Goal: Task Accomplishment & Management: Manage account settings

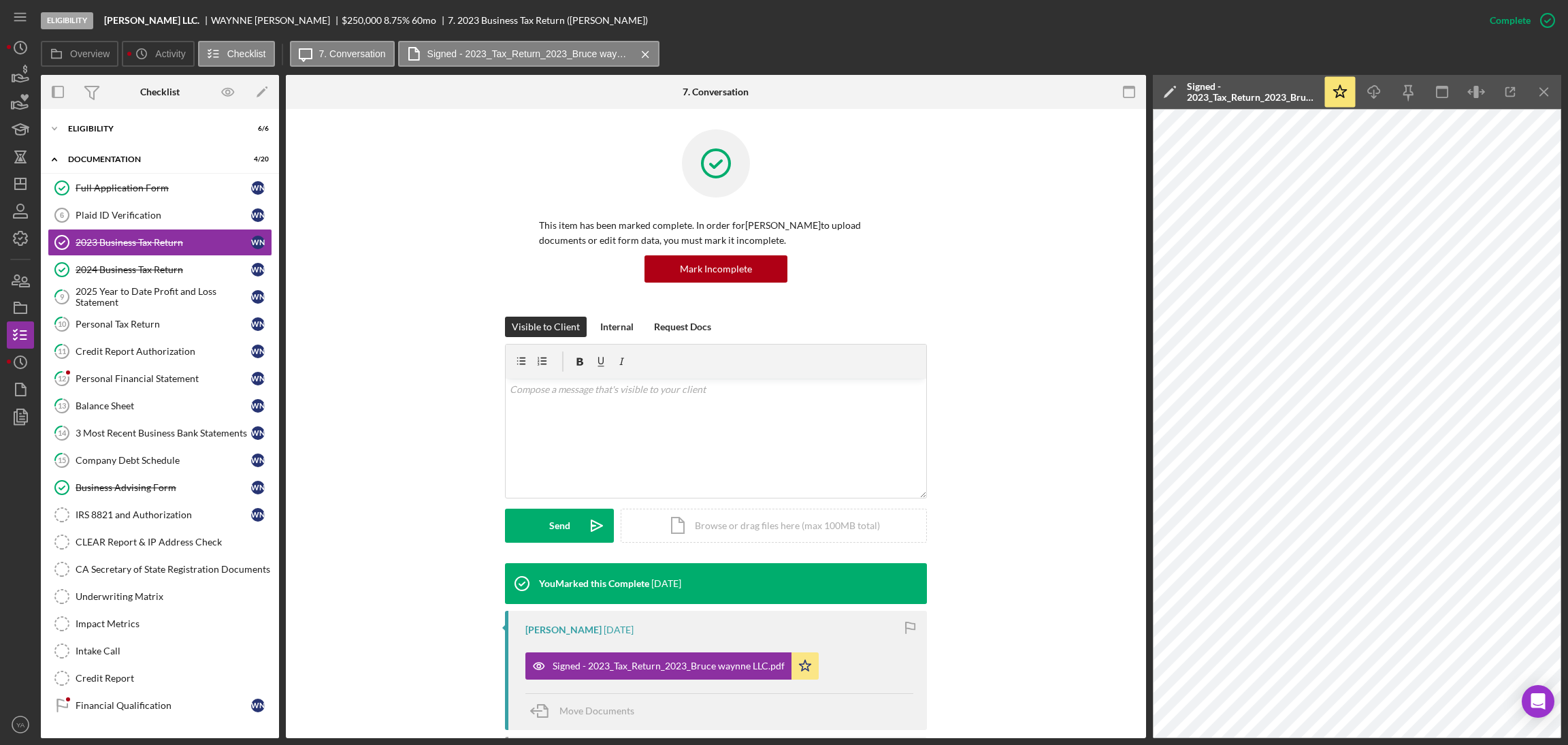
scroll to position [118, 0]
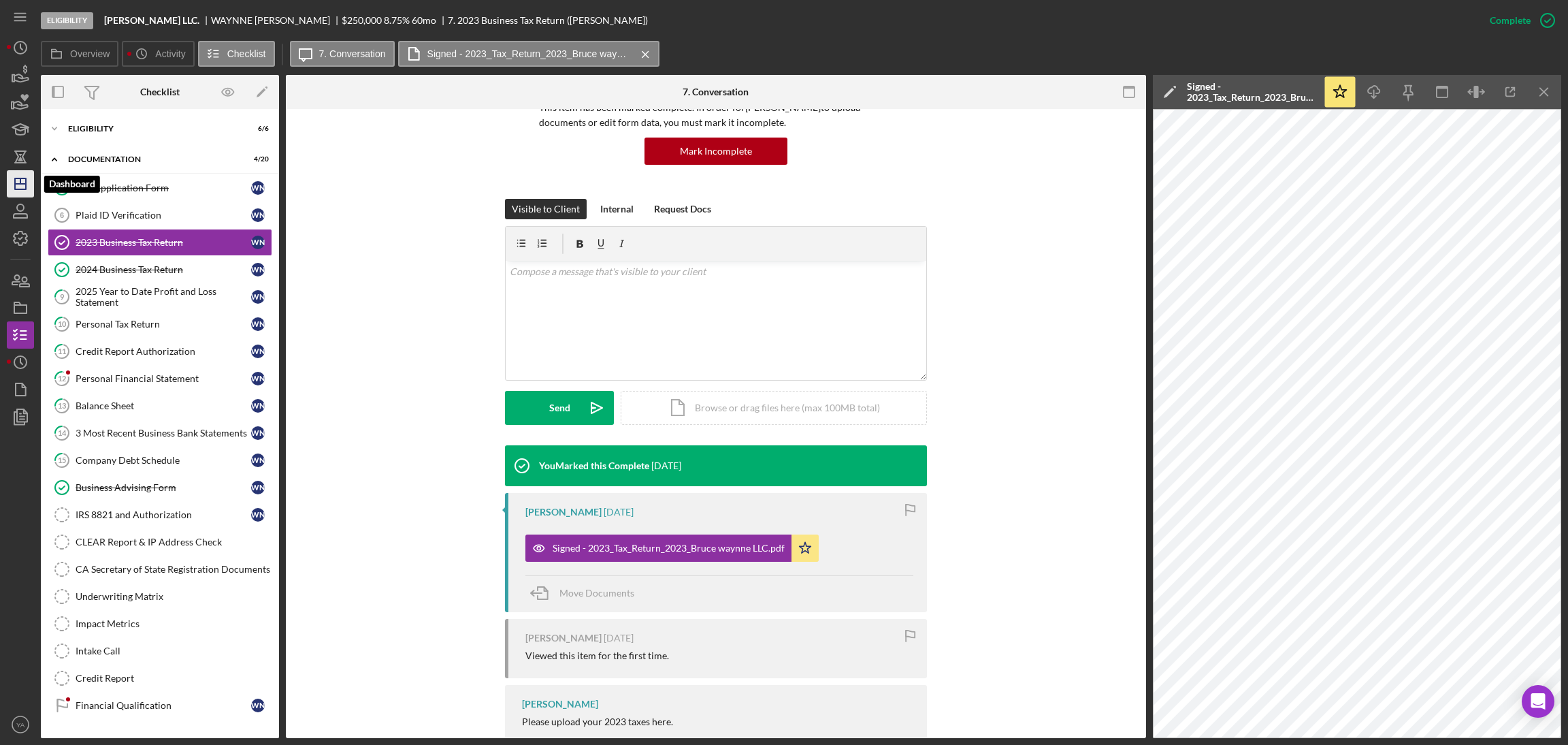
click at [17, 183] on line "button" at bounding box center [20, 183] width 11 height 0
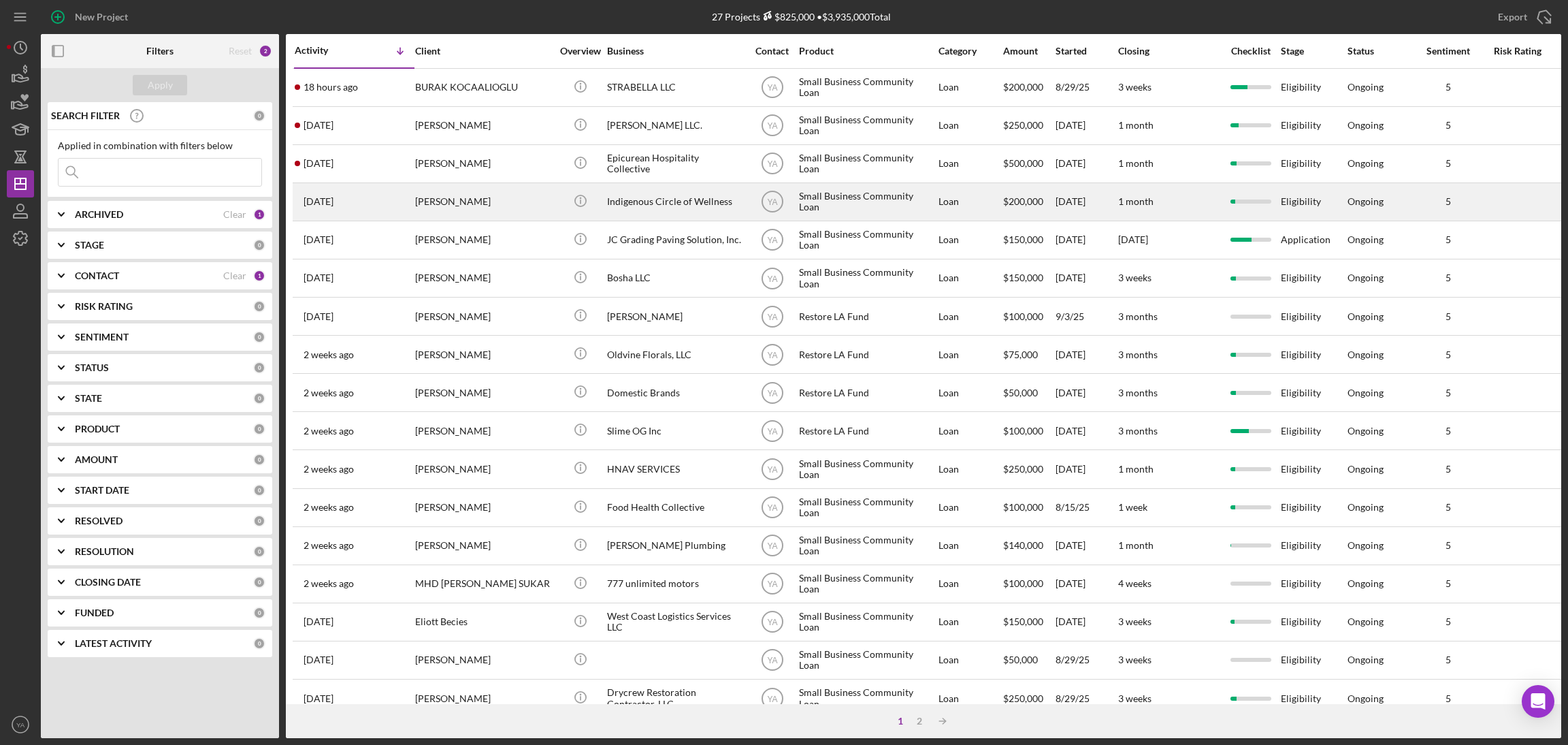
click at [670, 192] on div "Indigenous Circle of Wellness" at bounding box center [675, 202] width 136 height 36
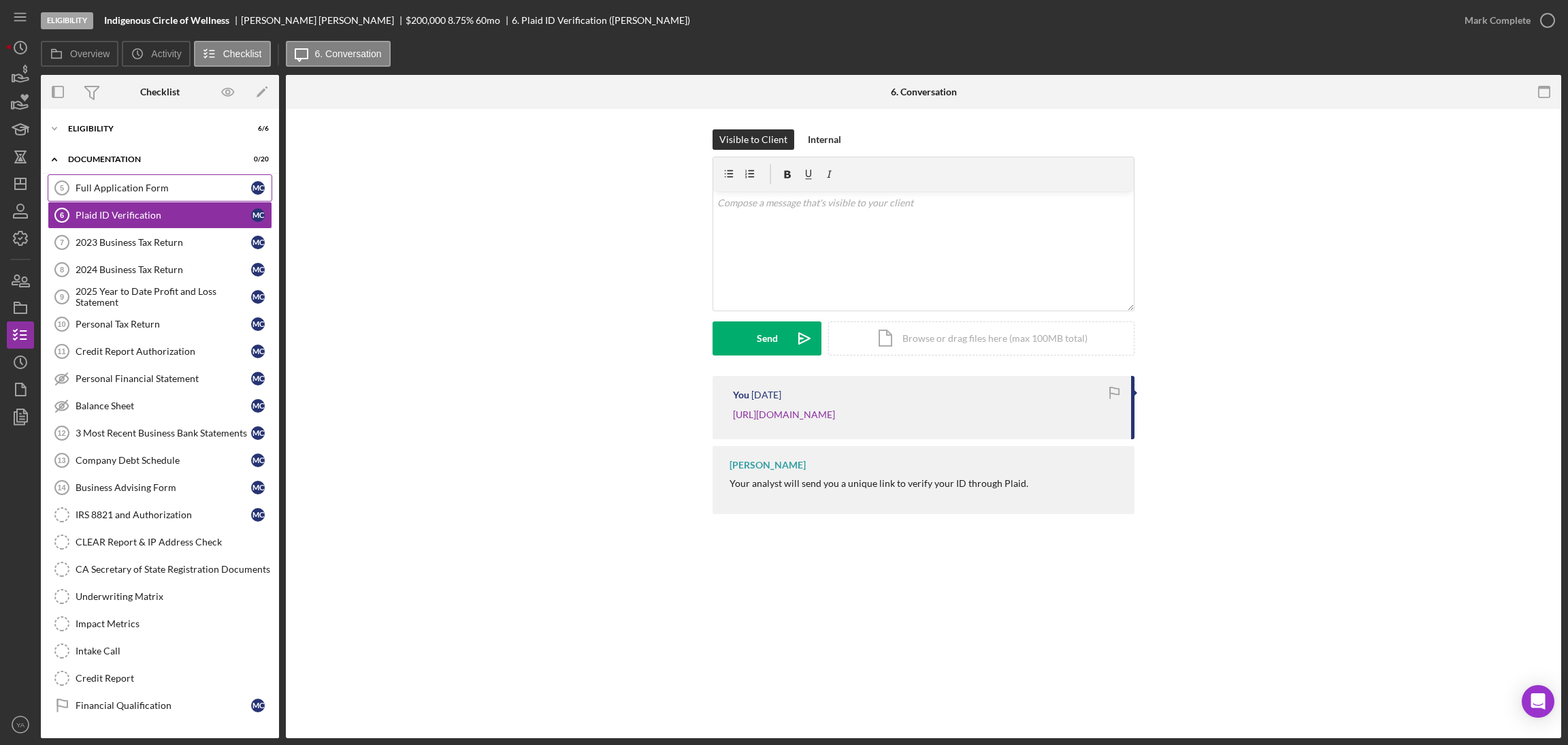
click at [128, 192] on div "Full Application Form" at bounding box center [163, 188] width 176 height 11
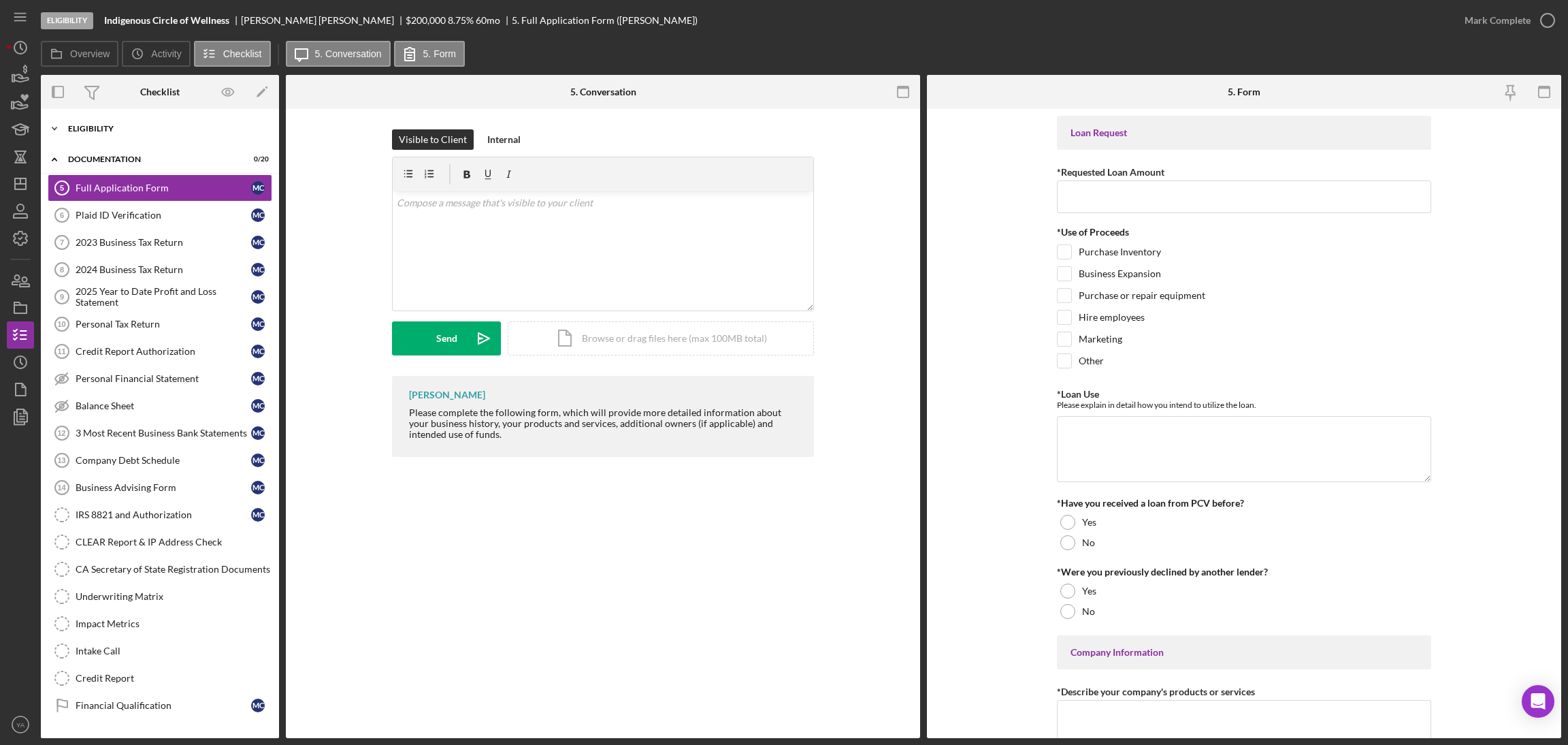
click at [134, 131] on div "Eligibility" at bounding box center [164, 128] width 194 height 8
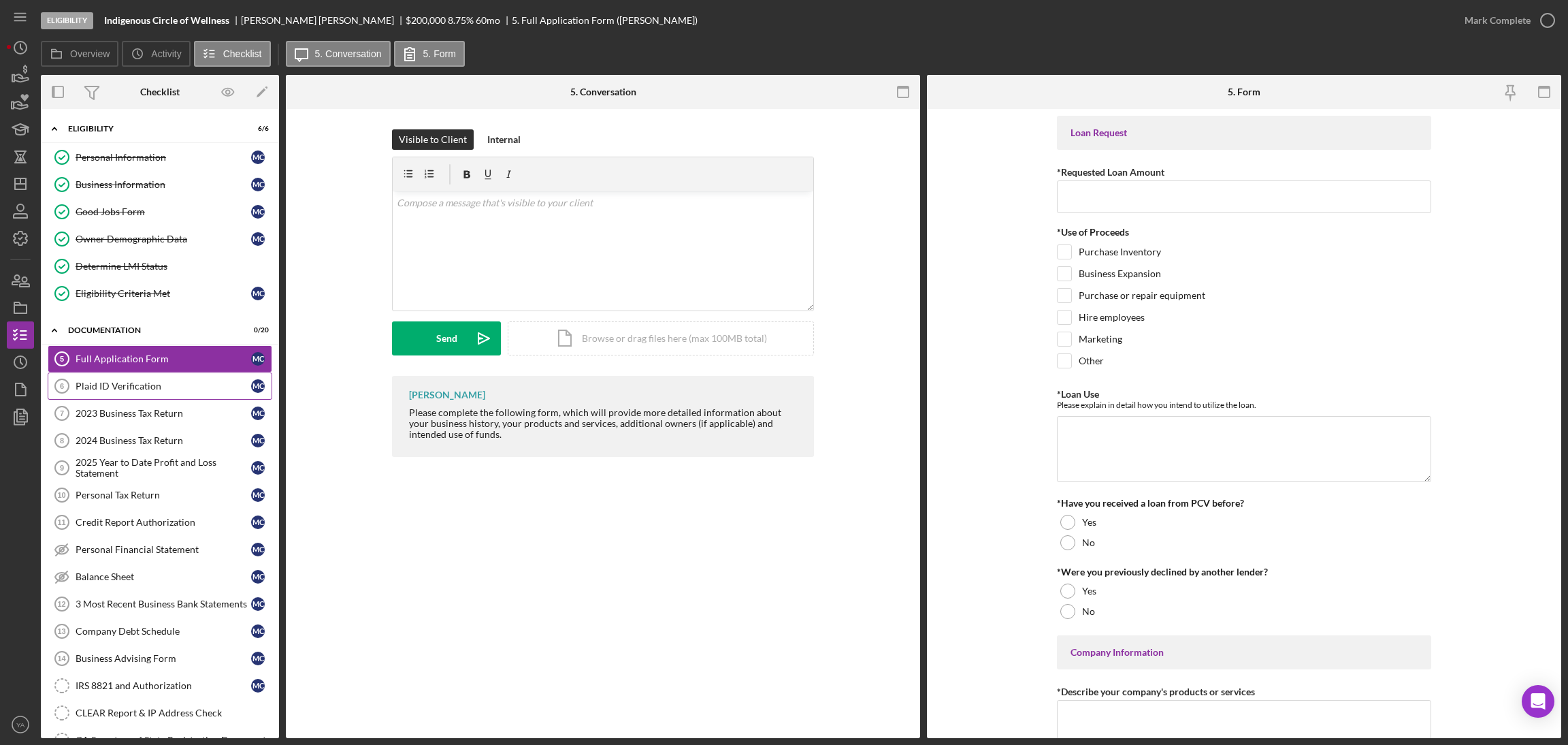
click at [143, 375] on link "Plaid ID Verification 6 Plaid ID Verification M C" at bounding box center [160, 386] width 225 height 27
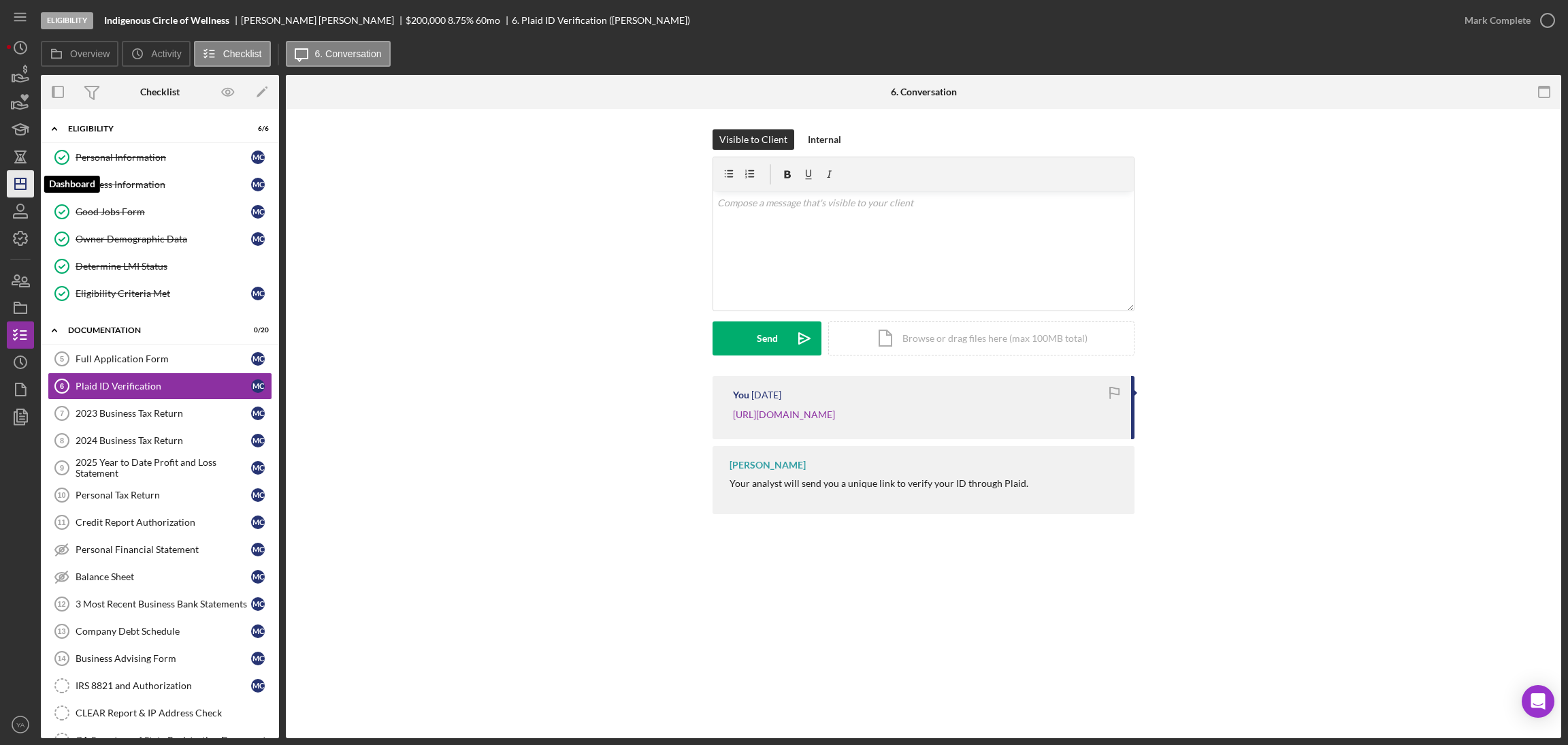
click at [22, 185] on icon "Icon/Dashboard" at bounding box center [20, 183] width 34 height 34
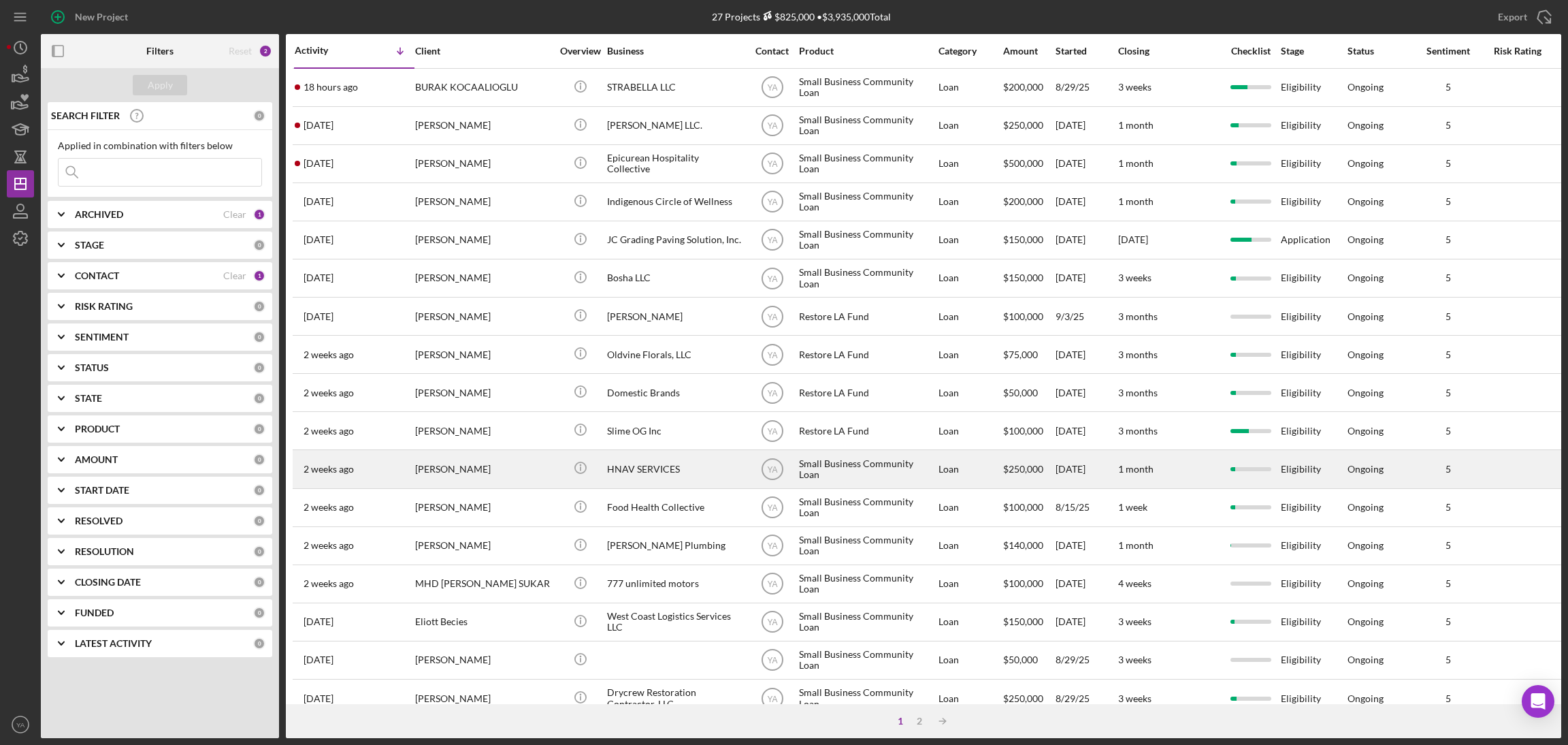
click at [693, 466] on div "HNAV SERVICES" at bounding box center [675, 469] width 136 height 36
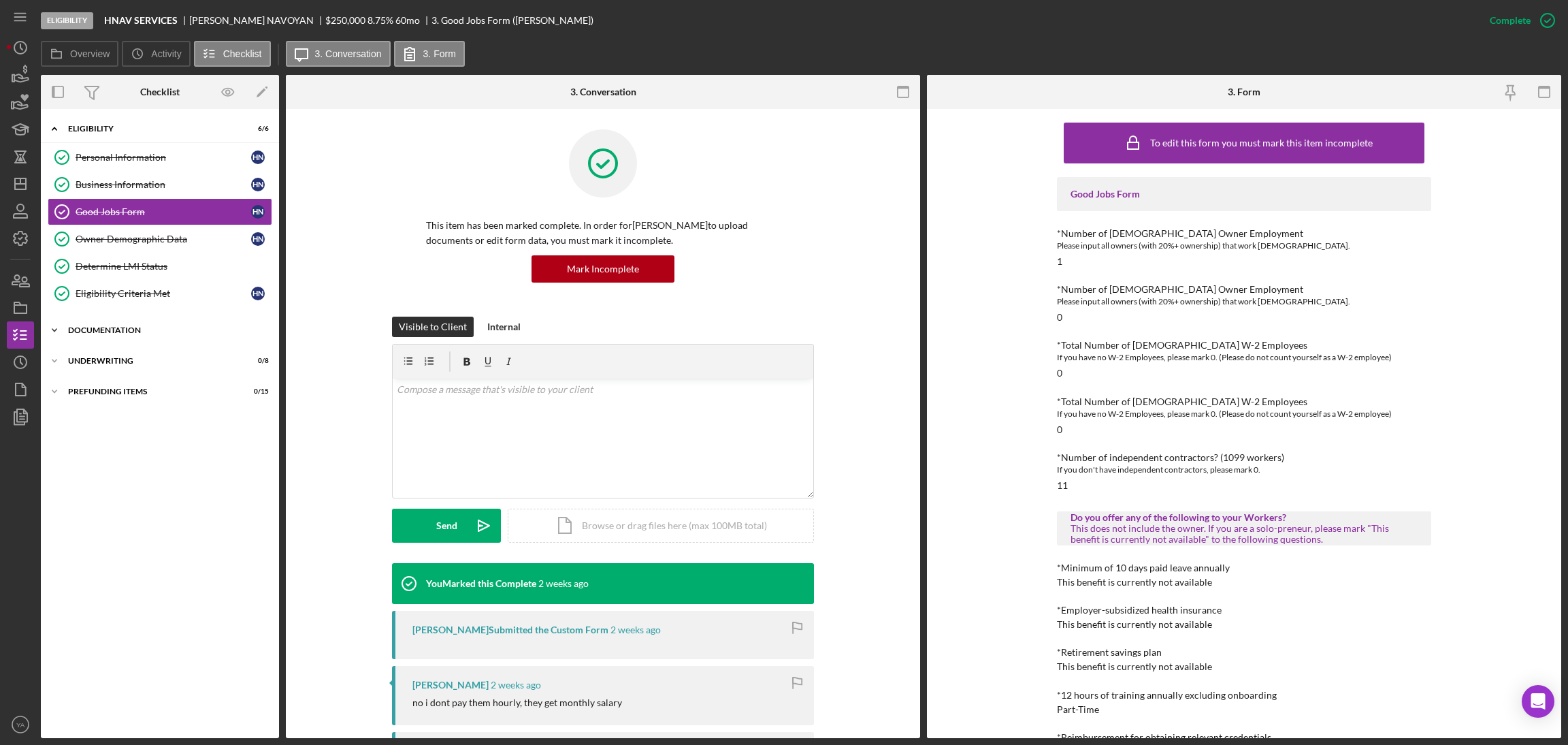
click at [125, 334] on div "Documentation" at bounding box center [164, 330] width 194 height 8
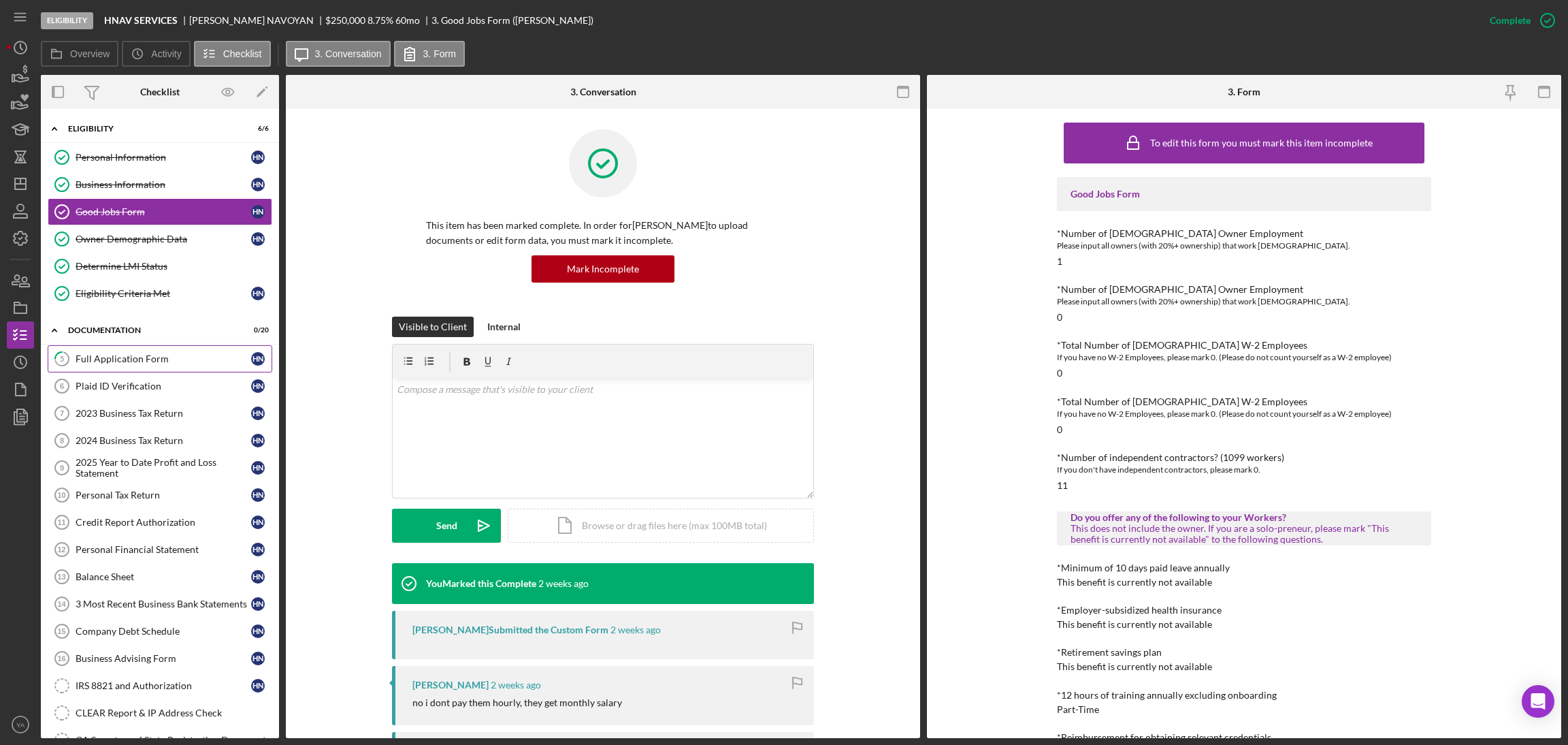
click at [178, 350] on link "5 Full Application Form H N" at bounding box center [160, 359] width 225 height 27
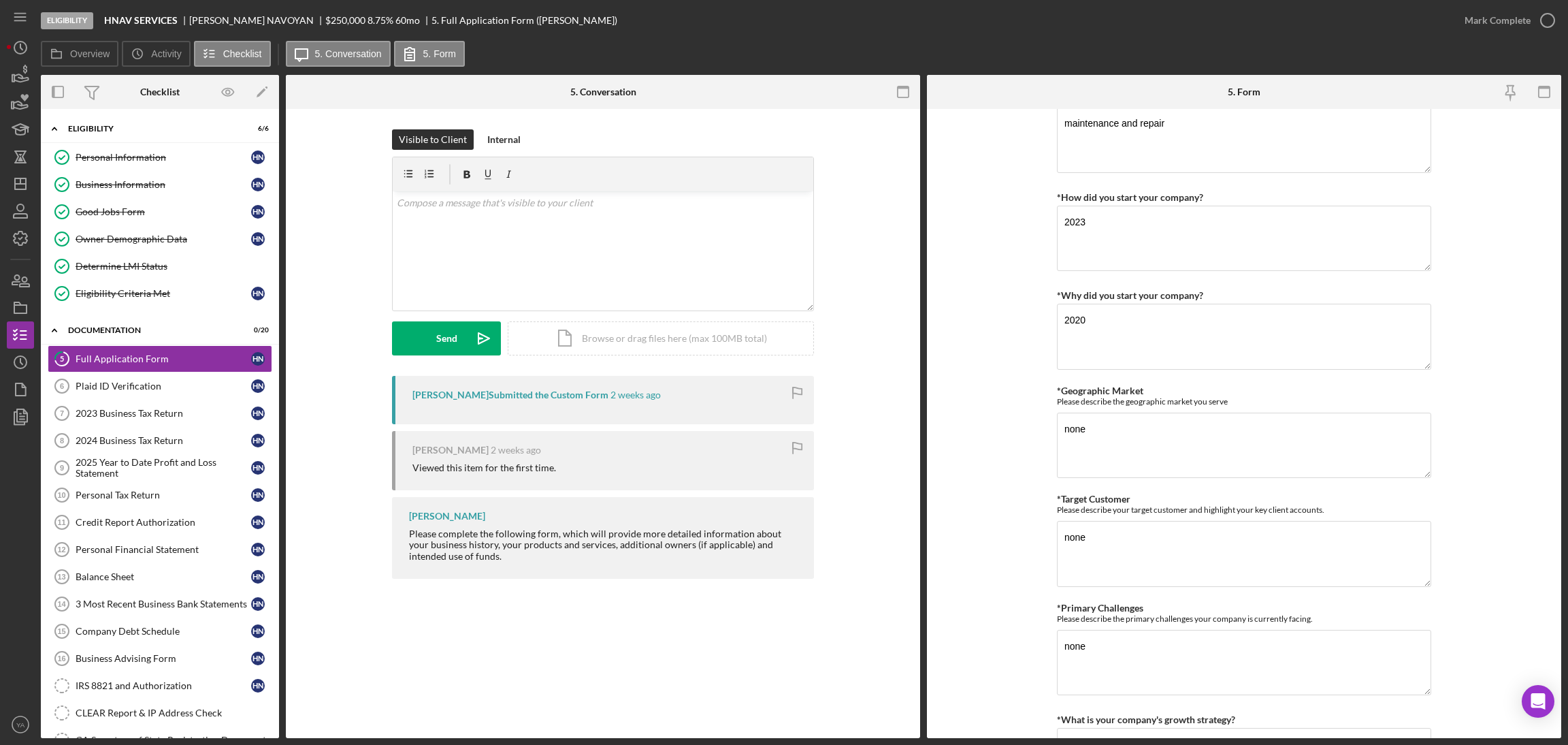
scroll to position [919, 0]
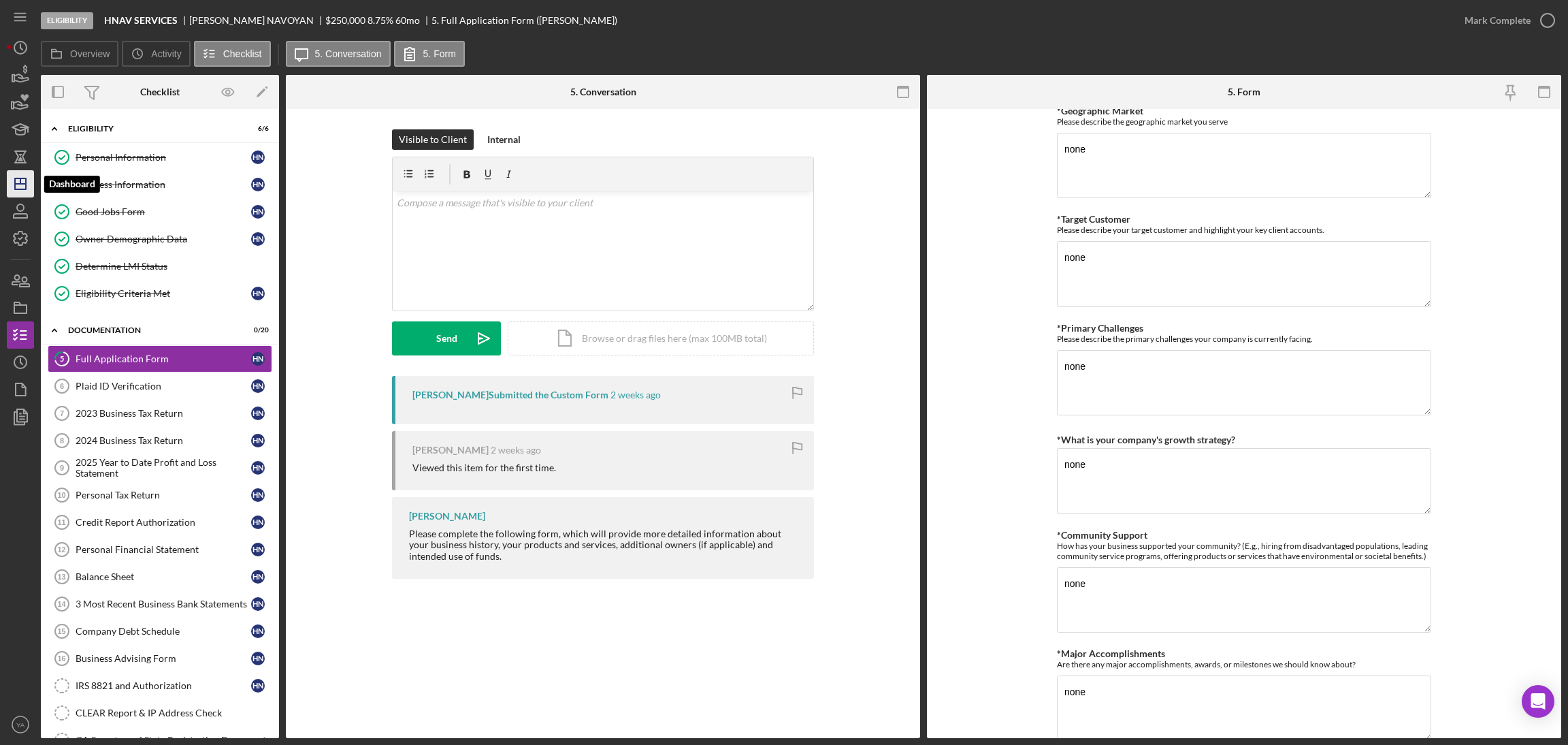
click at [24, 196] on icon "Icon/Dashboard" at bounding box center [20, 183] width 34 height 34
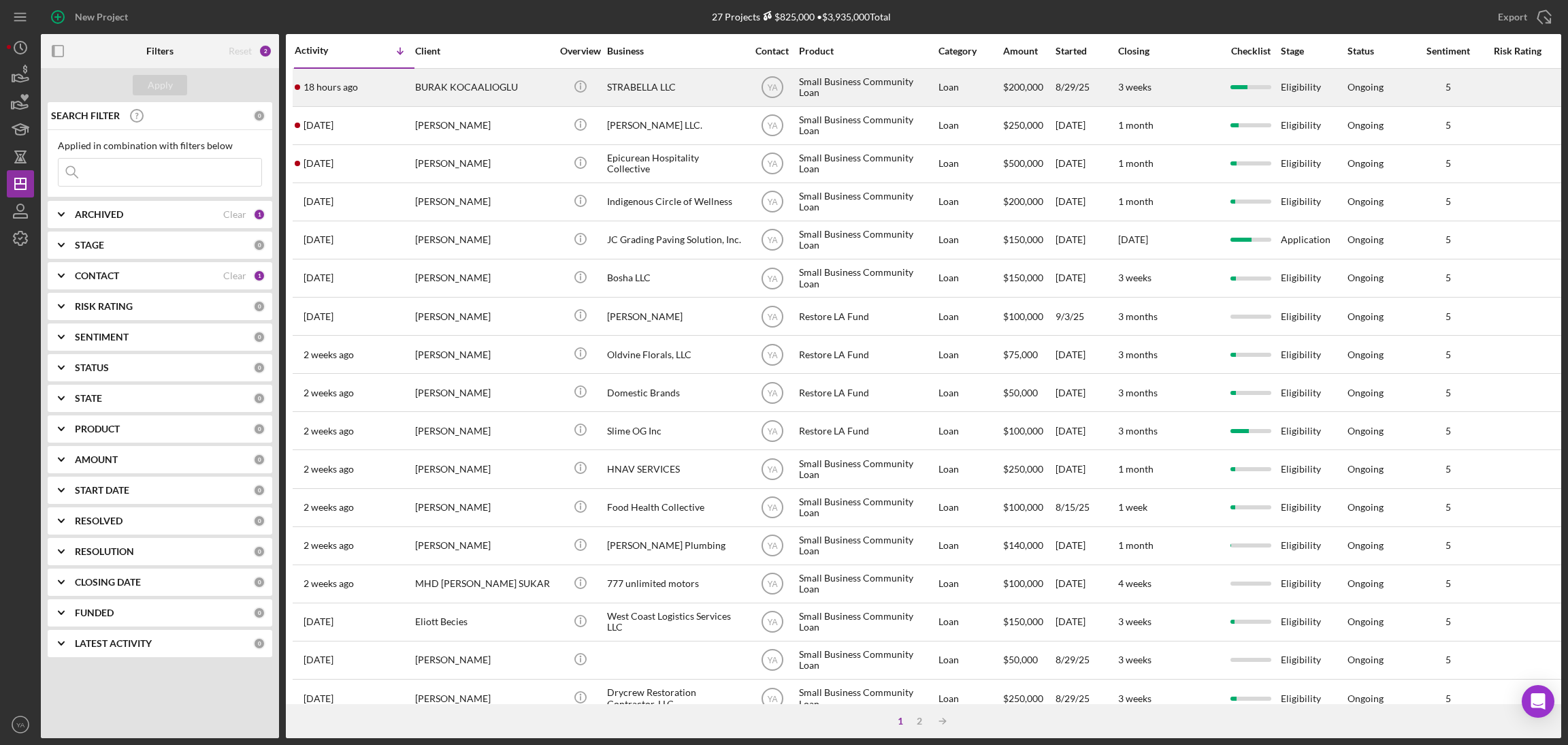
click at [685, 80] on div "STRABELLA LLC" at bounding box center [675, 88] width 136 height 36
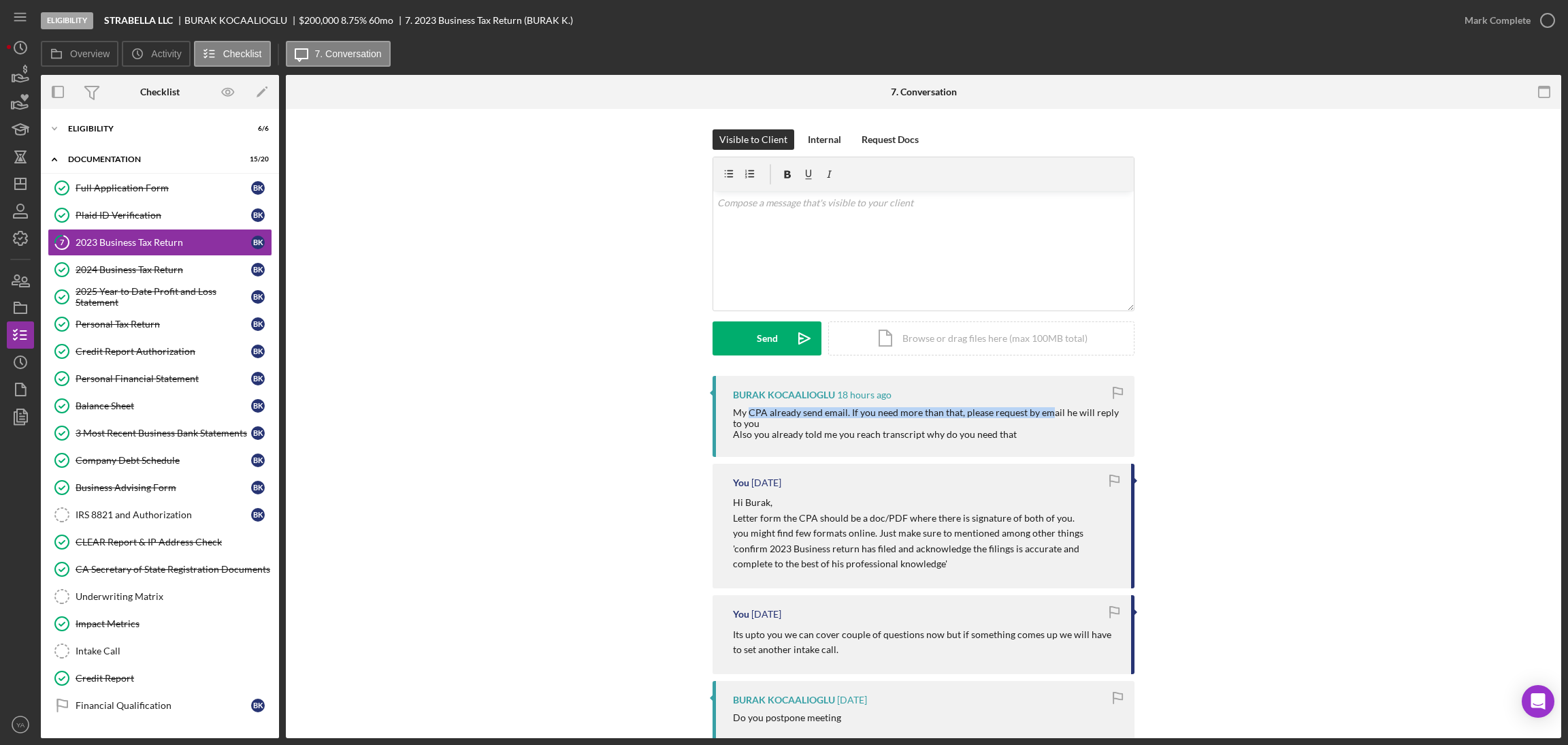
drag, startPoint x: 749, startPoint y: 413, endPoint x: 1044, endPoint y: 413, distance: 295.0
click at [1044, 413] on div "My CPA already send email. If you need more than that, please request by email …" at bounding box center [927, 423] width 388 height 32
click at [9, 187] on icon "Icon/Dashboard" at bounding box center [20, 183] width 34 height 34
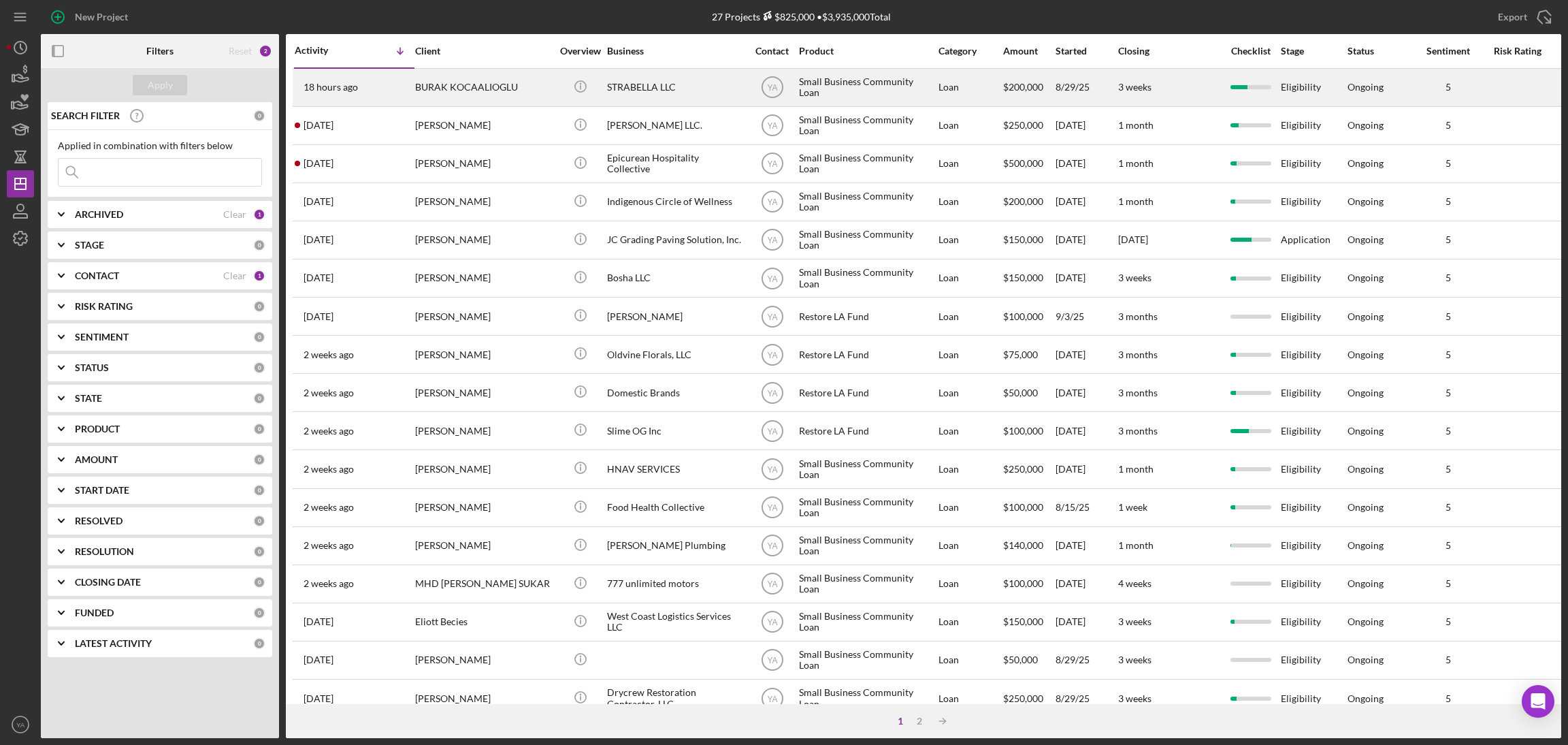
click at [718, 94] on div "STRABELLA LLC" at bounding box center [675, 88] width 136 height 36
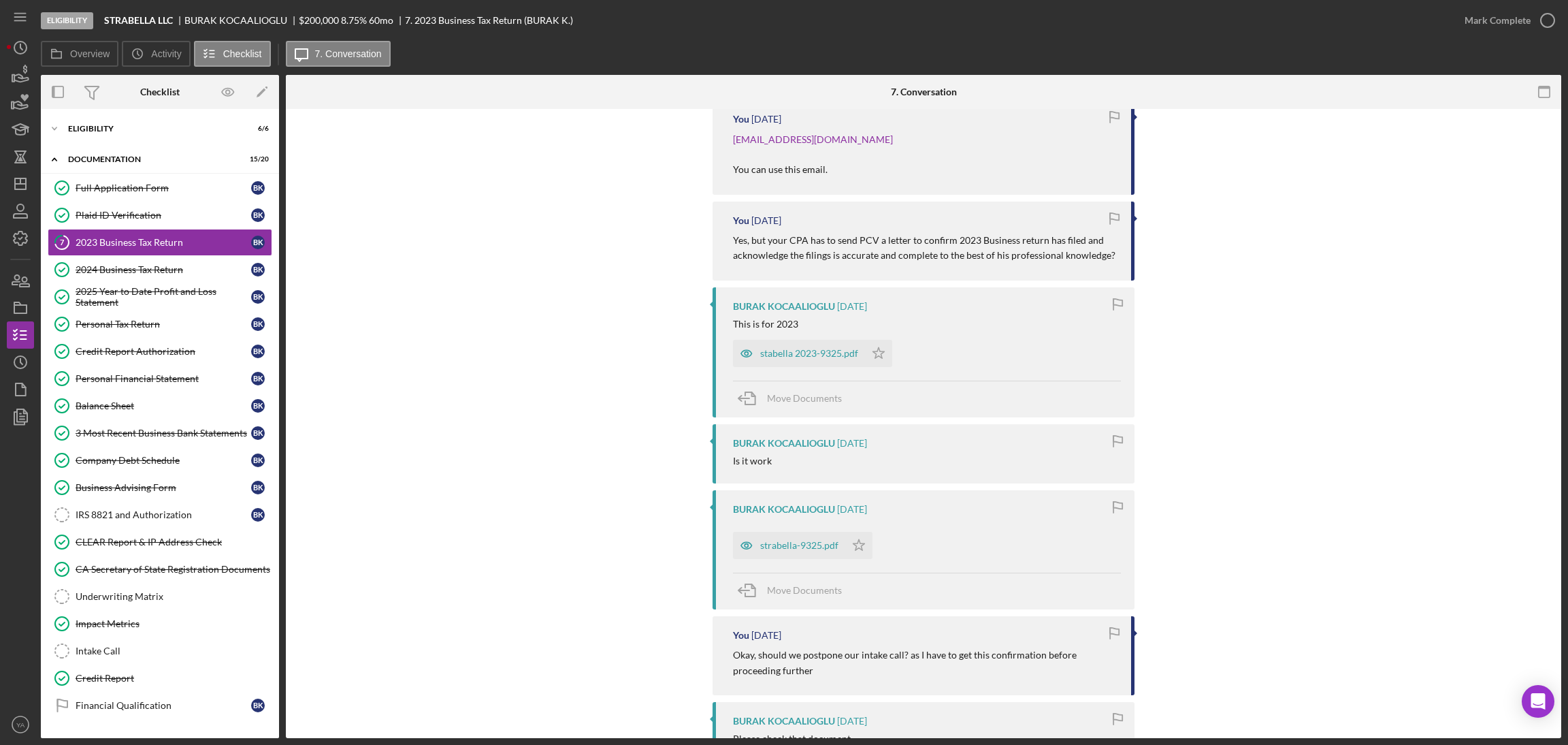
scroll to position [817, 0]
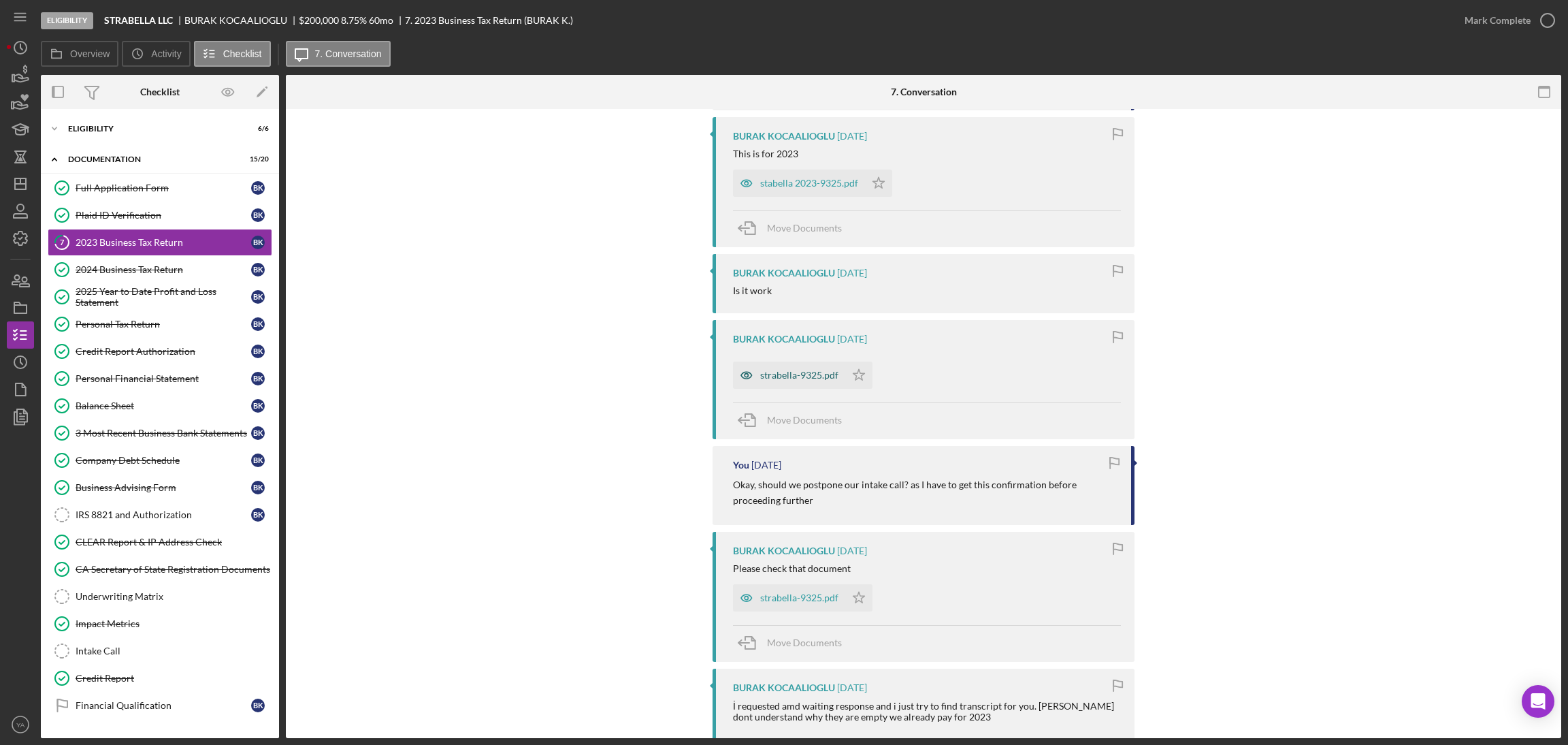
click at [810, 381] on div "strabella-9325.pdf" at bounding box center [789, 375] width 112 height 27
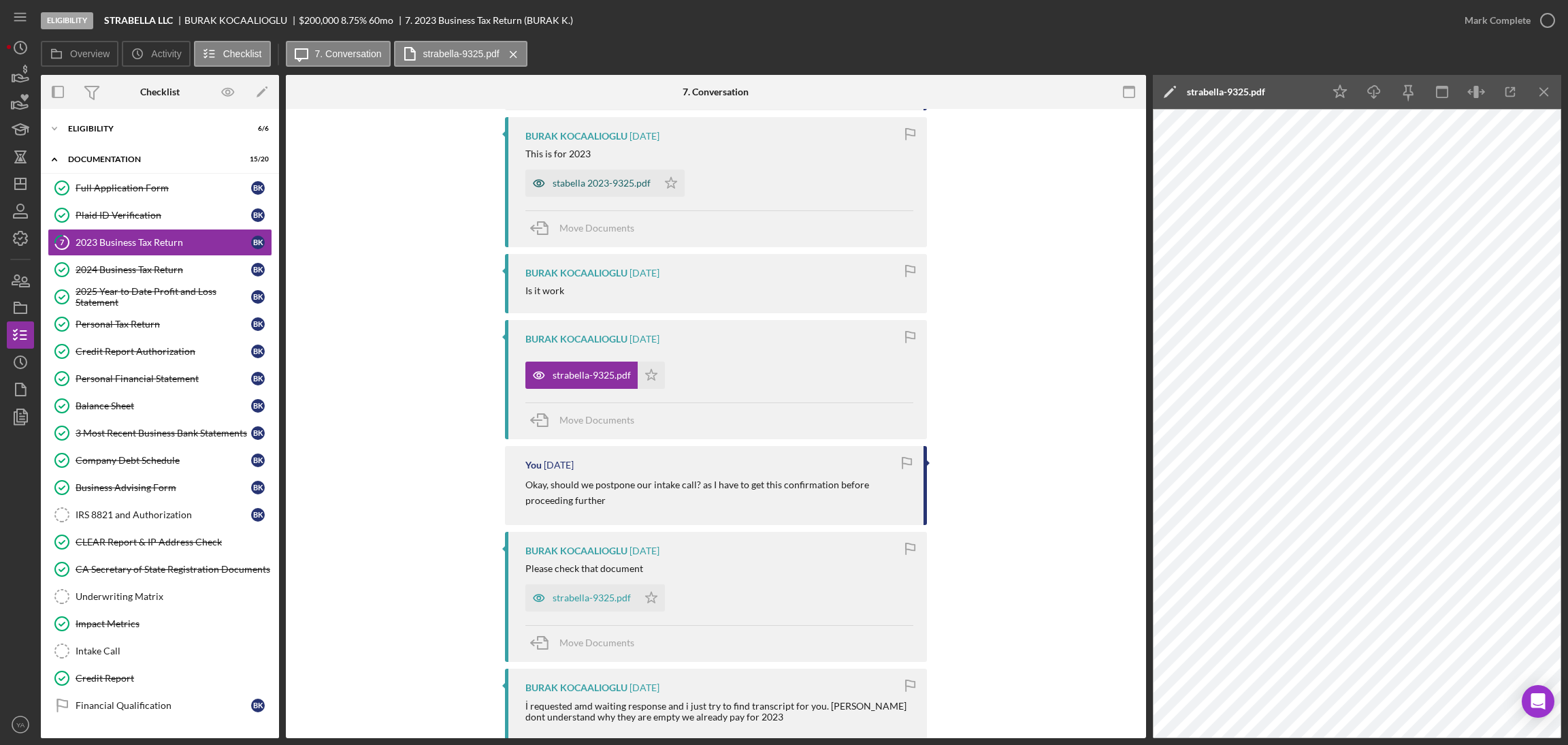
click at [578, 183] on div "stabella 2023-9325.pdf" at bounding box center [601, 183] width 98 height 11
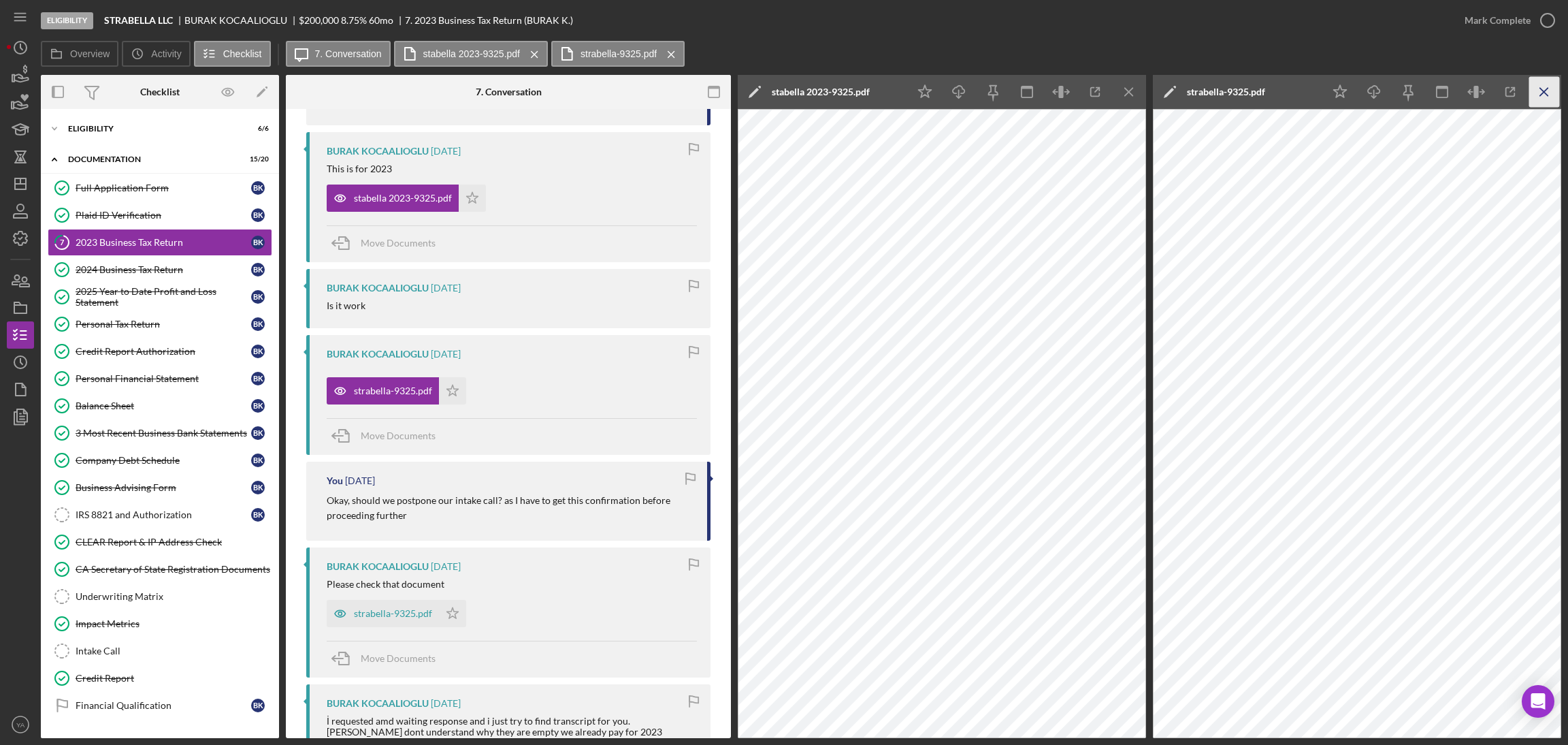
click at [1549, 97] on icon "Icon/Menu Close" at bounding box center [1544, 92] width 31 height 31
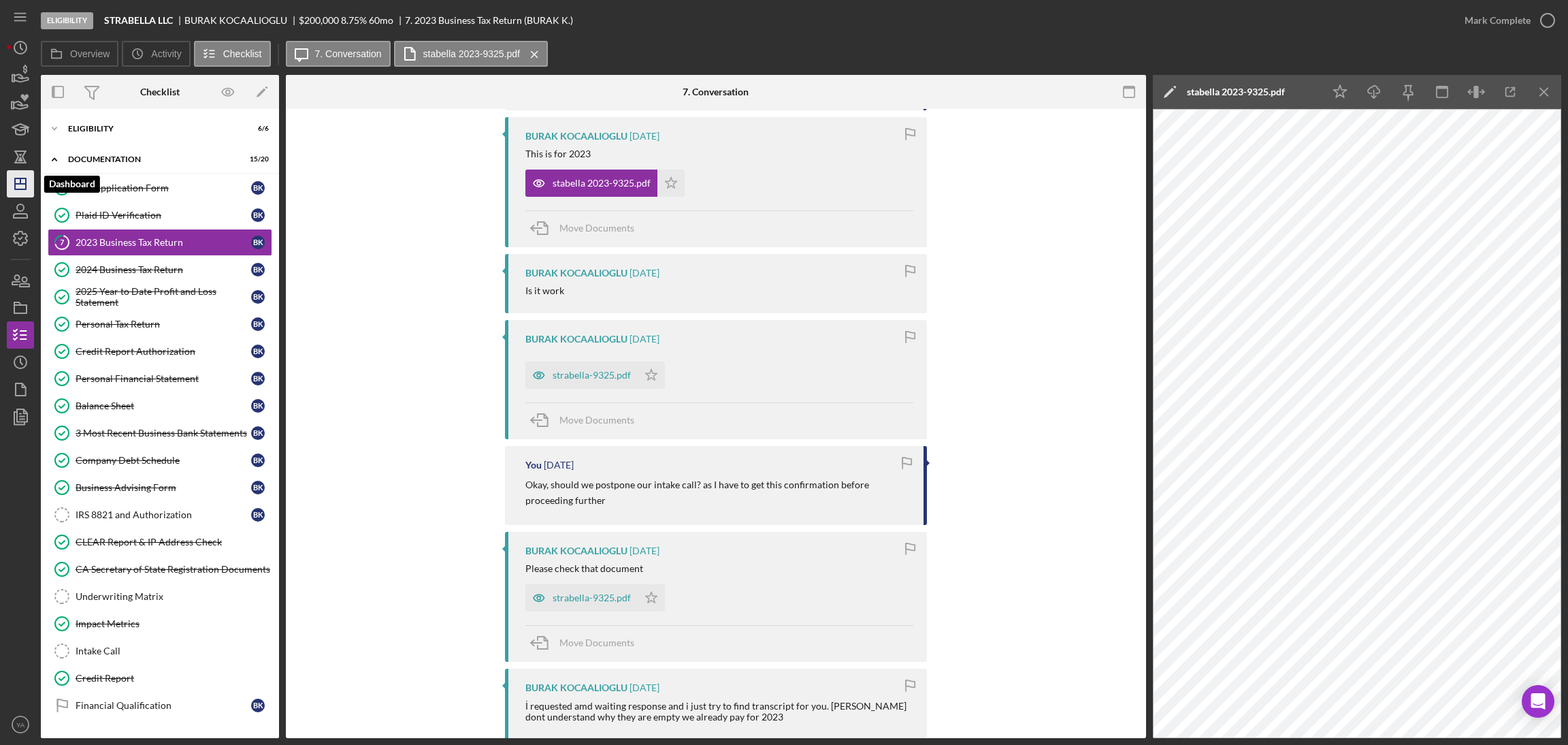
click at [25, 178] on polygon "button" at bounding box center [20, 183] width 11 height 11
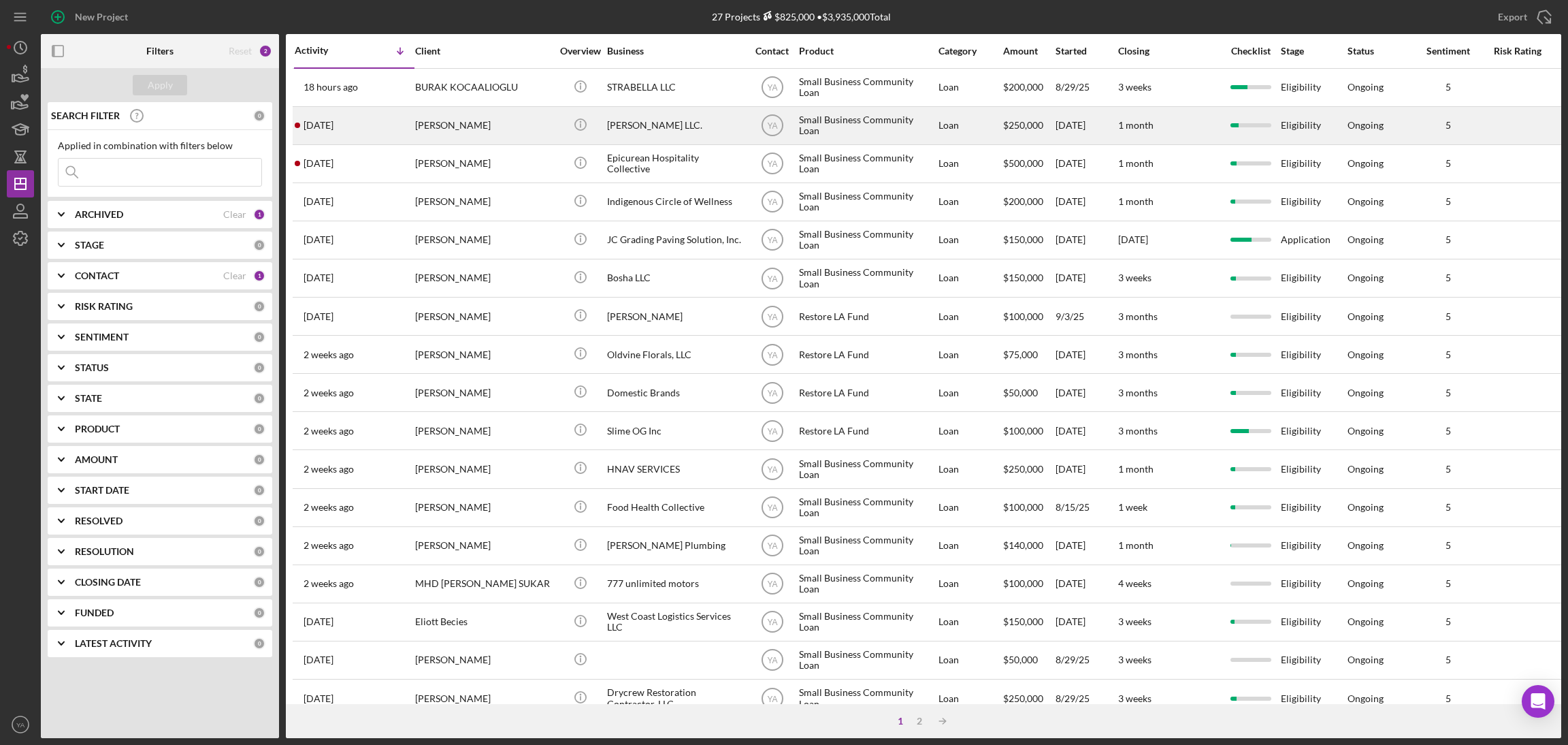
click at [667, 119] on div "Bruce Waynne LLC." at bounding box center [675, 125] width 136 height 36
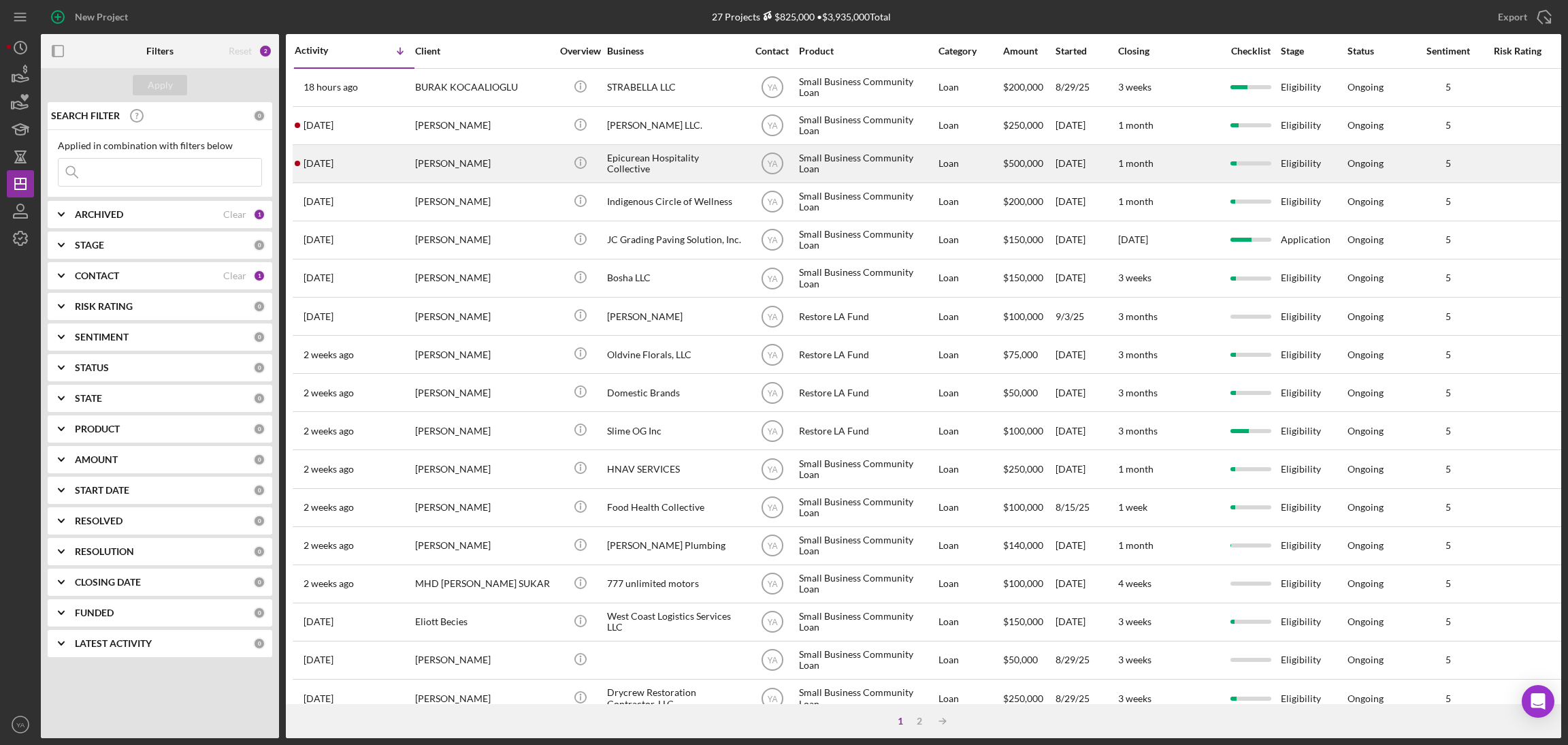
click at [707, 168] on div "Epicurean Hospitality Collective" at bounding box center [675, 164] width 136 height 36
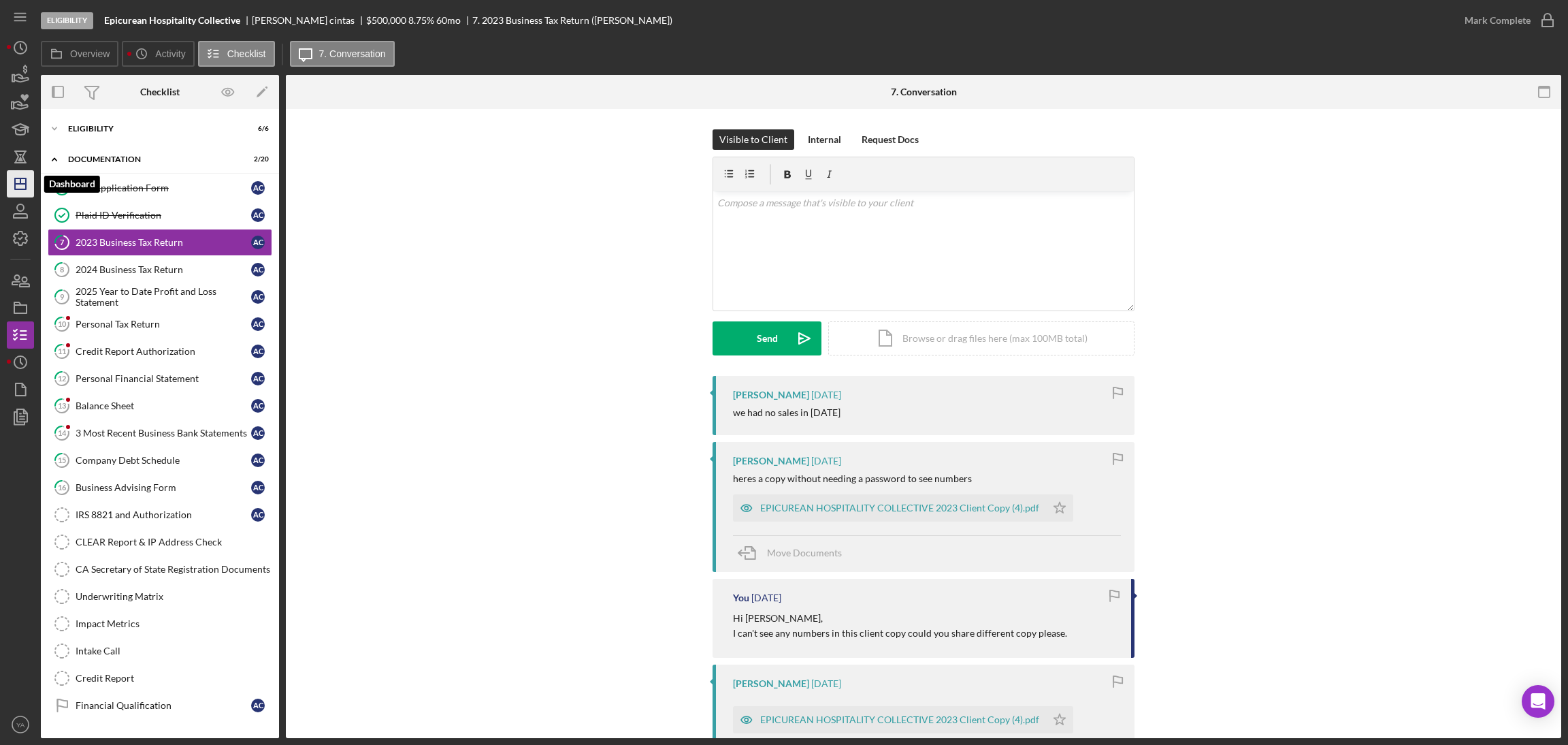
click at [10, 170] on icon "Icon/Dashboard" at bounding box center [20, 183] width 34 height 34
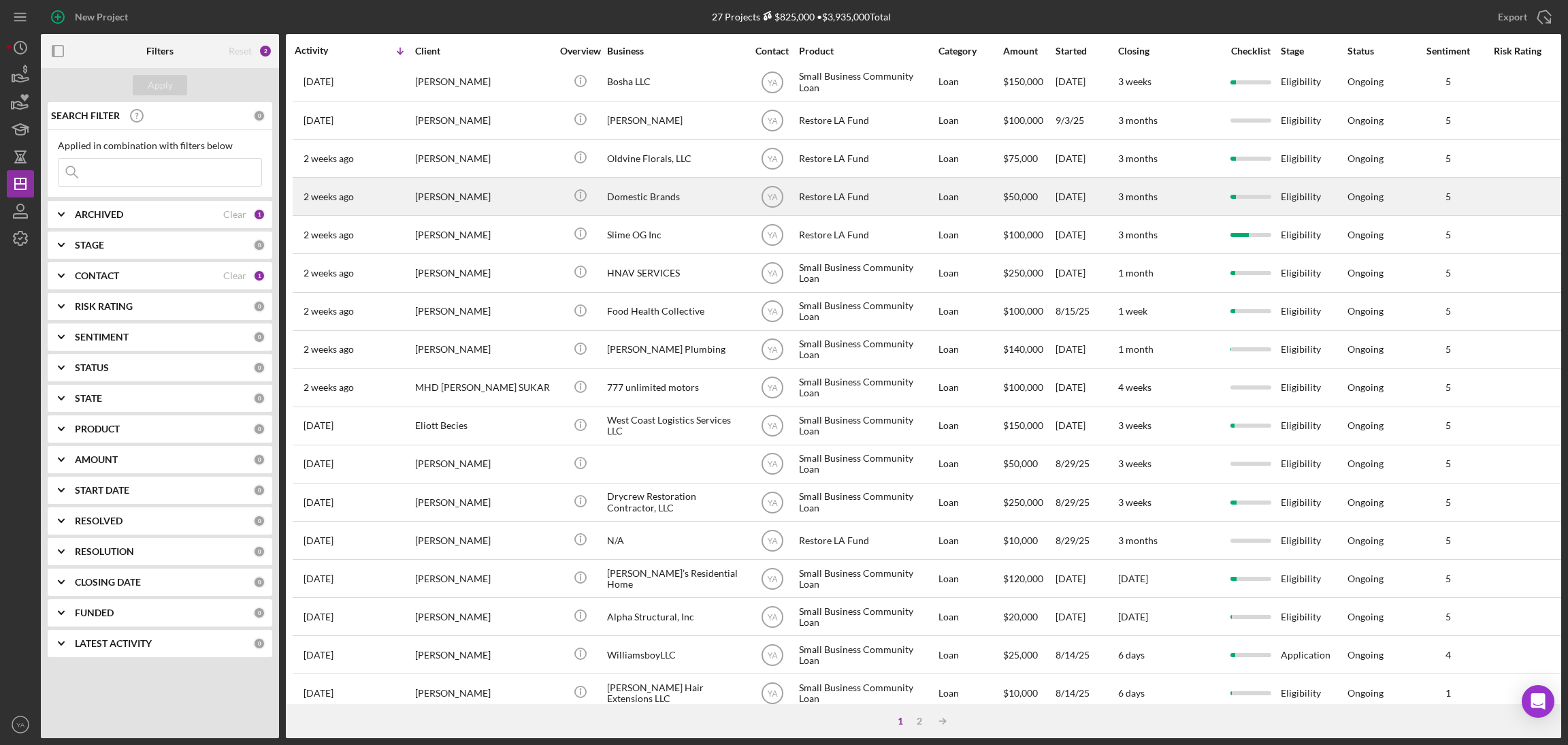
scroll to position [341, 0]
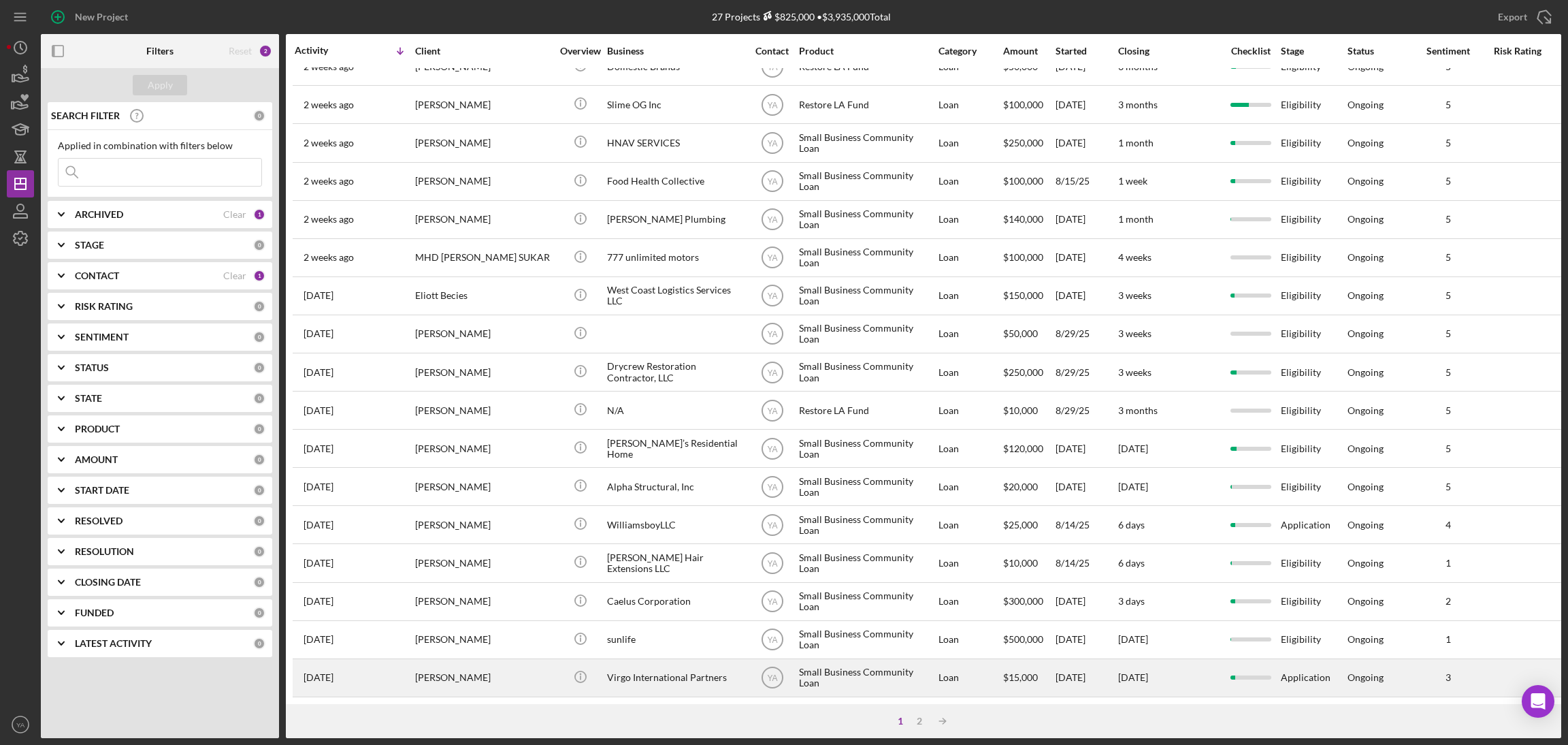
click at [659, 661] on div "Virgo International Partners" at bounding box center [675, 678] width 136 height 36
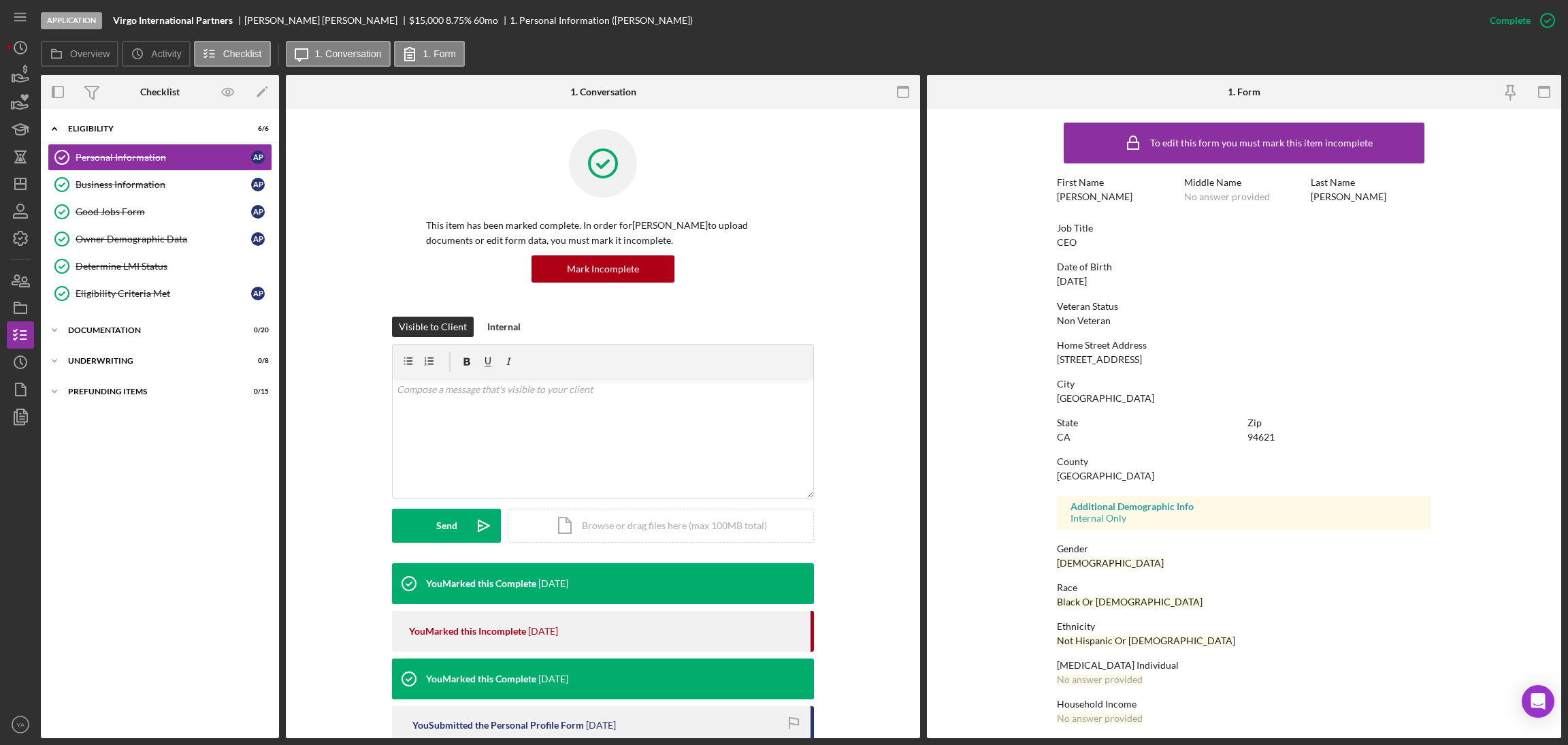
scroll to position [5, 0]
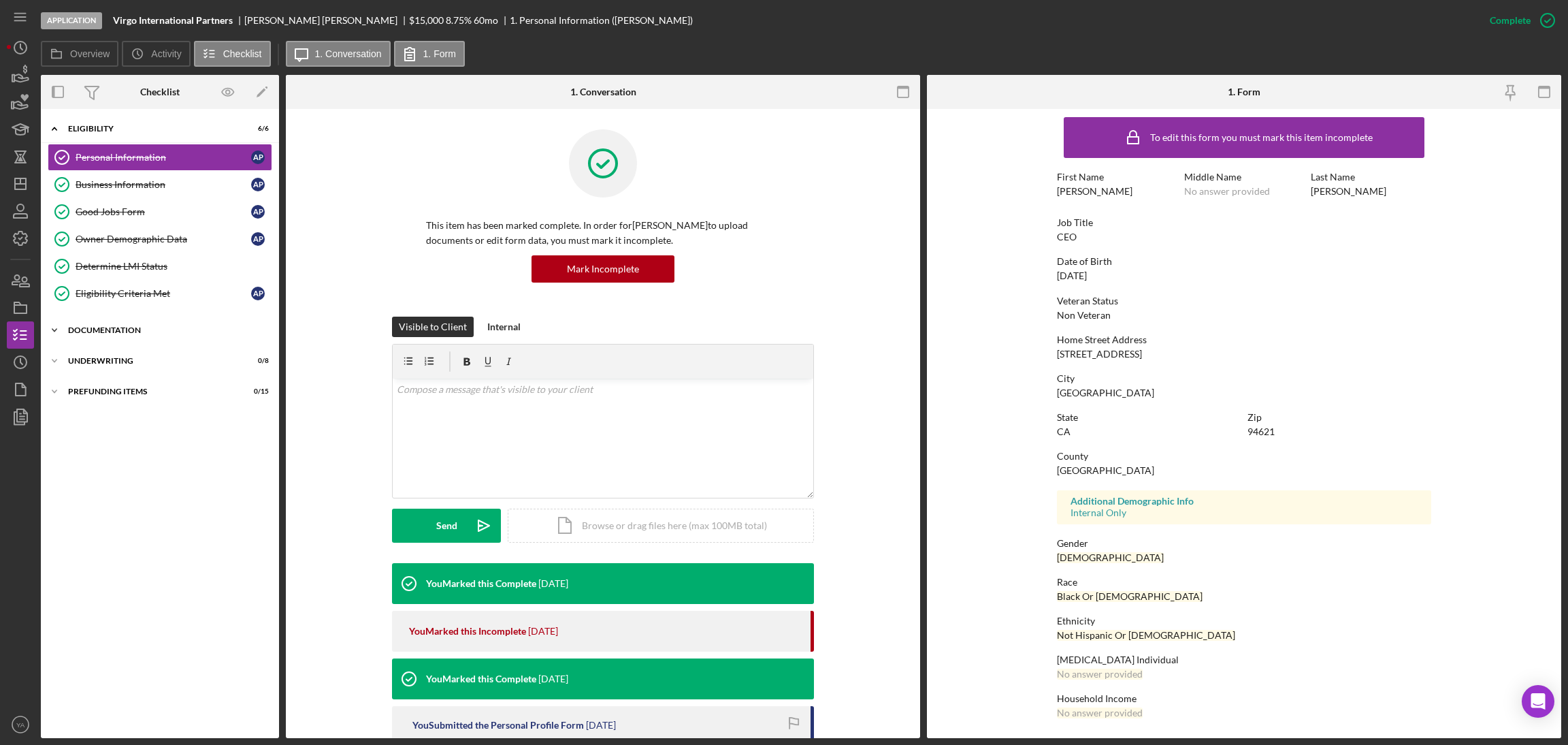
click at [125, 337] on div "Icon/Expander Documentation 0 / 20" at bounding box center [160, 330] width 238 height 27
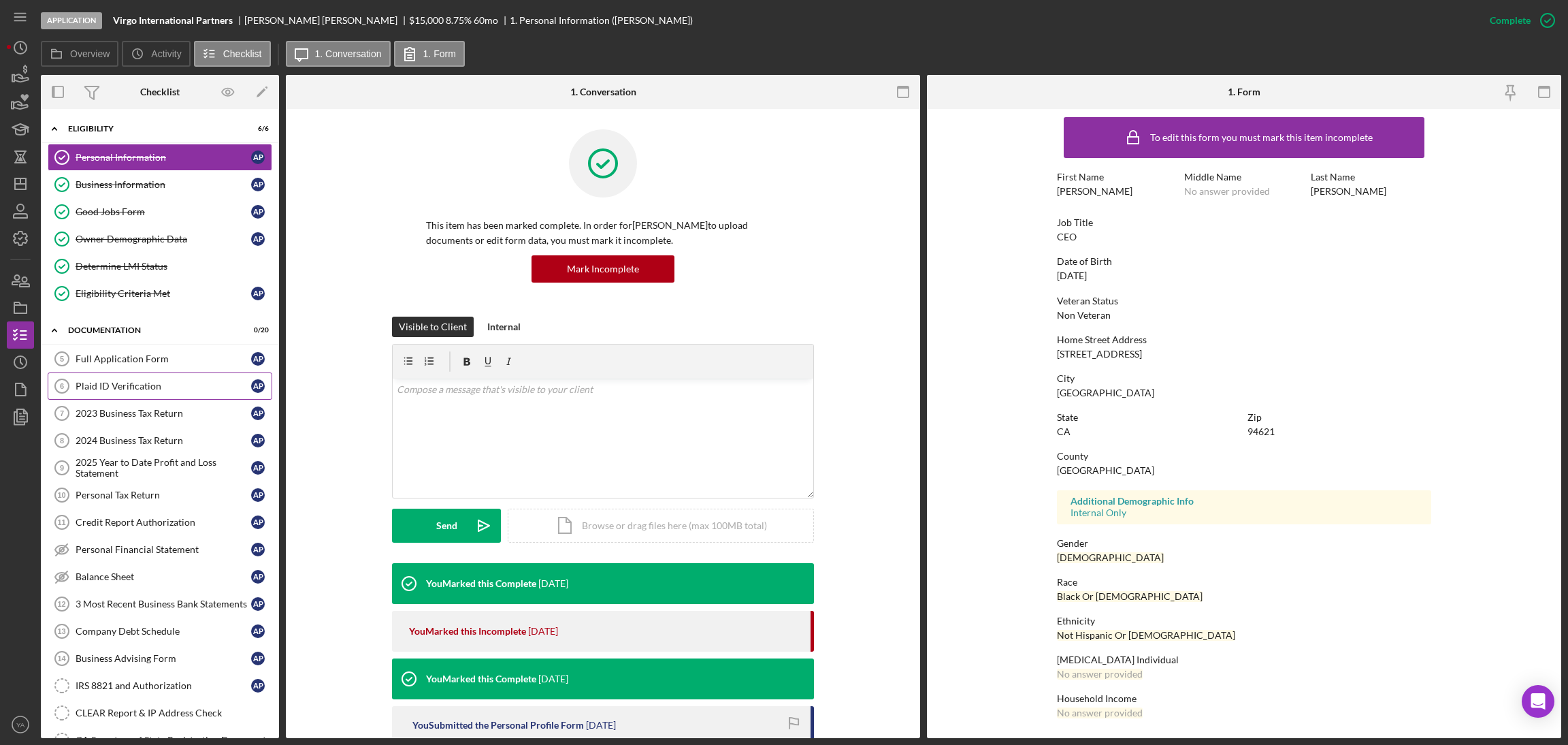
click at [125, 384] on div "Plaid ID Verification" at bounding box center [163, 386] width 176 height 11
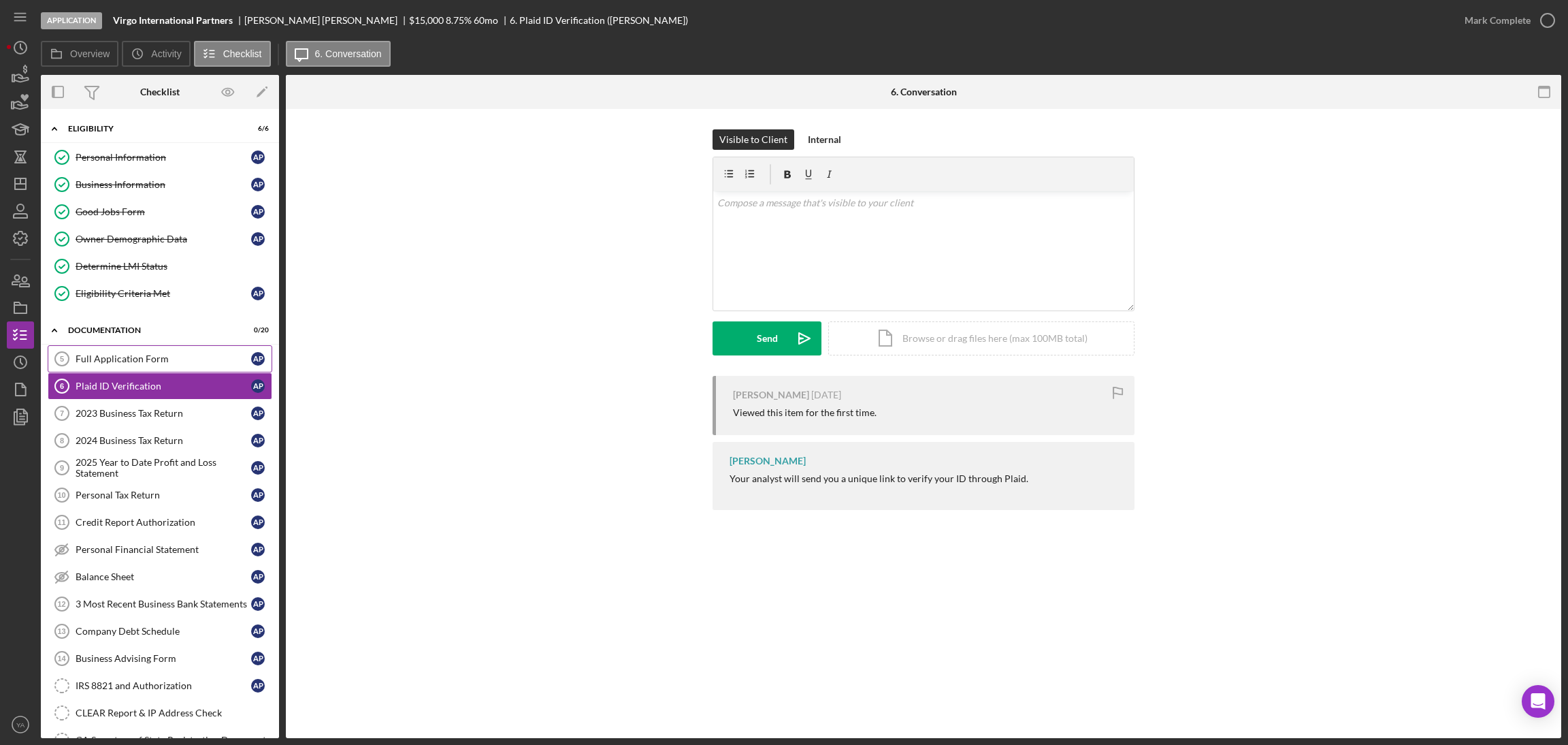
click at [118, 355] on div "Full Application Form" at bounding box center [163, 359] width 176 height 11
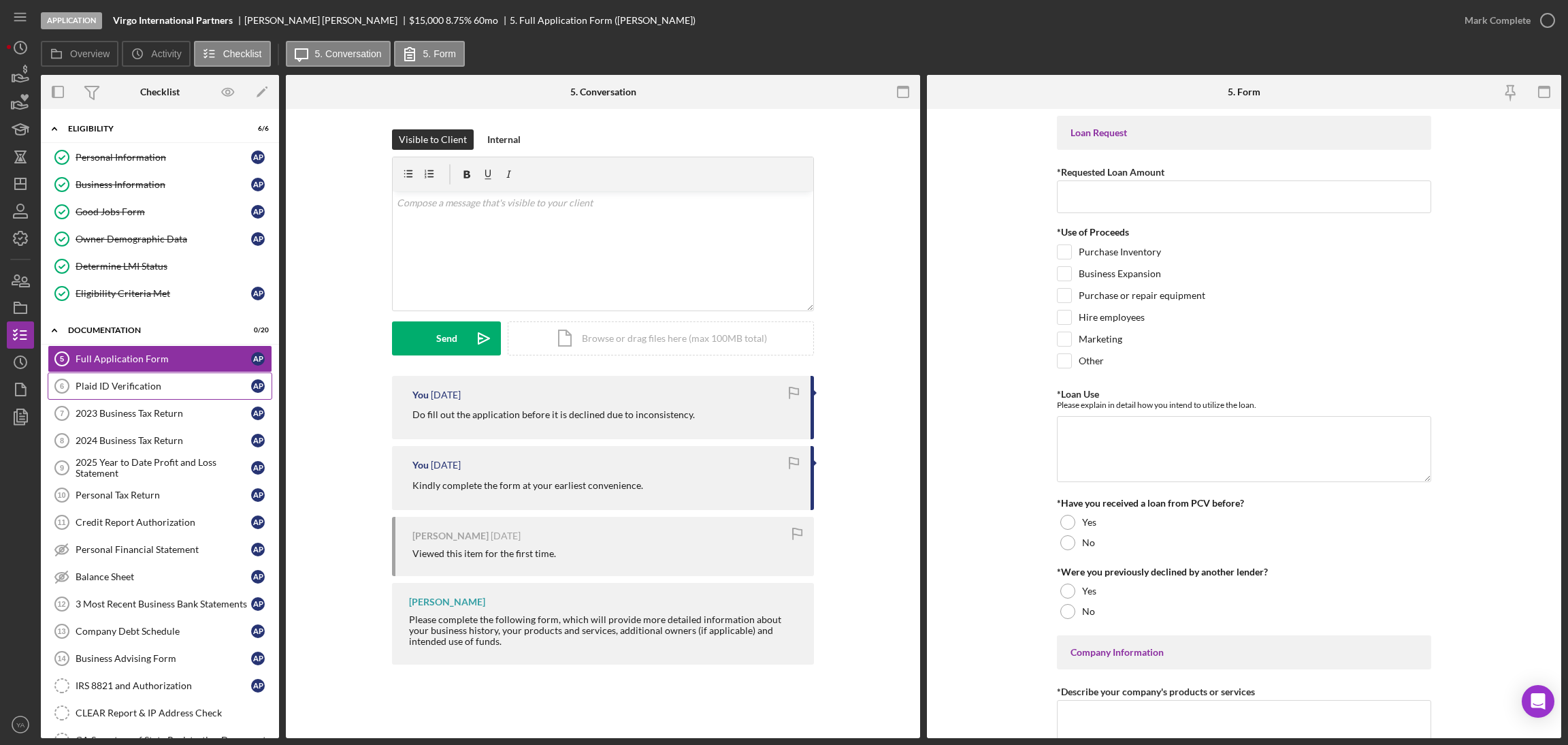
click at [118, 380] on link "Plaid ID Verification 6 Plaid ID Verification A P" at bounding box center [160, 386] width 225 height 27
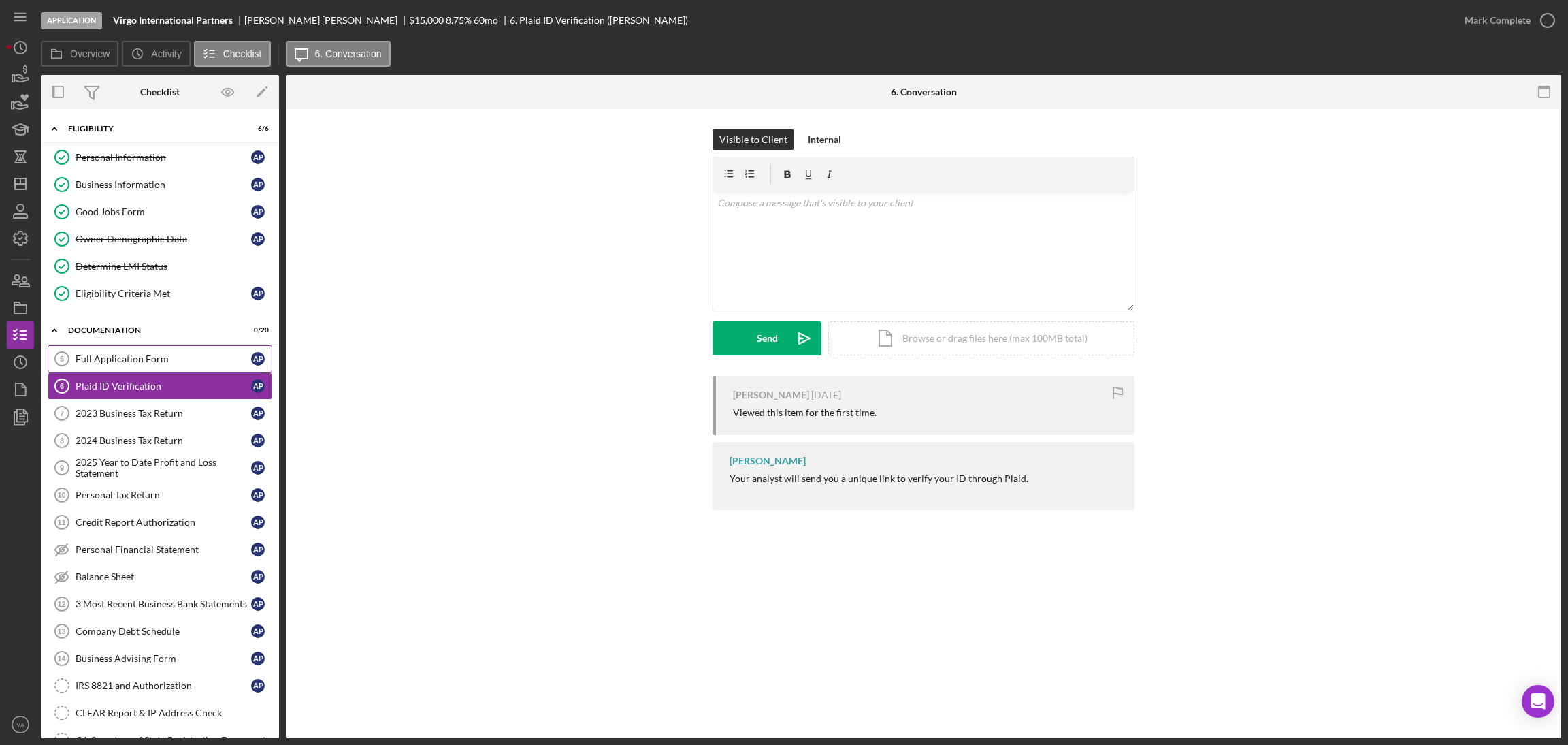
click at [131, 361] on div "Full Application Form" at bounding box center [163, 359] width 176 height 11
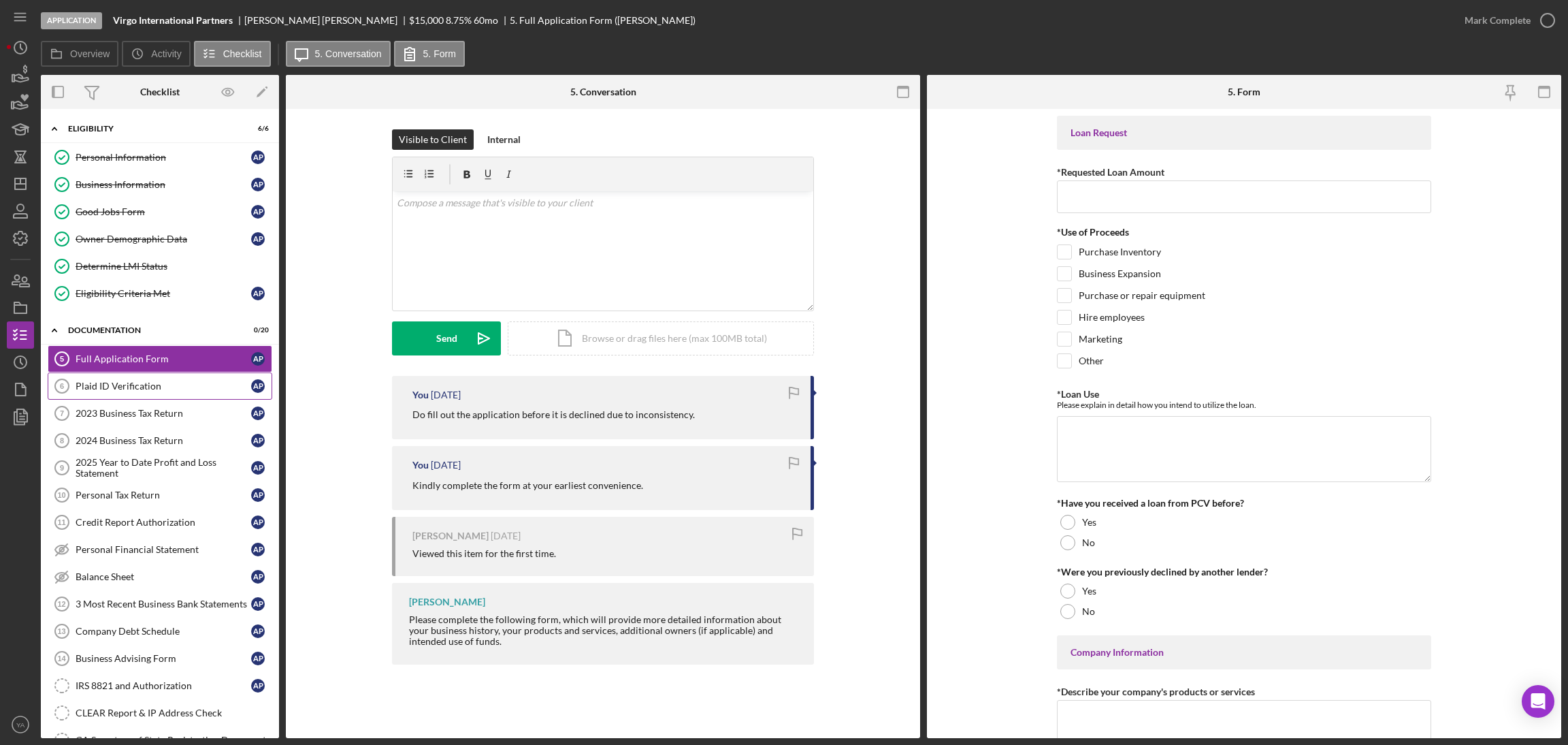
click at [131, 375] on link "Plaid ID Verification 6 Plaid ID Verification A P" at bounding box center [160, 386] width 225 height 27
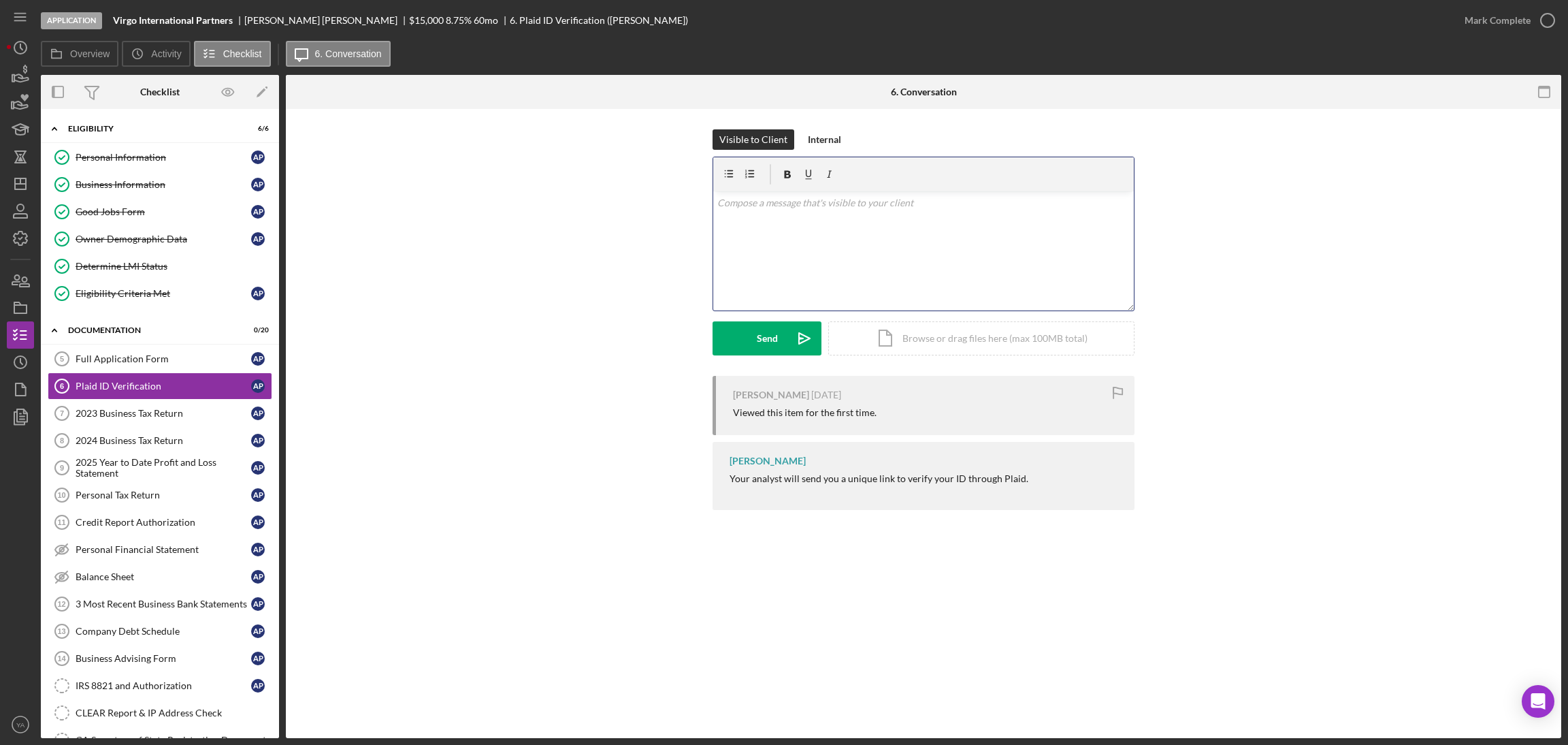
click at [795, 229] on div "v Color teal Color pink Remove color Add row above Add row below Add column bef…" at bounding box center [923, 251] width 420 height 119
click at [793, 331] on icon "Icon/icon-invite-send" at bounding box center [804, 338] width 34 height 34
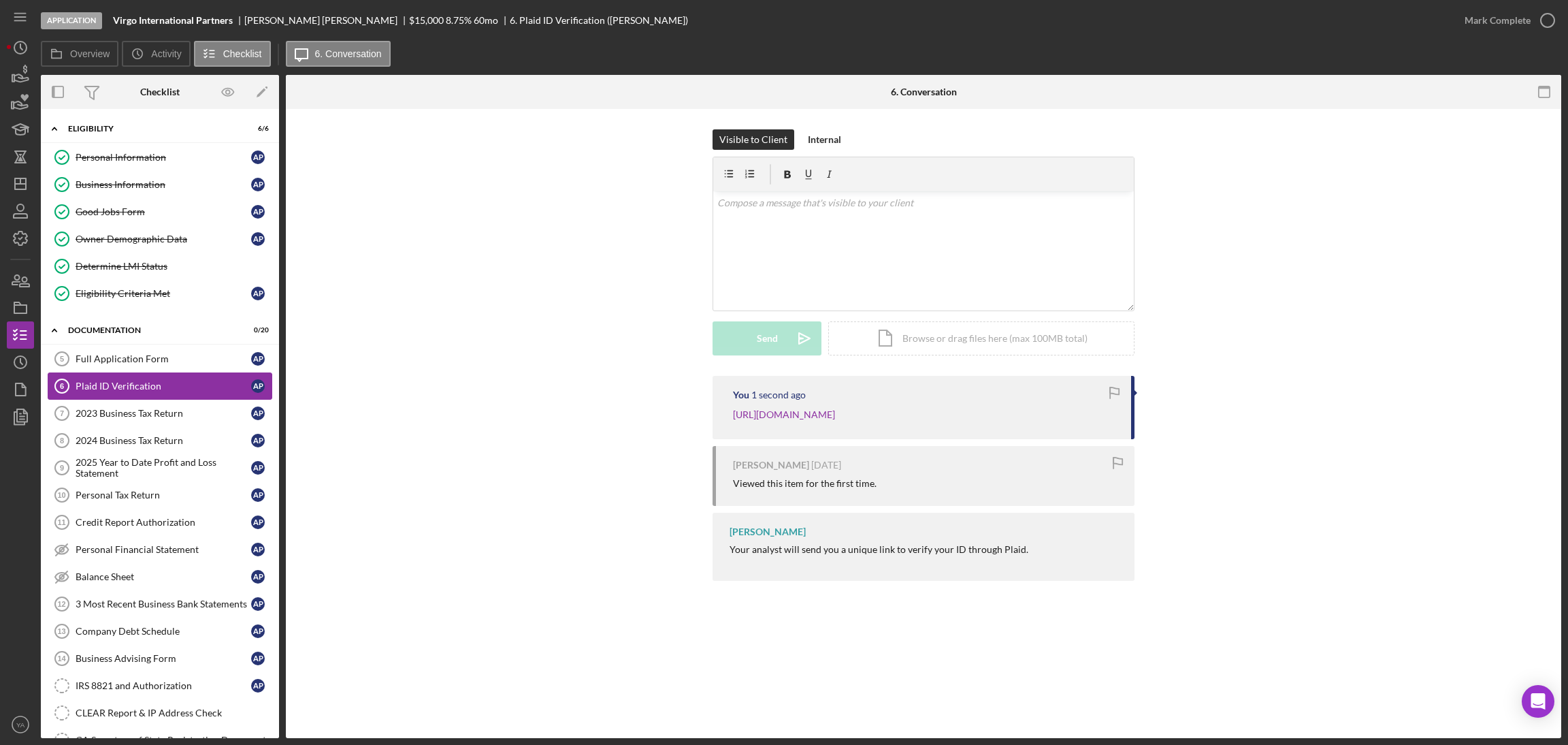
drag, startPoint x: 140, startPoint y: 356, endPoint x: 241, endPoint y: 383, distance: 104.5
click at [140, 356] on div "Full Application Form" at bounding box center [163, 359] width 176 height 11
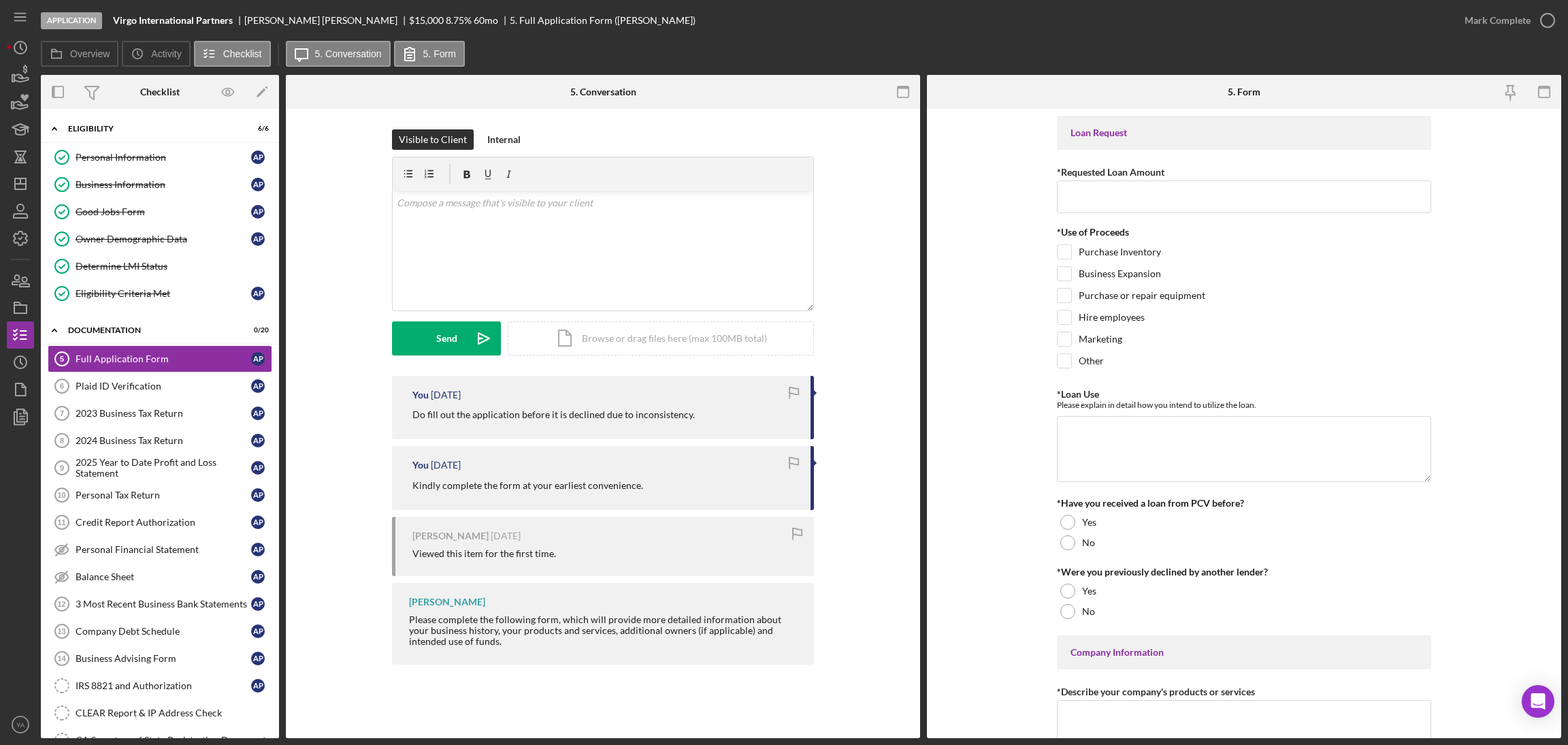
drag, startPoint x: 710, startPoint y: 419, endPoint x: 401, endPoint y: 408, distance: 309.2
click at [401, 408] on div "You 4 weeks ago Do fill out the application before it is declined due to incons…" at bounding box center [602, 408] width 422 height 63
copy p "Do fill out the application before it is declined due to inconsistency."
click at [675, 230] on div "v Color teal Color pink Remove color Add row above Add row below Add column bef…" at bounding box center [602, 251] width 420 height 119
click at [495, 341] on icon "Icon/icon-invite-send" at bounding box center [484, 338] width 34 height 34
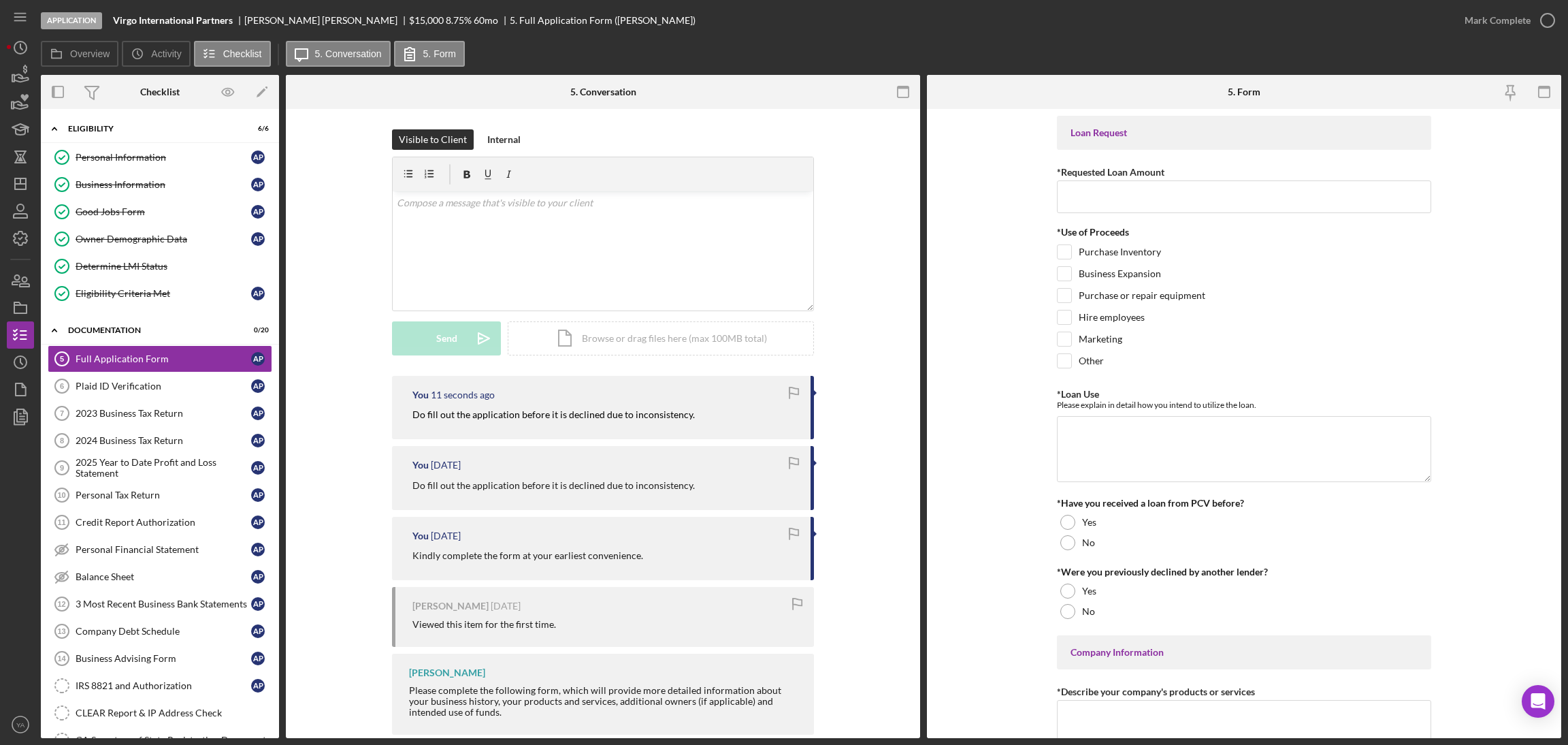
drag, startPoint x: 113, startPoint y: 381, endPoint x: 59, endPoint y: 318, distance: 83.0
click at [113, 381] on link "Plaid ID Verification 6 Plaid ID Verification A P" at bounding box center [160, 386] width 225 height 27
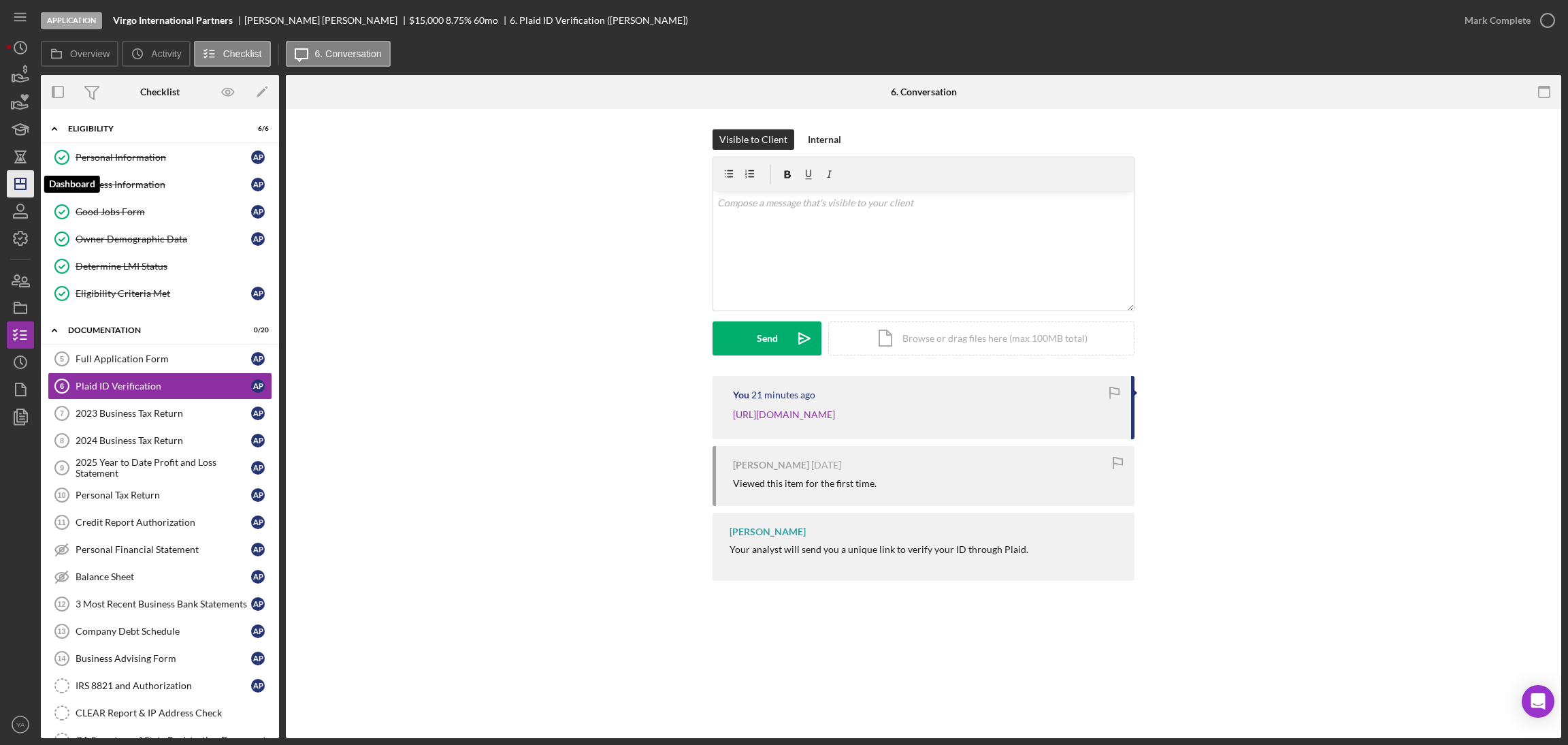
click at [13, 180] on icon "Icon/Dashboard" at bounding box center [20, 183] width 34 height 34
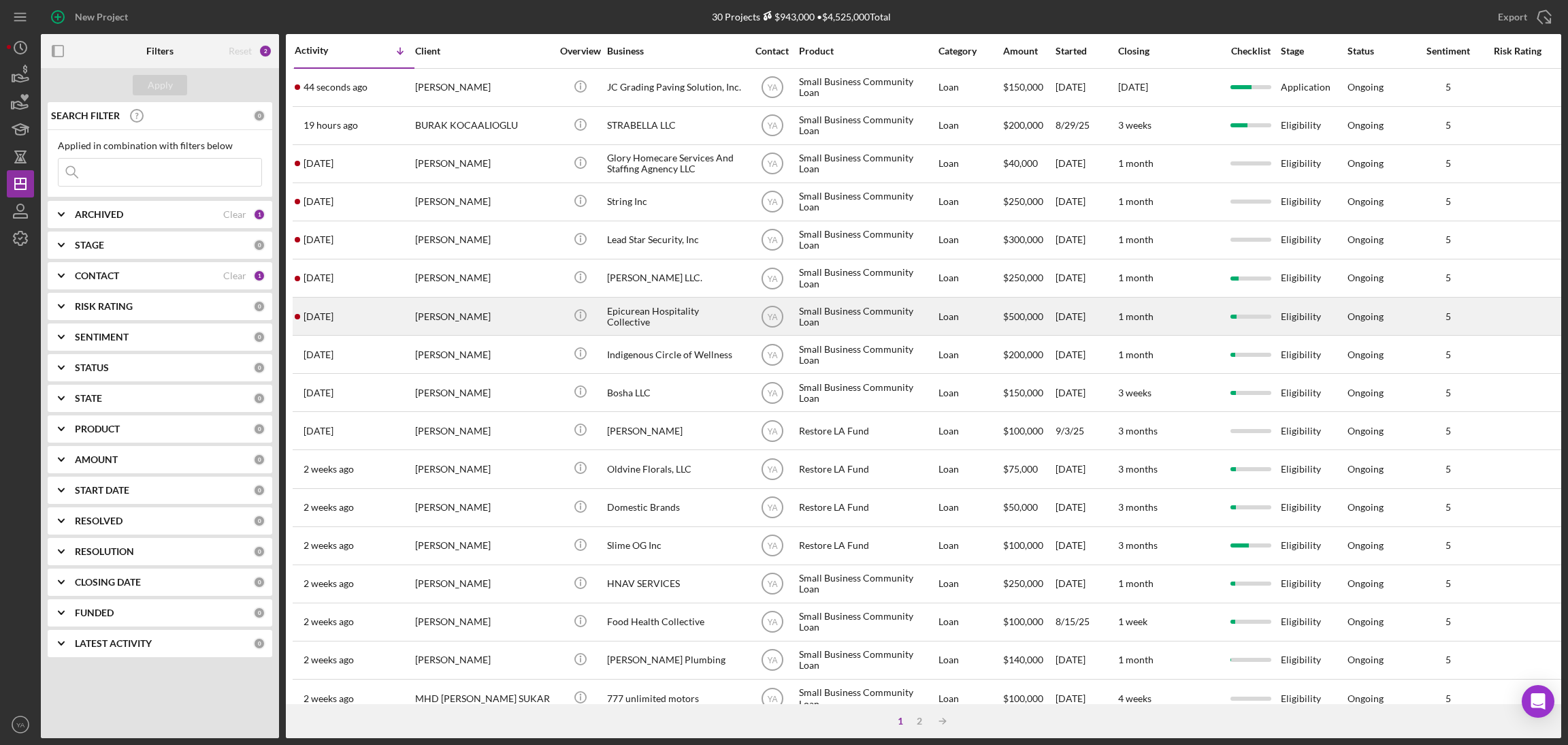
click at [655, 321] on div "Epicurean Hospitality Collective" at bounding box center [675, 316] width 136 height 36
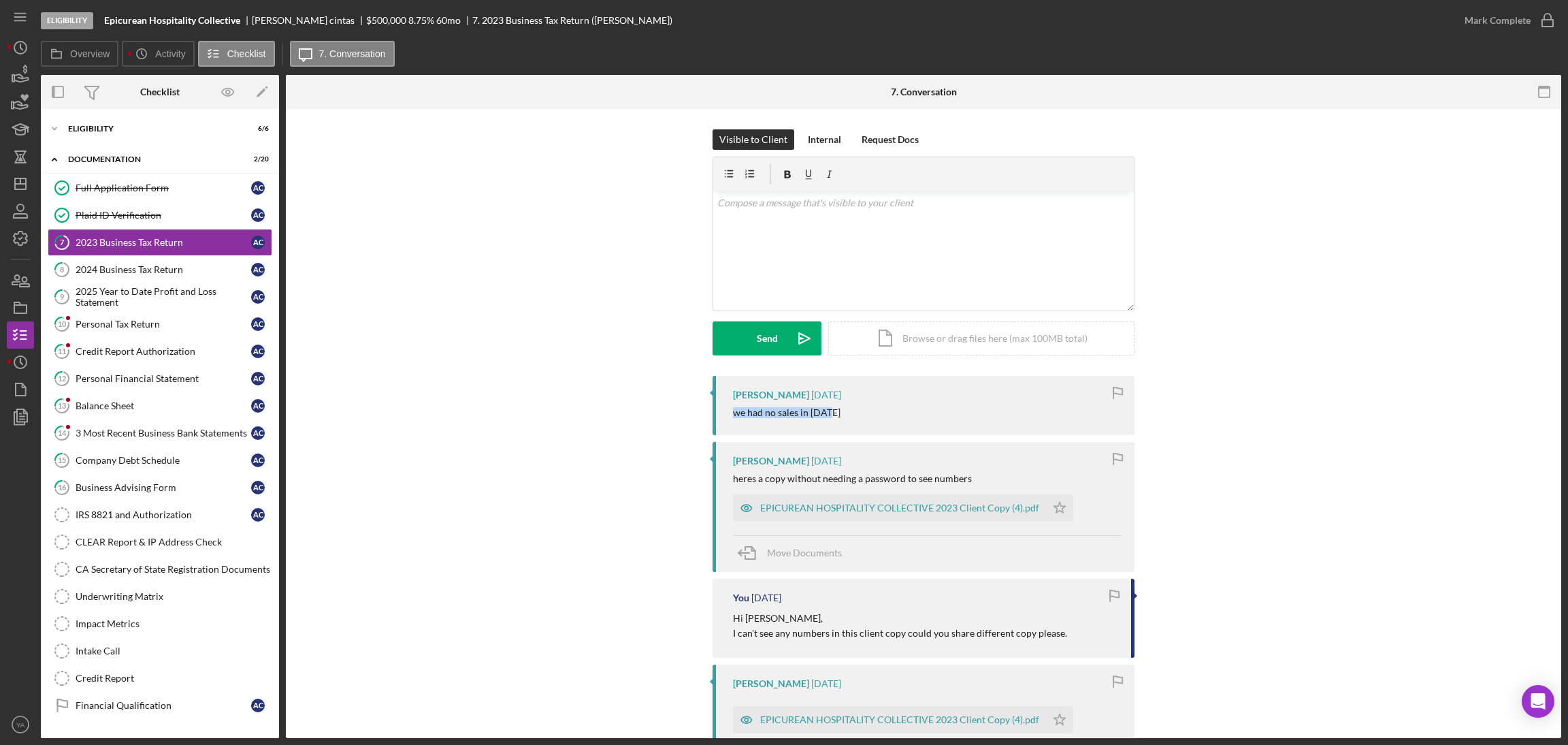
drag, startPoint x: 727, startPoint y: 416, endPoint x: 835, endPoint y: 422, distance: 108.2
click at [835, 422] on div "ashley cintas 4 days ago we had no sales in 2023" at bounding box center [923, 405] width 422 height 59
click at [140, 122] on div "Icon/Expander Eligibility 6 / 6" at bounding box center [160, 128] width 238 height 27
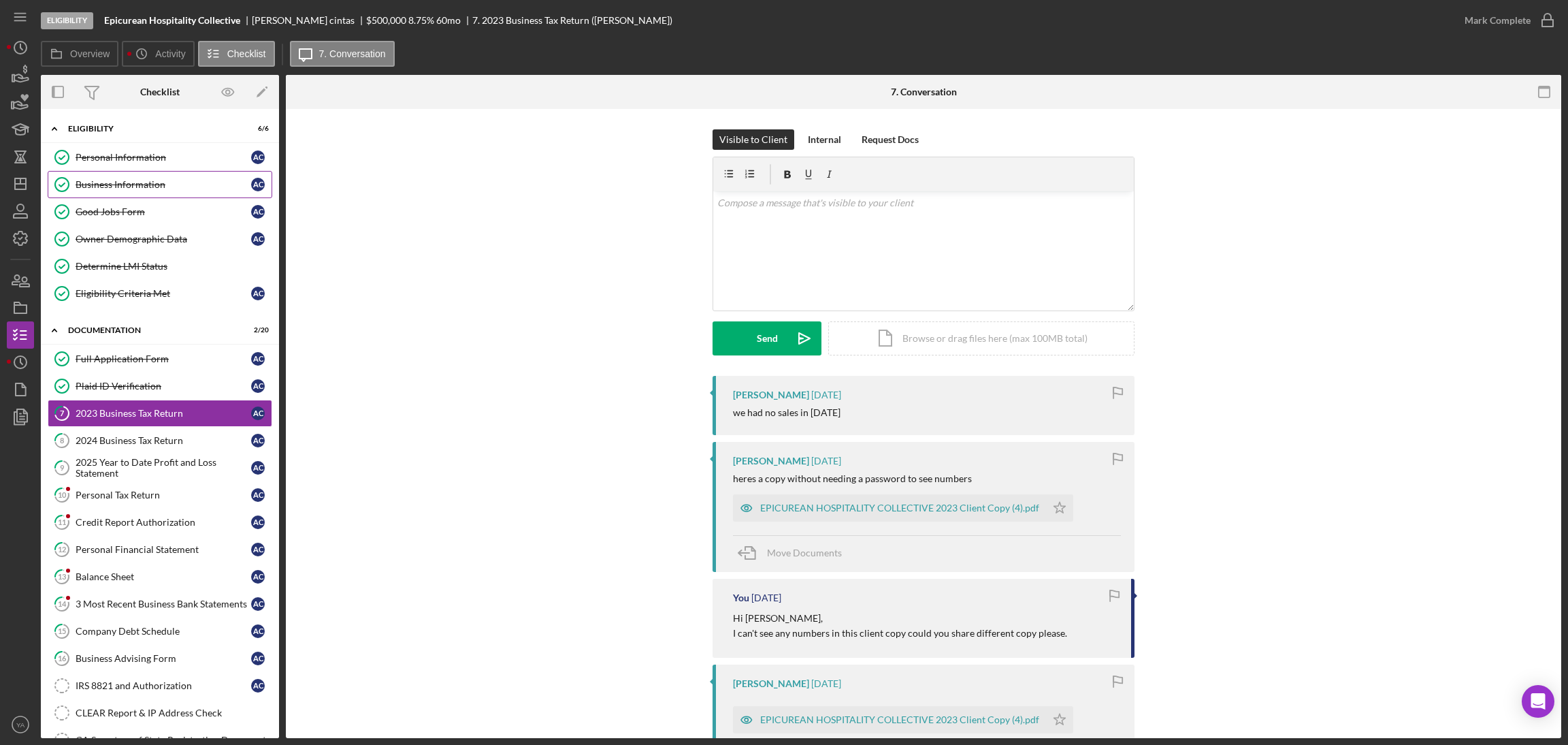
click at [109, 188] on div "Business Information" at bounding box center [163, 184] width 176 height 11
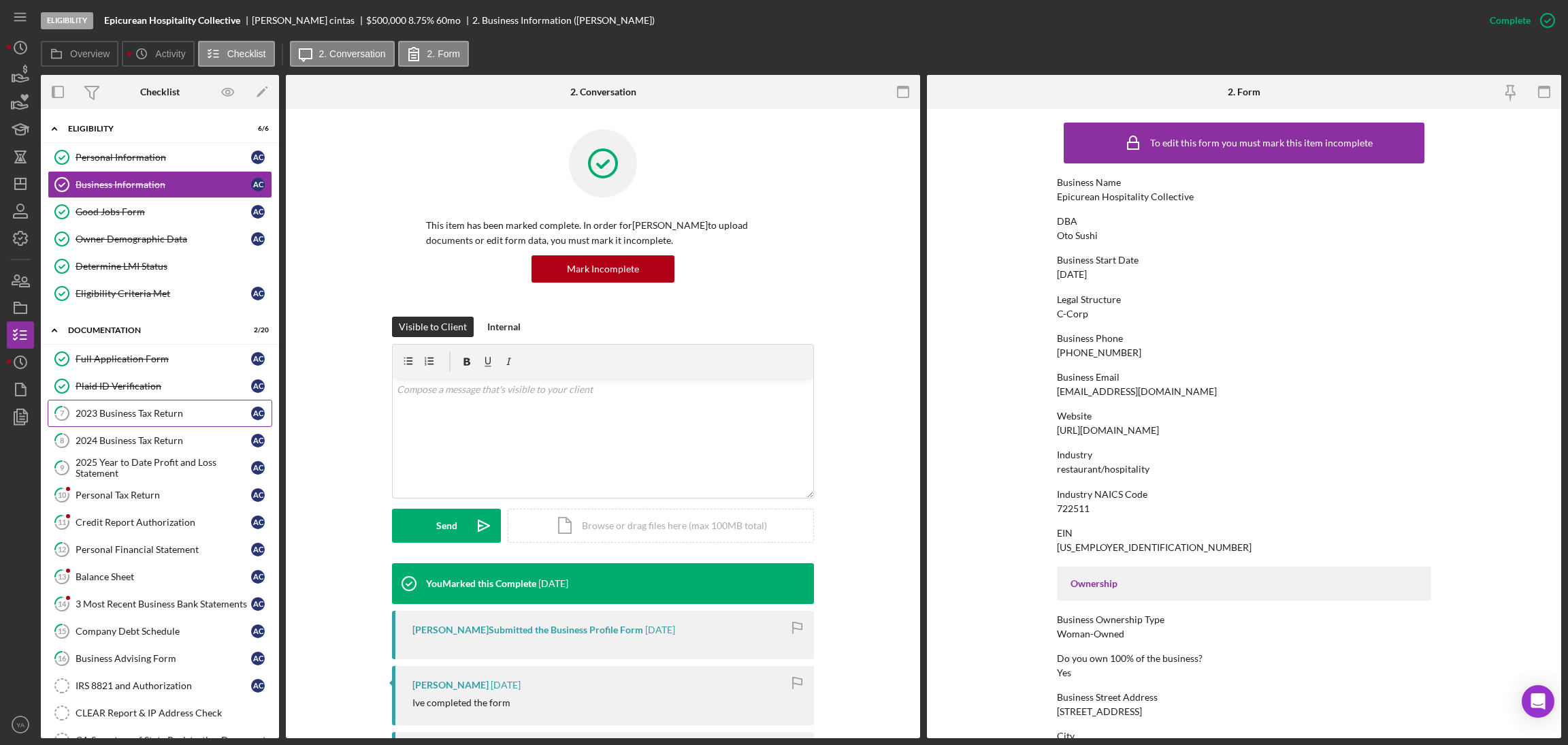
click at [148, 422] on link "7 2023 Business Tax Return a c" at bounding box center [160, 413] width 225 height 27
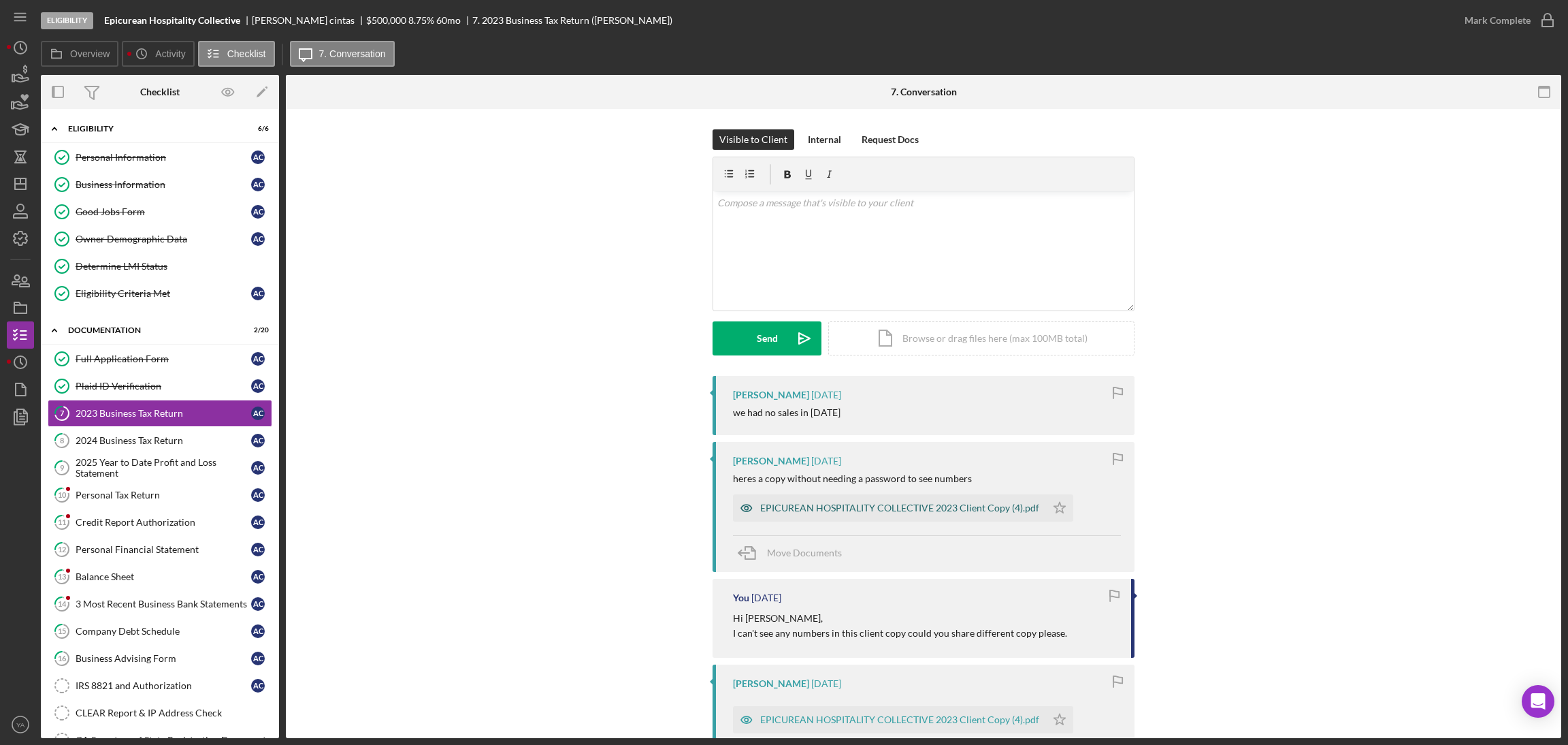
click at [782, 506] on div "EPICUREAN HOSPITALITY COLLECTIVE 2023 Client Copy (4).pdf" at bounding box center [899, 508] width 279 height 11
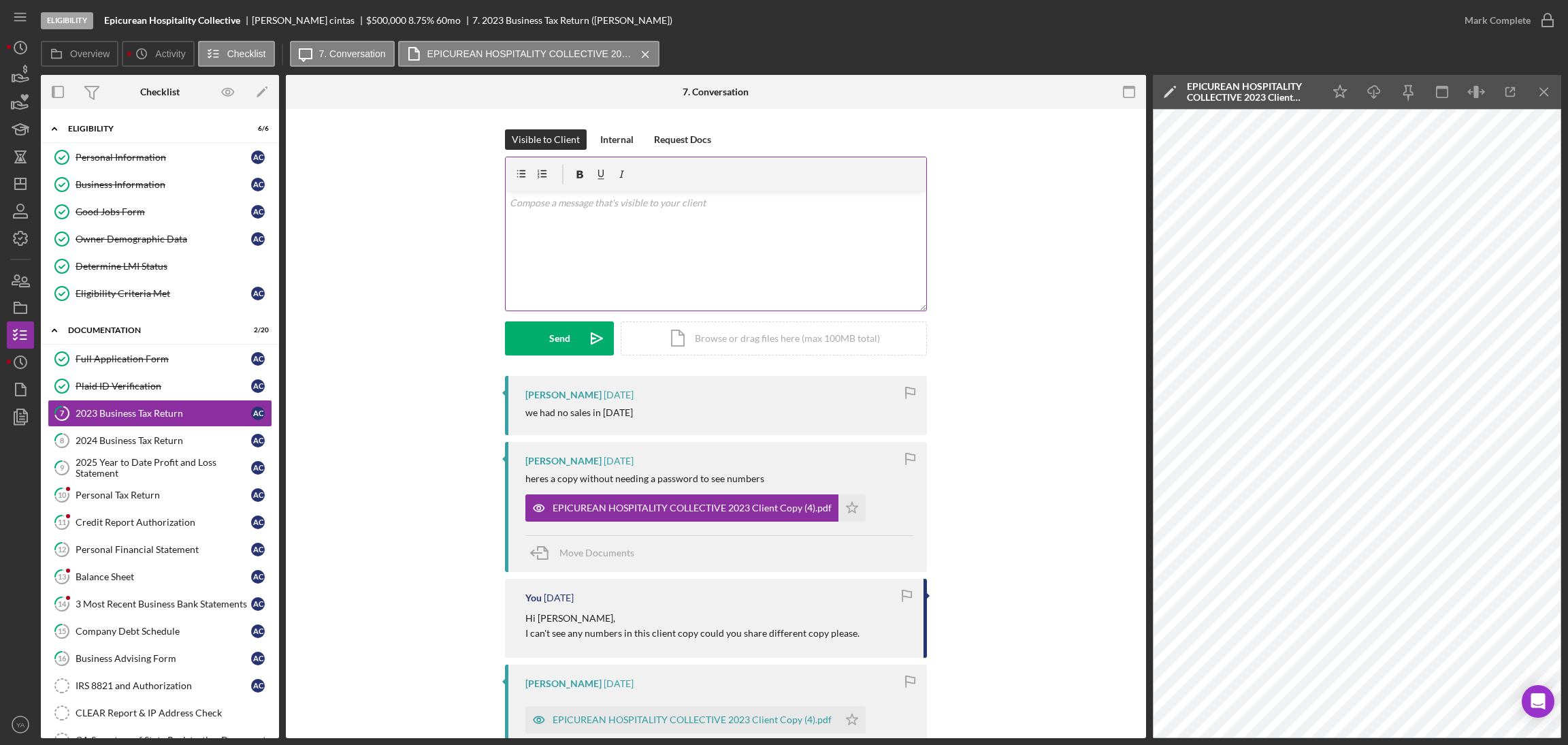
click at [647, 198] on p at bounding box center [715, 203] width 413 height 15
click at [506, 200] on div "v Color teal Color pink Remove color Add row above Add row below Add column bef…" at bounding box center [715, 251] width 420 height 119
click at [509, 200] on p "It says its password protected" at bounding box center [715, 203] width 413 height 15
drag, startPoint x: 521, startPoint y: 193, endPoint x: 503, endPoint y: 208, distance: 23.4
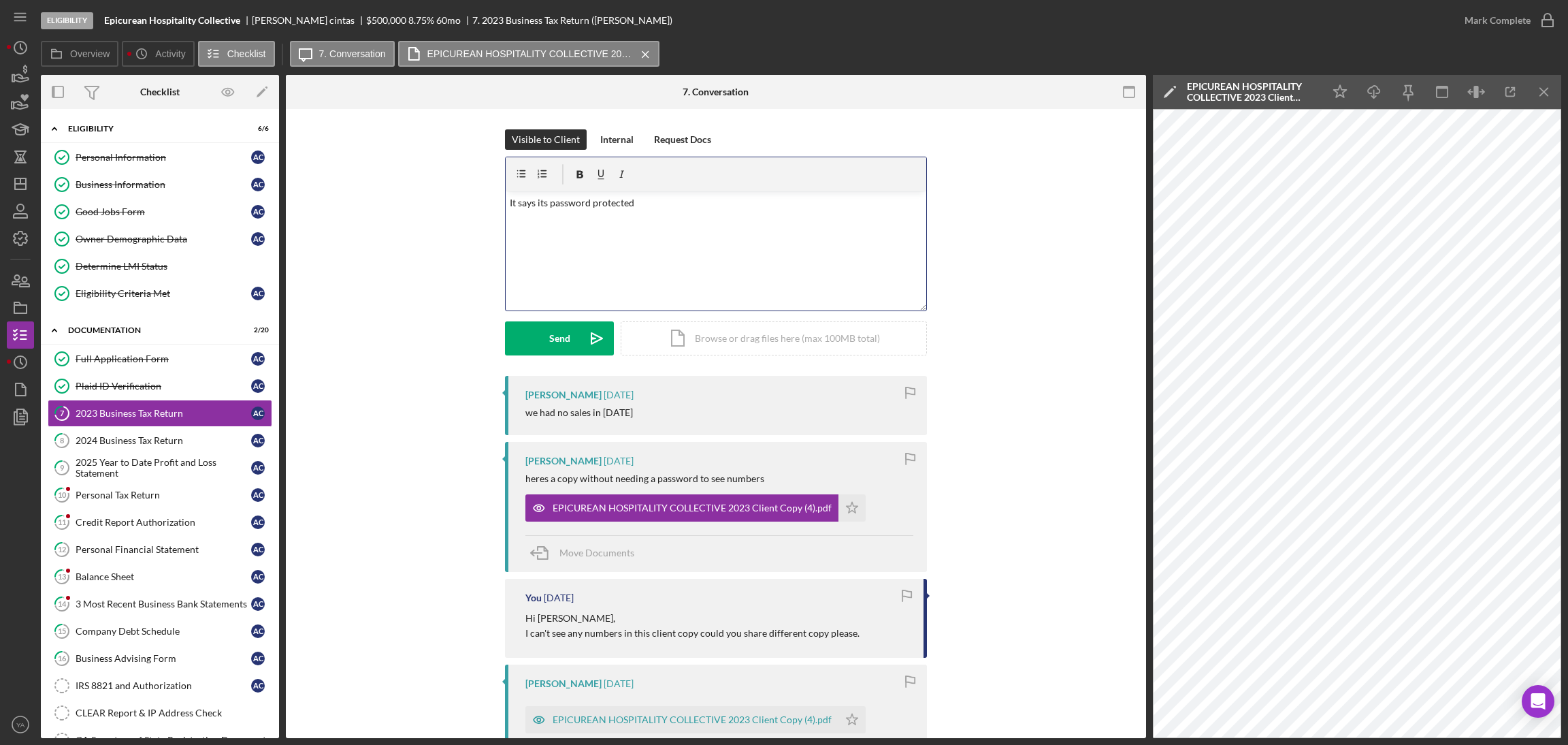
click at [521, 194] on div "v Color teal Color pink Remove color Add row above Add row below Add column bef…" at bounding box center [715, 251] width 420 height 119
click at [506, 208] on div "v Color teal Color pink Remove color Add row above Add row below Add column bef…" at bounding box center [715, 251] width 420 height 119
drag, startPoint x: 513, startPoint y: 202, endPoint x: 481, endPoint y: 205, distance: 32.1
click at [481, 205] on div "Visible to Client Internal Request Docs v Color teal Color pink Remove color Ad…" at bounding box center [716, 252] width 819 height 246
click at [582, 204] on p "The copy is says its password protected" at bounding box center [715, 203] width 413 height 15
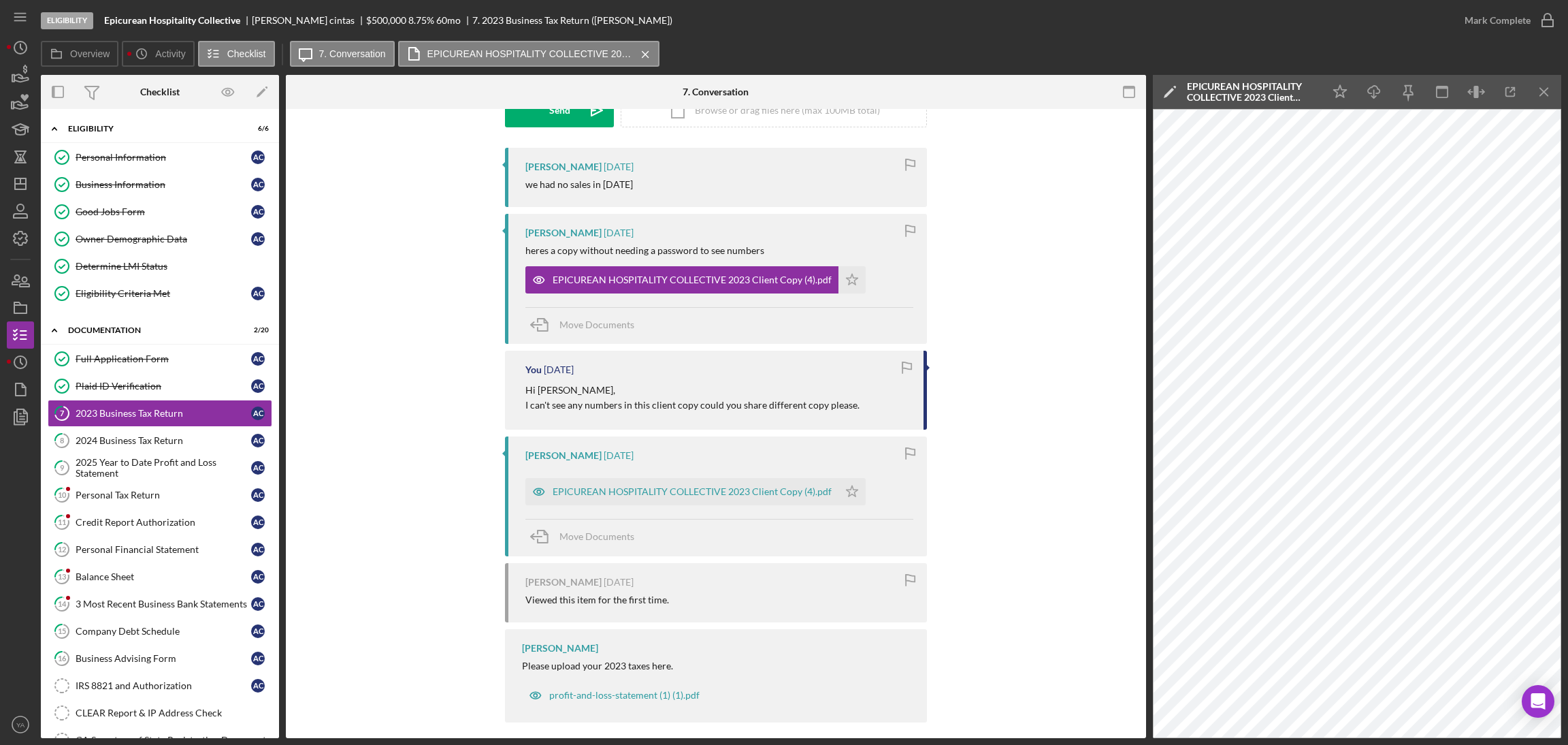
scroll to position [239, 0]
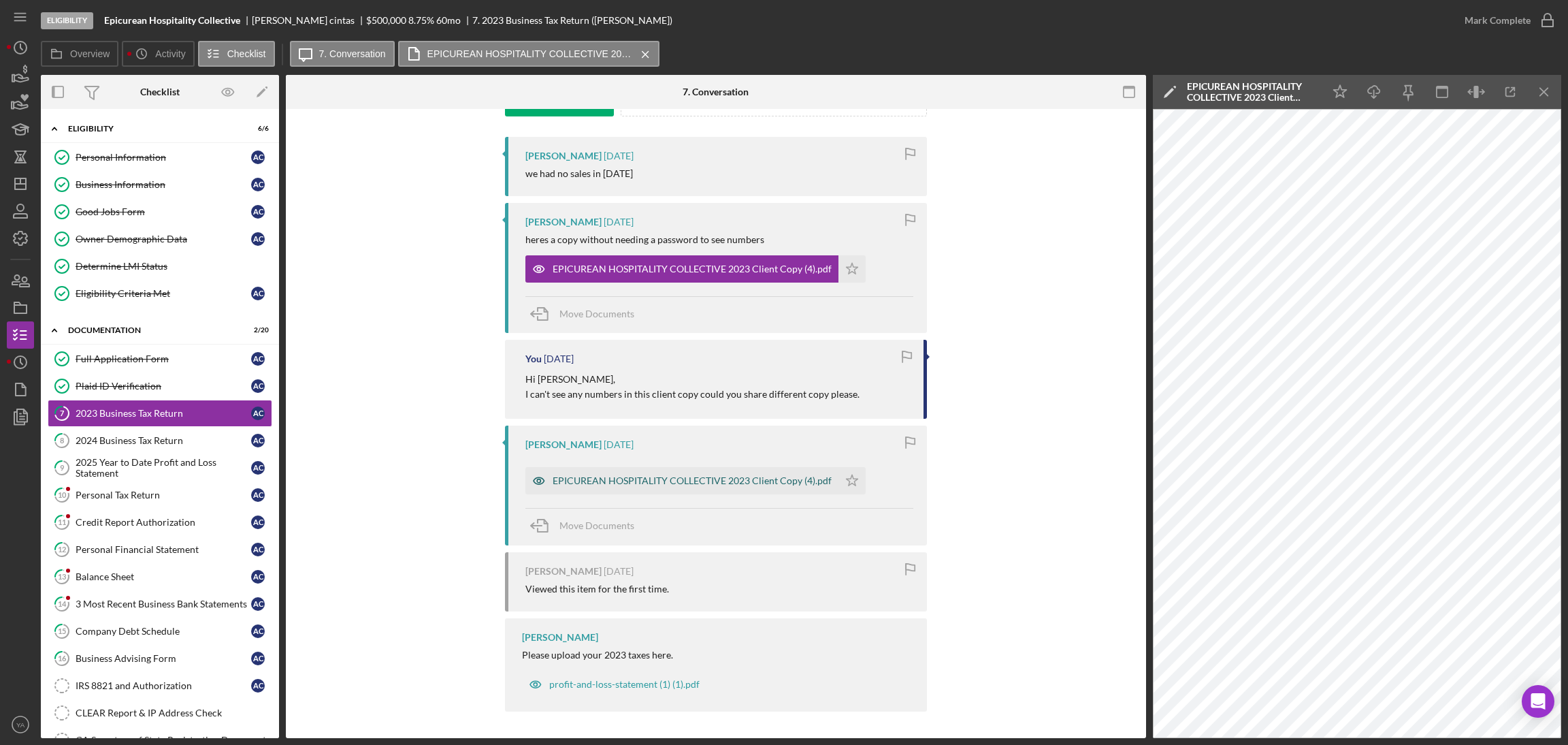
click at [666, 476] on div "EPICUREAN HOSPITALITY COLLECTIVE 2023 Client Copy (4).pdf" at bounding box center [692, 480] width 279 height 11
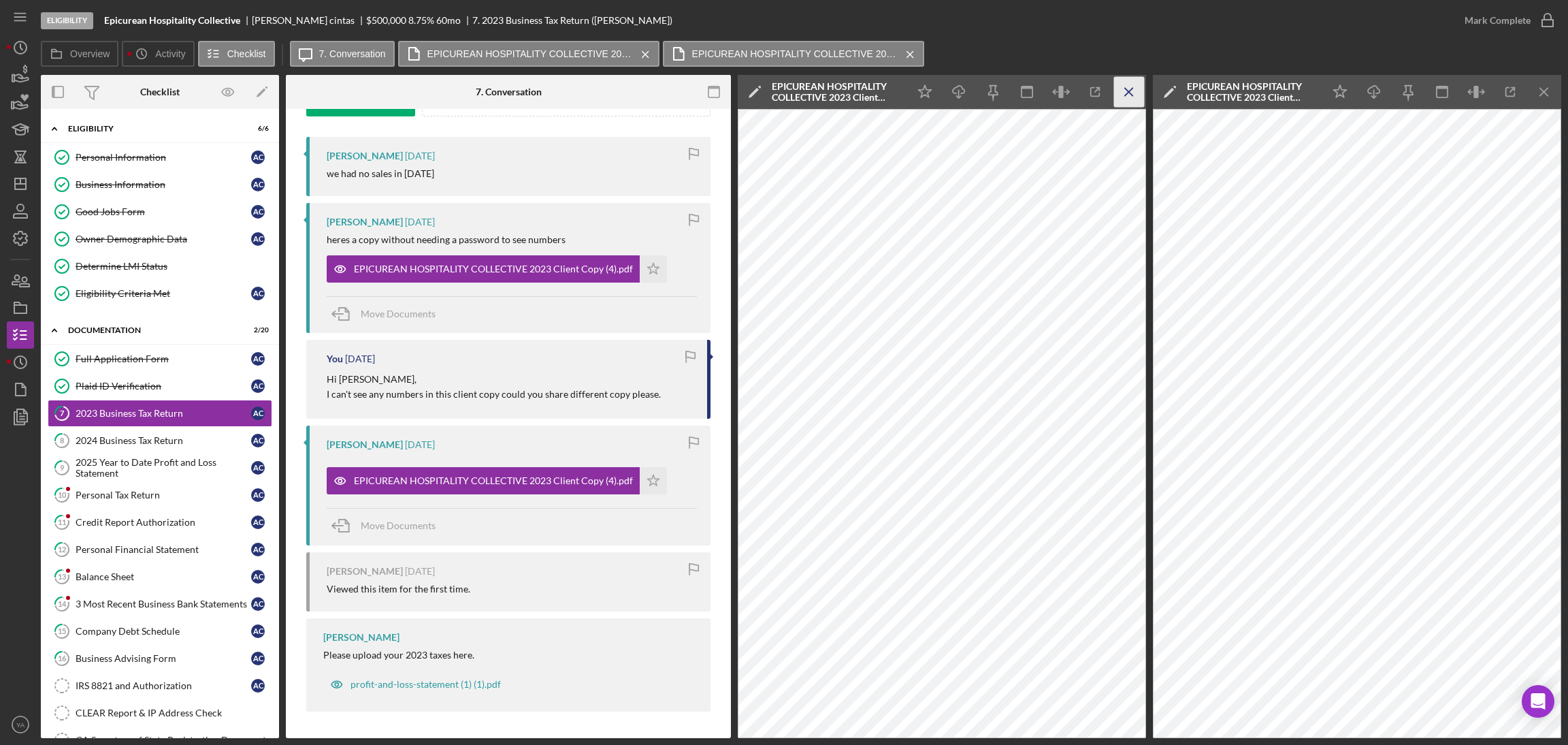
click at [1127, 92] on icon "Icon/Menu Close" at bounding box center [1129, 92] width 31 height 31
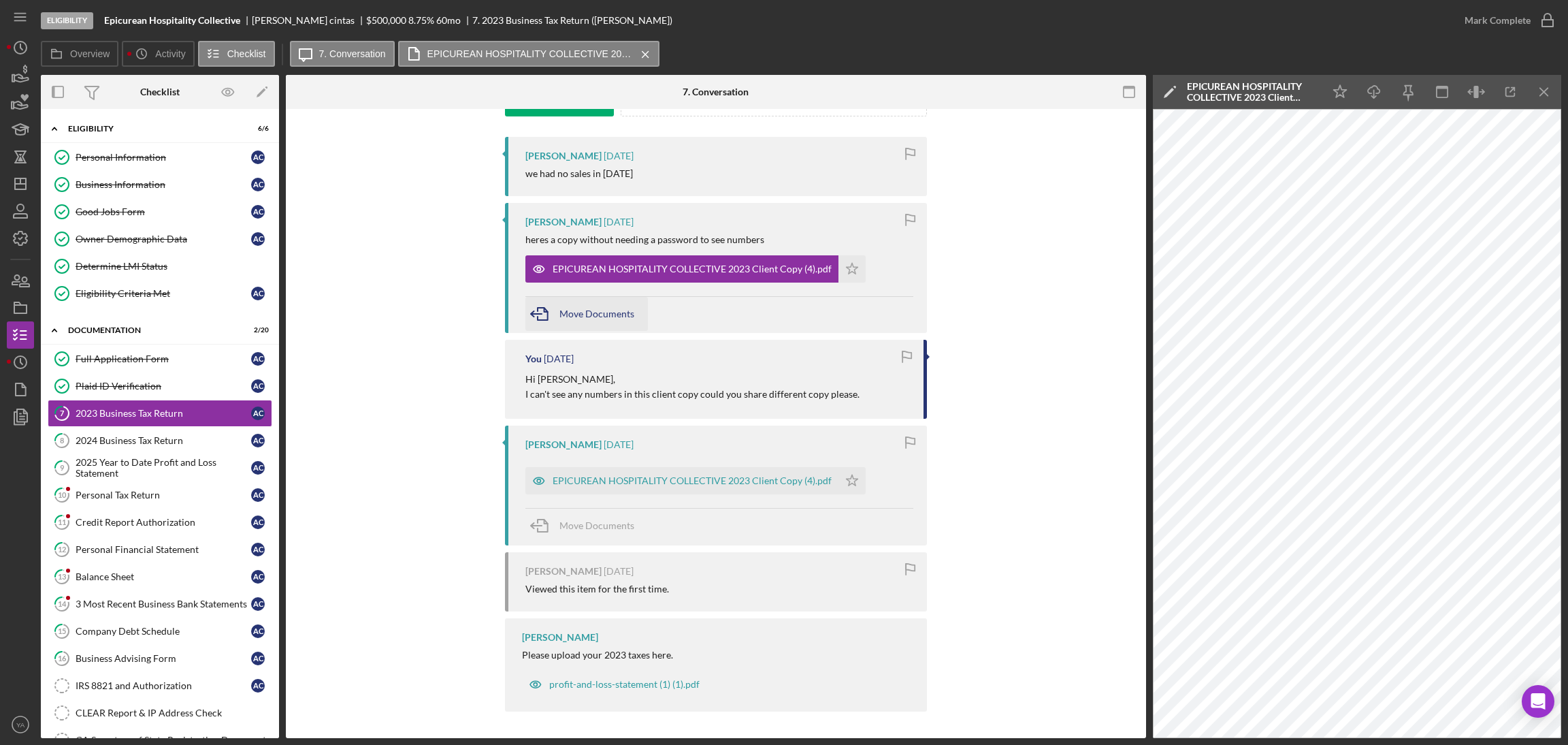
scroll to position [0, 0]
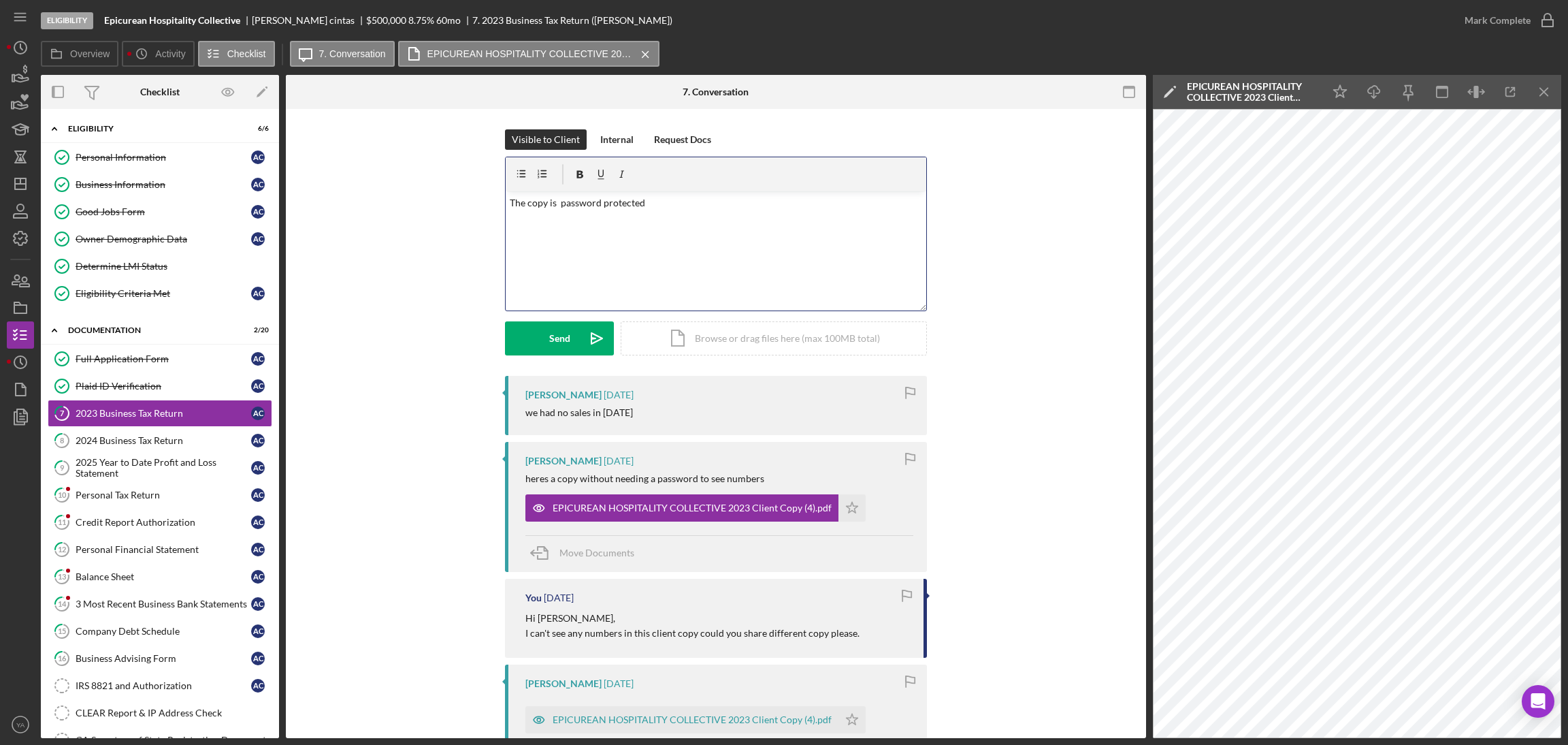
click at [688, 198] on p "The copy is password protected" at bounding box center [715, 203] width 413 height 15
click at [524, 205] on p "The copy is password protected" at bounding box center [715, 203] width 413 height 15
click at [662, 205] on p "The original copy is password protected" at bounding box center [715, 203] width 413 height 15
click at [705, 200] on p "The original copy is password protected" at bounding box center [715, 203] width 413 height 15
click at [573, 323] on button "Send Icon/icon-invite-send" at bounding box center [559, 338] width 109 height 34
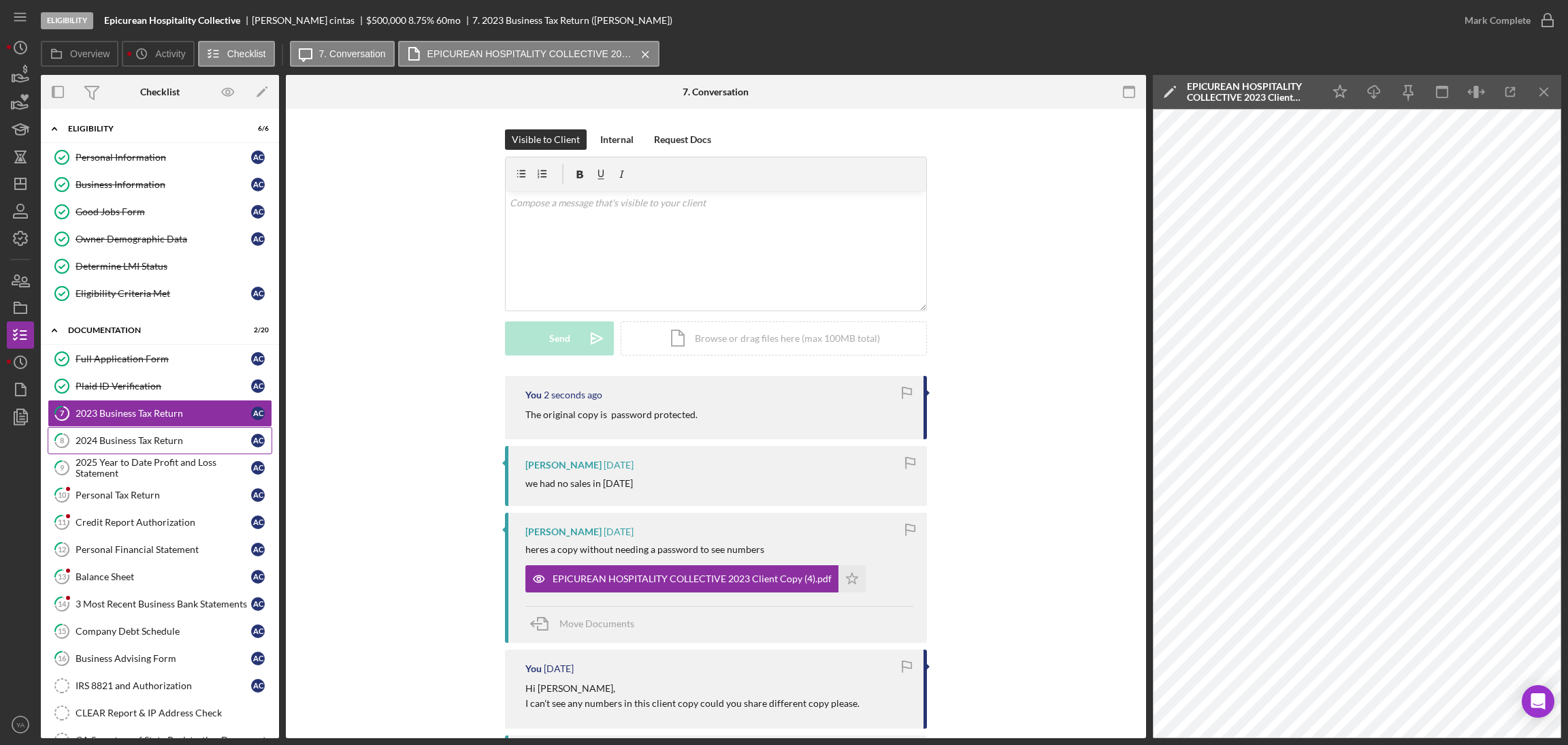
click at [172, 443] on div "2024 Business Tax Return" at bounding box center [163, 440] width 176 height 11
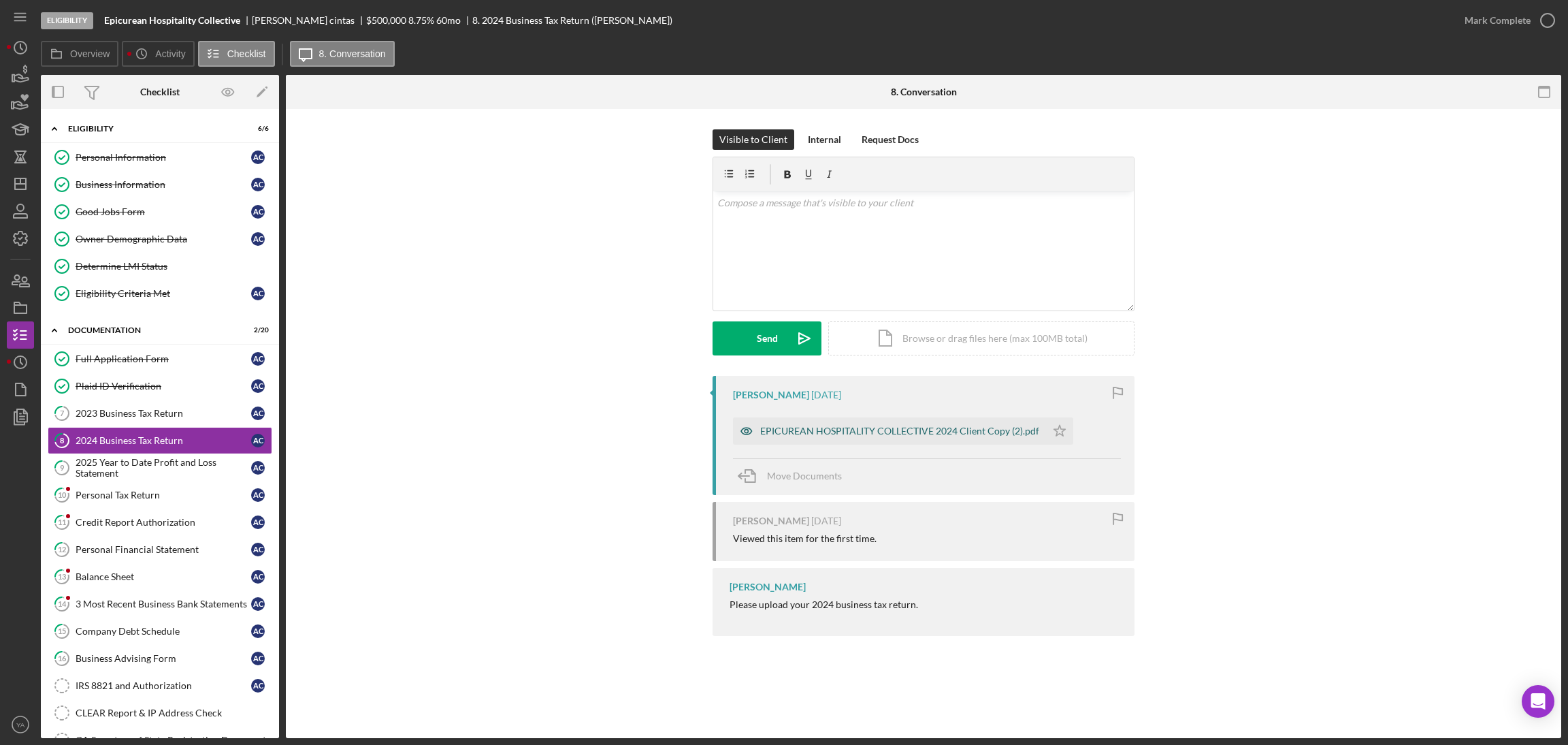
click at [822, 433] on div "EPICUREAN HOSPITALITY COLLECTIVE 2024 Client Copy (2).pdf" at bounding box center [899, 431] width 279 height 11
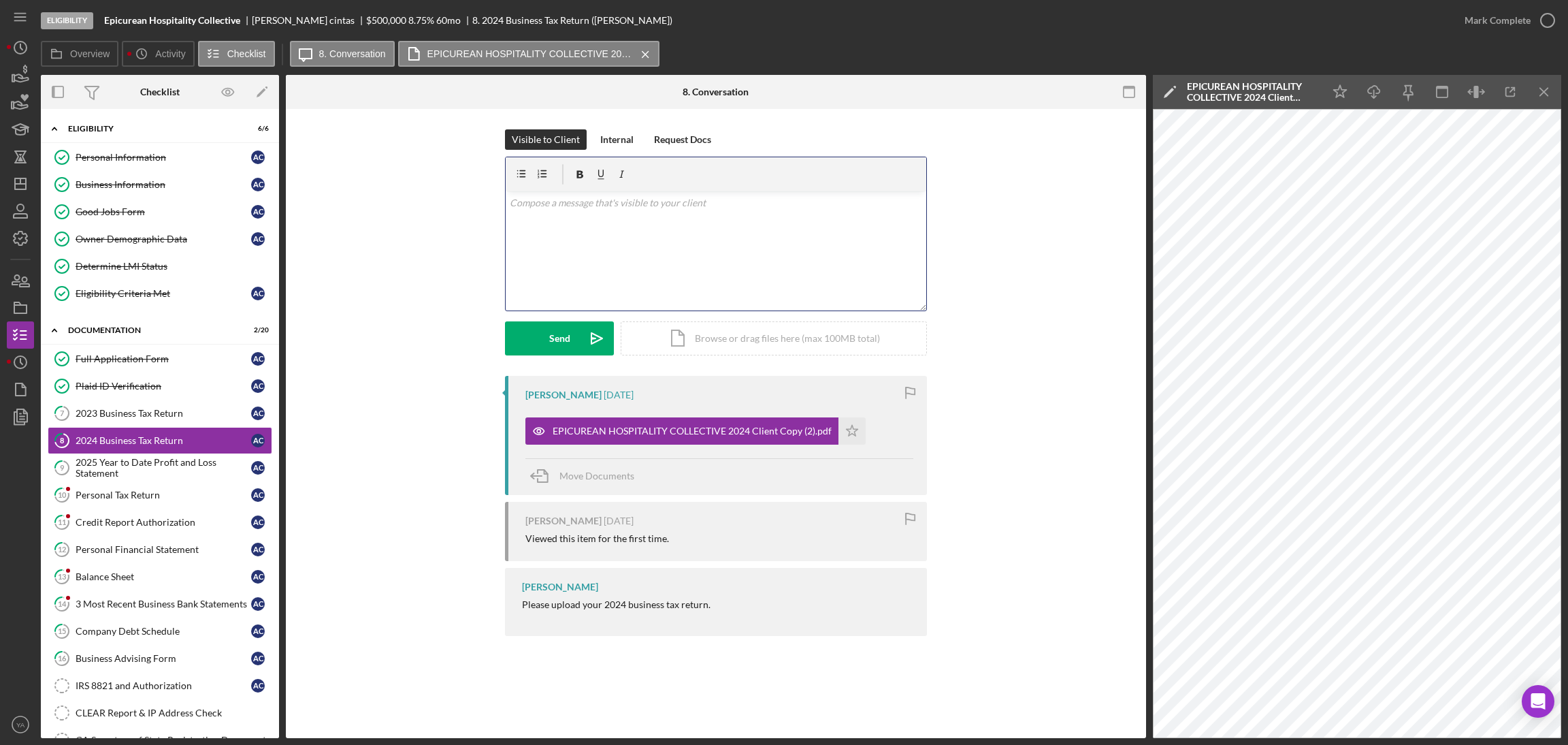
click at [733, 282] on div "v Color teal Color pink Remove color Add row above Add row below Add column bef…" at bounding box center [715, 251] width 420 height 119
click at [721, 292] on div "v Color teal Color pink Remove color Add row above Add row below Add column bef…" at bounding box center [715, 251] width 420 height 119
click at [580, 330] on icon "Icon/icon-invite-send" at bounding box center [596, 338] width 34 height 34
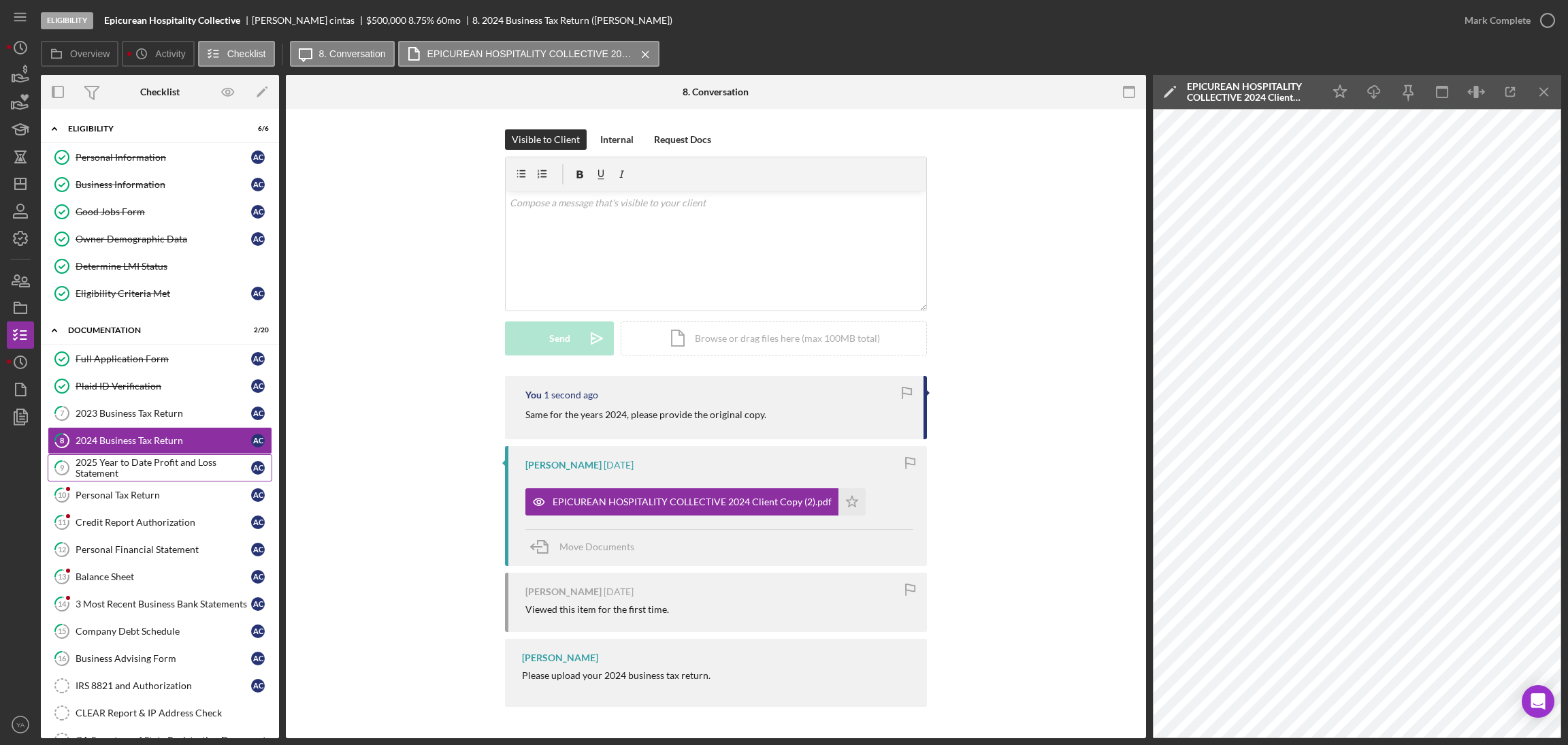
click at [172, 472] on div "2025 Year to Date Profit and Loss Statement" at bounding box center [163, 467] width 176 height 22
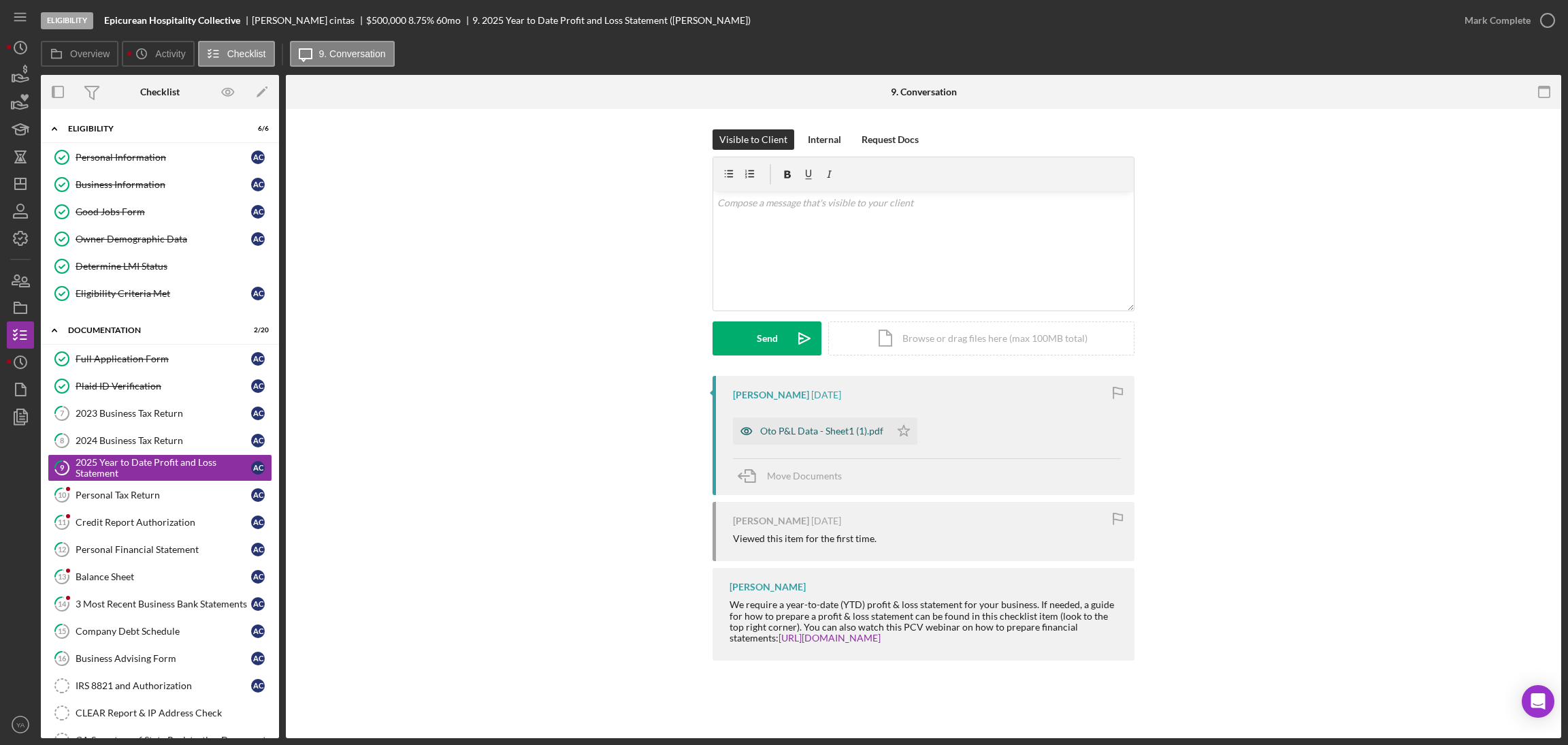
click at [826, 436] on div "Oto P&L Data - Sheet1 (1).pdf" at bounding box center [821, 431] width 123 height 11
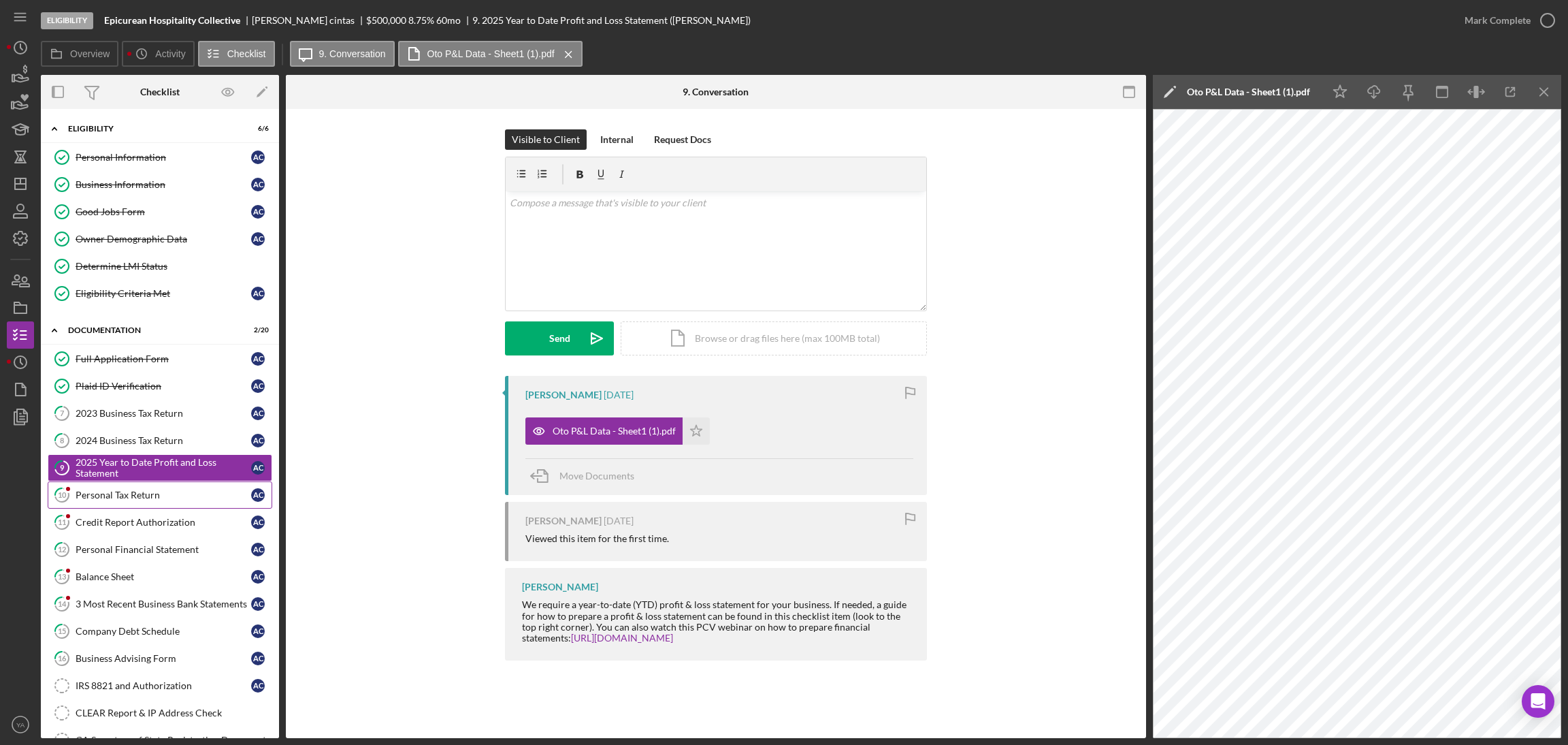
click at [164, 498] on div "Personal Tax Return" at bounding box center [163, 494] width 176 height 11
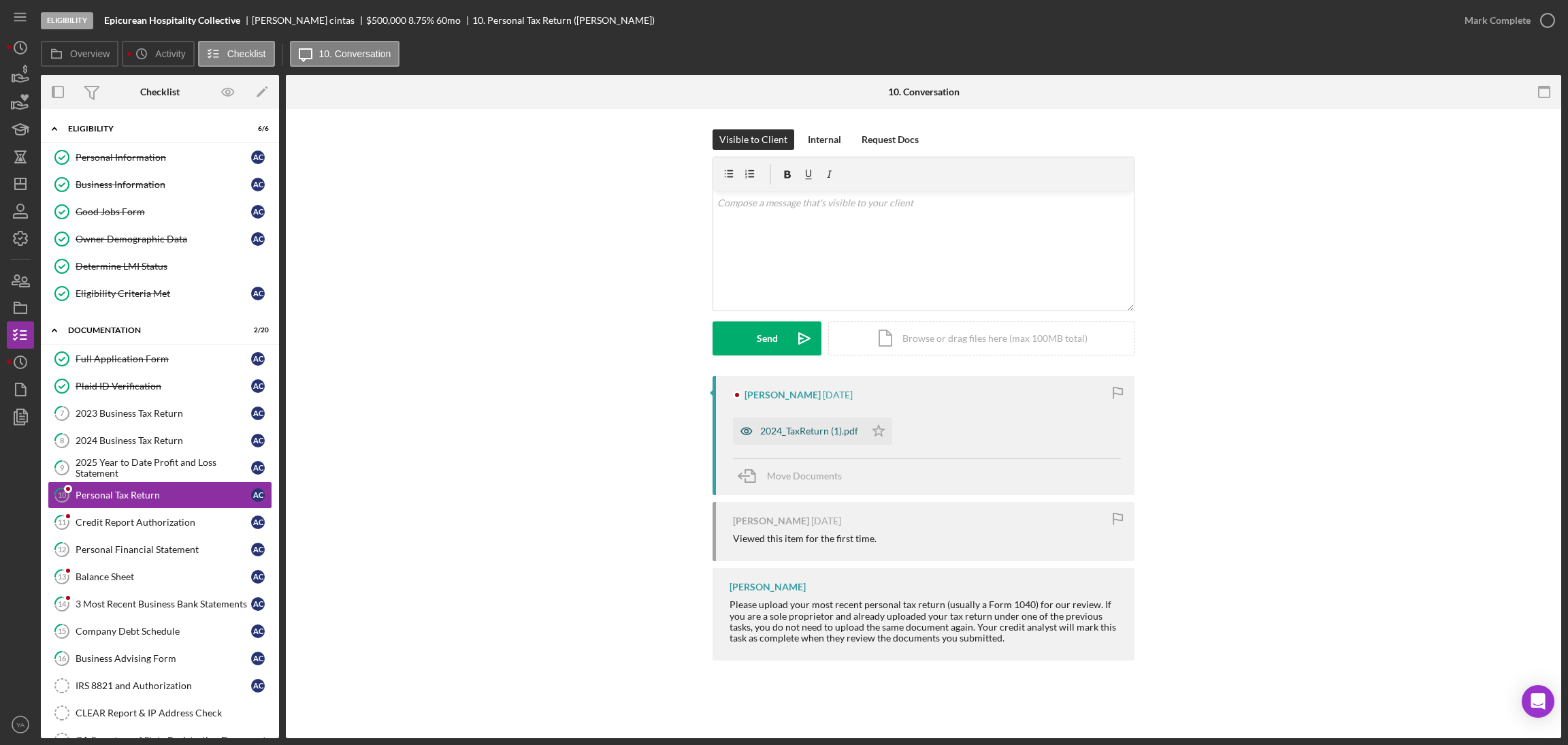
click at [799, 428] on div "2024_TaxReturn (1).pdf" at bounding box center [809, 431] width 98 height 11
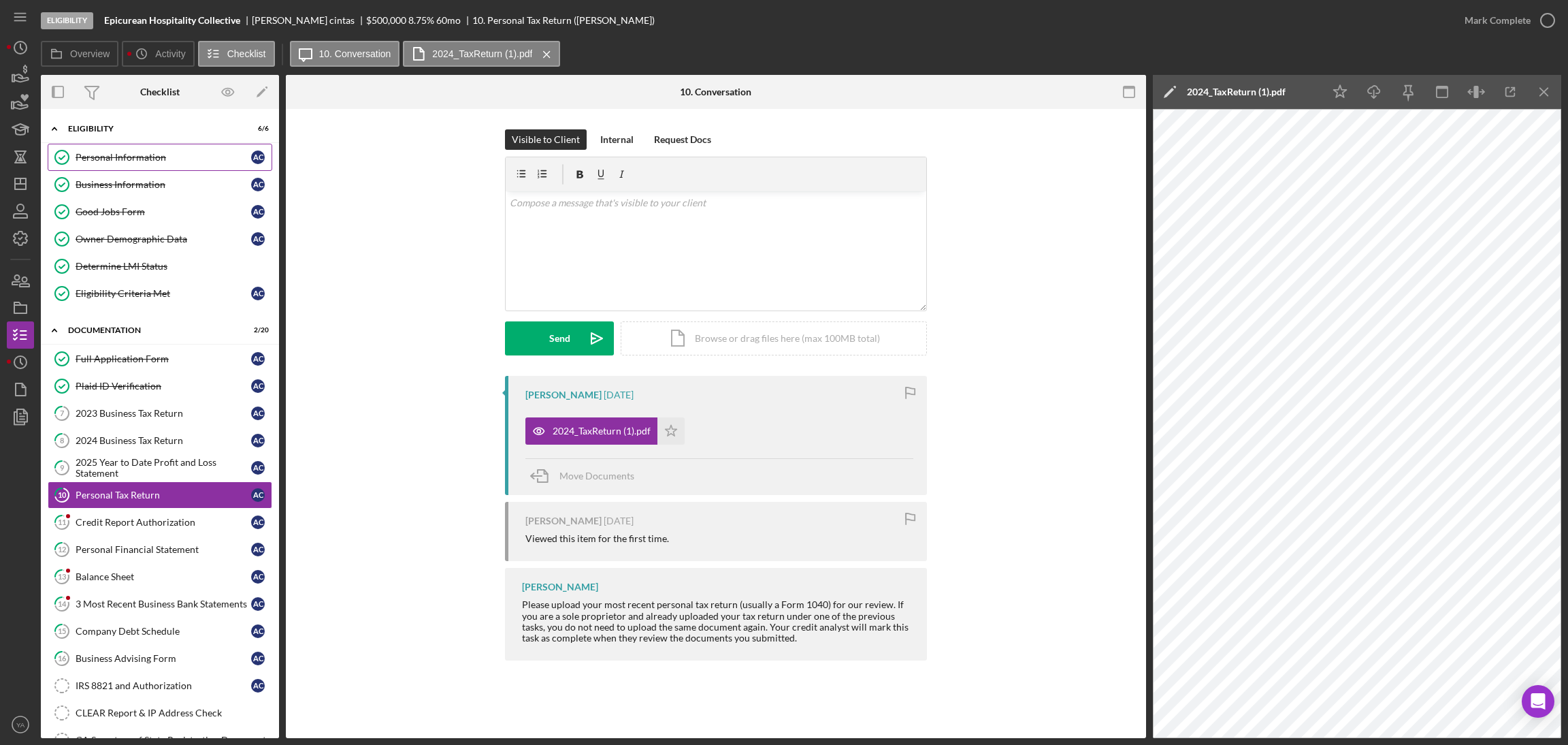
click at [195, 150] on link "Personal Information Personal Information a c" at bounding box center [160, 157] width 225 height 27
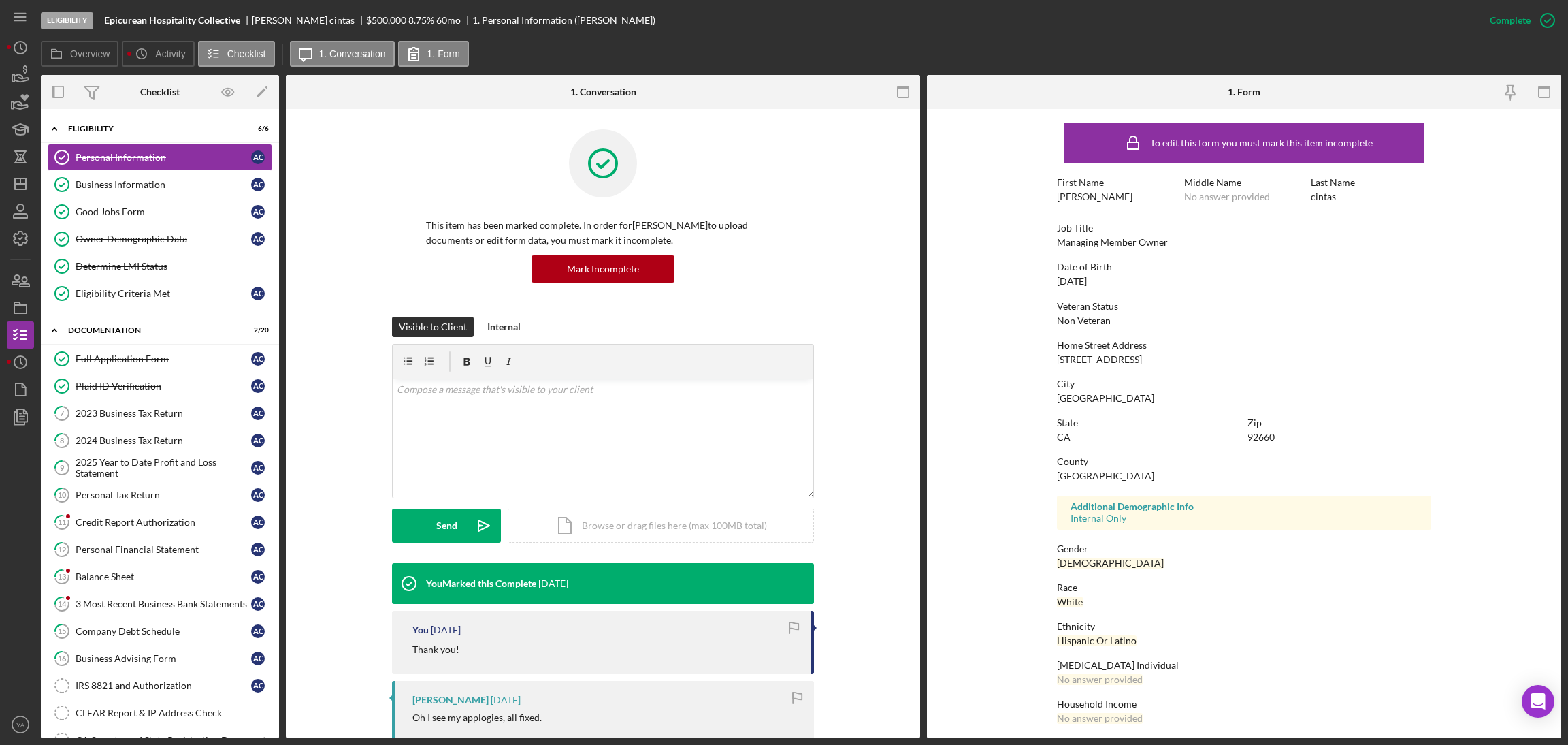
scroll to position [5, 0]
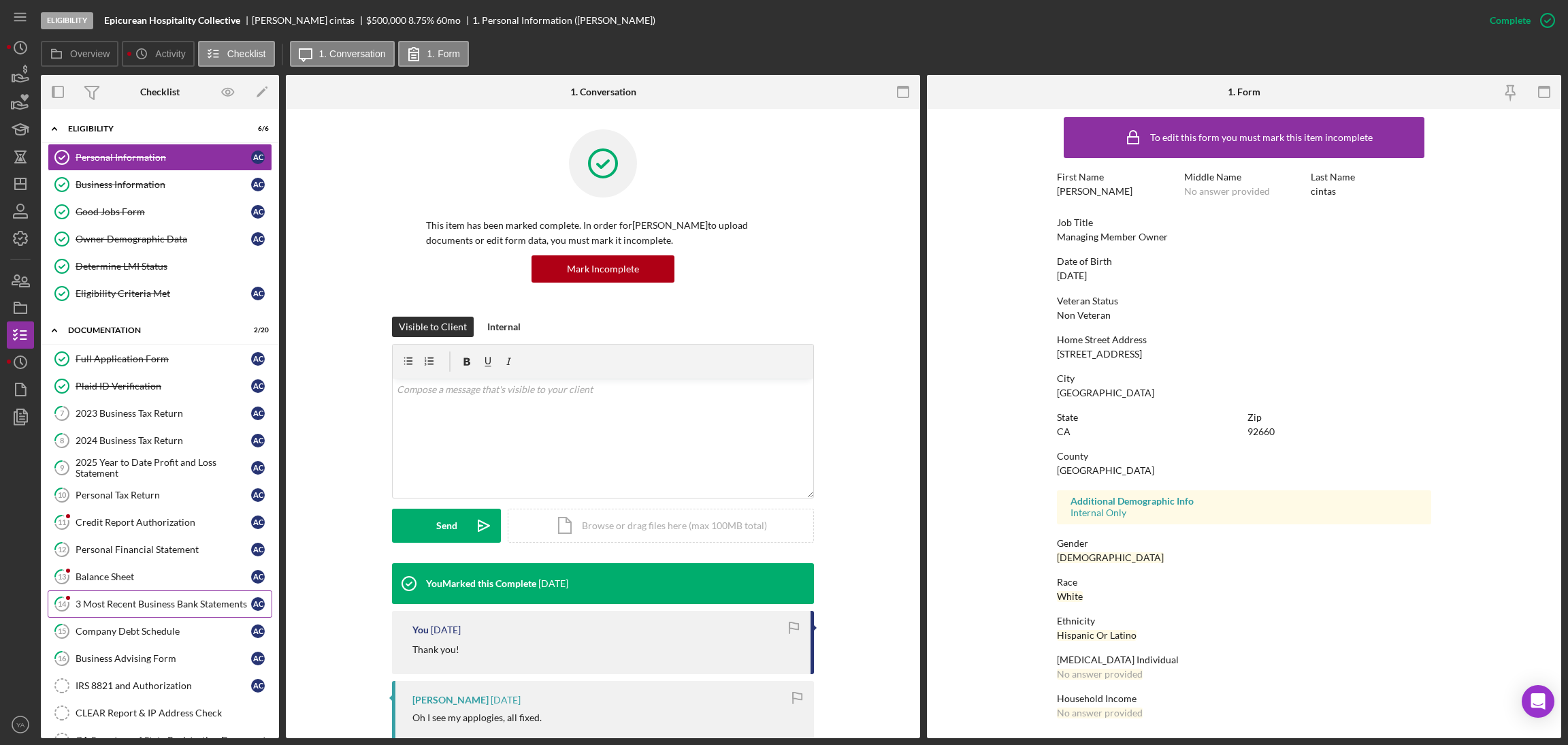
click at [166, 609] on div "3 Most Recent Business Bank Statements" at bounding box center [163, 604] width 176 height 11
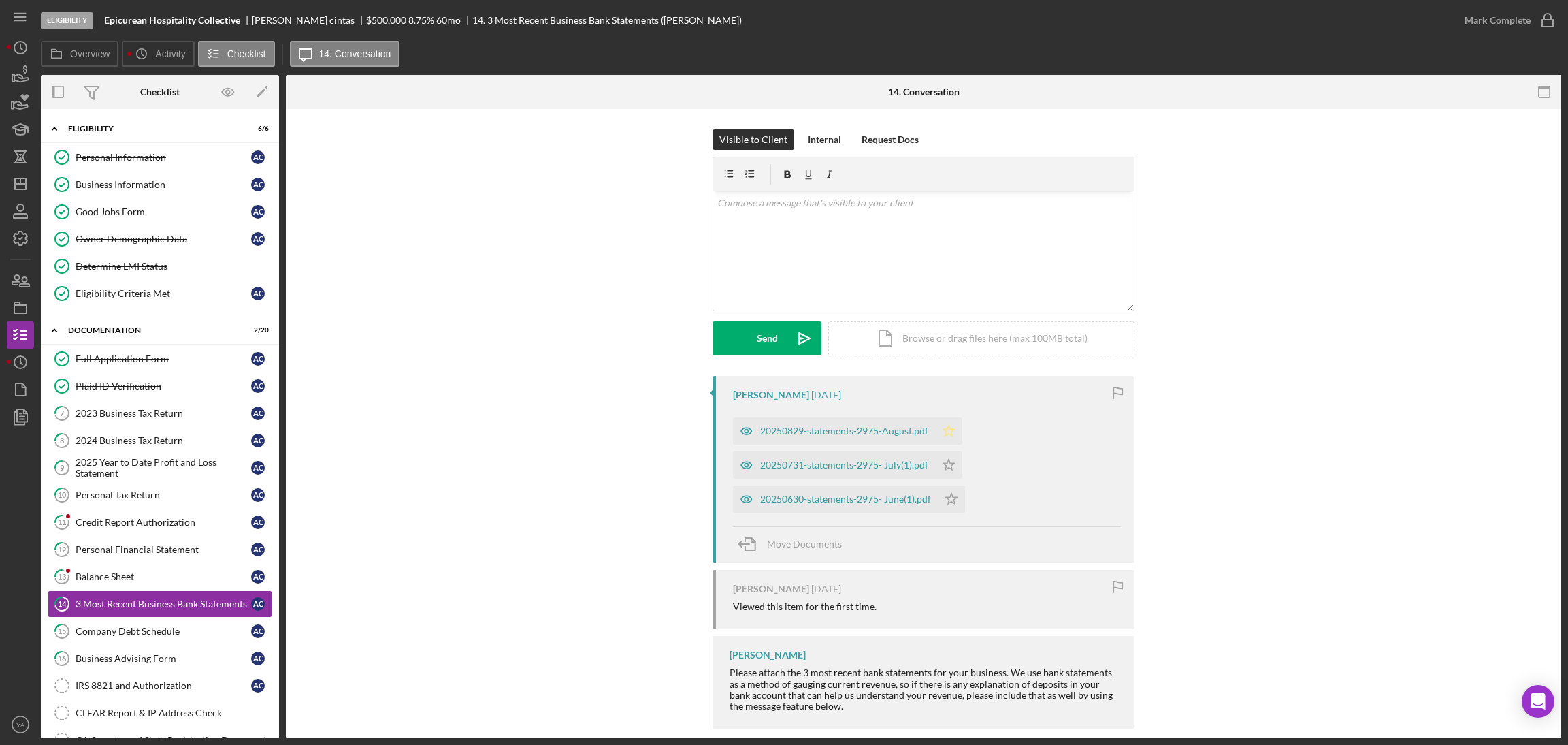
click at [946, 433] on polygon "button" at bounding box center [948, 430] width 11 height 11
click at [944, 465] on polygon "button" at bounding box center [948, 464] width 11 height 11
click at [948, 495] on polygon "button" at bounding box center [952, 498] width 11 height 11
click at [1542, 11] on icon "button" at bounding box center [1547, 20] width 34 height 34
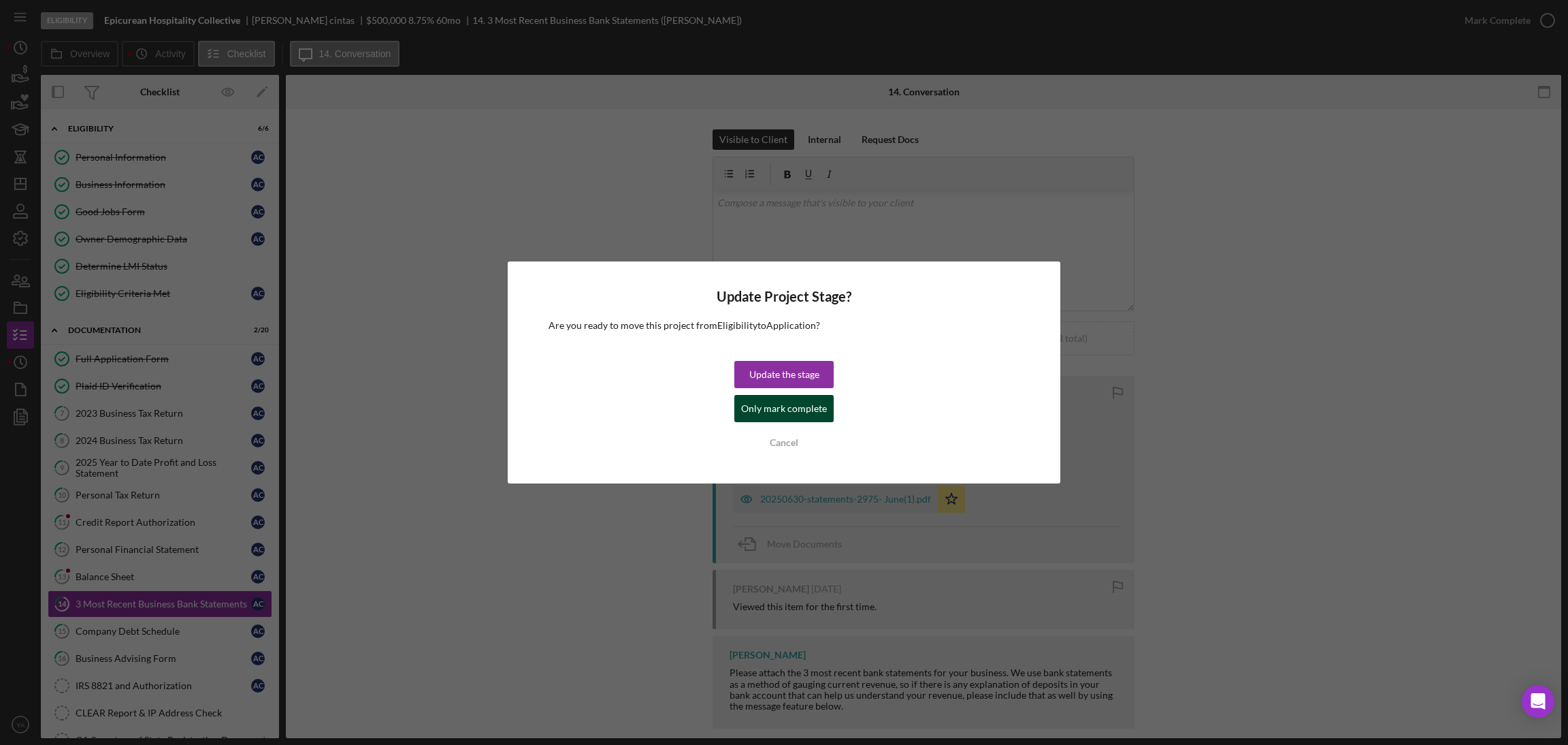
click at [762, 405] on div "Only mark complete" at bounding box center [784, 408] width 86 height 27
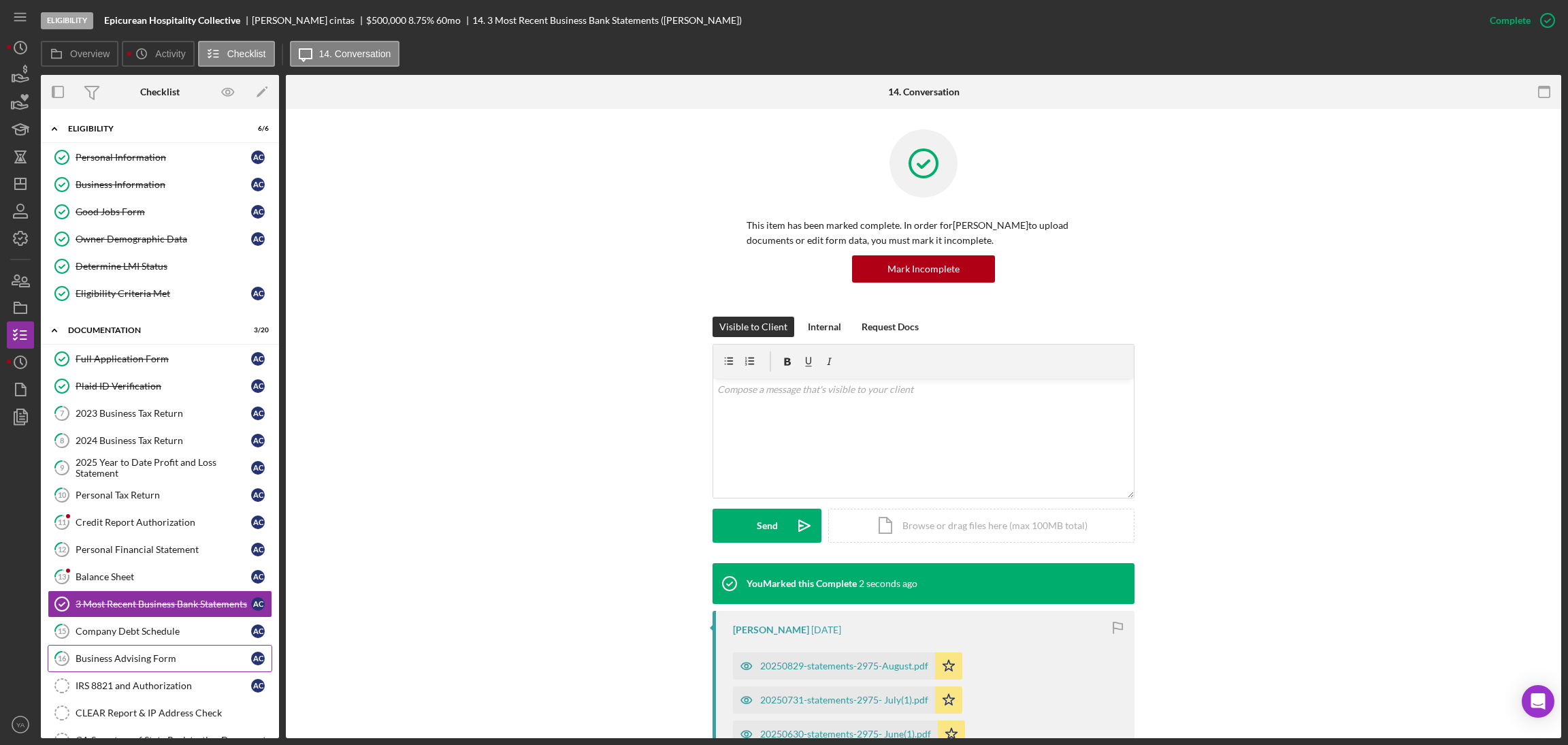
click at [146, 663] on div "Business Advising Form" at bounding box center [163, 658] width 176 height 11
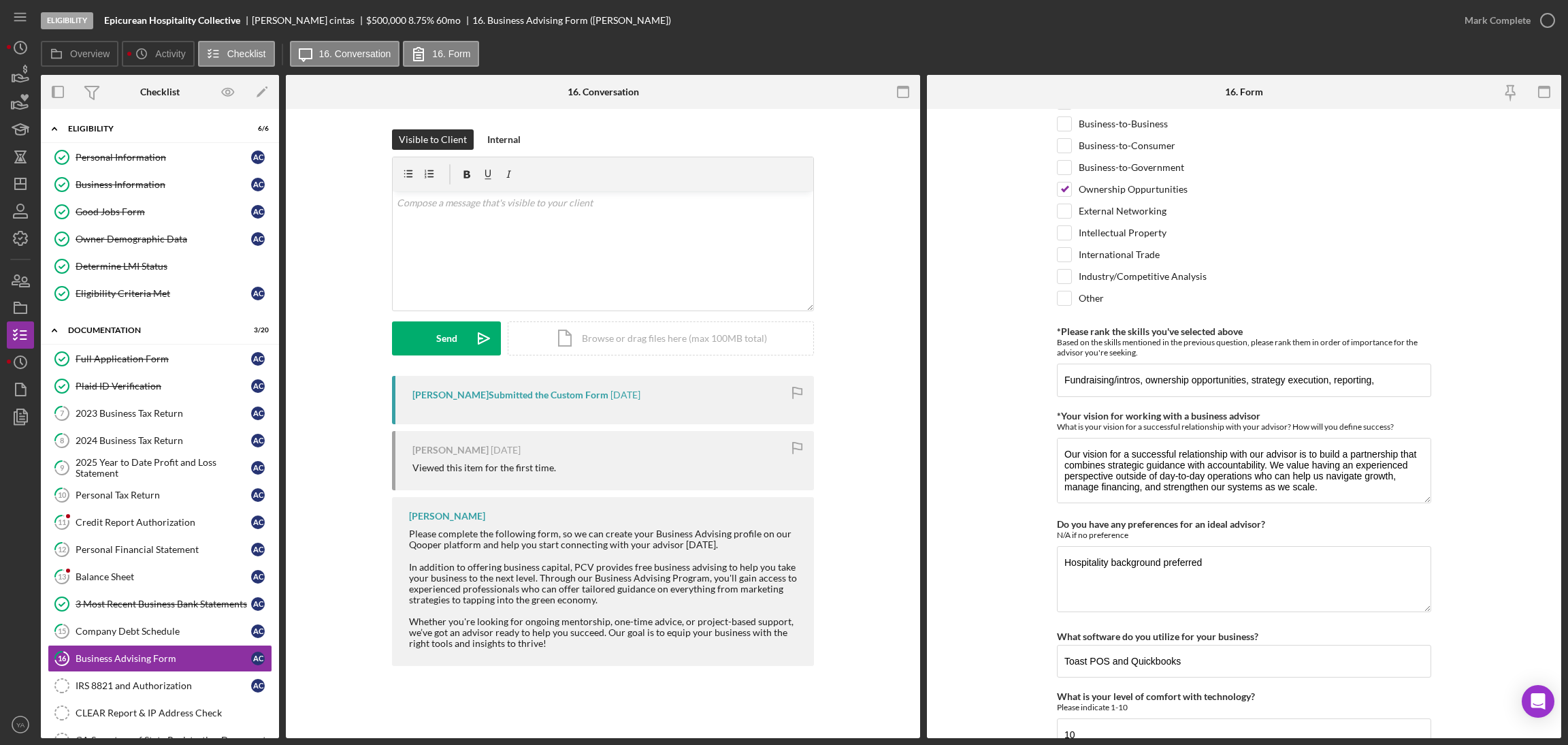
scroll to position [1027, 0]
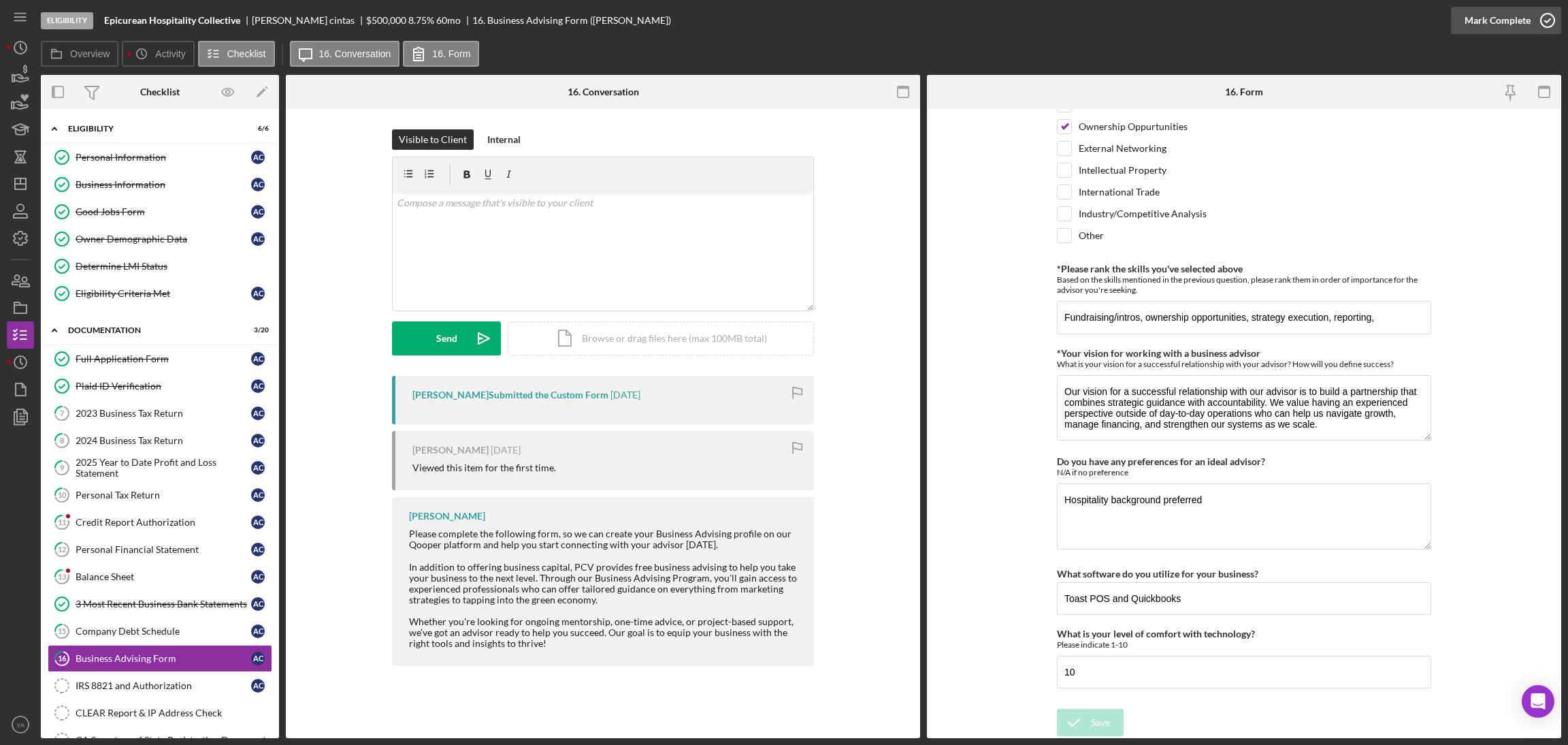
click at [1542, 17] on icon "button" at bounding box center [1547, 20] width 34 height 34
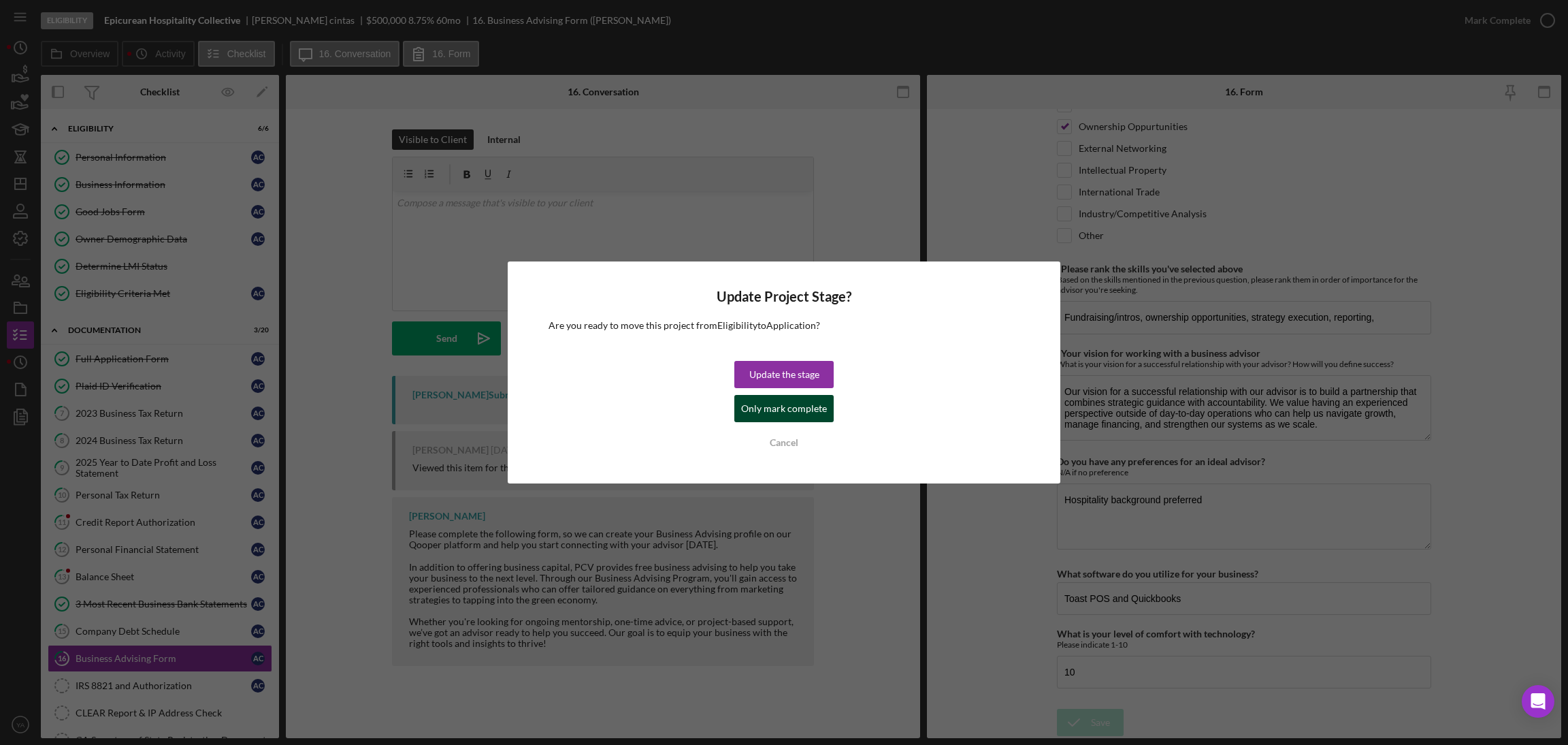
click at [771, 406] on div "Only mark complete" at bounding box center [784, 408] width 86 height 27
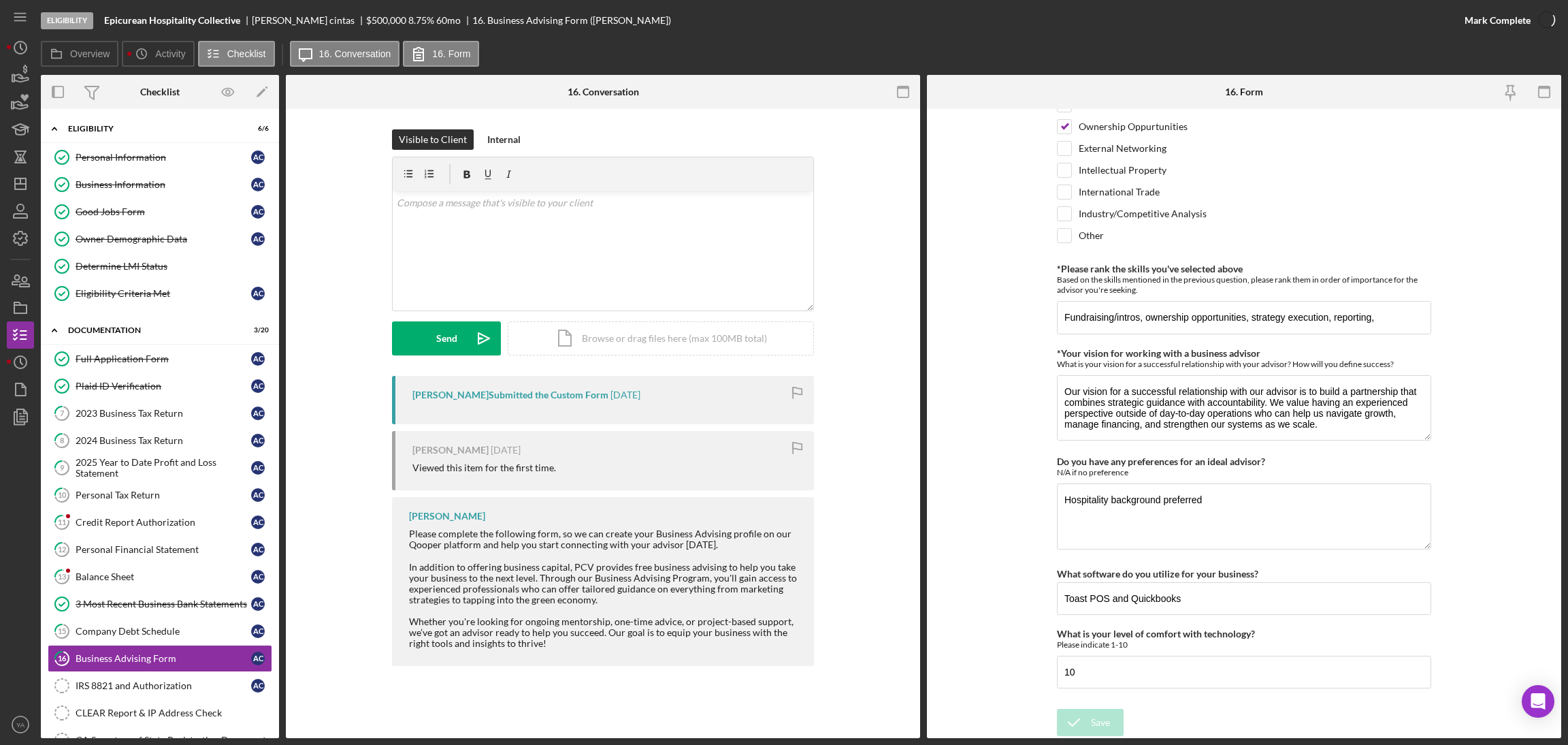
scroll to position [1081, 0]
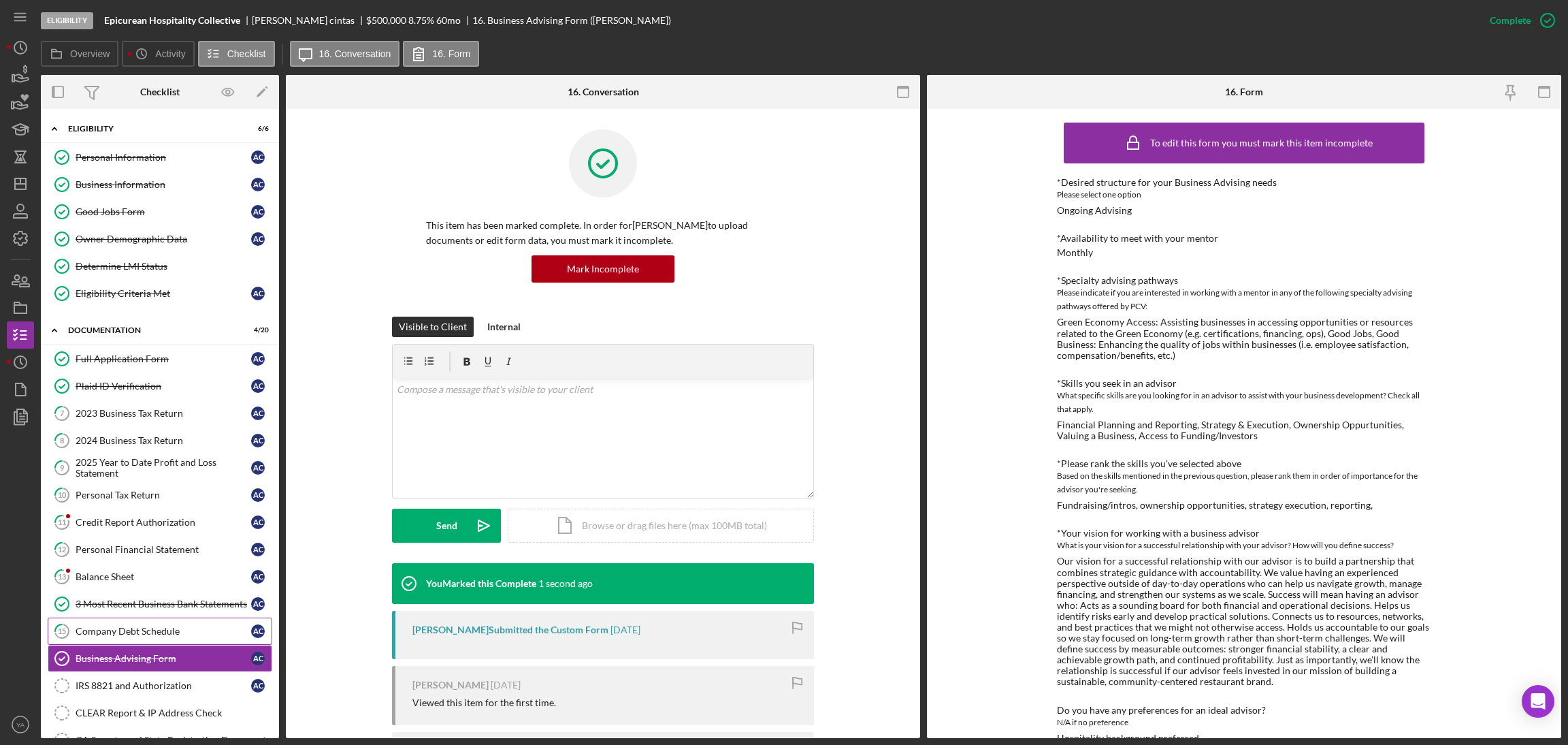
click at [95, 636] on div "Company Debt Schedule" at bounding box center [163, 631] width 176 height 11
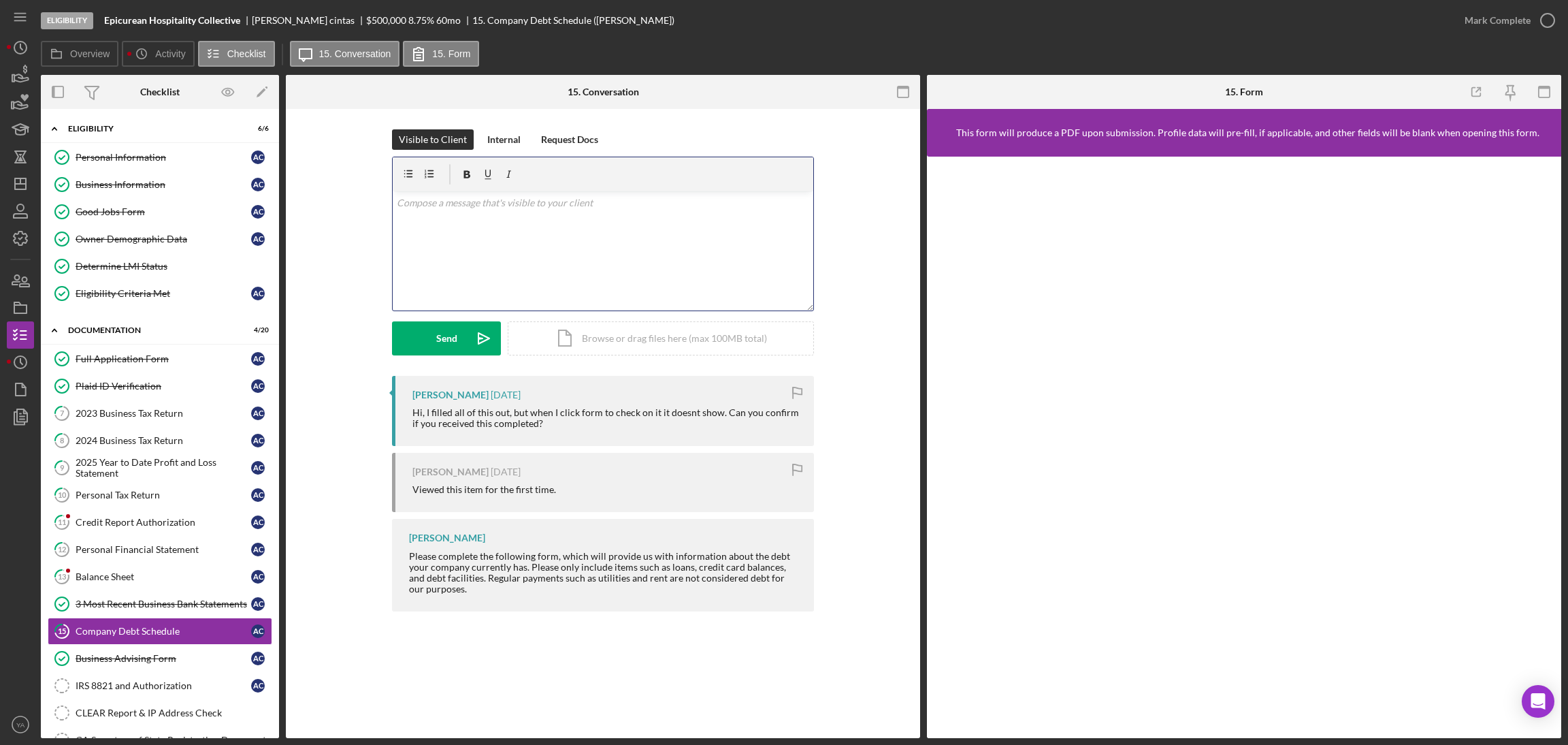
click at [676, 300] on div "v Color teal Color pink Remove color Add row above Add row below Add column bef…" at bounding box center [602, 251] width 420 height 119
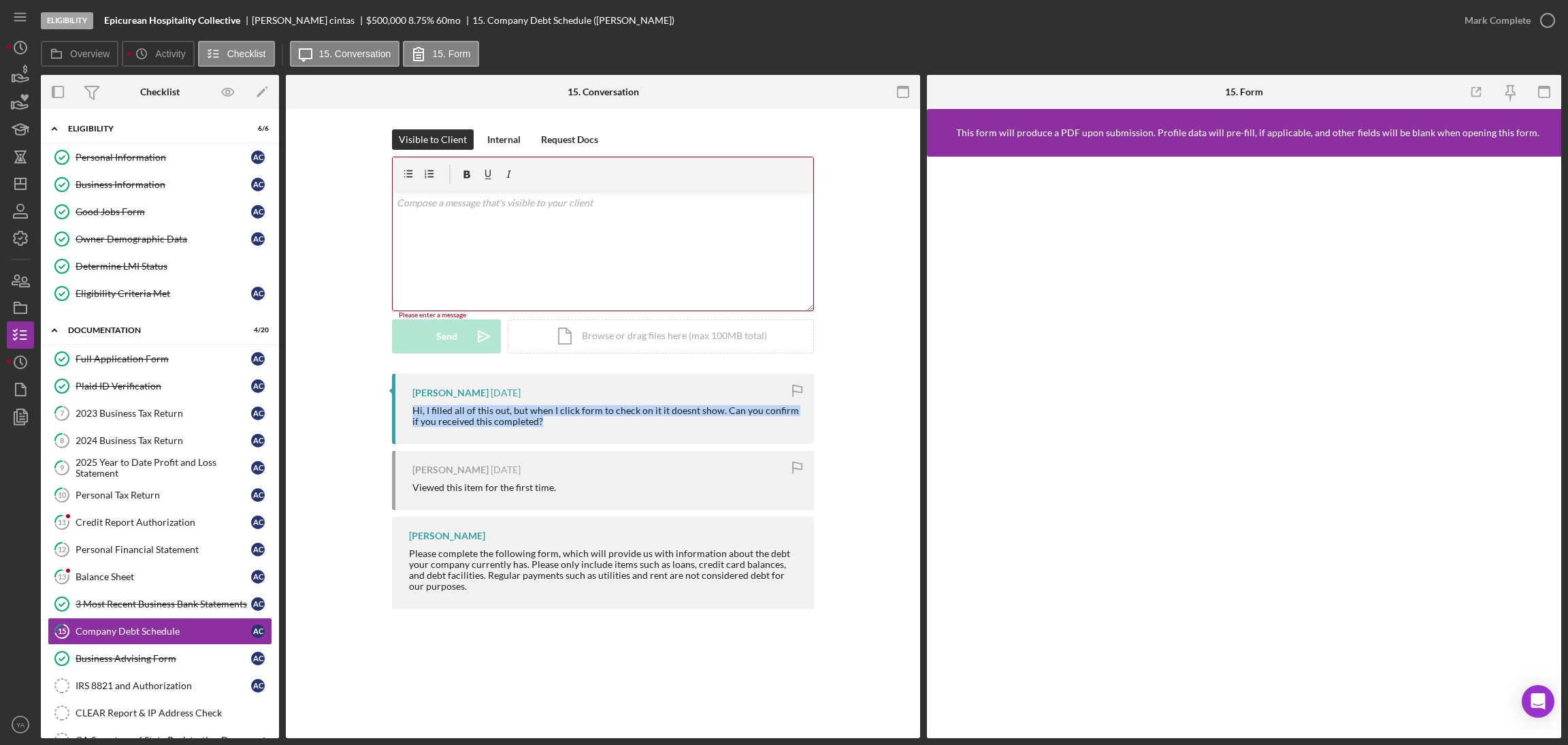
drag, startPoint x: 537, startPoint y: 426, endPoint x: 407, endPoint y: 411, distance: 130.9
click at [407, 411] on div "ashley cintas 5 days ago Hi, I filled all of this out, but when I click form to…" at bounding box center [602, 408] width 422 height 70
copy div "Hi, I filled all of this out, but when I click form to check on it it doesnt sh…"
click at [521, 253] on div "v Color teal Color pink Remove color Add row above Add row below Add column bef…" at bounding box center [602, 251] width 420 height 119
click at [638, 254] on div "v Color teal Color pink Remove color Add row above Add row below Add column bef…" at bounding box center [602, 251] width 420 height 119
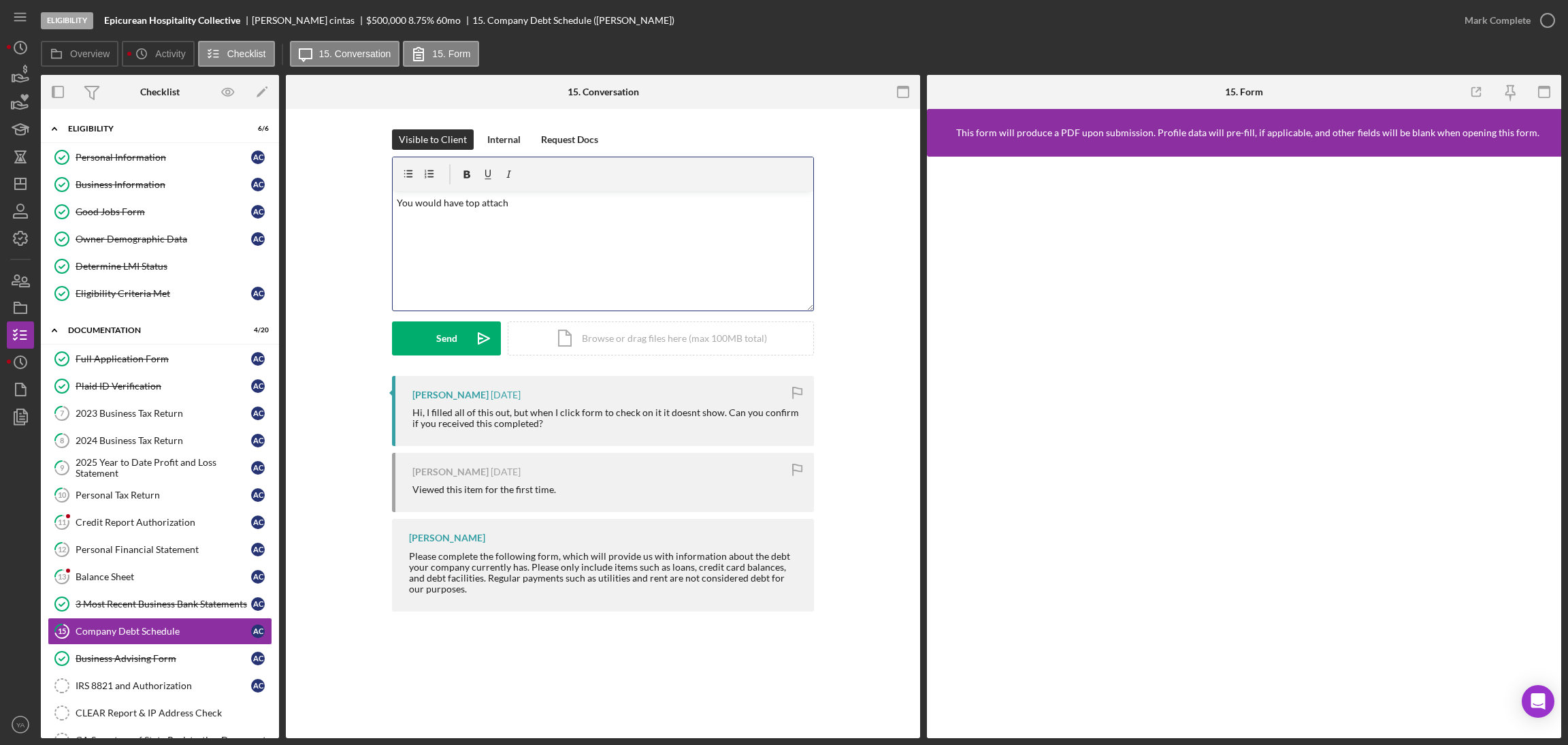
click at [393, 205] on div "v Color teal Color pink Remove color Add row above Add row below Add column bef…" at bounding box center [602, 251] width 420 height 119
click at [426, 206] on p "Can yo try again now? You would have top attach" at bounding box center [603, 203] width 413 height 15
click at [614, 202] on p "Can you try again now? You would have top attach" at bounding box center [603, 203] width 413 height 15
click at [572, 205] on p "Can you try again now? You would have top attach" at bounding box center [603, 203] width 413 height 15
click at [655, 211] on div "v Color teal Color pink Remove color Add row above Add row below Add column bef…" at bounding box center [602, 251] width 420 height 119
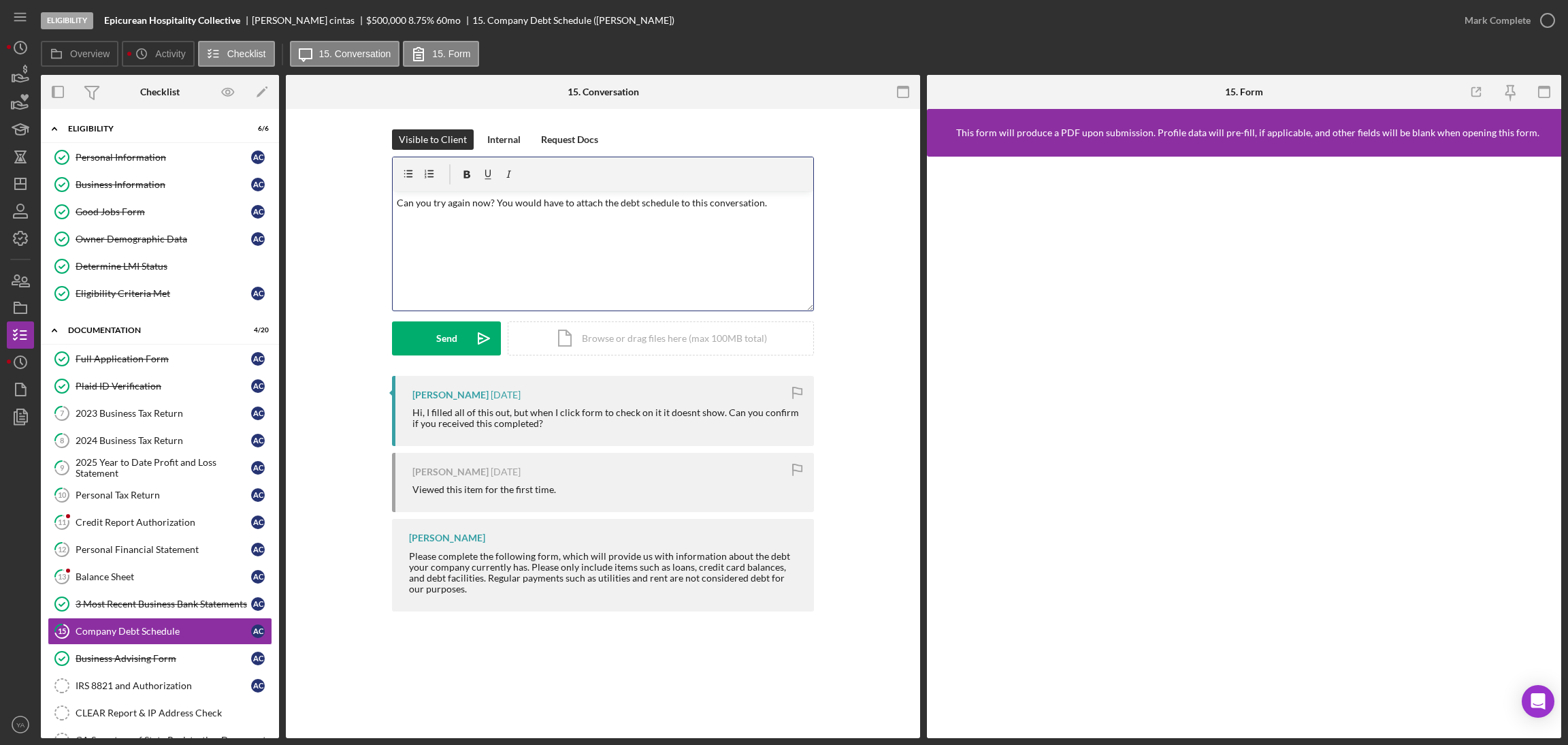
click at [493, 205] on p "Can you try again now? You would have to attach the debt schedule to this conve…" at bounding box center [603, 203] width 413 height 15
click at [654, 254] on div "v Color teal Color pink Remove color Add row above Add row below Add column bef…" at bounding box center [602, 251] width 420 height 119
click at [668, 233] on div "v Color teal Color pink Remove color Add row above Add row below Add column bef…" at bounding box center [602, 251] width 420 height 119
click at [475, 337] on icon "Icon/icon-invite-send" at bounding box center [484, 338] width 34 height 34
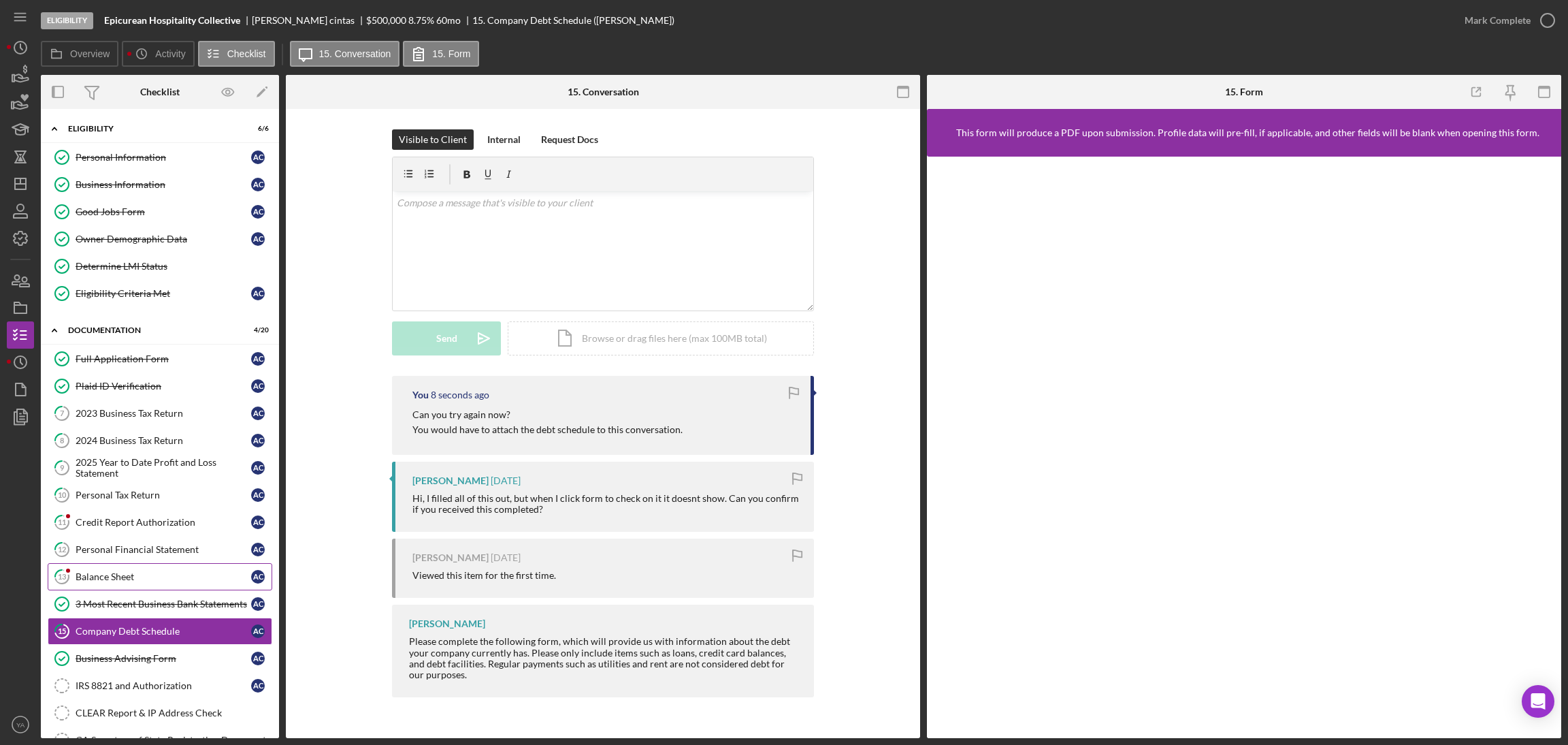
click at [154, 580] on div "Balance Sheet" at bounding box center [163, 577] width 176 height 11
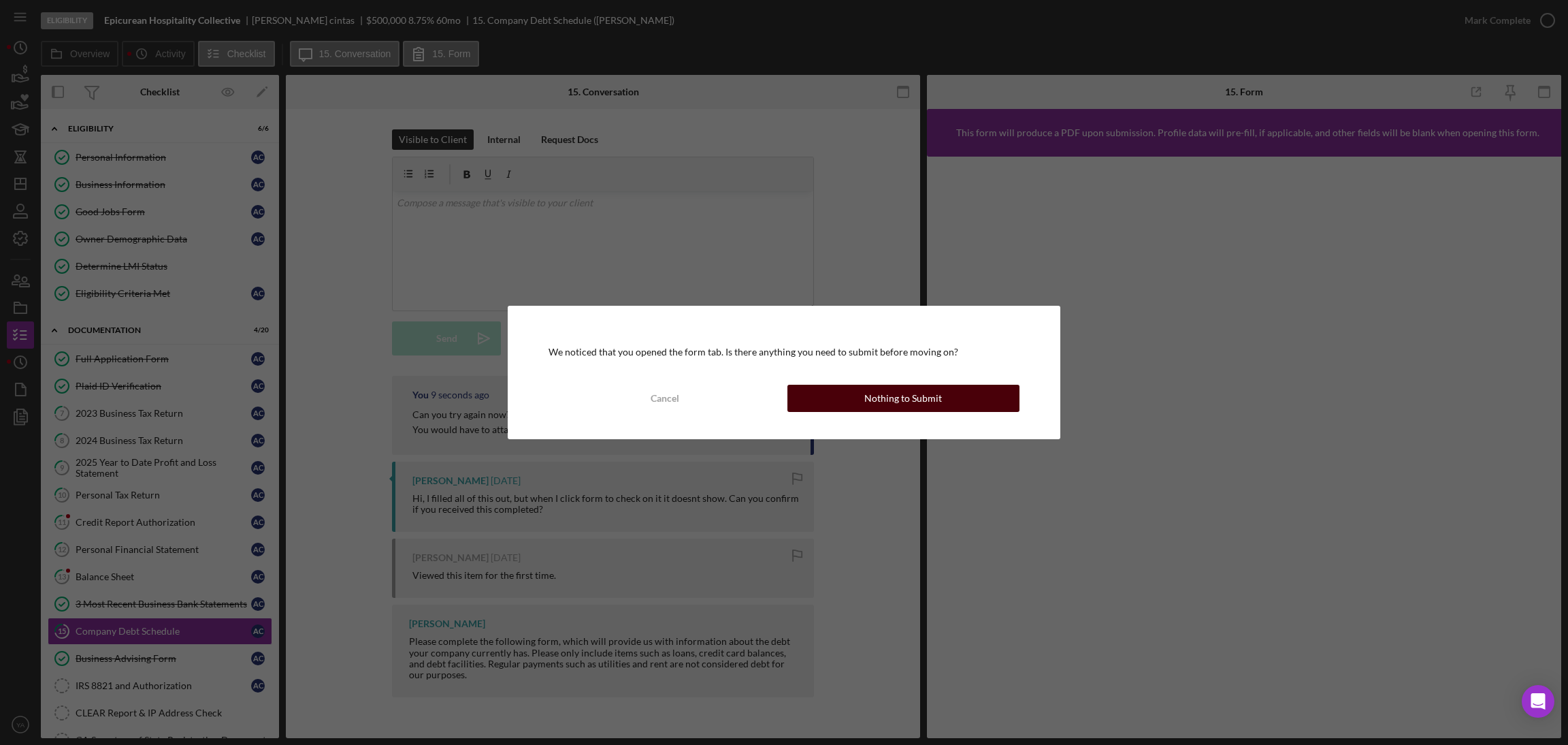
click at [854, 399] on button "Nothing to Submit" at bounding box center [903, 399] width 232 height 27
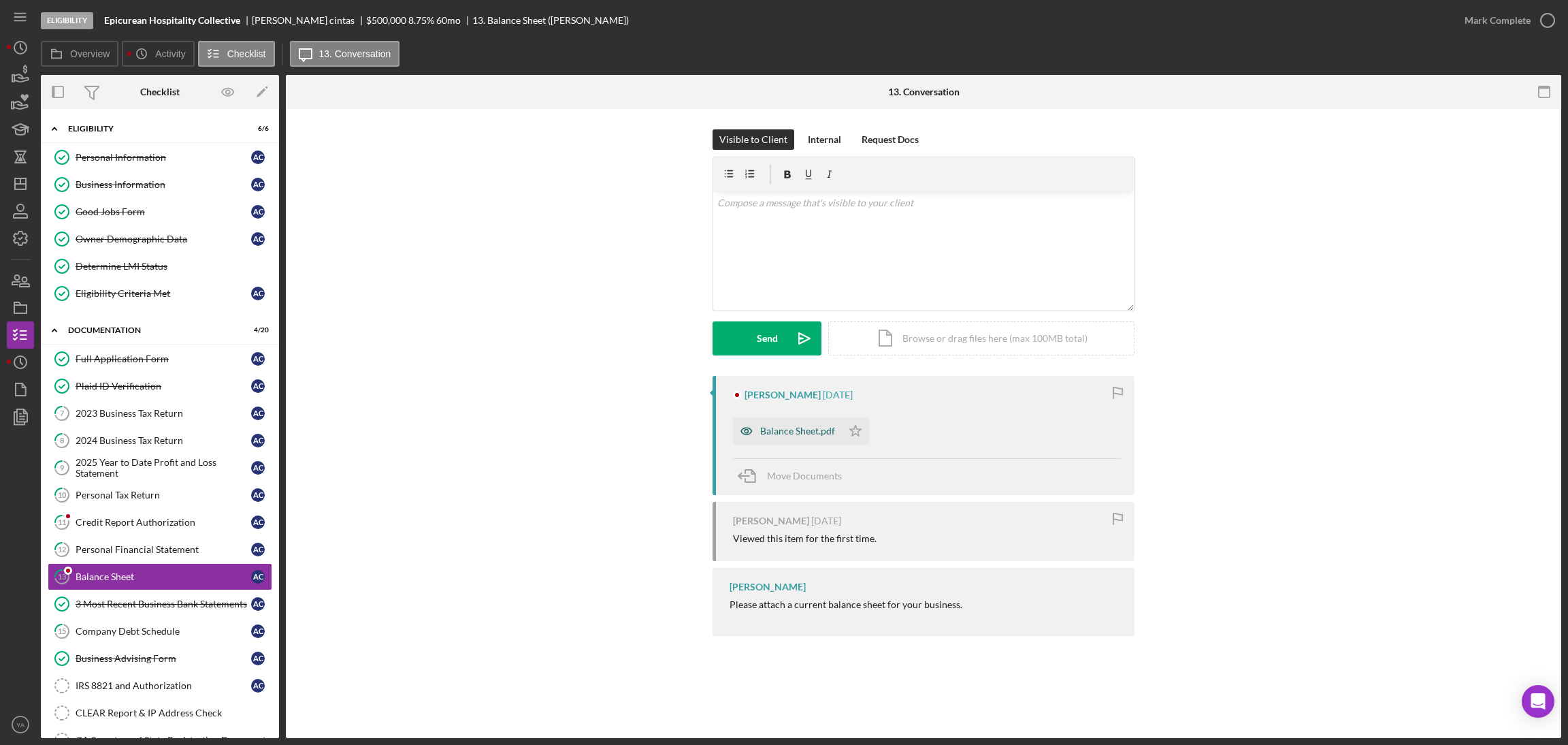
click at [819, 423] on div "Balance Sheet.pdf" at bounding box center [787, 431] width 109 height 27
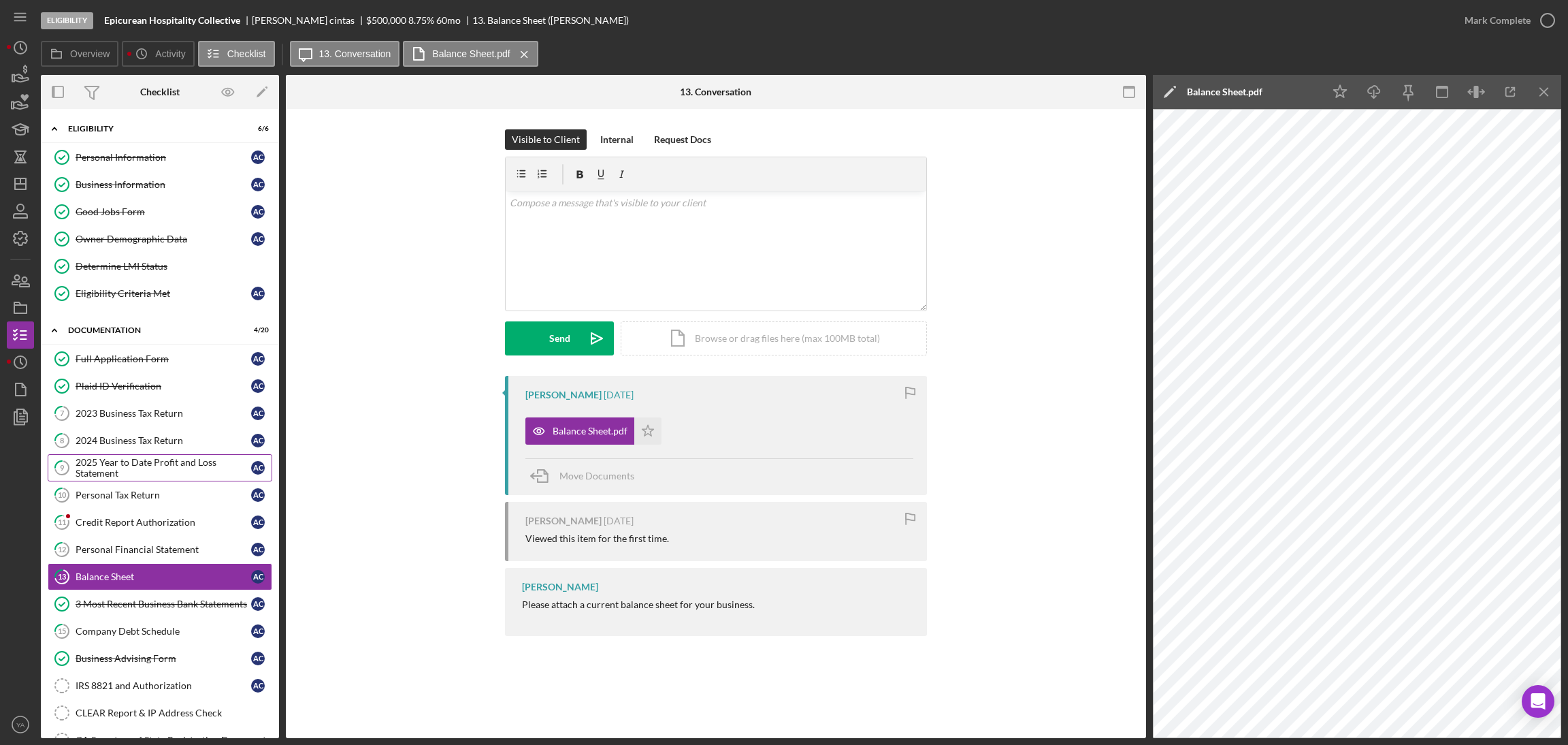
click at [161, 471] on div "2025 Year to Date Profit and Loss Statement" at bounding box center [163, 467] width 176 height 22
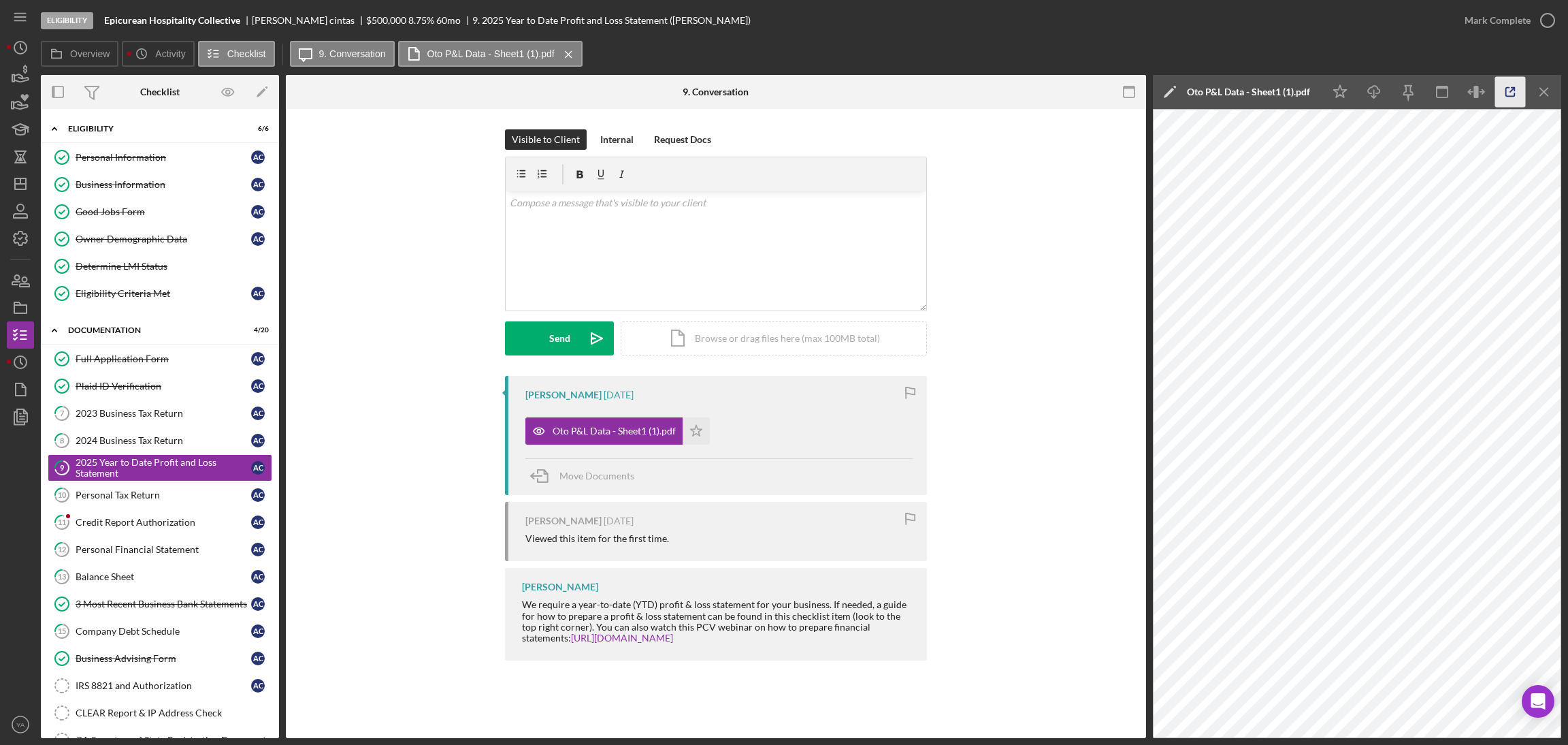
click at [1505, 99] on icon "button" at bounding box center [1510, 92] width 31 height 31
click at [152, 348] on link "Full Application Form Full Application Form a c" at bounding box center [160, 359] width 225 height 27
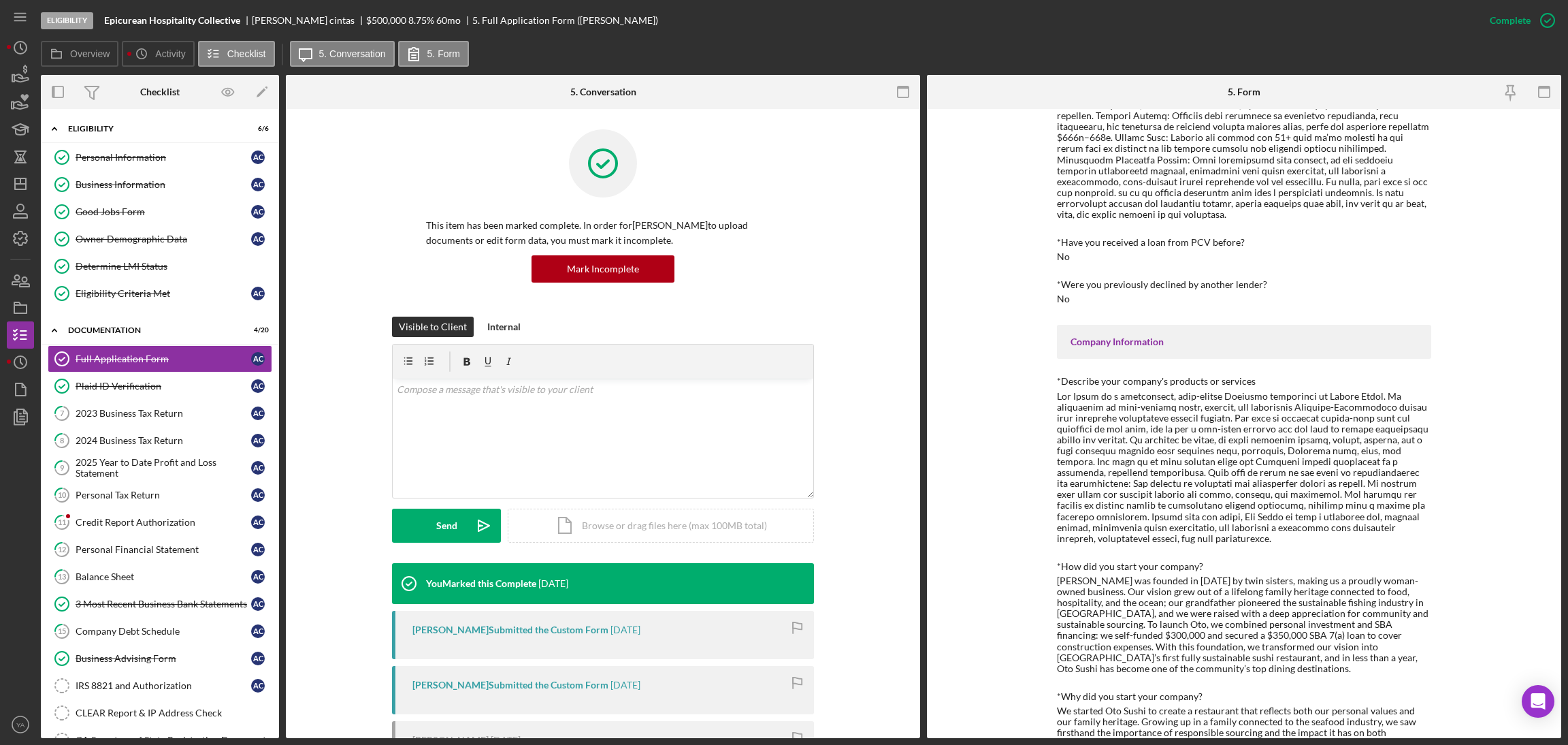
scroll to position [408, 0]
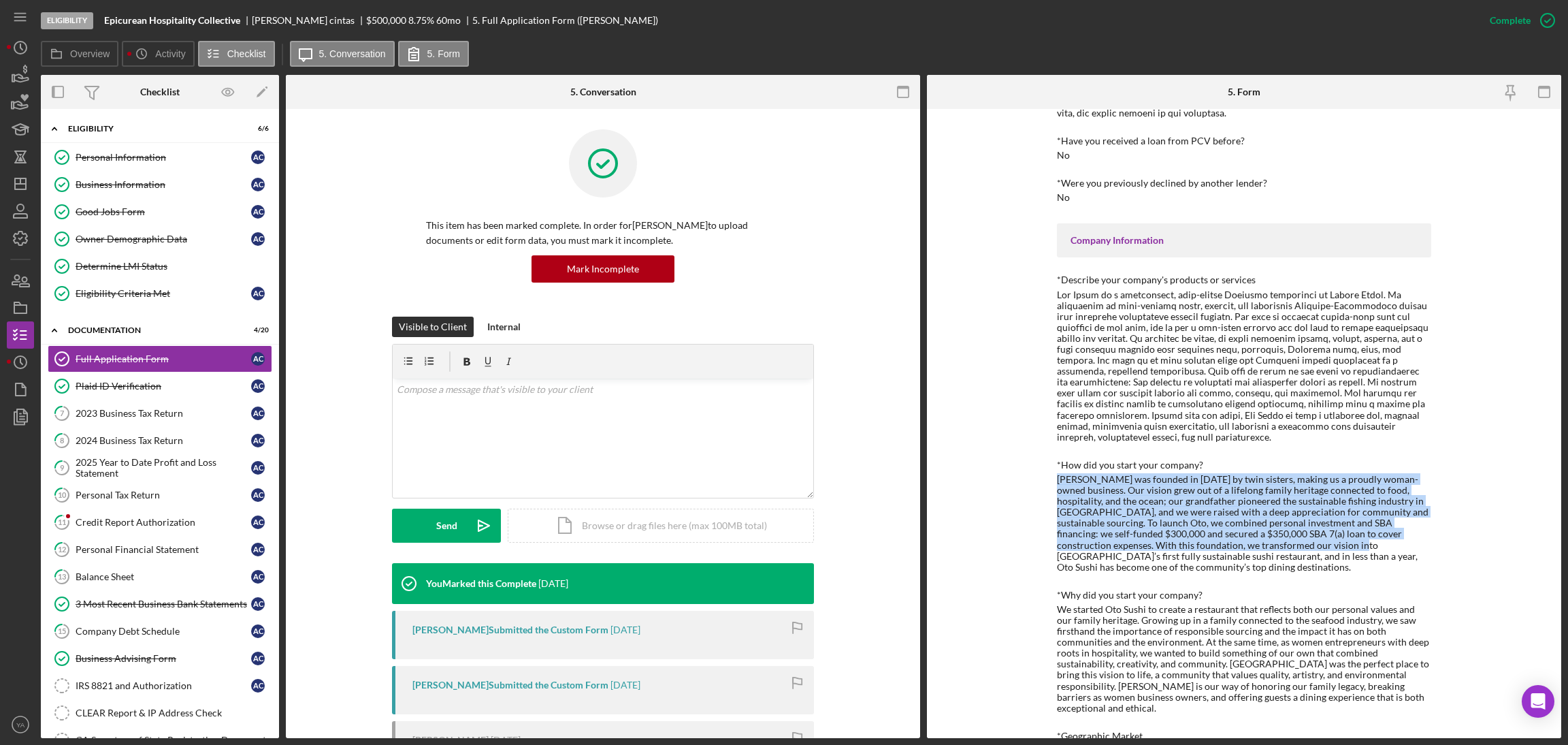
drag, startPoint x: 1132, startPoint y: 469, endPoint x: 1286, endPoint y: 529, distance: 165.3
click at [1286, 529] on div "To edit this form you must mark this item incomplete Loan Request *Requested Lo…" at bounding box center [1244, 423] width 635 height 629
click at [1140, 513] on div "Oto Sushi was founded in 2024 by twin sisters, making us a proudly woman-owned …" at bounding box center [1244, 523] width 374 height 99
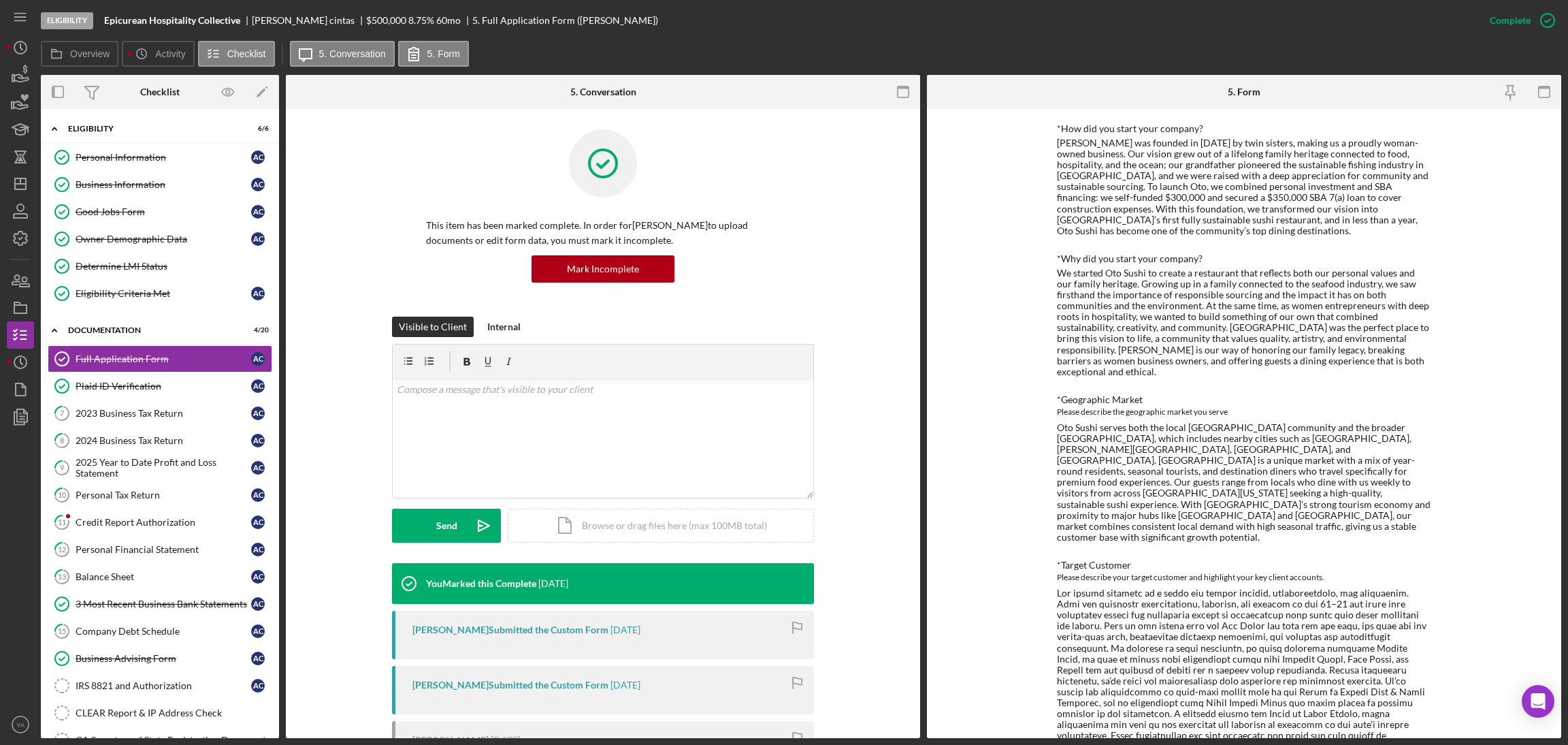
scroll to position [1021, 0]
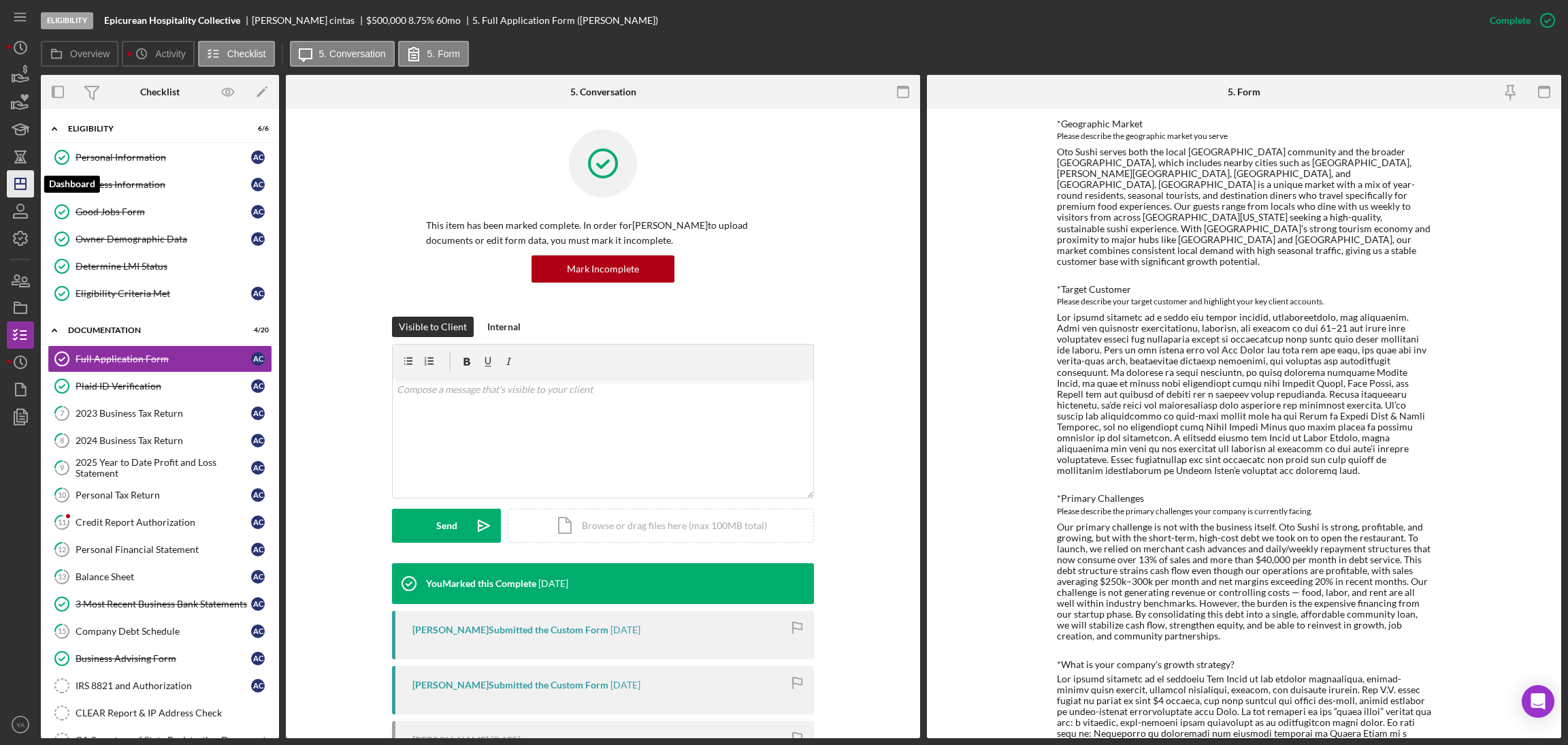
click at [22, 174] on icon "Icon/Dashboard" at bounding box center [20, 183] width 34 height 34
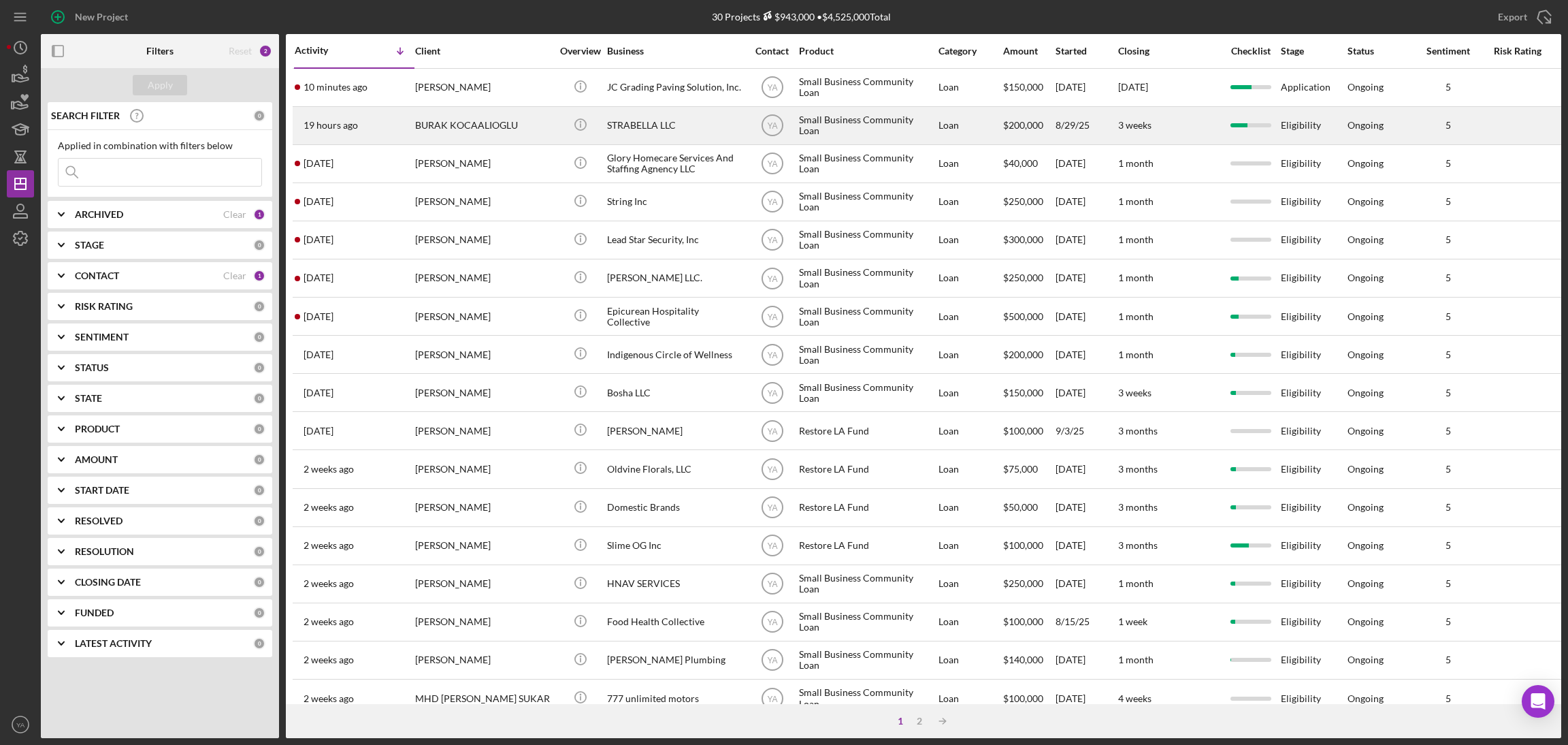
click at [481, 122] on div "BURAK KOCAALIOGLU" at bounding box center [483, 125] width 136 height 36
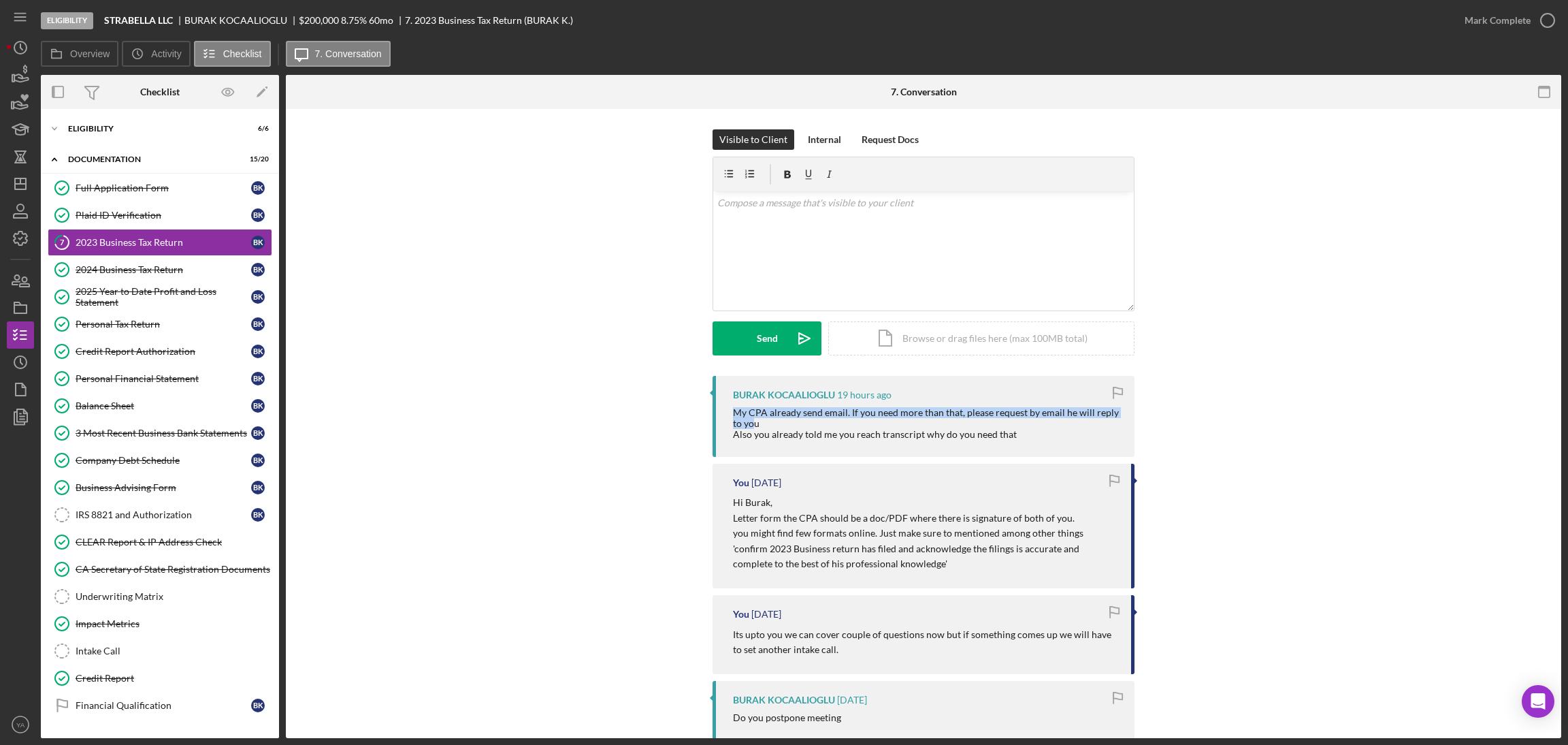
drag, startPoint x: 729, startPoint y: 410, endPoint x: 750, endPoint y: 423, distance: 24.7
click at [750, 423] on div "BURAK KOCAALIOGLU 19 hours ago My CPA already send email. If you need more than…" at bounding box center [923, 416] width 422 height 81
click at [750, 423] on div "My CPA already send email. If you need more than that, please request by email …" at bounding box center [927, 423] width 388 height 32
click at [750, 430] on div "My CPA already send email. If you need more than that, please request by email …" at bounding box center [927, 423] width 388 height 32
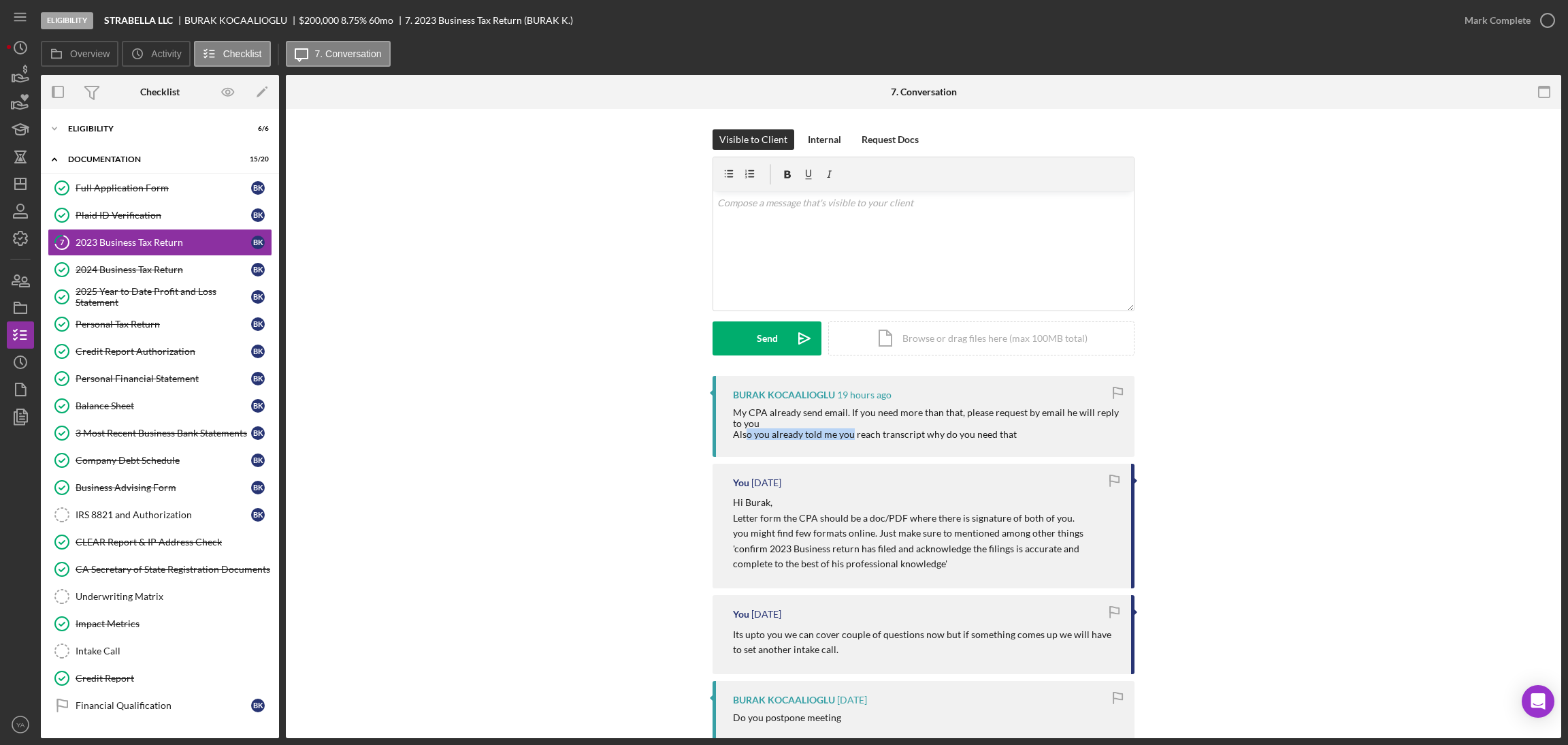
drag, startPoint x: 744, startPoint y: 434, endPoint x: 848, endPoint y: 445, distance: 104.6
click at [848, 445] on div "BURAK KOCAALIOGLU 19 hours ago My CPA already send email. If you need more than…" at bounding box center [923, 416] width 422 height 81
click at [866, 433] on div "My CPA already send email. If you need more than that, please request by email …" at bounding box center [927, 423] width 388 height 32
drag, startPoint x: 896, startPoint y: 253, endPoint x: 884, endPoint y: 250, distance: 12.4
click at [896, 253] on div "v Color teal Color pink Remove color Add row above Add row below Add column bef…" at bounding box center [923, 251] width 420 height 119
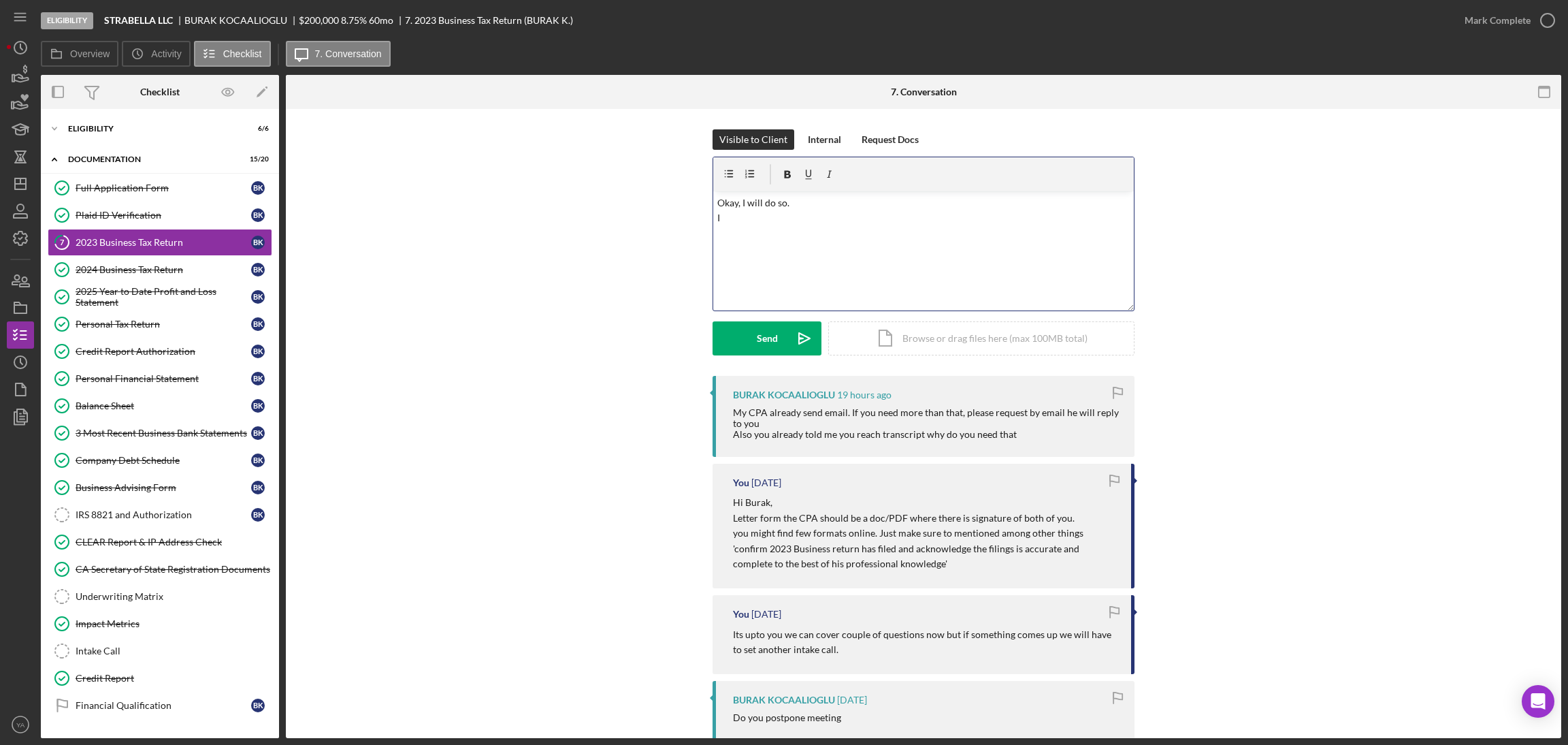
drag, startPoint x: 731, startPoint y: 226, endPoint x: 710, endPoint y: 226, distance: 21.0
click at [713, 226] on div "v Color teal Color pink Remove color Add row above Add row below Add column bef…" at bounding box center [923, 251] width 420 height 119
click at [973, 205] on p "Okay, I will do so. What do you mean by rach trancript?" at bounding box center [924, 203] width 413 height 15
click at [844, 205] on p "Okay, I will do so. What do you mean by rach trancript?" at bounding box center [924, 203] width 413 height 15
drag, startPoint x: 905, startPoint y: 206, endPoint x: 787, endPoint y: 208, distance: 118.0
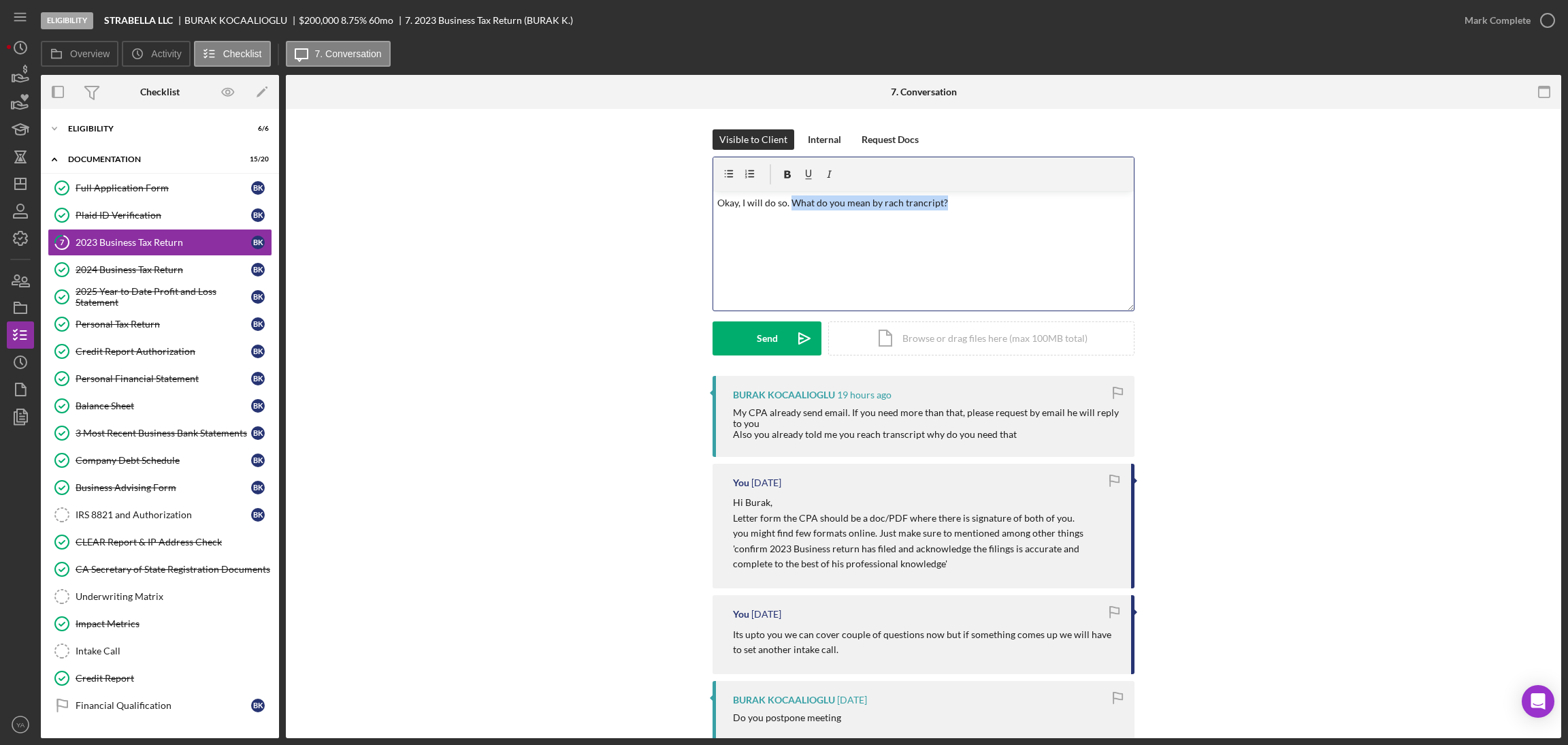
click at [787, 208] on p "Okay, I will do so. What do you mean by rach trancript?" at bounding box center [924, 203] width 413 height 15
click at [776, 338] on button "Send Icon/icon-invite-send" at bounding box center [767, 338] width 109 height 34
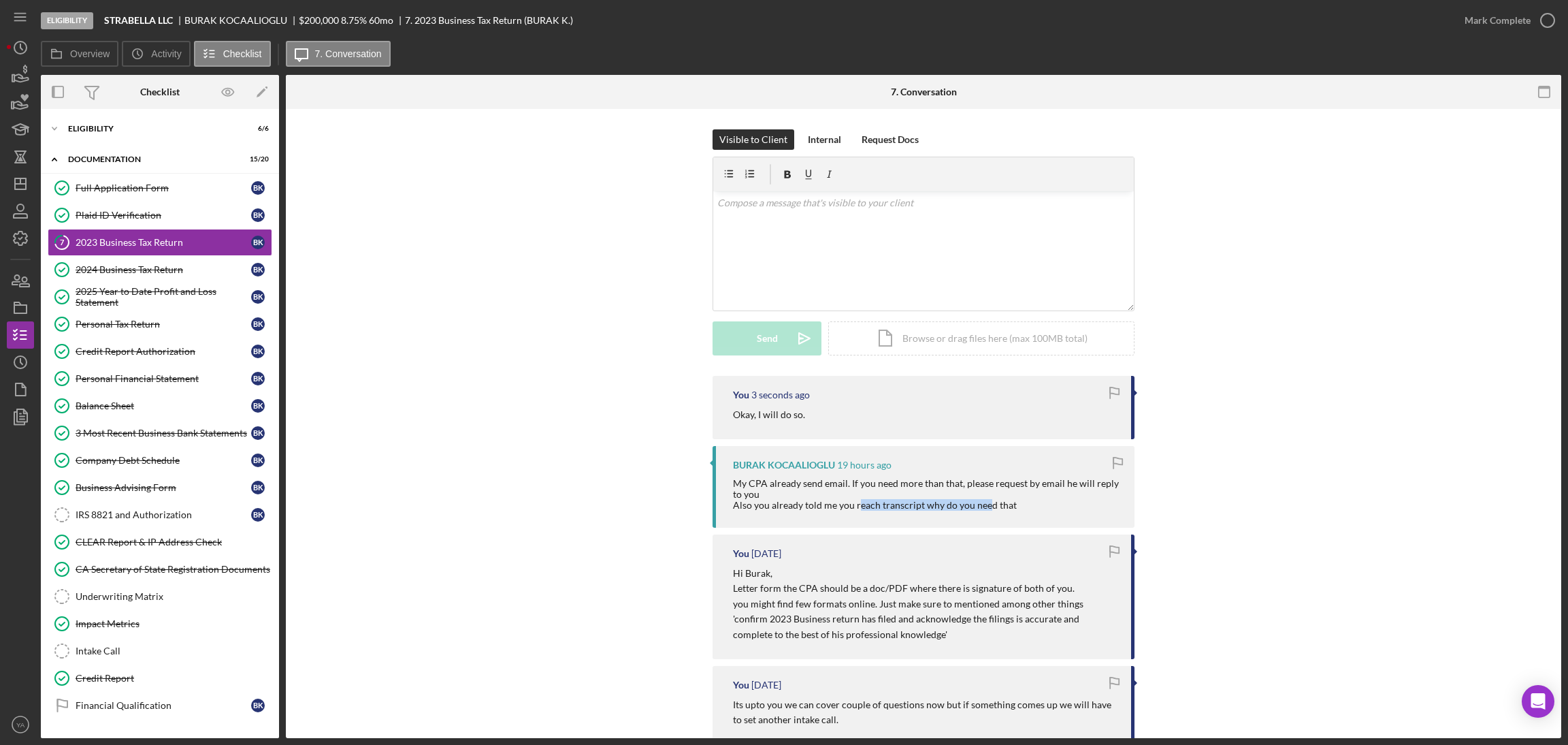
drag, startPoint x: 856, startPoint y: 506, endPoint x: 985, endPoint y: 506, distance: 129.0
click at [985, 506] on div "My CPA already send email. If you need more than that, please request by email …" at bounding box center [927, 494] width 388 height 32
click at [185, 524] on link "IRS 8821 and Authorization IRS 8821 and Authorization B K" at bounding box center [160, 515] width 225 height 27
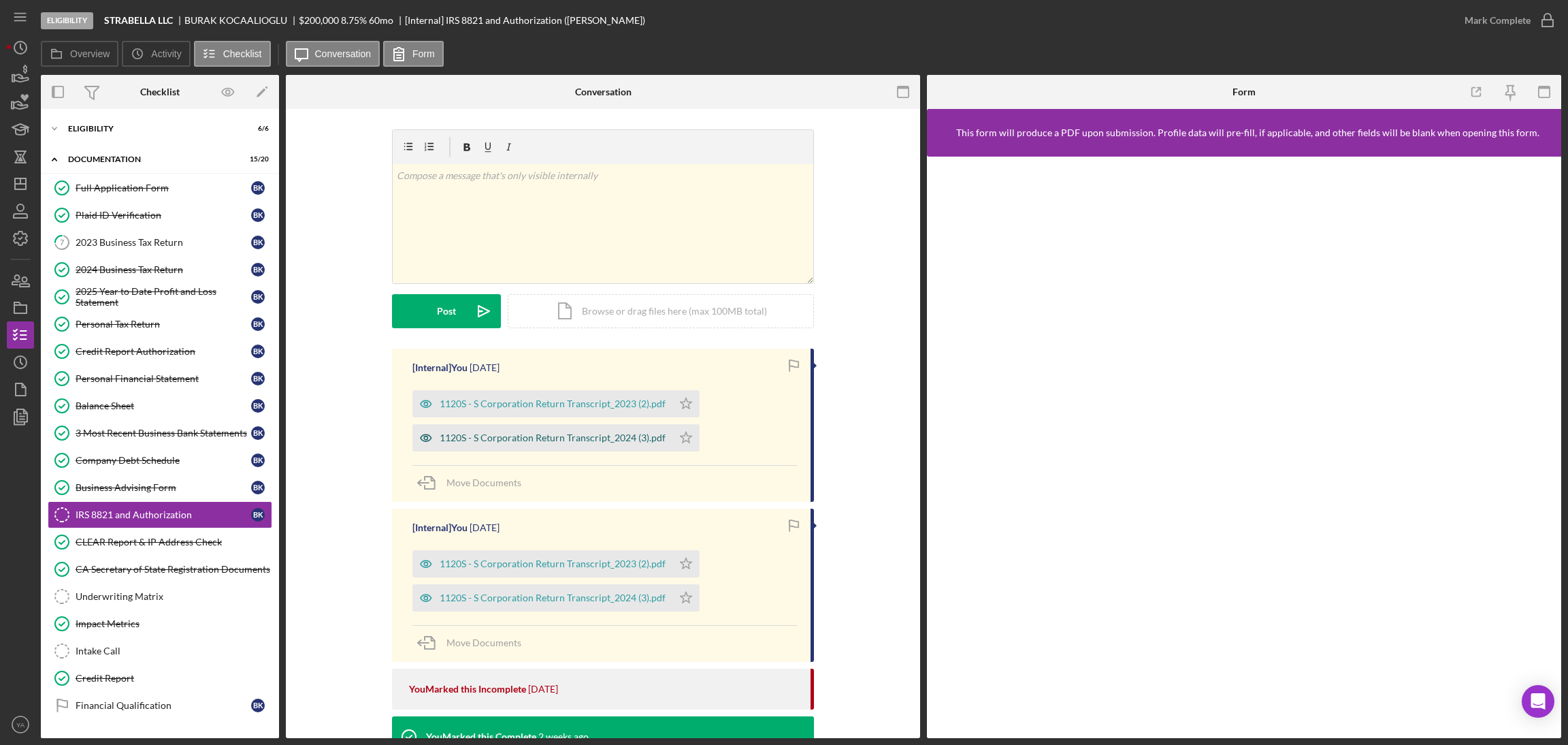
click at [545, 433] on div "1120S - S Corporation Return Transcript_2024 (3).pdf" at bounding box center [552, 438] width 226 height 11
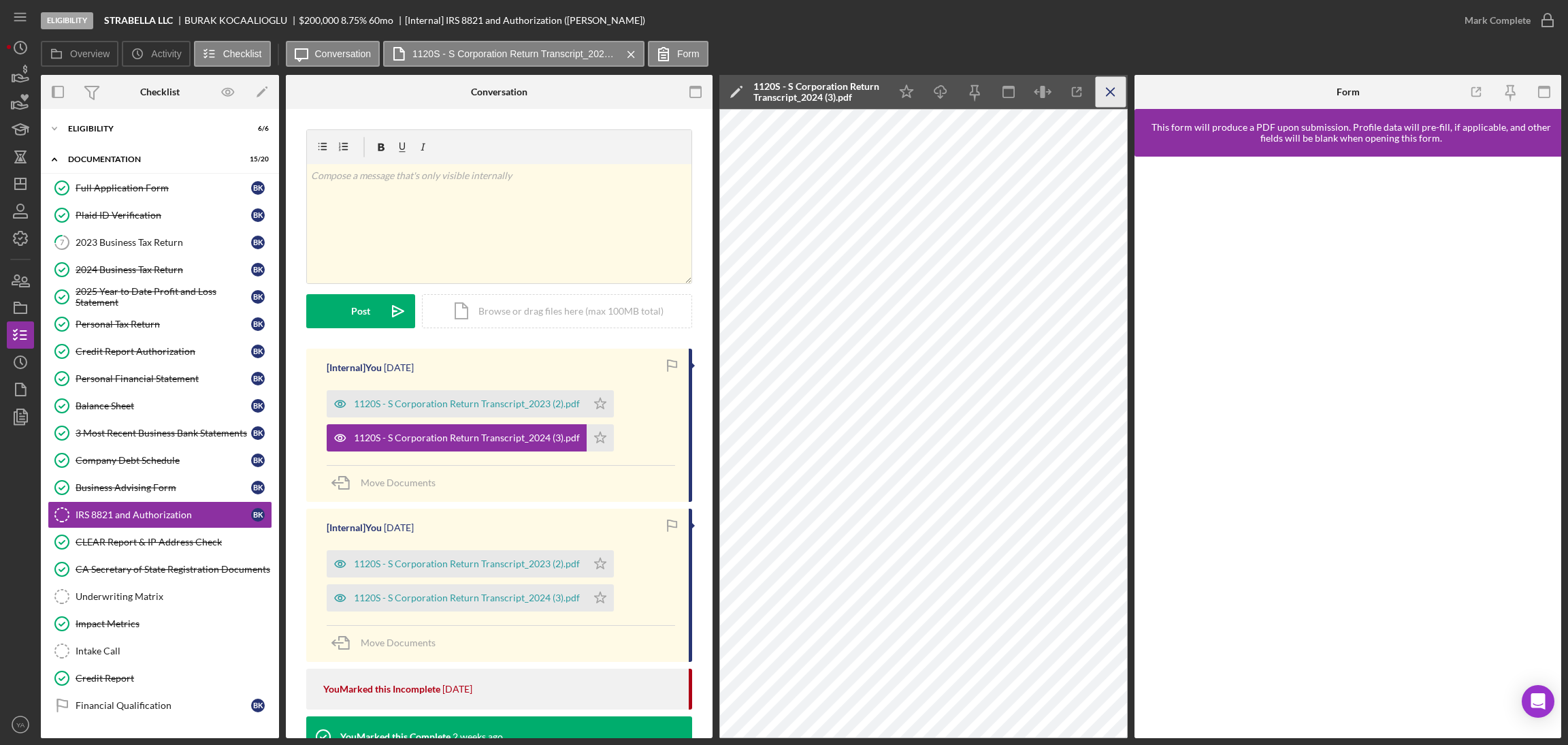
click at [1110, 97] on icon "Icon/Menu Close" at bounding box center [1111, 92] width 31 height 31
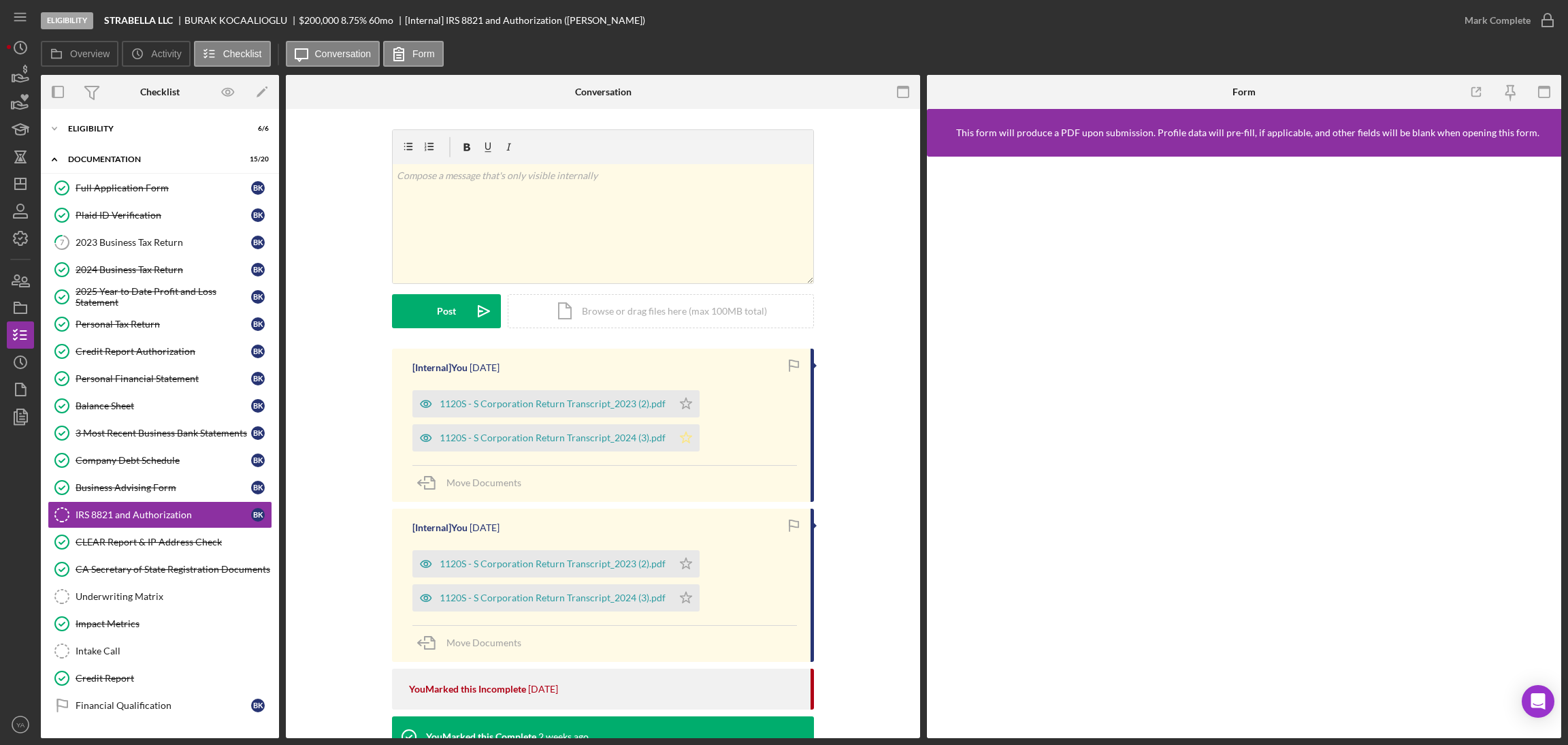
click at [692, 436] on icon "Icon/Star" at bounding box center [686, 438] width 27 height 27
click at [15, 179] on polygon "button" at bounding box center [20, 183] width 11 height 11
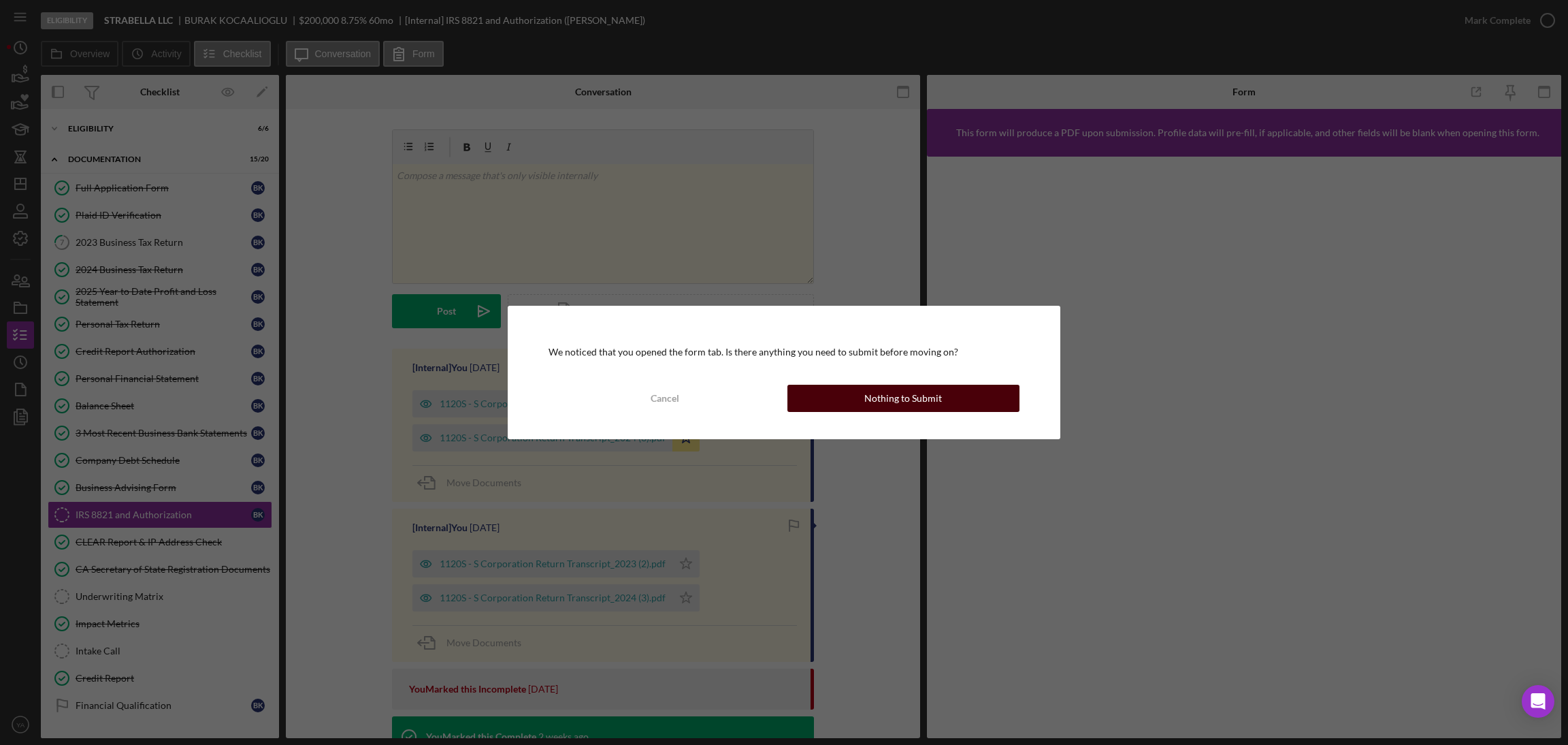
click at [897, 405] on div "Nothing to Submit" at bounding box center [902, 399] width 78 height 27
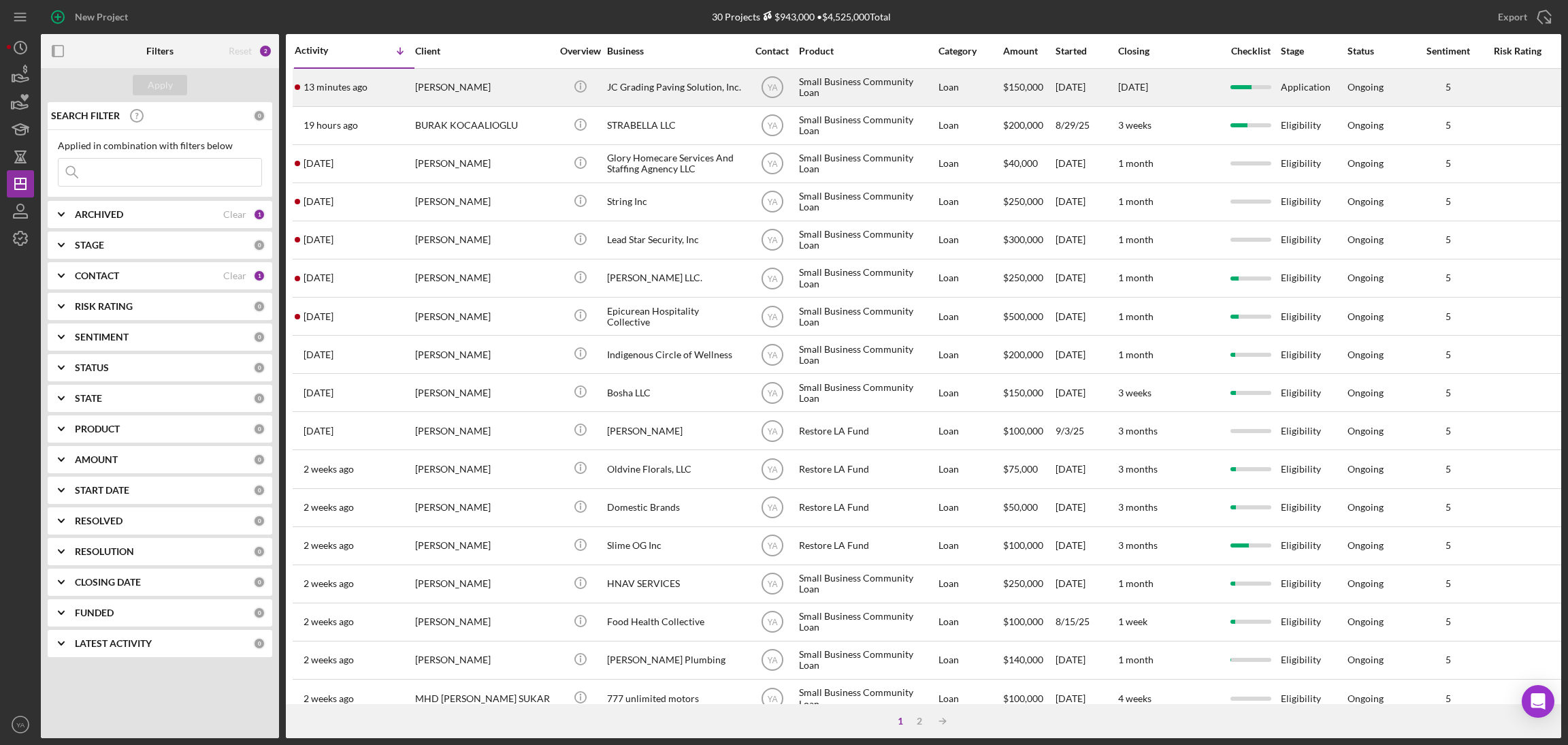
click at [689, 91] on div "JC Grading Paving Solution, Inc." at bounding box center [675, 88] width 136 height 36
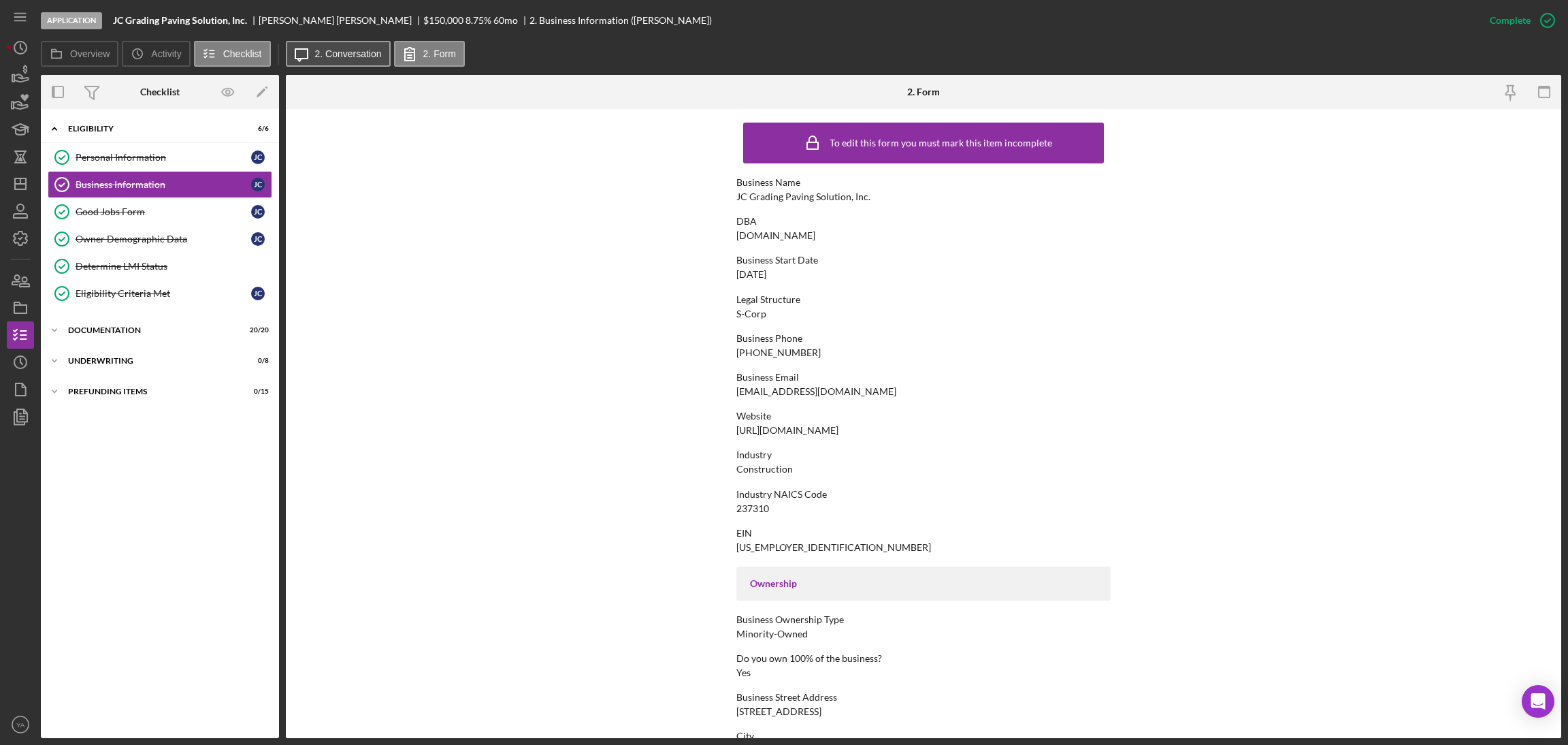
click at [377, 61] on button "Icon/Message 2. Conversation" at bounding box center [338, 54] width 105 height 26
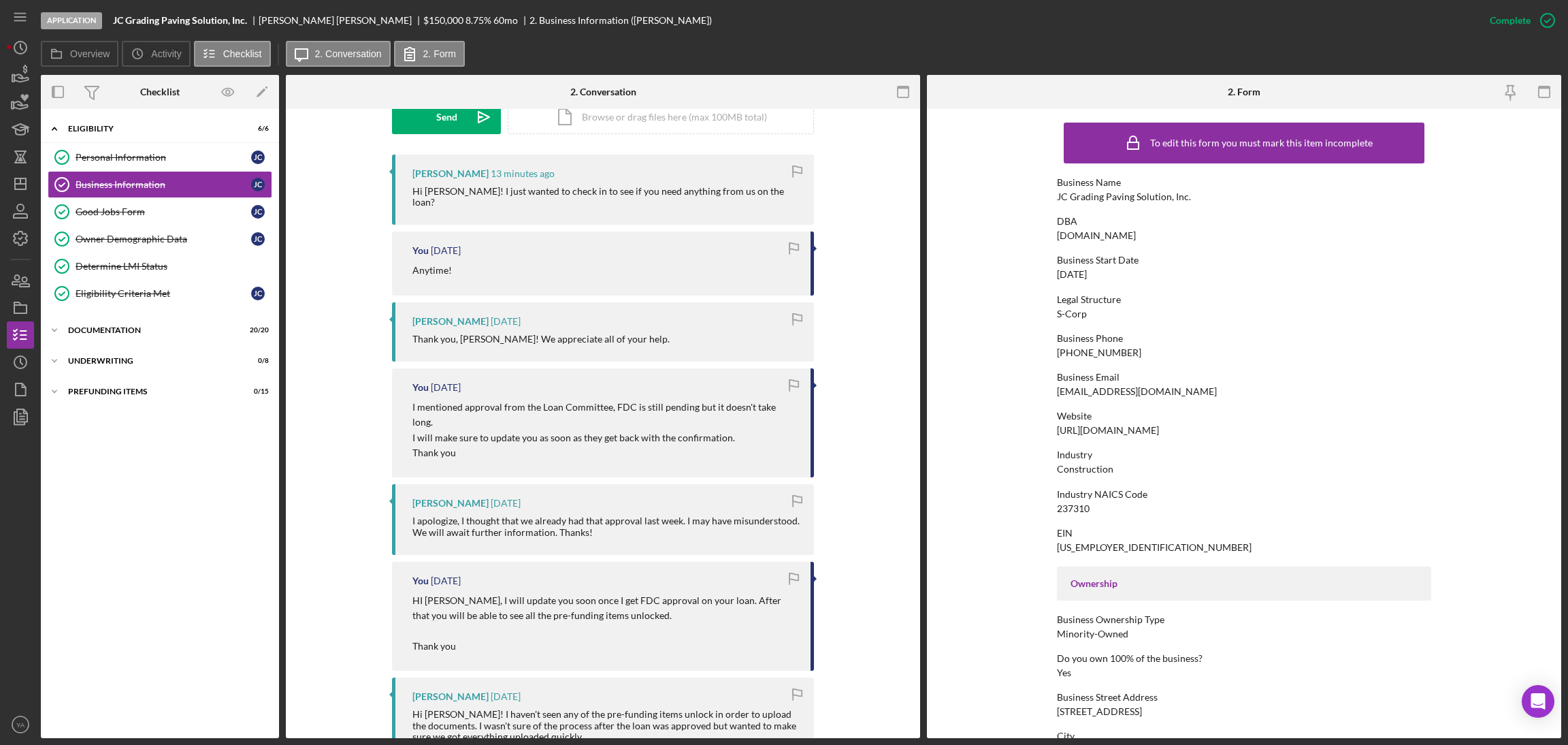
scroll to position [205, 0]
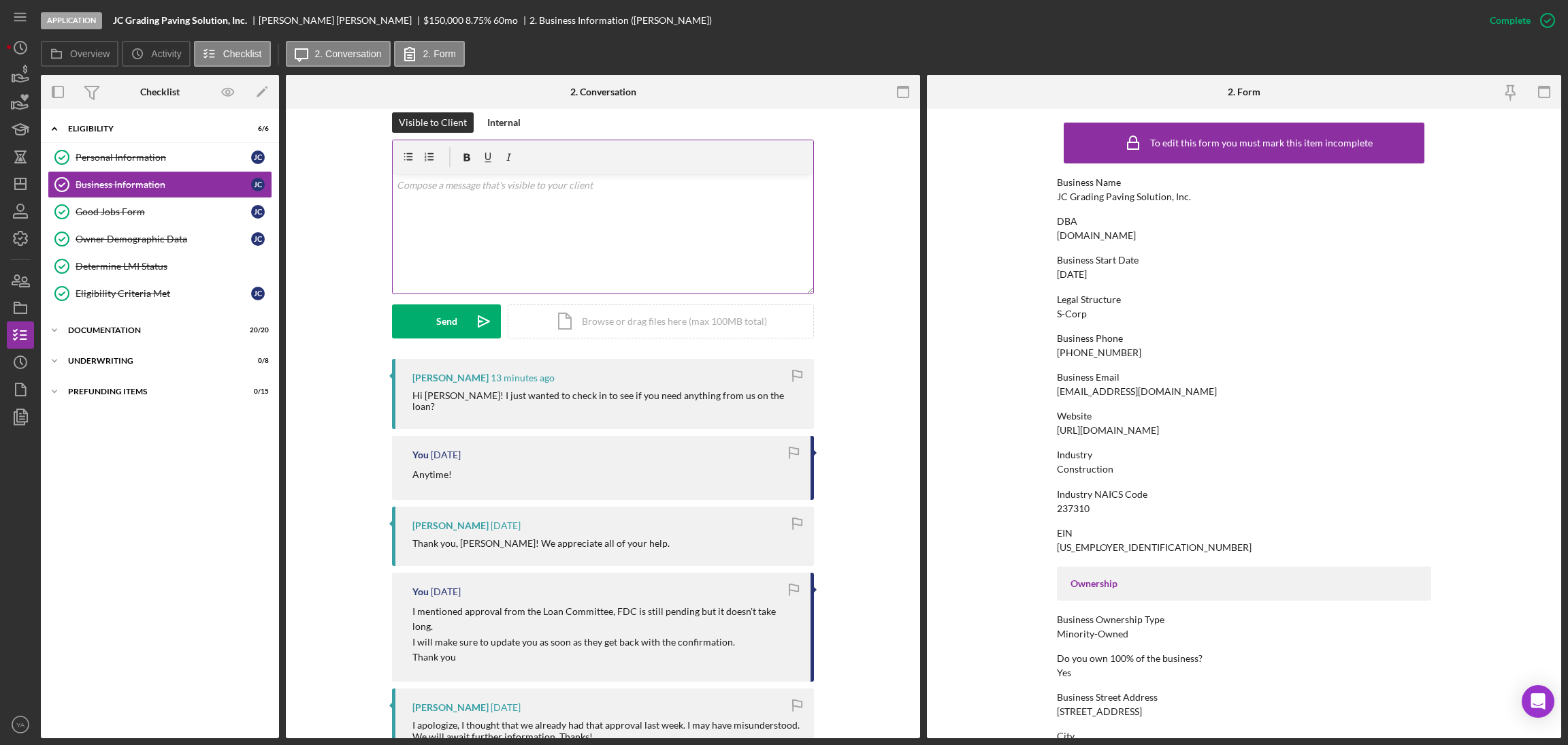
click at [605, 277] on div "v Color teal Color pink Remove color Add row above Add row below Add column bef…" at bounding box center [602, 234] width 420 height 119
click at [654, 208] on div "v Color teal Color pink Remove color Add row above Add row below Add column bef…" at bounding box center [602, 234] width 420 height 119
click at [702, 189] on p "Not at this movement as the loan is at FDC, waiting for approval." at bounding box center [603, 185] width 413 height 15
click at [516, 189] on p "Not at this movement as the loan is at FDC, waiting for approval." at bounding box center [603, 185] width 413 height 15
click at [436, 193] on div "v Color teal Color pink Remove color Add row above Add row below Add column bef…" at bounding box center [602, 234] width 420 height 119
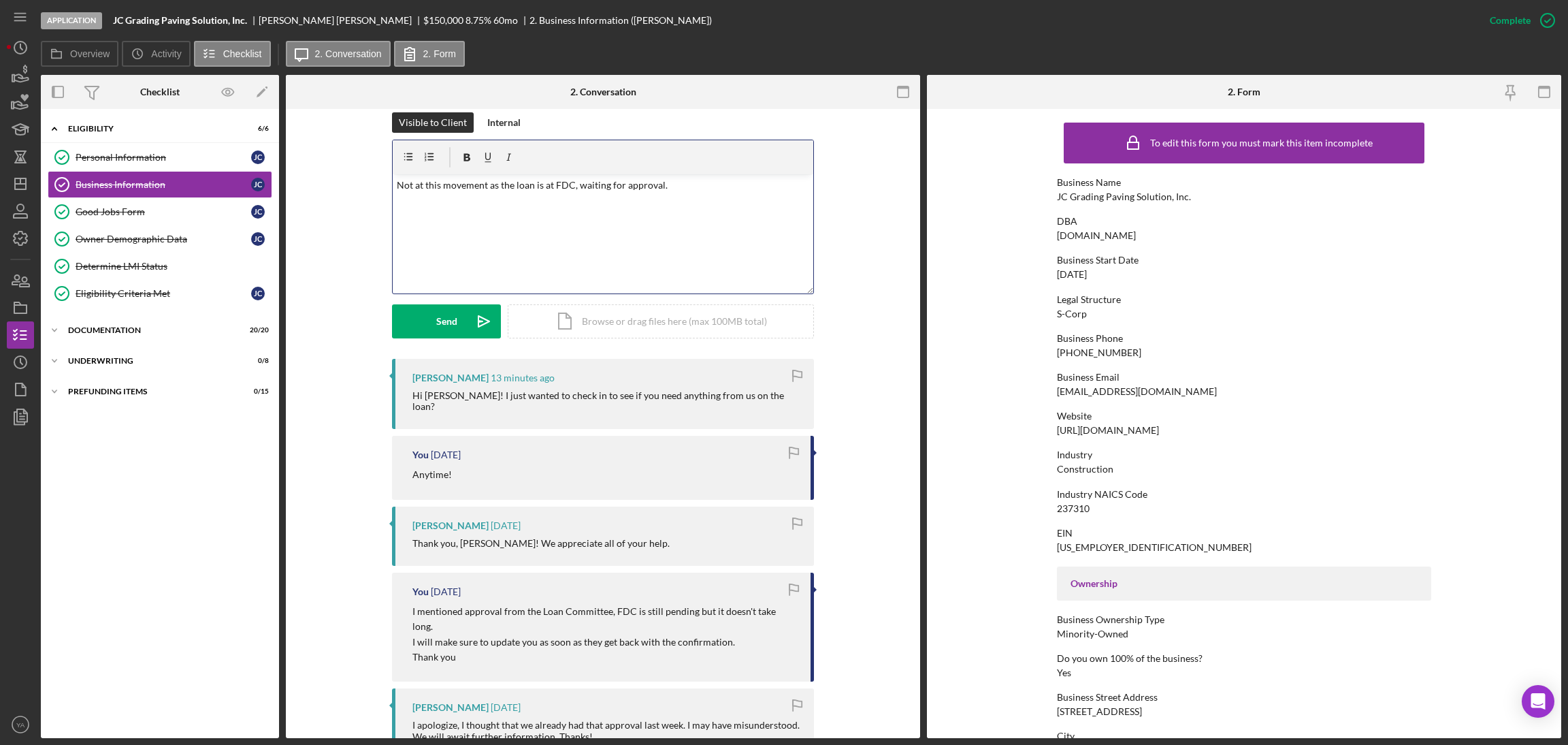
click at [640, 189] on p "Not at this movement as the loan is at FDC, waiting for approval." at bounding box center [603, 185] width 413 height 15
click at [447, 319] on div "Send" at bounding box center [447, 321] width 21 height 34
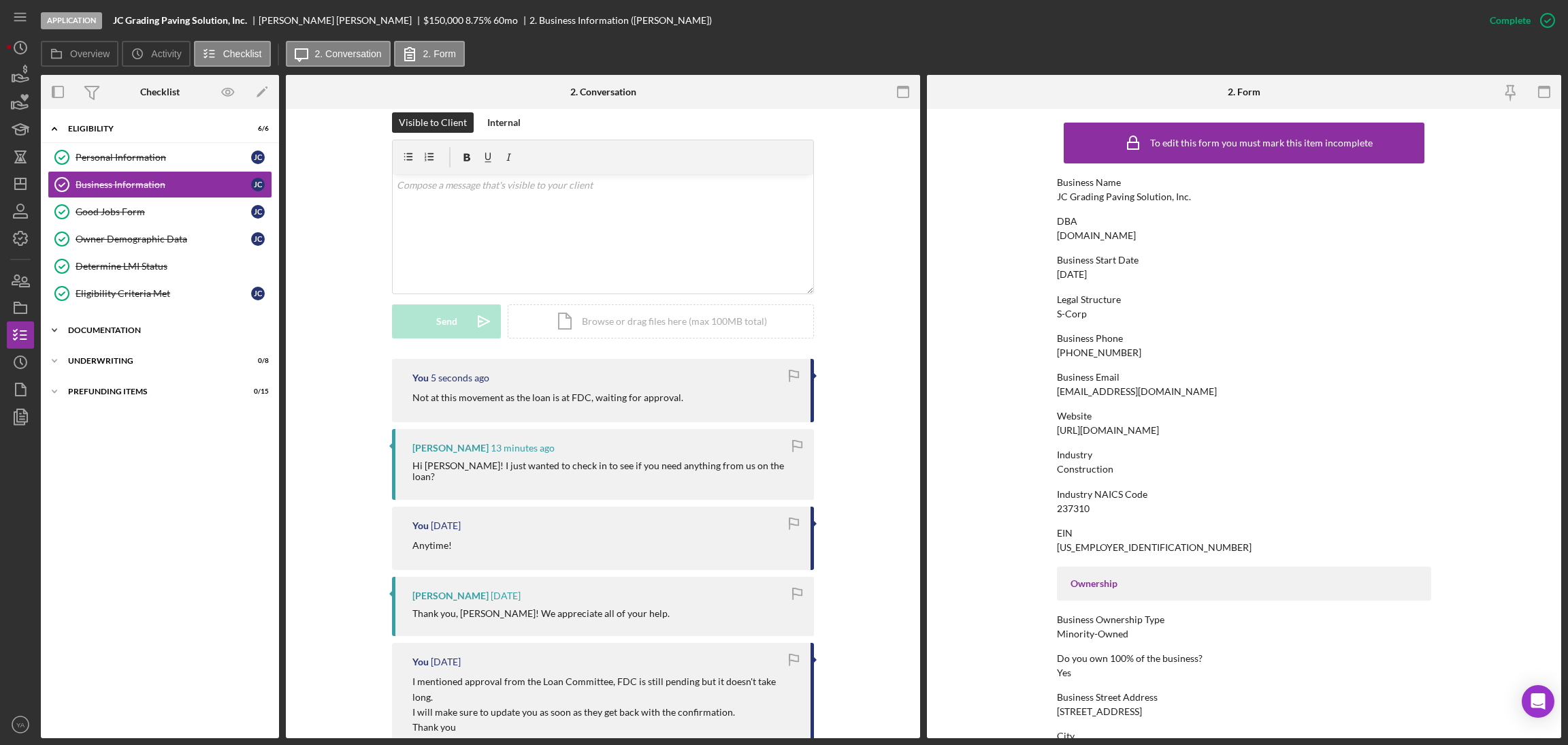
click at [161, 321] on div "Icon/Expander Documentation 20 / 20" at bounding box center [160, 330] width 238 height 27
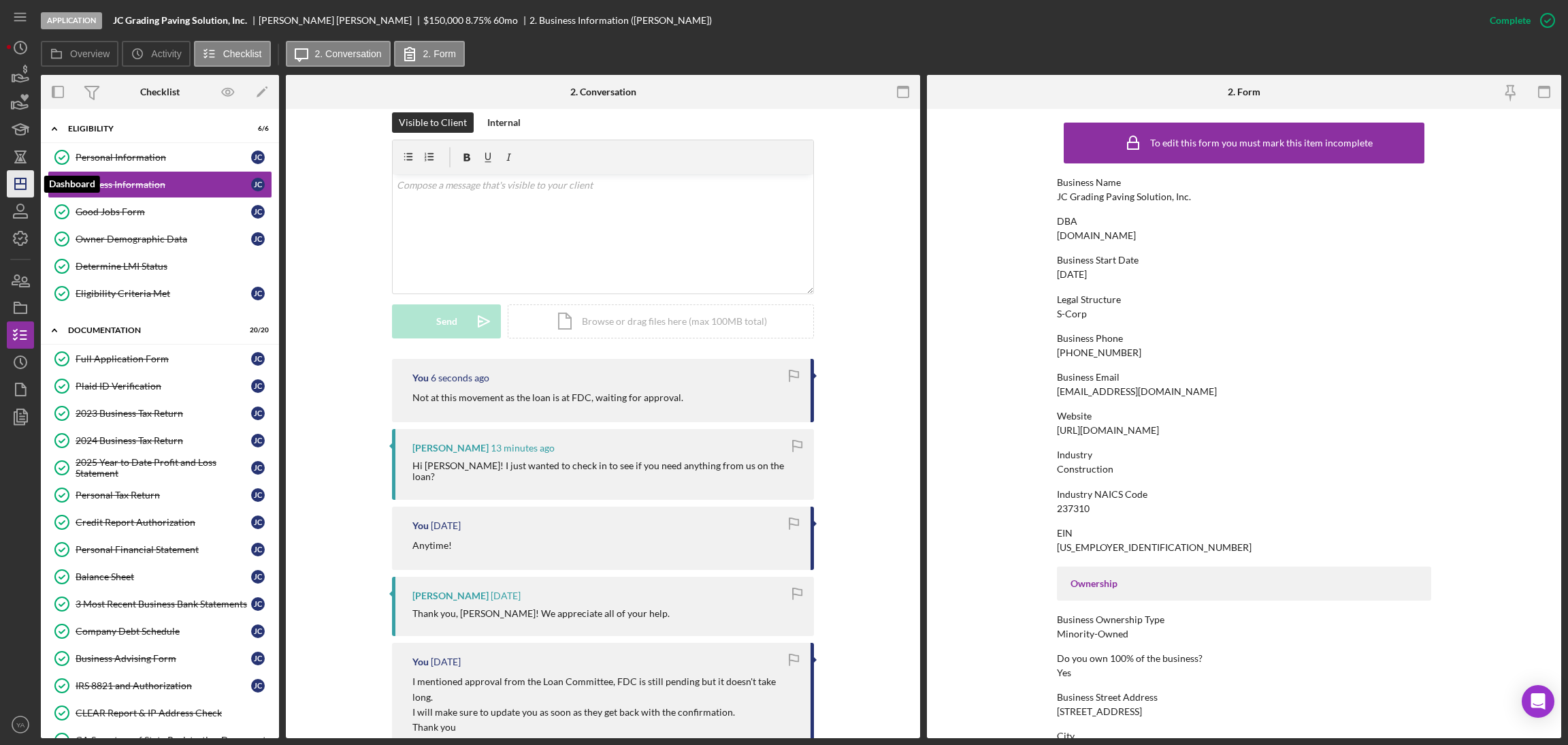
click at [22, 178] on polygon "button" at bounding box center [20, 183] width 11 height 11
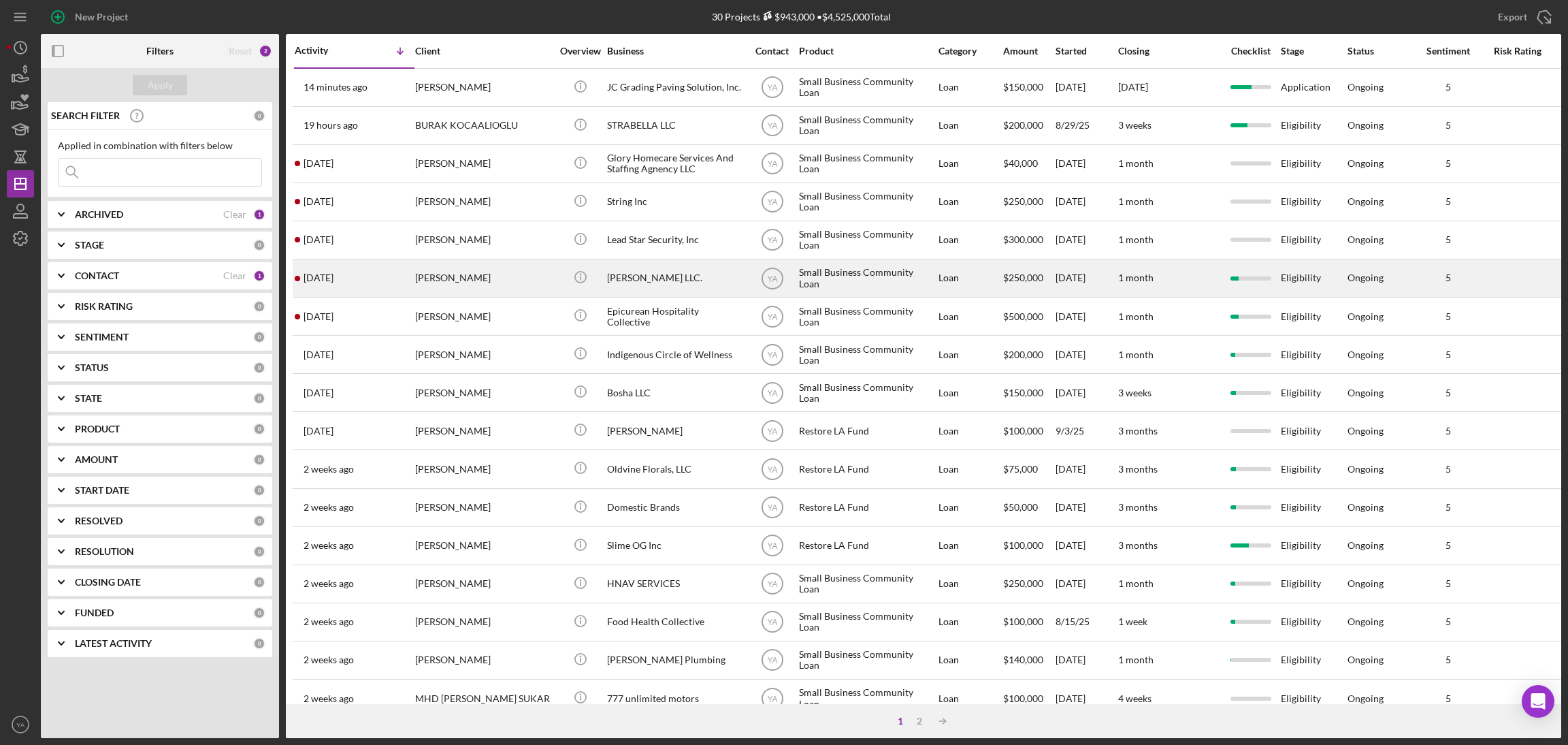
click at [653, 274] on div "Bruce Waynne LLC." at bounding box center [675, 278] width 136 height 36
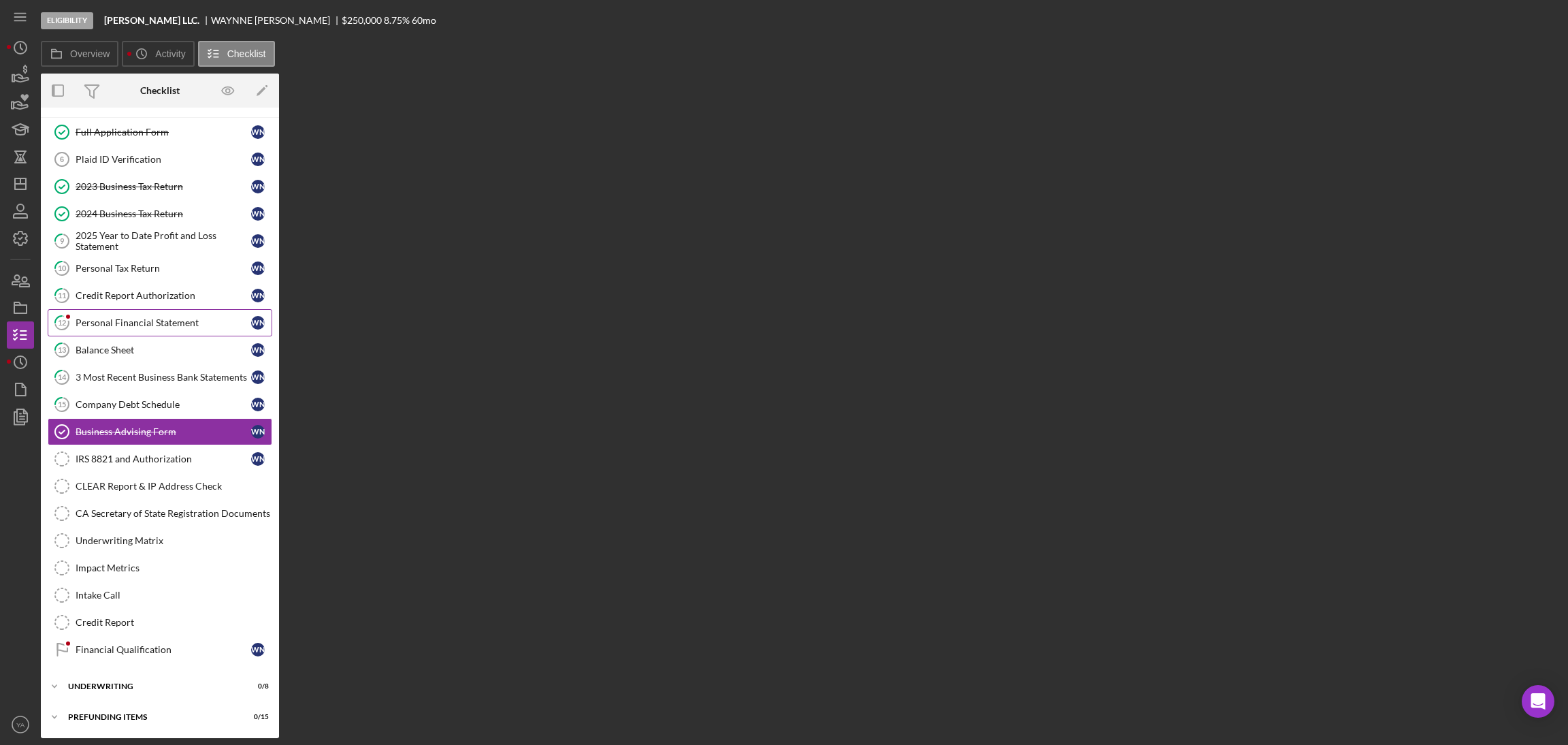
scroll to position [59, 0]
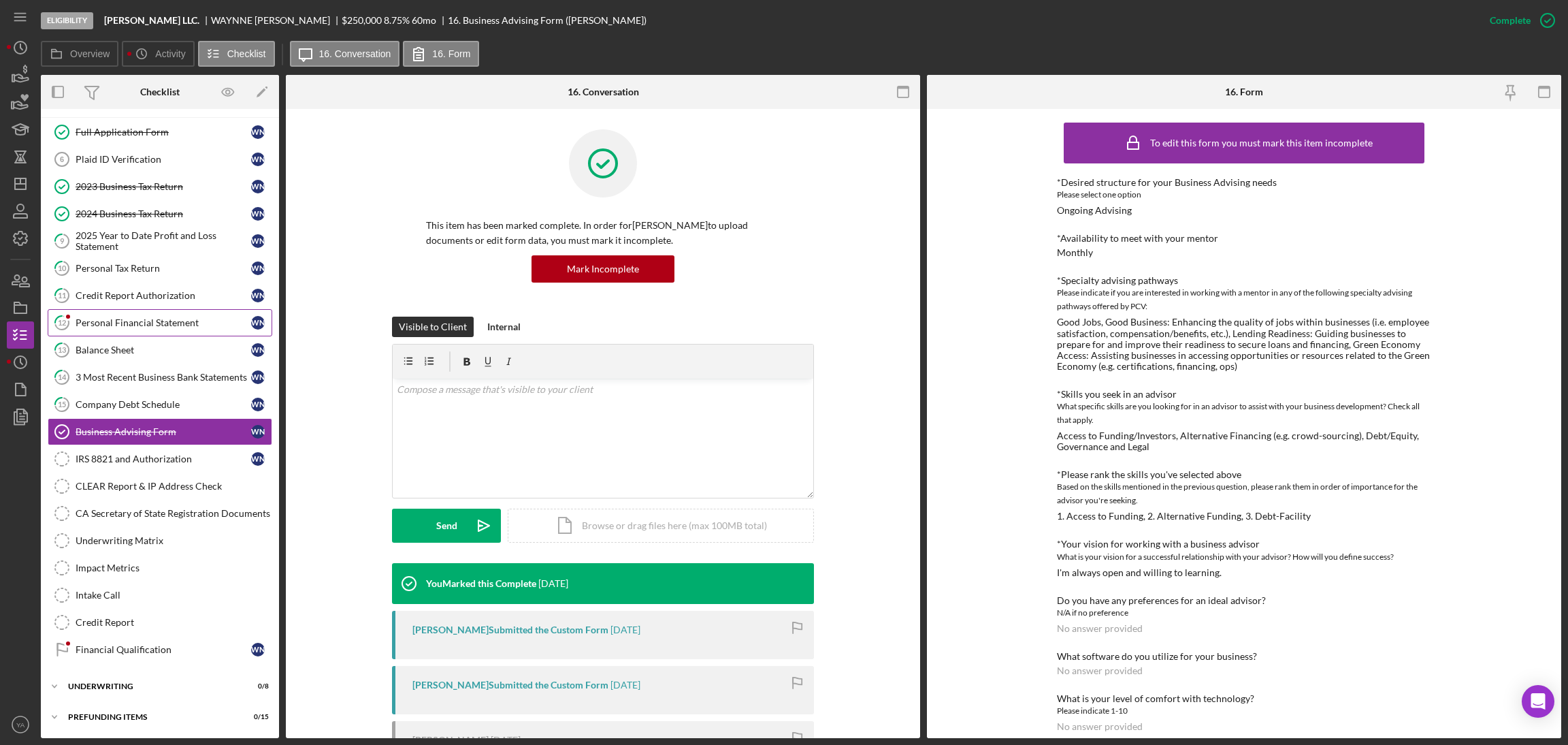
click at [149, 309] on link "12 Personal Financial Statement W N" at bounding box center [160, 322] width 225 height 27
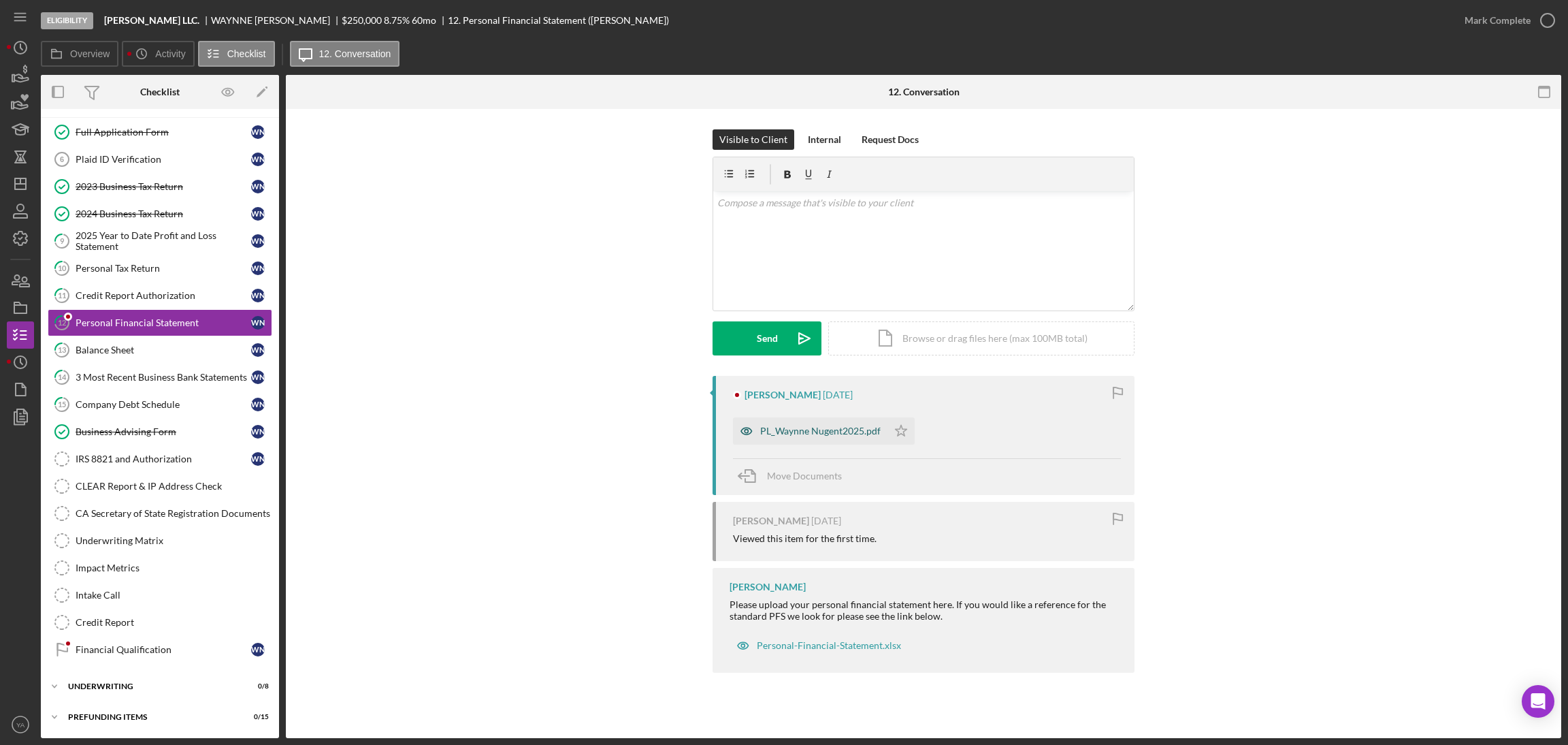
click at [805, 428] on div "PL_Waynne Nugent2025.pdf" at bounding box center [820, 431] width 121 height 11
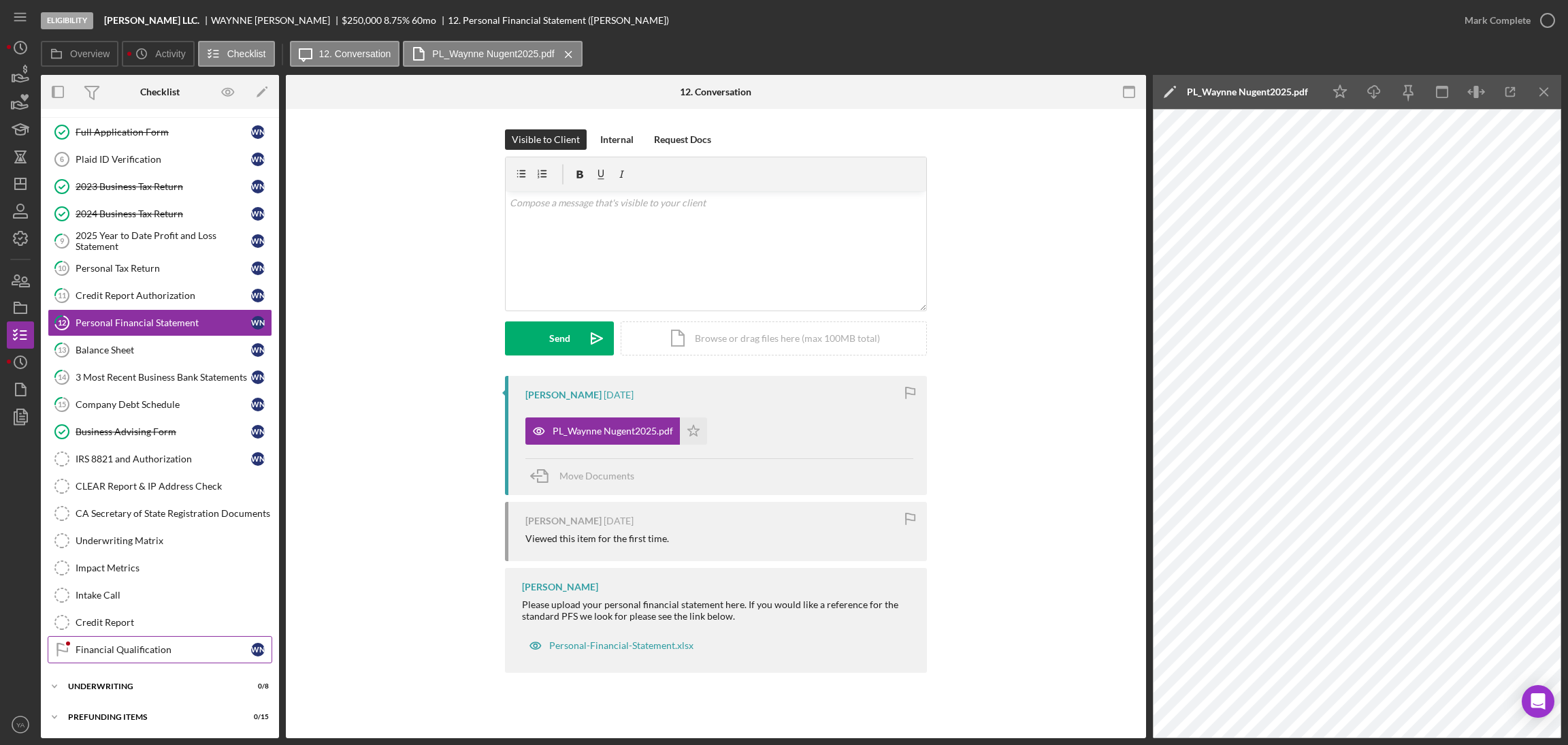
click at [175, 653] on div "Financial Qualification" at bounding box center [163, 649] width 176 height 11
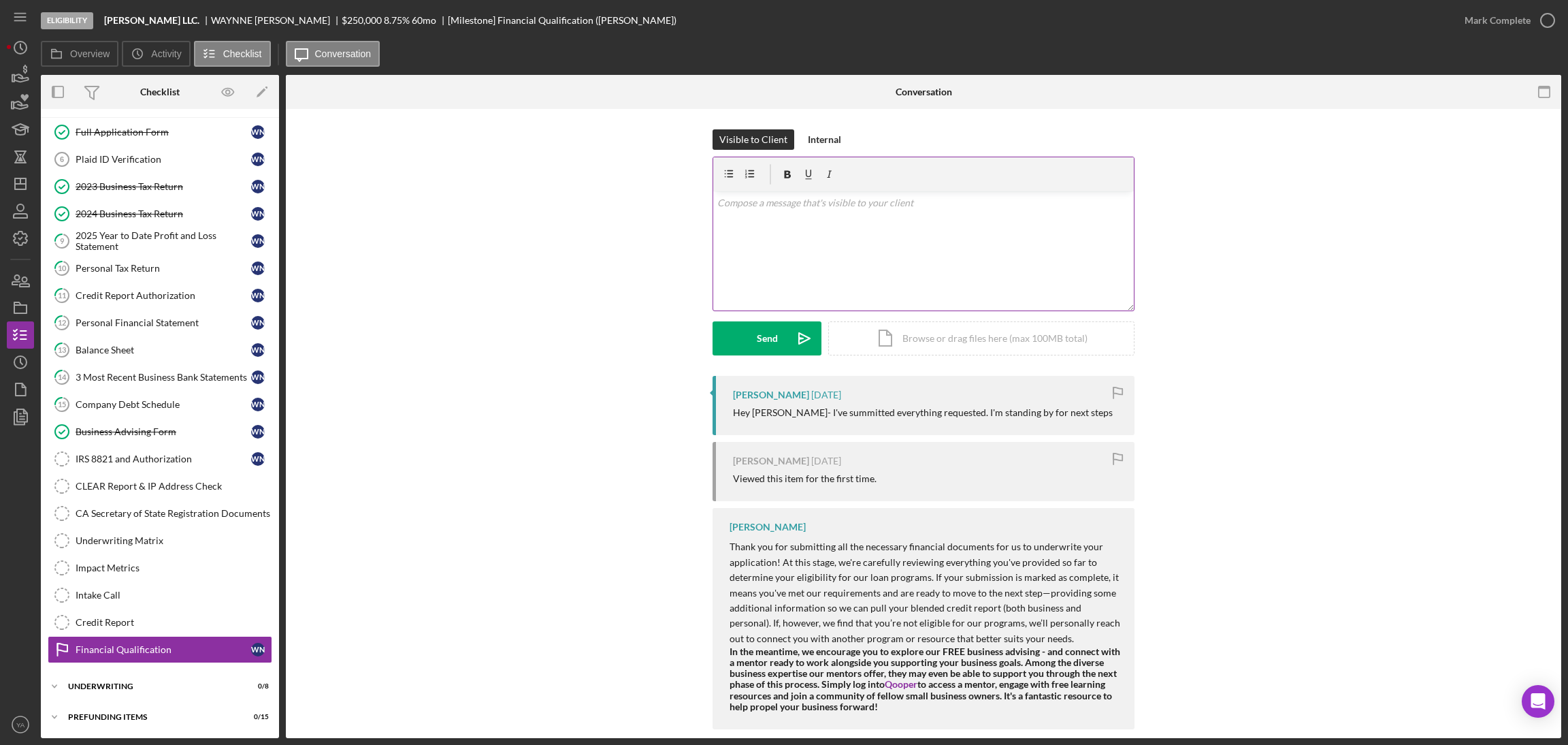
click at [953, 288] on div "v Color teal Color pink Remove color Add row above Add row below Add column bef…" at bounding box center [923, 251] width 420 height 119
click at [937, 267] on div "v Color teal Color pink Remove color Add row above Add row below Add column bef…" at bounding box center [923, 251] width 420 height 119
click at [804, 202] on p "Hi Bruce, I will update you soon regarding the next steps." at bounding box center [924, 203] width 413 height 15
click at [949, 199] on p "Hi Bruce, I will update you soon regarding the next steps." at bounding box center [924, 203] width 413 height 15
click at [789, 340] on icon "Icon/icon-invite-send" at bounding box center [804, 338] width 34 height 34
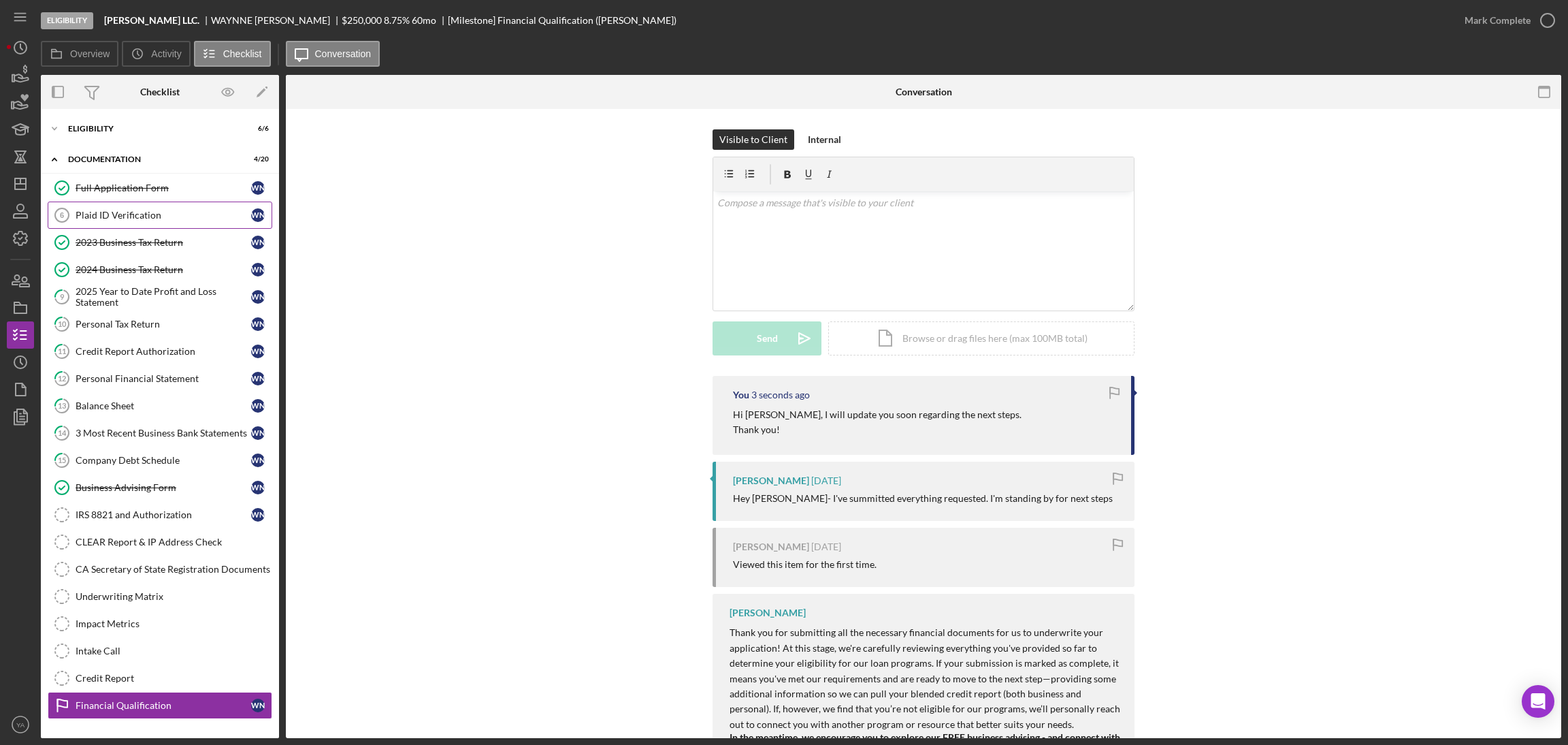
click at [164, 226] on link "Plaid ID Verification 6 Plaid ID Verification W N" at bounding box center [160, 215] width 225 height 27
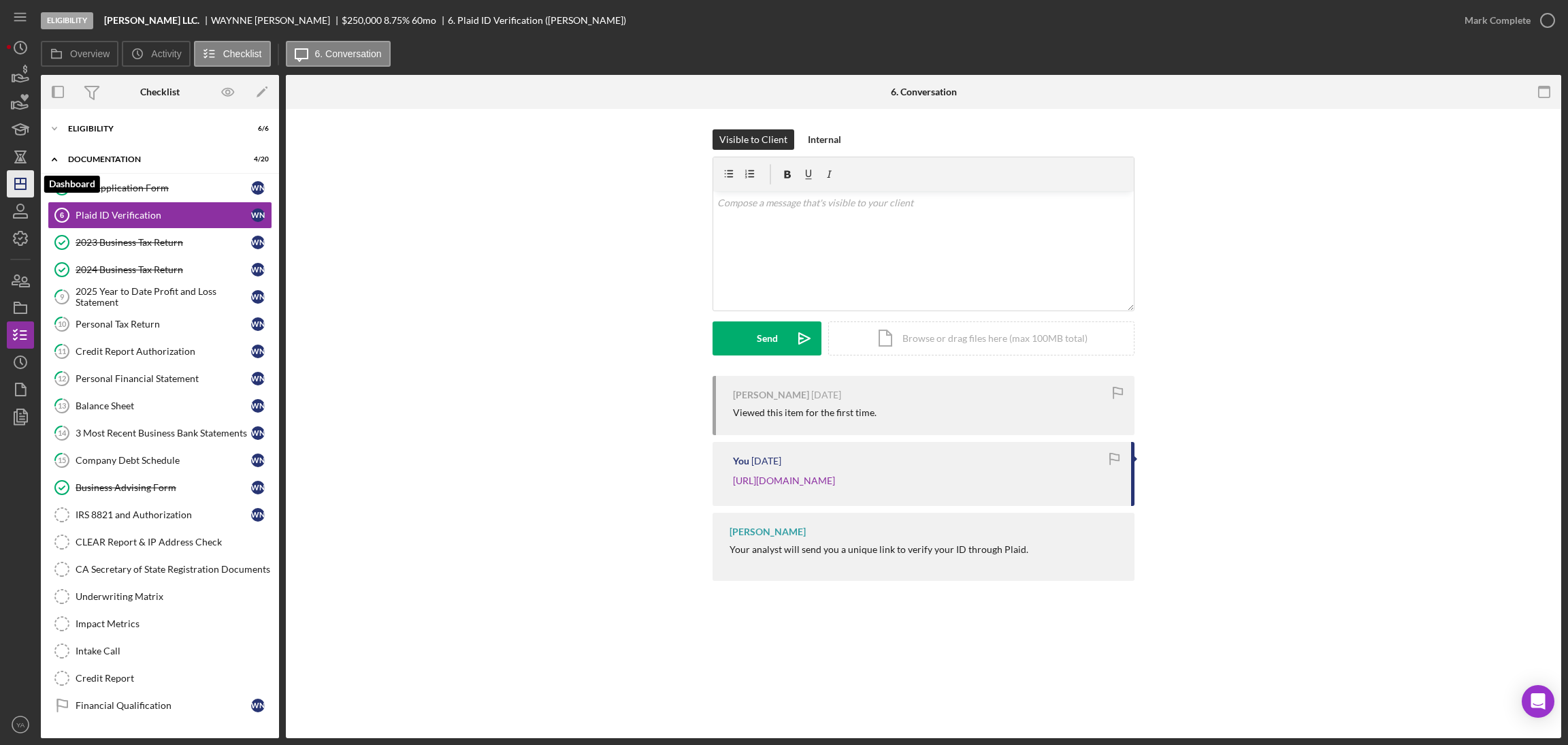
click at [13, 176] on icon "Icon/Dashboard" at bounding box center [20, 183] width 34 height 34
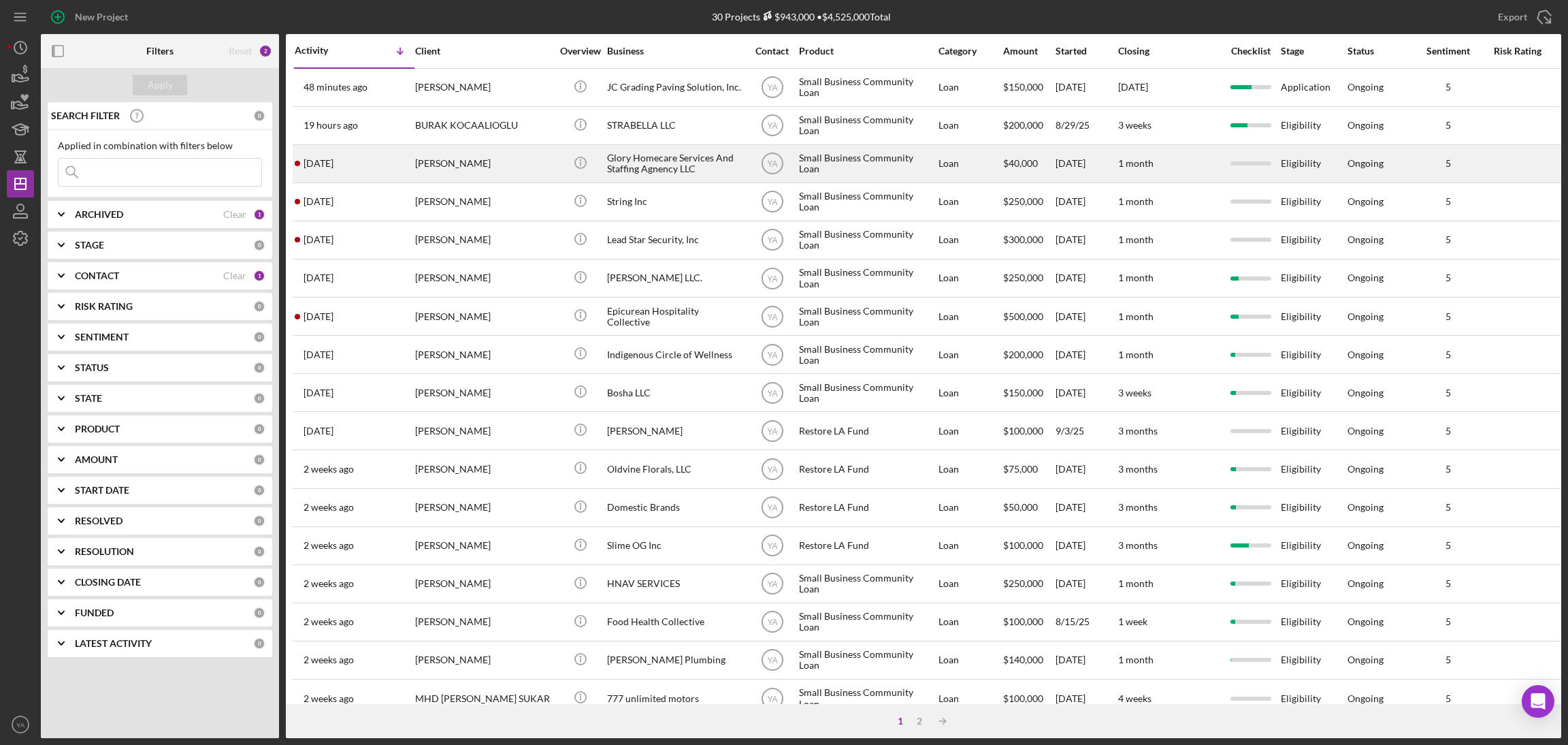
click at [676, 163] on div "Glory Homecare Services And Staffing Agnency LLC" at bounding box center [675, 164] width 136 height 36
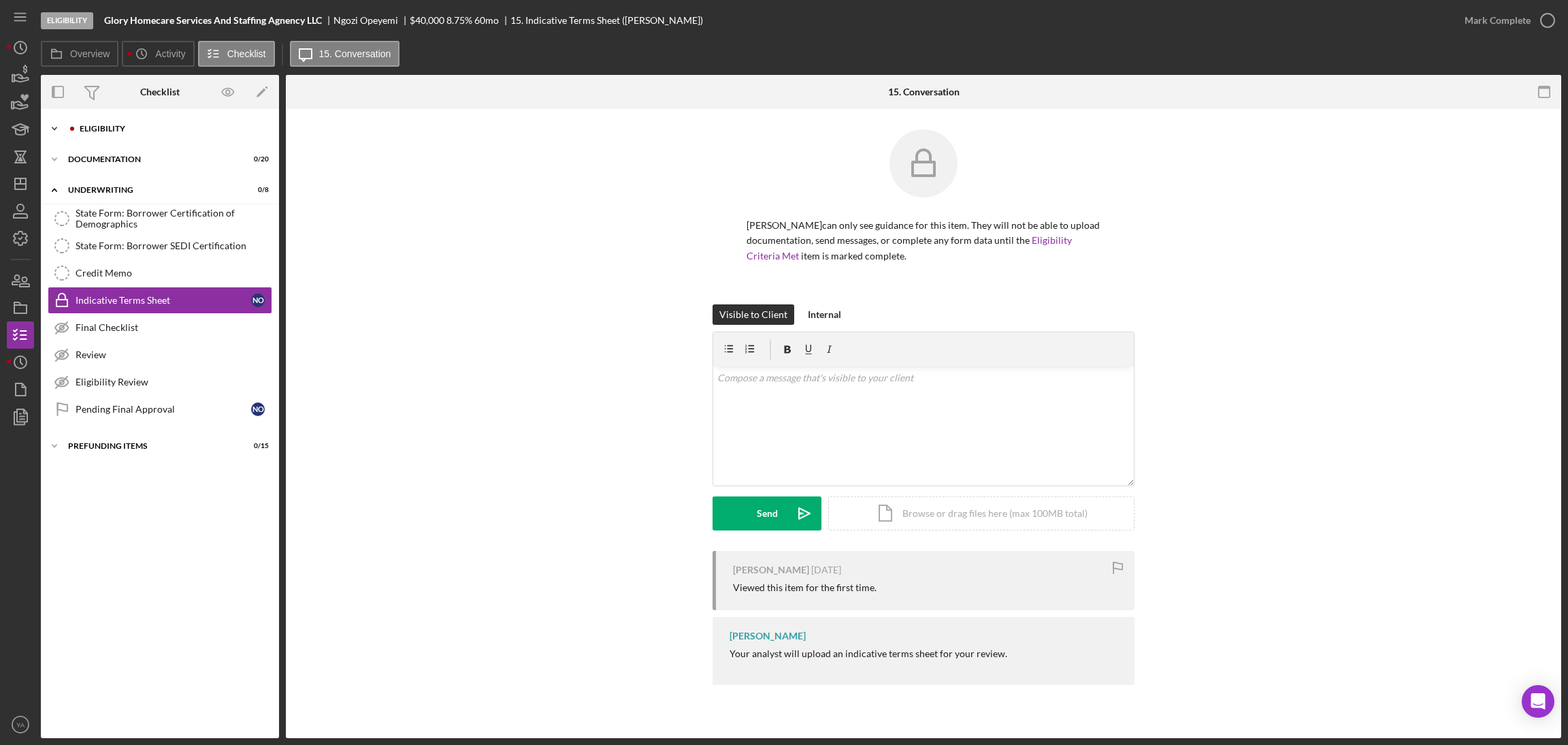
click at [202, 131] on div "Eligibility" at bounding box center [171, 128] width 183 height 8
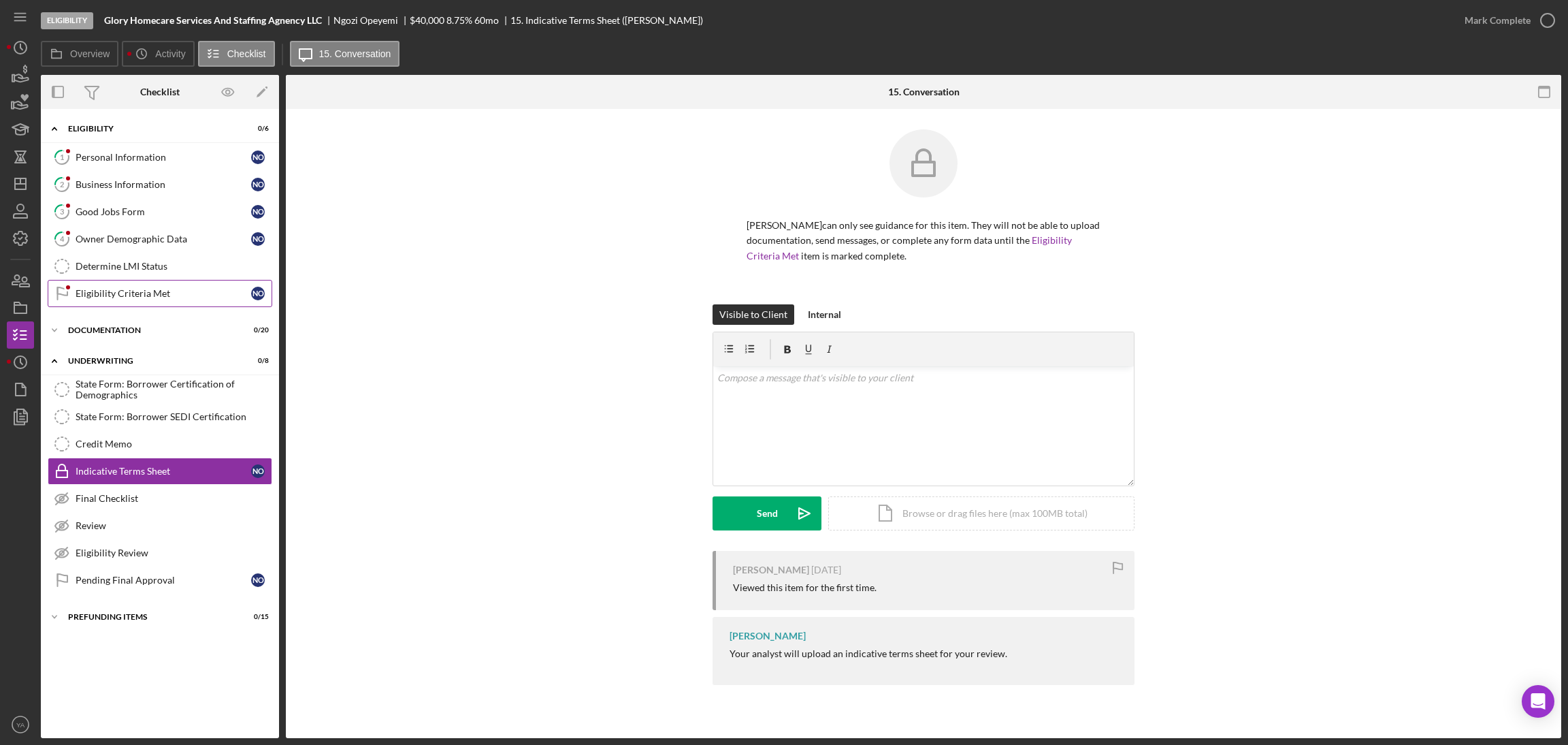
click at [111, 288] on link "Eligibility Criteria Met Eligibility Criteria Met N O" at bounding box center [160, 294] width 225 height 27
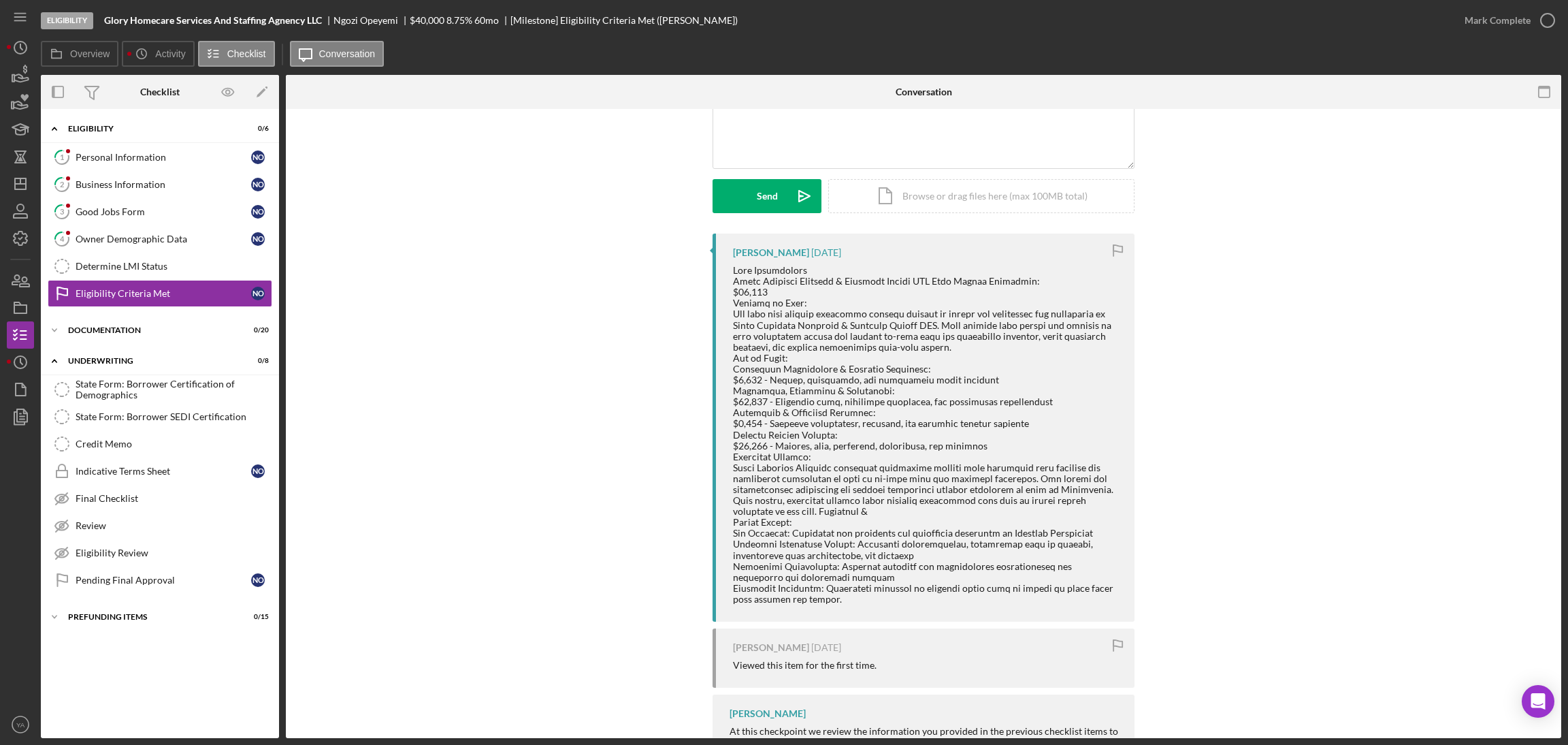
scroll to position [229, 0]
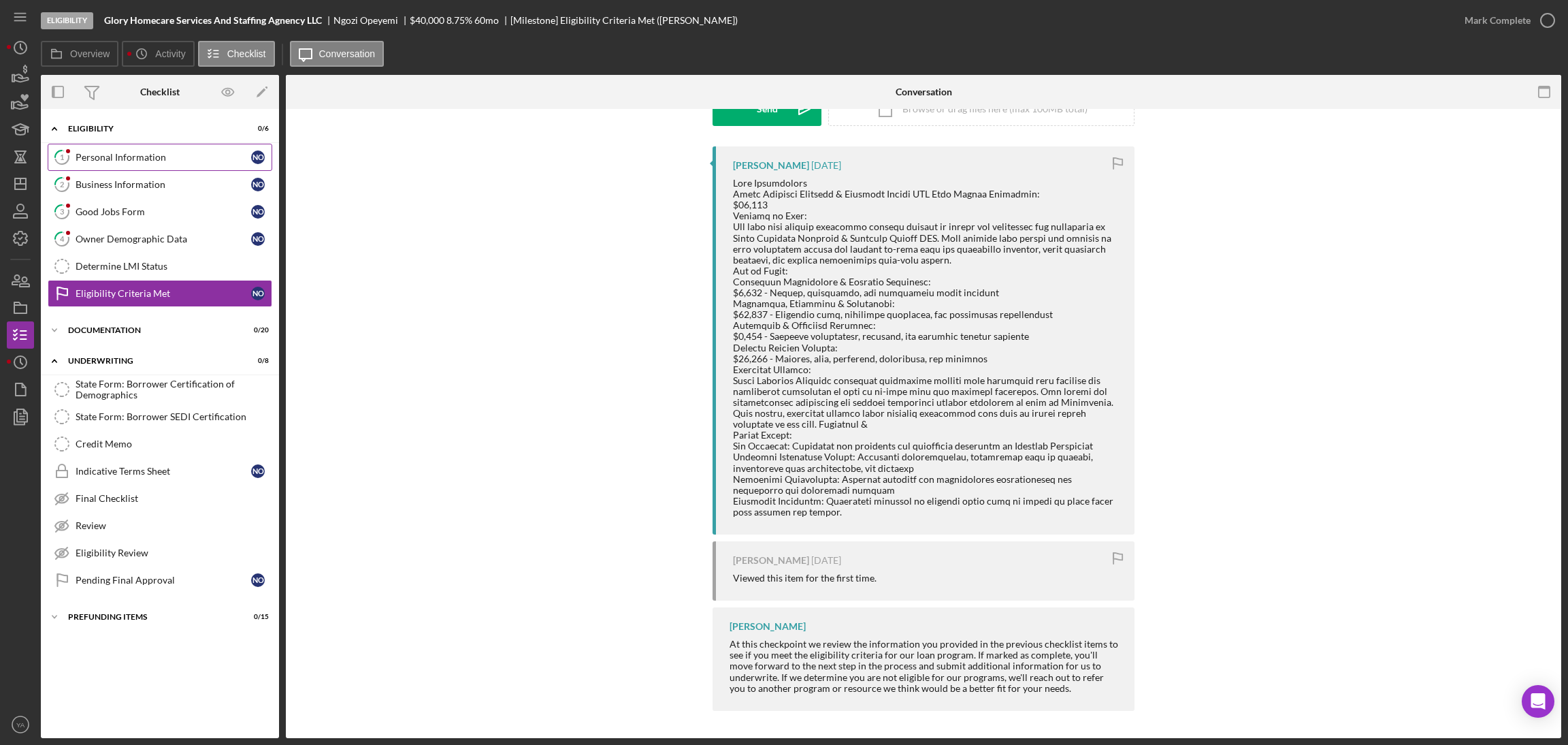
click at [174, 167] on link "1 Personal Information N O" at bounding box center [160, 157] width 225 height 27
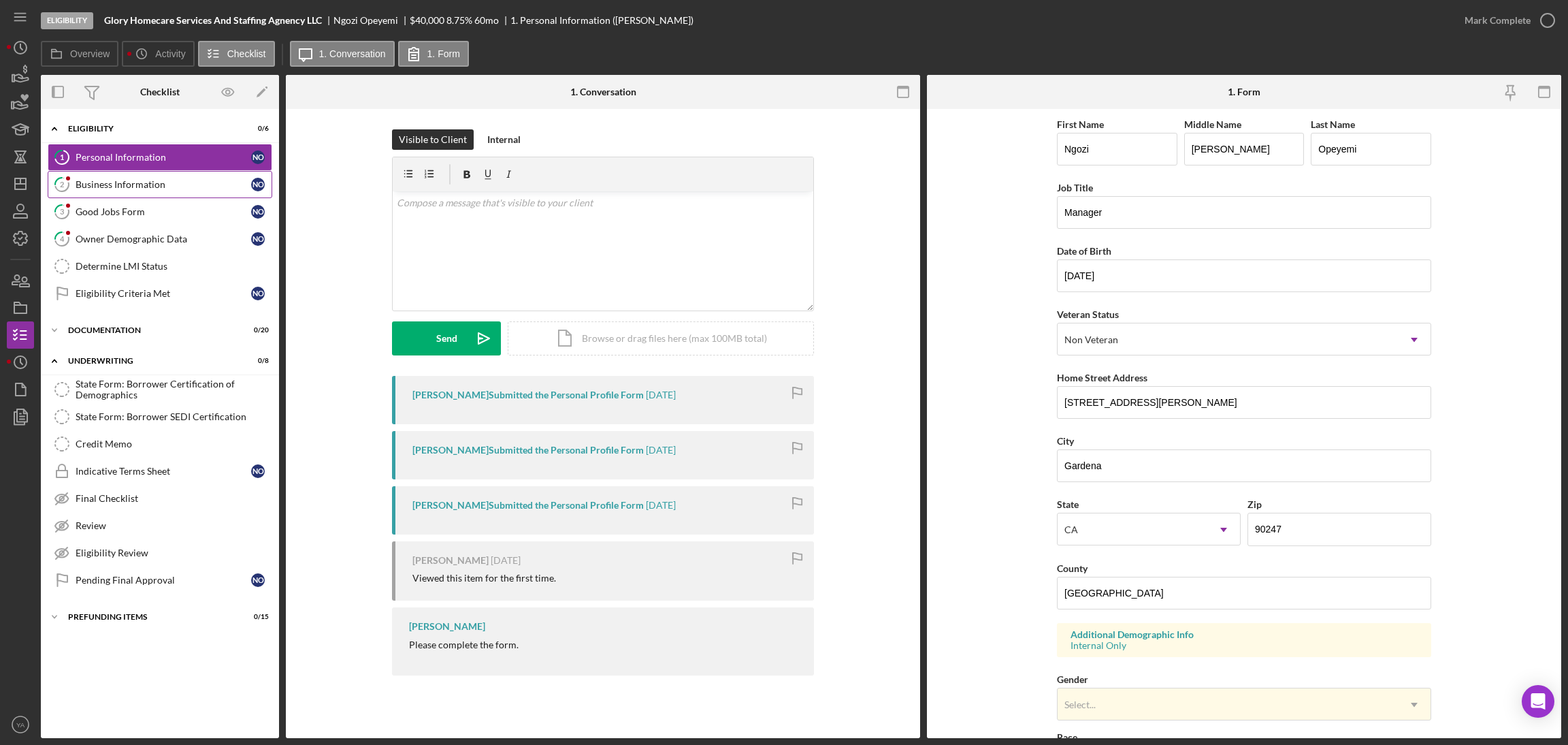
click at [163, 182] on div "Business Information" at bounding box center [163, 184] width 176 height 11
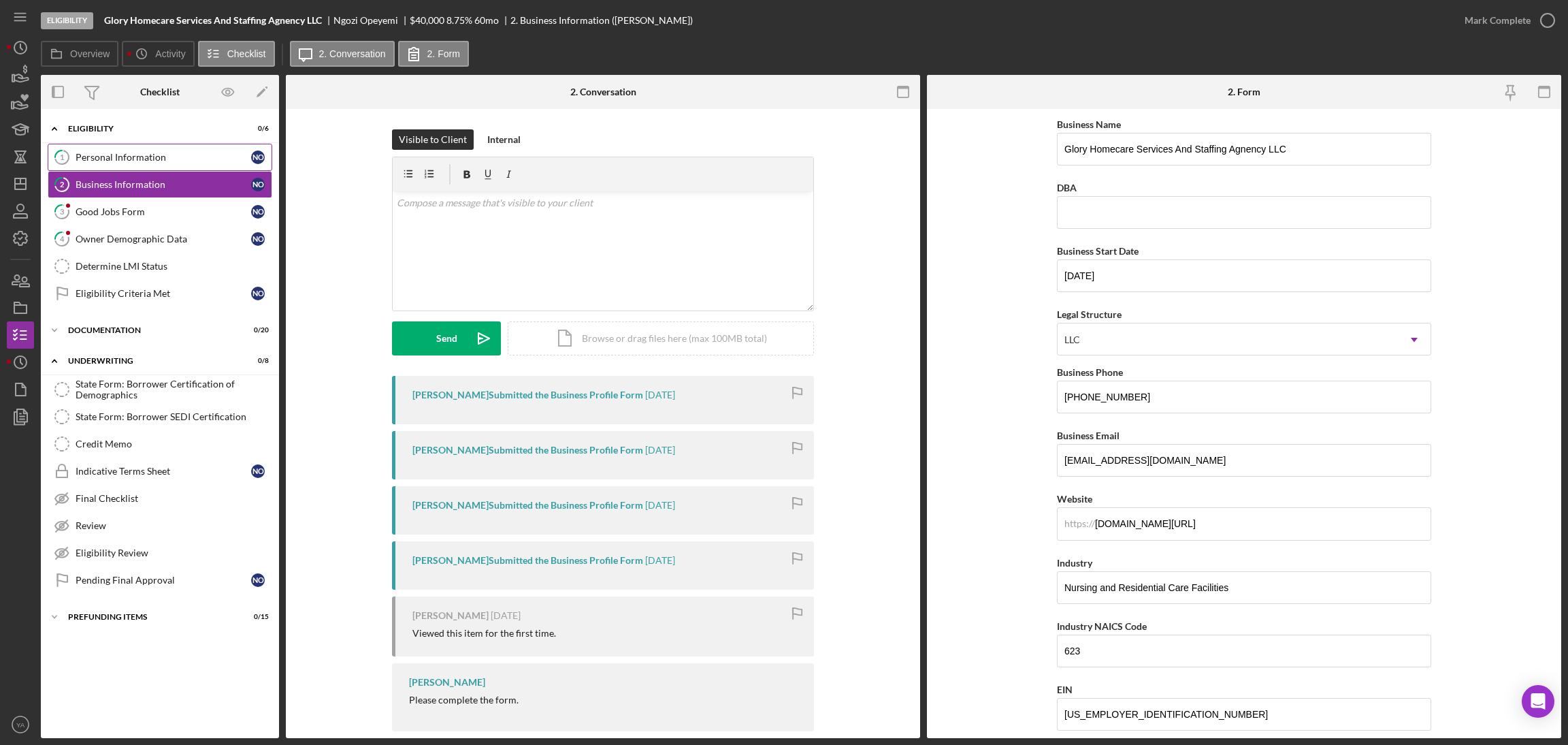
click at [191, 161] on div "Personal Information" at bounding box center [163, 157] width 176 height 11
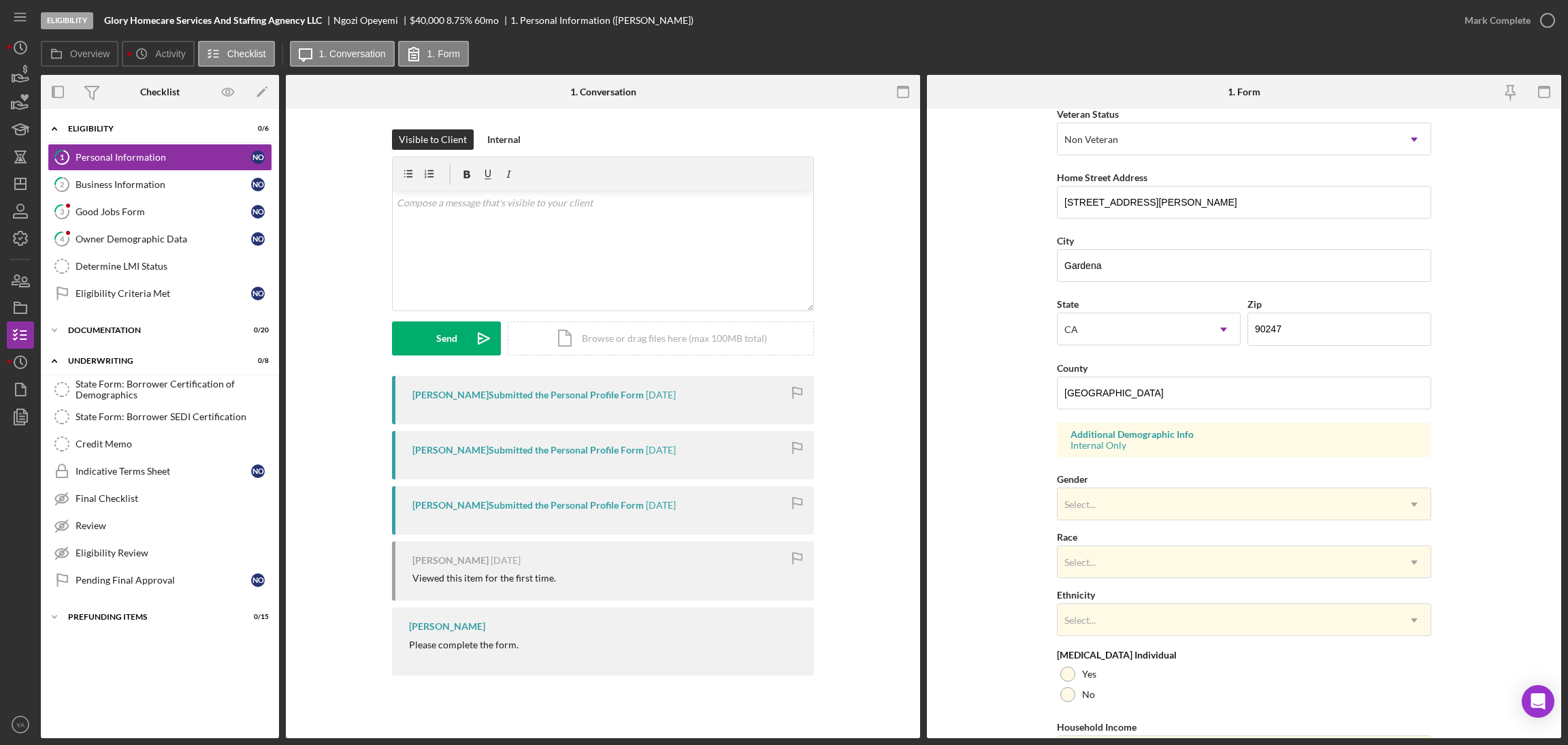
scroll to position [281, 0]
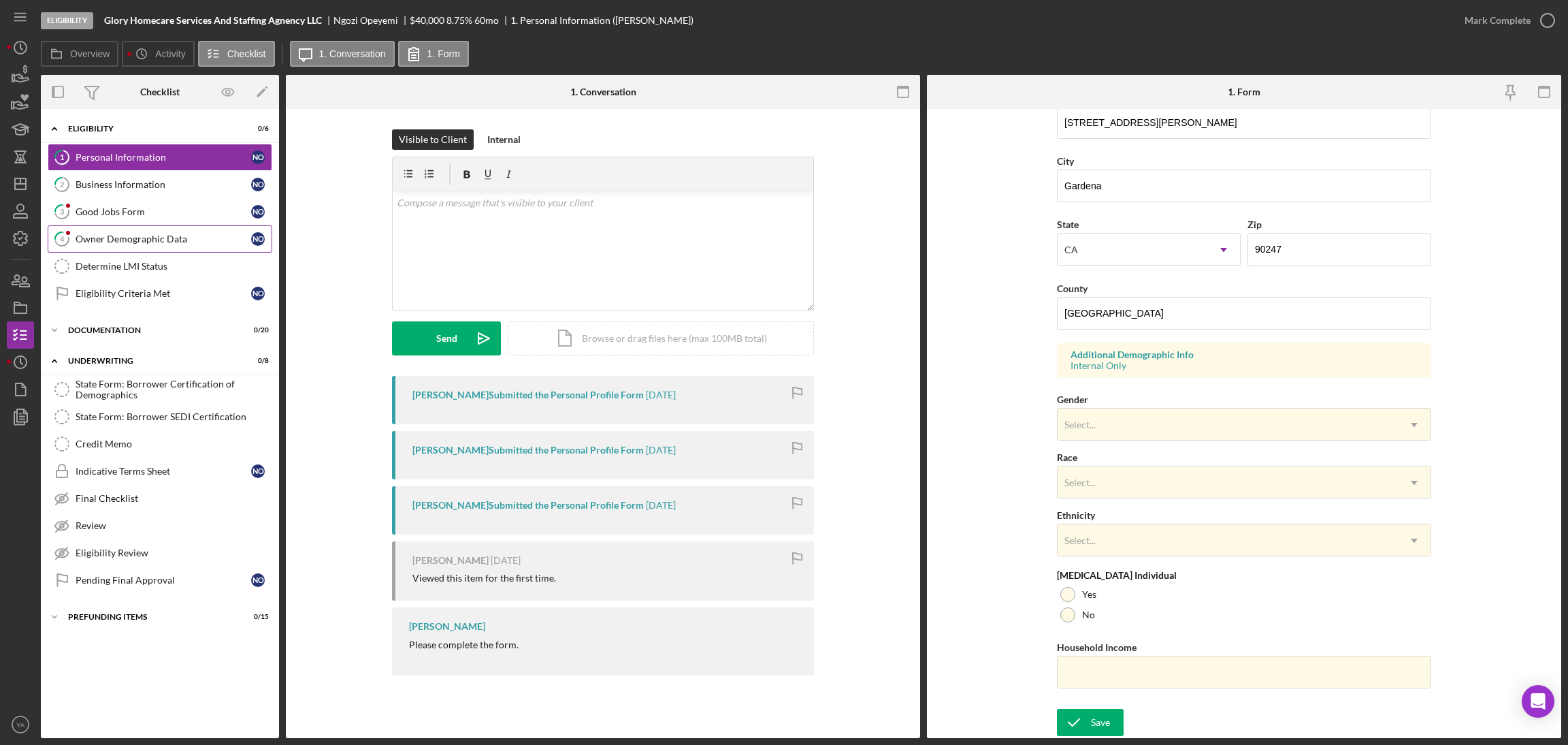
click at [210, 235] on div "Owner Demographic Data" at bounding box center [163, 239] width 176 height 11
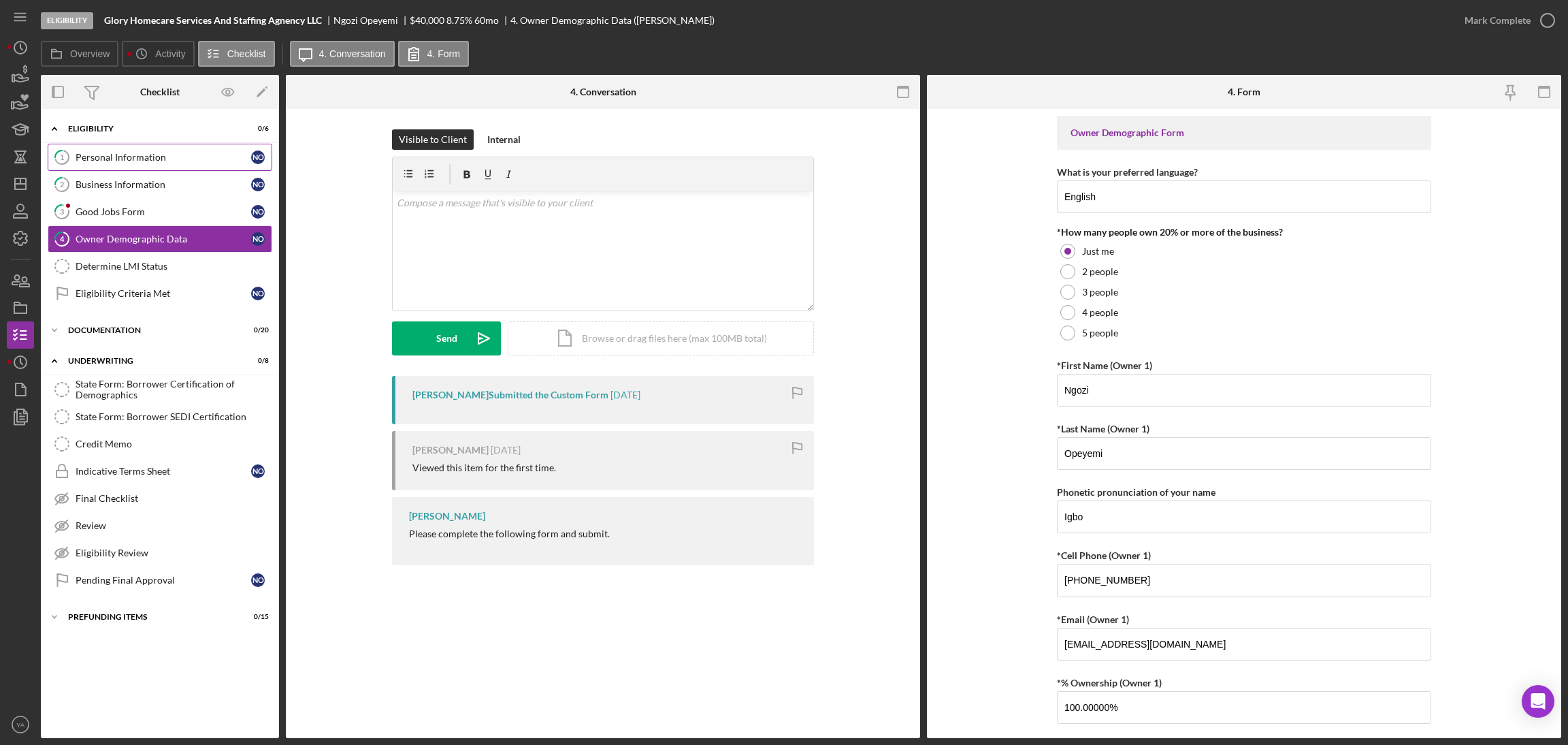
click at [114, 146] on link "1 Personal Information N O" at bounding box center [160, 157] width 225 height 27
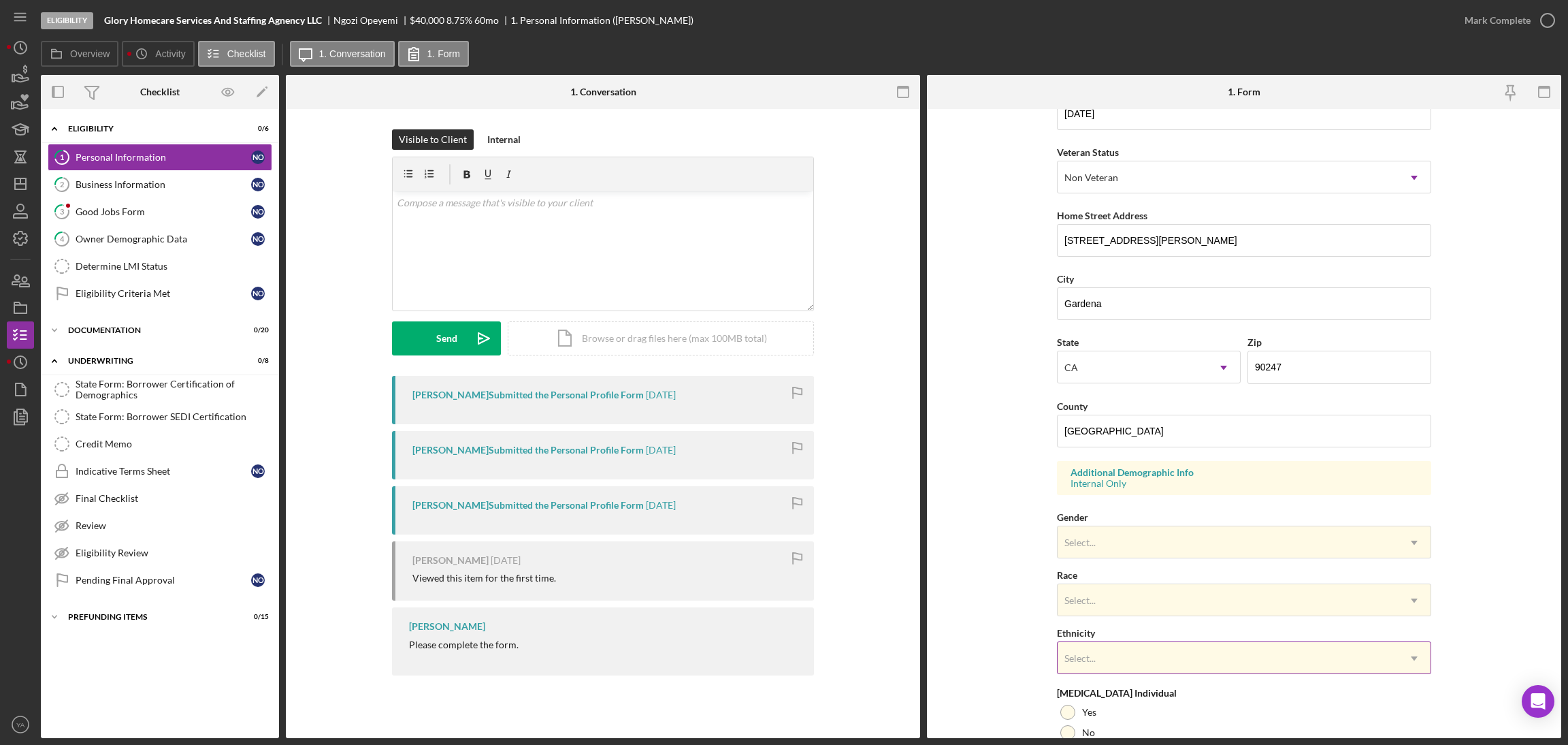
scroll to position [281, 0]
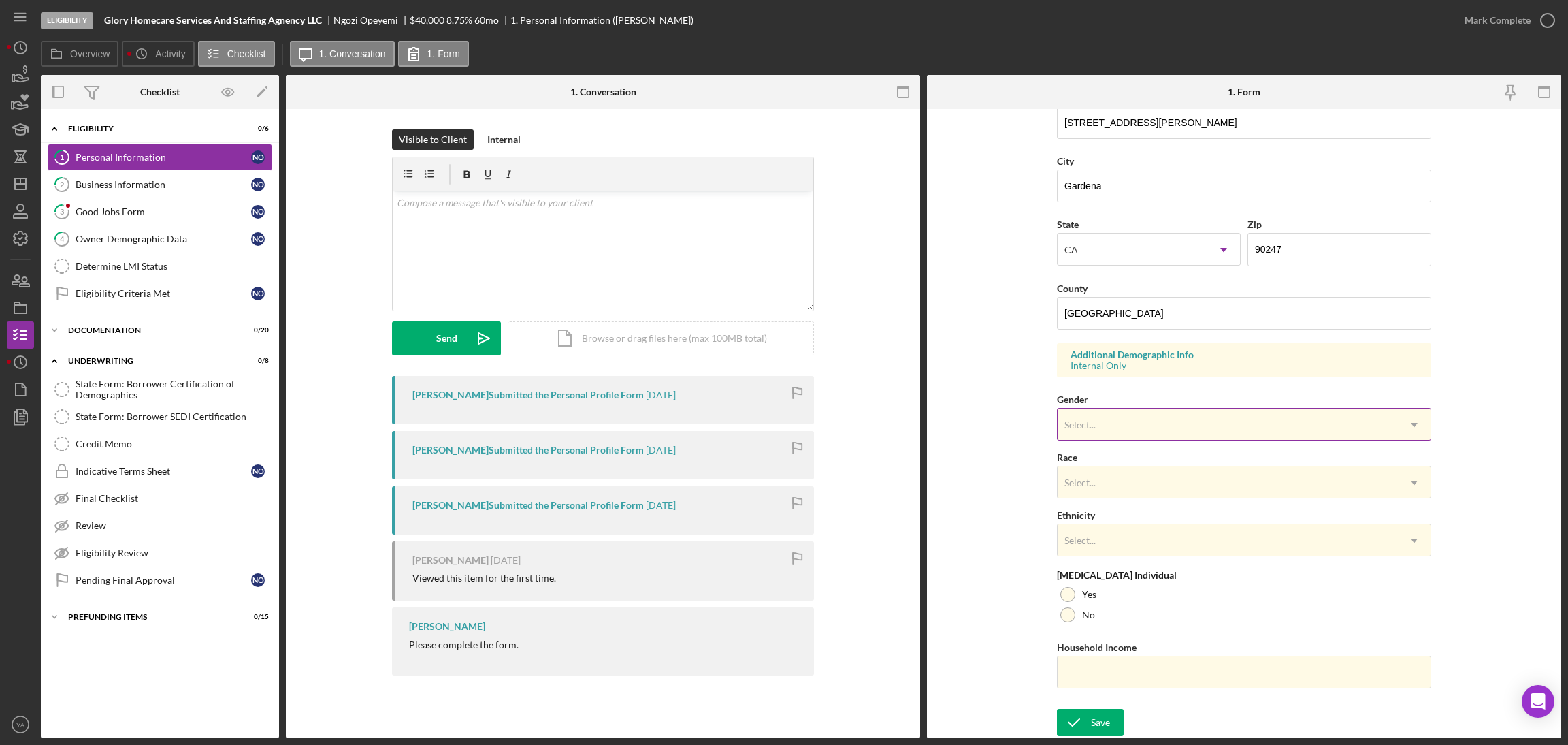
click at [1113, 409] on div "Select..." at bounding box center [1227, 424] width 340 height 31
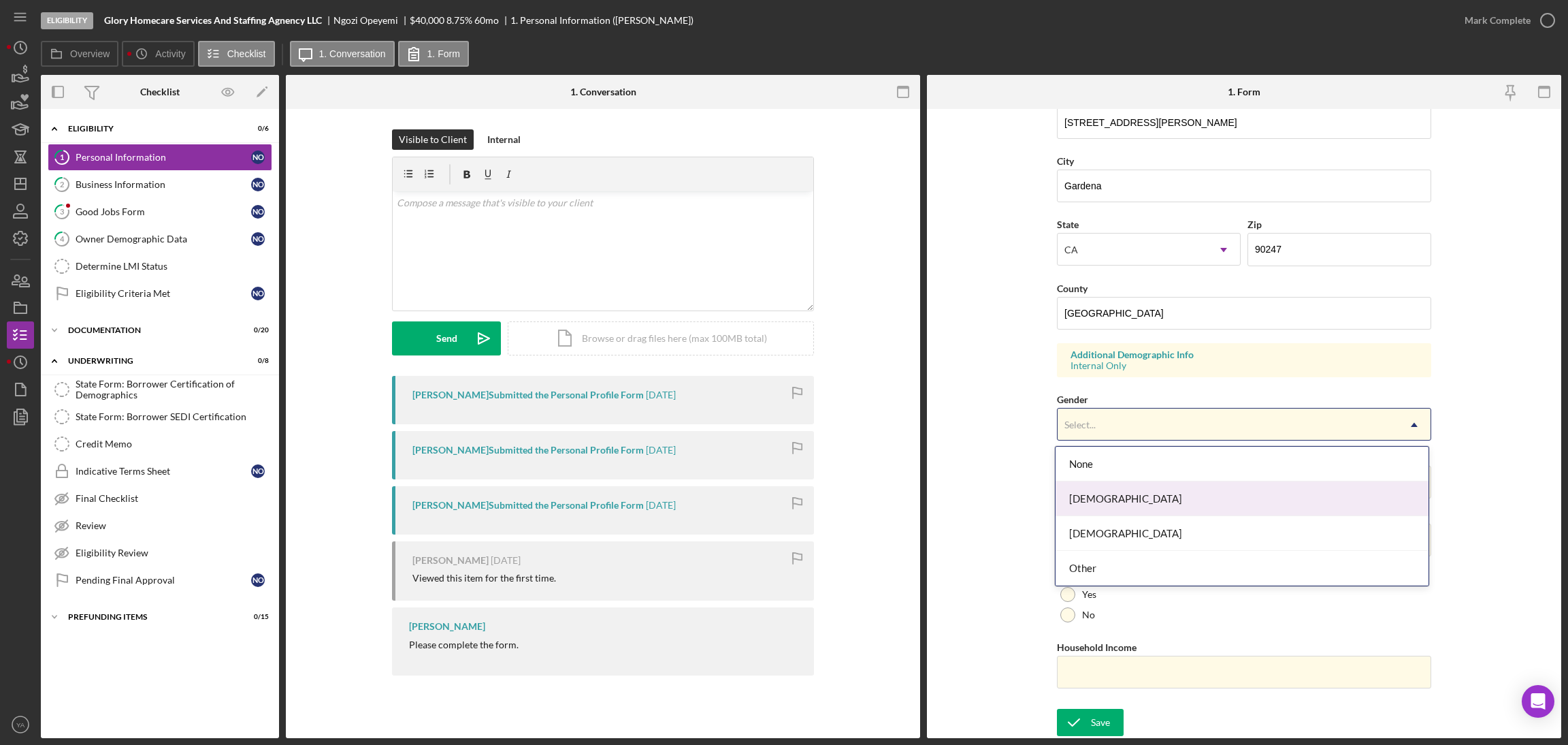
click at [1122, 500] on div "Female" at bounding box center [1242, 499] width 373 height 35
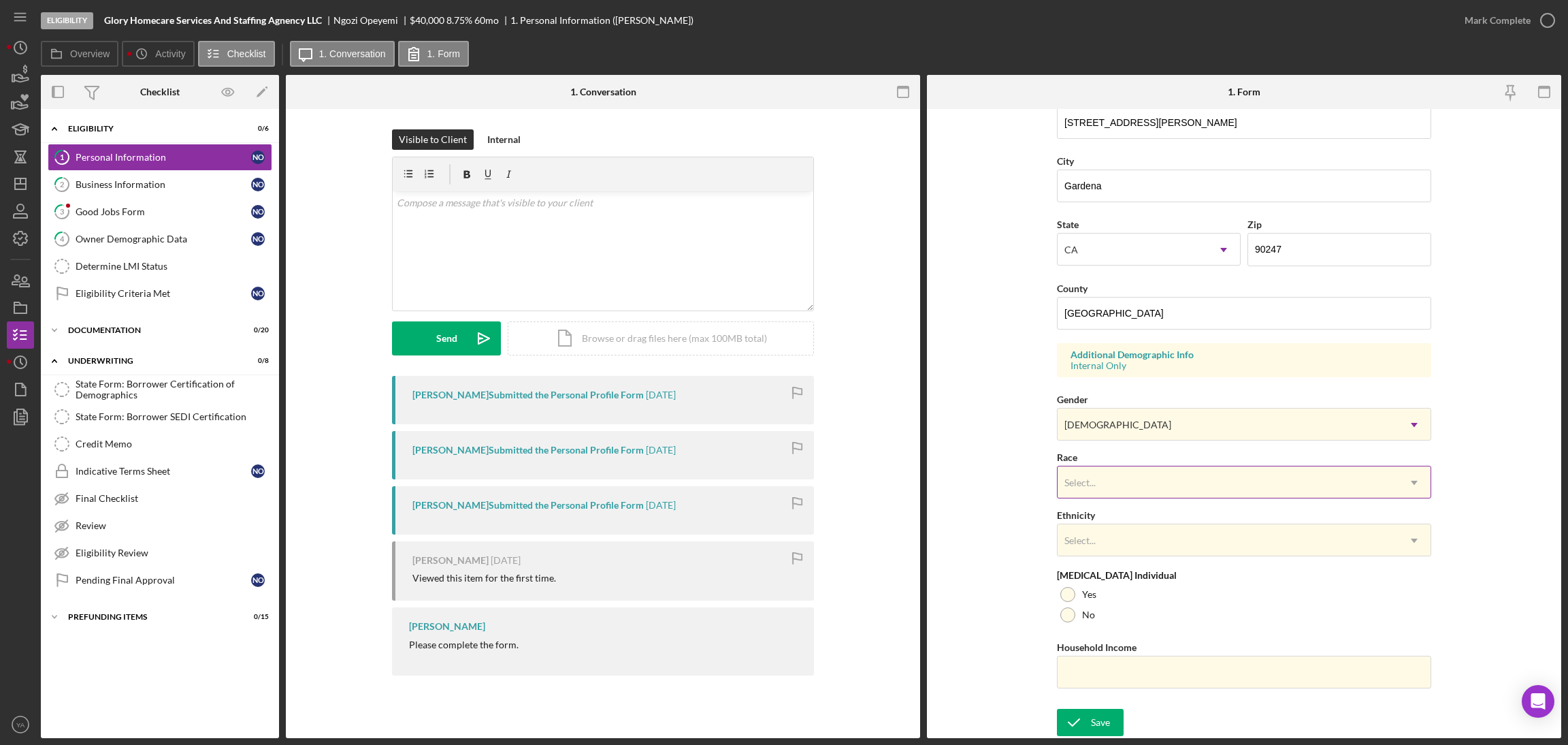
click at [1140, 490] on div "Select..." at bounding box center [1227, 482] width 340 height 31
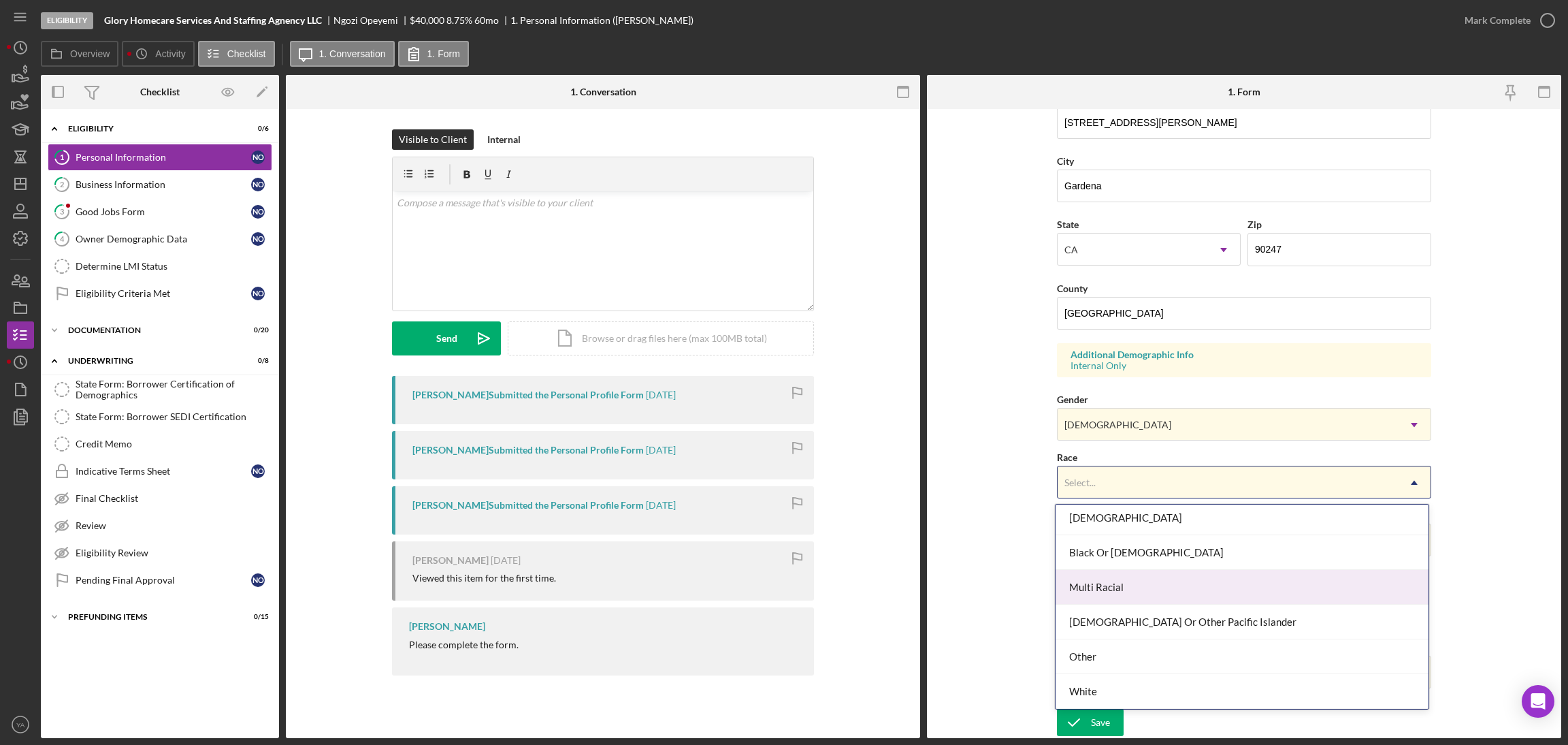
scroll to position [0, 0]
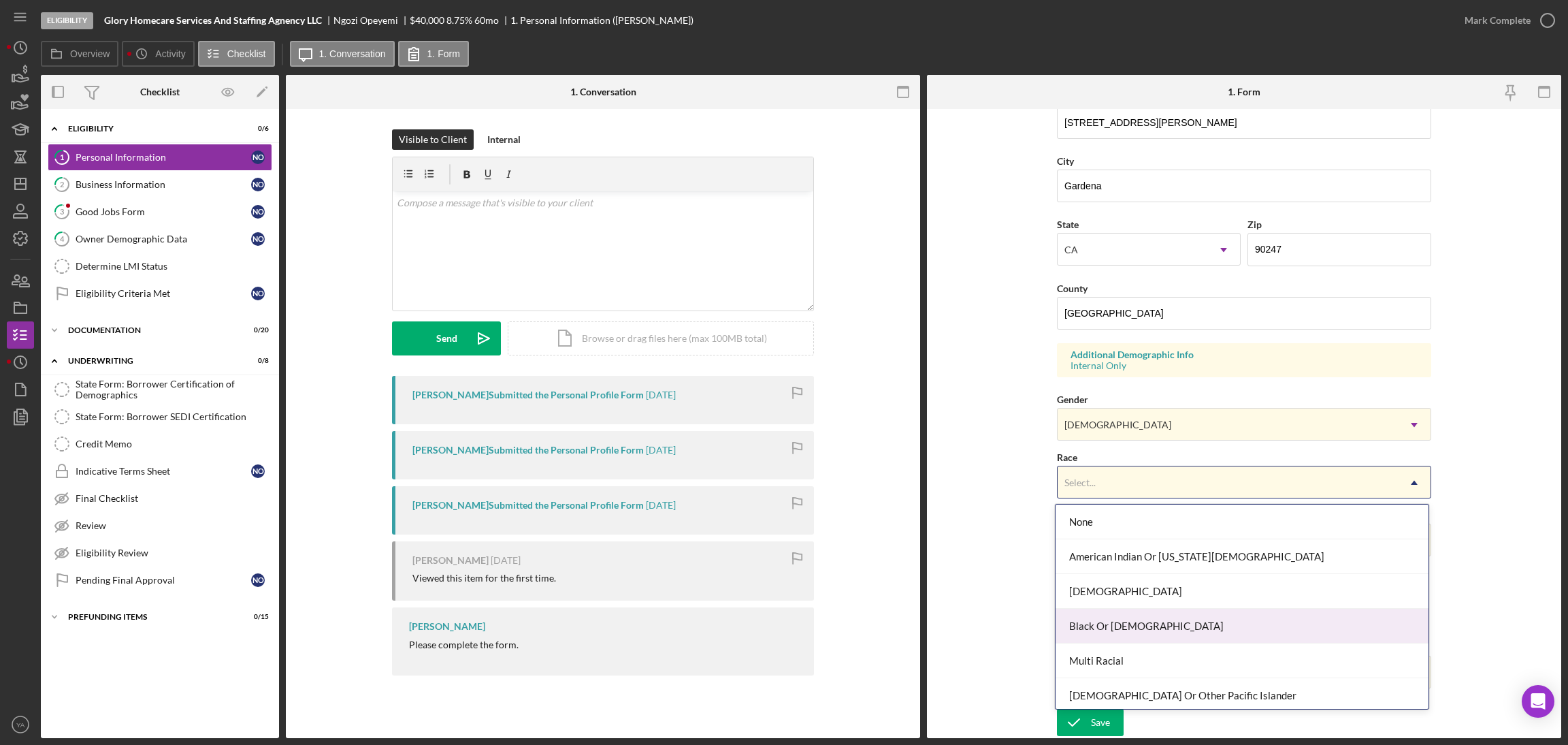
click at [1163, 629] on div "Black Or African American" at bounding box center [1242, 626] width 373 height 35
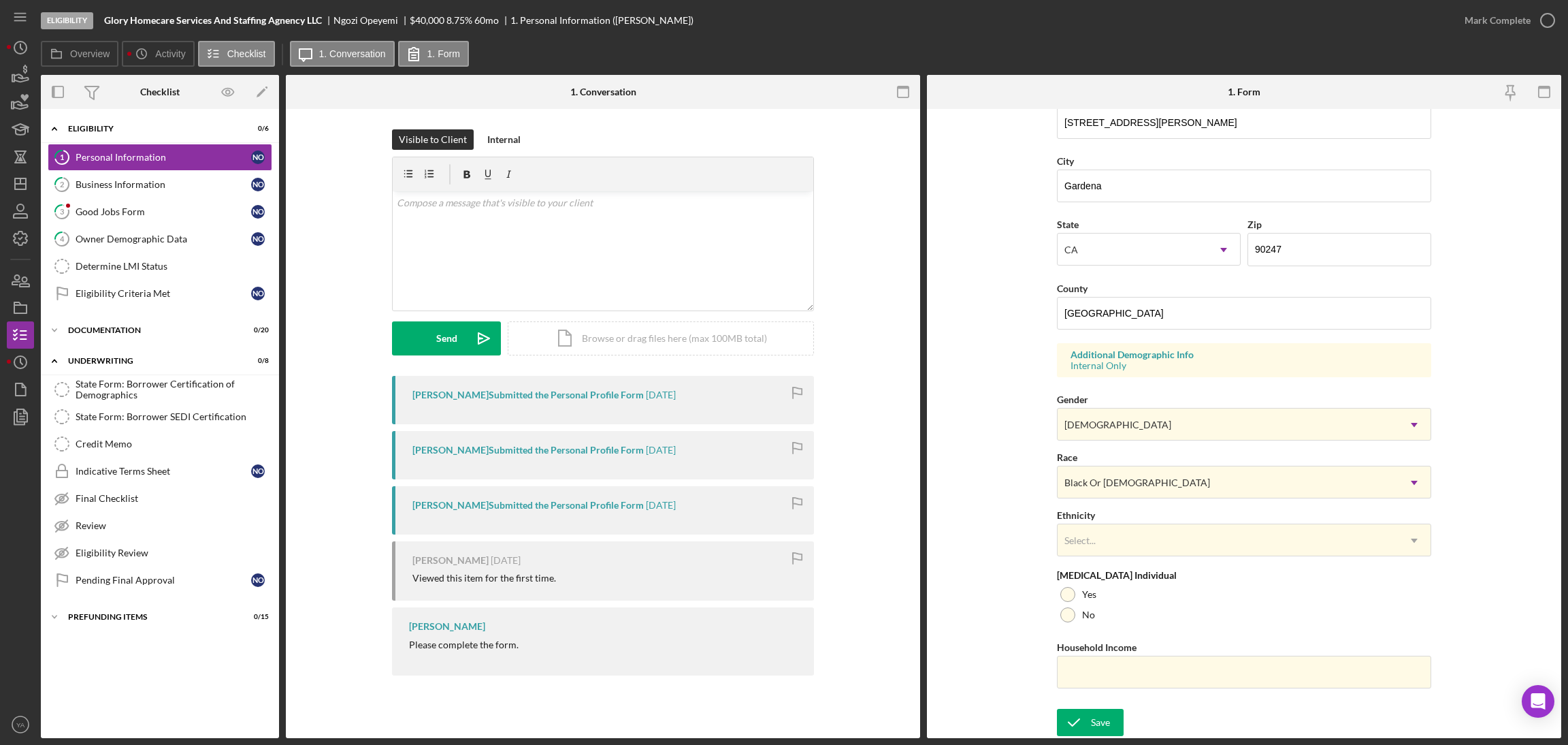
click at [1118, 556] on div "First Name Ngozi Middle Name Juliet Last Name Opeyemi Job Title Manager Date of…" at bounding box center [1244, 269] width 374 height 866
click at [1154, 544] on div "Select..." at bounding box center [1227, 540] width 340 height 31
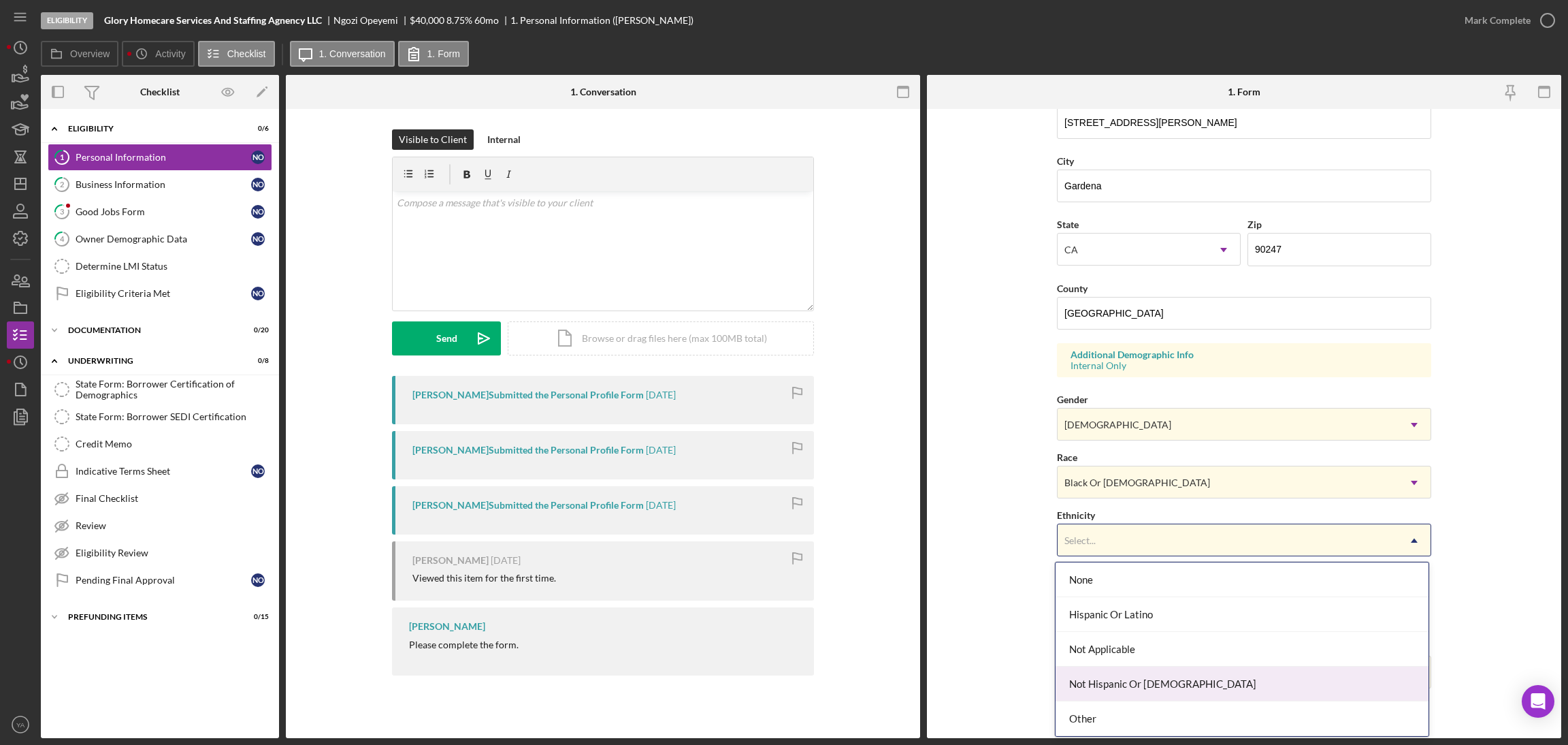
click at [1130, 673] on div "Not Hispanic Or Latino" at bounding box center [1242, 684] width 373 height 35
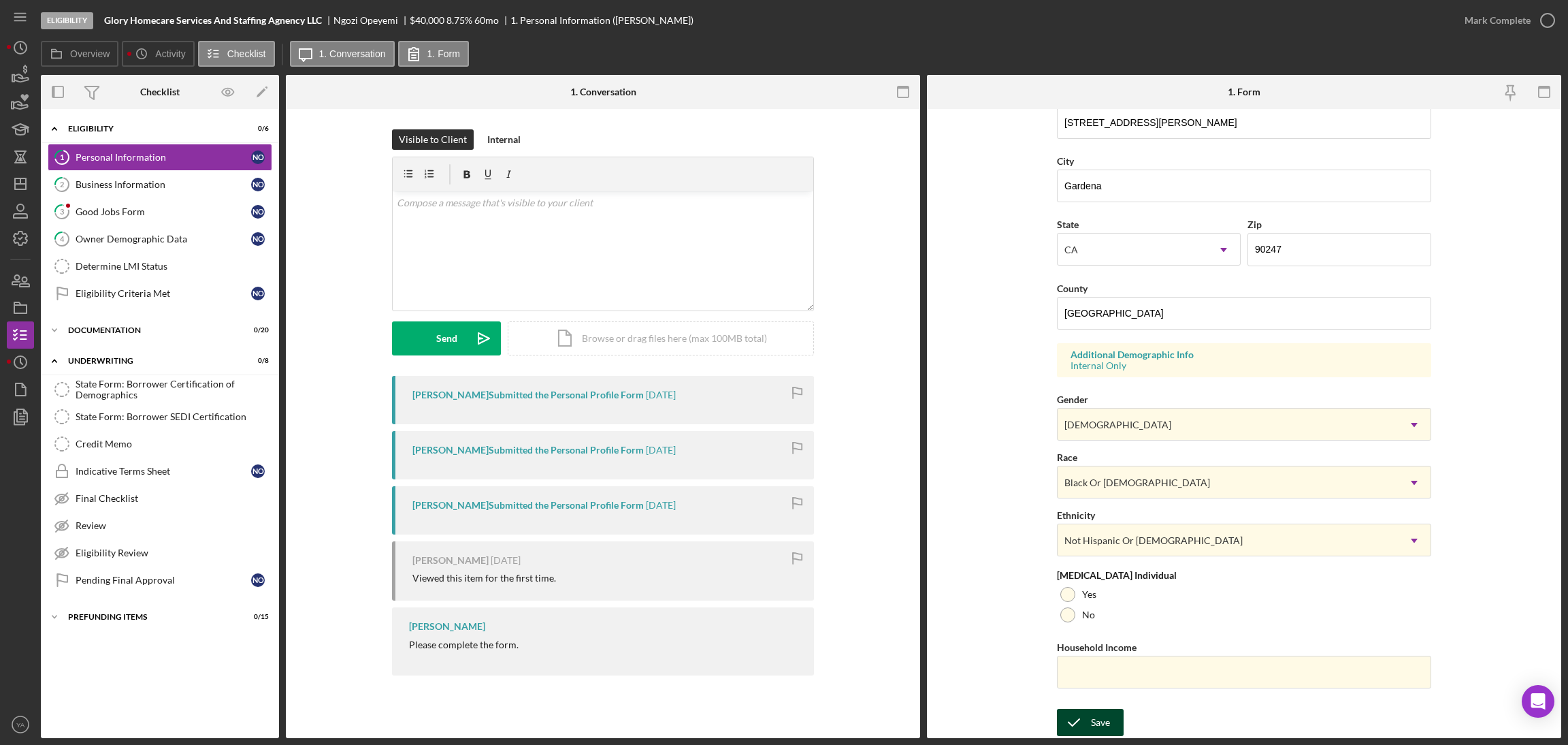
click at [1085, 719] on icon "submit" at bounding box center [1074, 722] width 34 height 34
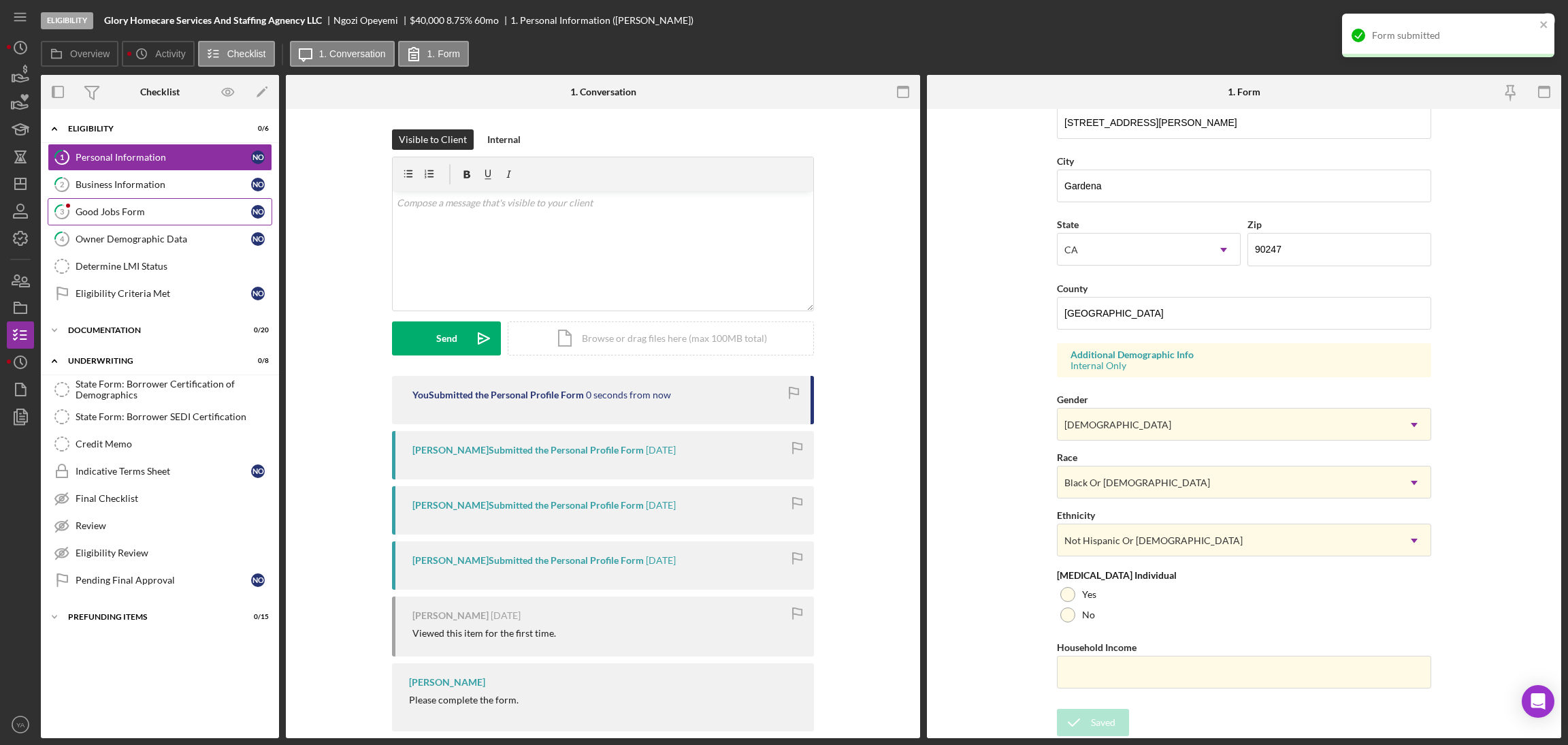
drag, startPoint x: 195, startPoint y: 188, endPoint x: 160, endPoint y: 205, distance: 38.9
click at [197, 188] on div "Business Information" at bounding box center [163, 184] width 176 height 11
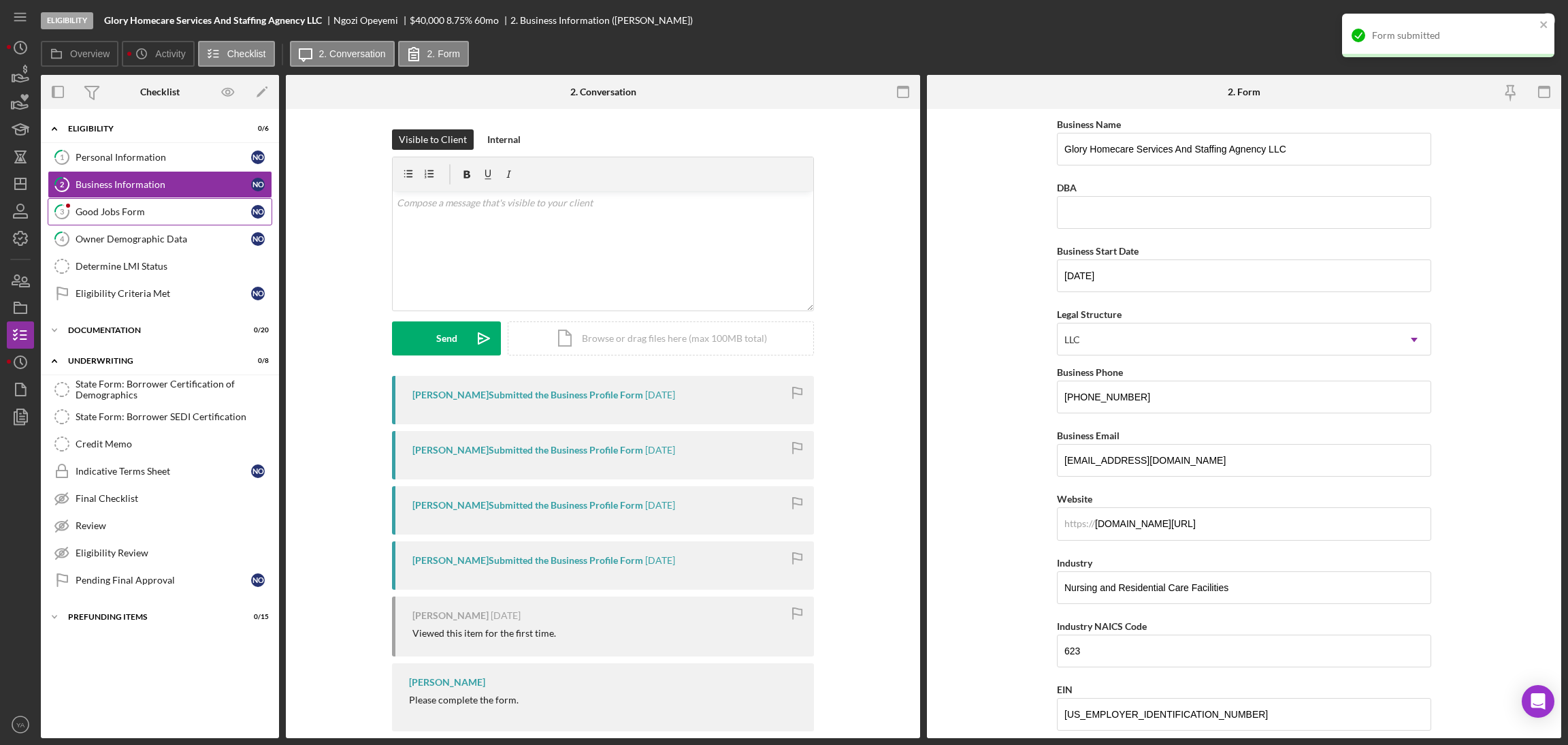
click at [156, 208] on div "Good Jobs Form" at bounding box center [163, 211] width 176 height 11
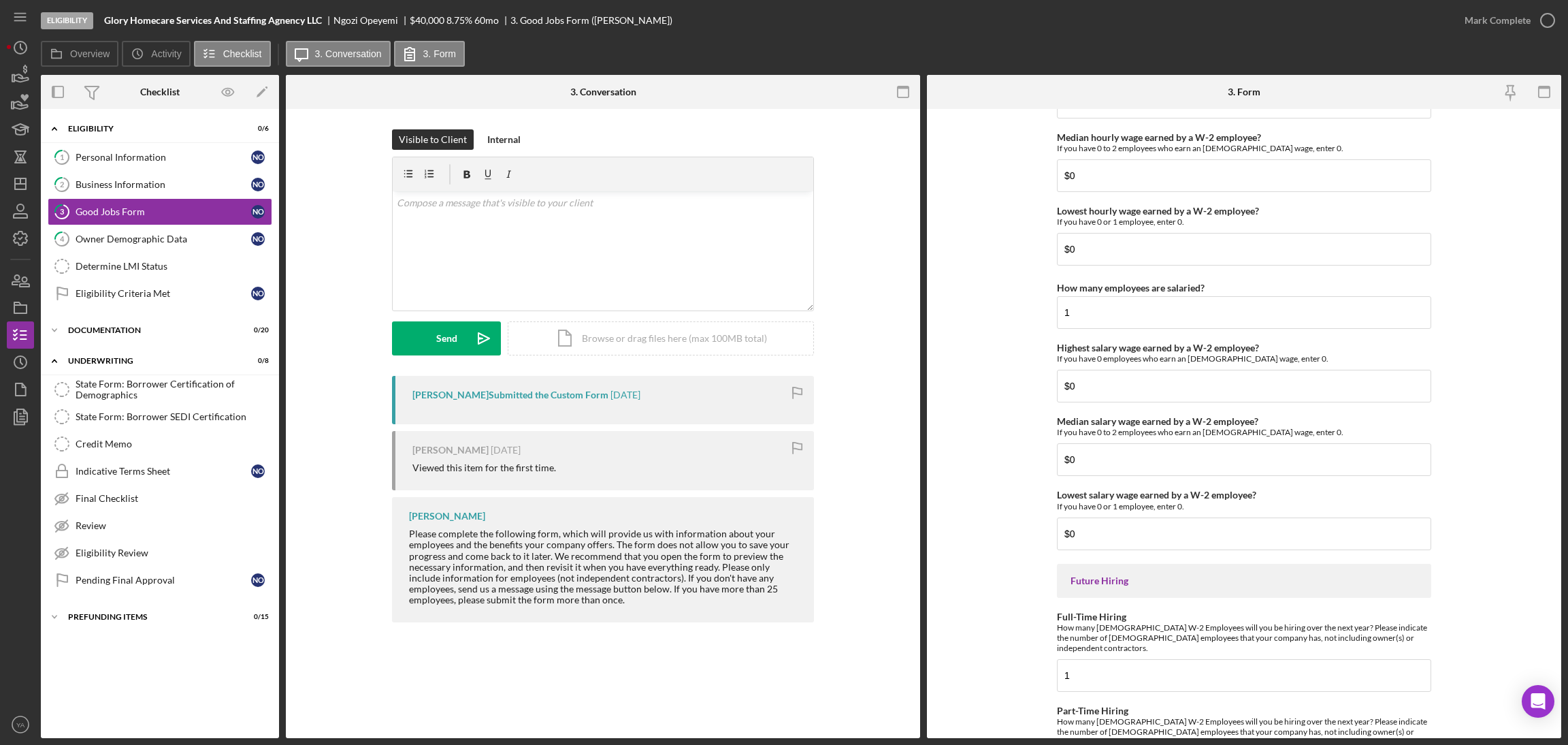
scroll to position [2835, 0]
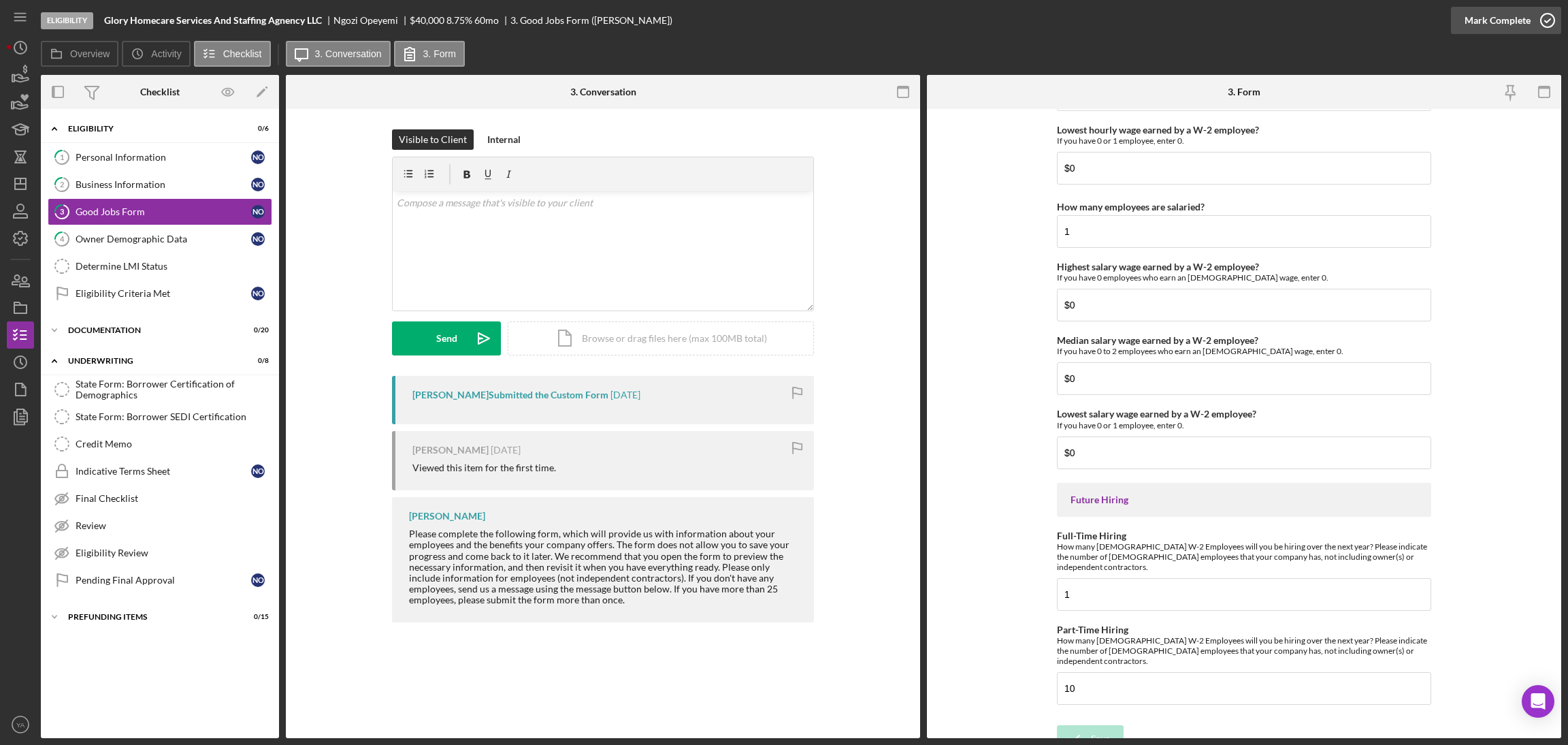
click at [1508, 29] on div "Mark Complete" at bounding box center [1497, 20] width 66 height 27
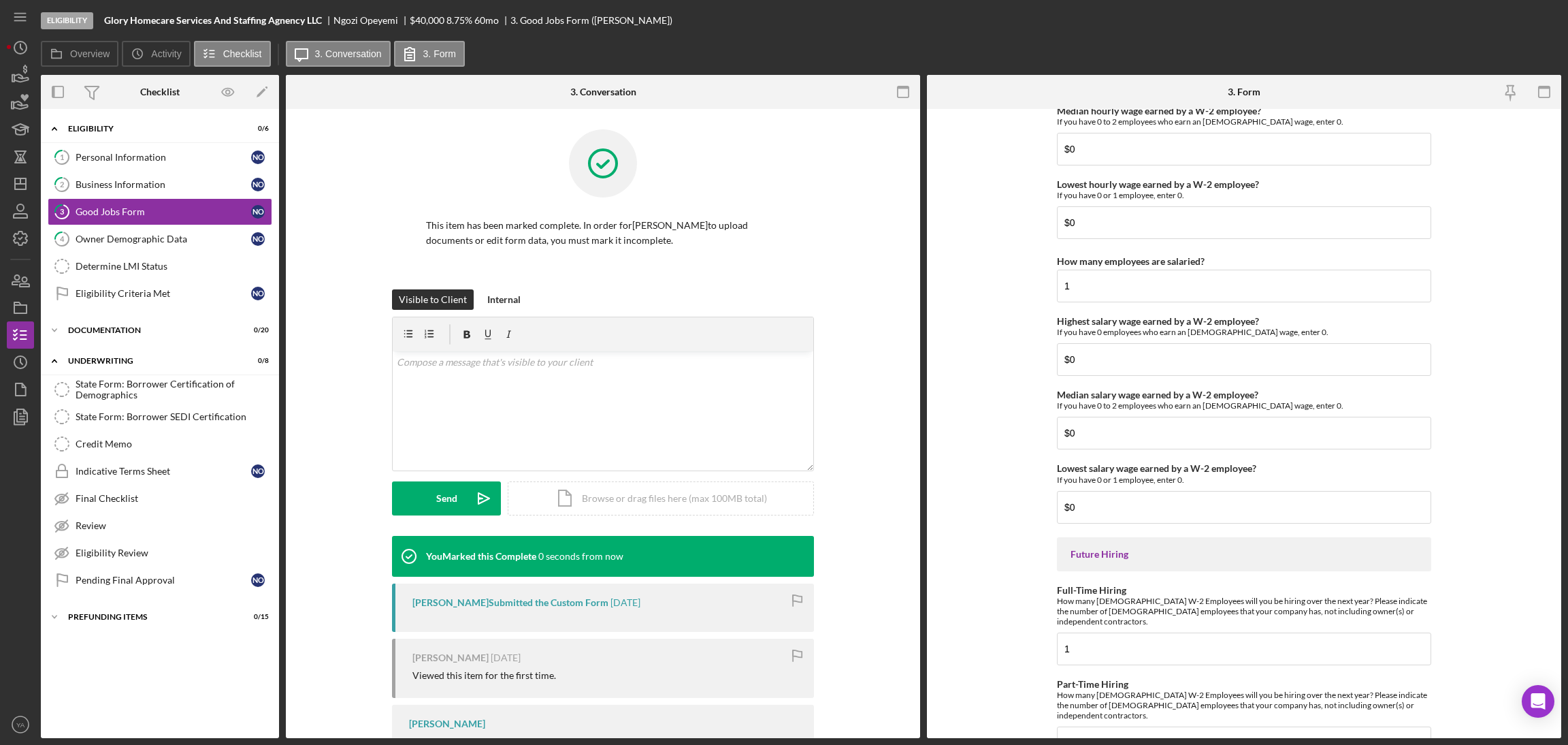
scroll to position [2889, 0]
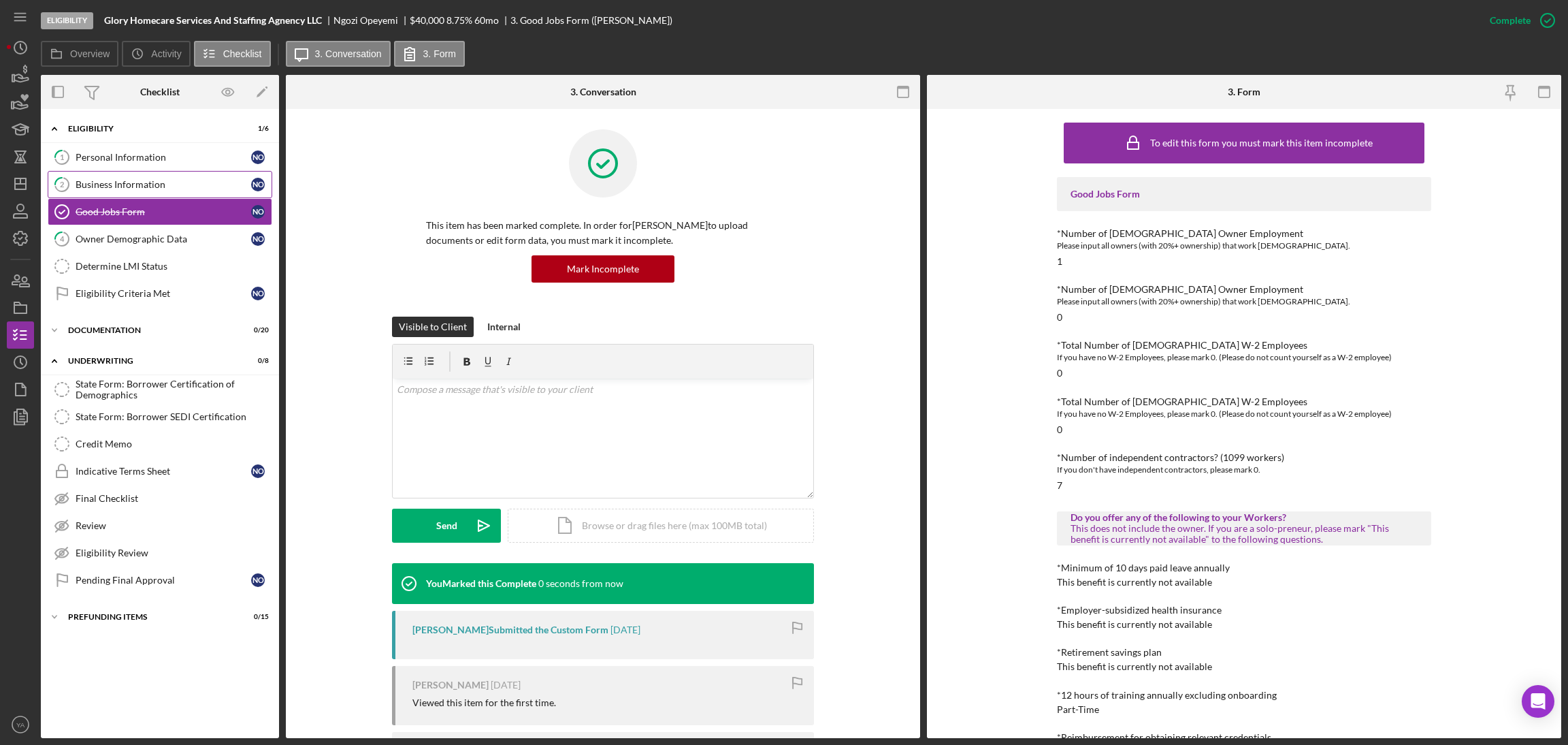
click at [198, 183] on div "Business Information" at bounding box center [163, 184] width 176 height 11
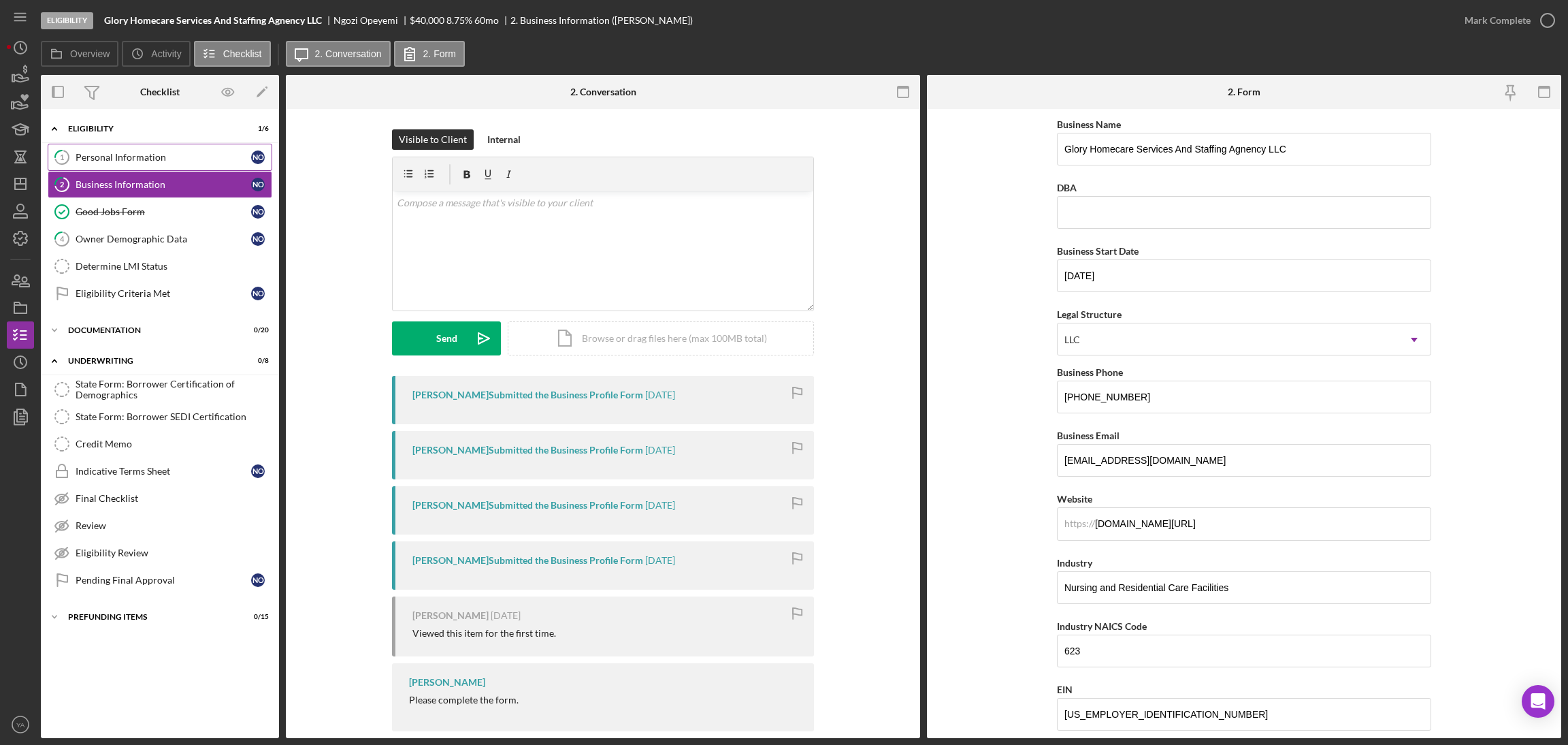
click at [169, 149] on link "1 Personal Information N O" at bounding box center [160, 157] width 225 height 27
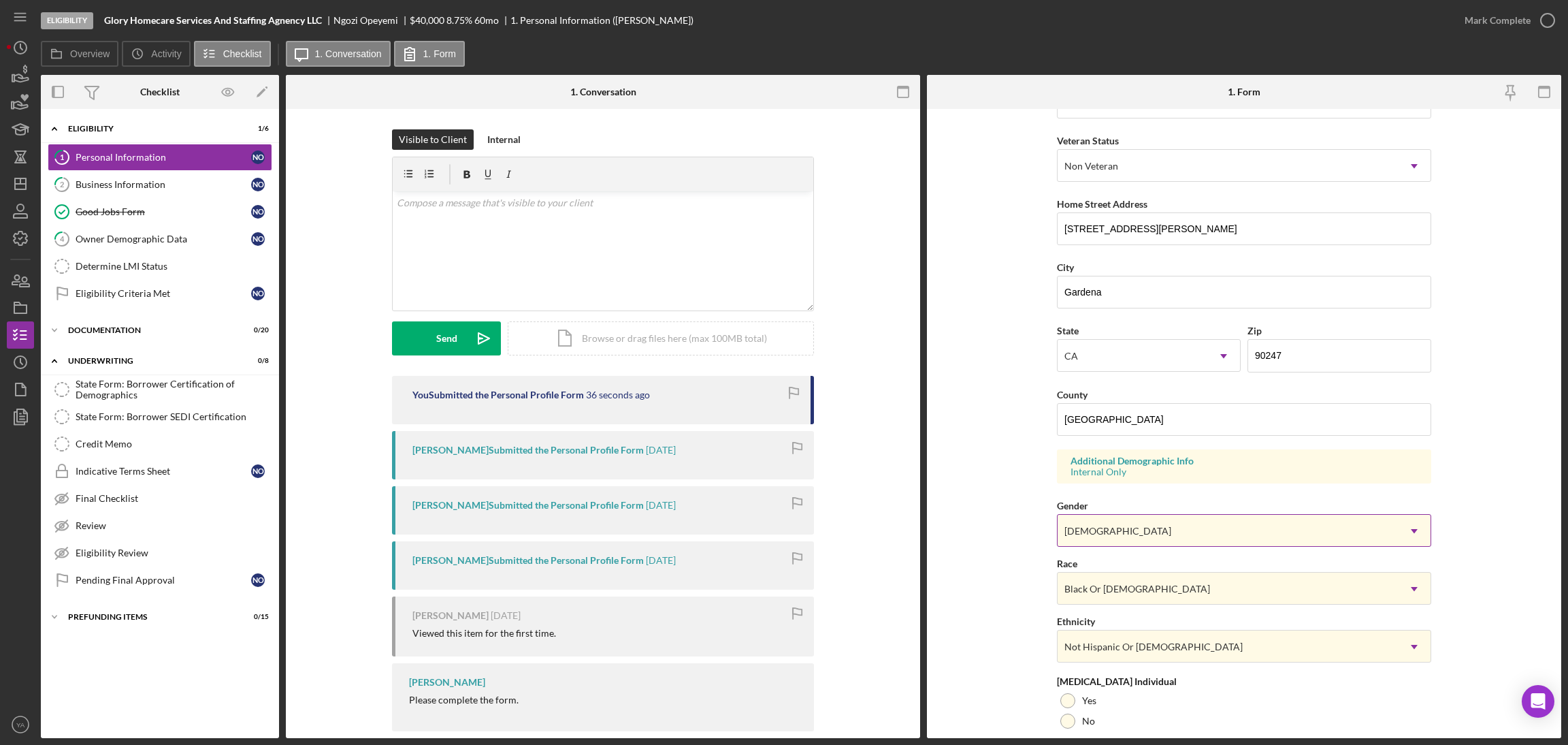
scroll to position [281, 0]
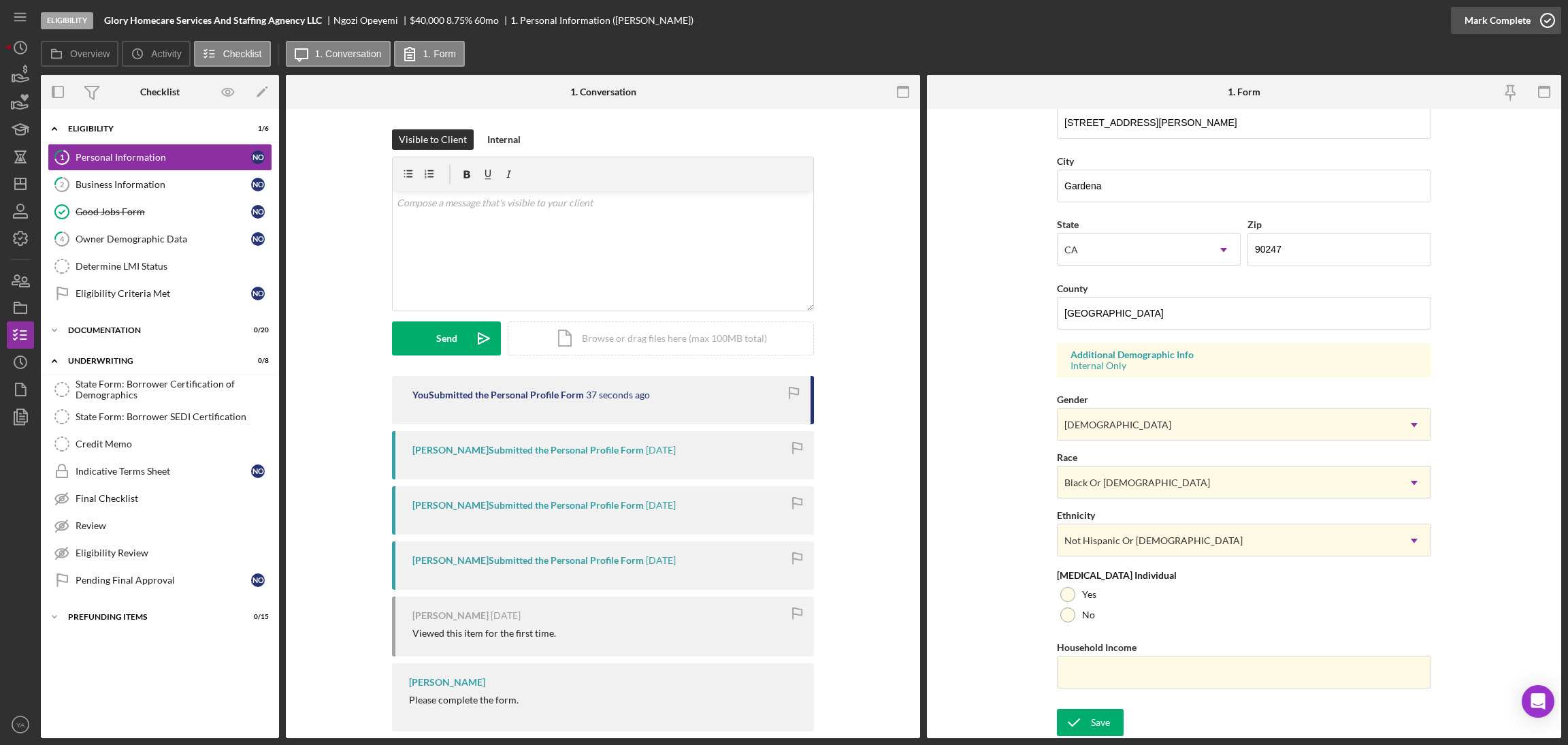
click at [1542, 14] on icon "button" at bounding box center [1547, 20] width 34 height 34
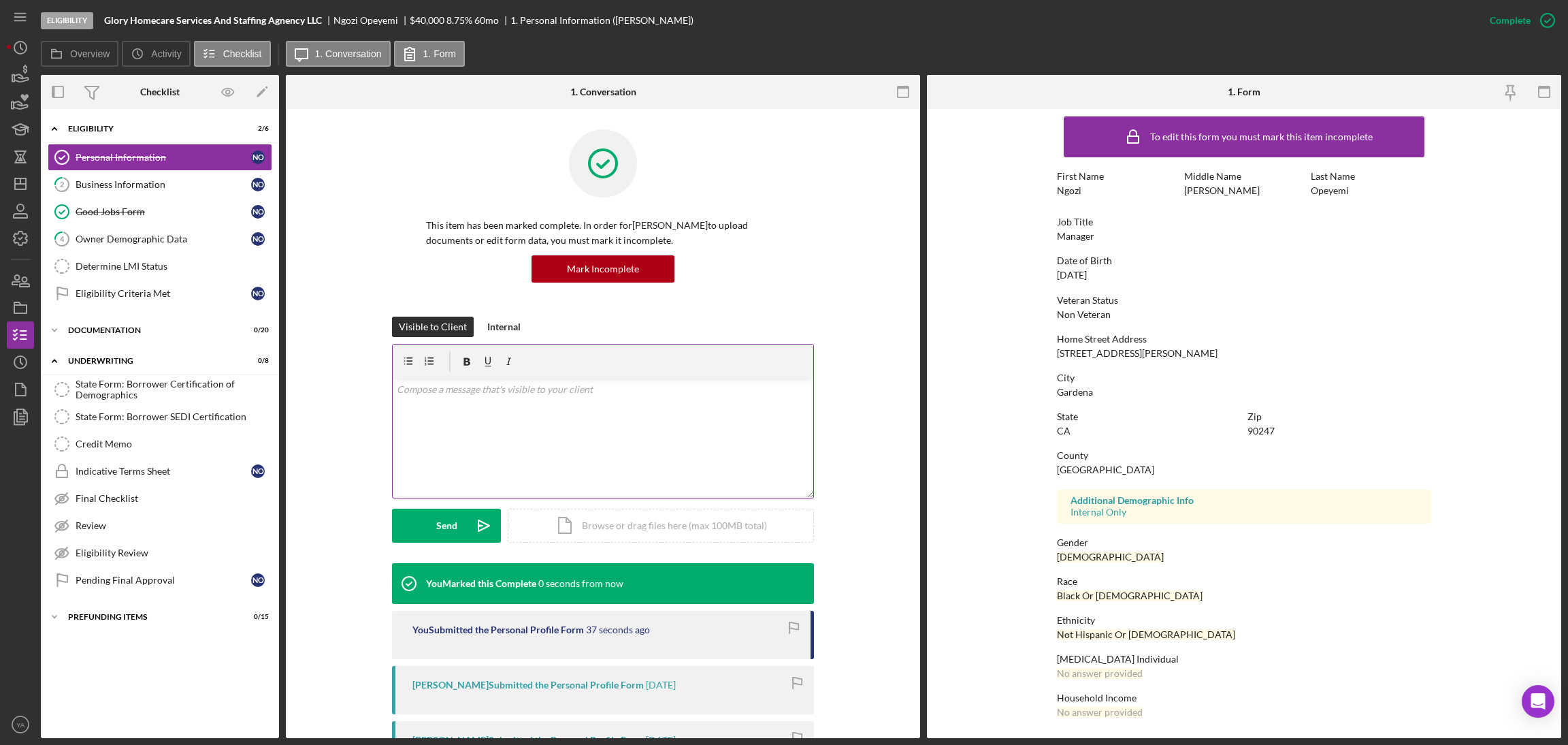
scroll to position [6, 0]
click at [152, 179] on div "Business Information" at bounding box center [163, 184] width 176 height 11
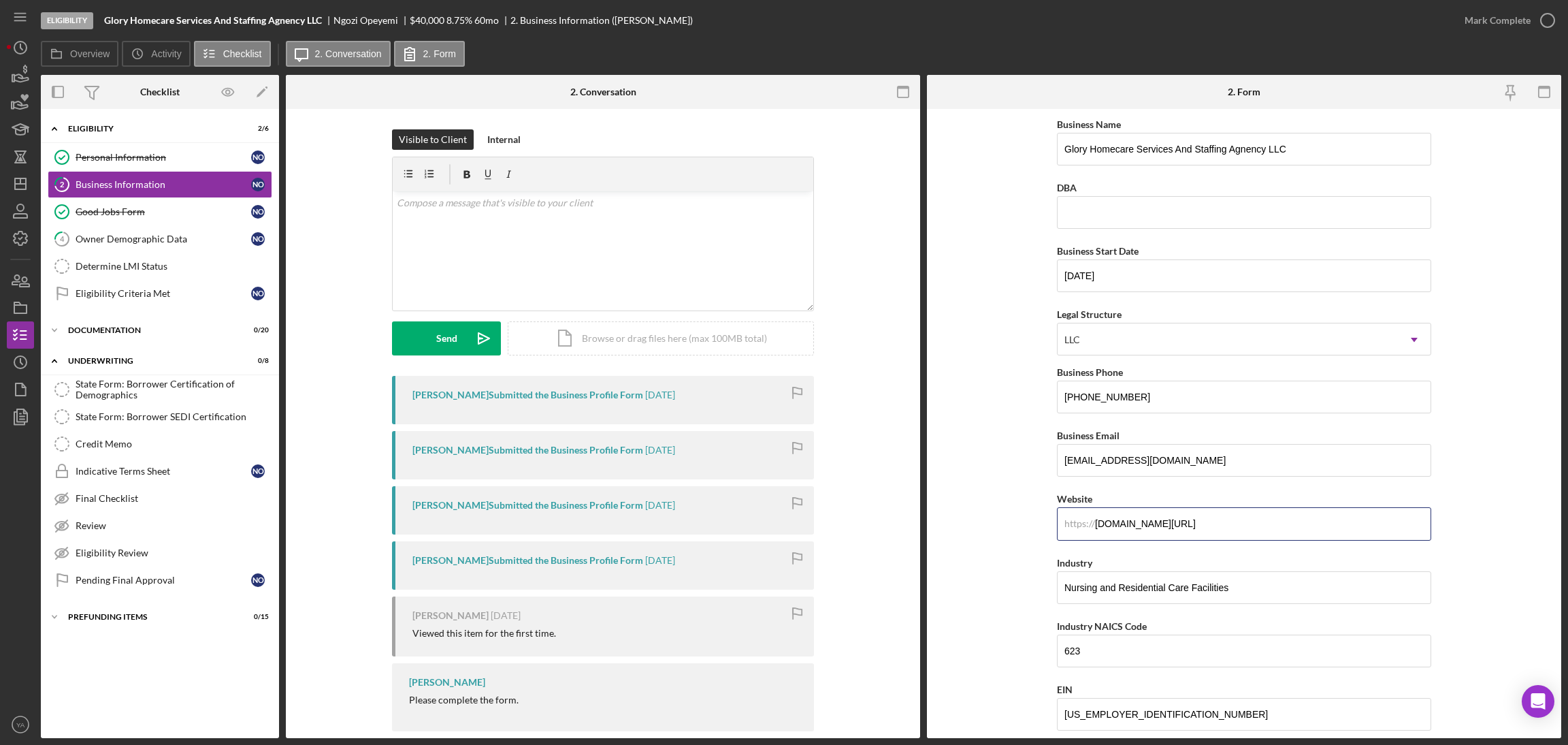
drag, startPoint x: 1231, startPoint y: 528, endPoint x: 1025, endPoint y: 531, distance: 206.0
click at [1025, 531] on form "Business Name Glory Homecare Services And Staffing Agnency LLC DBA Business Sta…" at bounding box center [1244, 423] width 635 height 629
click at [995, 491] on form "Business Name Glory Homecare Services And Staffing Agnency LLC DBA Business Sta…" at bounding box center [1244, 423] width 635 height 629
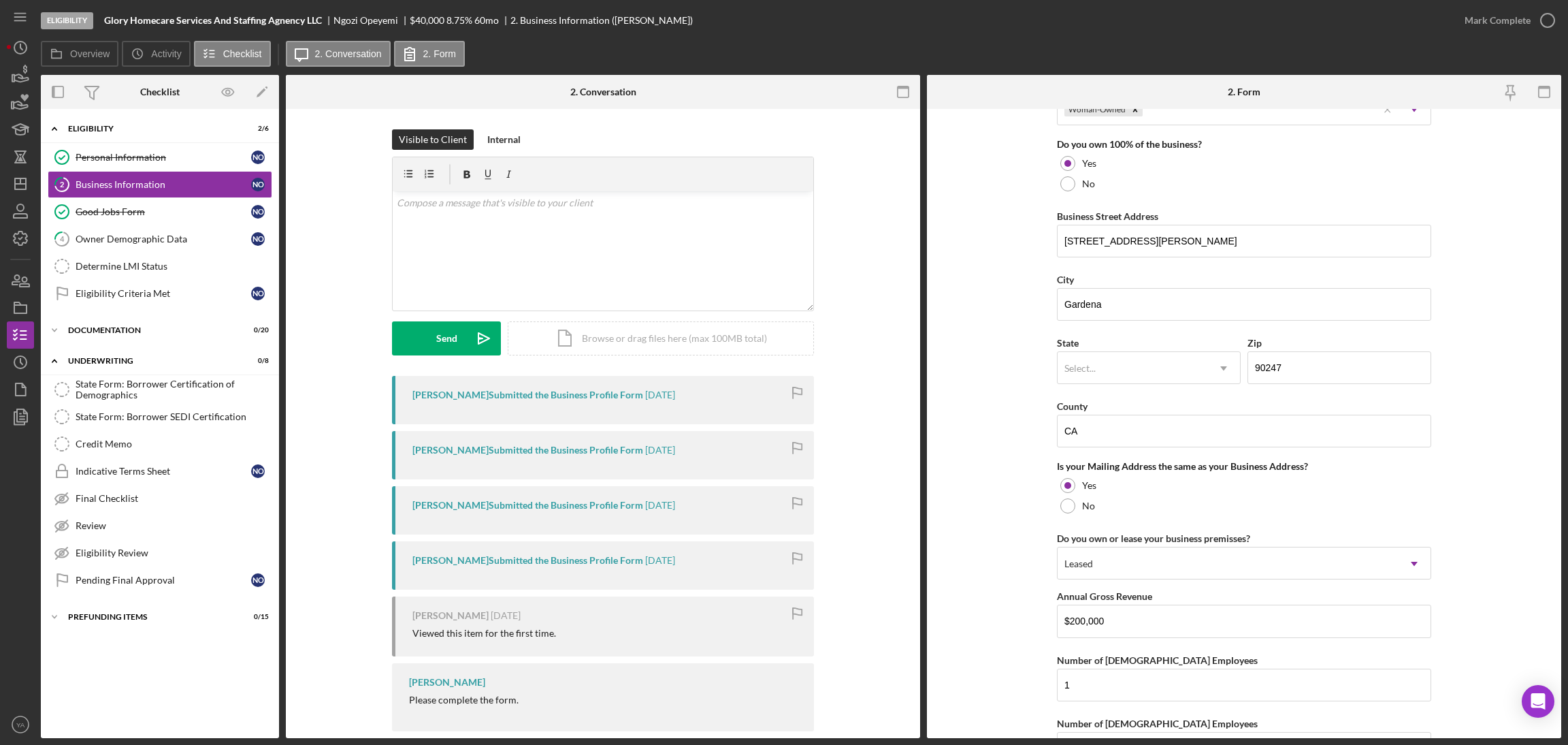
scroll to position [612, 0]
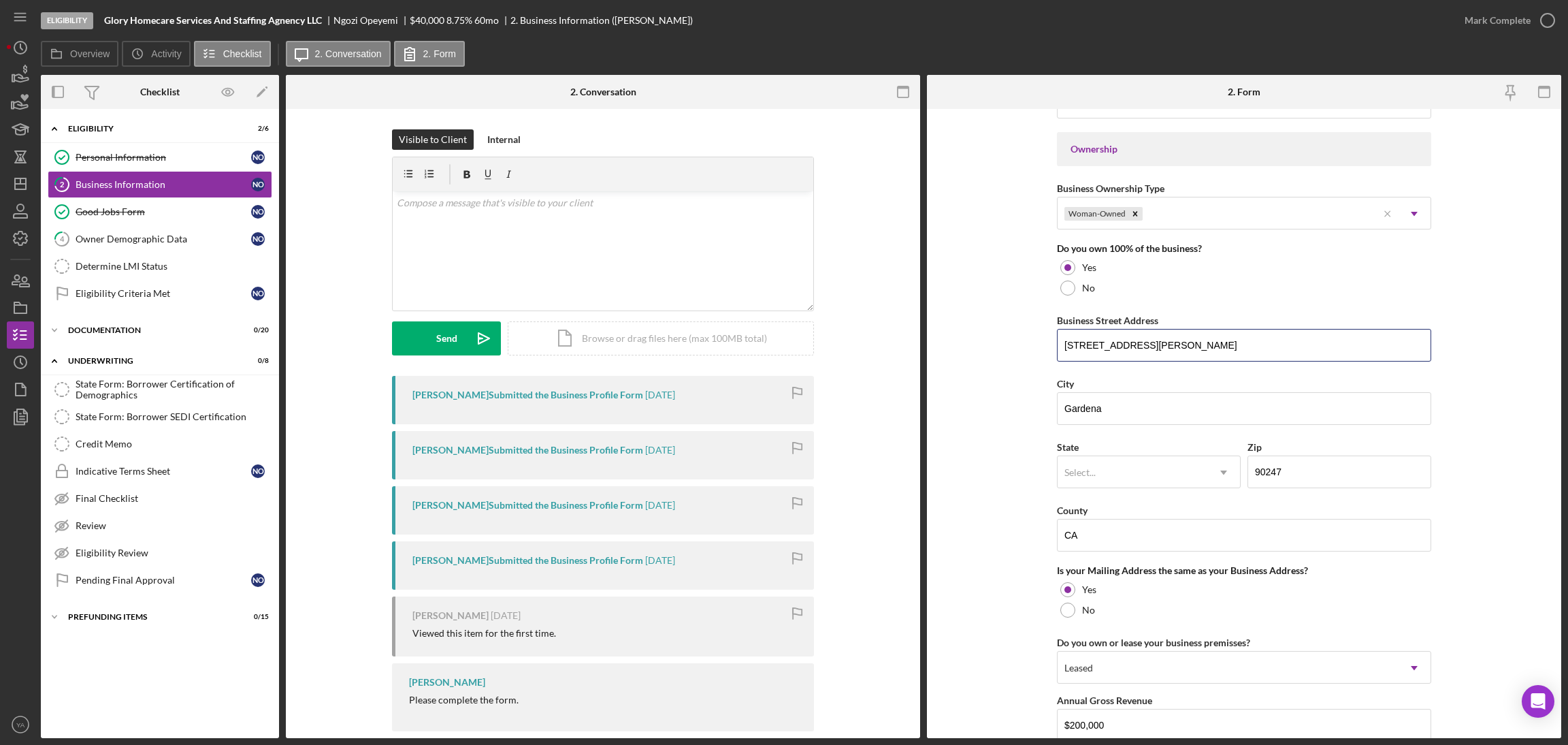
drag, startPoint x: 1144, startPoint y: 343, endPoint x: 1038, endPoint y: 339, distance: 106.1
click at [1038, 339] on form "Business Name Glory Homecare Services And Staffing Agnency LLC DBA Business Sta…" at bounding box center [1244, 423] width 635 height 629
click at [131, 157] on div "Personal Information" at bounding box center [163, 157] width 176 height 11
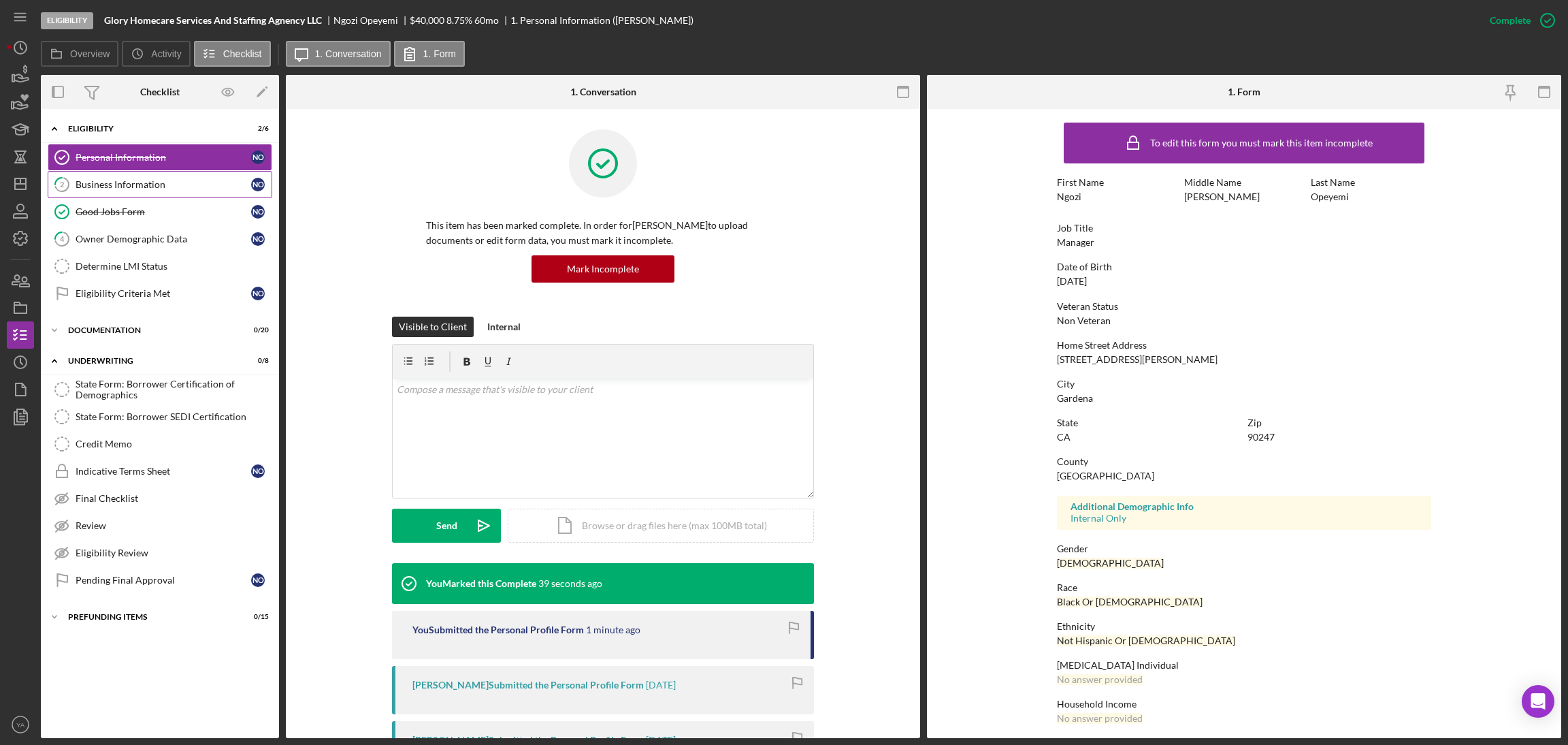
click at [177, 191] on link "2 Business Information N O" at bounding box center [160, 184] width 225 height 27
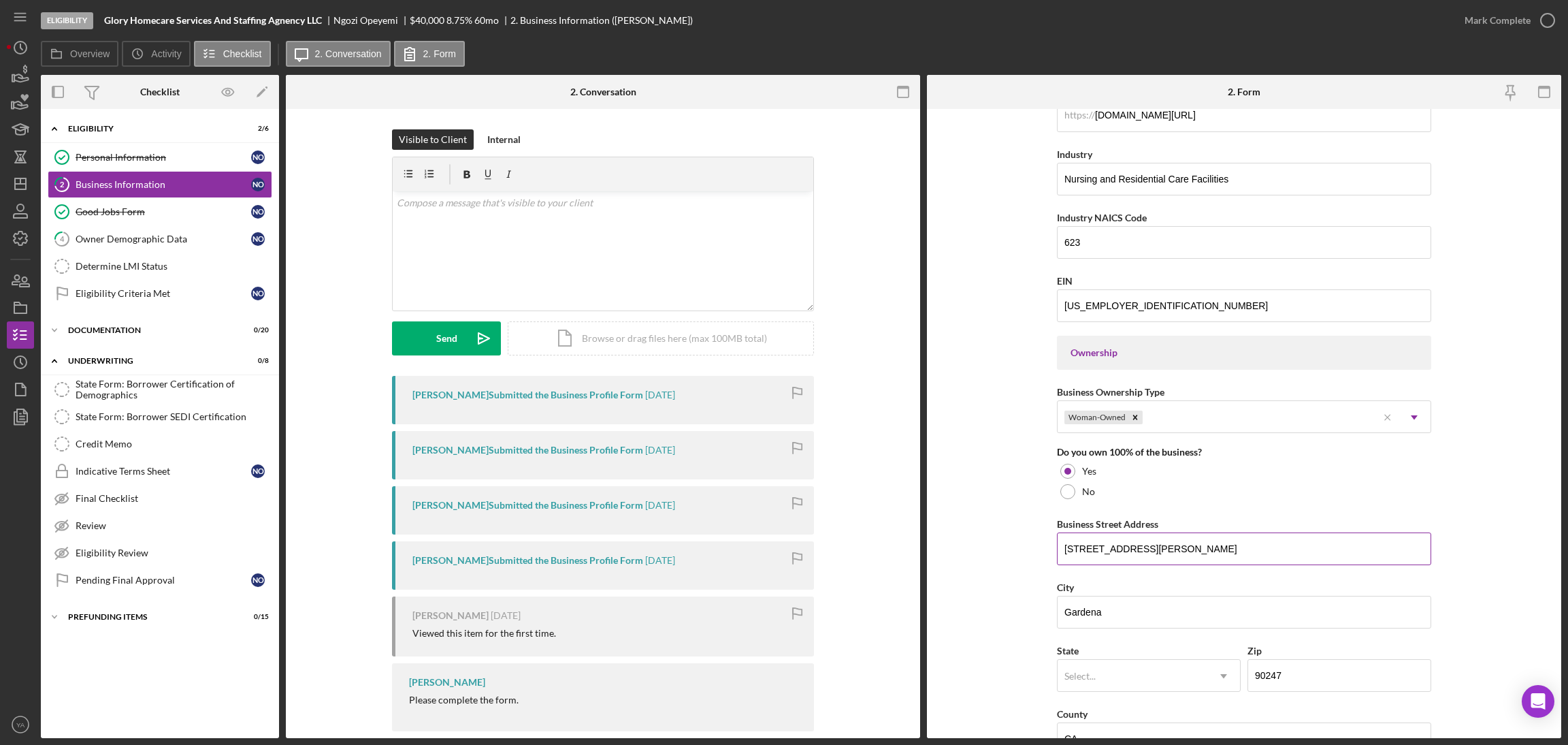
scroll to position [715, 0]
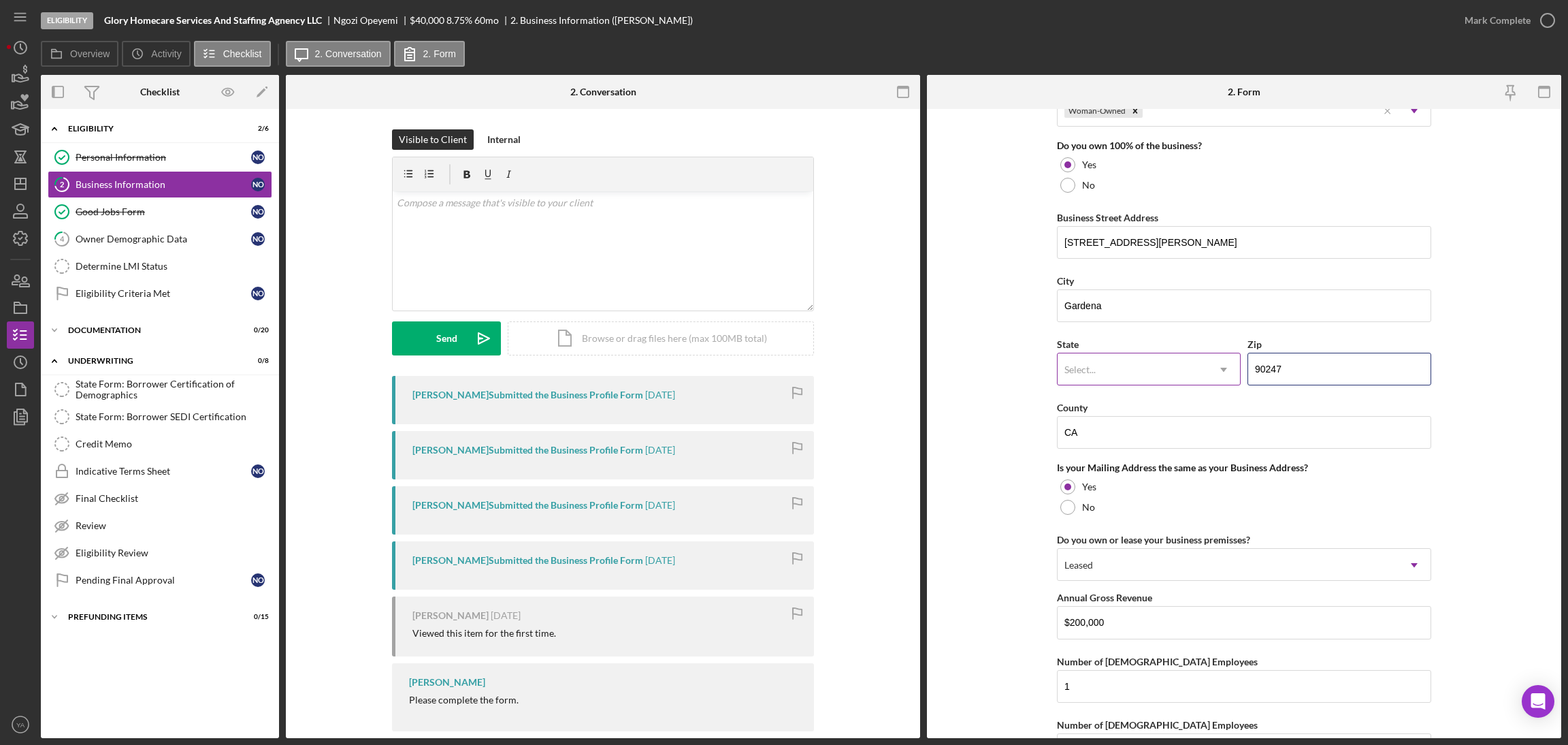
drag, startPoint x: 1308, startPoint y: 368, endPoint x: 1177, endPoint y: 365, distance: 131.0
click at [1178, 365] on div "State Select... Icon/Dropdown Arrow Zip 90247" at bounding box center [1244, 368] width 374 height 63
click at [184, 269] on div "Determine LMI Status" at bounding box center [174, 266] width 196 height 11
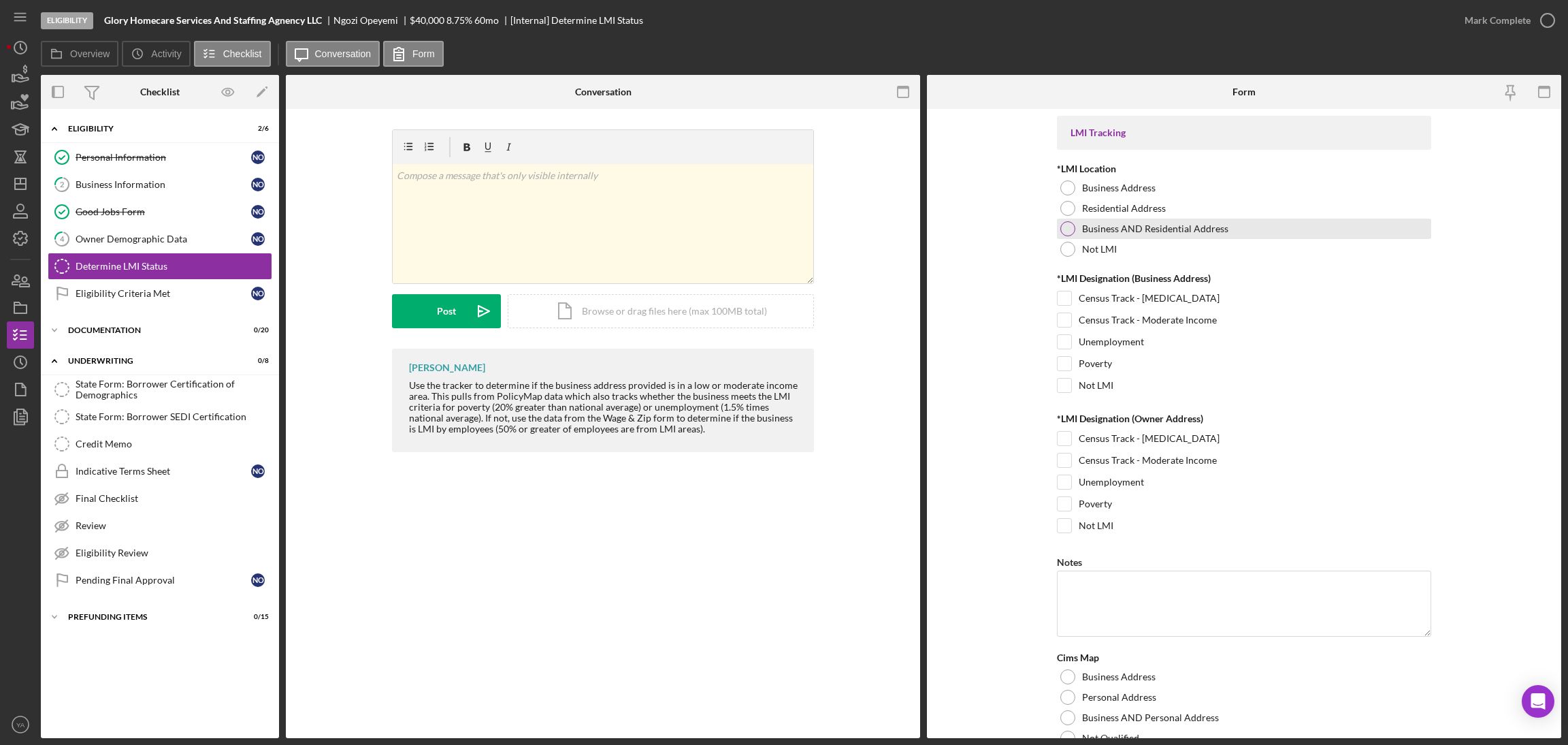
click at [1066, 232] on div at bounding box center [1068, 229] width 15 height 15
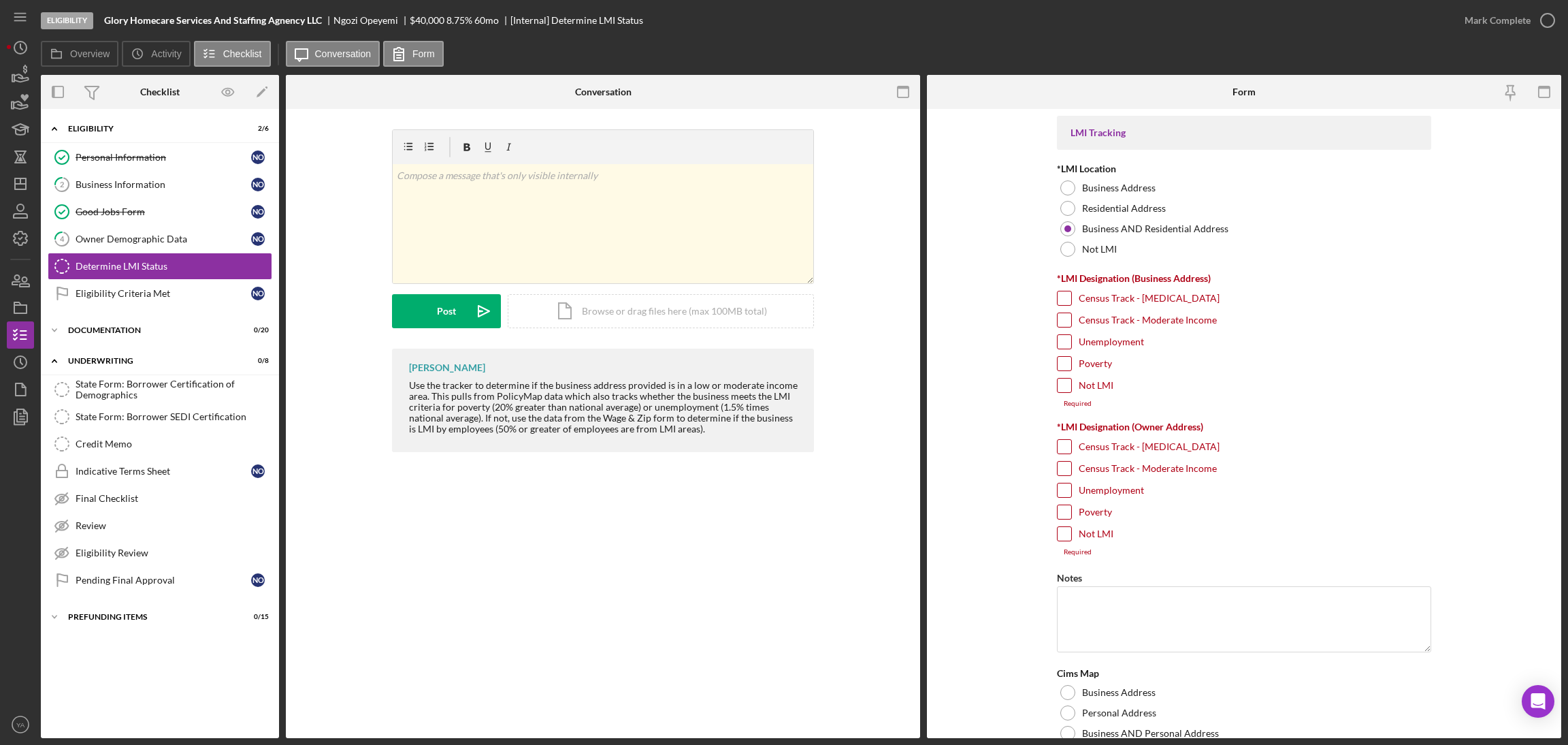
click at [1059, 368] on input "Poverty" at bounding box center [1064, 364] width 14 height 14
checkbox input "true"
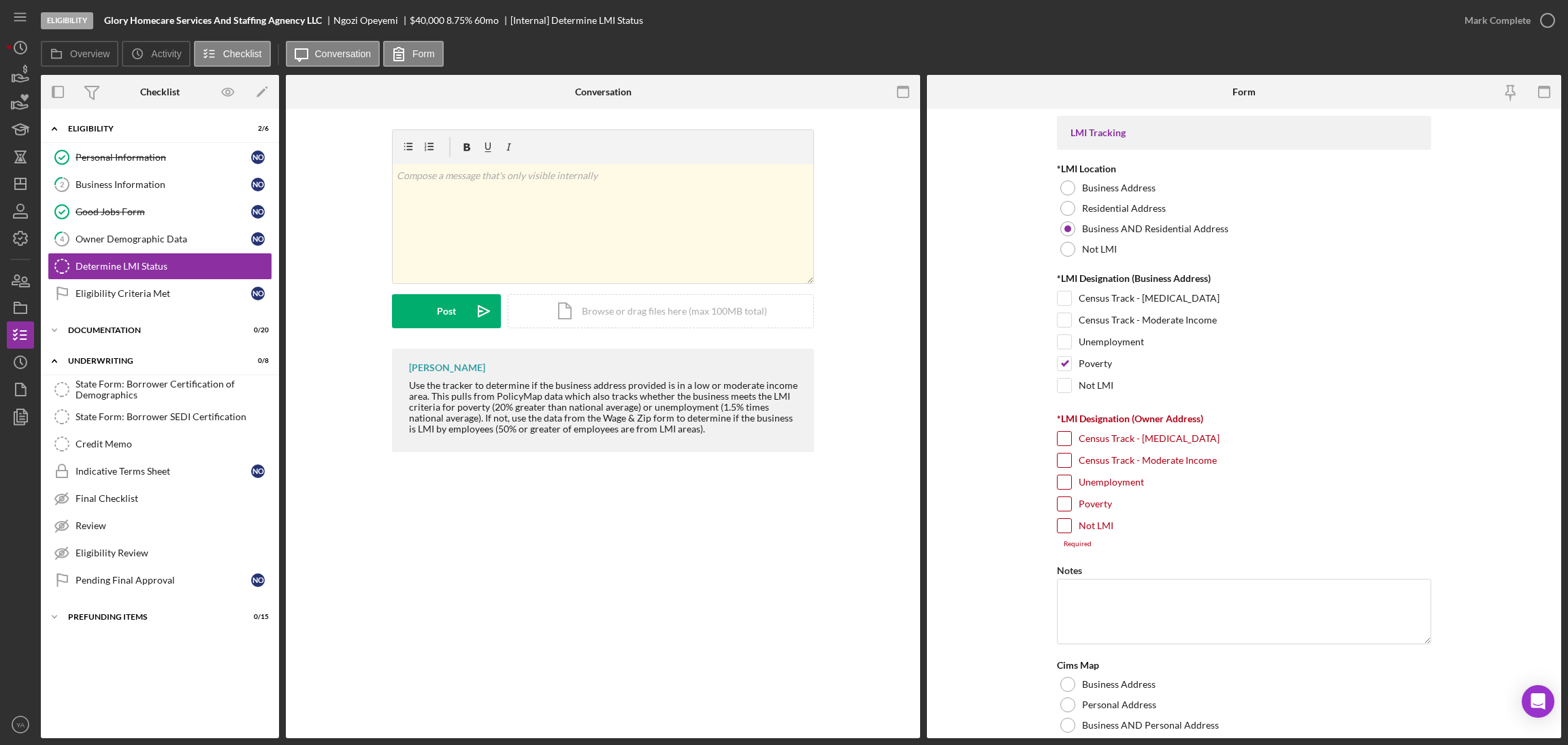
click at [1058, 503] on input "Poverty" at bounding box center [1064, 503] width 14 height 14
checkbox input "true"
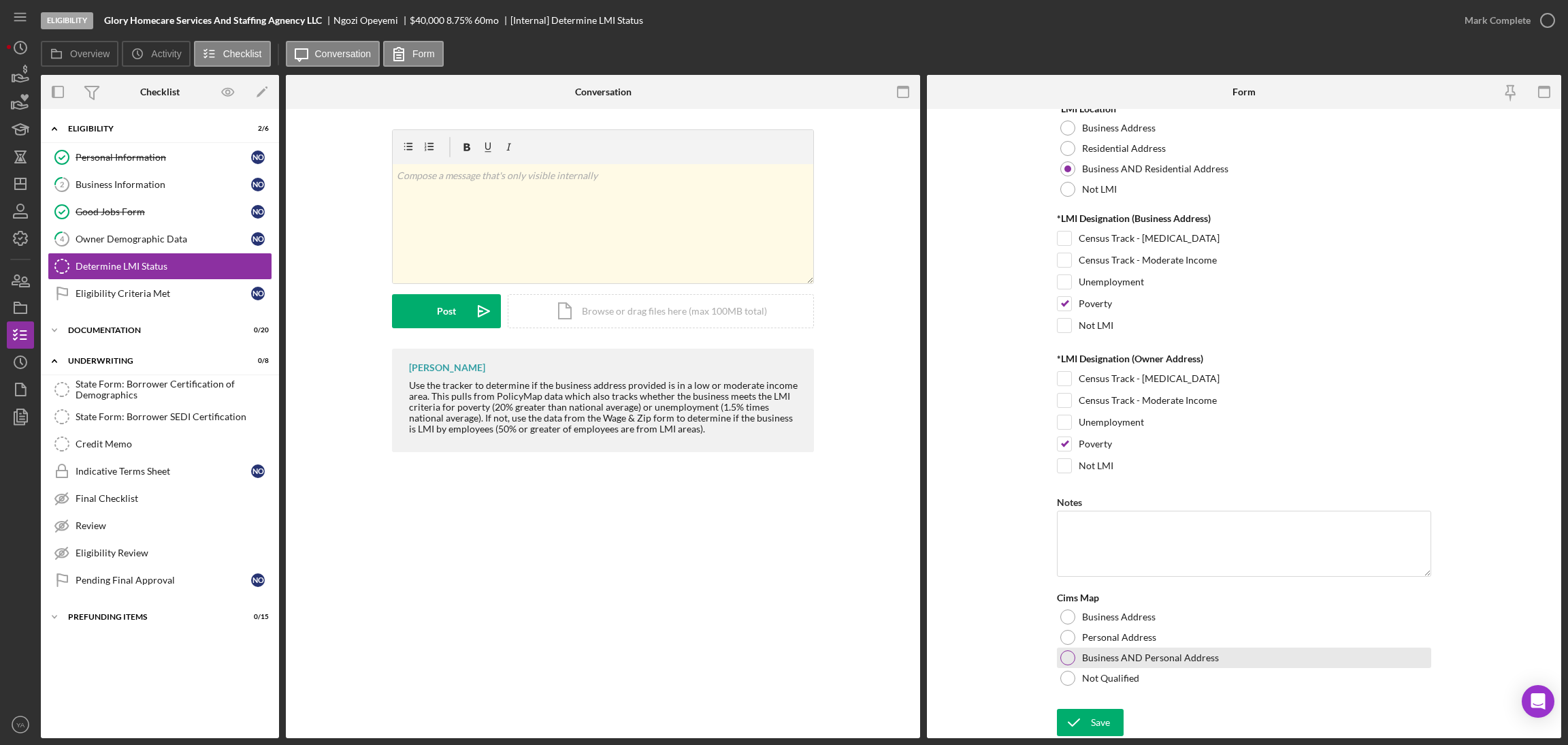
click at [1065, 655] on div at bounding box center [1068, 657] width 15 height 15
click at [1081, 714] on icon "submit" at bounding box center [1074, 722] width 34 height 34
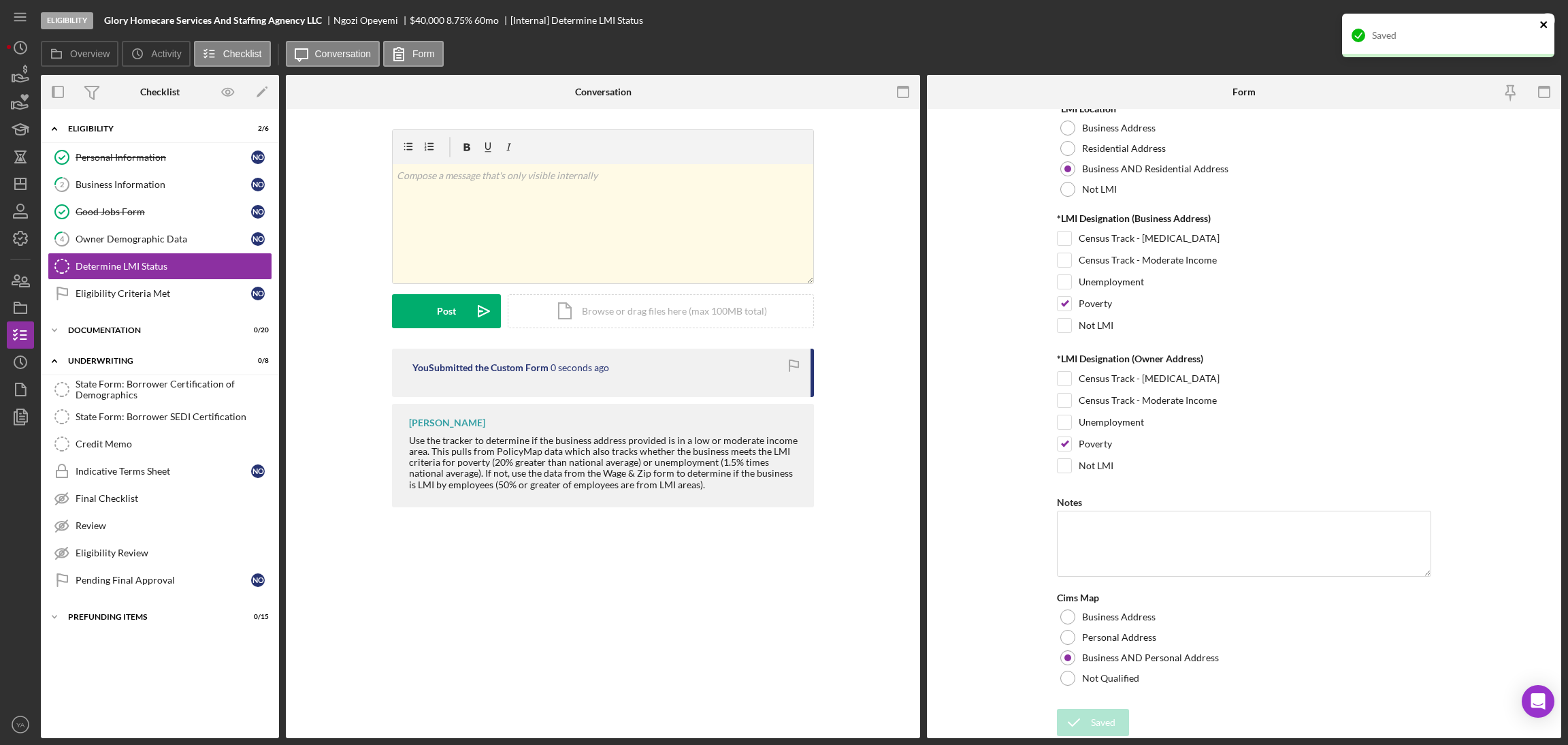
click at [1548, 24] on icon "close" at bounding box center [1544, 24] width 10 height 11
click at [1547, 16] on icon "button" at bounding box center [1547, 20] width 34 height 34
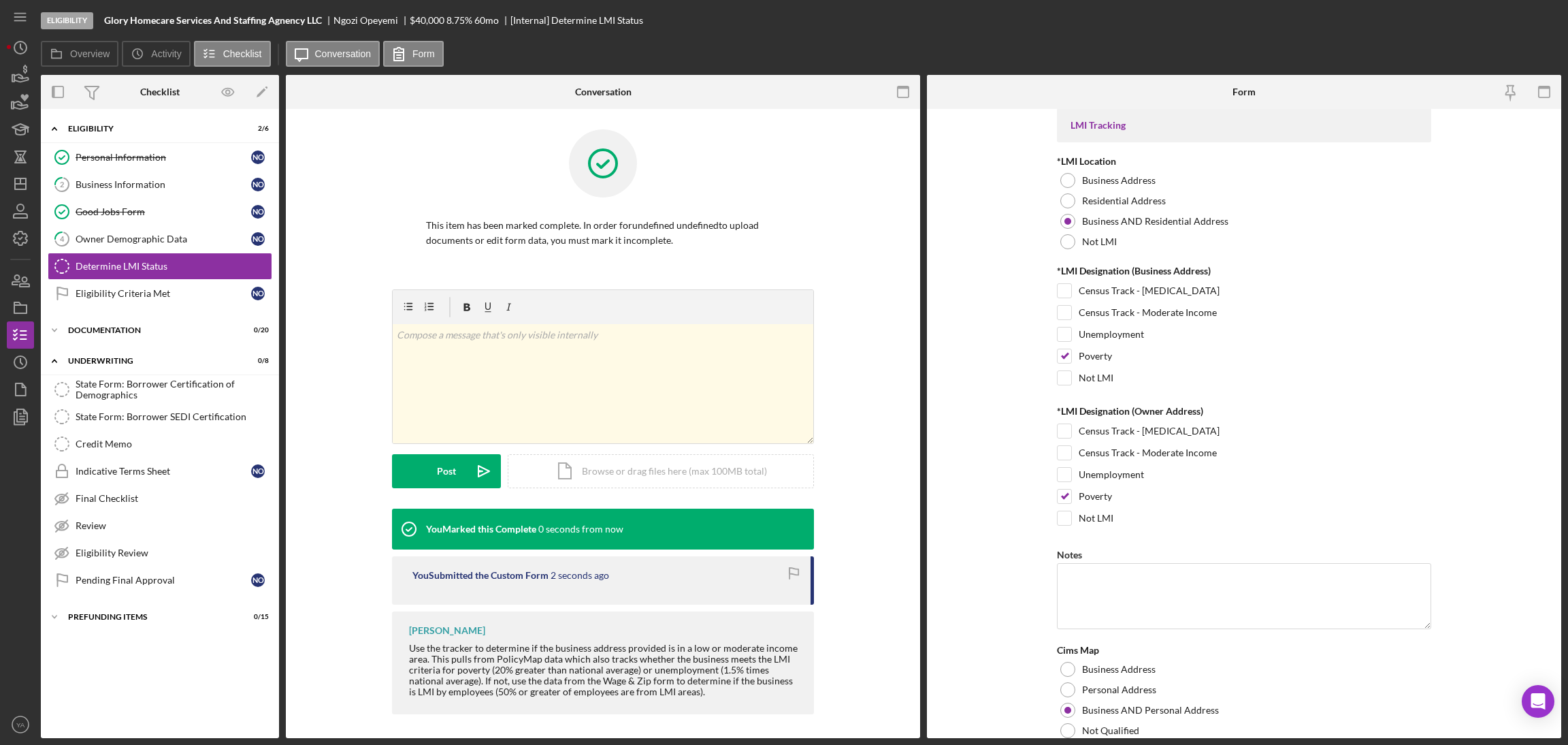
scroll to position [115, 0]
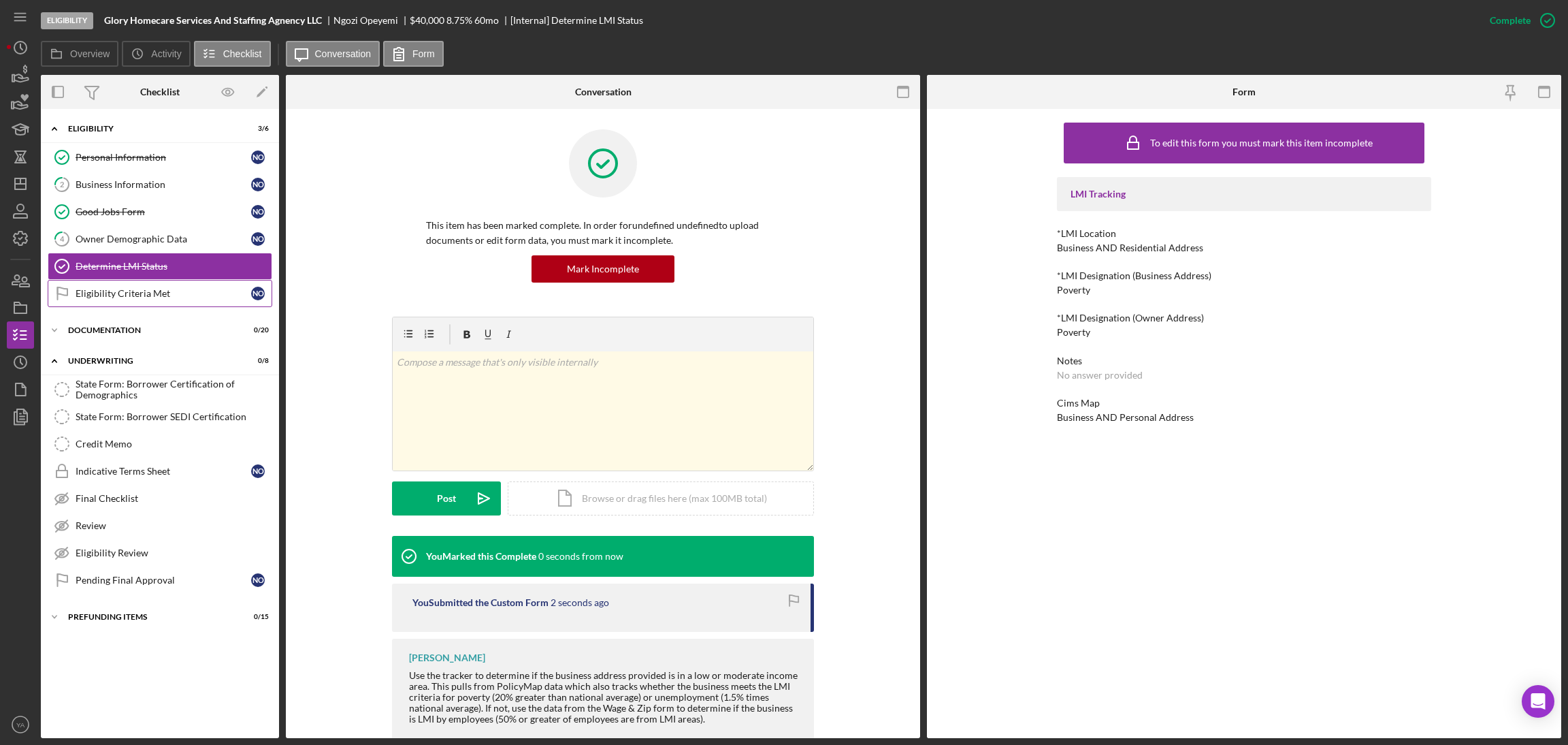
click at [198, 281] on link "Eligibility Criteria Met Eligibility Criteria Met N O" at bounding box center [160, 294] width 225 height 27
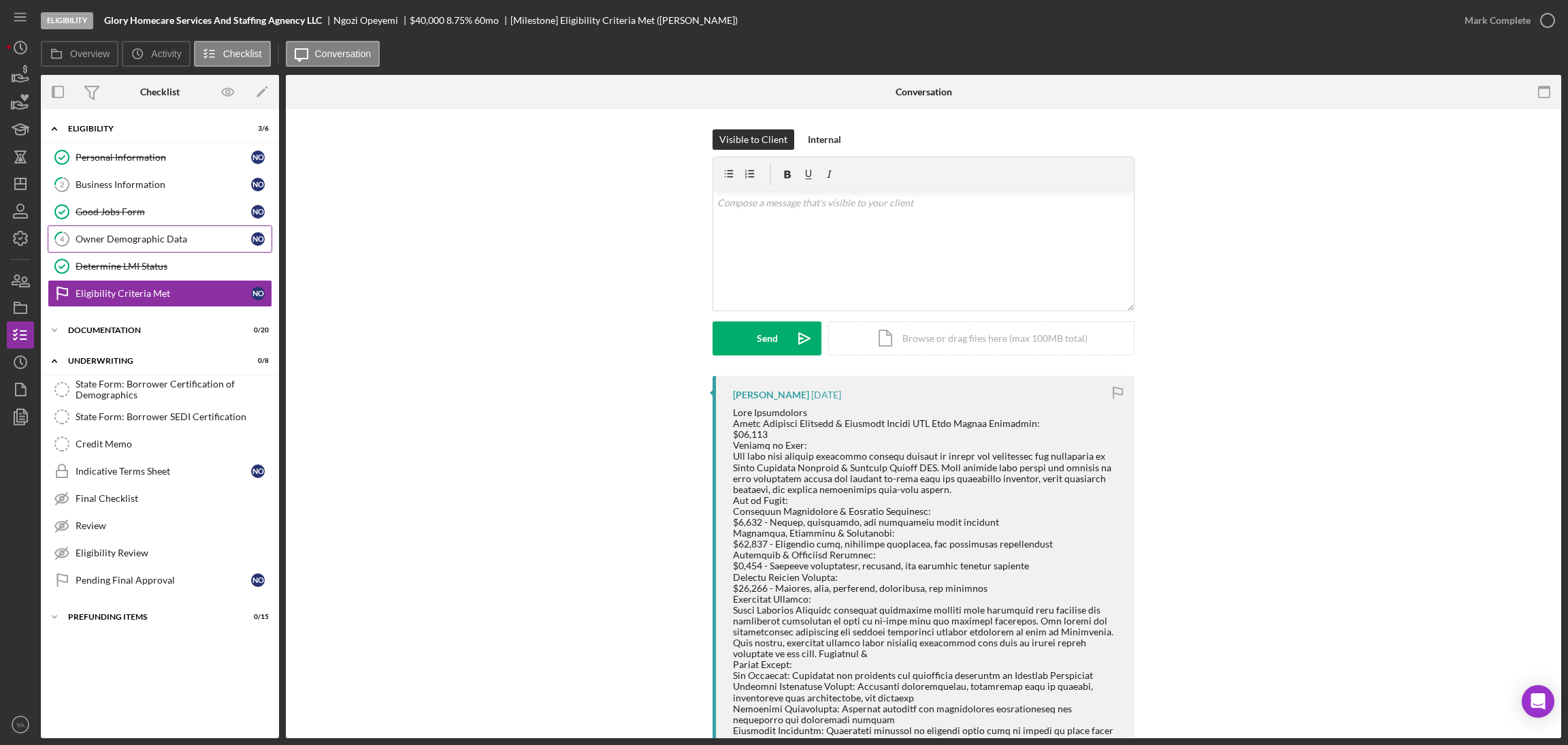
click at [153, 231] on link "4 Owner Demographic Data N O" at bounding box center [160, 239] width 225 height 27
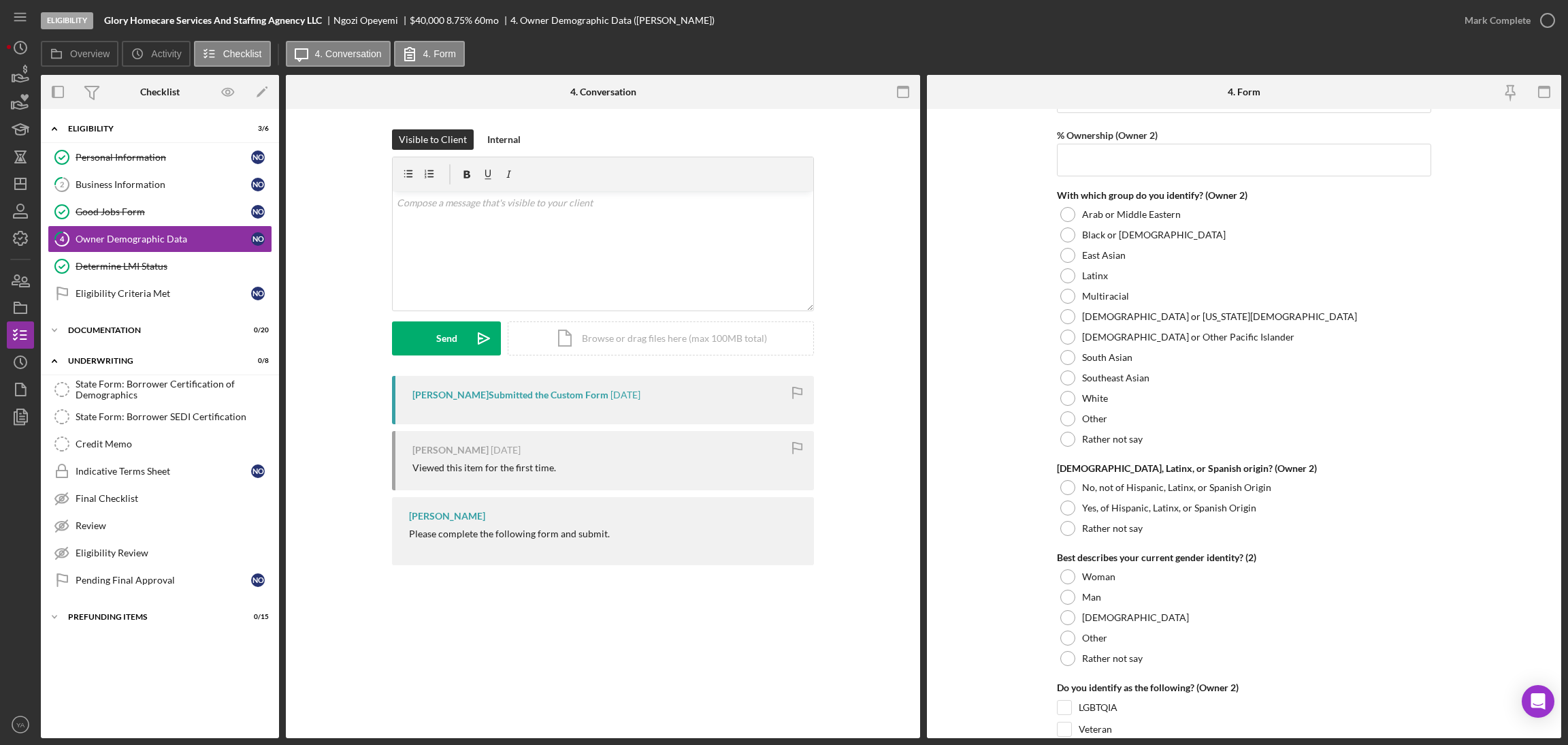
scroll to position [2347, 0]
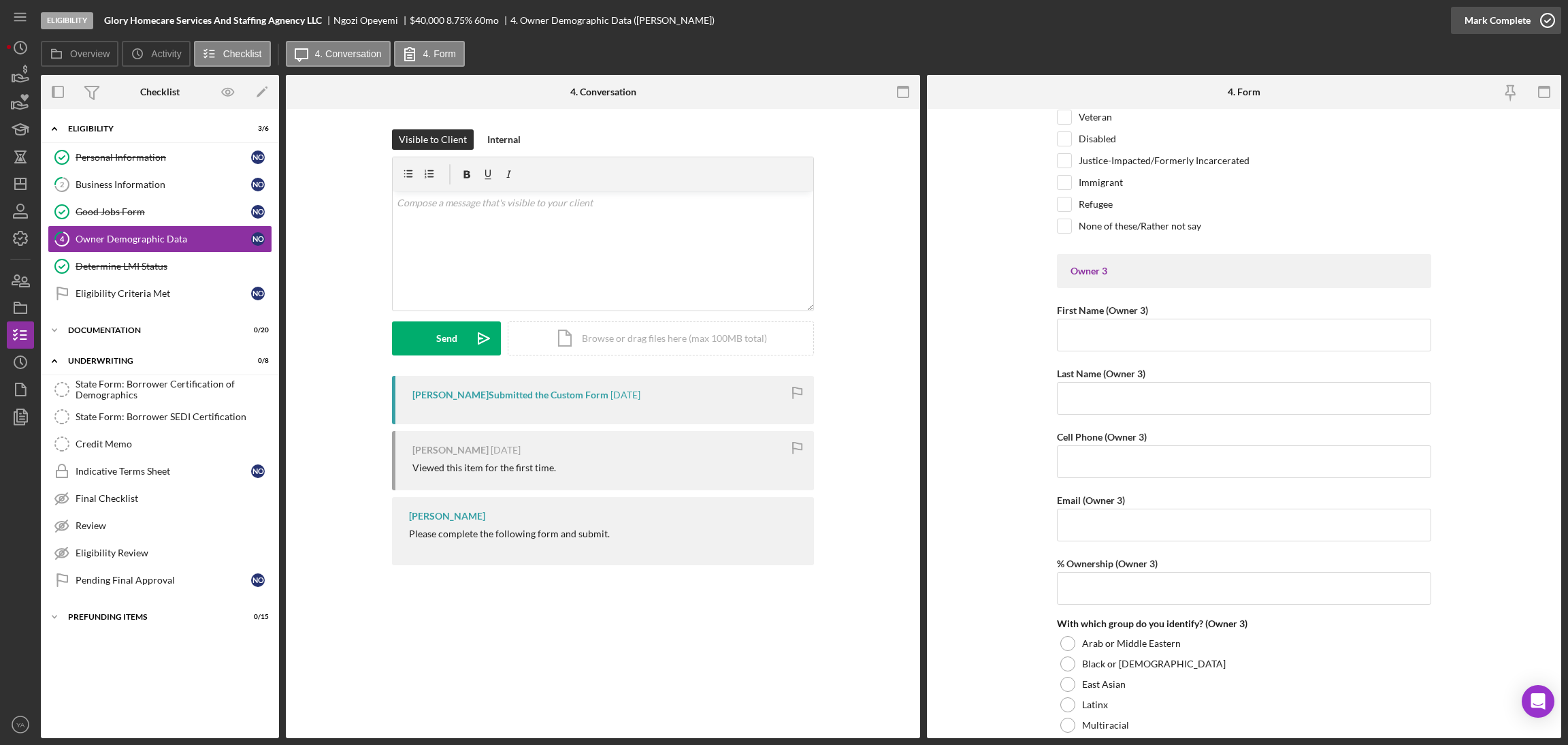
click at [1545, 28] on icon "button" at bounding box center [1547, 20] width 34 height 34
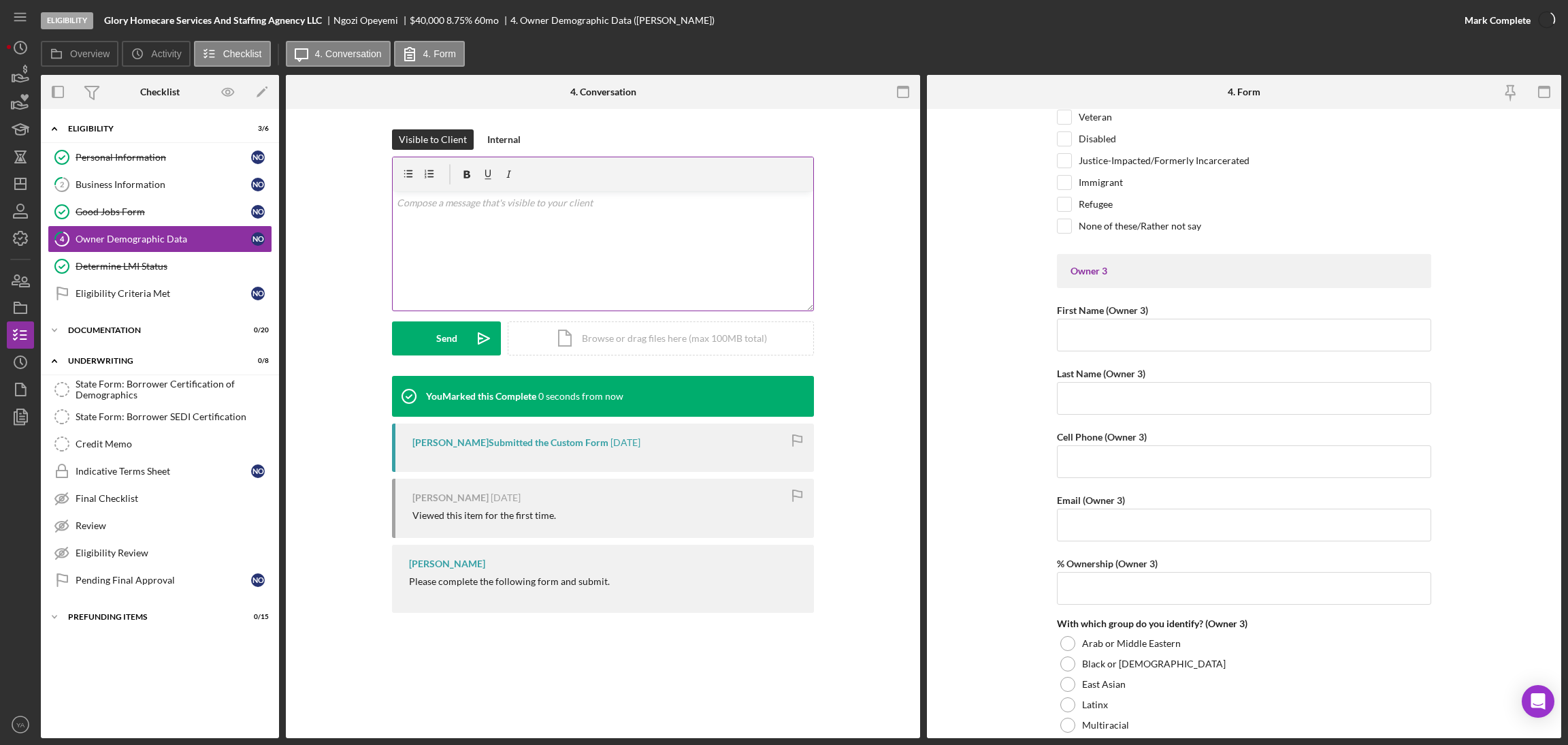
scroll to position [2403, 0]
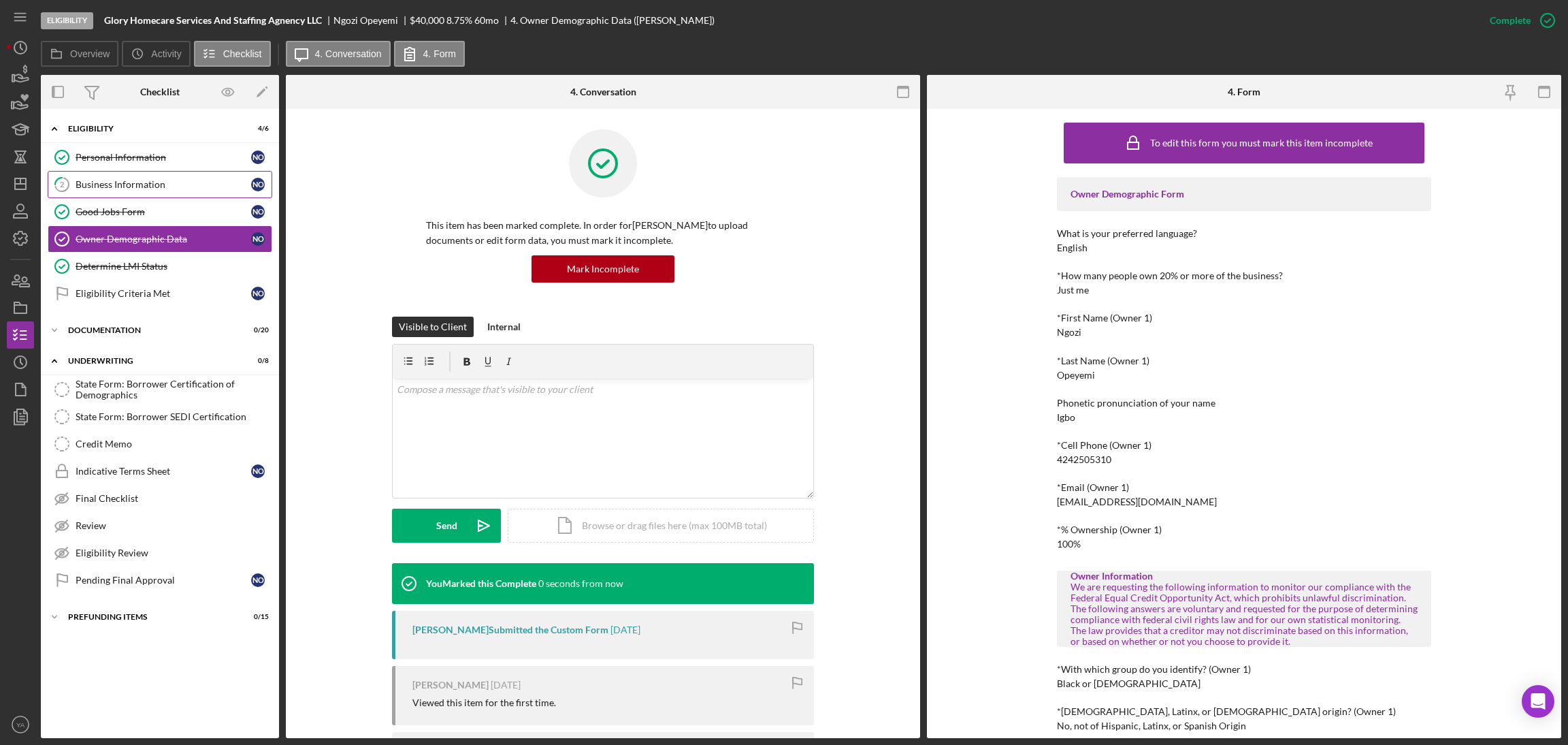
click at [183, 189] on div "Business Information" at bounding box center [163, 184] width 176 height 11
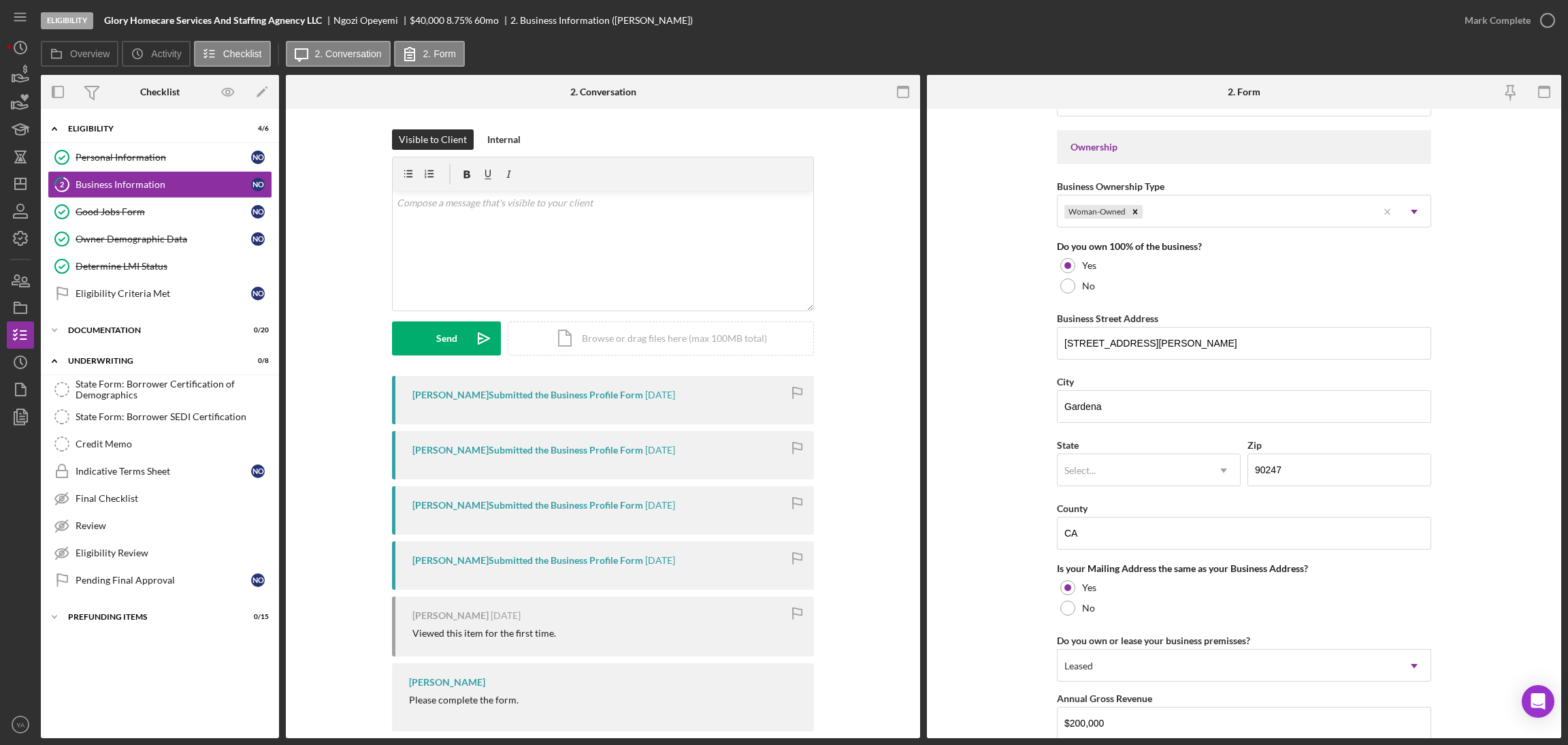
scroll to position [579, 0]
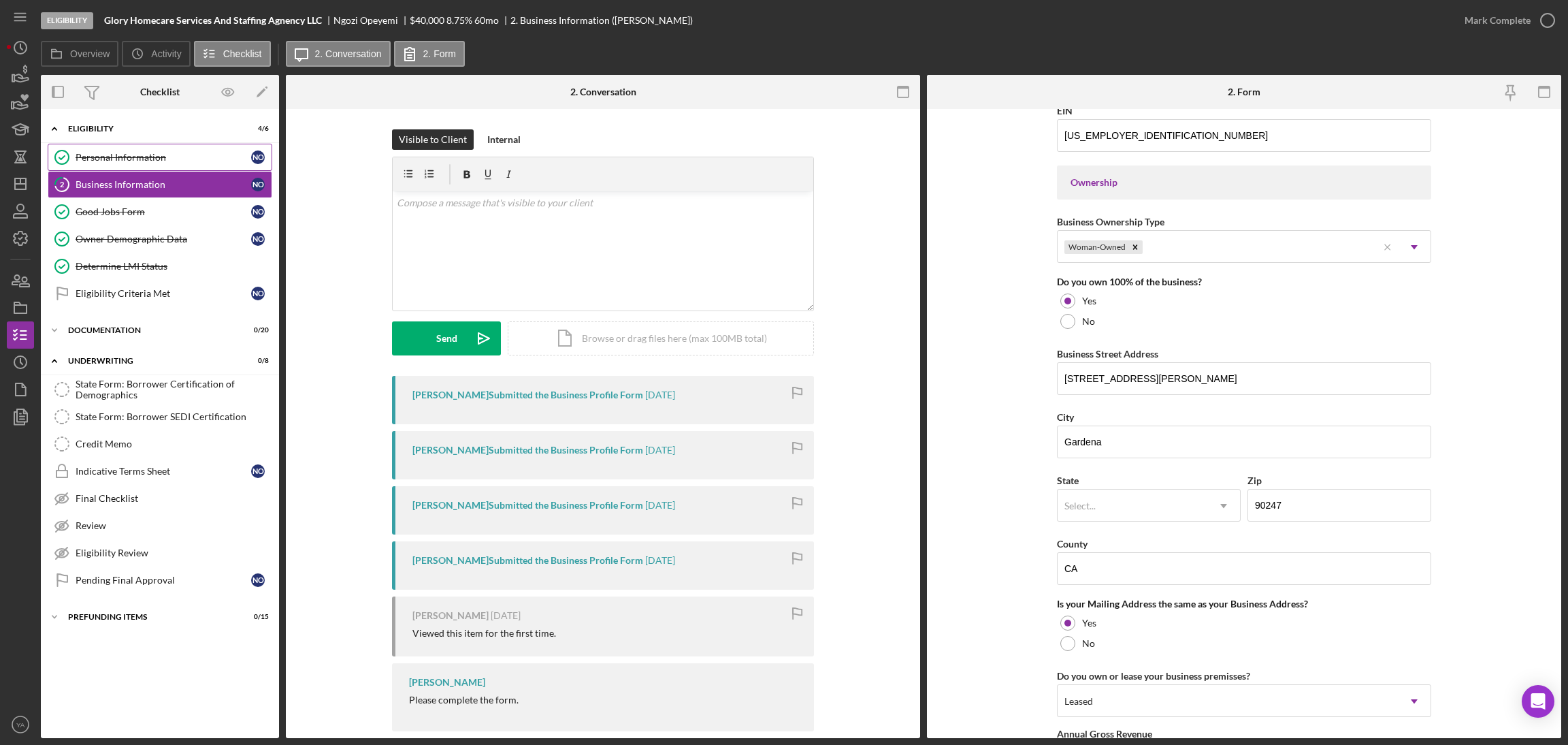
click at [182, 161] on div "Personal Information" at bounding box center [163, 157] width 176 height 11
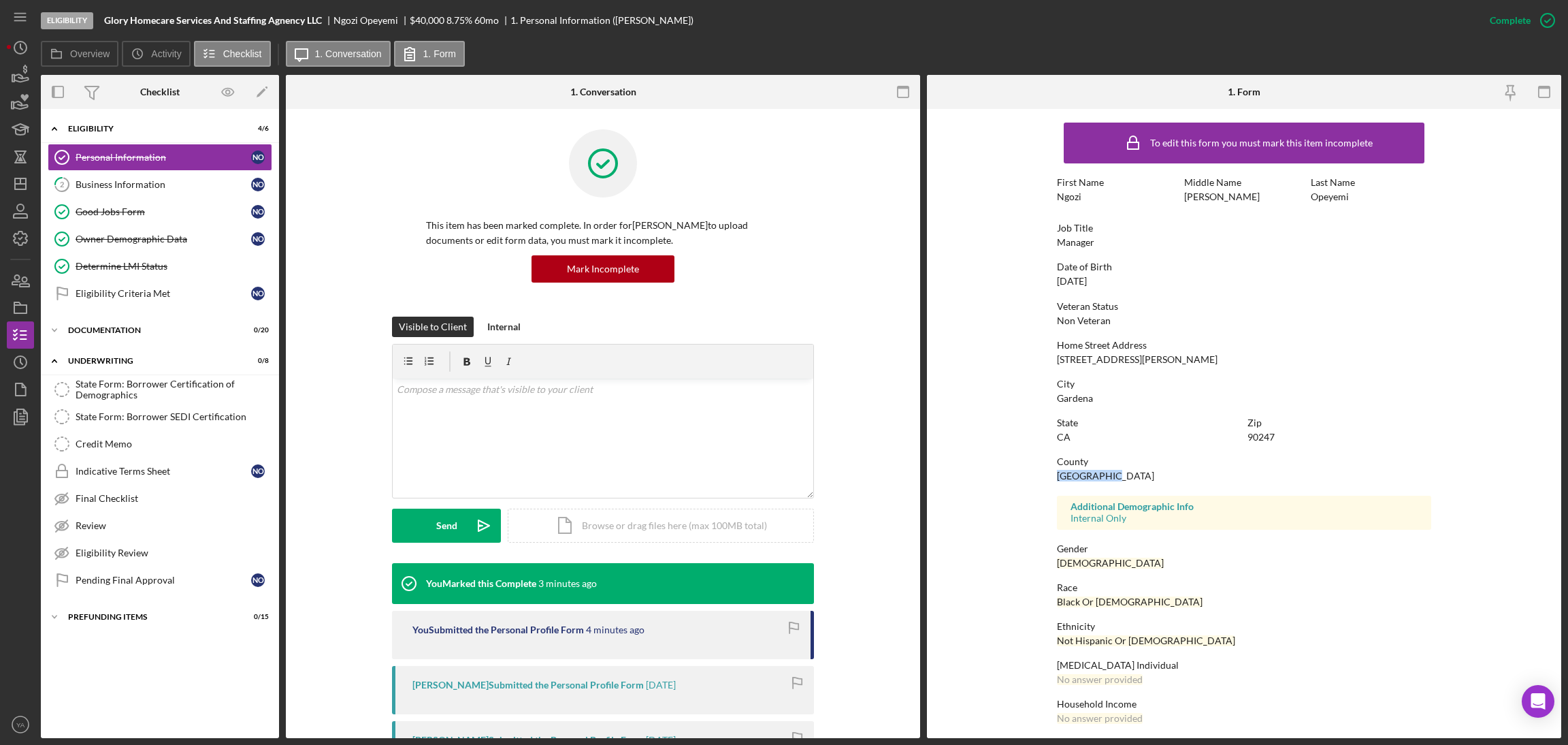
drag, startPoint x: 1112, startPoint y: 467, endPoint x: 1004, endPoint y: 472, distance: 108.1
click at [1004, 472] on form "To edit this form you must mark this item incomplete First Name Ngozi Middle Na…" at bounding box center [1244, 423] width 635 height 629
copy div "Los Angeles"
click at [164, 177] on link "2 Business Information N O" at bounding box center [160, 184] width 225 height 27
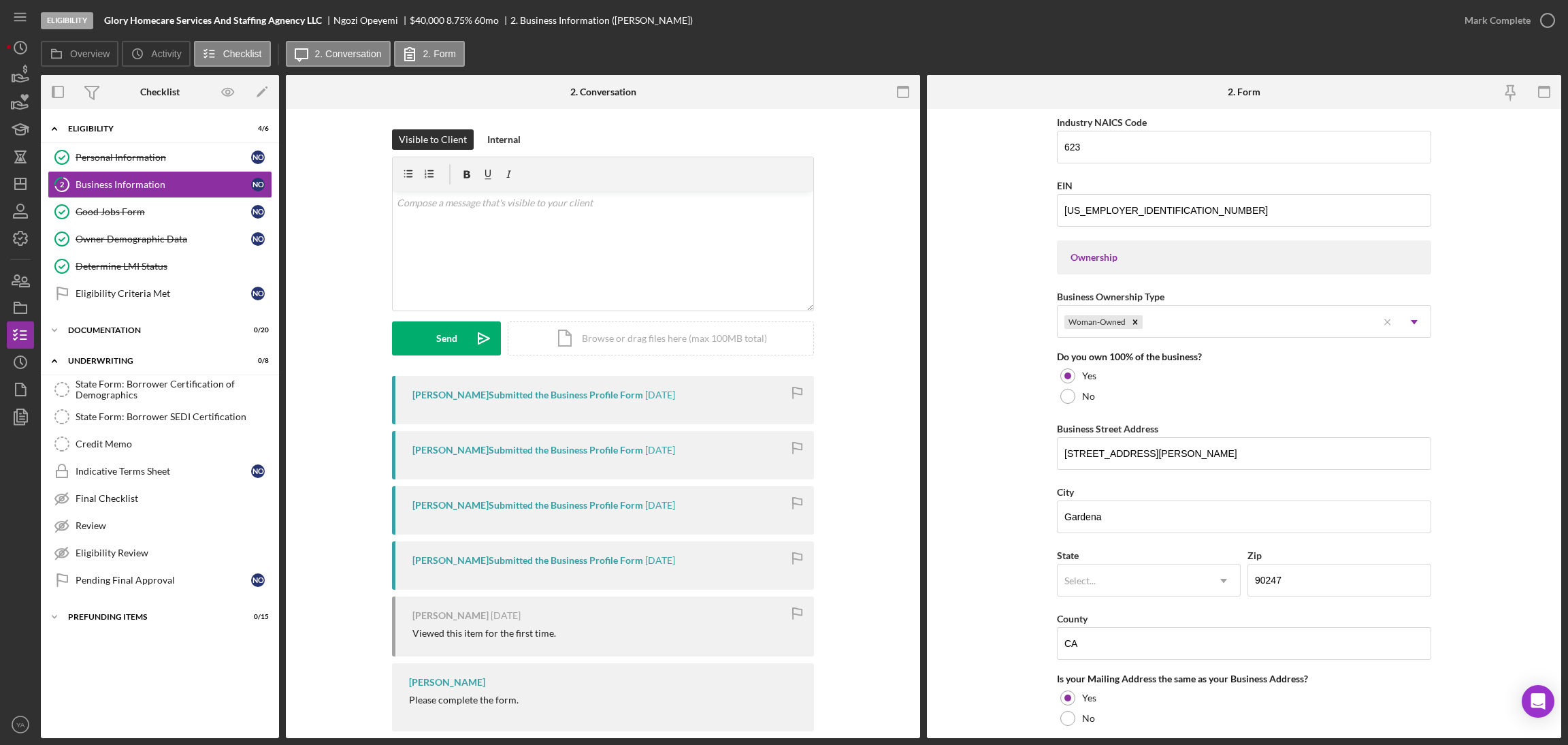
scroll to position [579, 0]
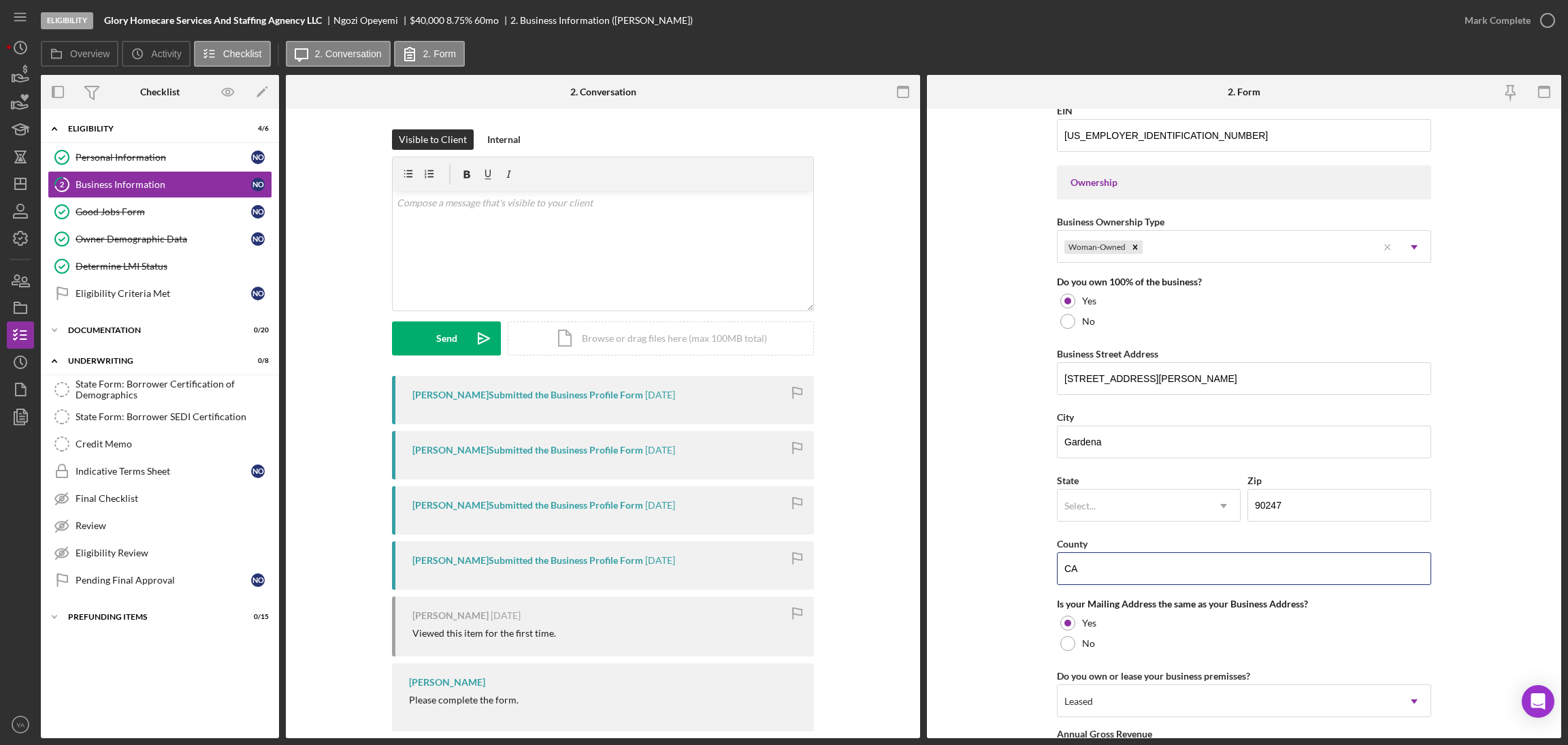
drag, startPoint x: 1134, startPoint y: 559, endPoint x: 1035, endPoint y: 569, distance: 99.5
click at [1035, 569] on form "Business Name Glory Homecare Services And Staffing Agnency LLC DBA Business Sta…" at bounding box center [1244, 423] width 635 height 629
paste input "Los Angeles"
type input "Los Angeles"
click at [1418, 605] on div "Is your Mailing Address the same as your Business Address?" at bounding box center [1244, 604] width 374 height 11
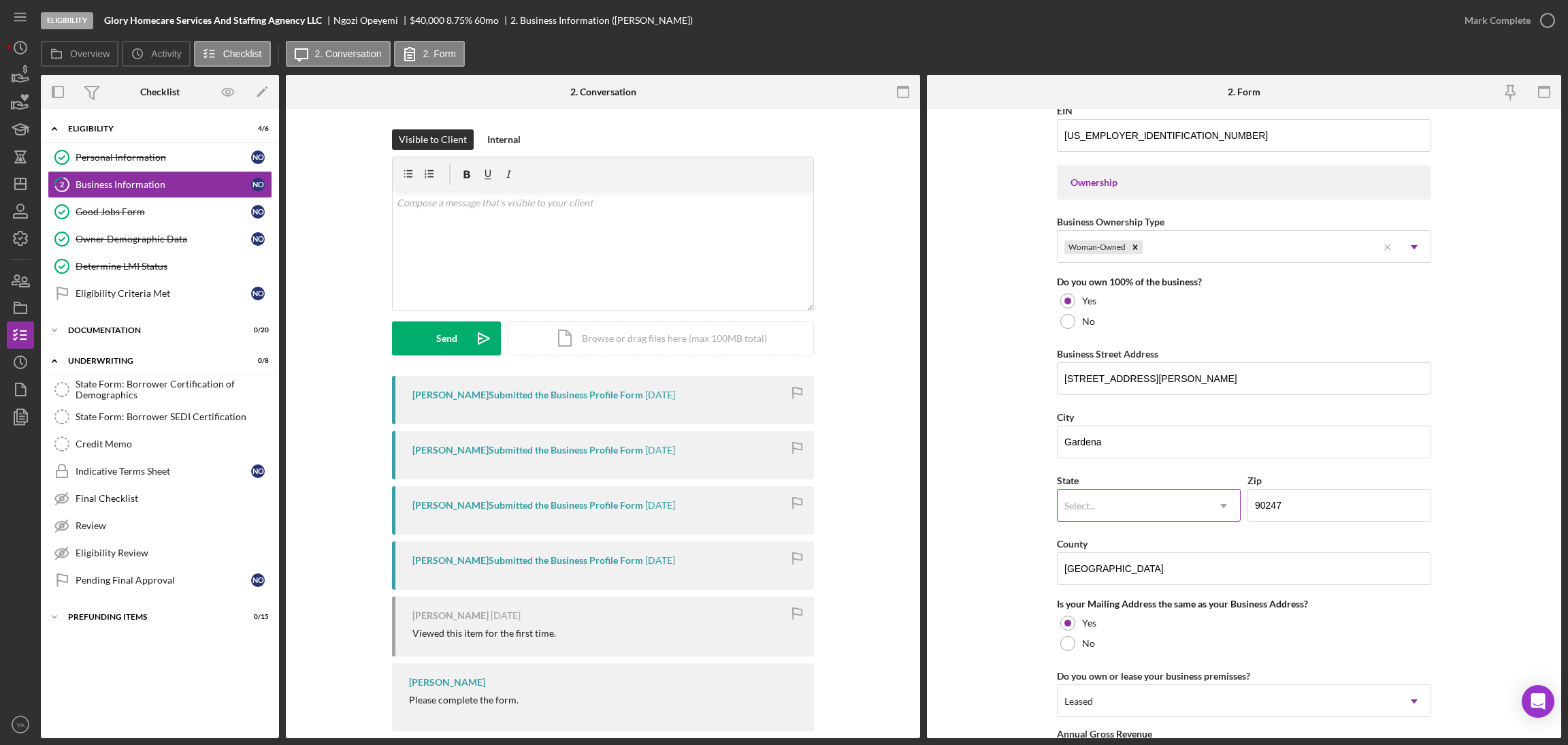
click at [1156, 509] on div "Select..." at bounding box center [1132, 505] width 149 height 31
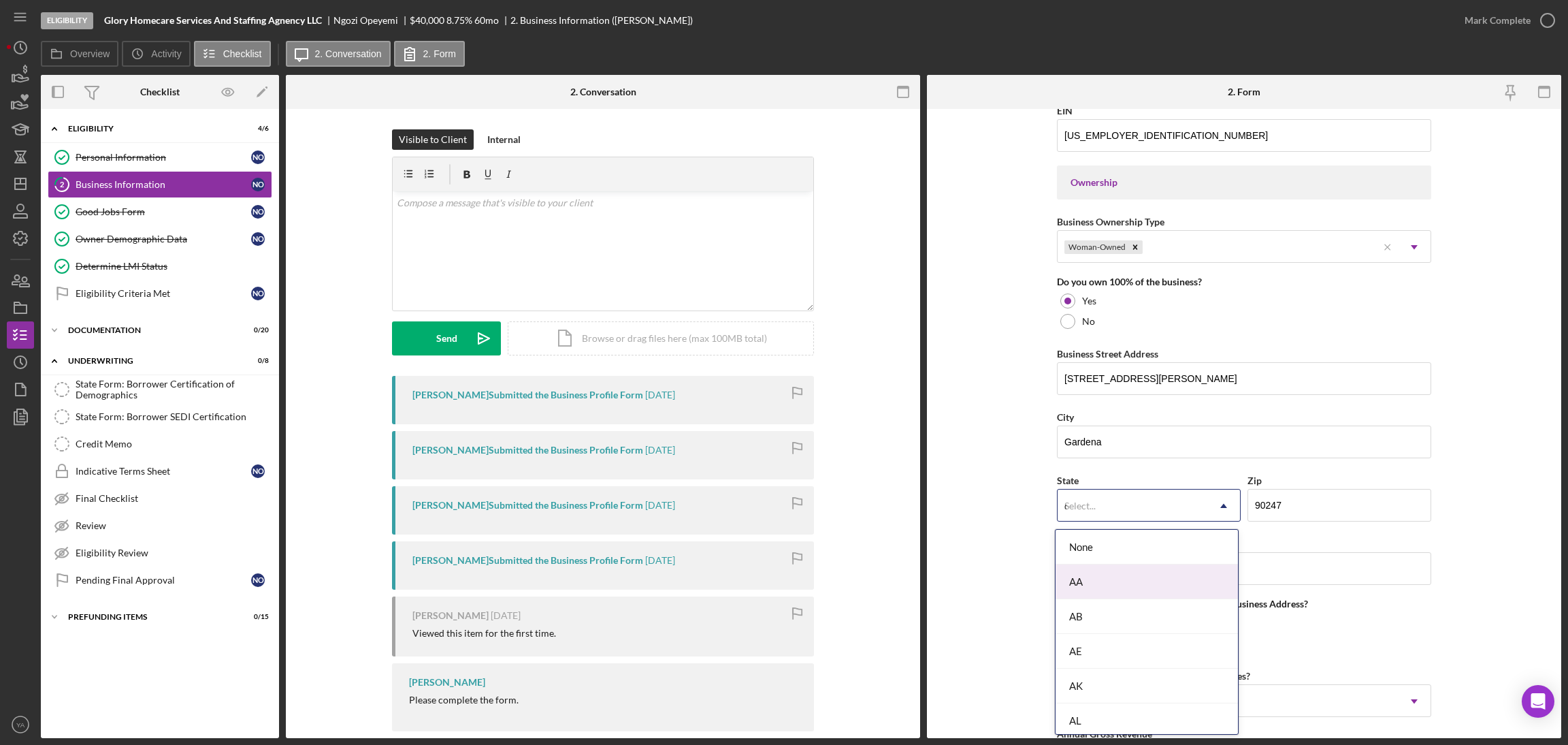
type input "ca"
click at [1104, 614] on div "CA" at bounding box center [1147, 617] width 183 height 35
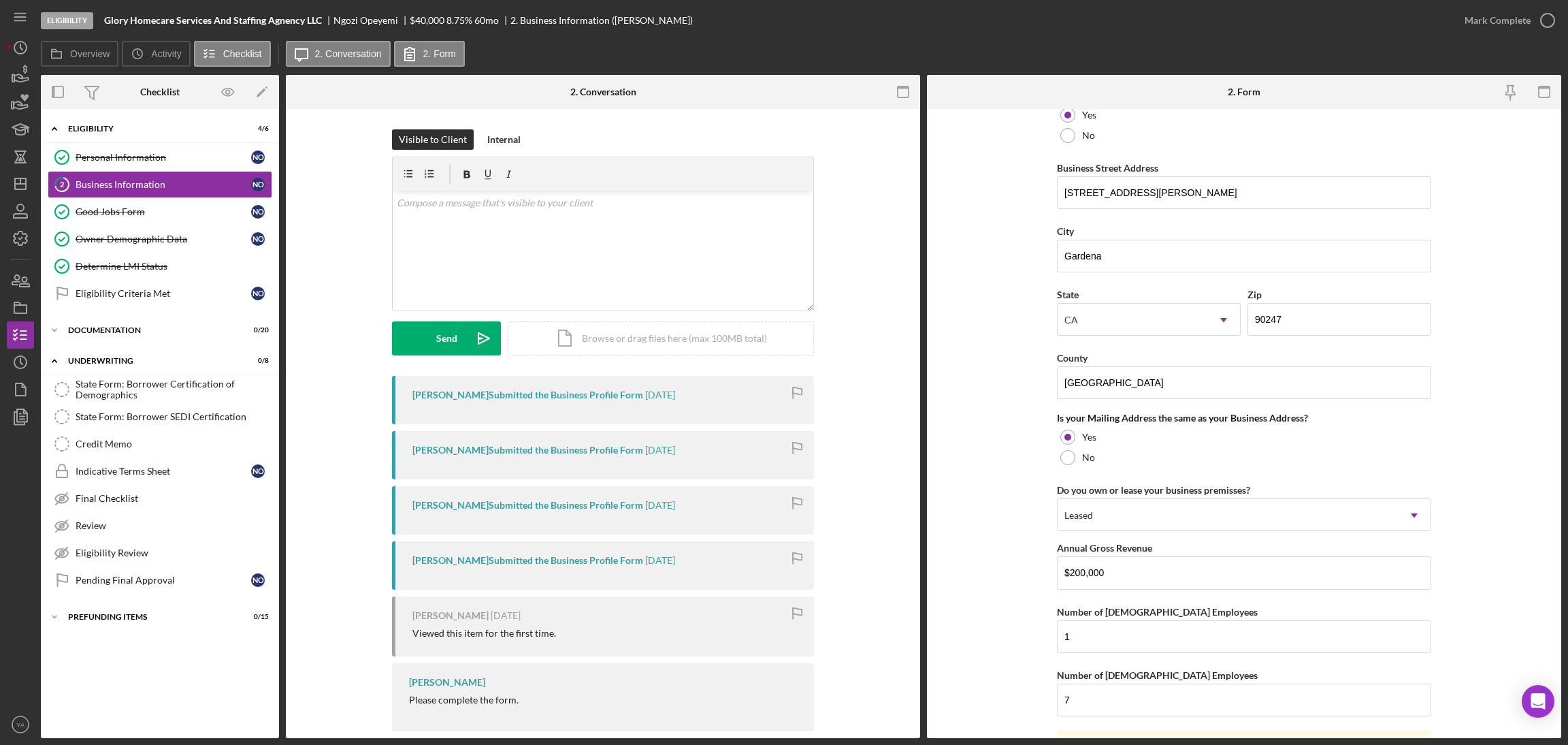
scroll to position [885, 0]
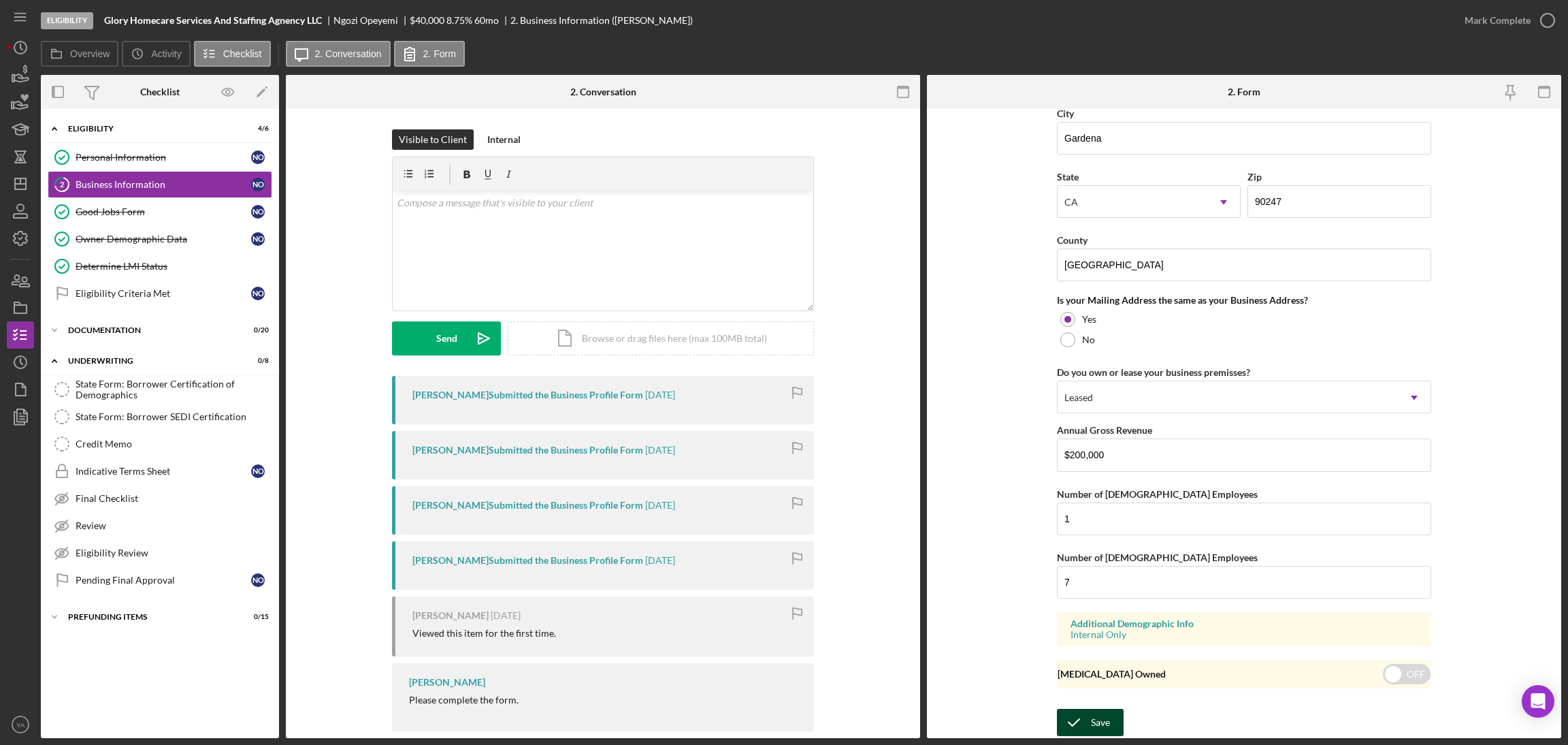
click at [1078, 719] on icon "submit" at bounding box center [1074, 722] width 34 height 34
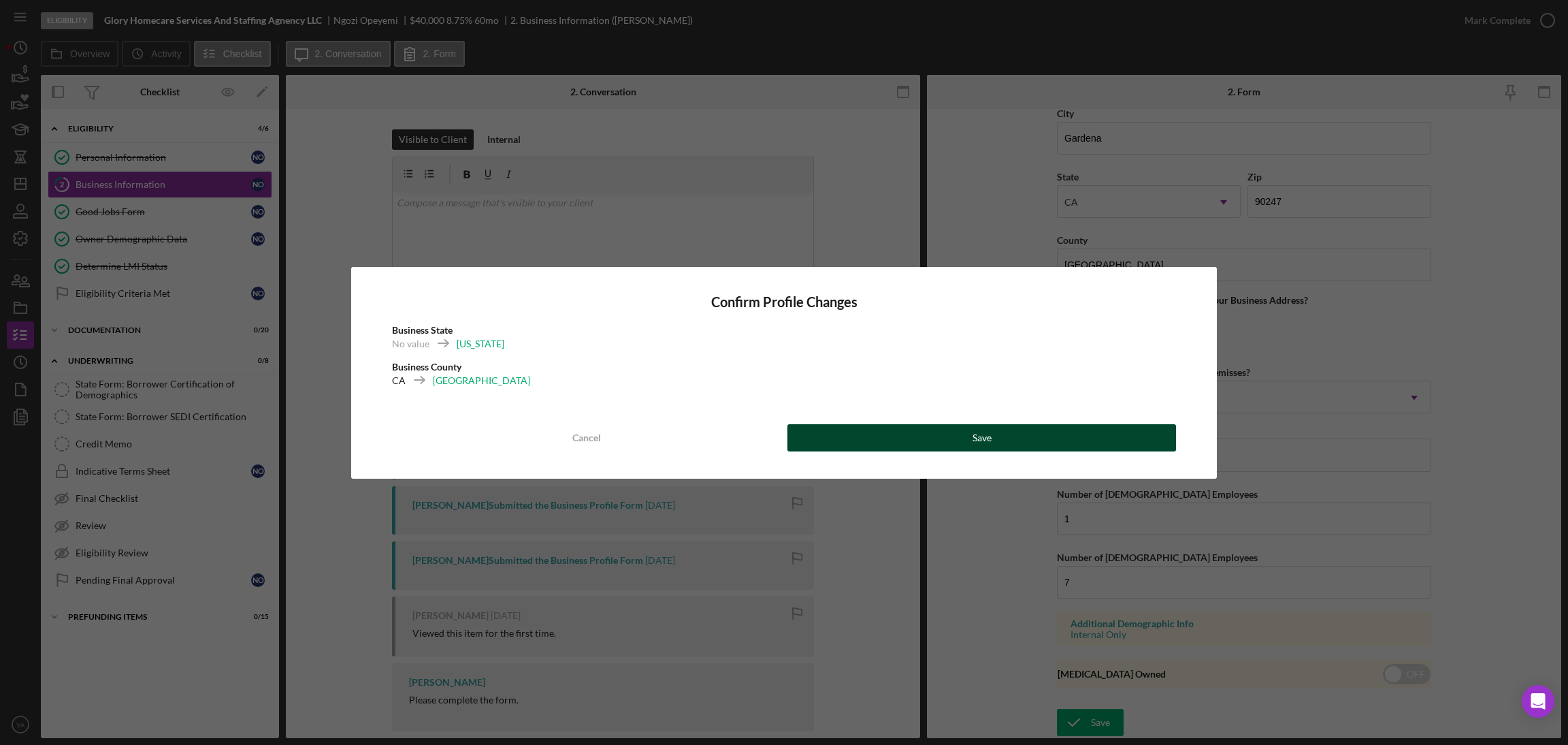
click at [899, 436] on button "Save" at bounding box center [981, 438] width 389 height 27
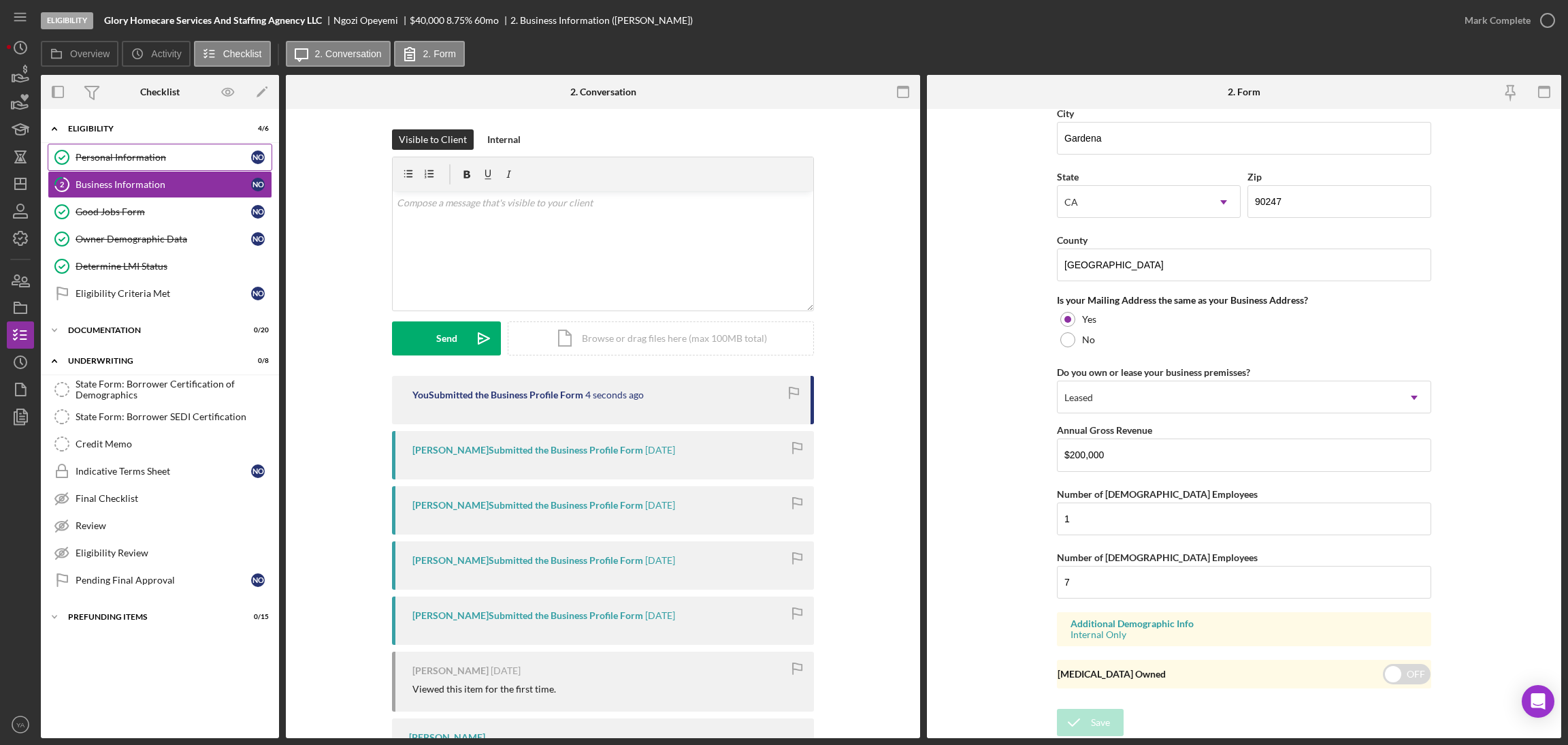
click at [209, 159] on div "Personal Information" at bounding box center [163, 157] width 176 height 11
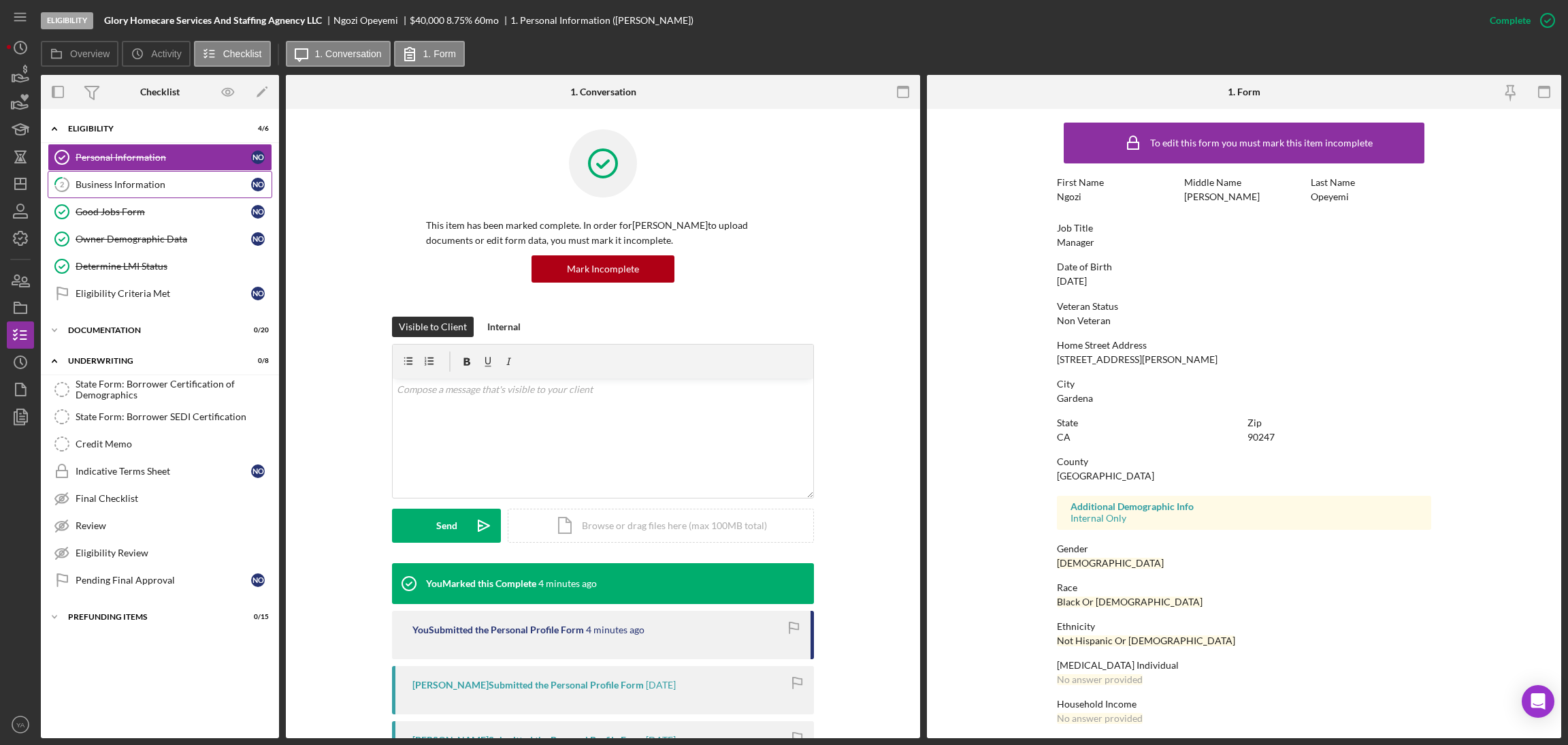
click at [174, 188] on div "Business Information" at bounding box center [163, 184] width 176 height 11
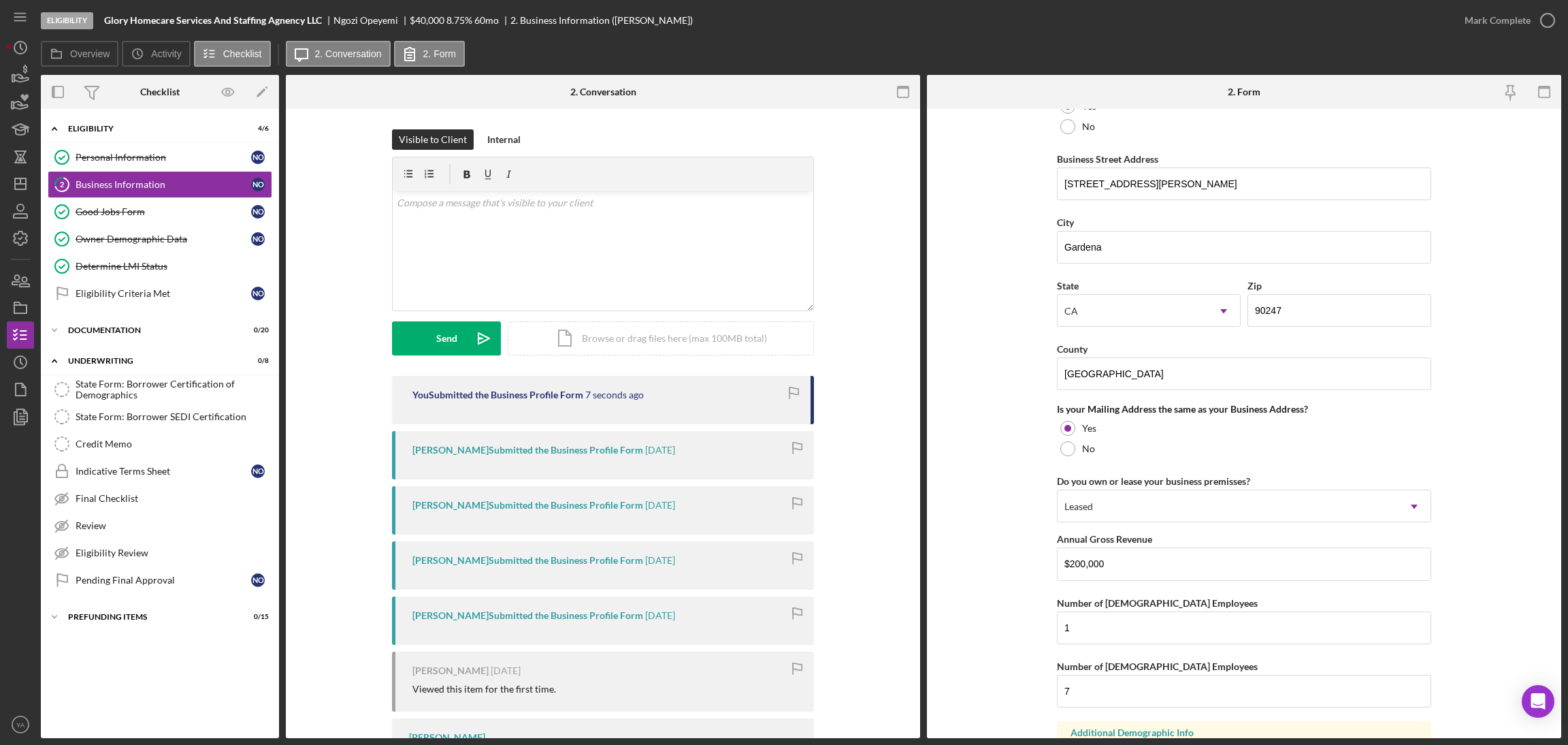
scroll to position [885, 0]
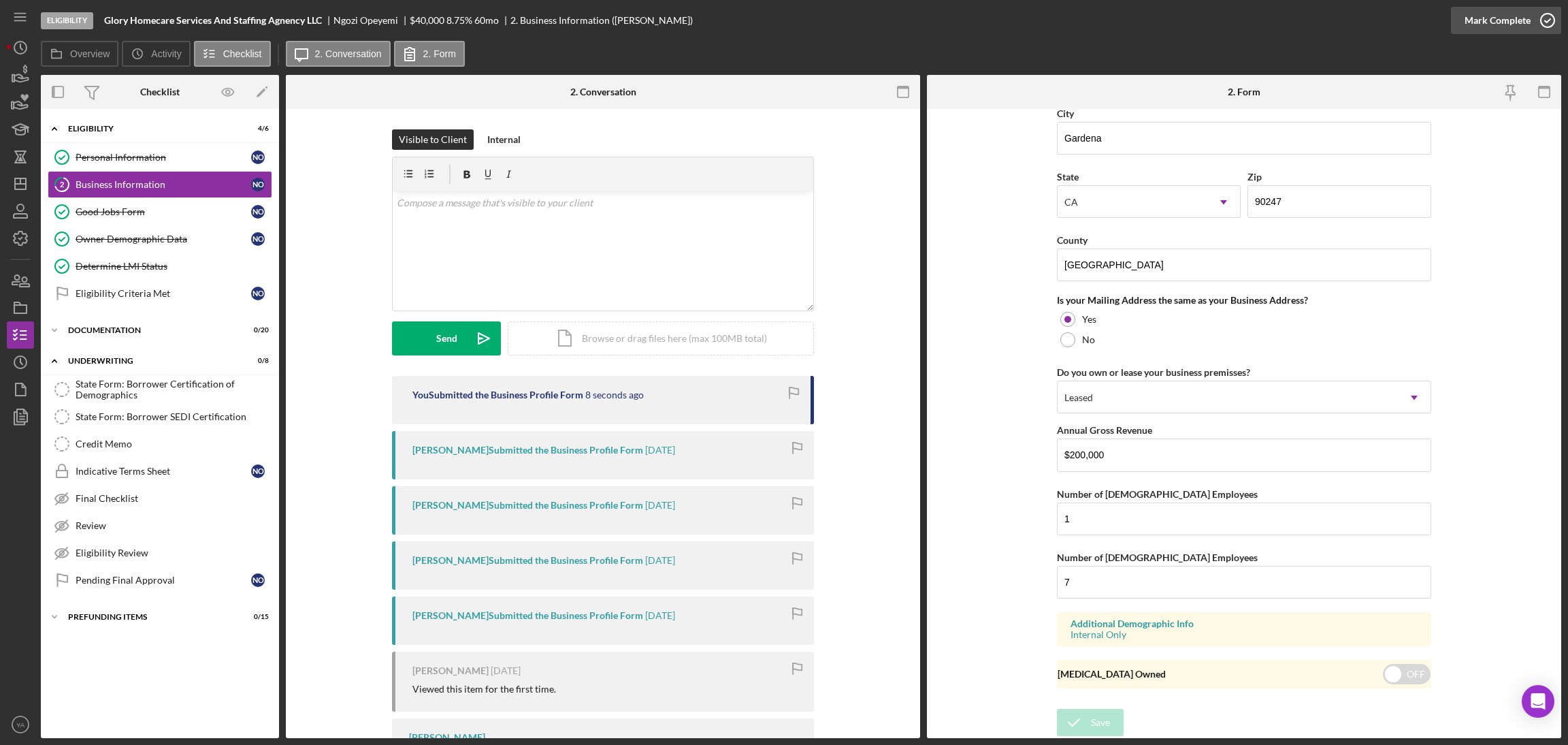
click at [1538, 30] on icon "button" at bounding box center [1547, 20] width 34 height 34
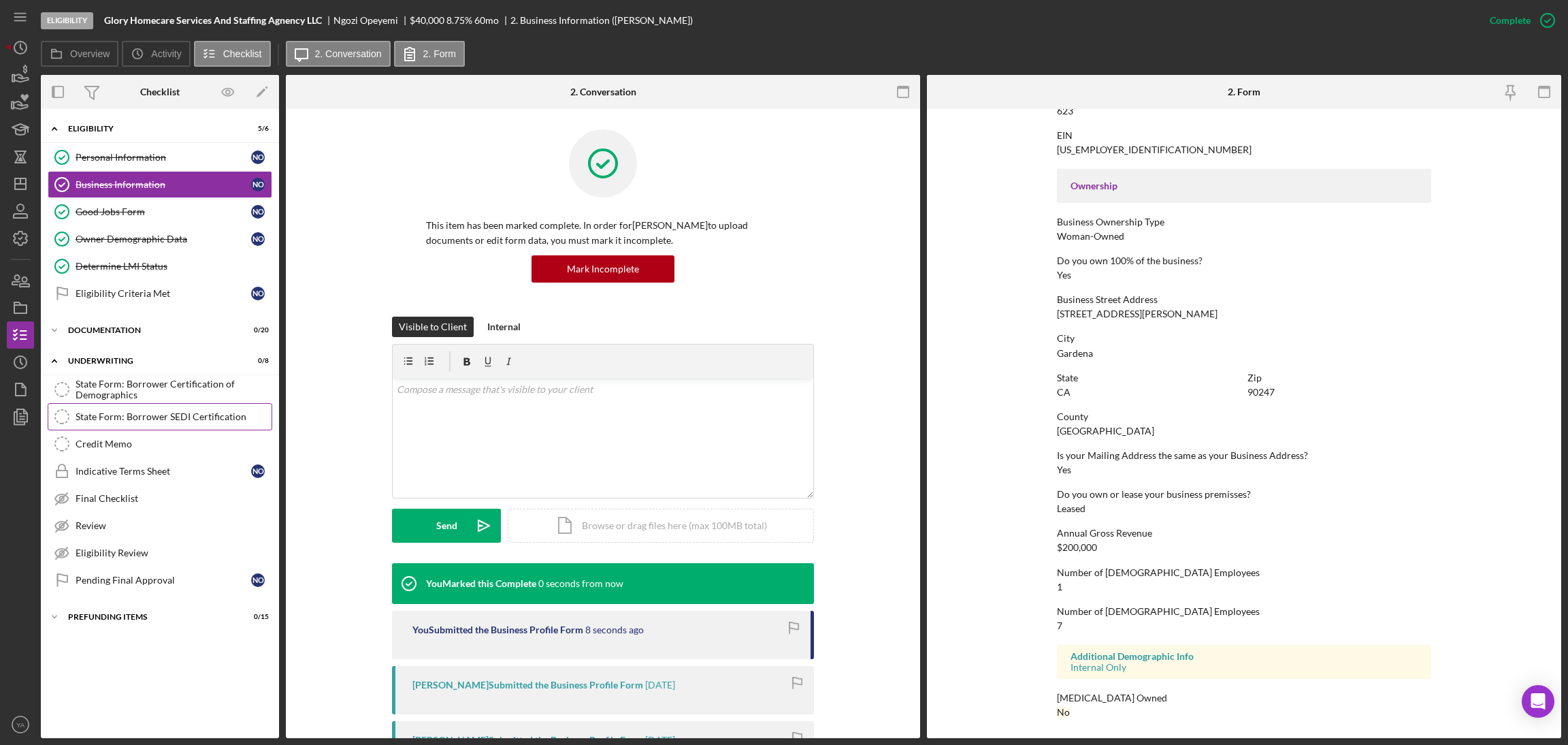
scroll to position [398, 0]
click at [164, 294] on div "Eligibility Criteria Met" at bounding box center [163, 293] width 176 height 11
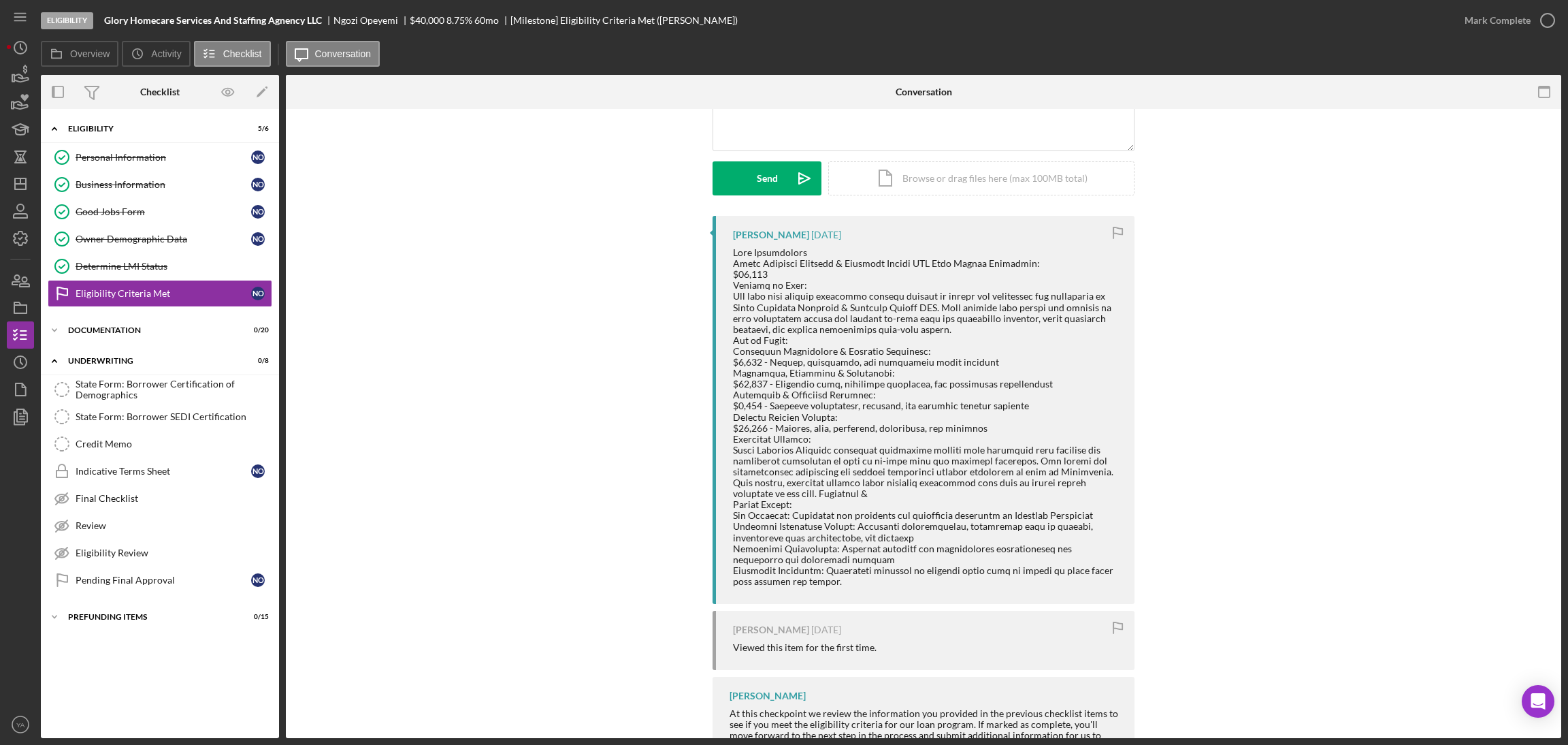
scroll to position [229, 0]
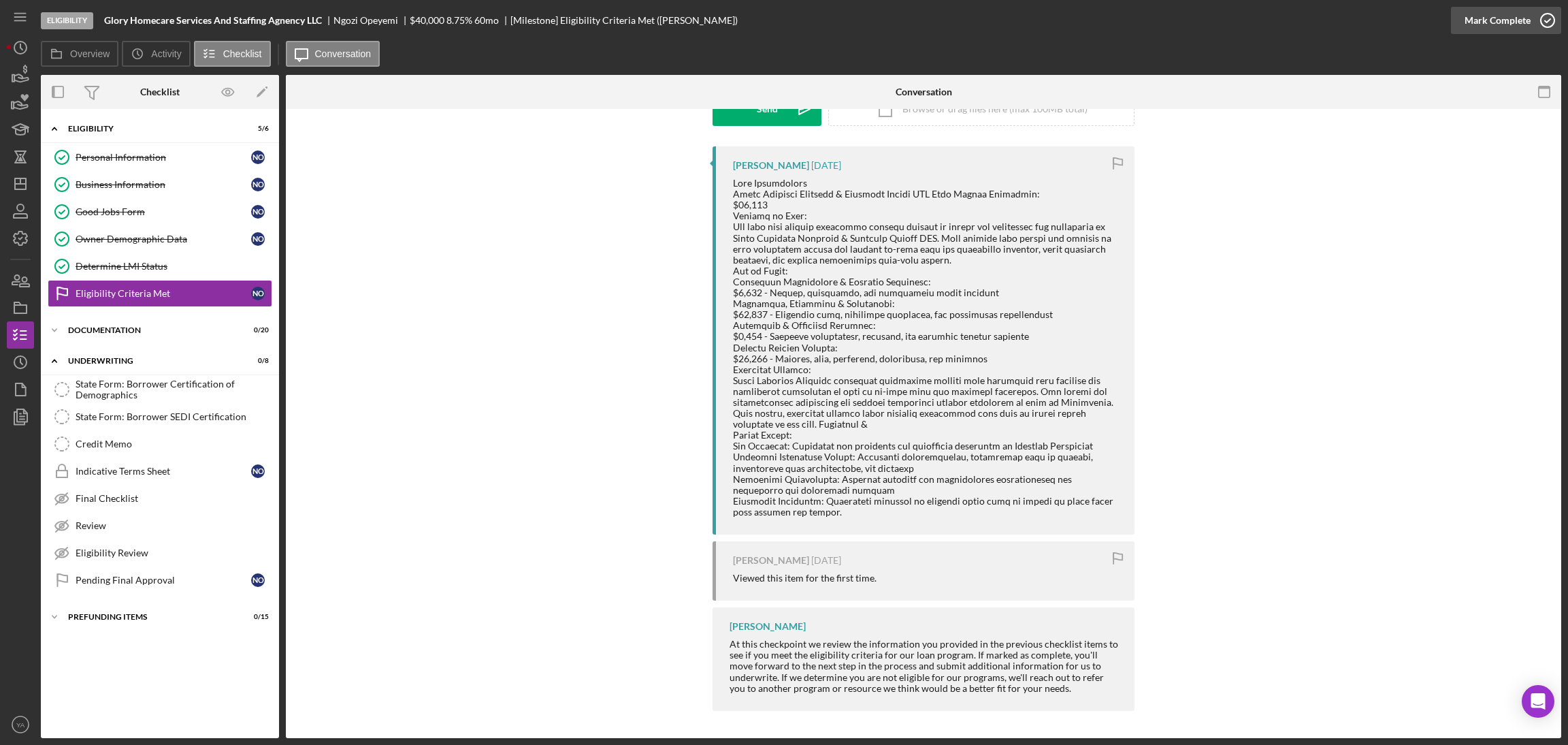
click at [1522, 29] on div "Mark Complete" at bounding box center [1497, 20] width 66 height 27
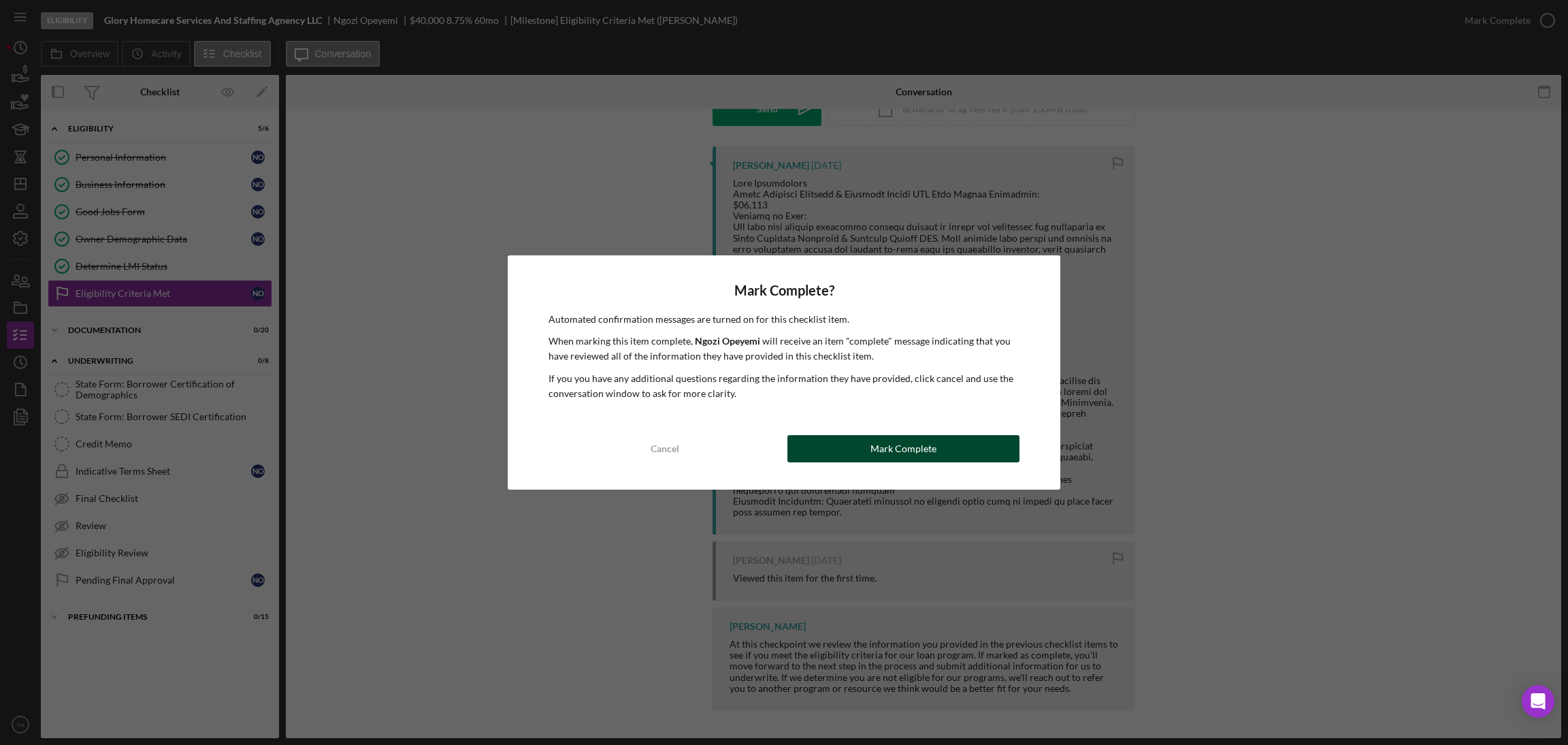
click at [905, 457] on div "Mark Complete" at bounding box center [902, 448] width 66 height 27
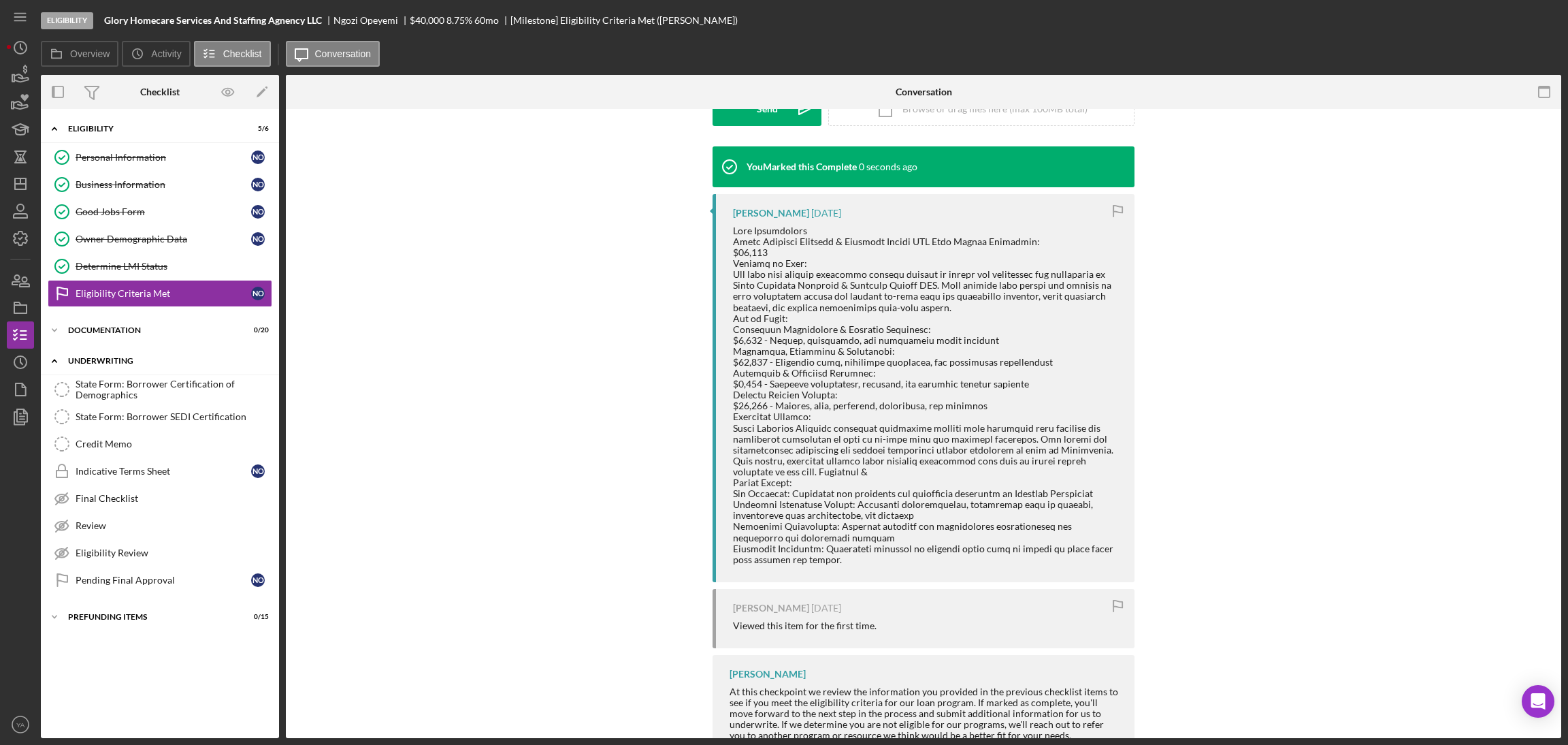
scroll to position [417, 0]
click at [128, 347] on div "Icon/Expander Eligibility 6 / 6 Personal Information Personal Information N O B…" at bounding box center [160, 423] width 238 height 615
click at [149, 324] on div "Icon/Expander Documentation 0 / 20" at bounding box center [160, 330] width 238 height 27
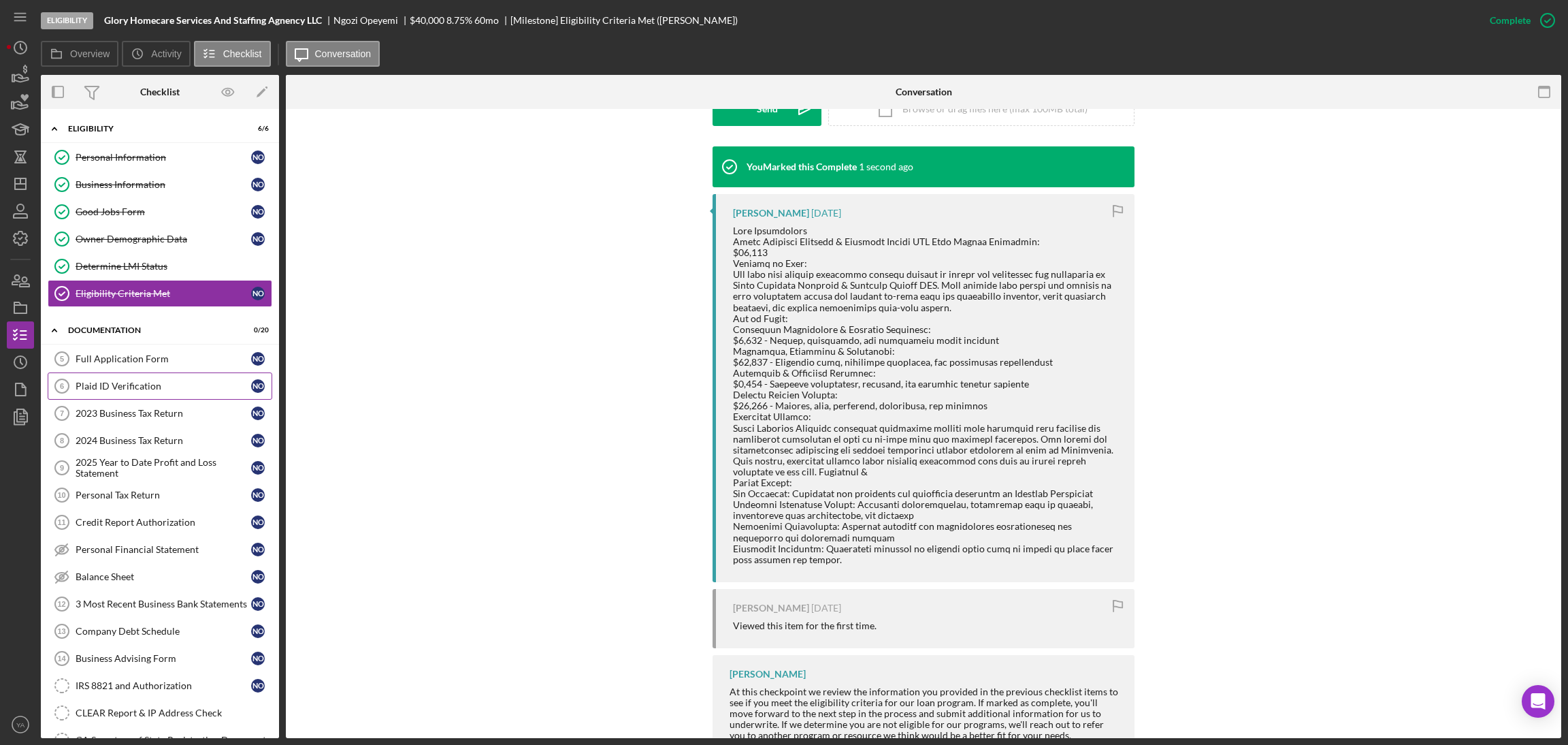
click at [175, 389] on div "Plaid ID Verification" at bounding box center [163, 386] width 176 height 11
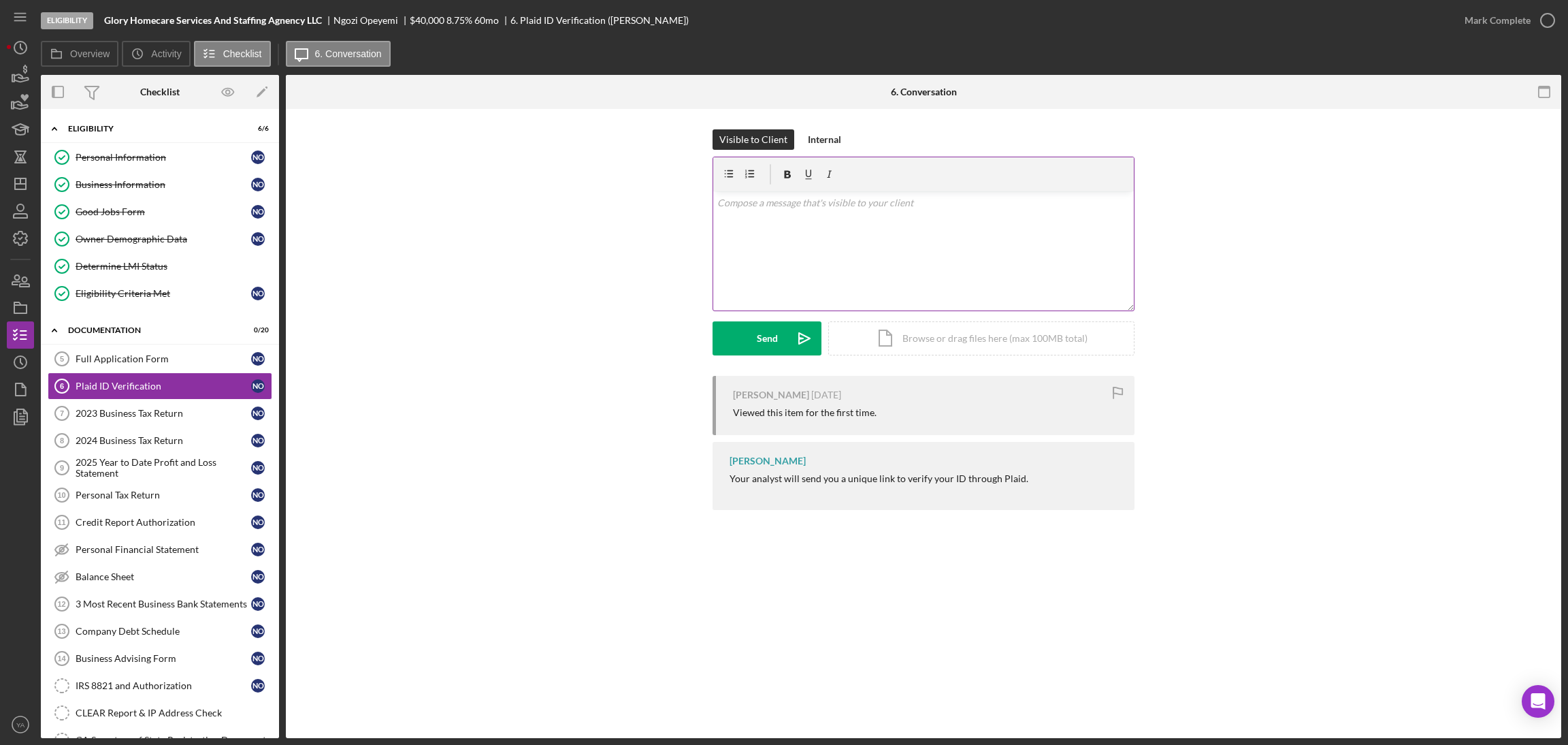
click at [807, 232] on div "v Color teal Color pink Remove color Add row above Add row below Add column bef…" at bounding box center [923, 251] width 420 height 119
click at [768, 332] on div "Send" at bounding box center [767, 338] width 21 height 34
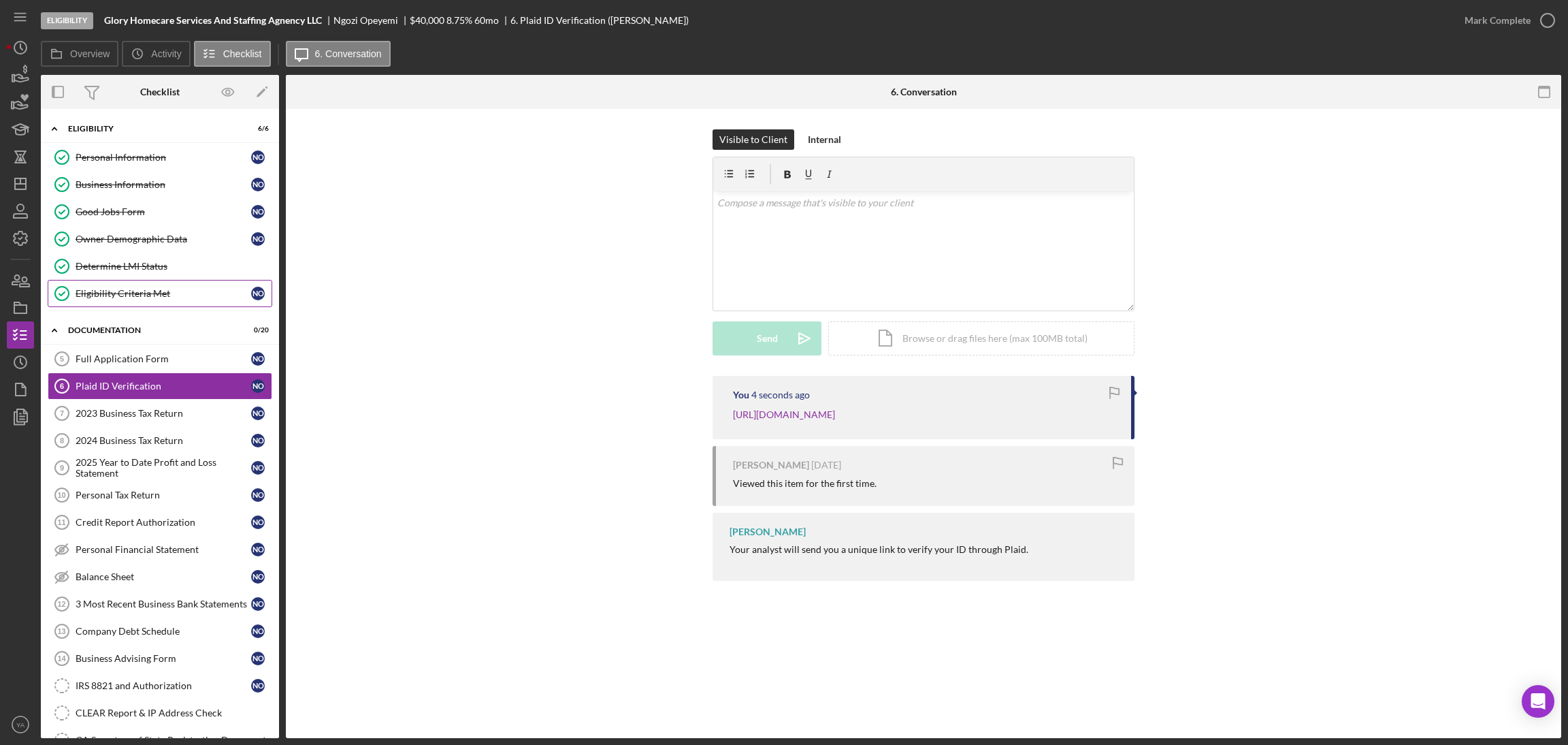
click at [156, 294] on div "Eligibility Criteria Met" at bounding box center [163, 293] width 176 height 11
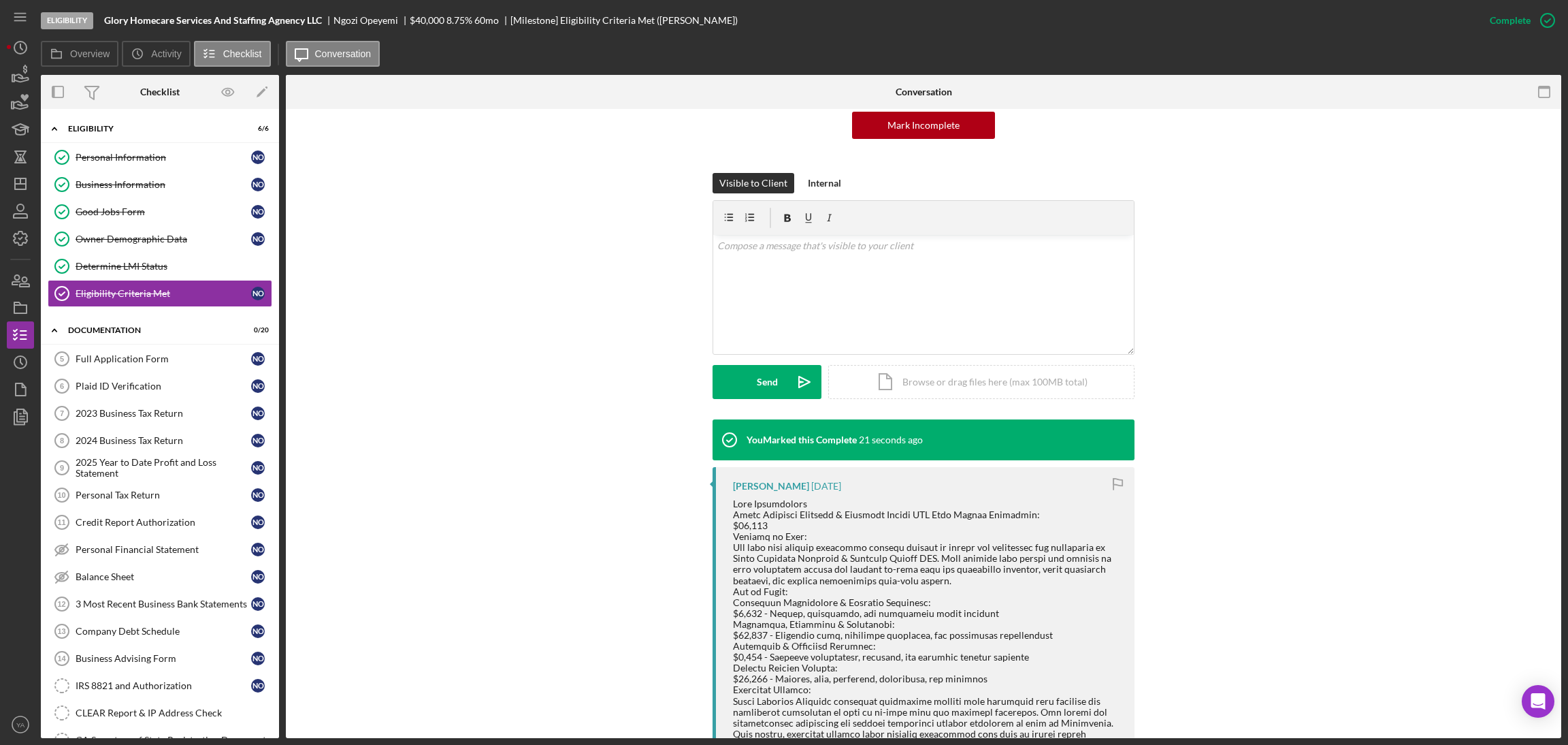
scroll to position [306, 0]
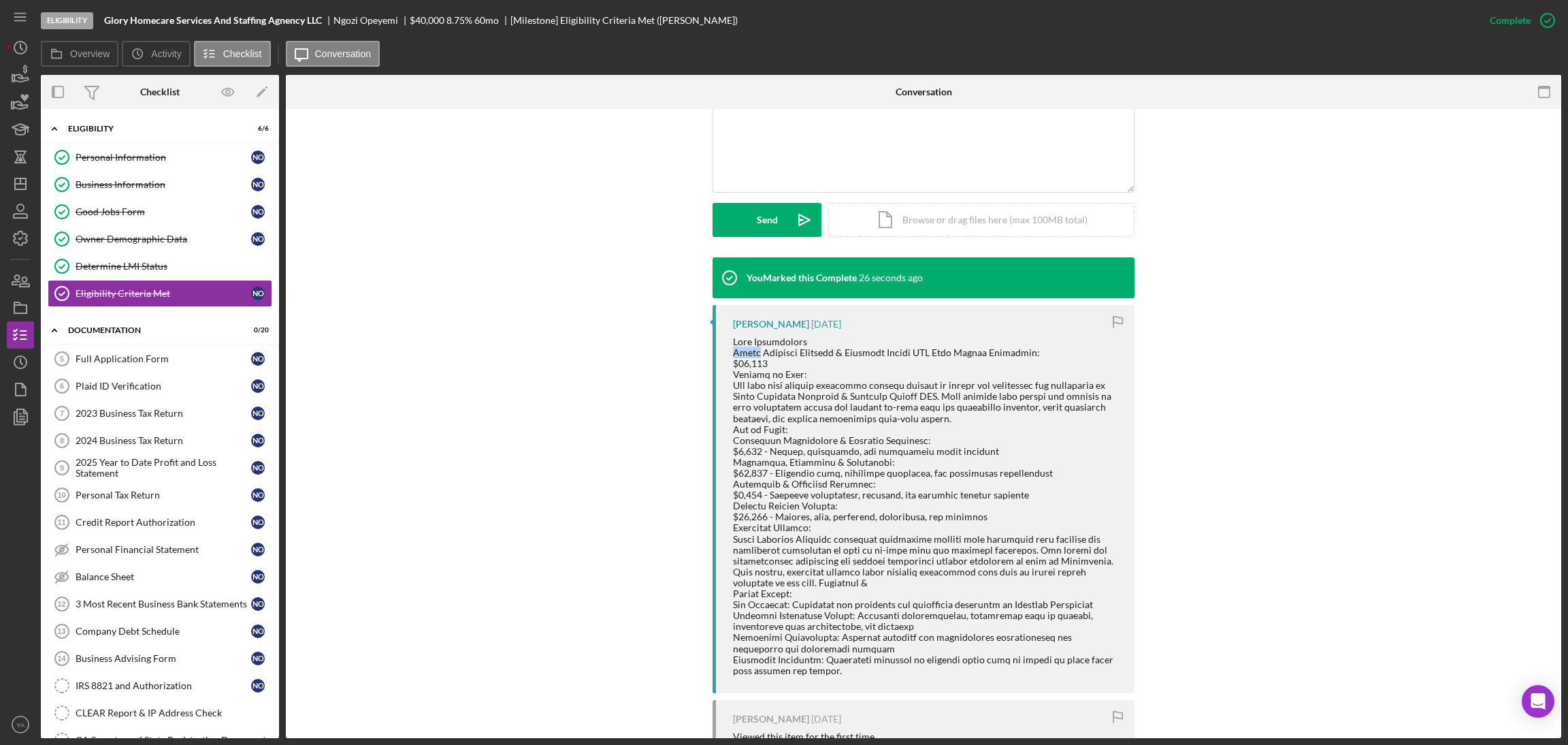
drag, startPoint x: 731, startPoint y: 348, endPoint x: 752, endPoint y: 357, distance: 22.8
click at [752, 357] on div at bounding box center [927, 506] width 388 height 340
click at [777, 361] on div at bounding box center [927, 506] width 388 height 340
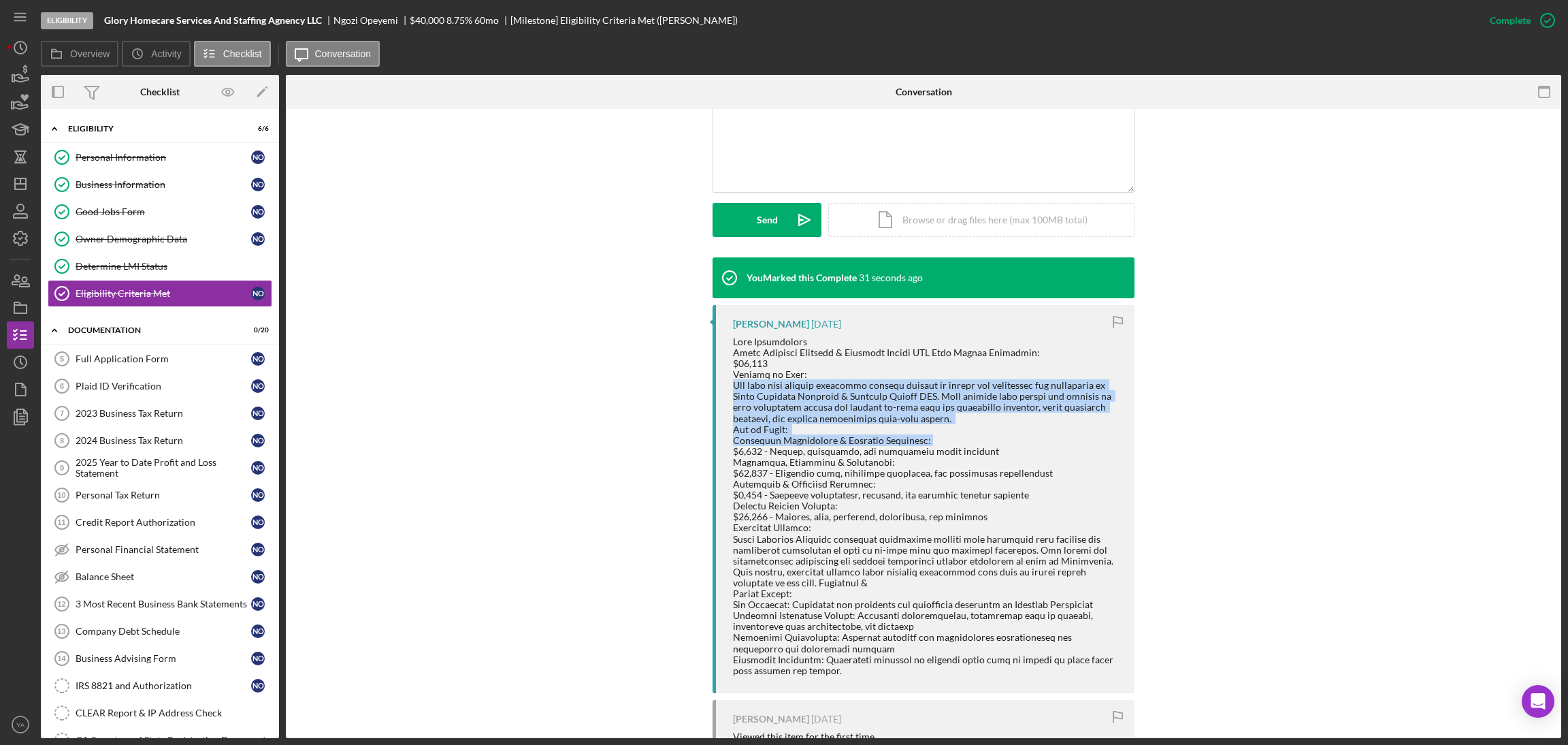
drag, startPoint x: 730, startPoint y: 387, endPoint x: 936, endPoint y: 439, distance: 212.5
click at [936, 439] on div at bounding box center [927, 506] width 388 height 340
click at [144, 363] on div "Full Application Form" at bounding box center [163, 359] width 176 height 11
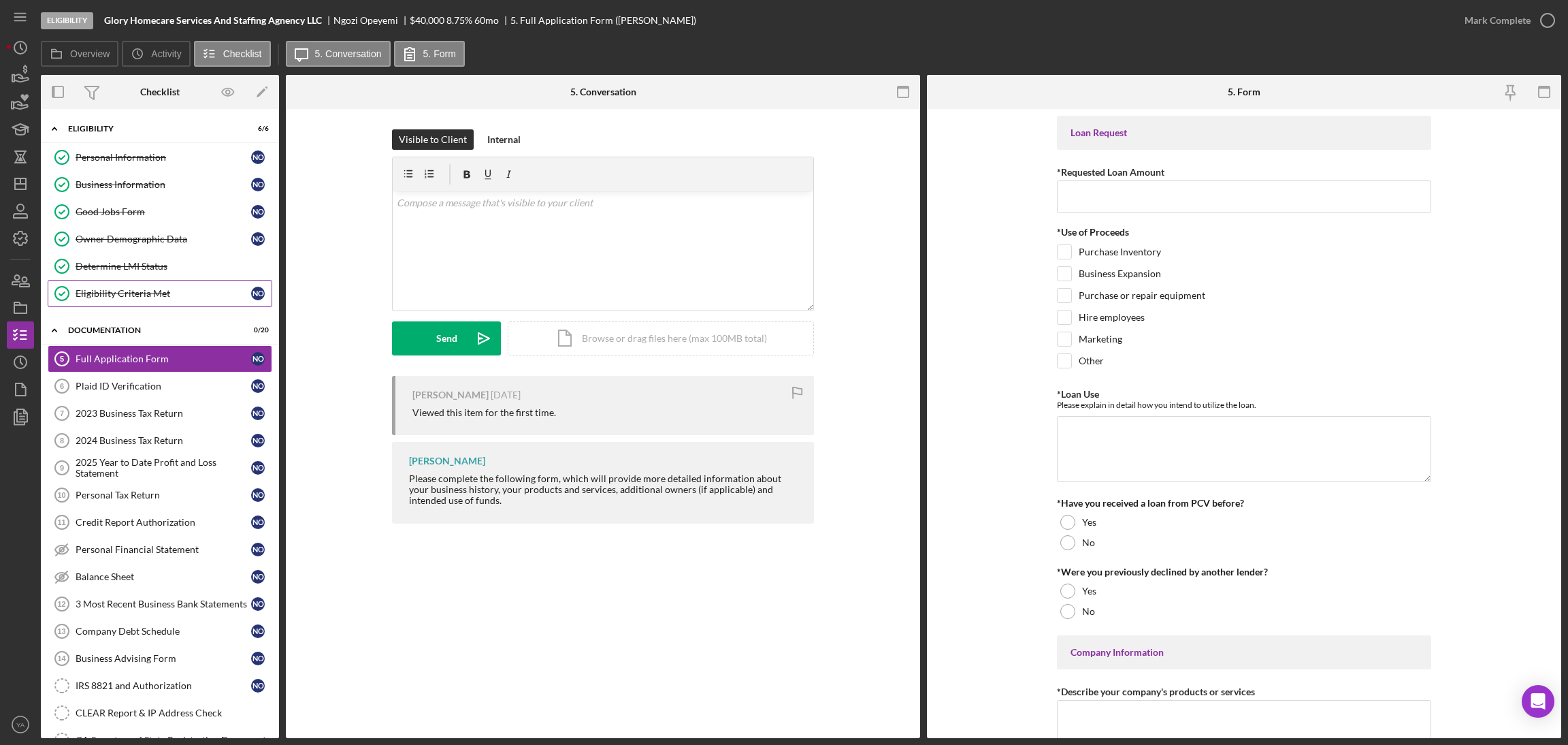
click at [183, 299] on div "Eligibility Criteria Met" at bounding box center [163, 293] width 176 height 11
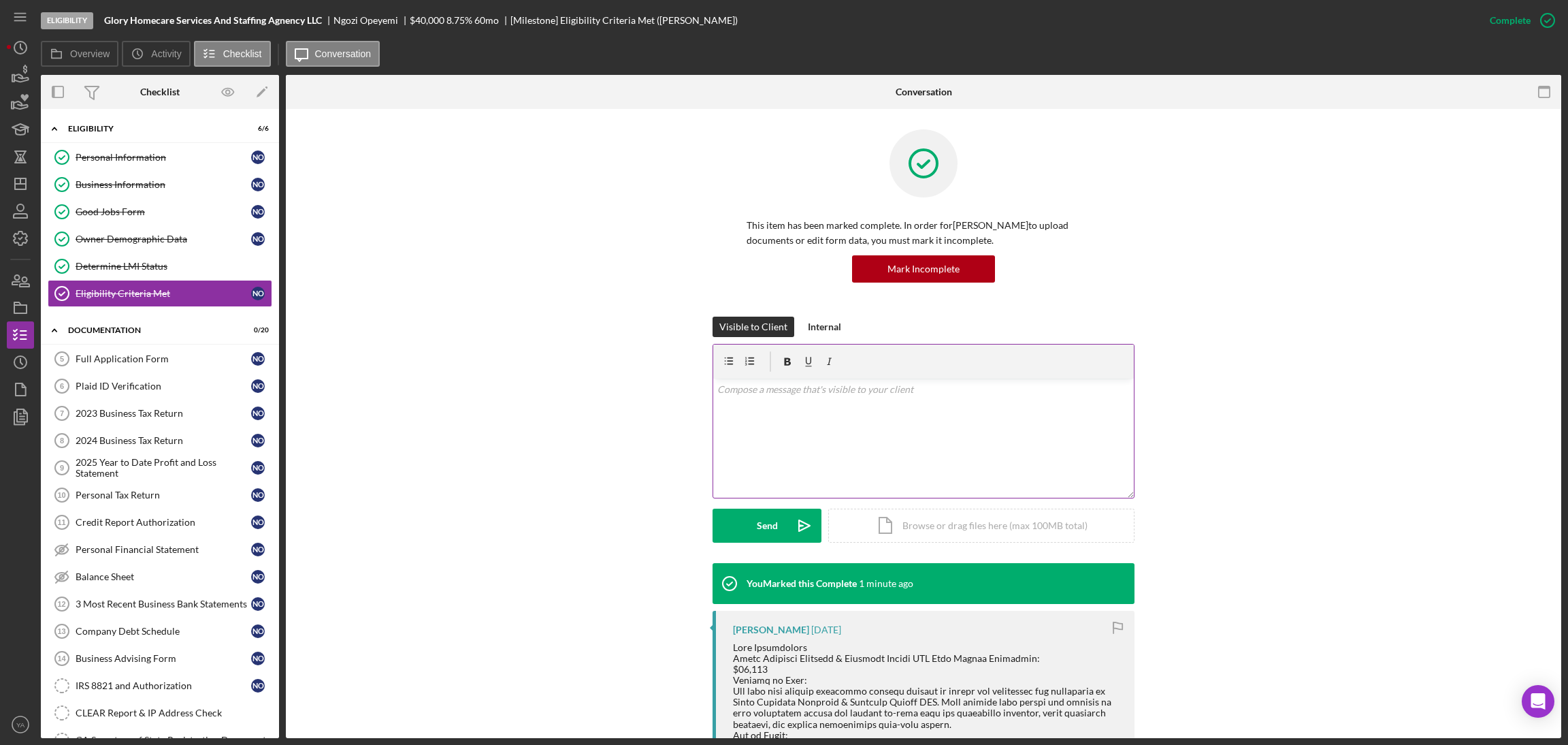
click at [842, 433] on div "v Color teal Color pink Remove color Add row above Add row below Add column bef…" at bounding box center [923, 438] width 420 height 119
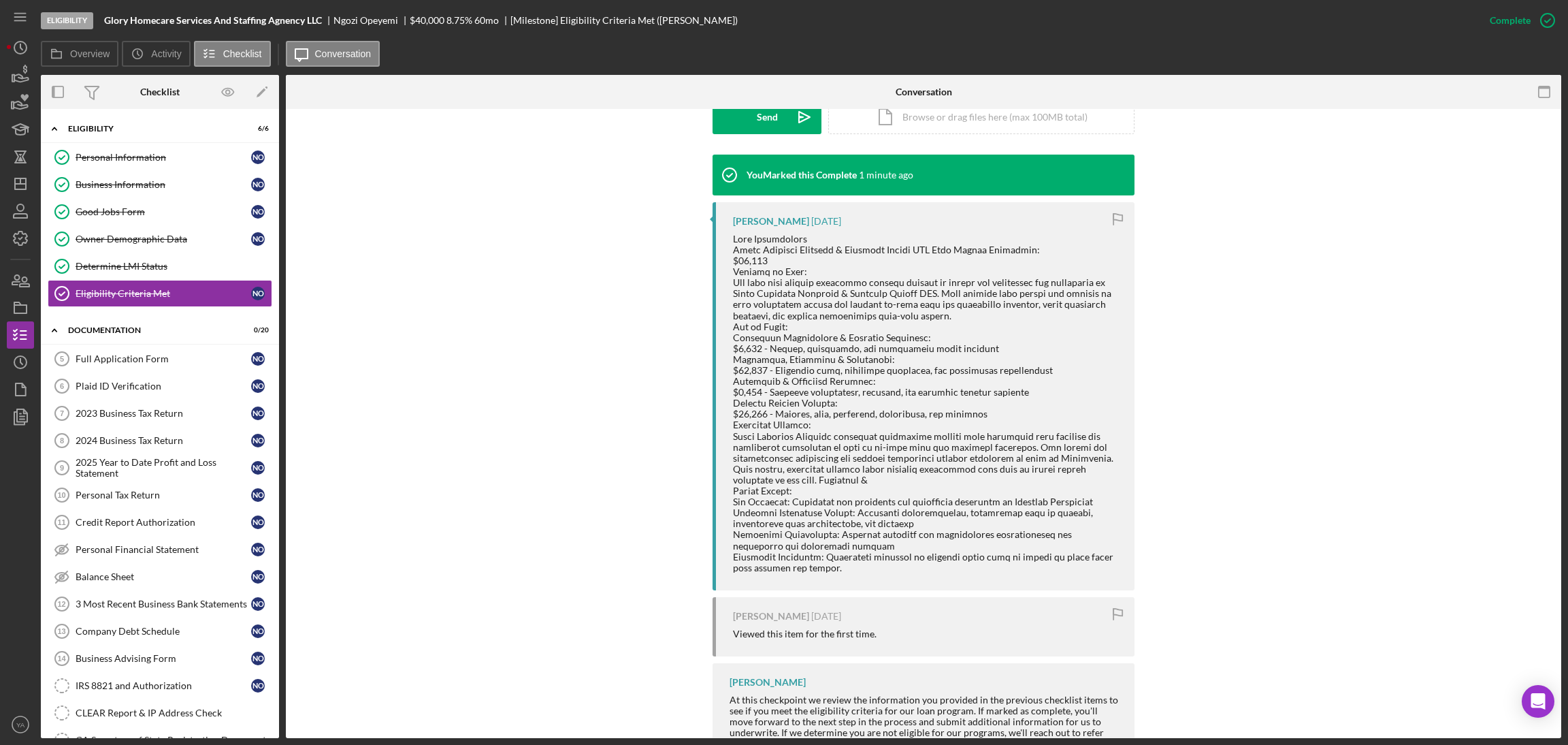
scroll to position [271, 0]
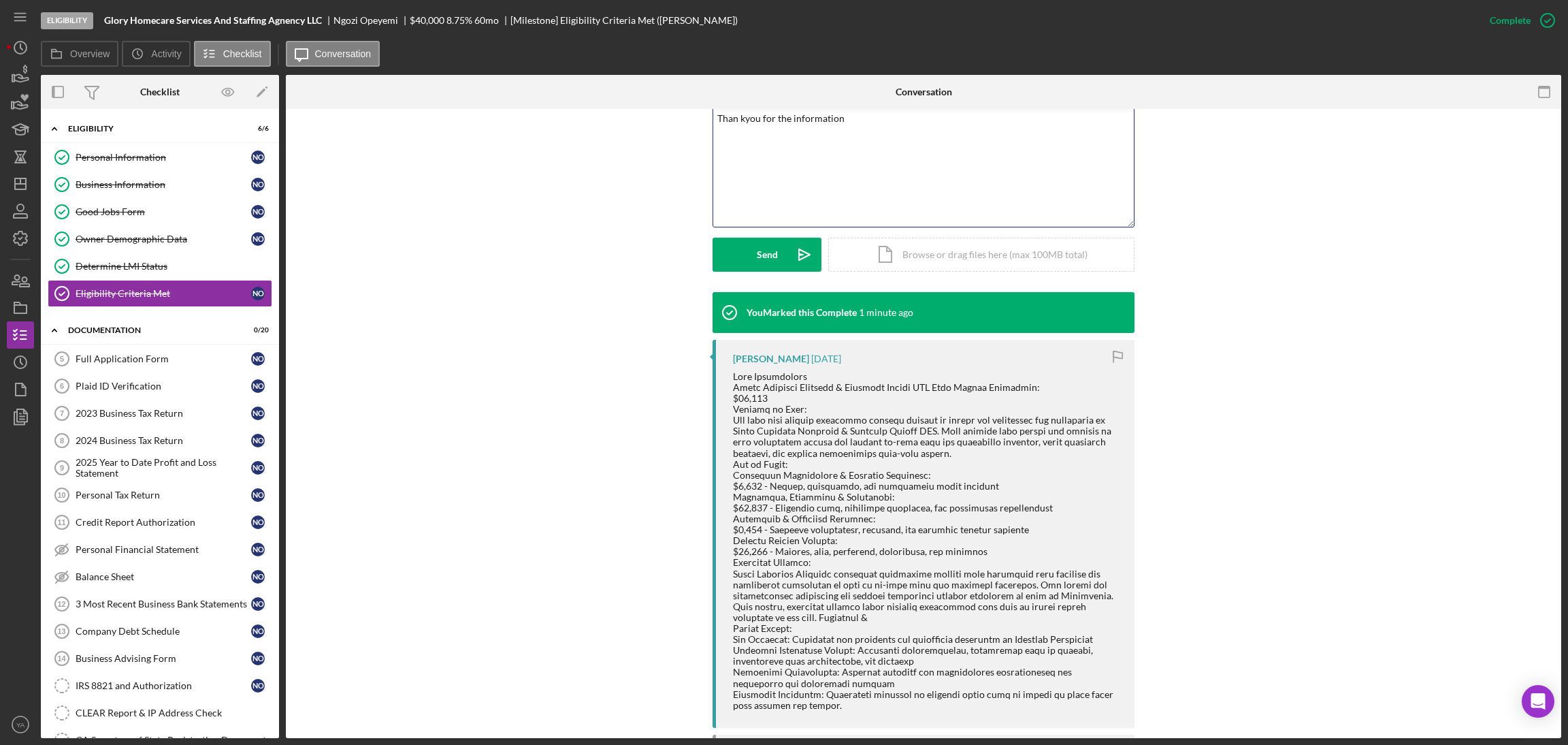
click at [737, 119] on p "Than kyou for the information" at bounding box center [924, 119] width 413 height 15
click at [713, 121] on div "v Color teal Color pink Remove color Add row above Add row below Add column bef…" at bounding box center [923, 167] width 420 height 119
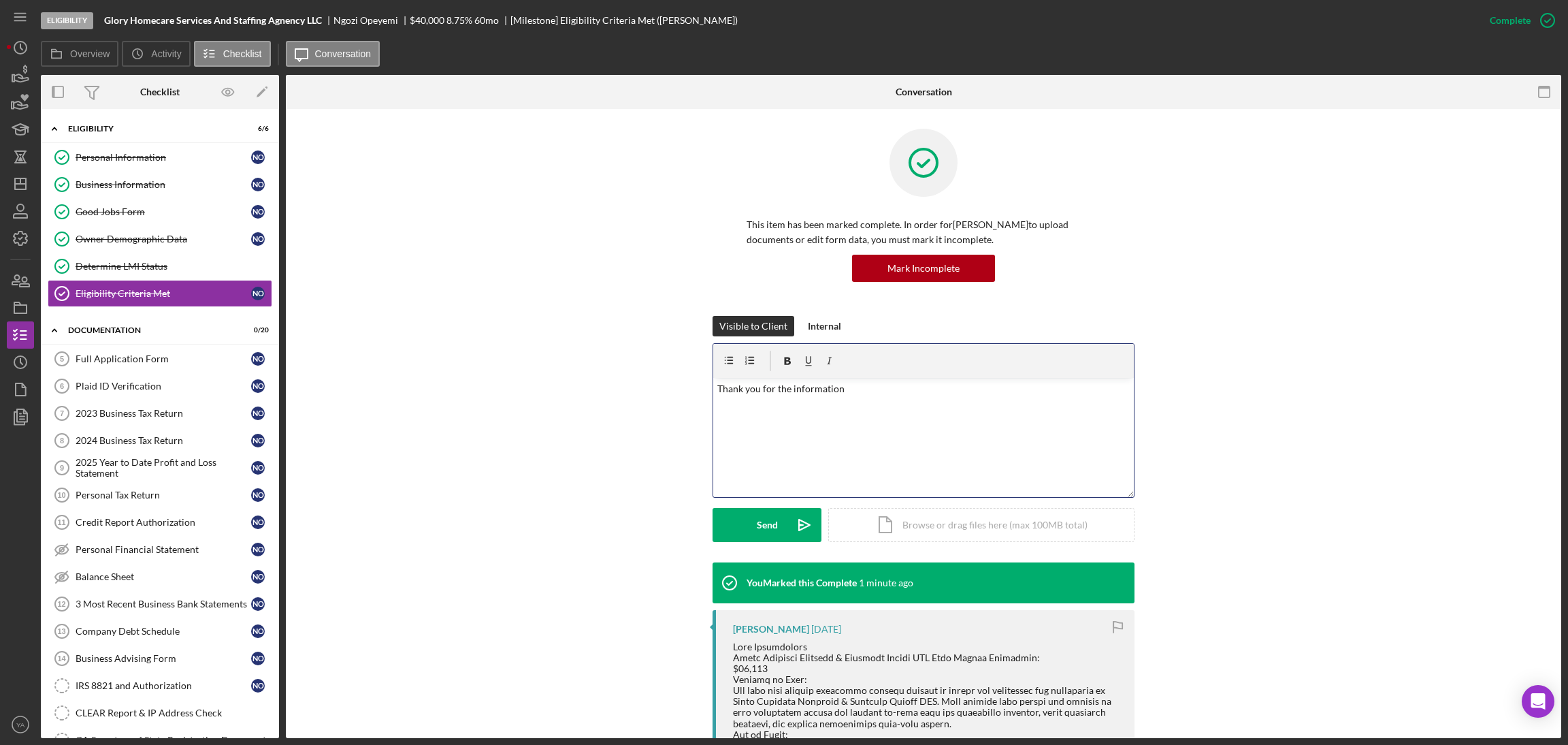
scroll to position [0, 0]
drag, startPoint x: 863, startPoint y: 401, endPoint x: 864, endPoint y: 413, distance: 12.0
click at [864, 413] on div "v Color teal Color pink Remove color Add row above Add row below Add column bef…" at bounding box center [923, 438] width 420 height 119
click at [1004, 405] on p "Hi Ngozi, Thank you for the information. You can copy and paste the same in the…" at bounding box center [924, 397] width 413 height 31
click at [1103, 411] on p "Hi Ngozi, Thank you for the information. You can copy and paste the same in the…" at bounding box center [924, 397] width 413 height 31
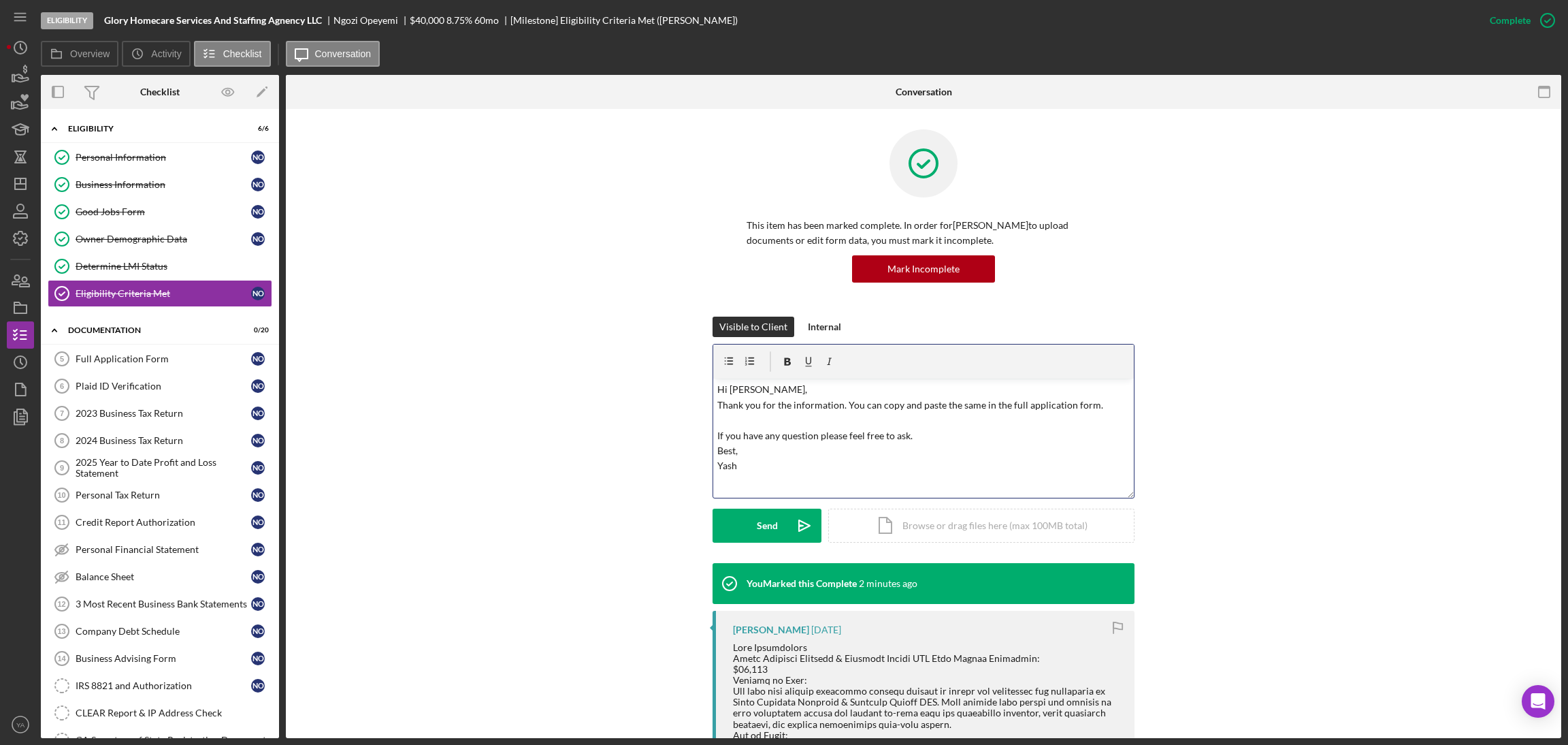
click at [718, 433] on p "Hi Ngozi, Thank you for the information. You can copy and paste the same in the…" at bounding box center [924, 427] width 413 height 91
click at [718, 406] on p "Hi Ngozi, Thank you for the information. You can copy and paste the same in the…" at bounding box center [924, 420] width 413 height 76
click at [926, 442] on p "Hi Ngozi, Thank you for the information. You can copy and paste the same in the…" at bounding box center [924, 427] width 413 height 91
click at [1099, 419] on p "Hi Ngozi, Thank you for the information. You can copy and paste the same in the…" at bounding box center [924, 436] width 413 height 107
click at [942, 457] on p "Hi Ngozi, Thank you for the information. You can copy and paste the same in the…" at bounding box center [924, 442] width 413 height 122
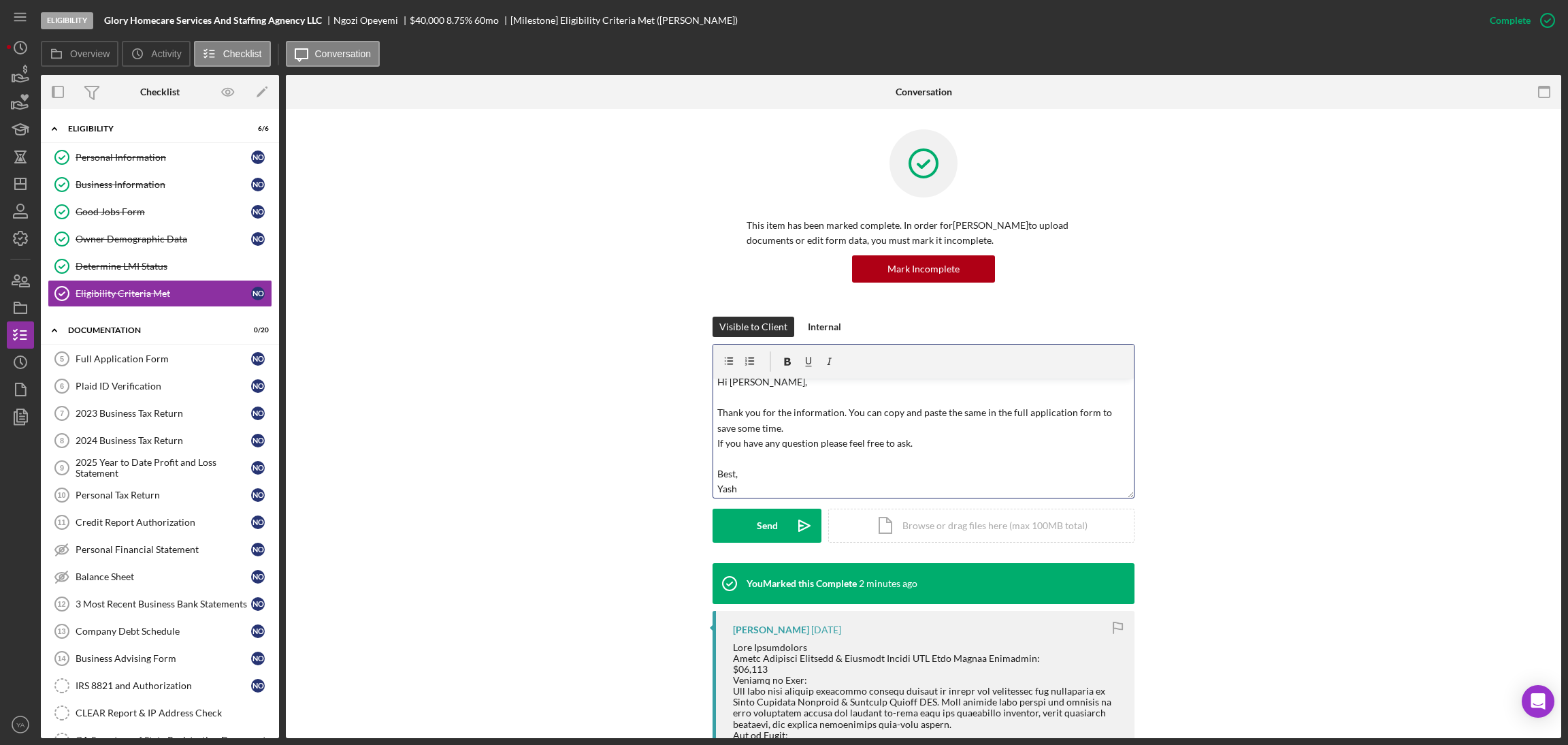
scroll to position [11, 0]
click at [776, 531] on button "Send Icon/icon-invite-send" at bounding box center [767, 525] width 109 height 34
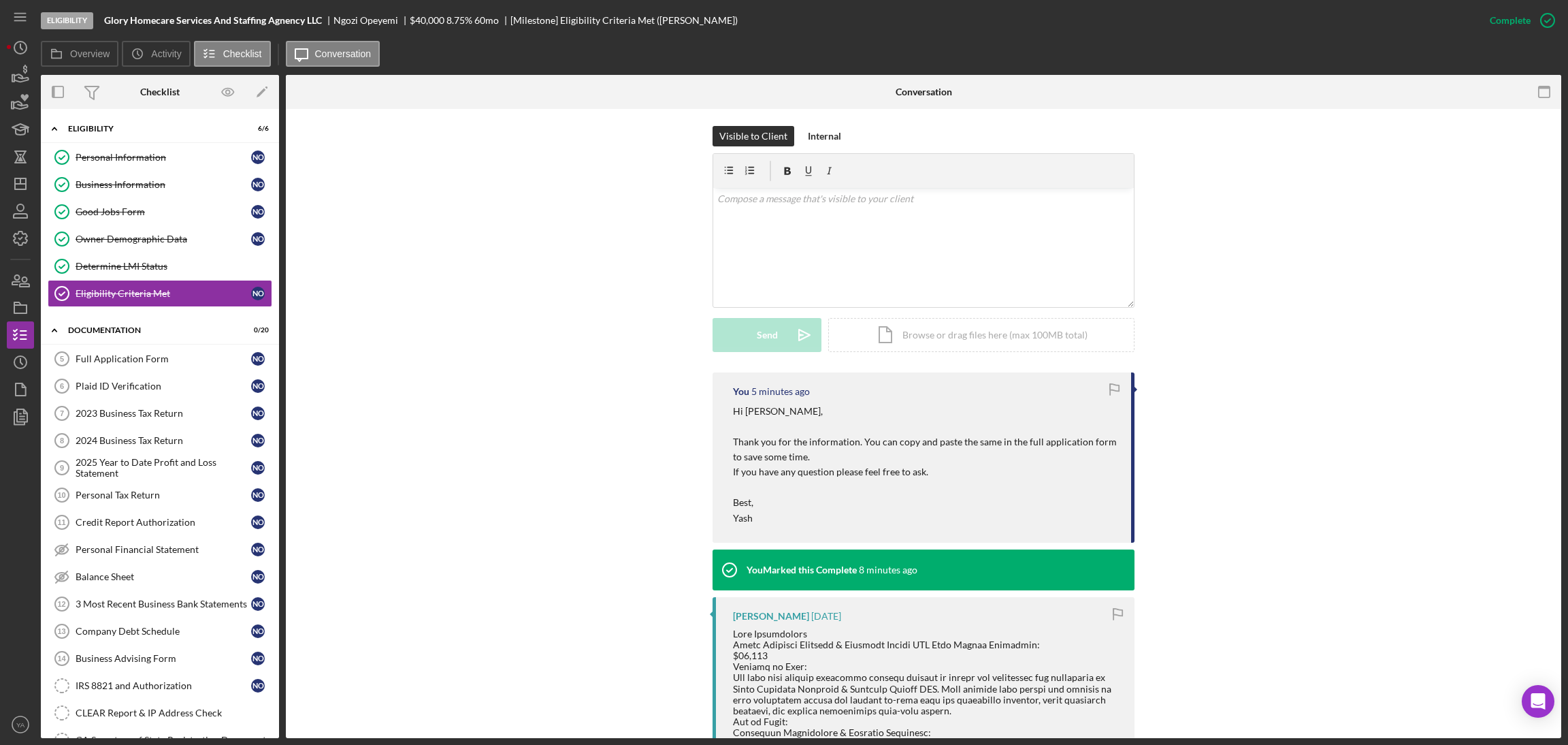
scroll to position [0, 0]
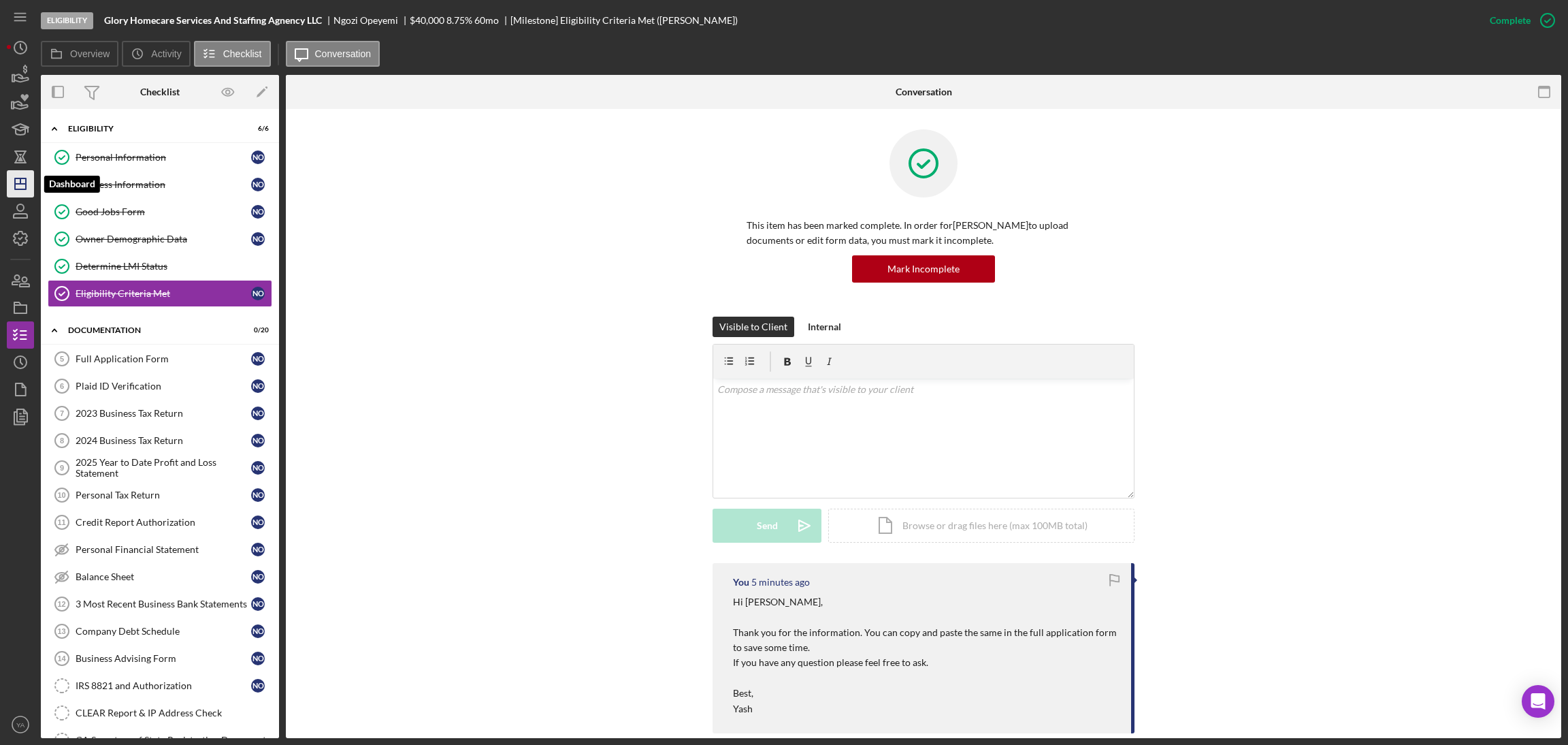
click at [26, 179] on icon "Icon/Dashboard" at bounding box center [20, 183] width 34 height 34
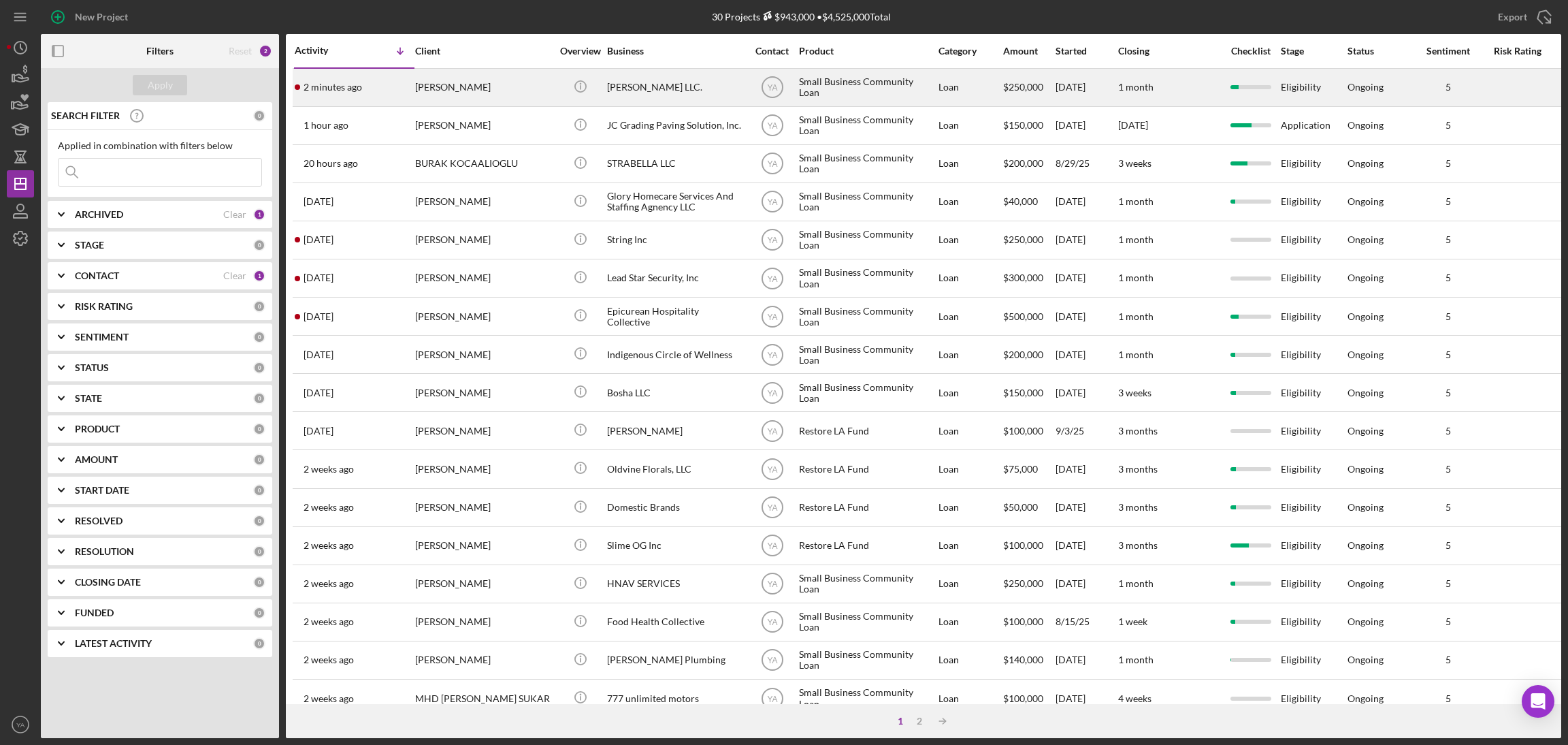
click at [646, 91] on div "Bruce Waynne LLC." at bounding box center [675, 88] width 136 height 36
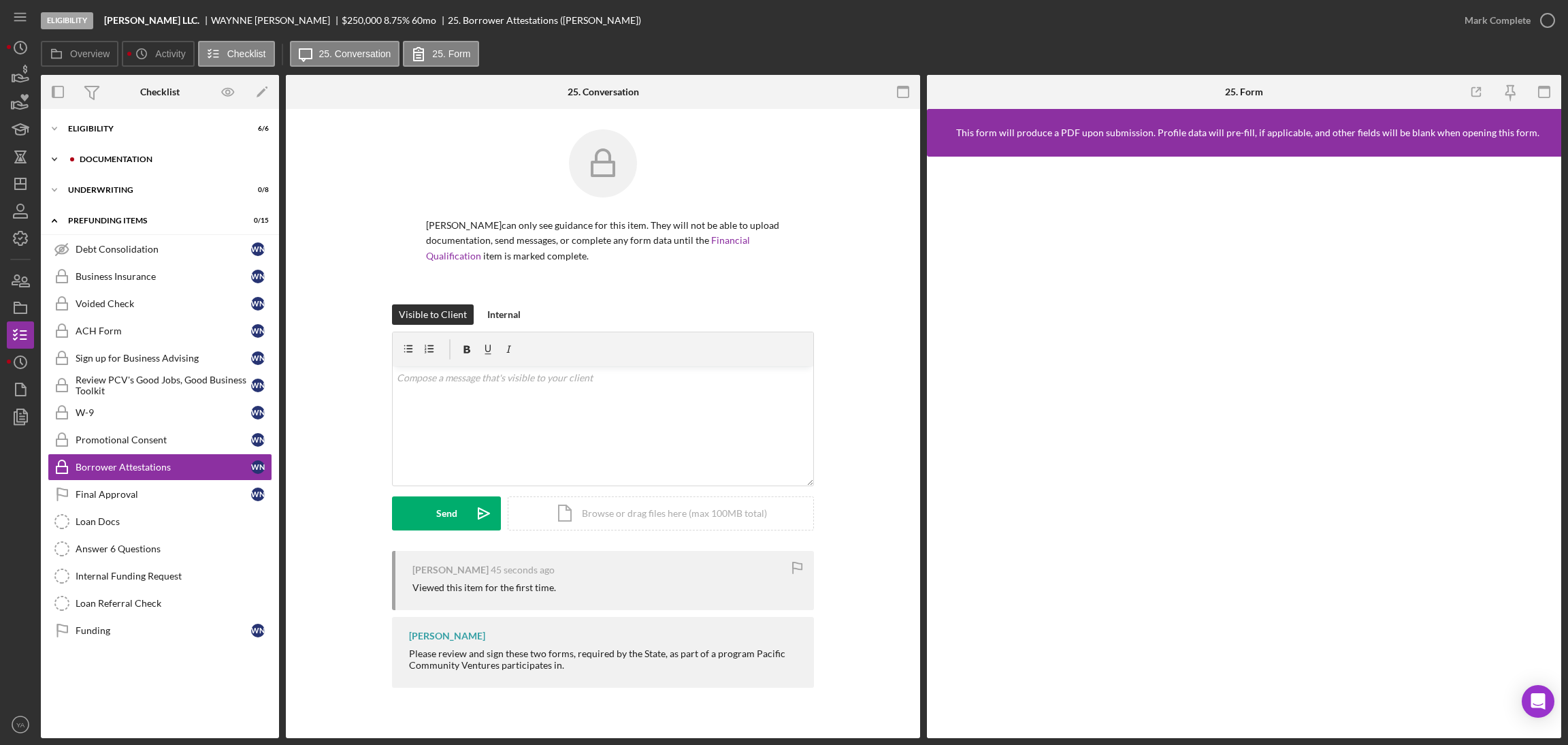
click at [156, 165] on div "Icon/Expander Documentation 4 / 20" at bounding box center [160, 159] width 238 height 27
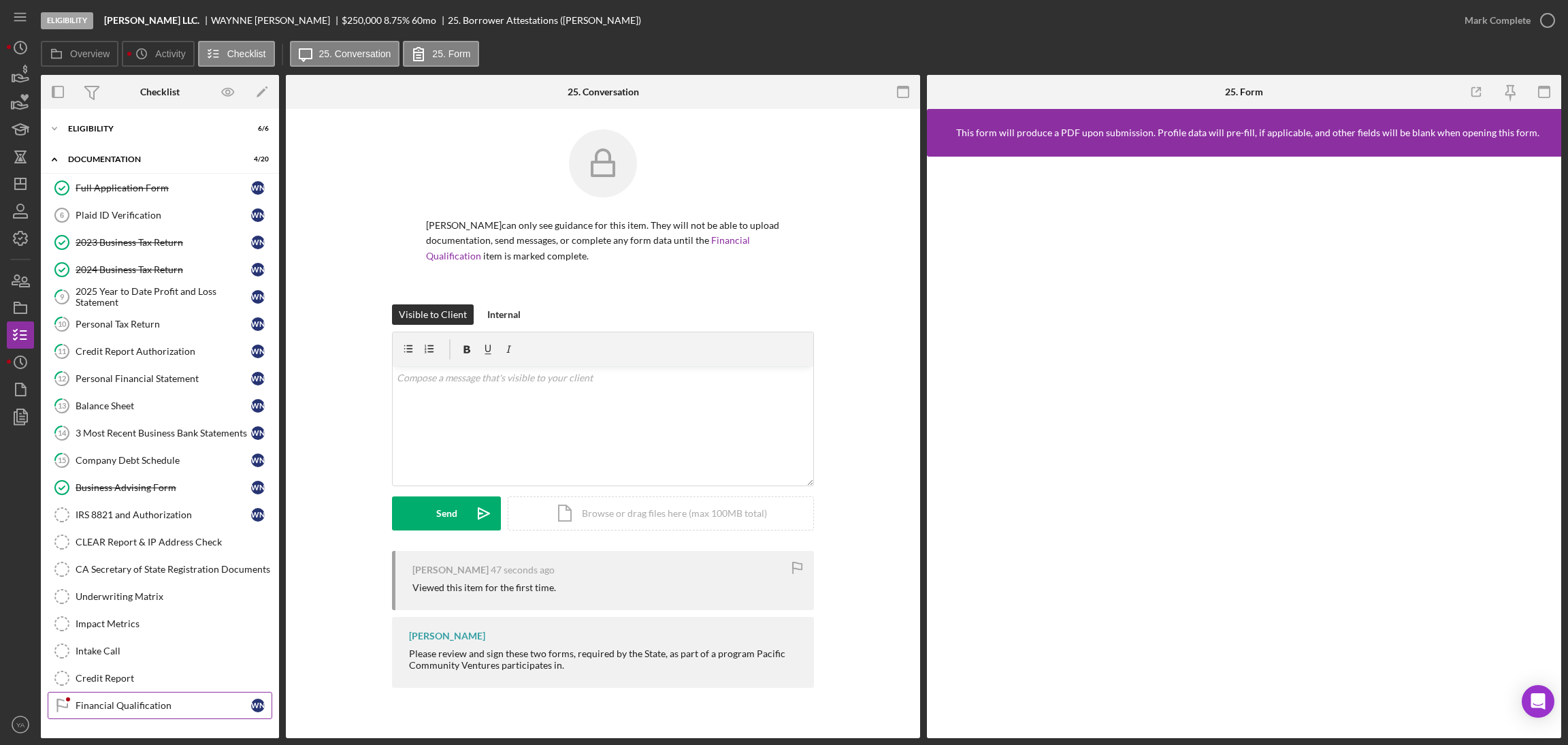
click at [152, 718] on link "Financial Qualification Financial Qualification W N" at bounding box center [160, 705] width 225 height 27
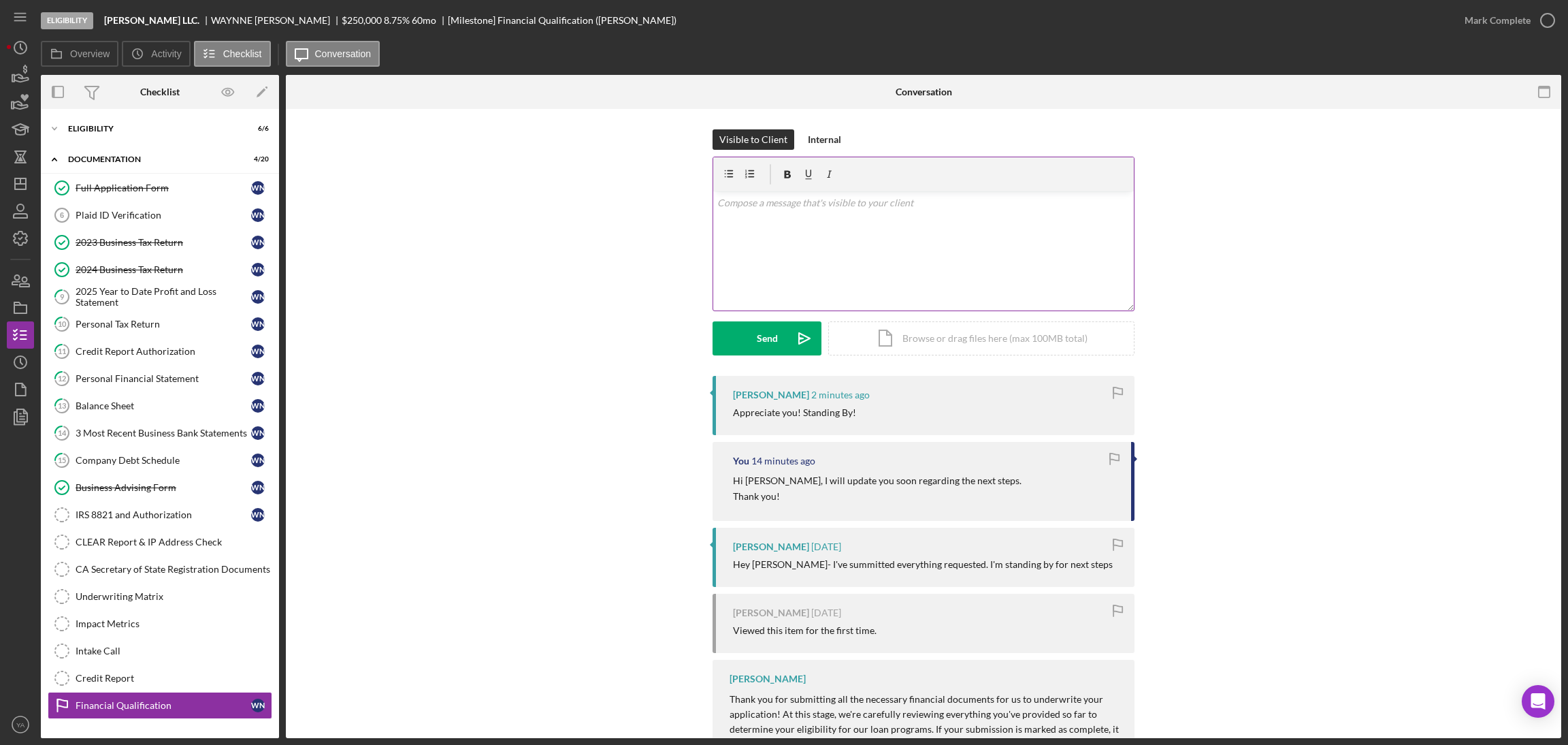
click at [864, 242] on div "v Color teal Color pink Remove color Add row above Add row below Add column bef…" at bounding box center [923, 251] width 420 height 119
click at [33, 180] on icon "Icon/Dashboard" at bounding box center [20, 183] width 34 height 34
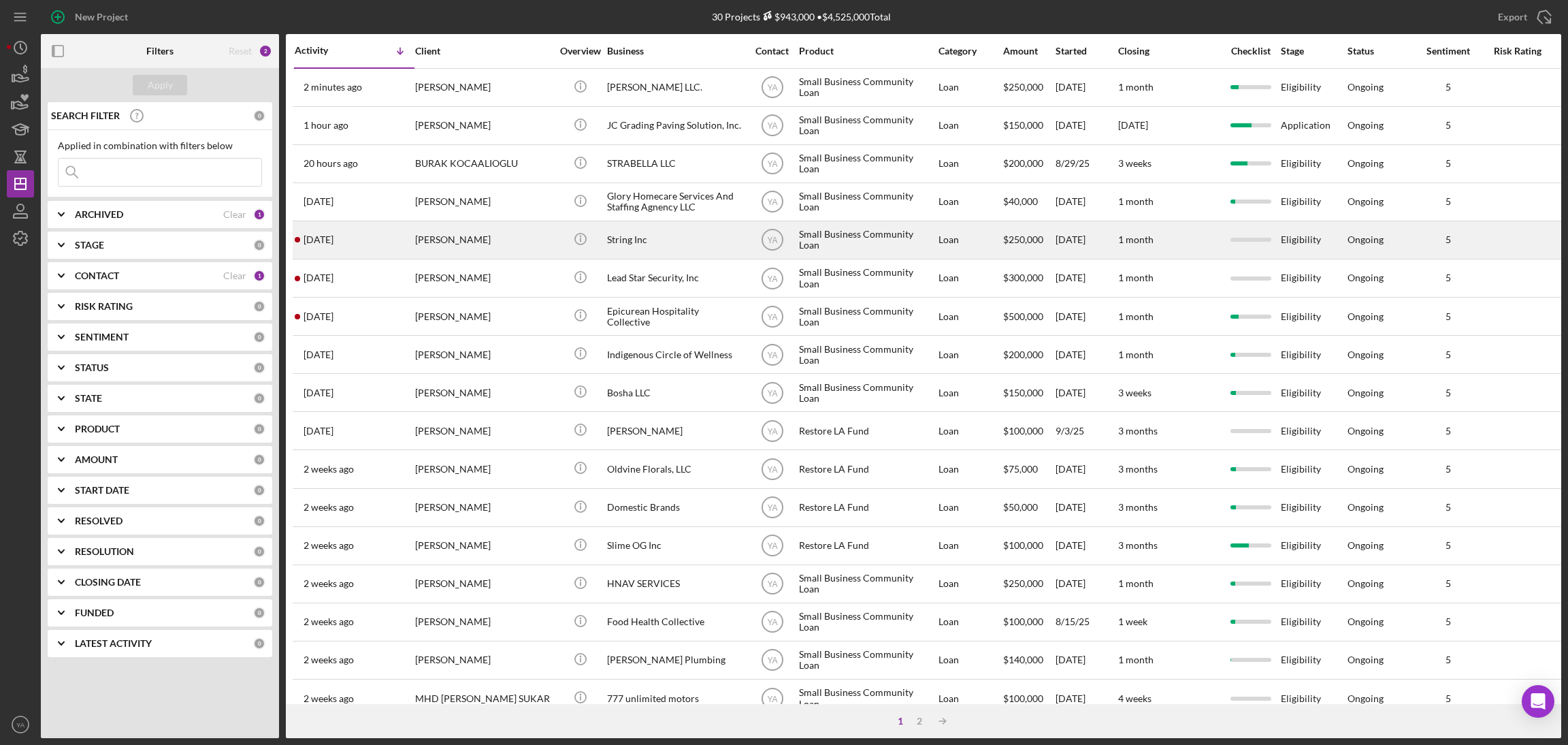
click at [697, 229] on div "String Inc" at bounding box center [675, 240] width 136 height 36
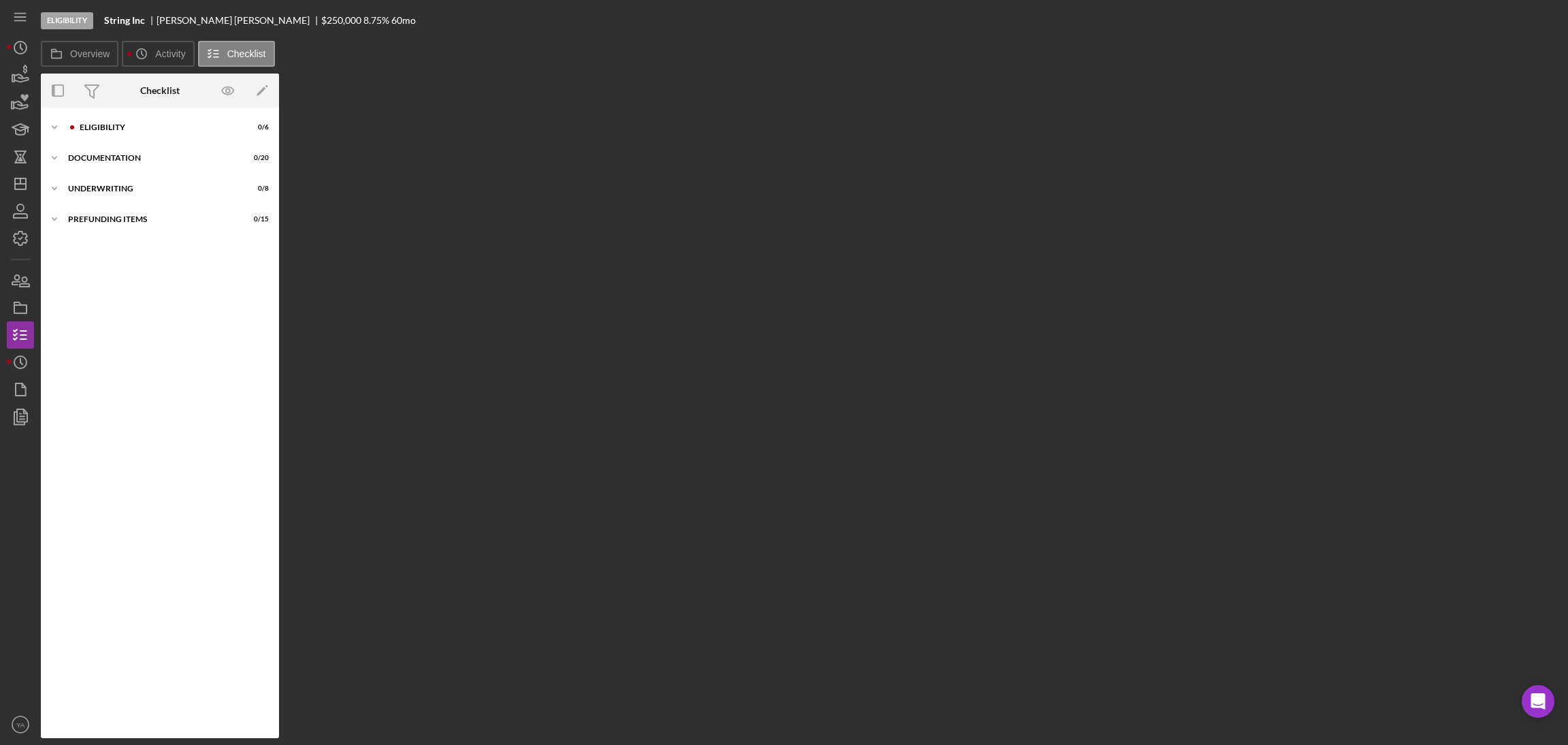
scroll to position [11, 0]
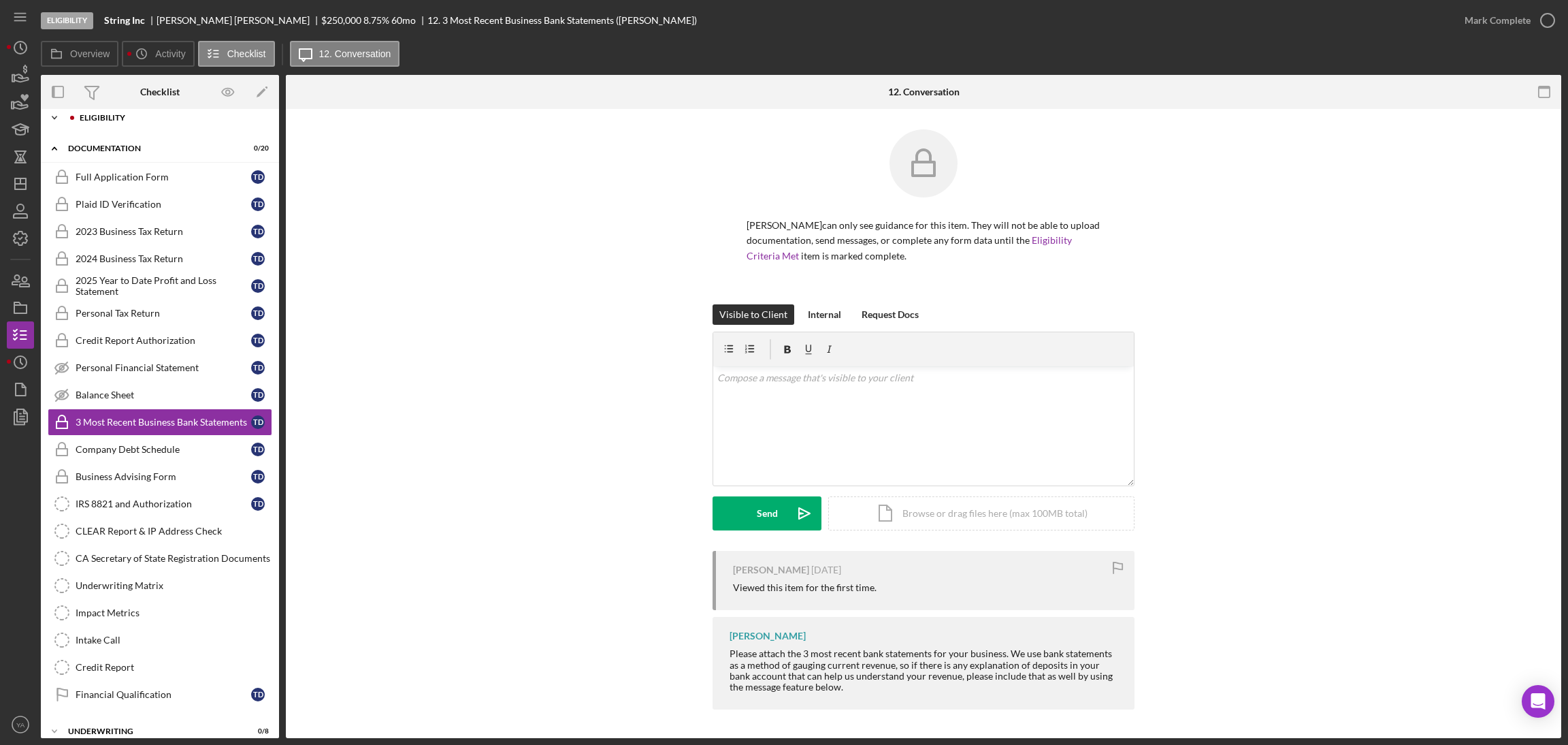
click at [130, 121] on div "Eligibility" at bounding box center [171, 118] width 183 height 8
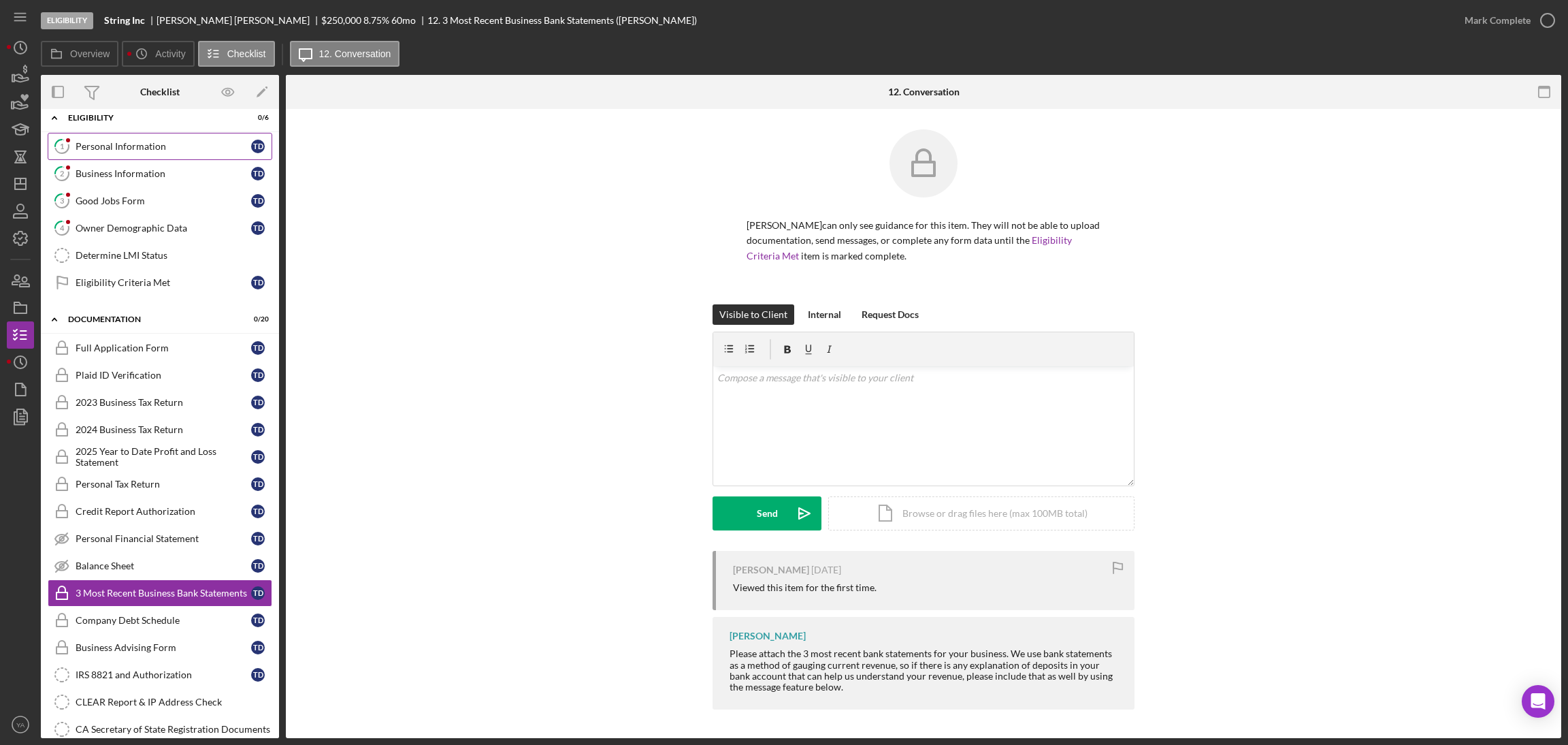
click at [142, 149] on div "Personal Information" at bounding box center [163, 146] width 176 height 11
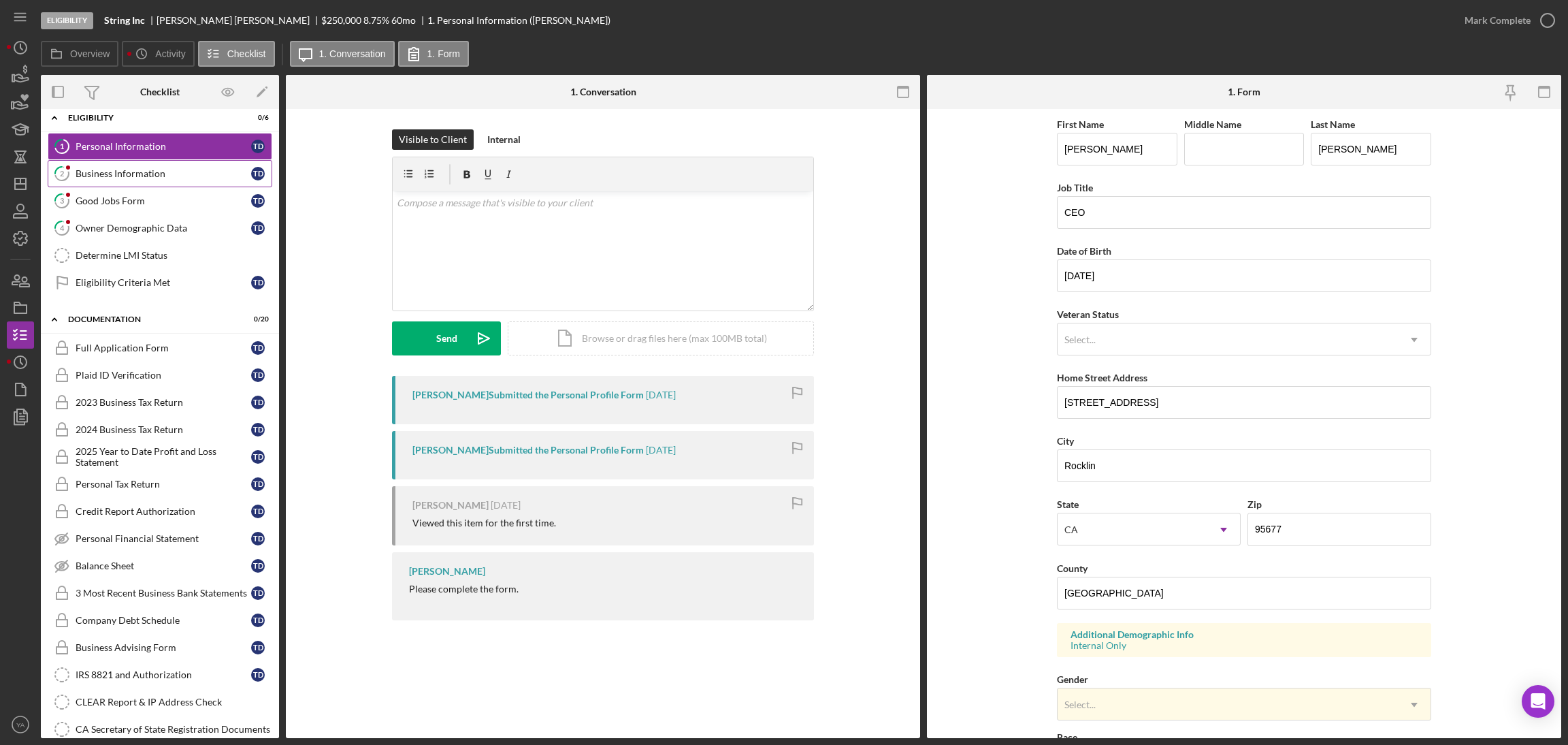
click at [183, 171] on div "Business Information" at bounding box center [163, 174] width 176 height 11
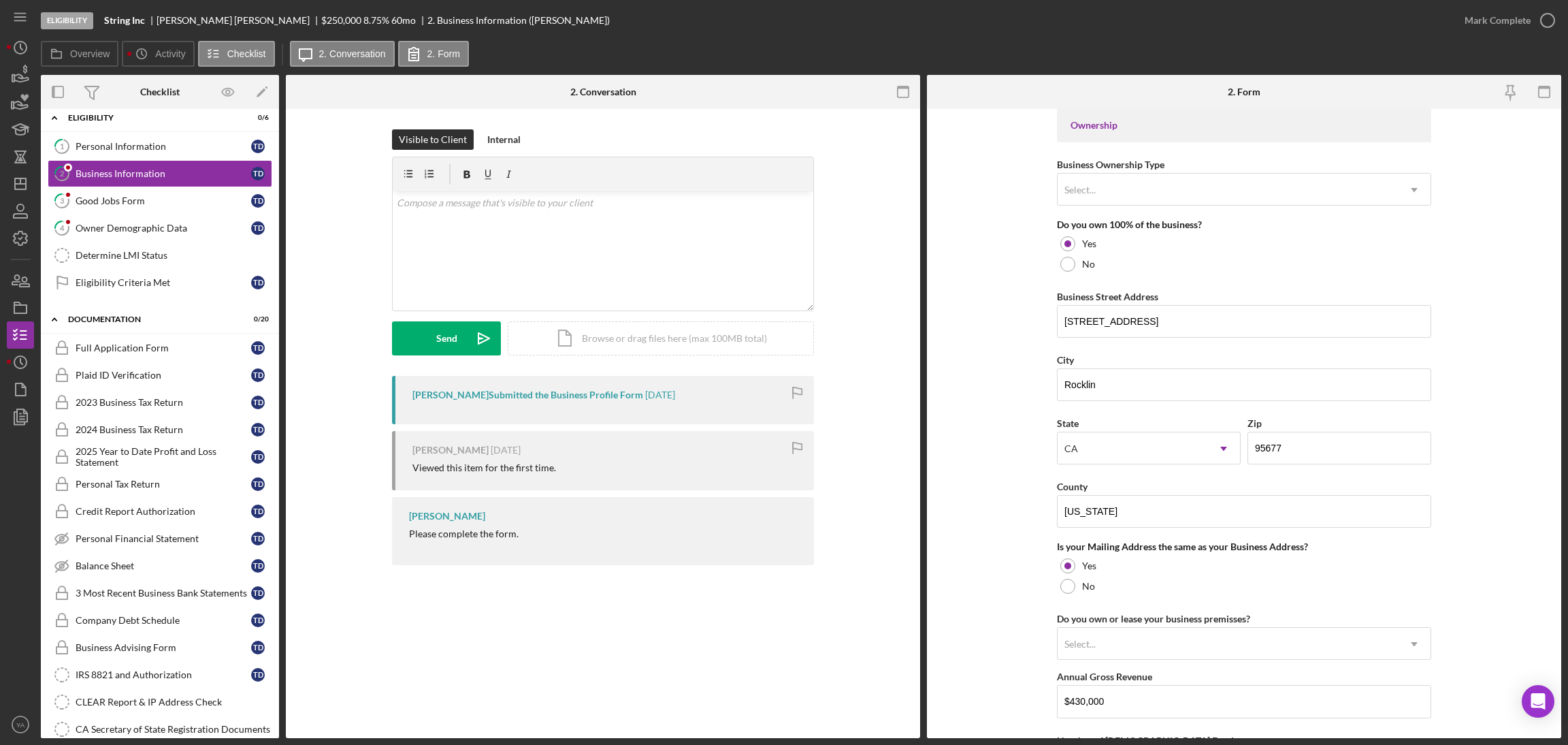
scroll to position [715, 0]
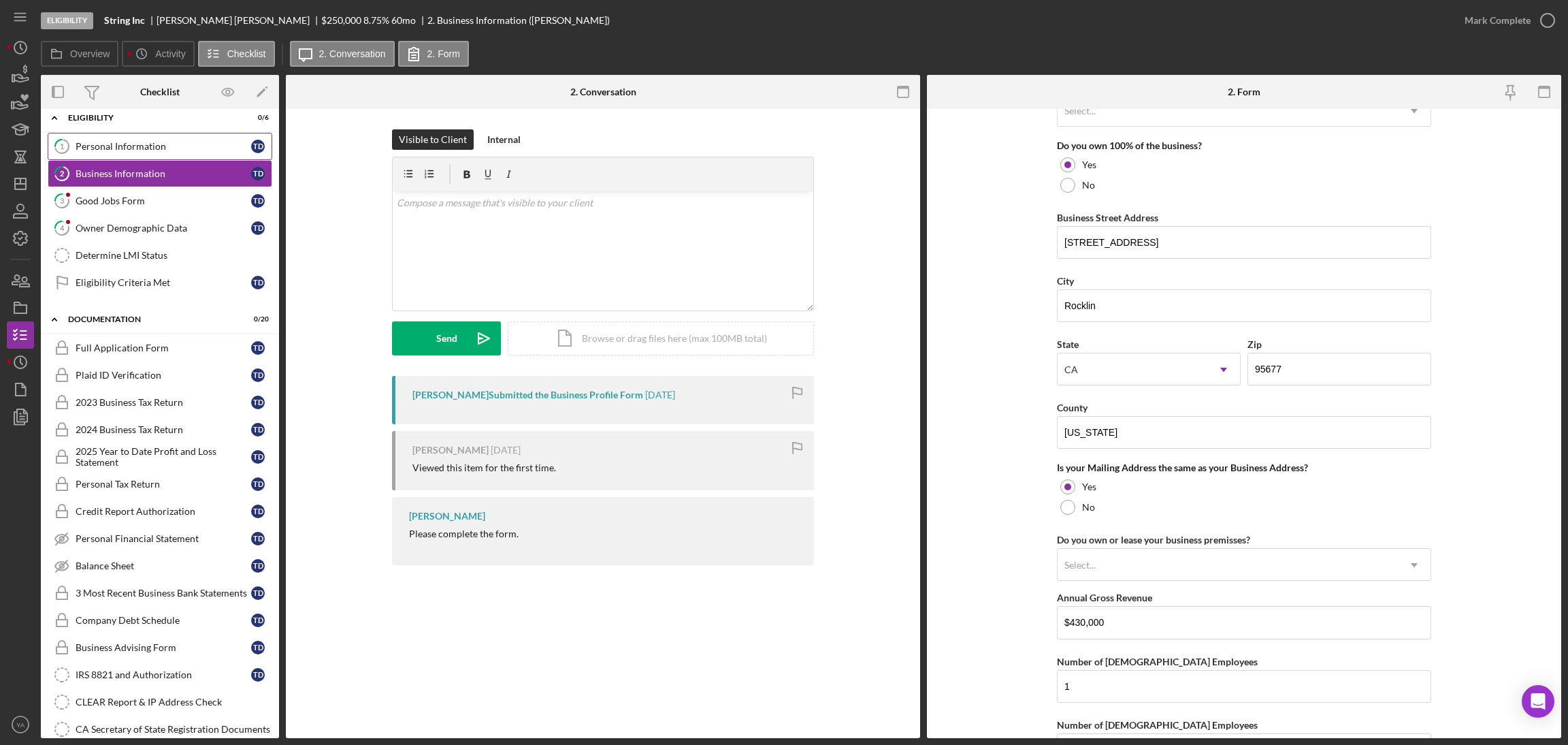
click at [177, 149] on div "Personal Information" at bounding box center [163, 146] width 176 height 11
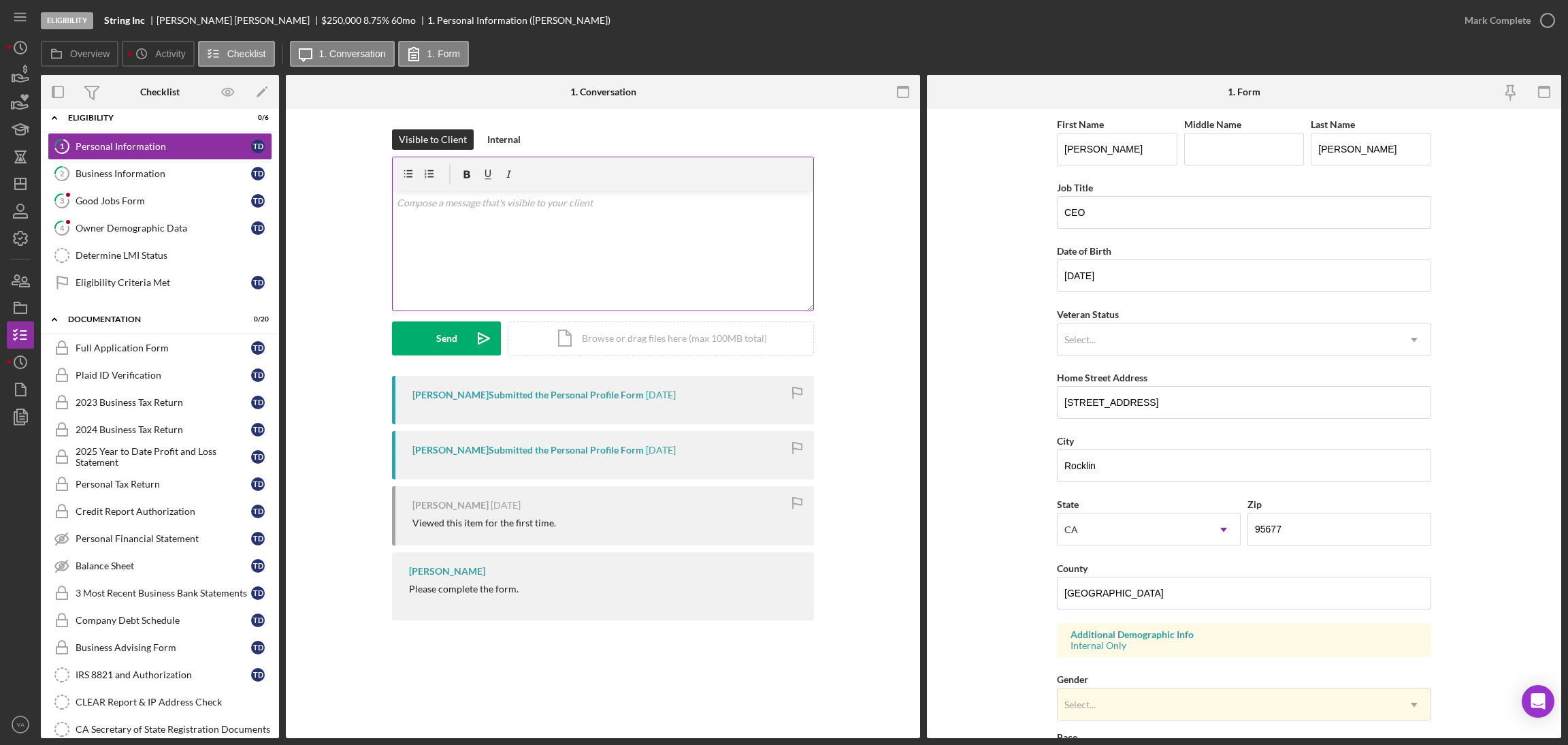
click at [544, 223] on div "v Color teal Color pink Remove color Add row above Add row below Add column bef…" at bounding box center [602, 251] width 420 height 119
click at [455, 217] on p "Hi Tyler, Can you correc tthe county information please." at bounding box center [603, 211] width 413 height 31
click at [460, 218] on p "Hi Tyler, Can you correc tthe county information please." at bounding box center [603, 211] width 413 height 31
click at [459, 218] on p "Hi Tyler, Can you correc tthe county information please." at bounding box center [603, 211] width 413 height 31
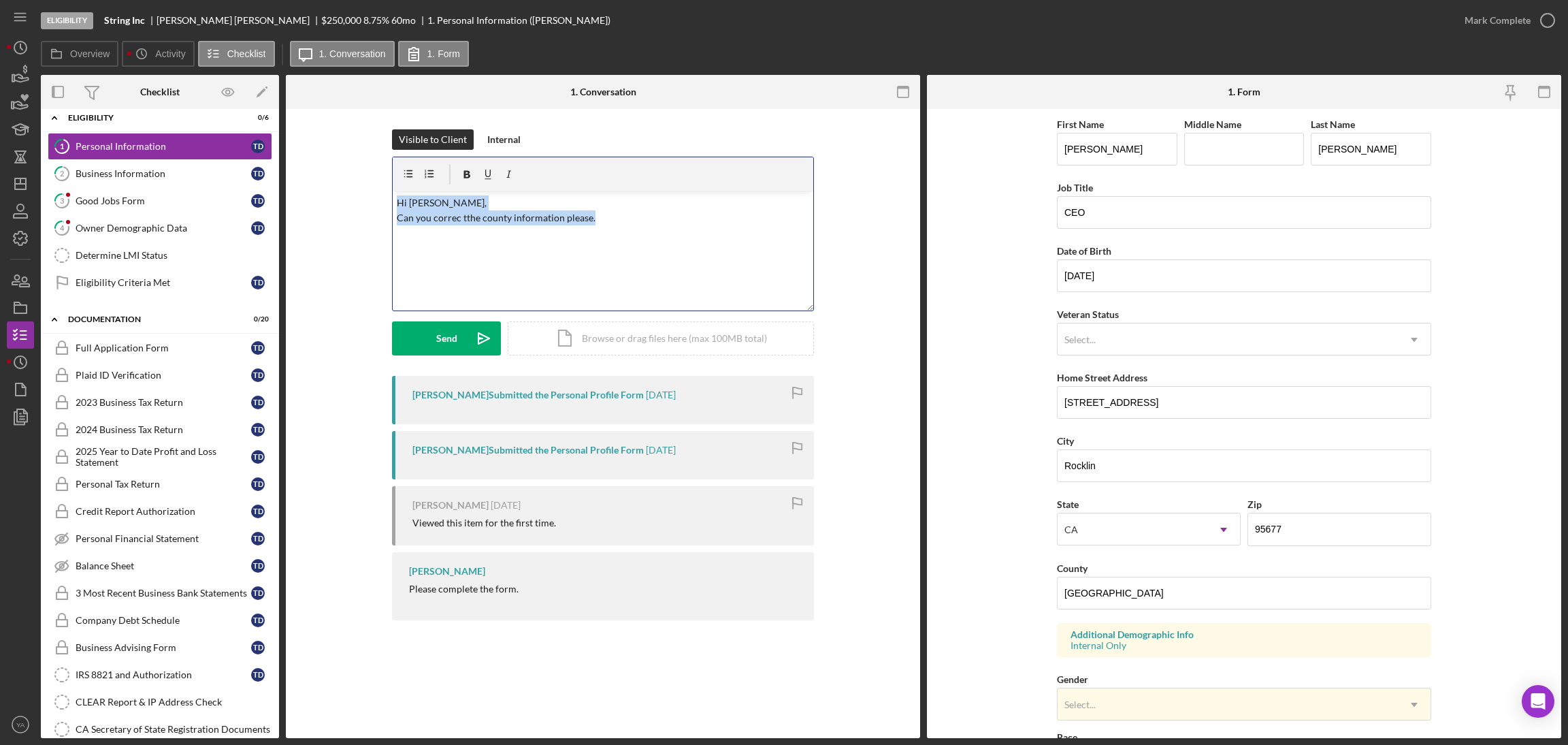
click at [458, 221] on p "Hi Tyler, Can you correc tthe county information please." at bounding box center [603, 211] width 413 height 31
click at [623, 232] on div "v Color teal Color pink Remove color Add row above Add row below Add column bef…" at bounding box center [602, 251] width 420 height 119
click at [648, 237] on div "v Color teal Color pink Remove color Add row above Add row below Add column bef…" at bounding box center [602, 251] width 420 height 119
click at [563, 285] on div "v Color teal Color pink Remove color Add row above Add row below Add column bef…" at bounding box center [602, 251] width 420 height 119
click at [426, 193] on div "v Color teal Color pink Remove color Add row above Add row below Add column bef…" at bounding box center [602, 251] width 420 height 119
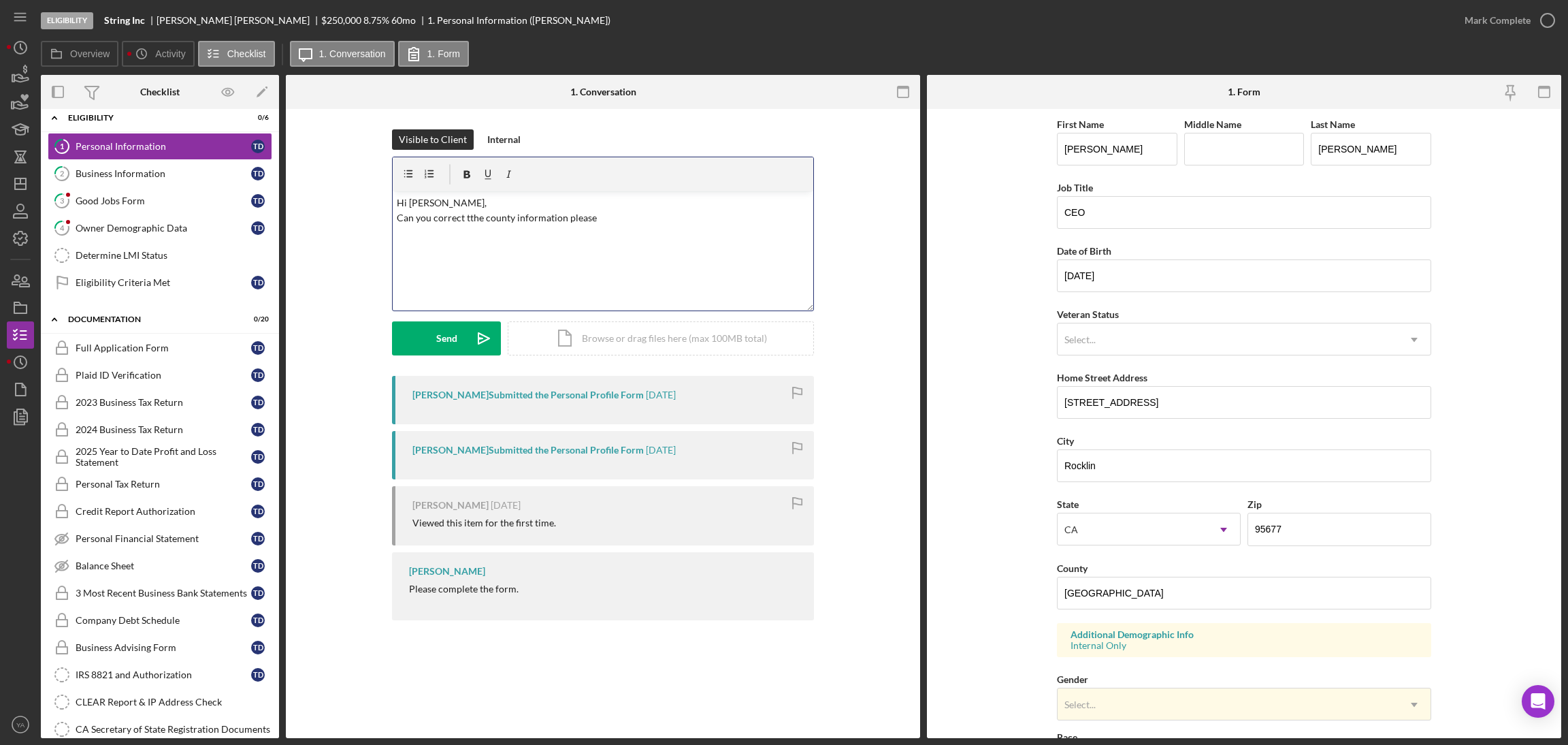
click at [398, 220] on p "Hi Tyler, Can you correct tthe county information please" at bounding box center [603, 211] width 413 height 31
click at [570, 229] on div "v Color teal Color pink Remove color Add row above Add row below Add column bef…" at bounding box center [602, 251] width 420 height 119
click at [673, 212] on div "v Color teal Color pink Remove color Add row above Add row below Add column bef…" at bounding box center [602, 251] width 420 height 119
click at [521, 205] on p "Hi Tyler, can you correct tthe county information please" at bounding box center [603, 203] width 413 height 15
click at [668, 210] on p "Hi Tyler, can you correct tthe 'County' information please" at bounding box center [603, 203] width 413 height 15
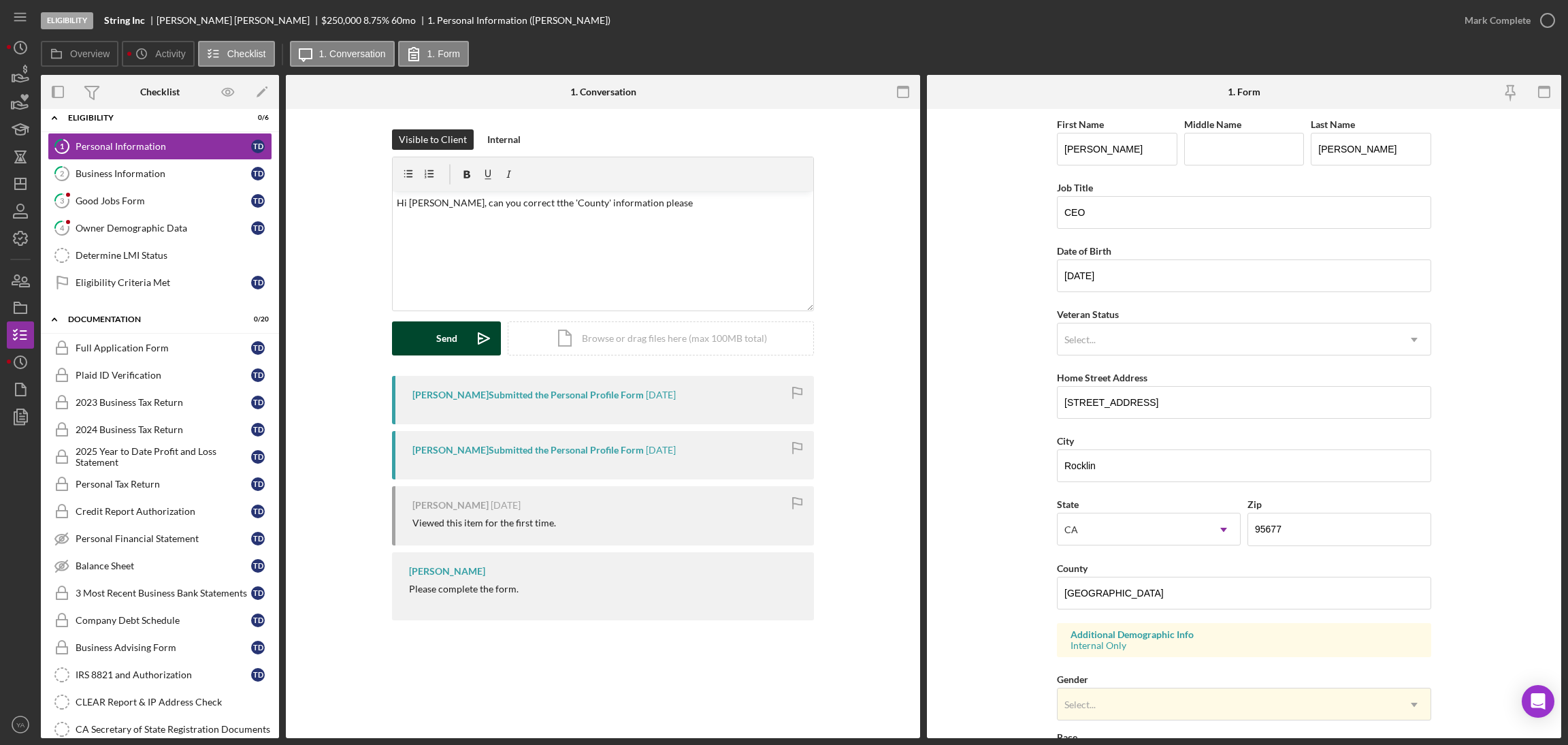
click at [451, 343] on div "Send" at bounding box center [447, 338] width 21 height 34
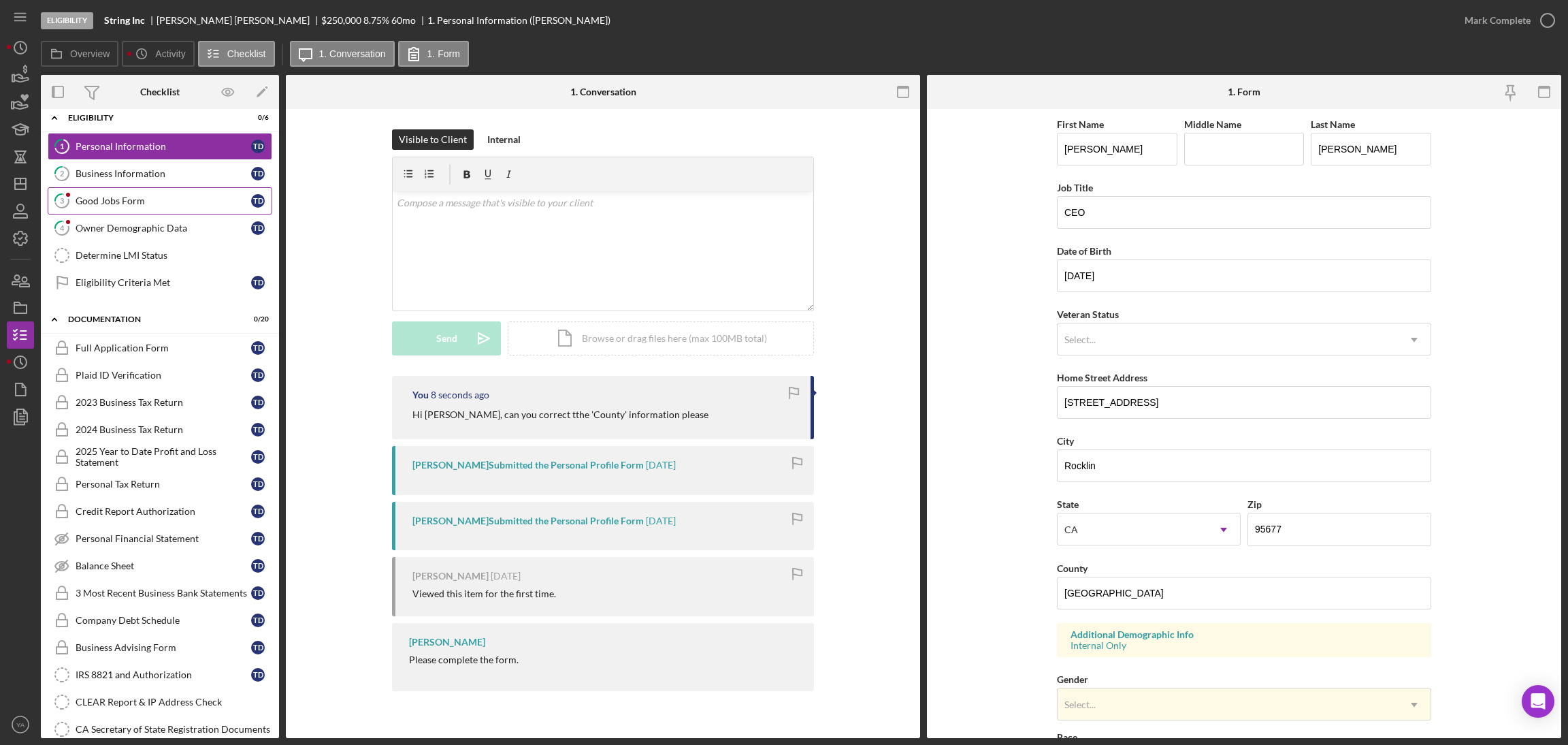
click at [143, 198] on div "Good Jobs Form" at bounding box center [163, 201] width 176 height 11
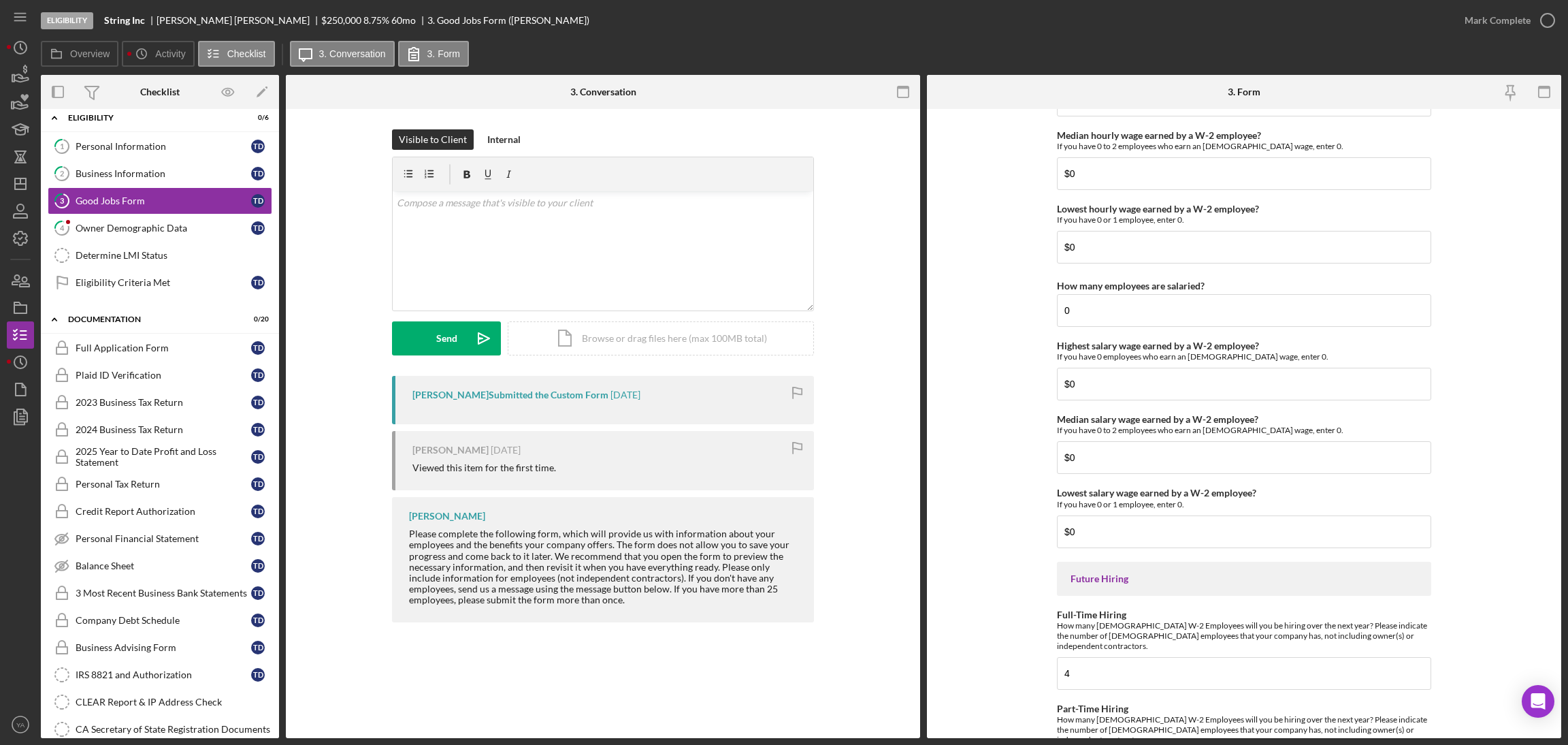
scroll to position [2835, 0]
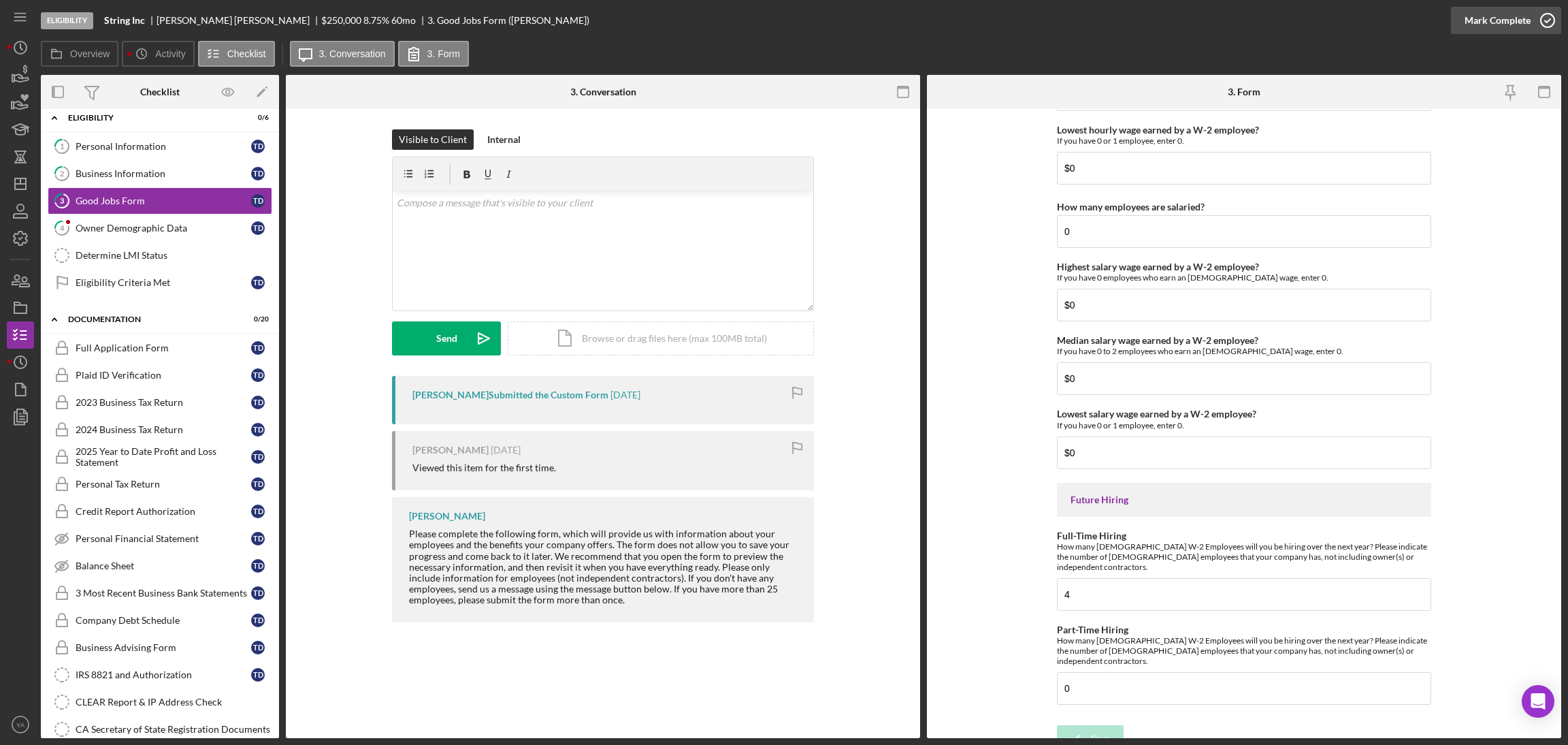
click at [1526, 13] on div "Mark Complete" at bounding box center [1497, 20] width 66 height 27
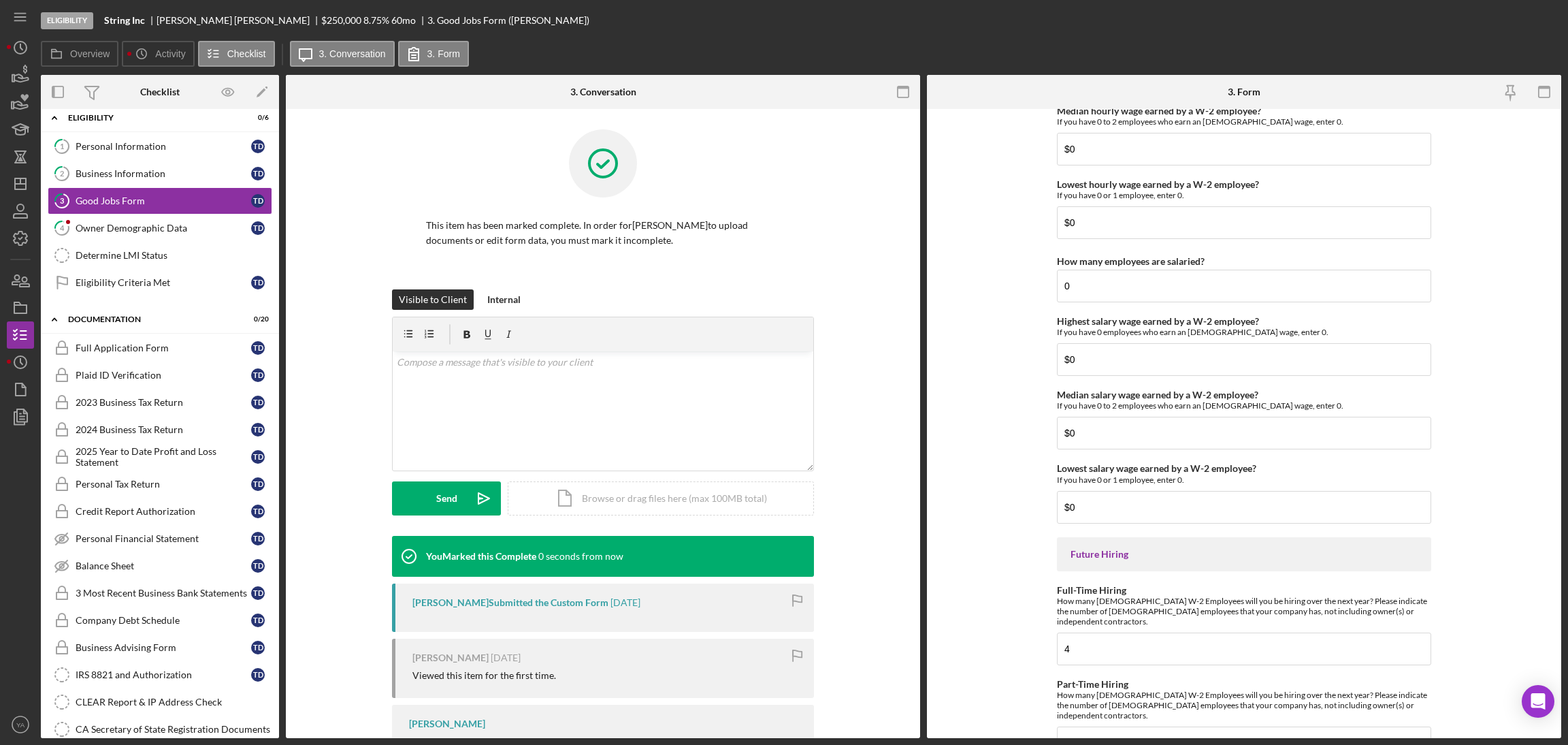
scroll to position [2889, 0]
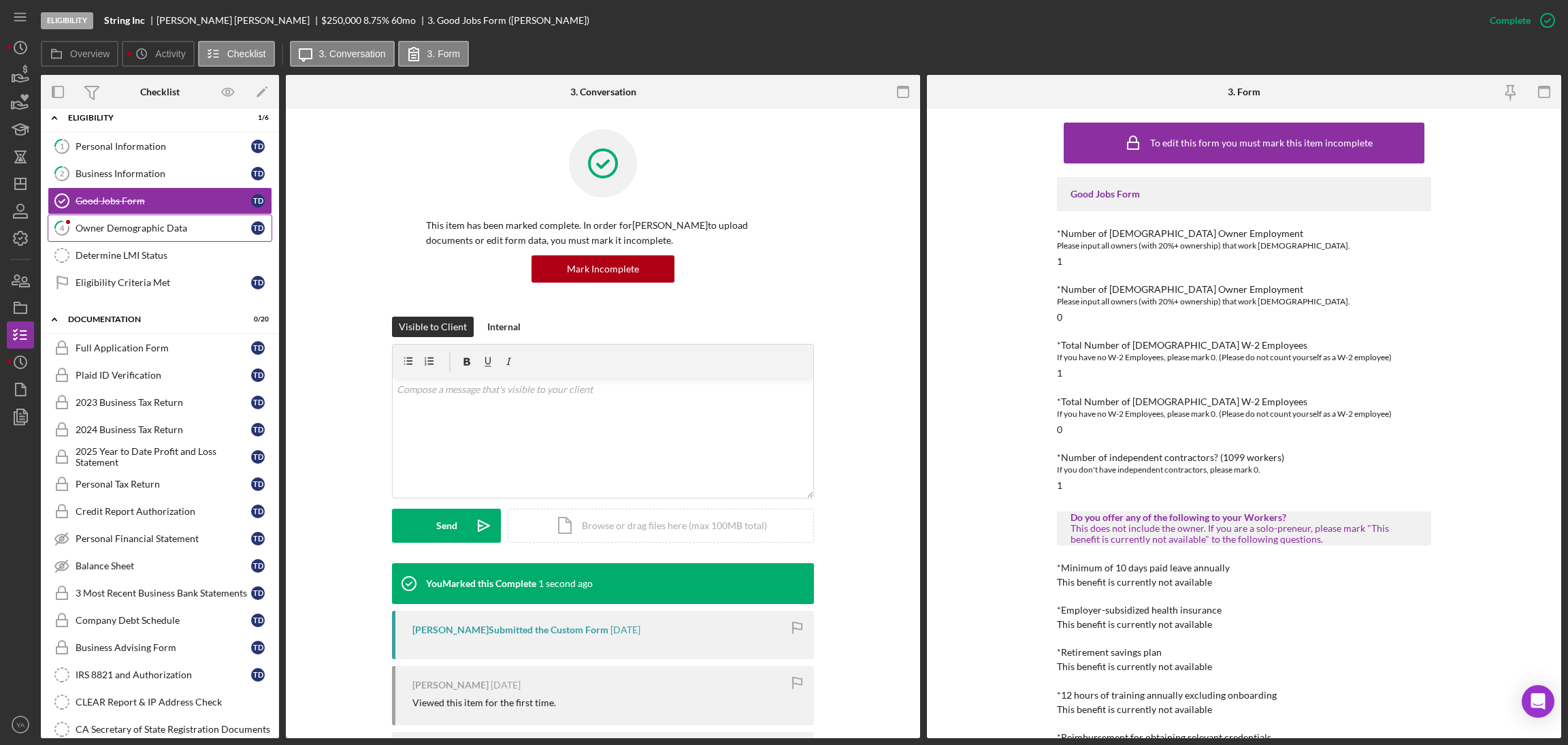
click at [204, 232] on div "Owner Demographic Data" at bounding box center [163, 228] width 176 height 11
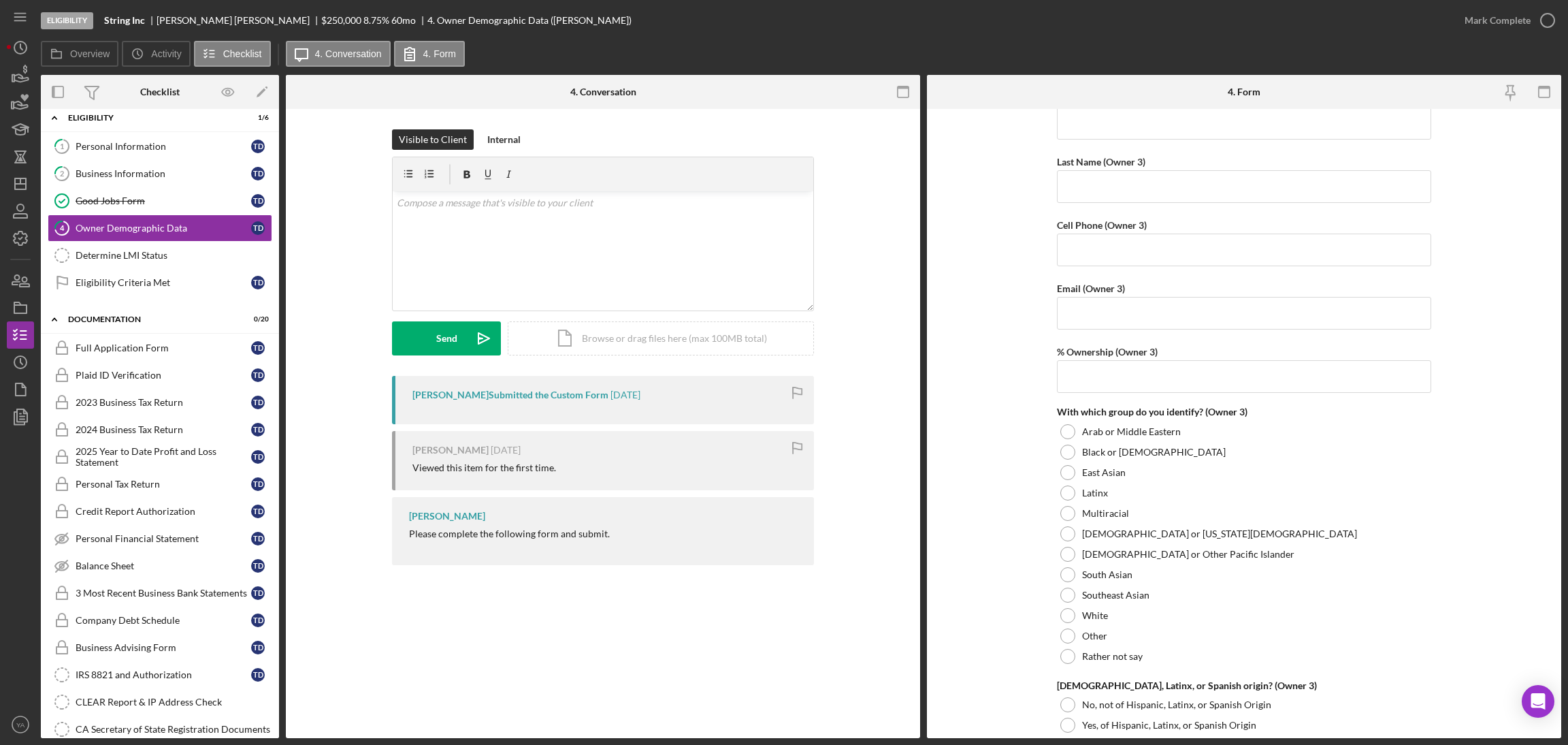
scroll to position [2654, 0]
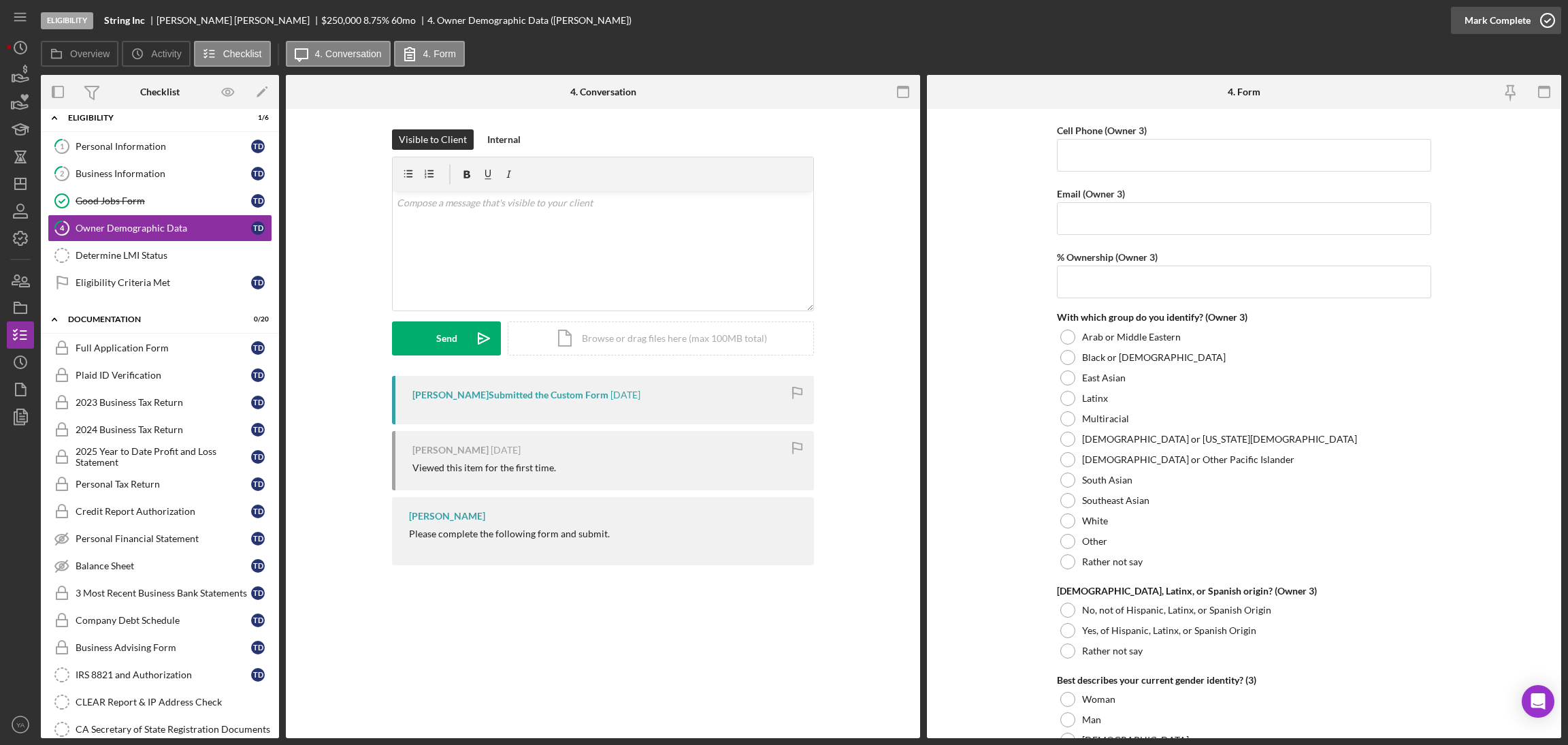
click at [1517, 18] on div "Mark Complete" at bounding box center [1497, 20] width 66 height 27
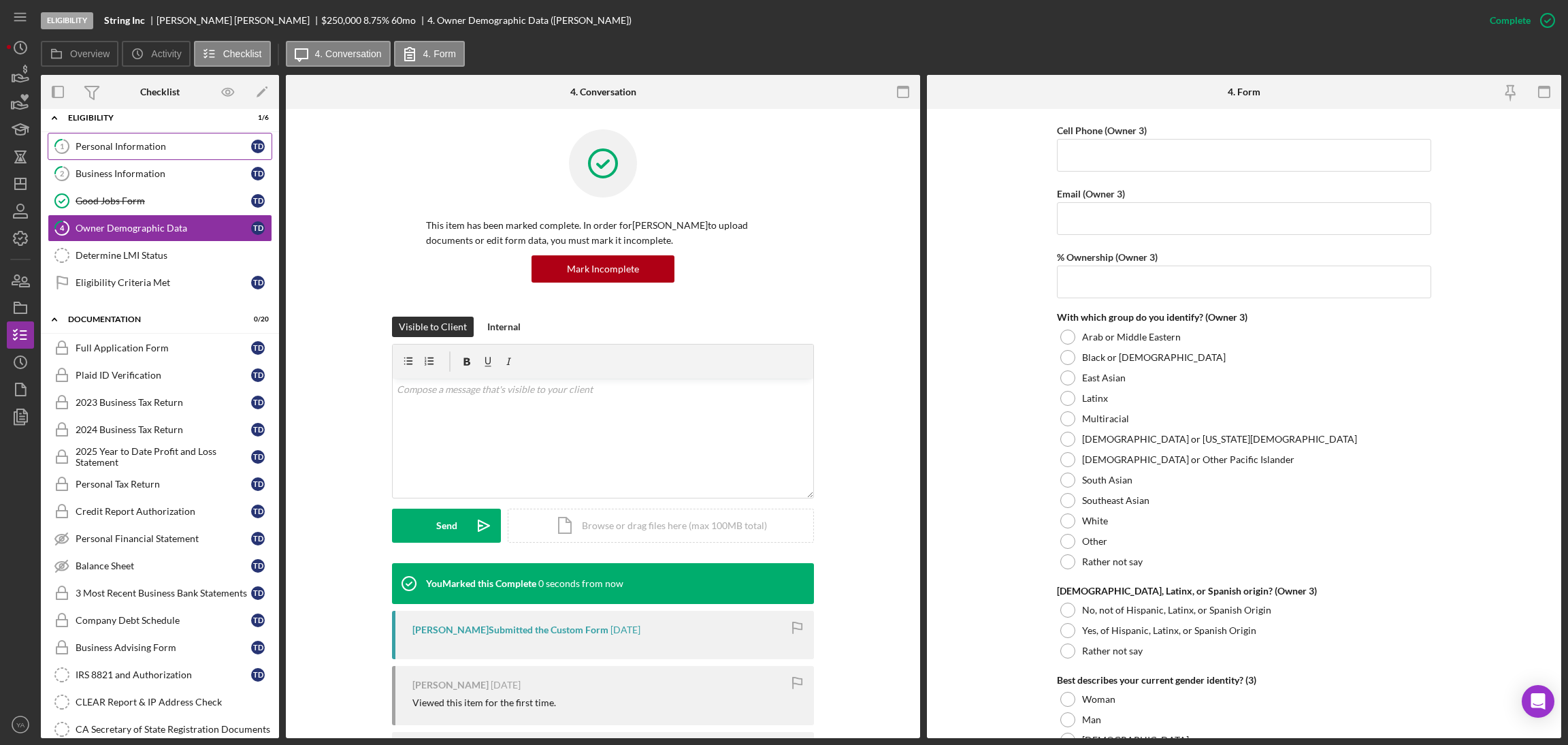
click at [145, 152] on link "1 Personal Information T D" at bounding box center [160, 146] width 225 height 27
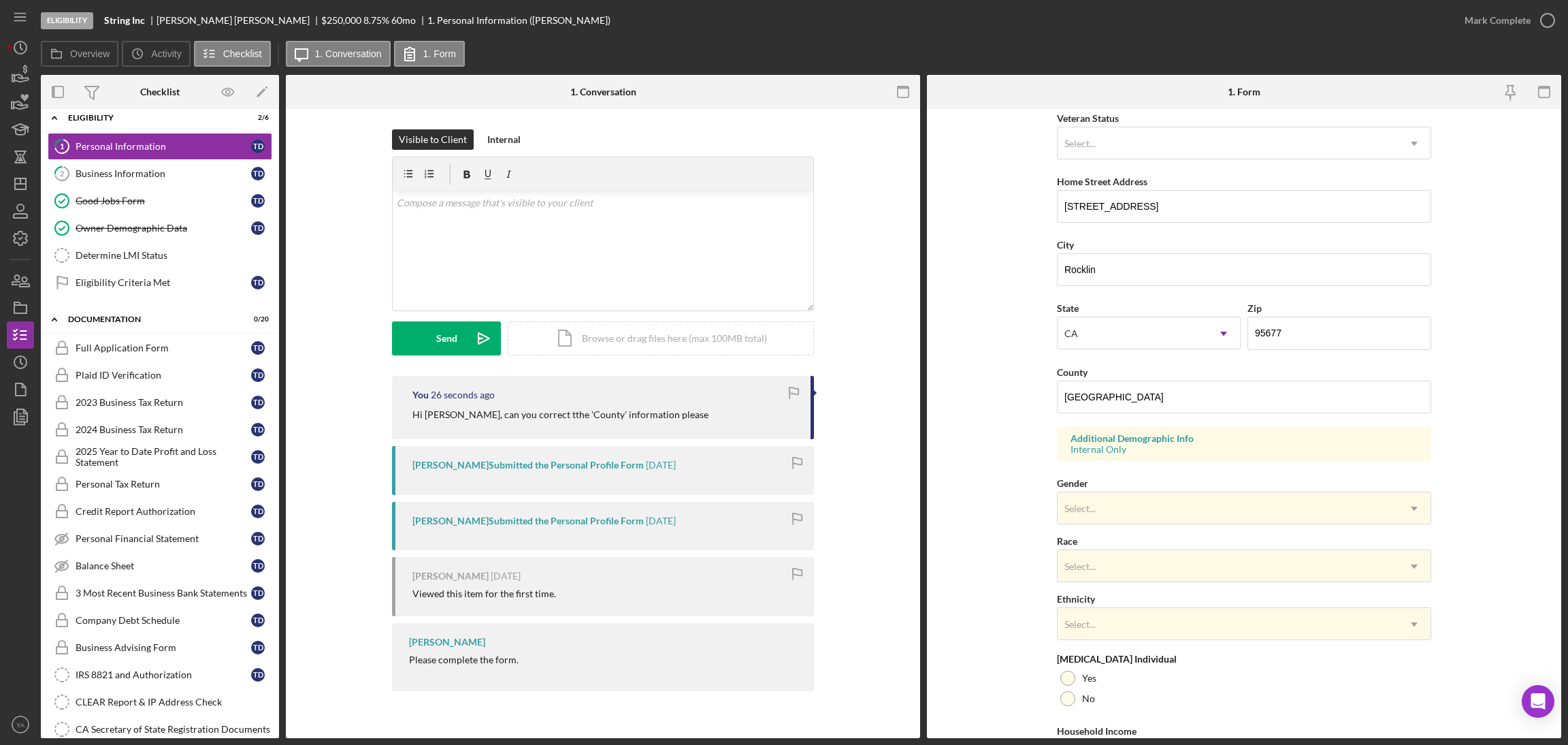
scroll to position [281, 0]
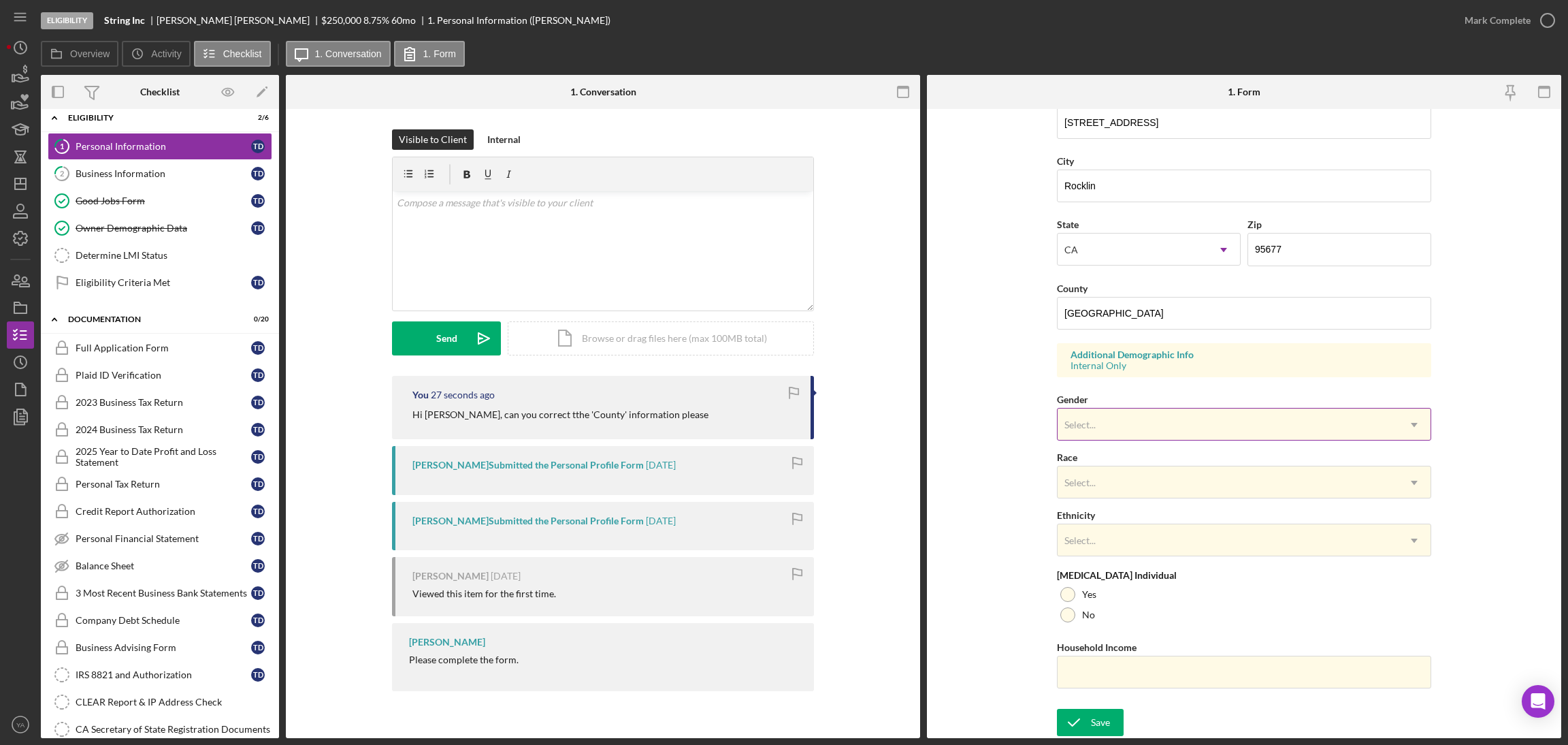
click at [1115, 437] on div "Select..." at bounding box center [1227, 424] width 340 height 31
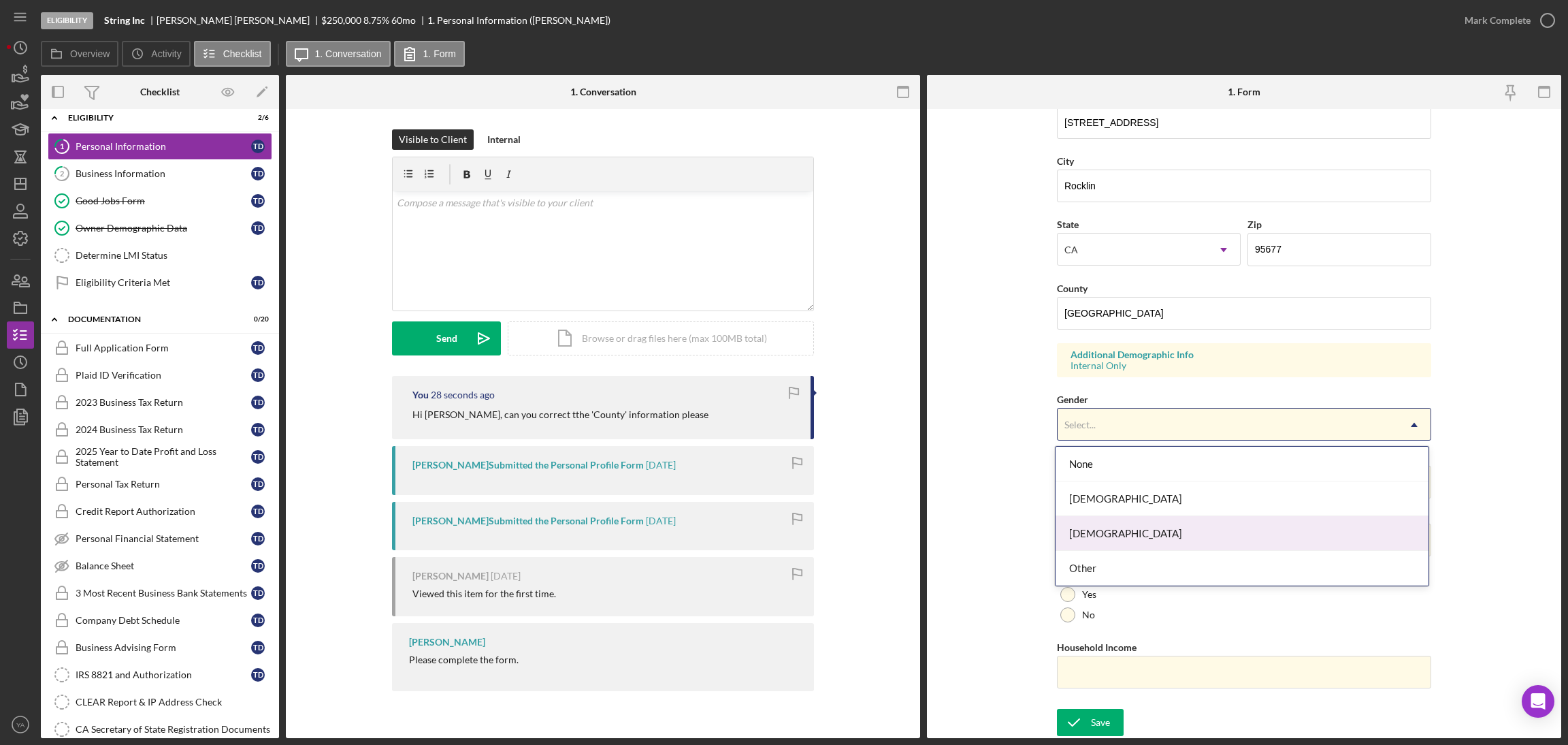
click at [1127, 521] on div "Male" at bounding box center [1242, 534] width 373 height 35
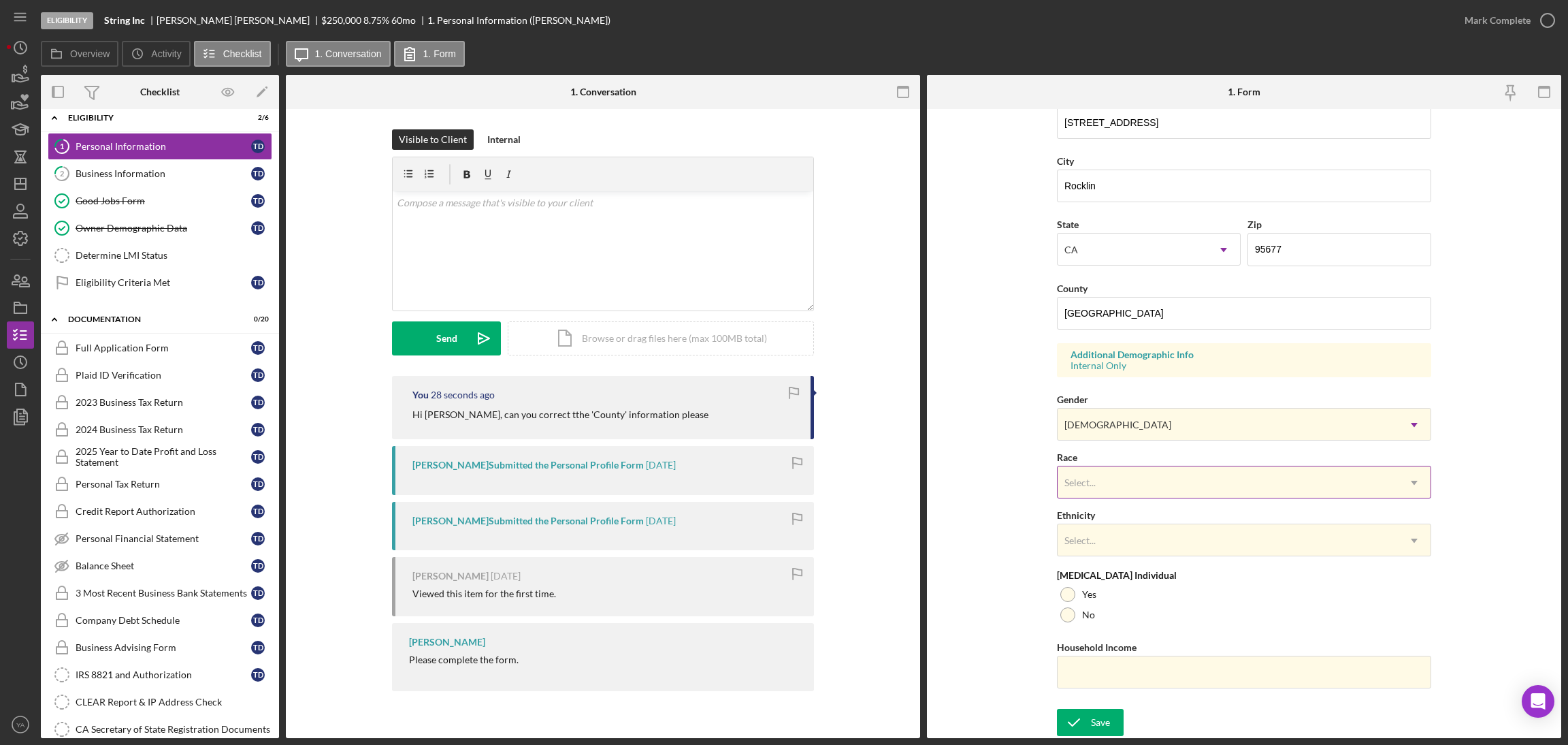
click at [1132, 487] on div "Select..." at bounding box center [1227, 482] width 340 height 31
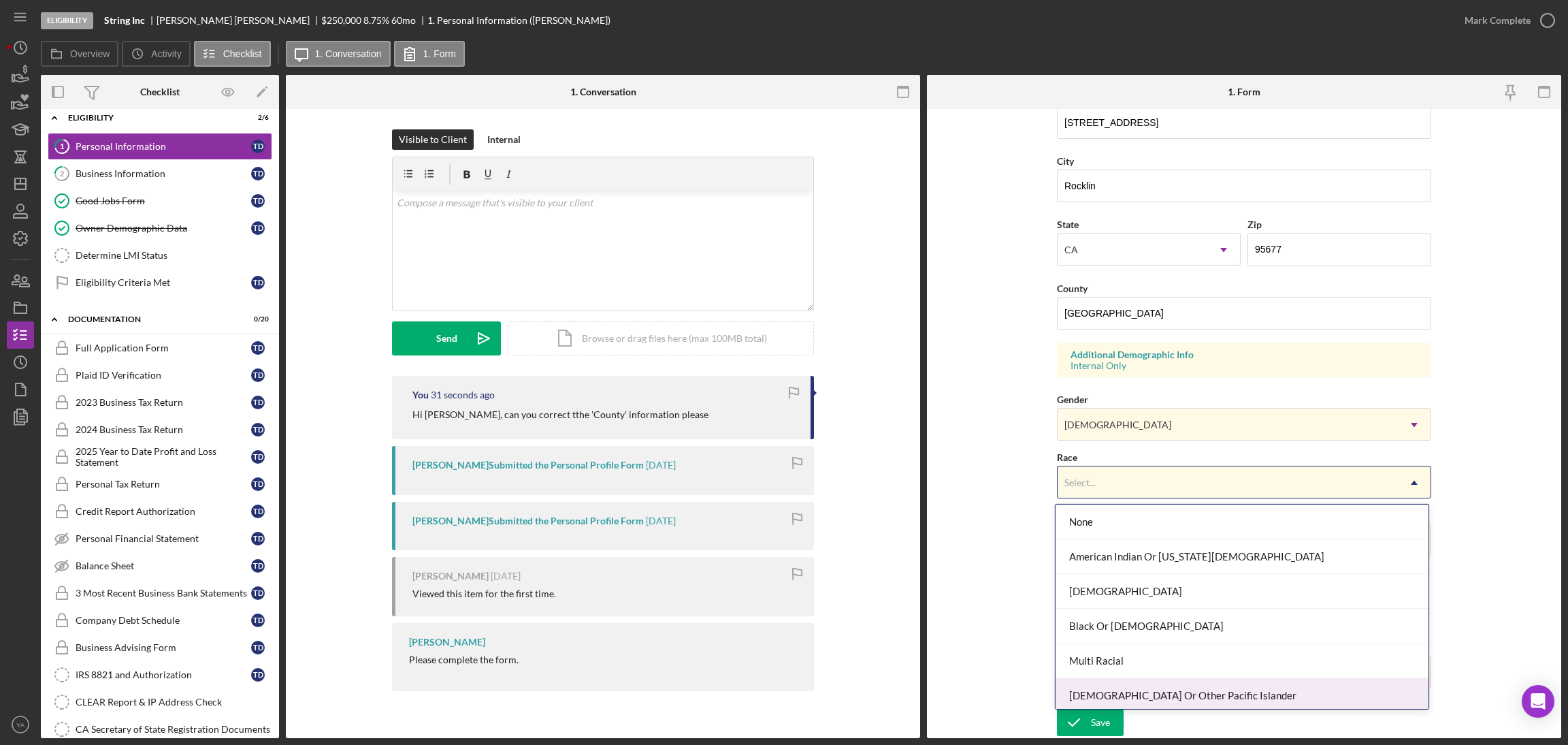
scroll to position [74, 0]
click at [1120, 680] on div "White" at bounding box center [1242, 691] width 373 height 35
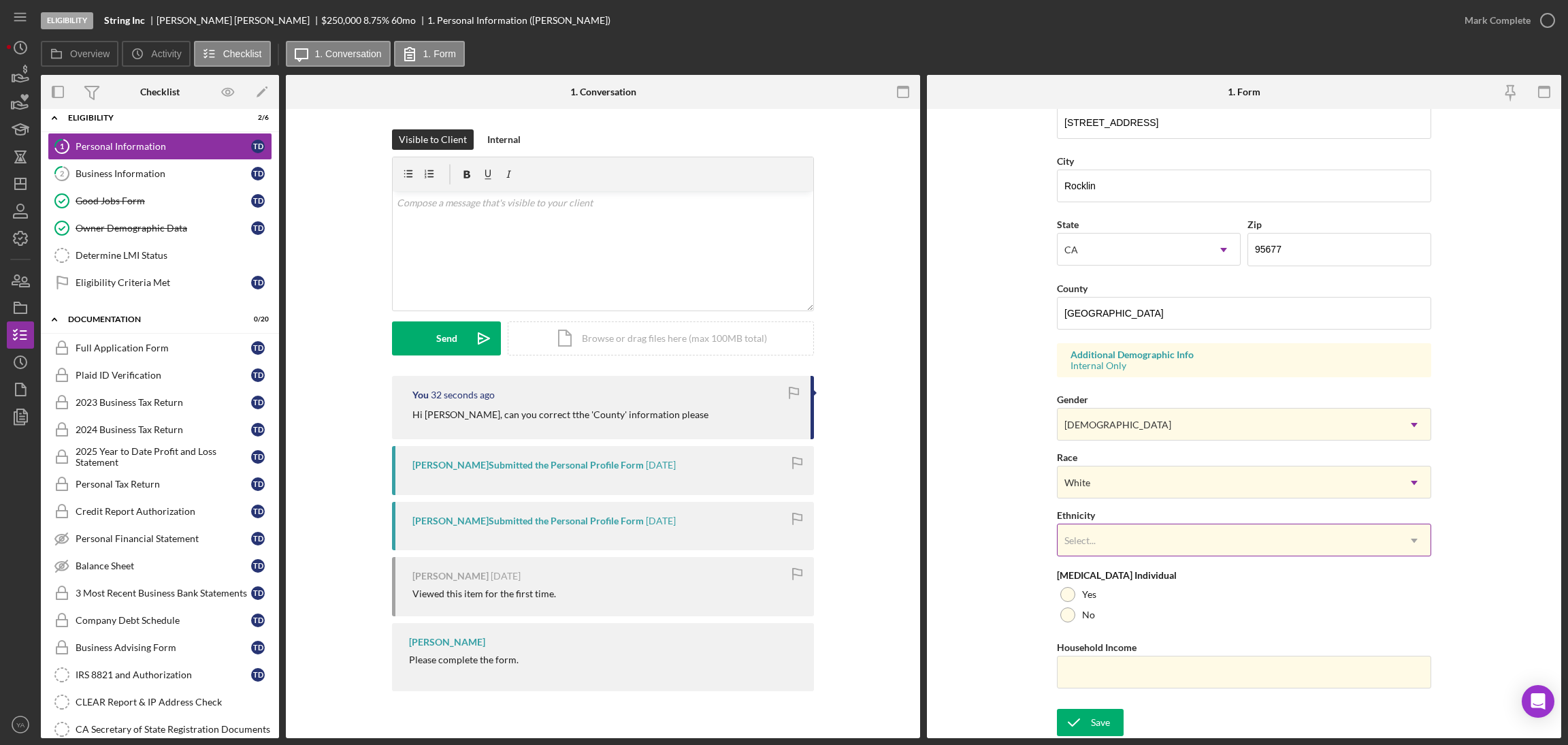
click at [1130, 531] on div "Select..." at bounding box center [1227, 540] width 340 height 31
click at [998, 633] on form "First Name Tyler Middle Name Last Name Douglas Job Title CEO Date of Birth 06/0…" at bounding box center [1244, 423] width 635 height 629
click at [1081, 725] on icon "submit" at bounding box center [1074, 722] width 34 height 34
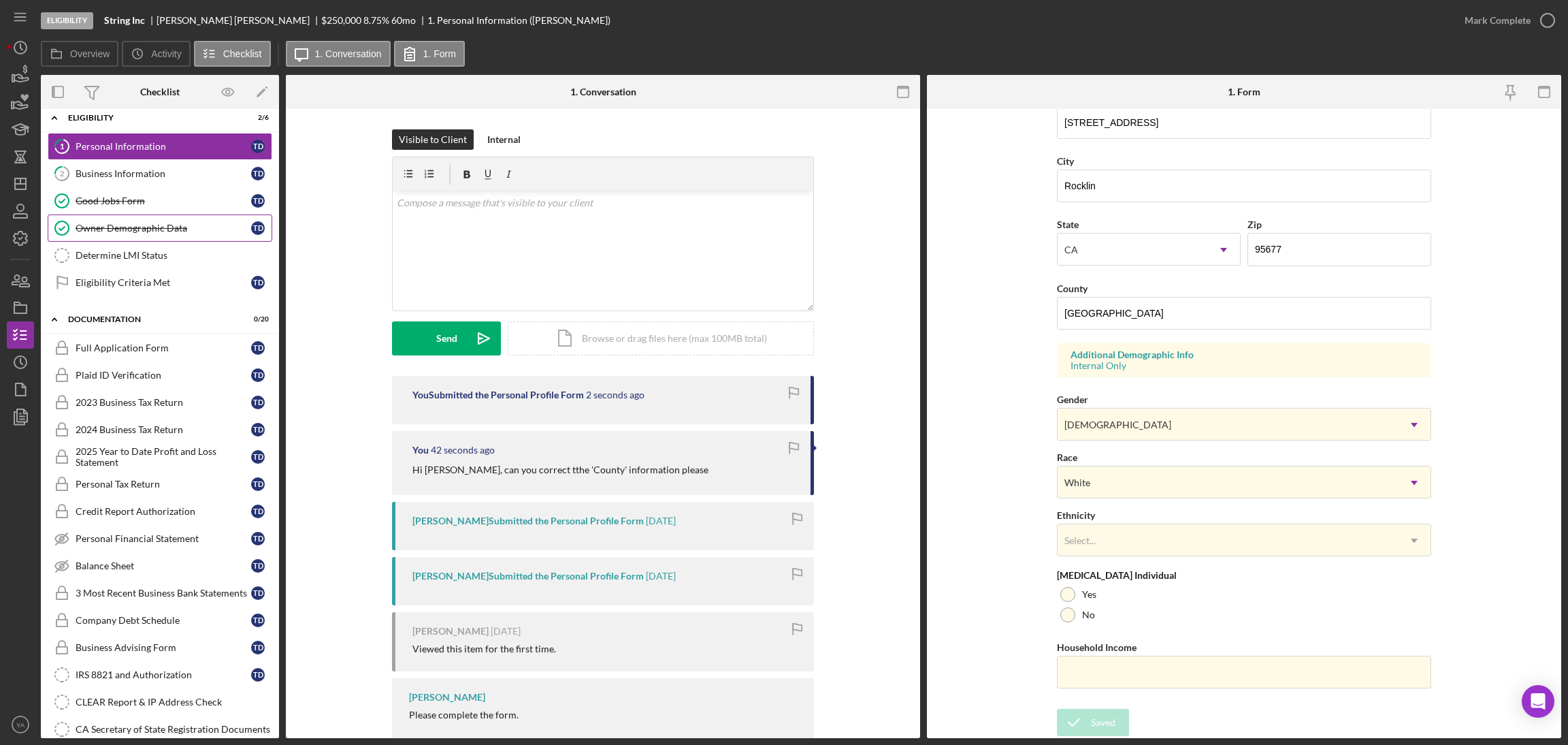
click at [183, 220] on link "Owner Demographic Data Owner Demographic Data T D" at bounding box center [160, 228] width 225 height 27
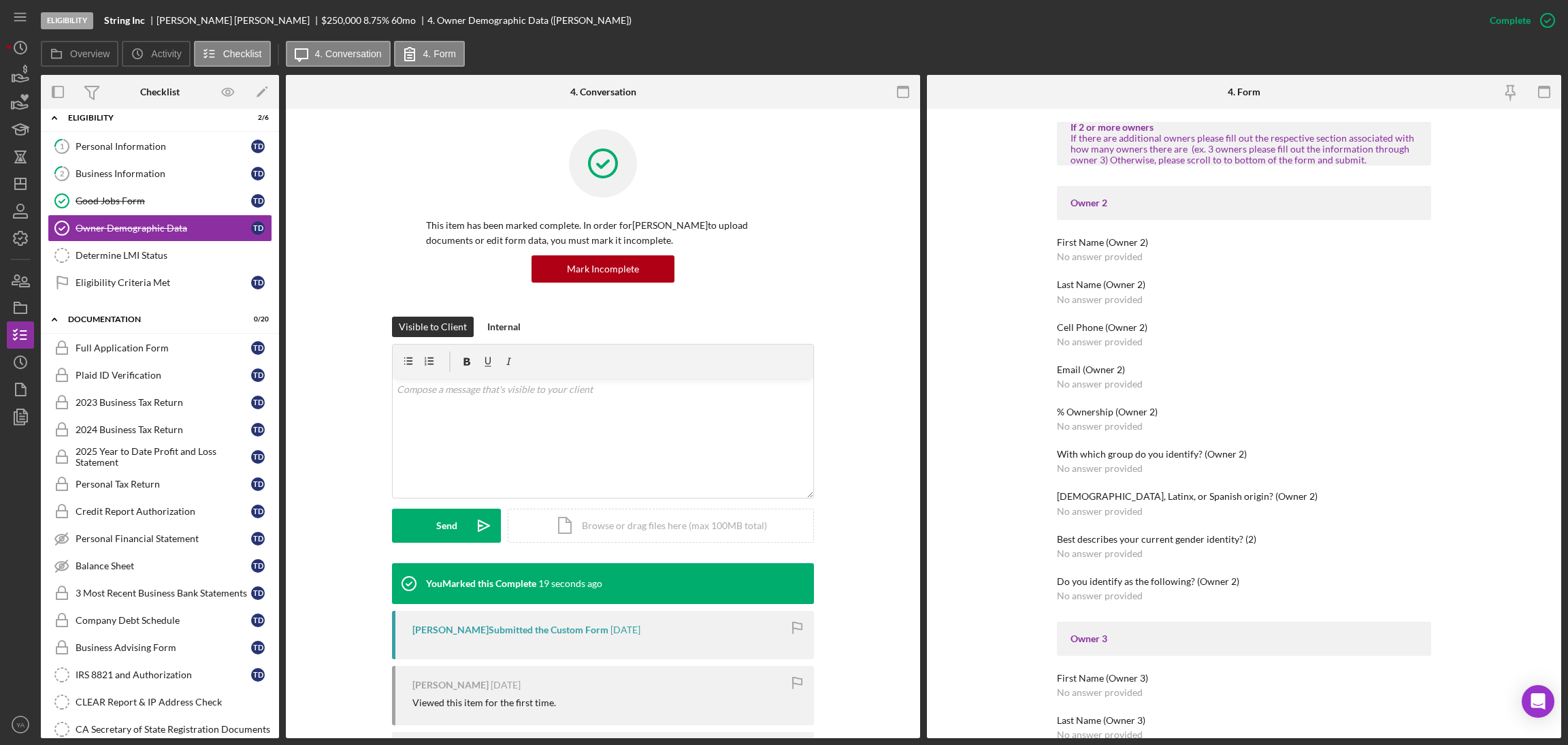
scroll to position [306, 0]
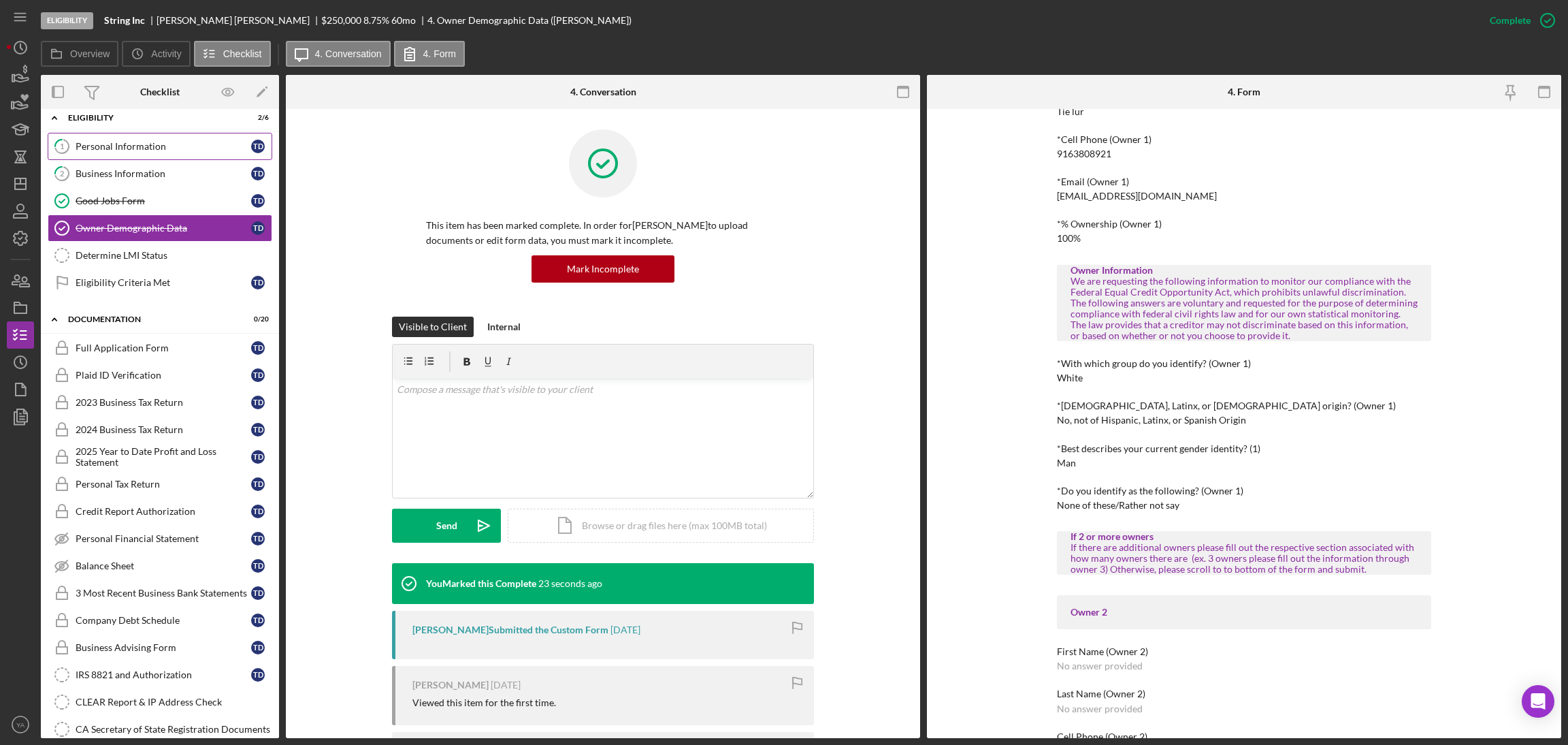
click at [125, 135] on link "1 Personal Information T D" at bounding box center [160, 146] width 225 height 27
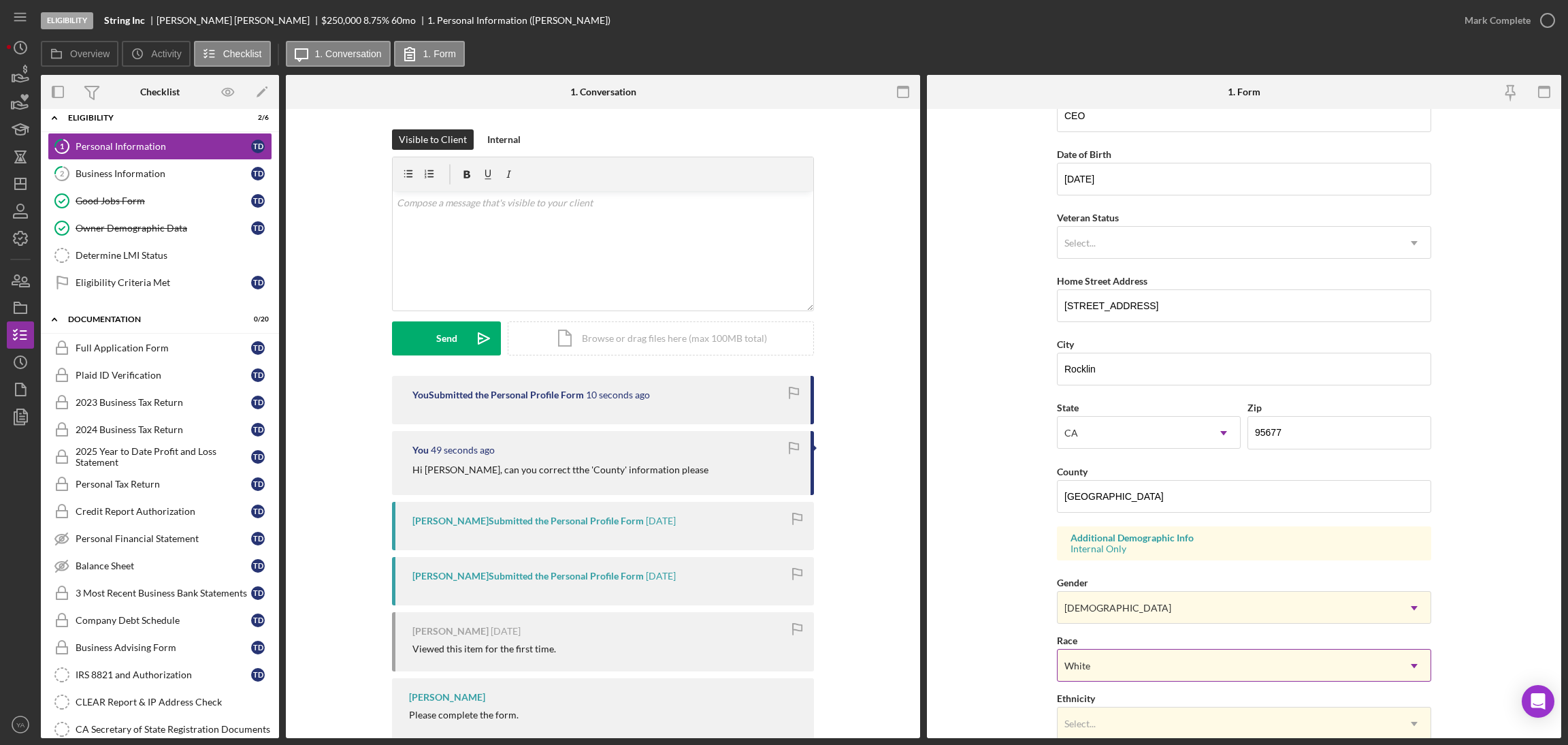
scroll to position [205, 0]
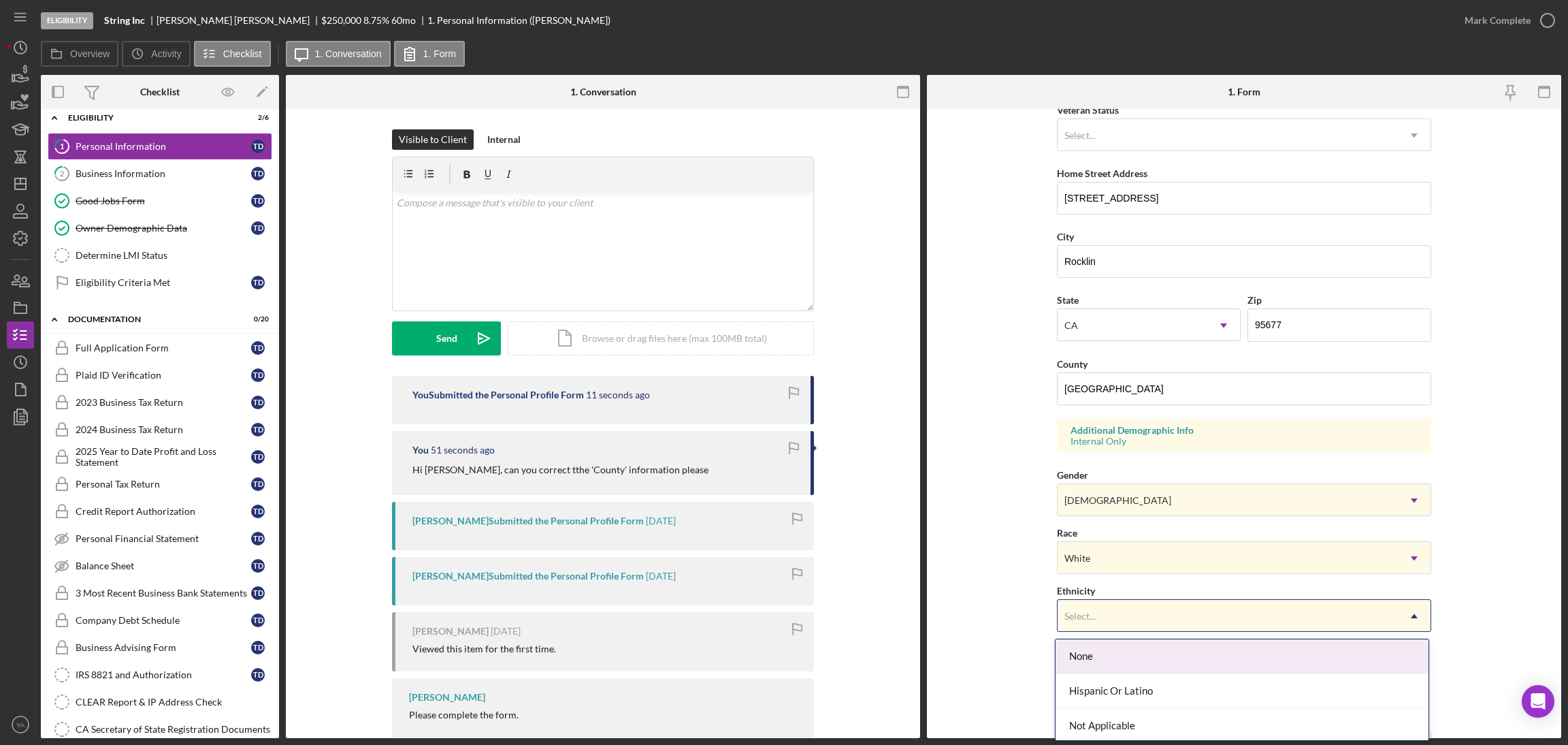
click at [1124, 602] on div "Select..." at bounding box center [1227, 615] width 340 height 31
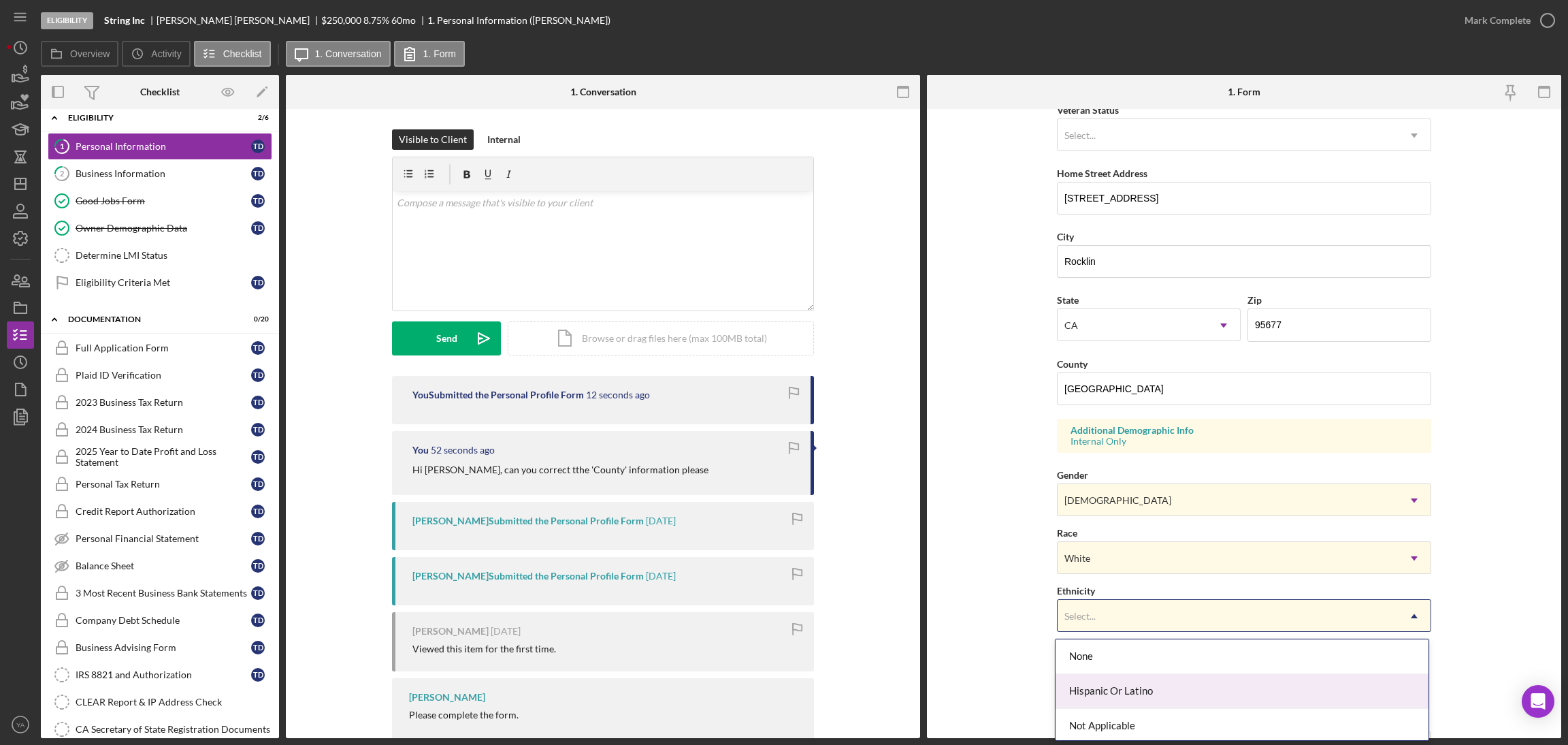
scroll to position [72, 0]
click at [1116, 691] on div "Not Hispanic Or Latino" at bounding box center [1242, 688] width 373 height 35
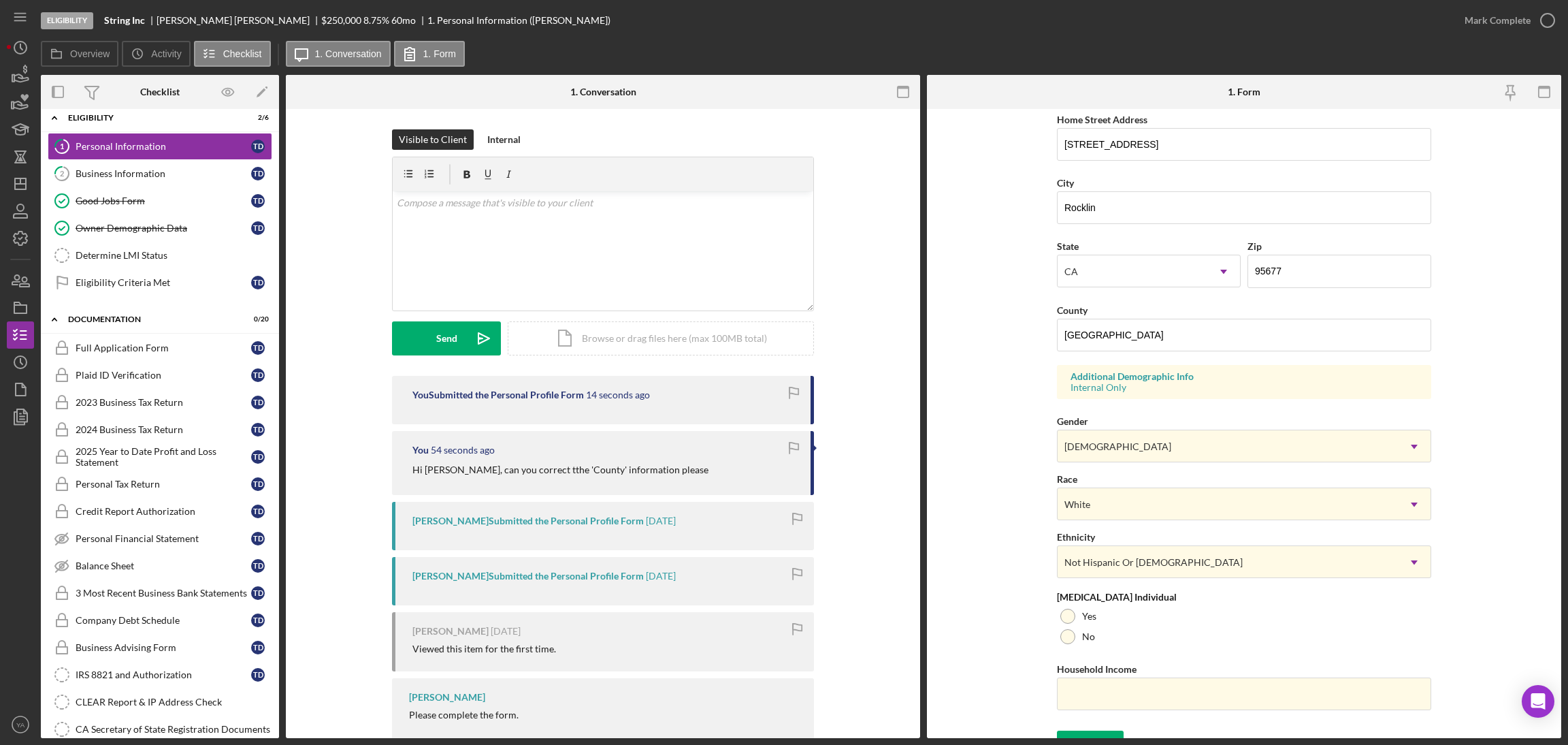
scroll to position [281, 0]
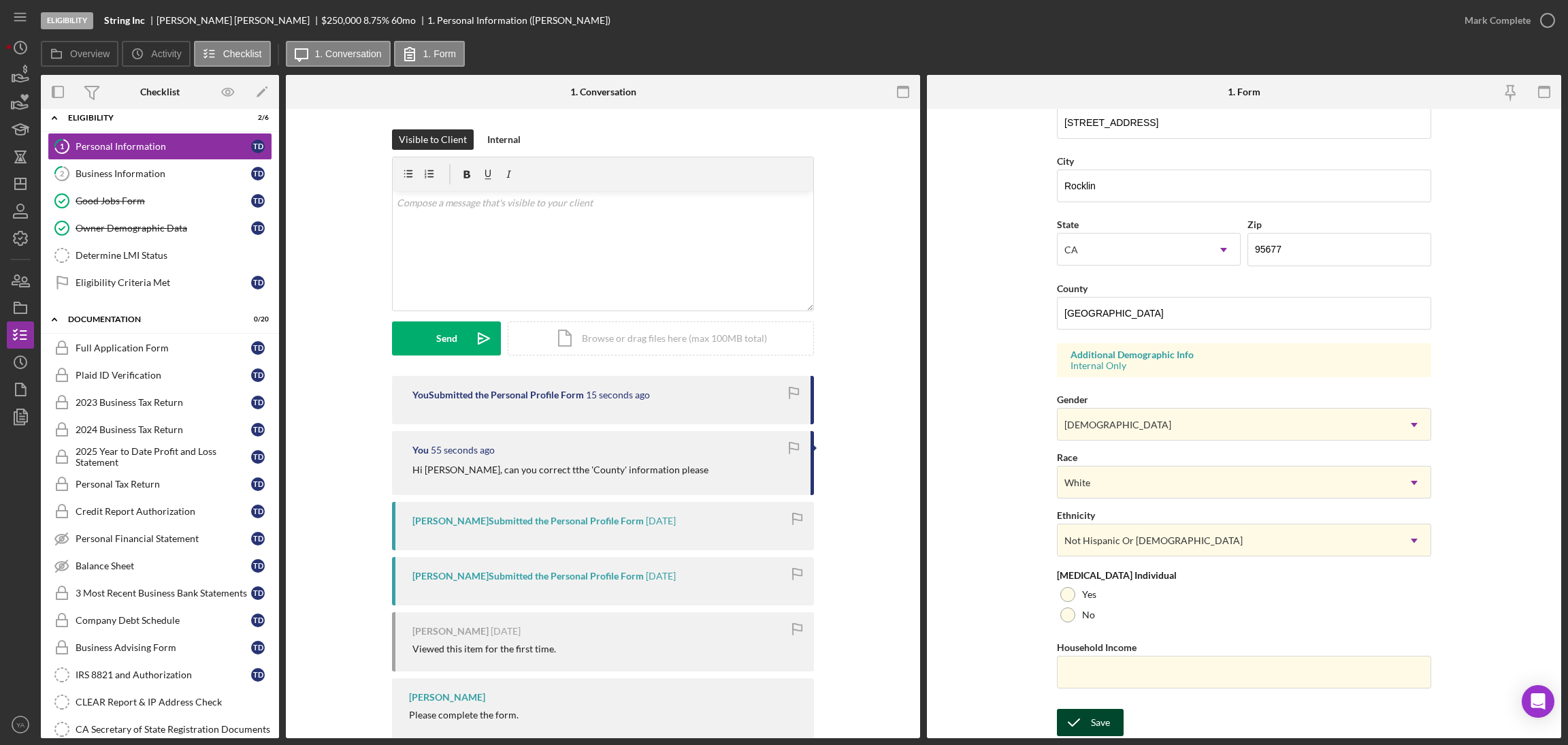
click at [1091, 714] on div "Save" at bounding box center [1100, 722] width 19 height 27
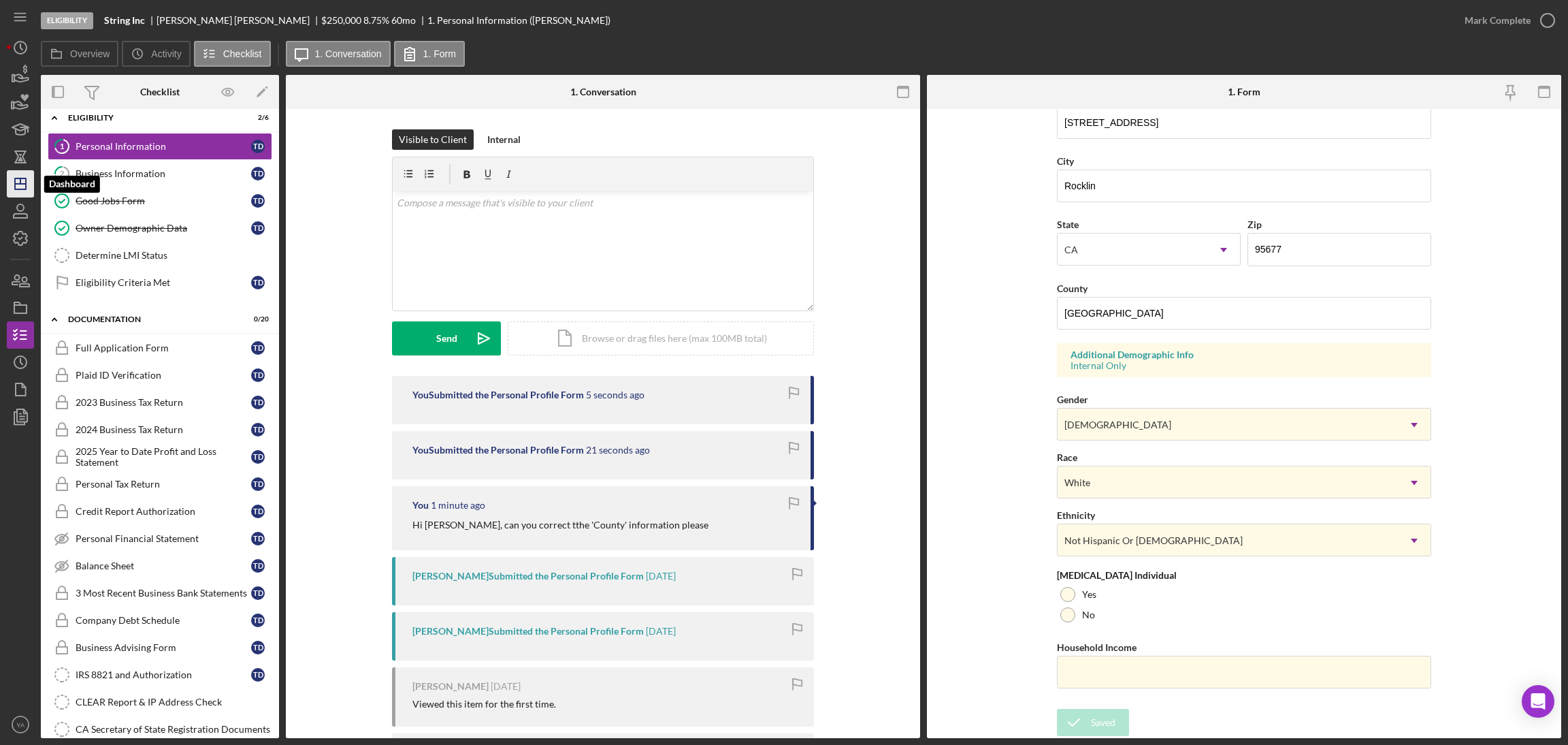
click at [8, 173] on icon "Icon/Dashboard" at bounding box center [20, 183] width 34 height 34
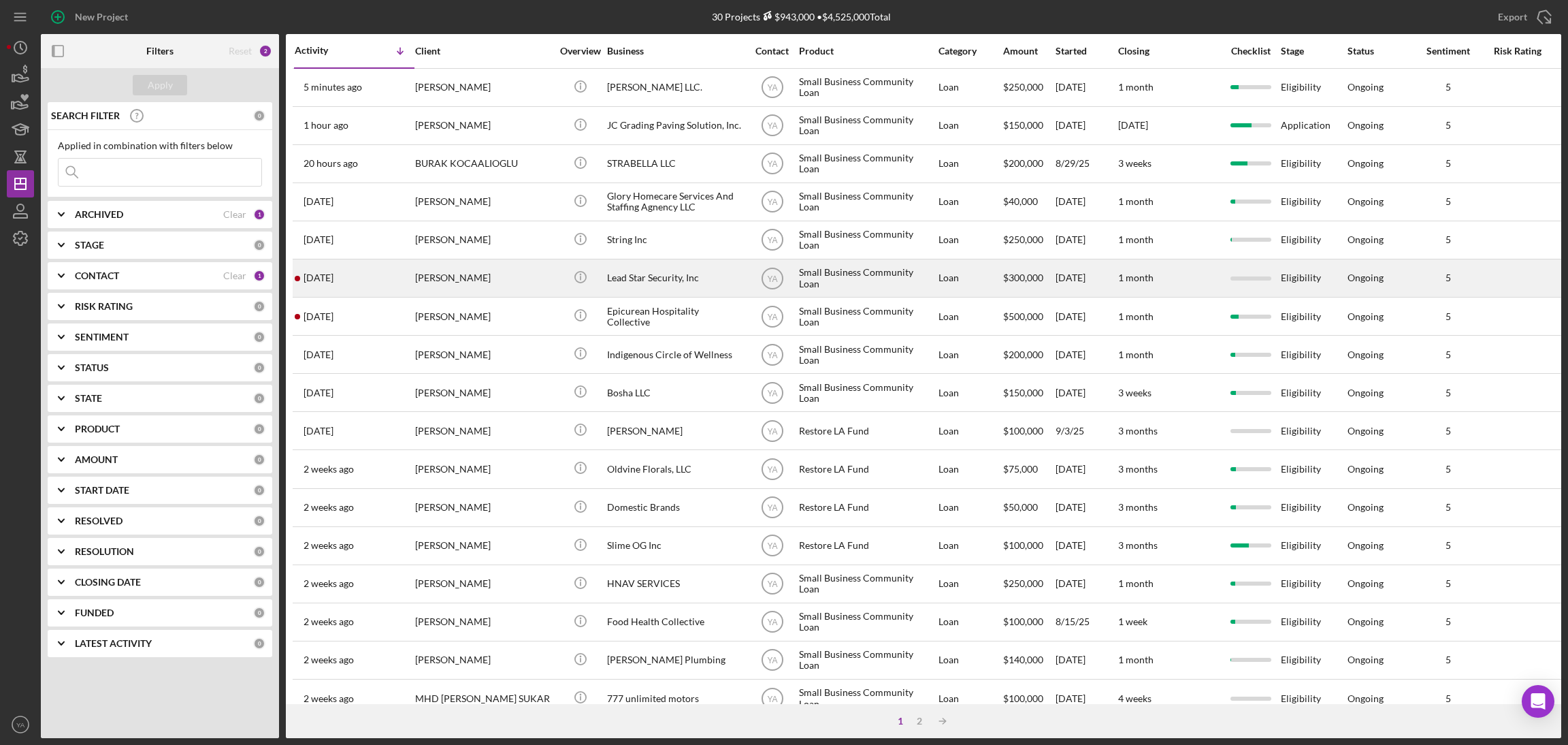
click at [683, 278] on div "Lead Star Security, Inc" at bounding box center [675, 278] width 136 height 36
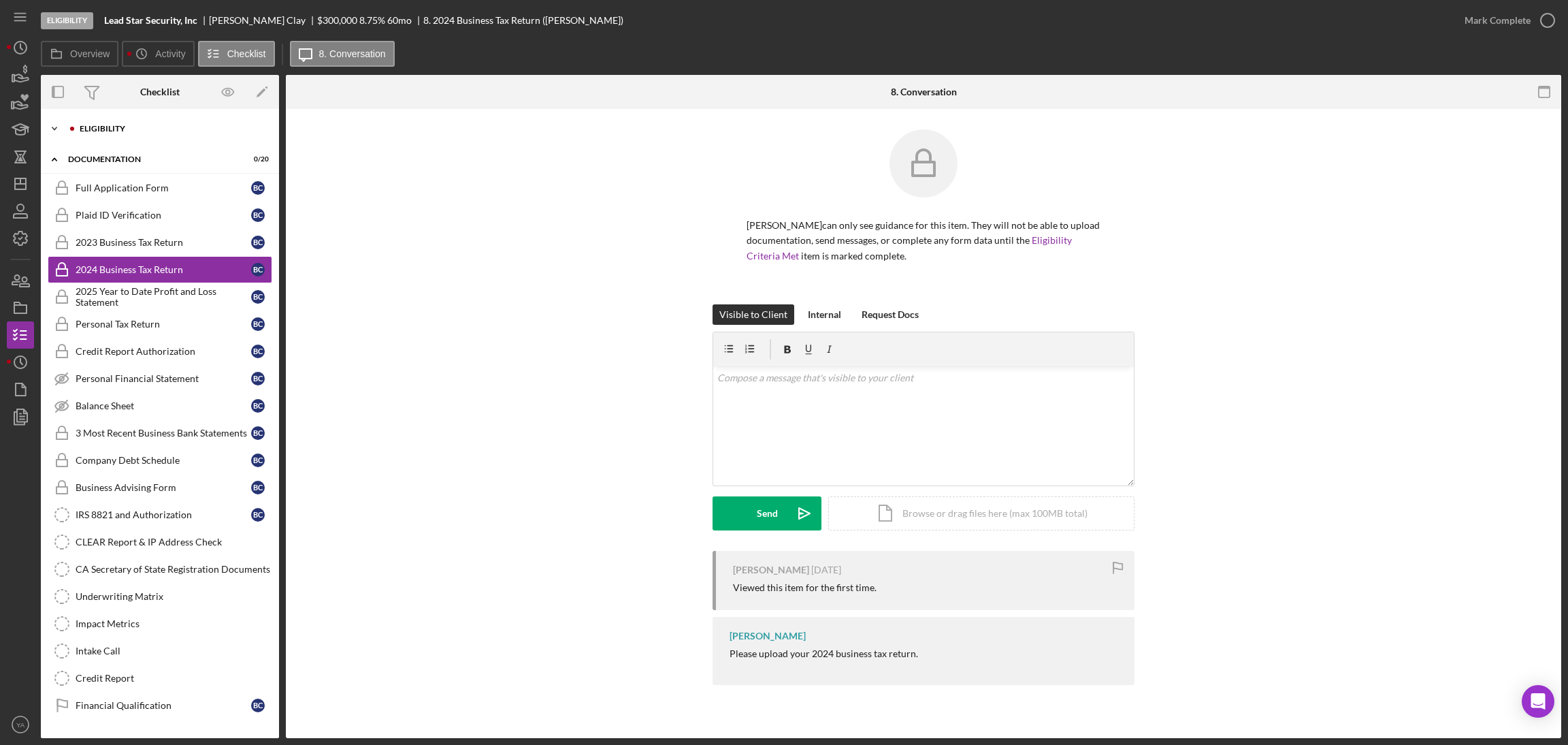
click at [198, 126] on div "Eligibility" at bounding box center [171, 128] width 183 height 8
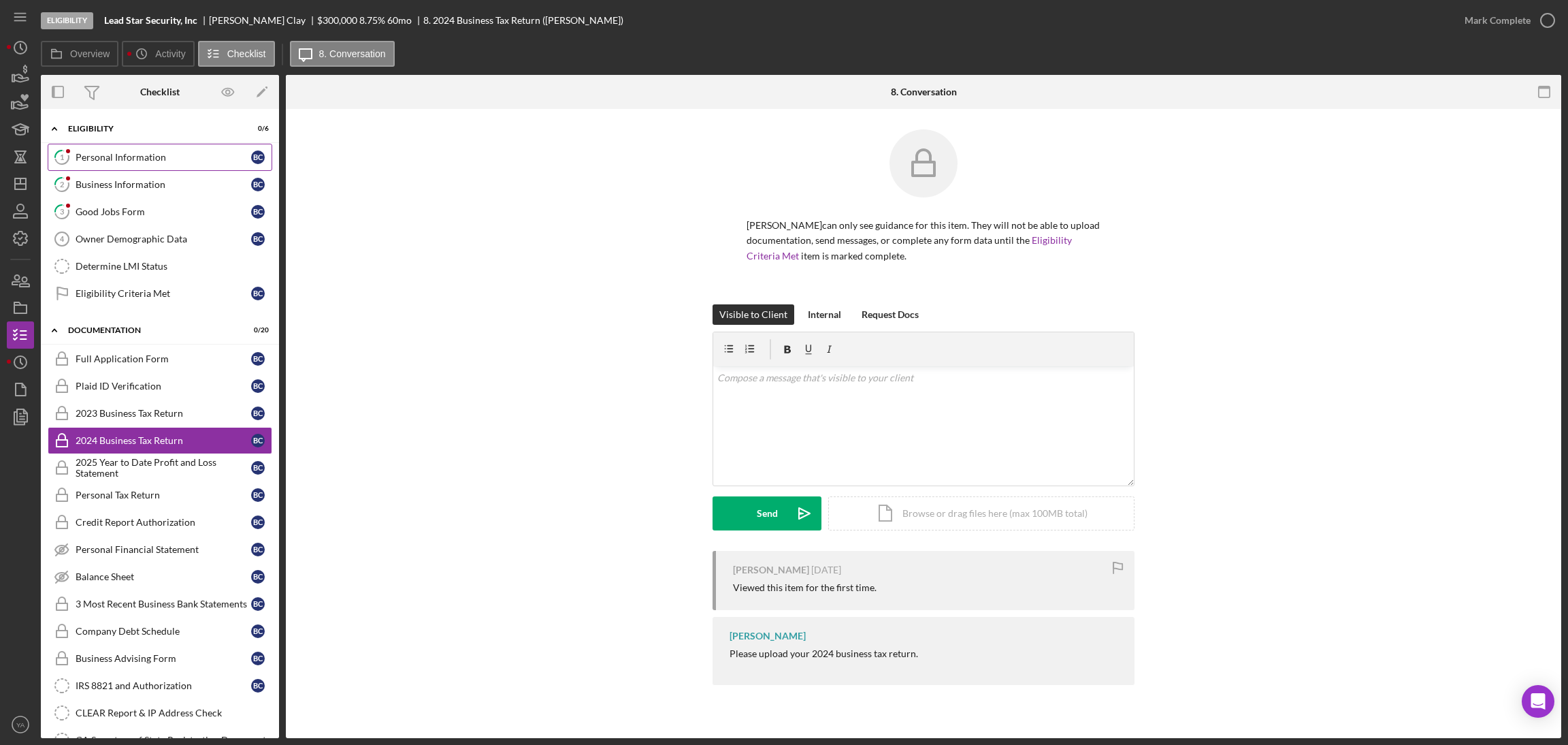
click at [146, 163] on link "1 Personal Information B C" at bounding box center [160, 157] width 225 height 27
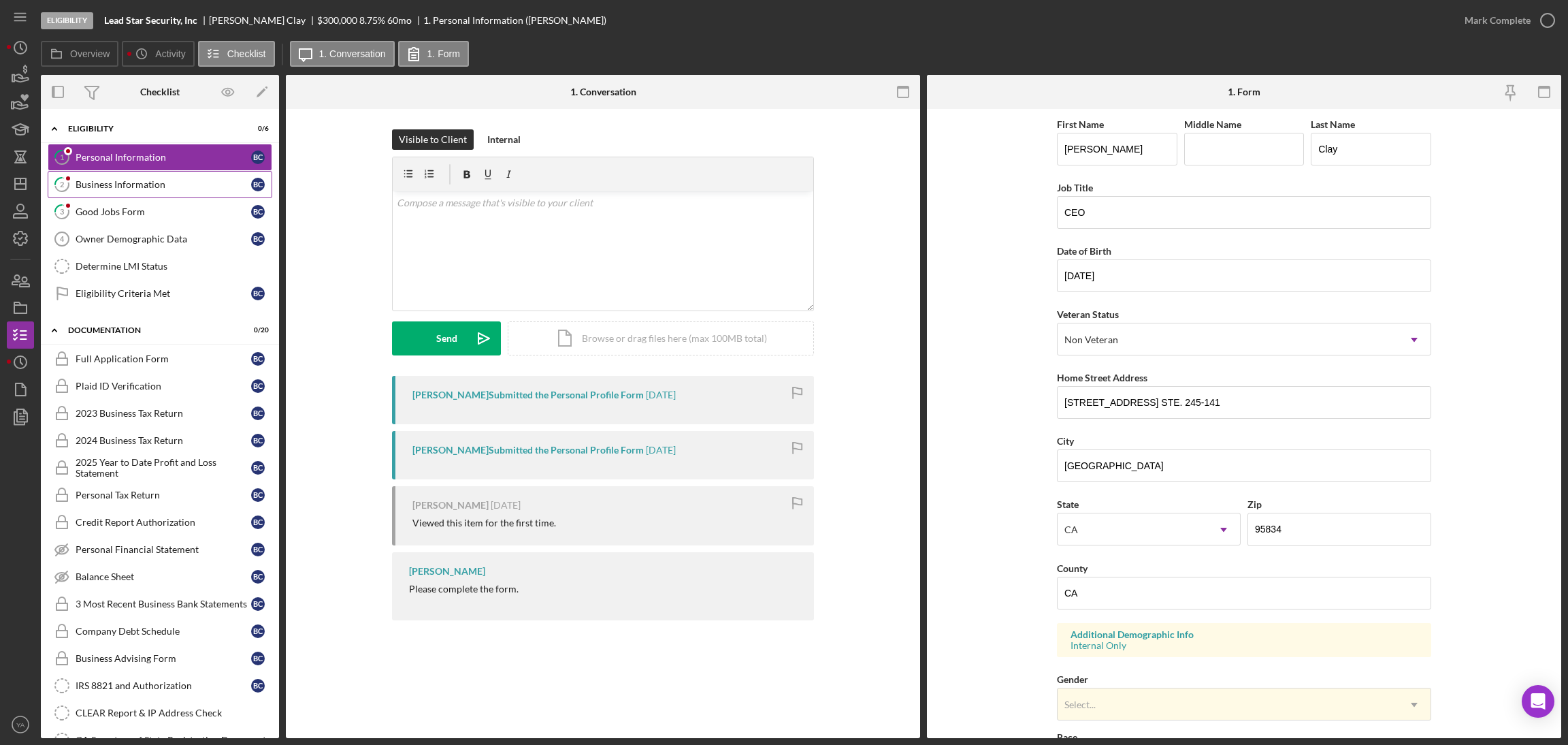
click at [178, 180] on div "Business Information" at bounding box center [163, 184] width 176 height 11
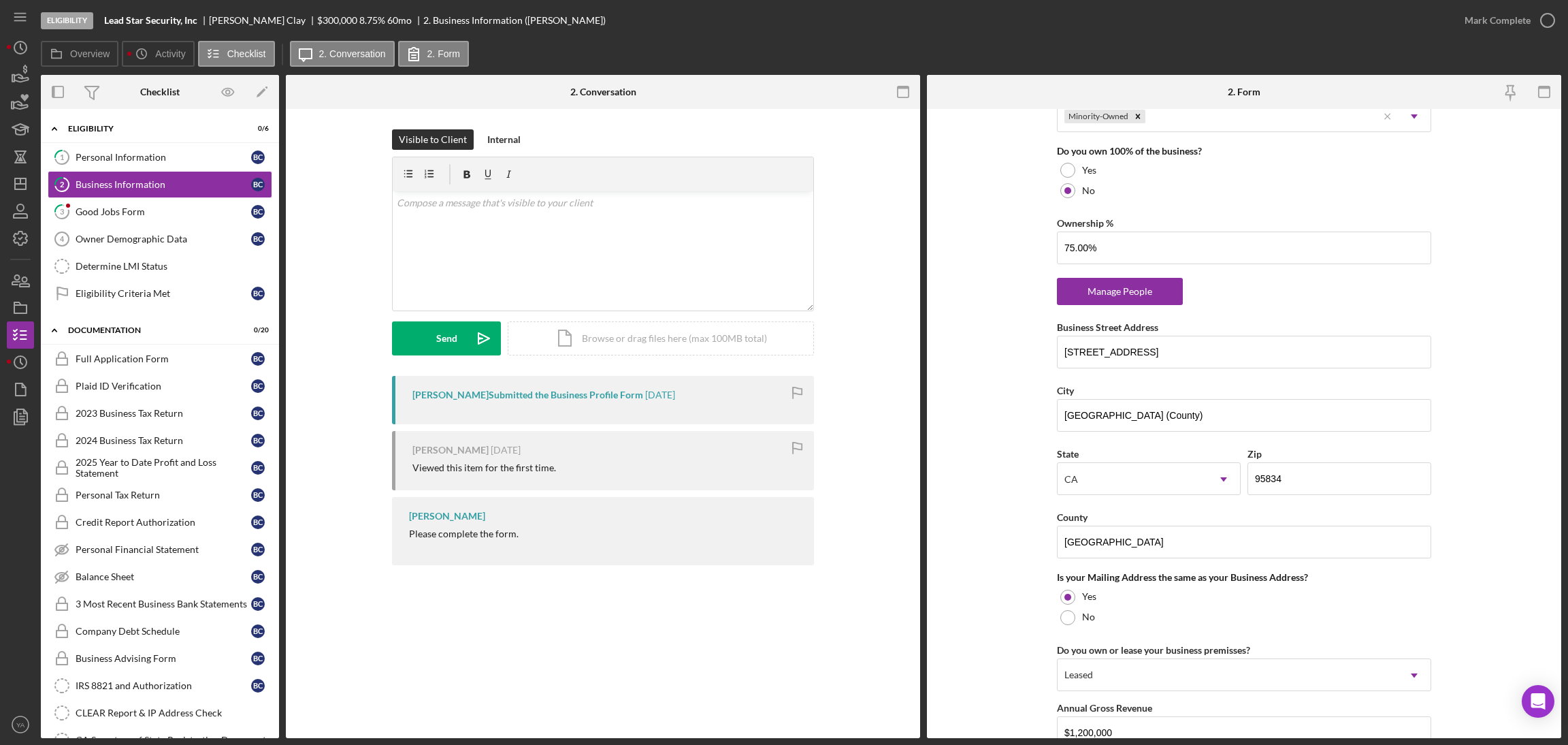
scroll to position [715, 0]
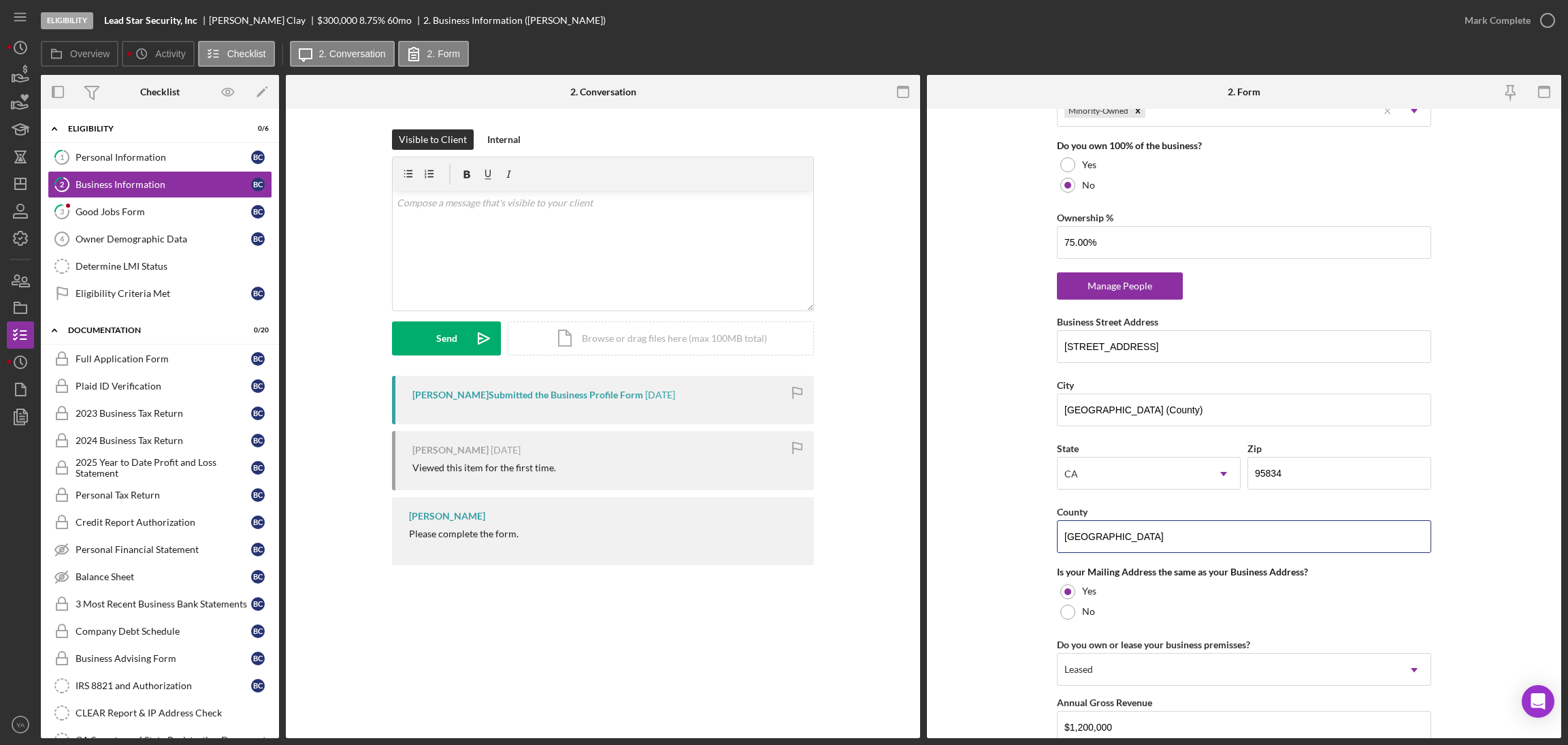
drag, startPoint x: 1141, startPoint y: 540, endPoint x: 965, endPoint y: 534, distance: 176.1
click at [965, 534] on form "Business Name Lead Star Security, Inc DBA Business Start Date 07/24/2018 Legal …" at bounding box center [1244, 423] width 635 height 629
click at [167, 163] on div "Personal Information" at bounding box center [163, 157] width 176 height 11
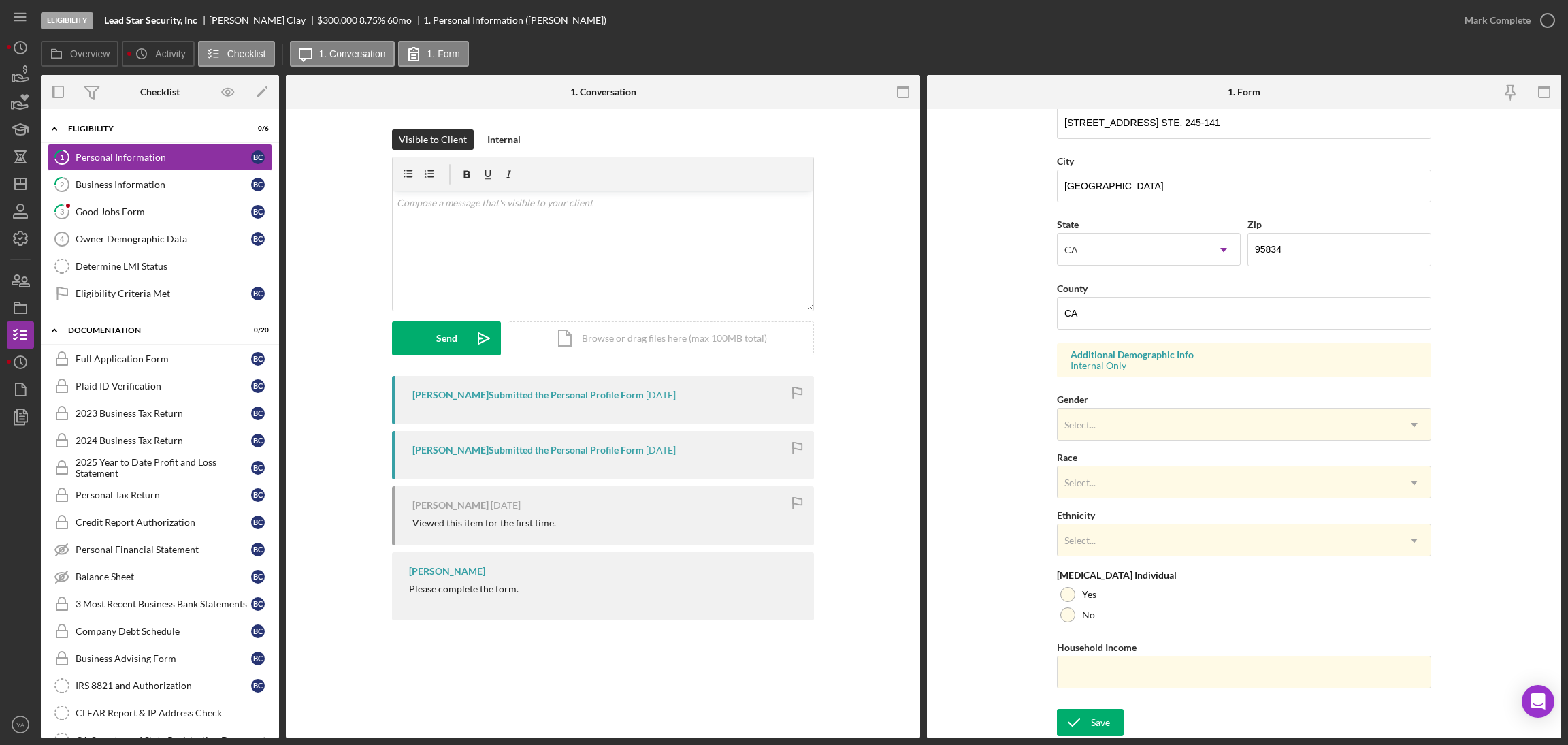
scroll to position [76, 0]
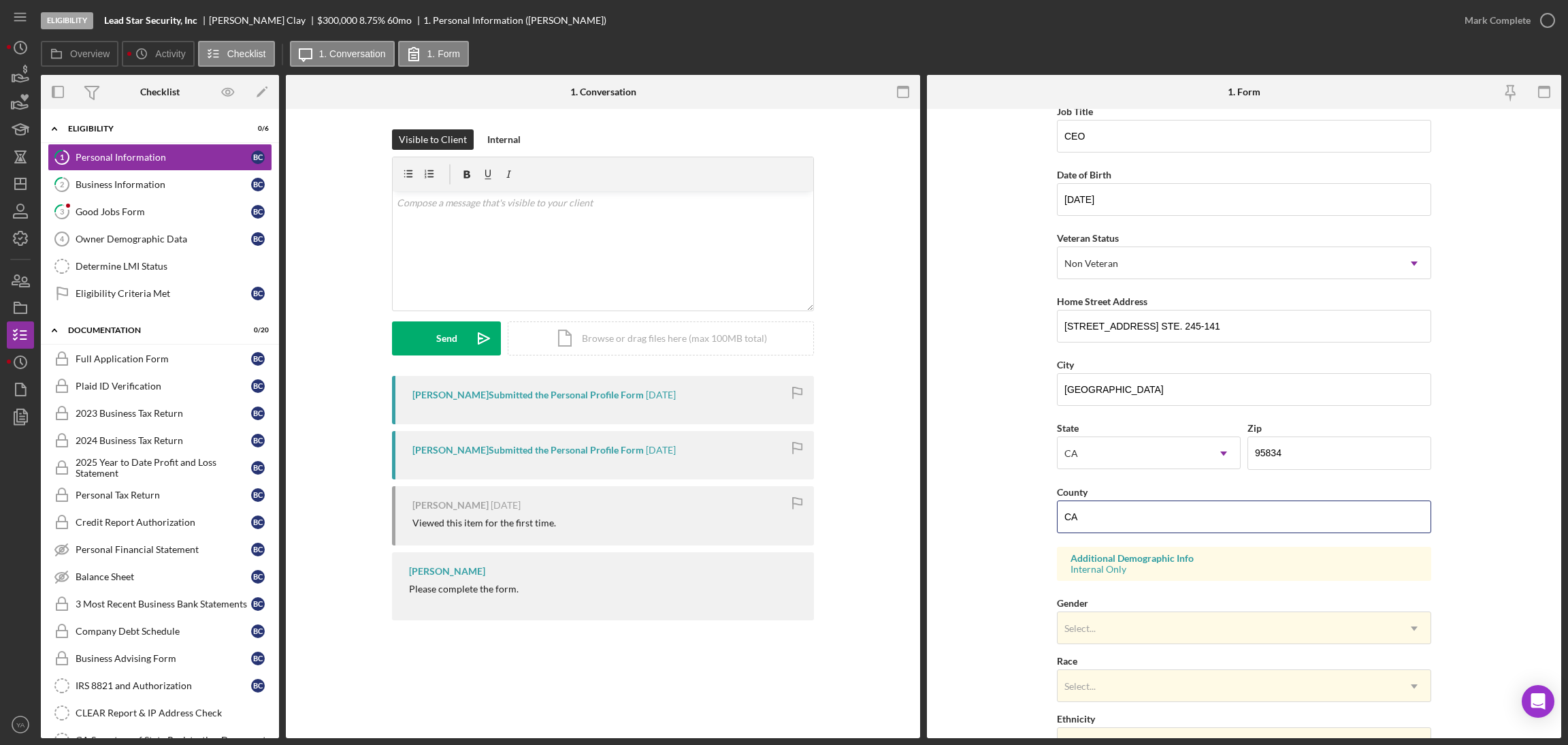
drag, startPoint x: 1116, startPoint y: 509, endPoint x: 1022, endPoint y: 522, distance: 94.9
click at [1022, 522] on form "First Name Brian Middle Name Last Name Clay Job Title CEO Date of Birth 11/15/1…" at bounding box center [1244, 423] width 635 height 629
paste input "Sacramento"
type input "Sacramento"
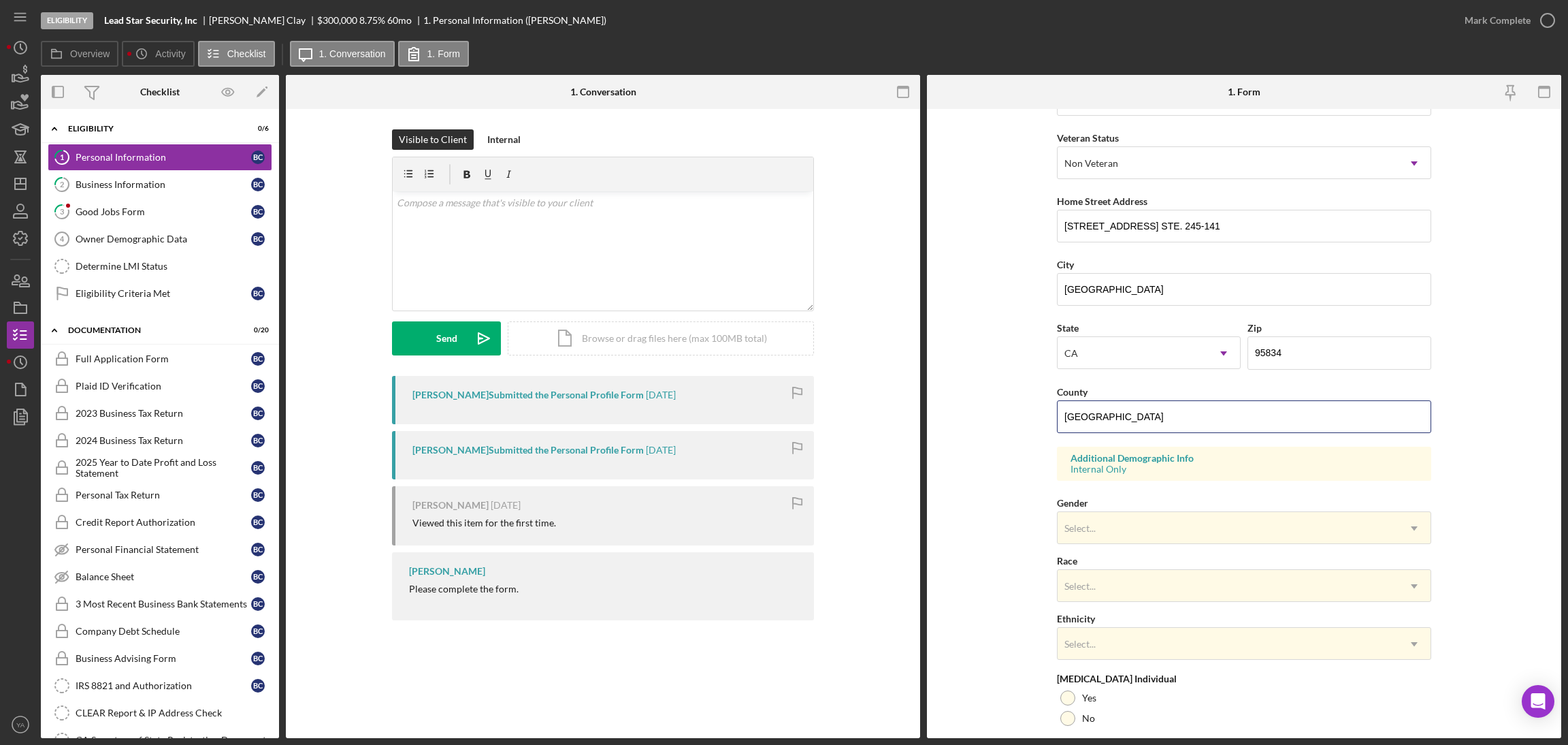
scroll to position [281, 0]
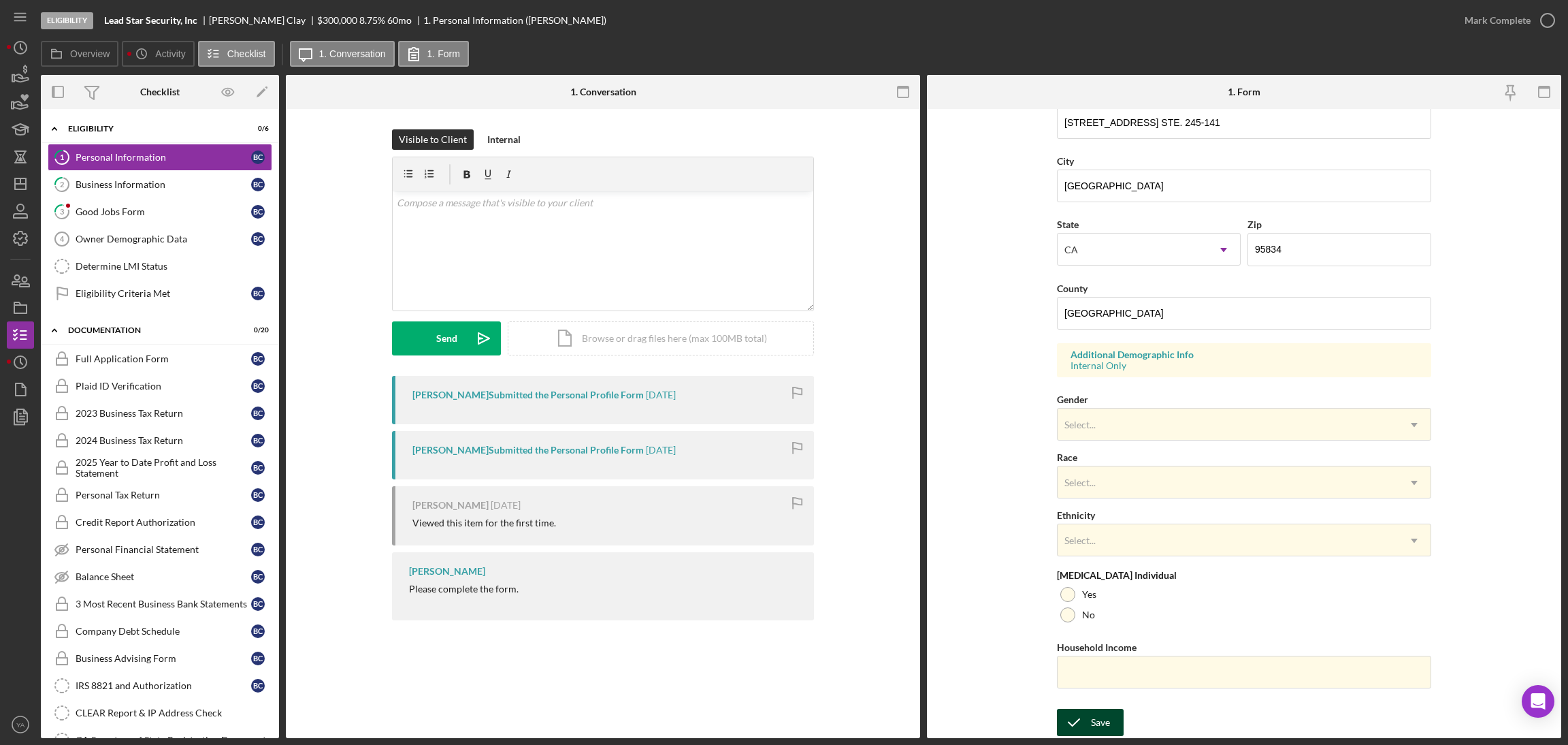
click at [1068, 714] on icon "submit" at bounding box center [1074, 722] width 34 height 34
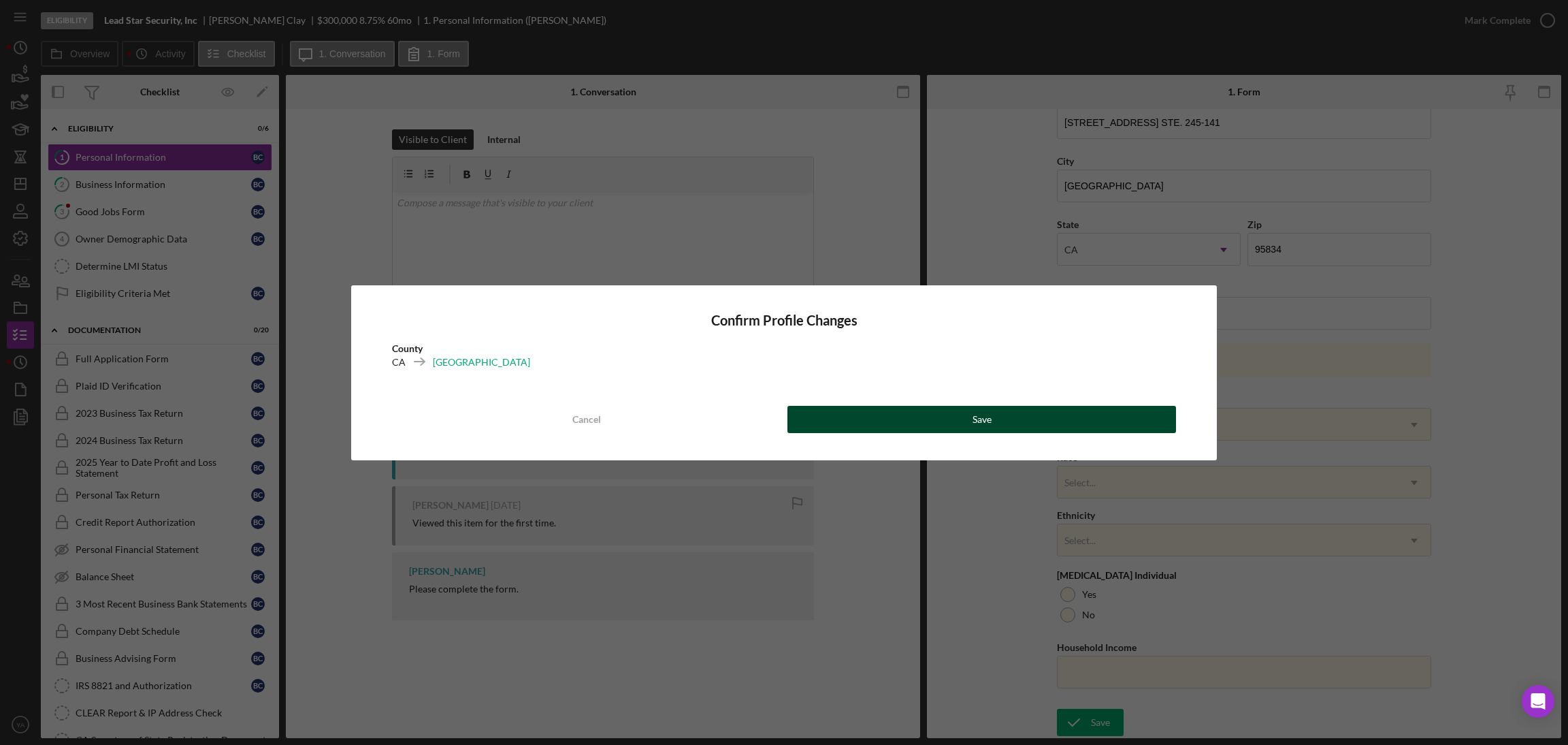
click at [909, 417] on button "Save" at bounding box center [981, 419] width 389 height 27
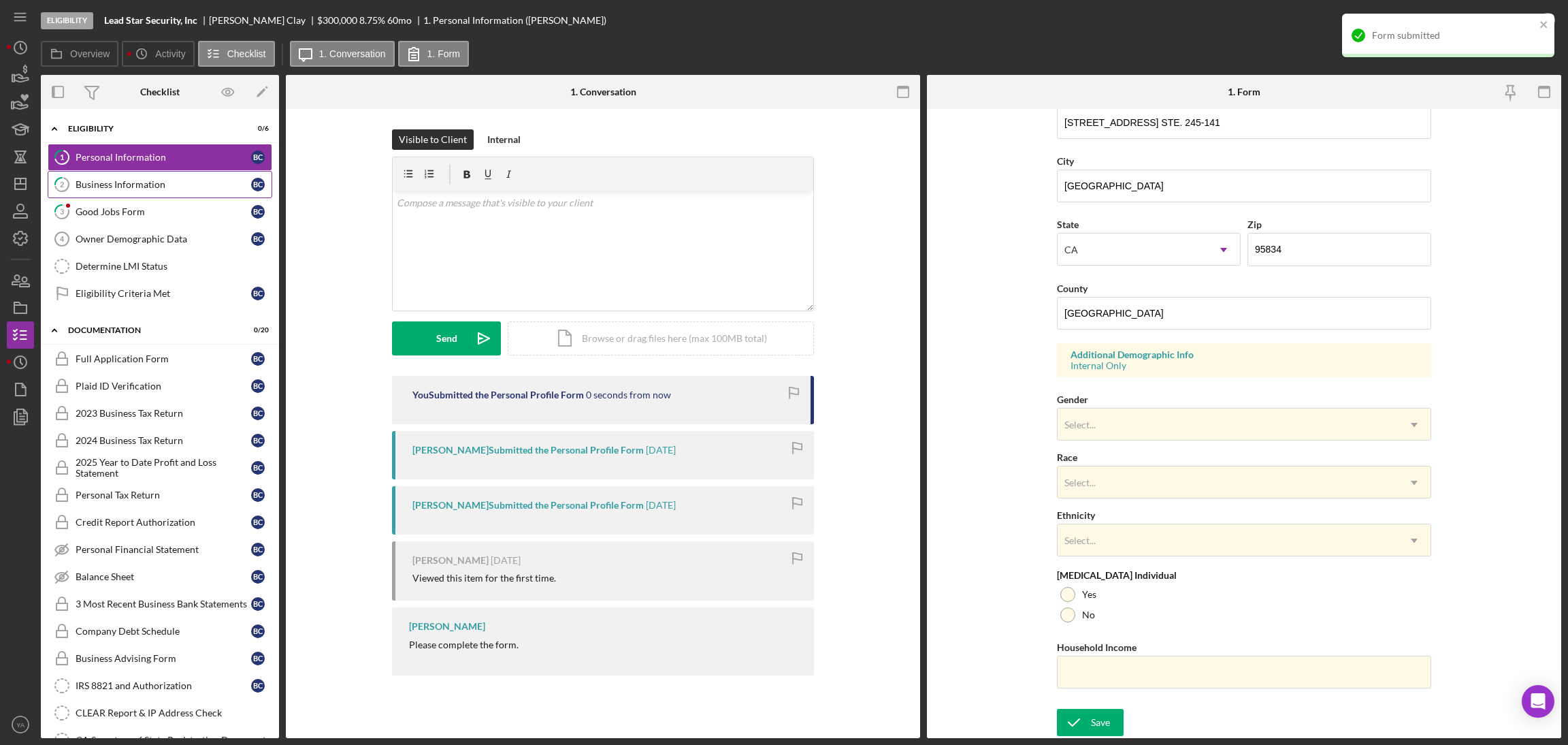
click at [150, 195] on link "2 Business Information B C" at bounding box center [160, 184] width 225 height 27
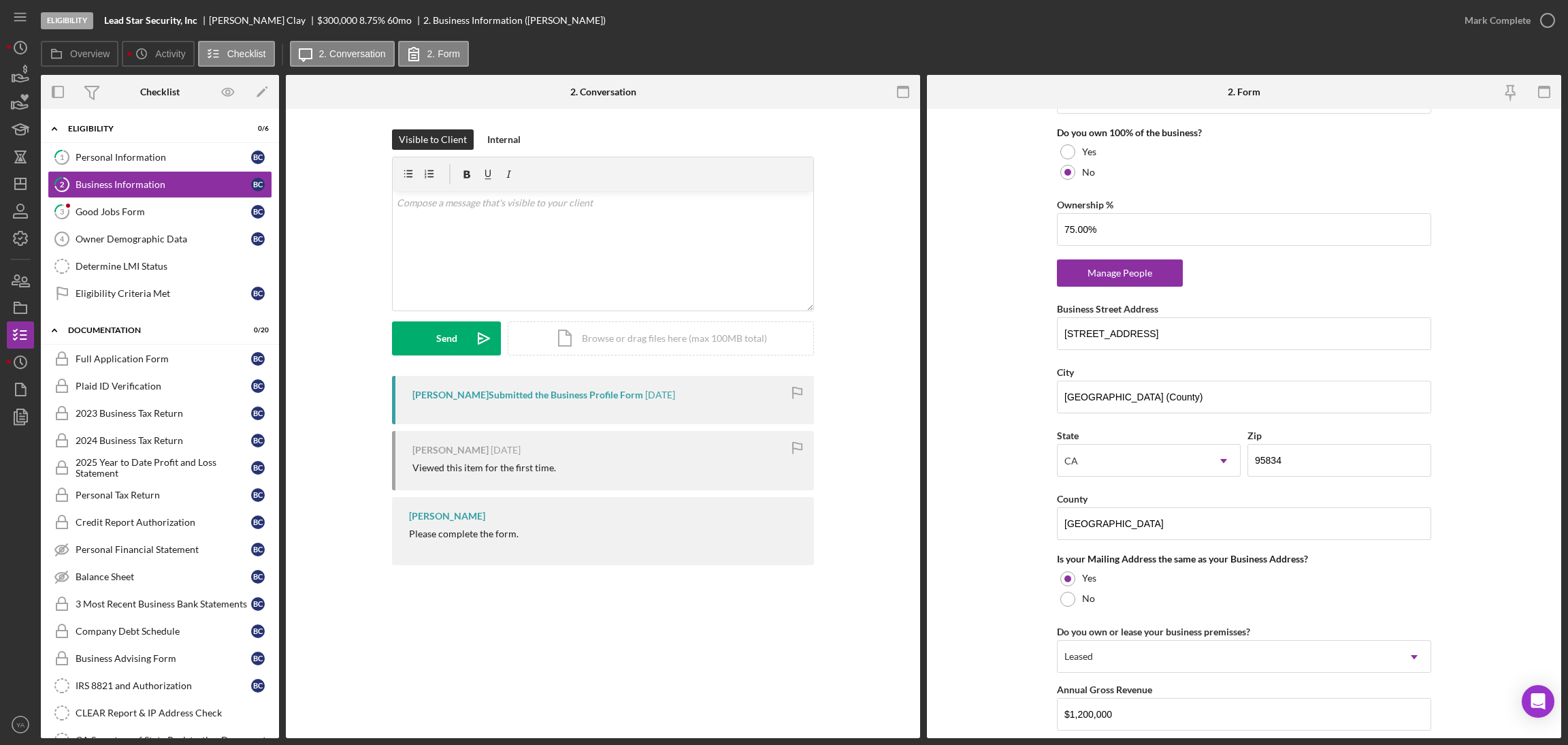
scroll to position [715, 0]
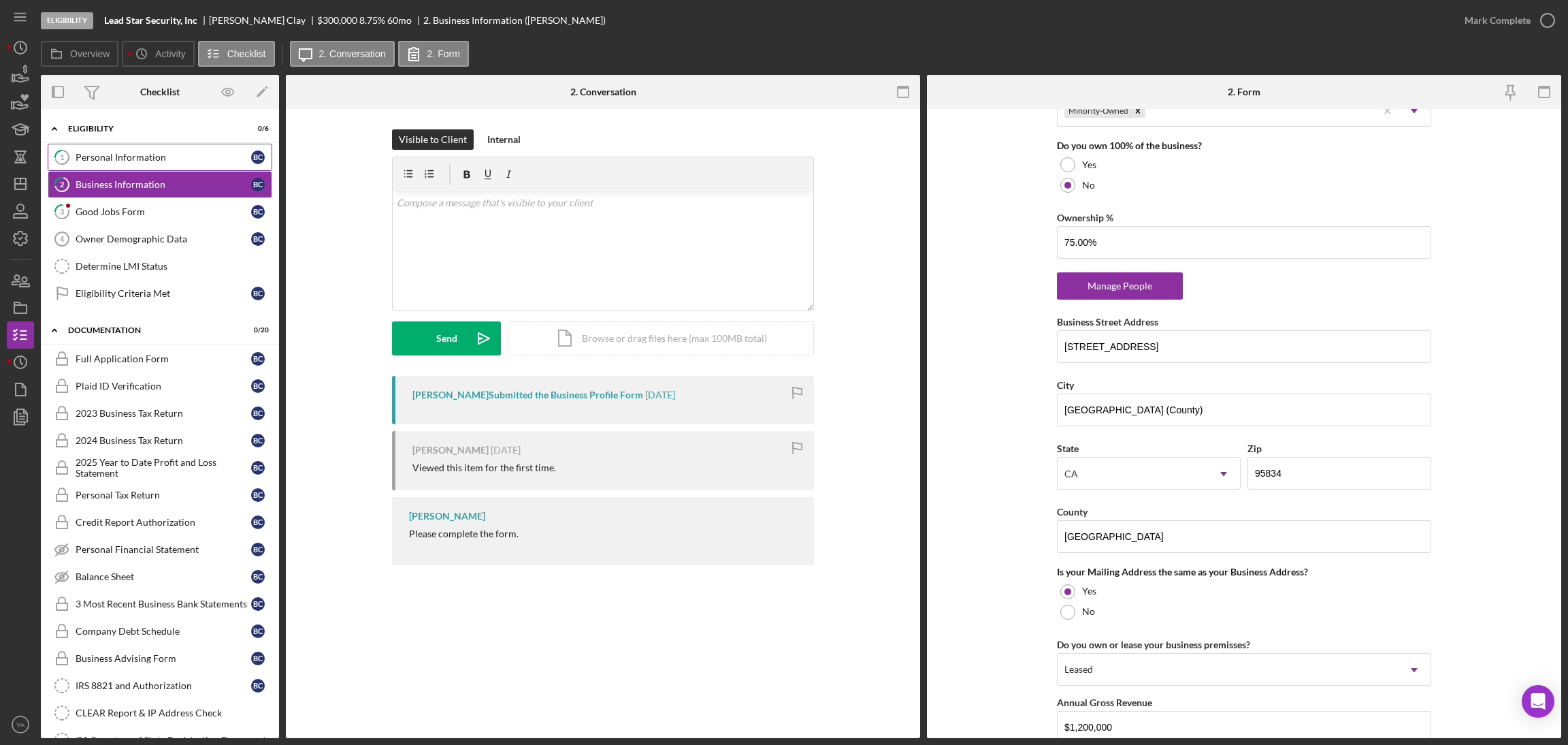
click at [118, 156] on div "Personal Information" at bounding box center [163, 157] width 176 height 11
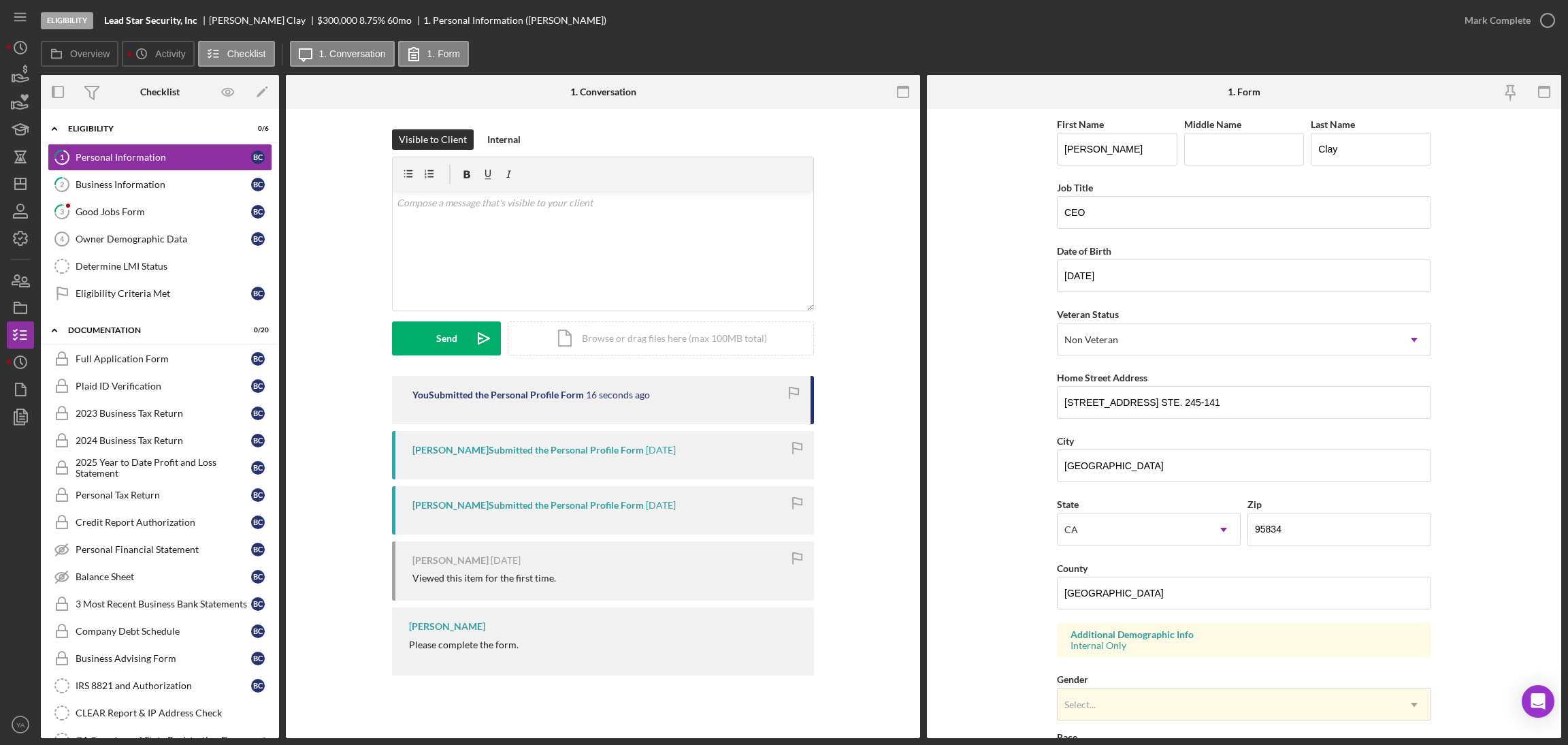
scroll to position [205, 0]
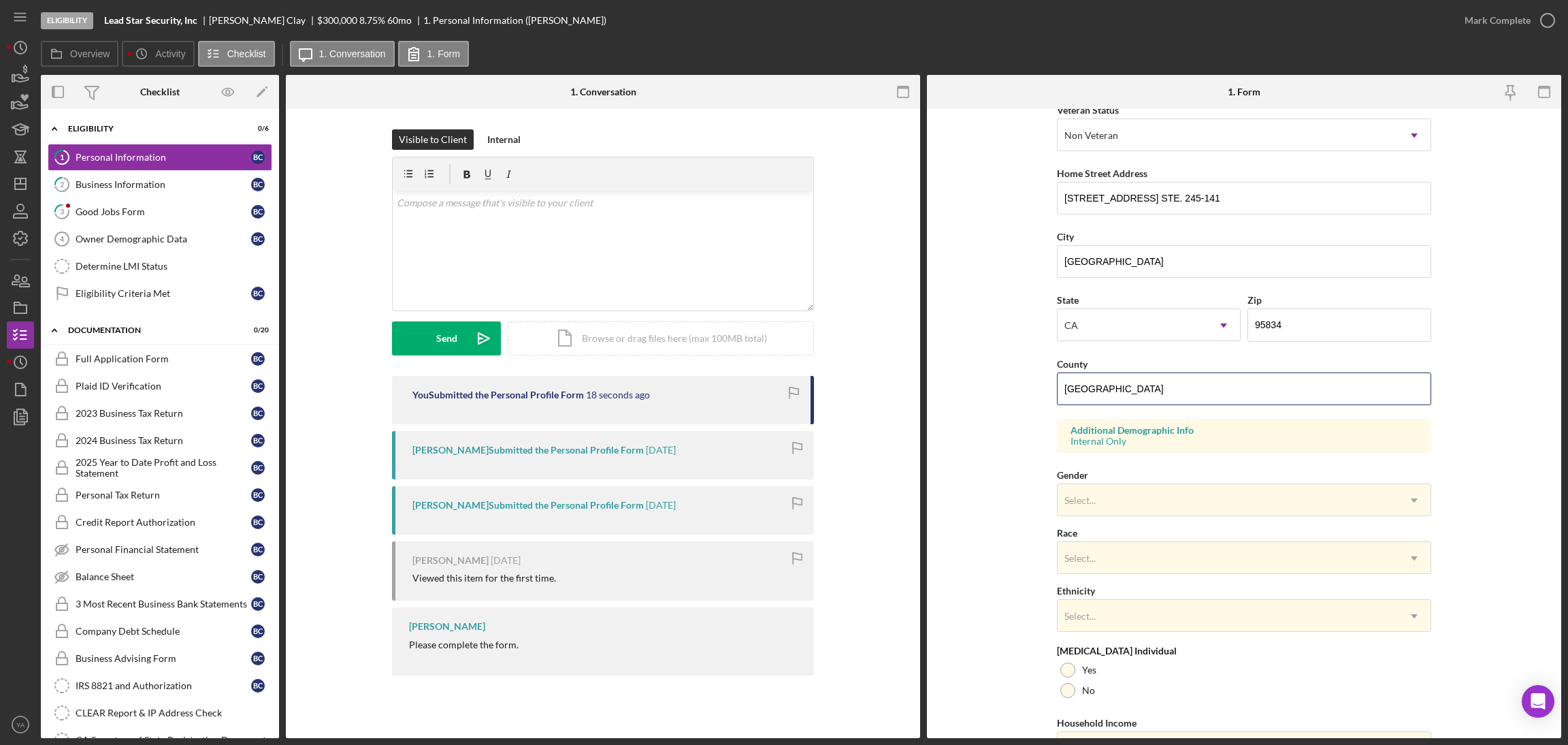
drag, startPoint x: 1157, startPoint y: 388, endPoint x: 976, endPoint y: 377, distance: 181.3
click at [976, 377] on form "First Name Brian Middle Name Last Name Clay Job Title CEO Date of Birth 11/15/1…" at bounding box center [1244, 423] width 635 height 629
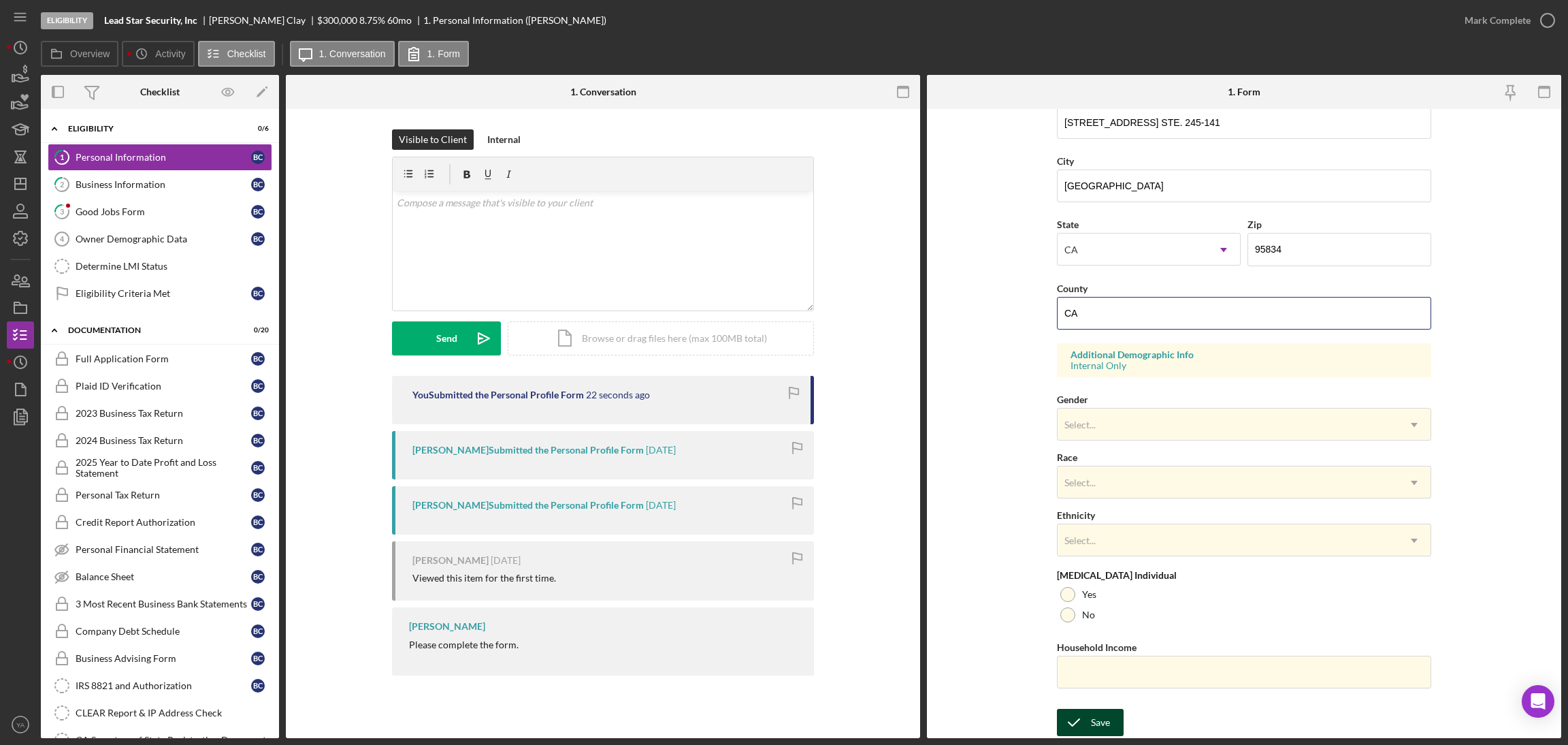
type input "CA"
click at [1083, 712] on icon "submit" at bounding box center [1074, 722] width 34 height 34
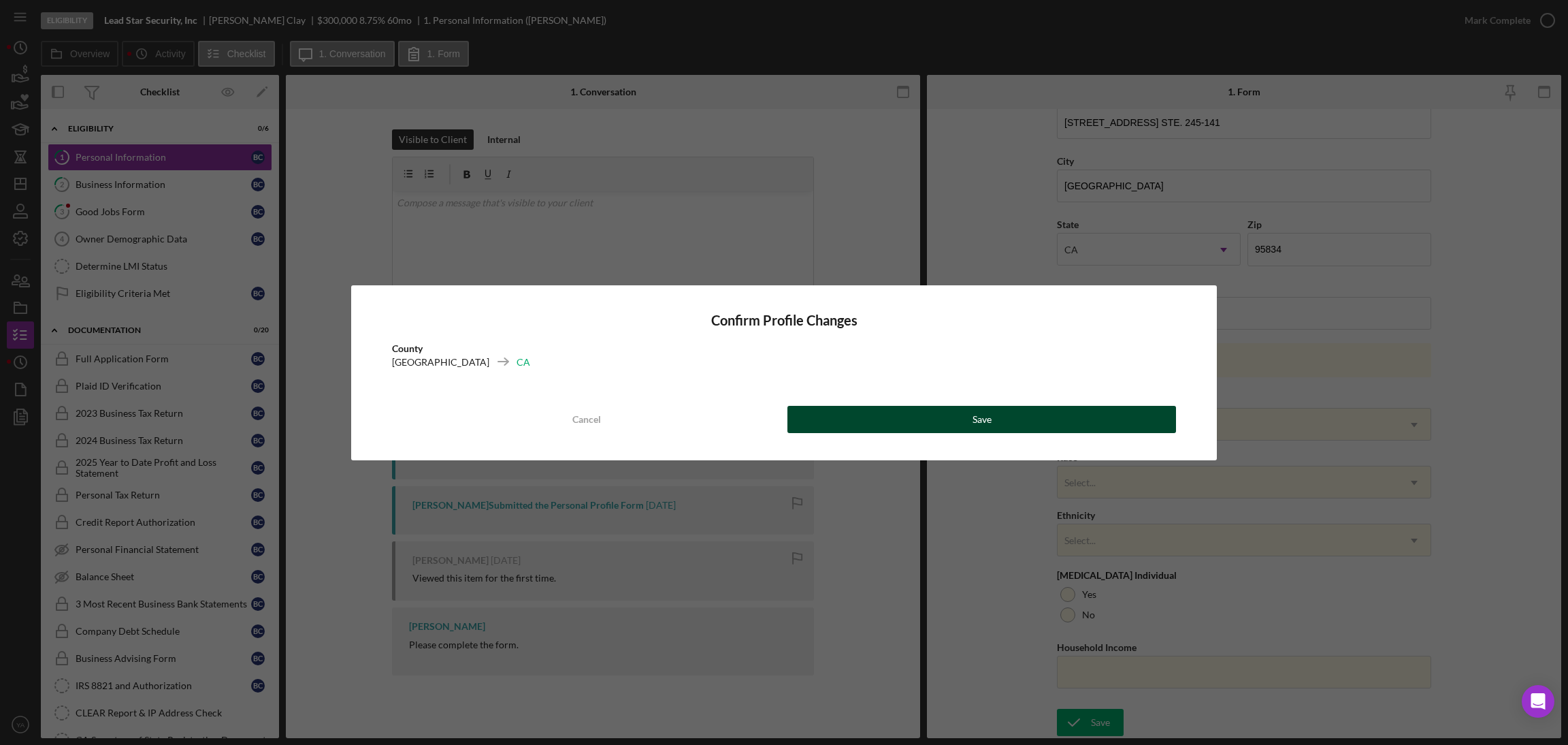
click at [981, 408] on div "Save" at bounding box center [982, 419] width 19 height 27
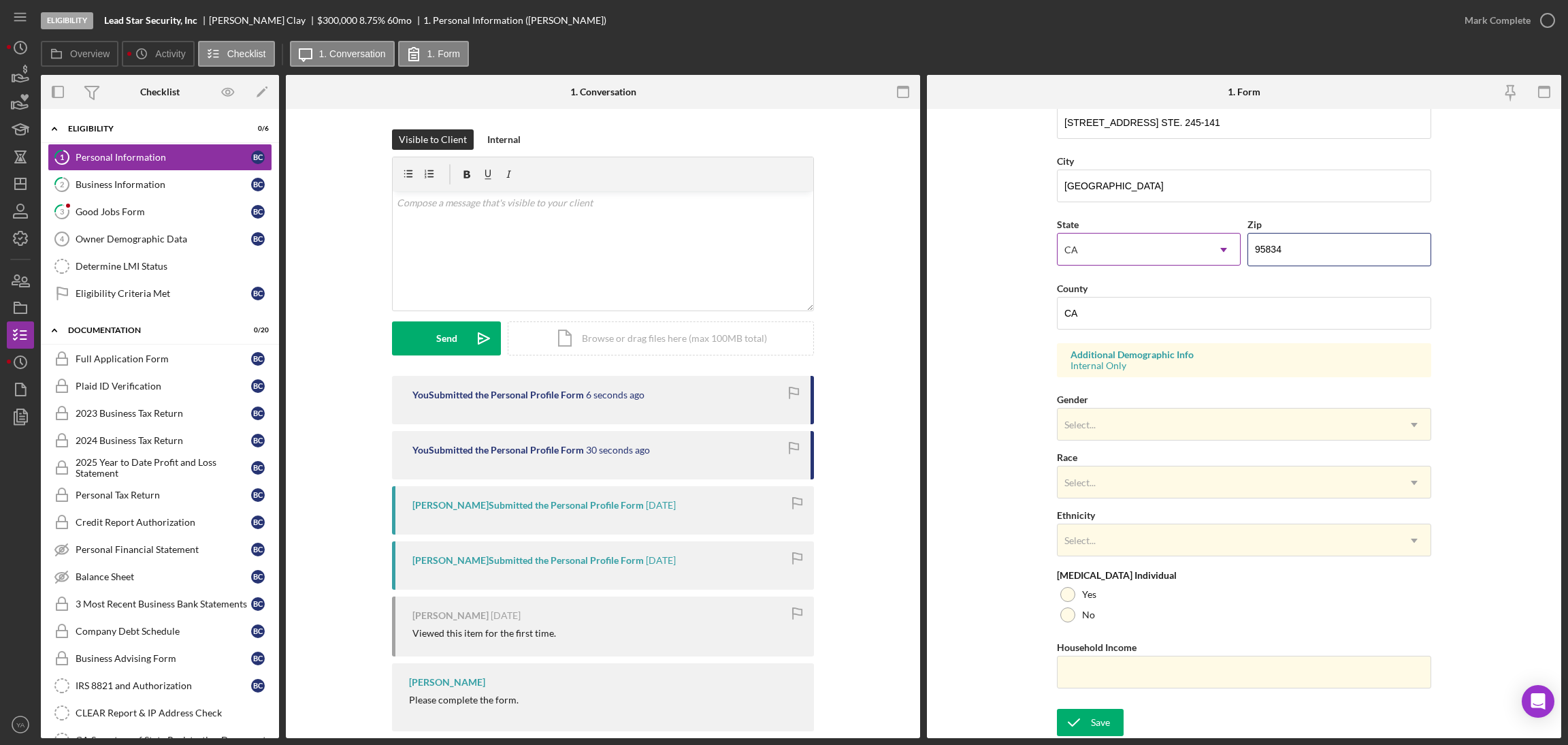
drag, startPoint x: 1237, startPoint y: 247, endPoint x: 1187, endPoint y: 245, distance: 50.0
click at [1187, 245] on div "State CA Icon/Dropdown Arrow Zip 95834" at bounding box center [1244, 248] width 374 height 63
click at [146, 247] on link "Owner Demographic Data 4 Owner Demographic Data B C" at bounding box center [160, 239] width 225 height 27
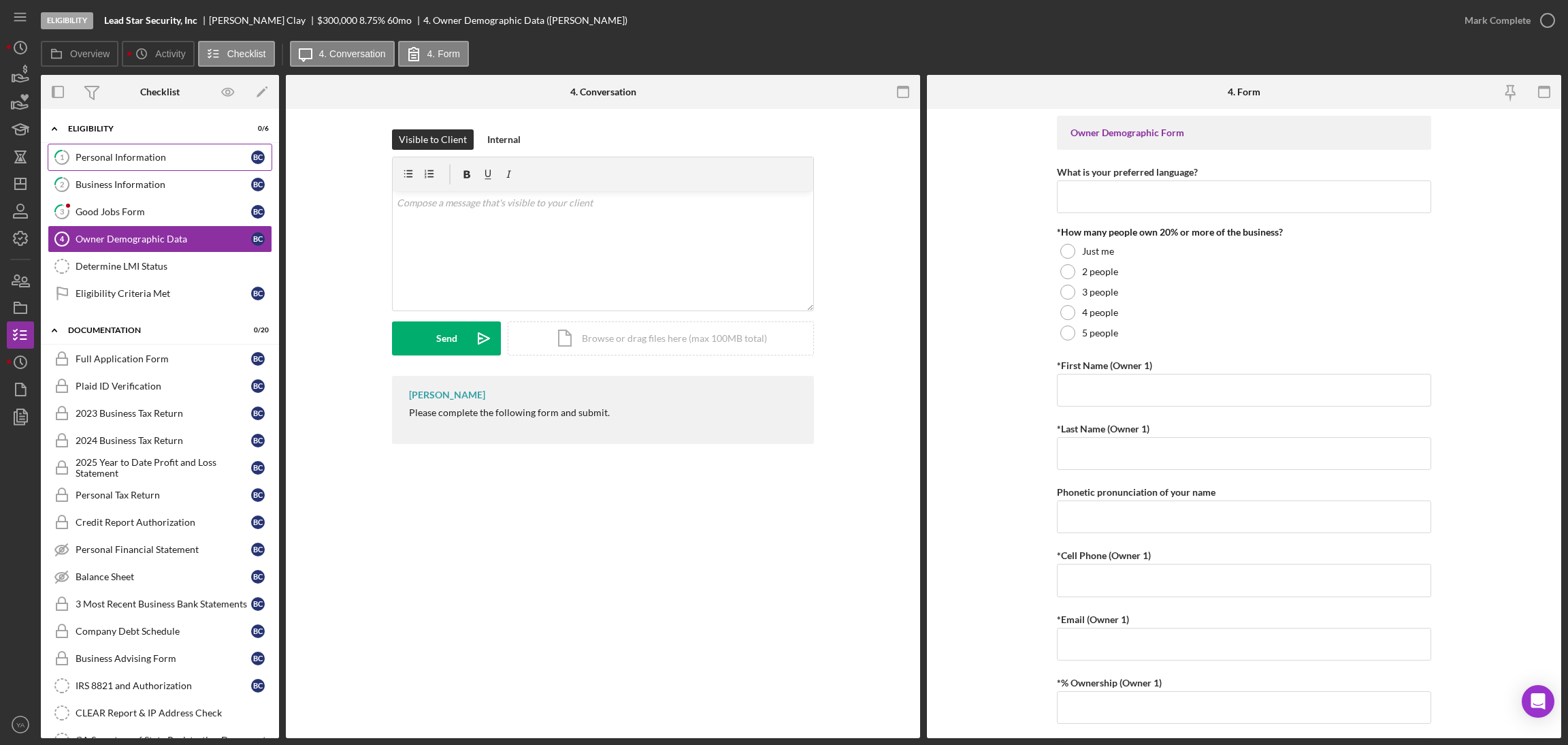
click at [154, 156] on div "Personal Information" at bounding box center [163, 157] width 176 height 11
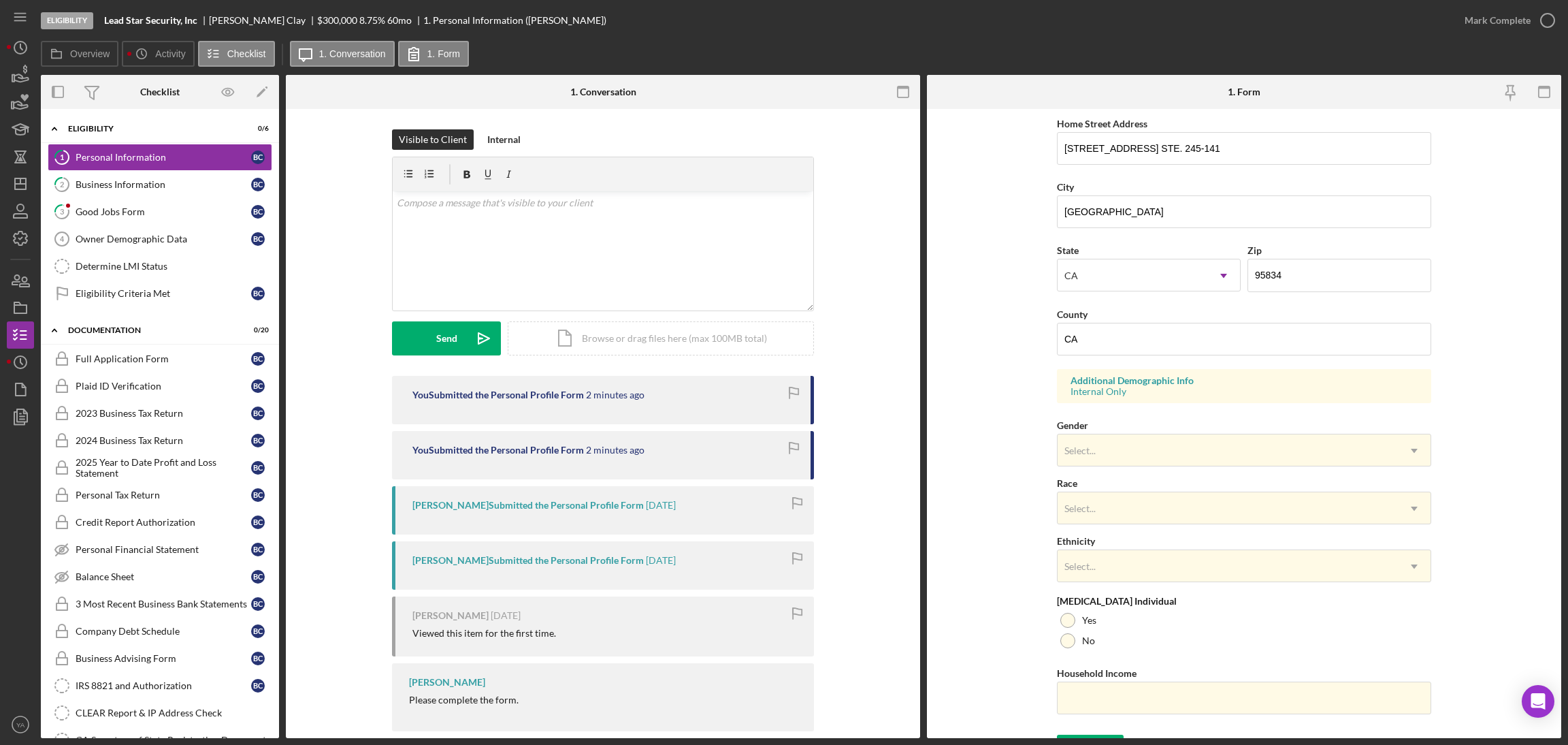
scroll to position [281, 0]
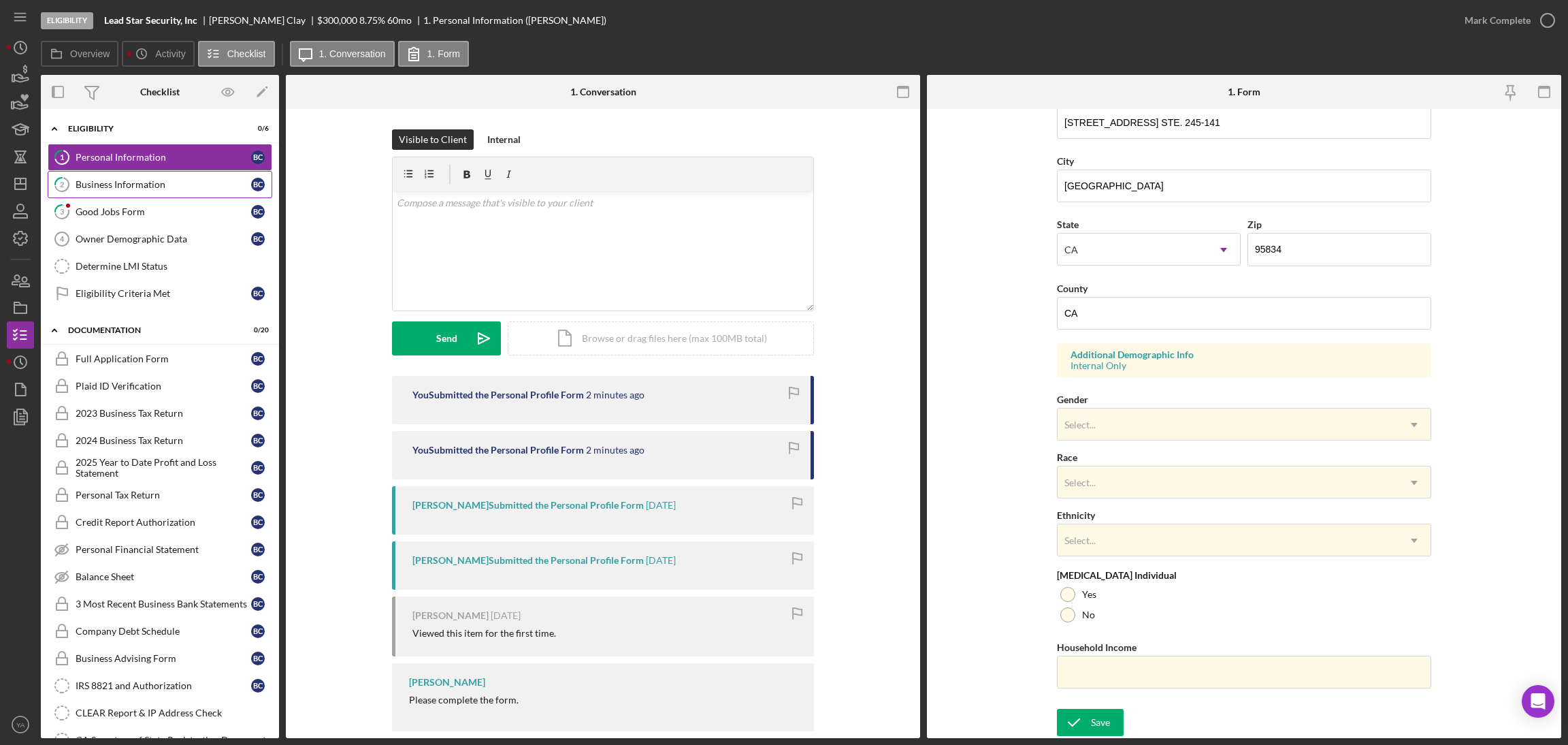
click at [173, 194] on link "2 Business Information B C" at bounding box center [160, 184] width 225 height 27
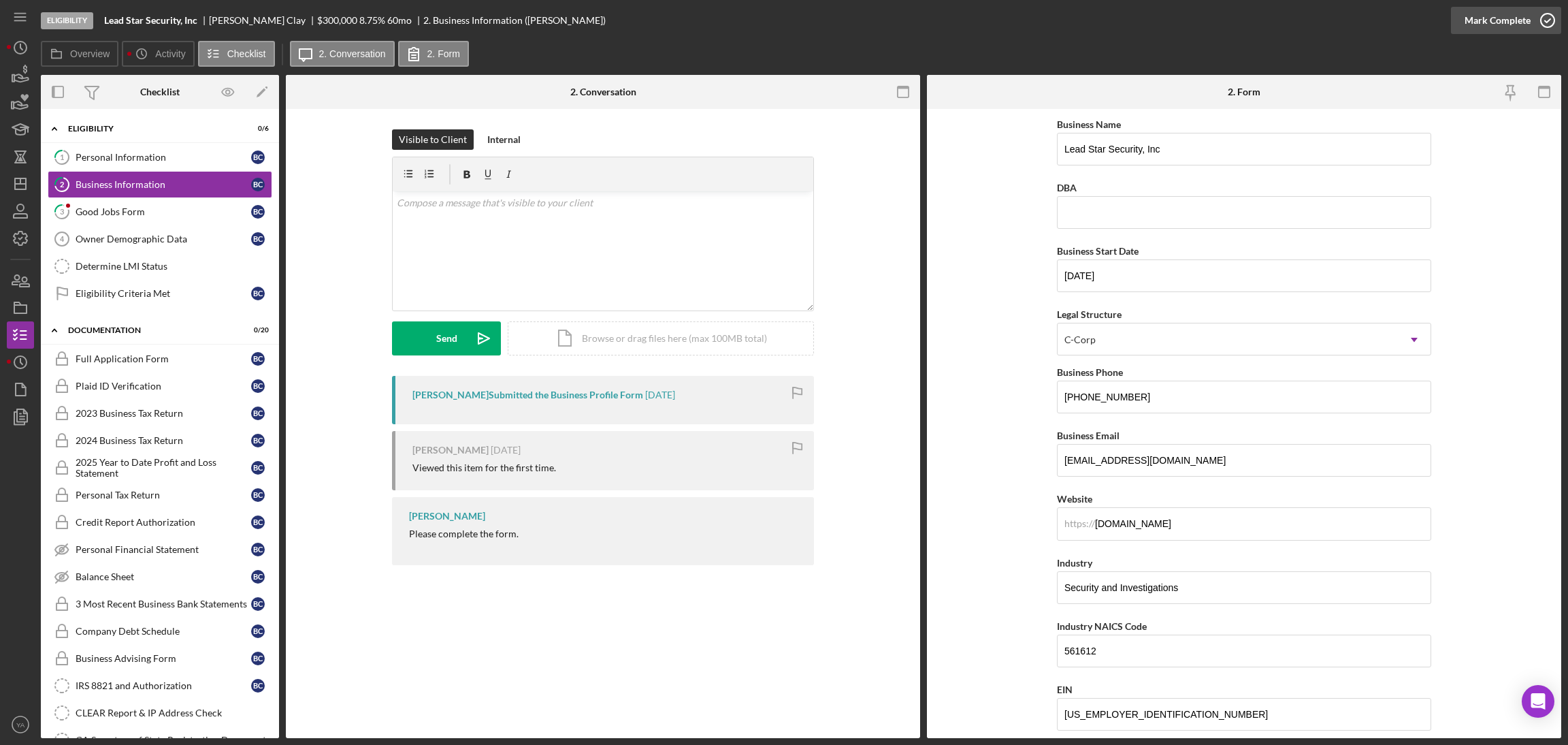
click at [1545, 28] on icon "button" at bounding box center [1547, 20] width 34 height 34
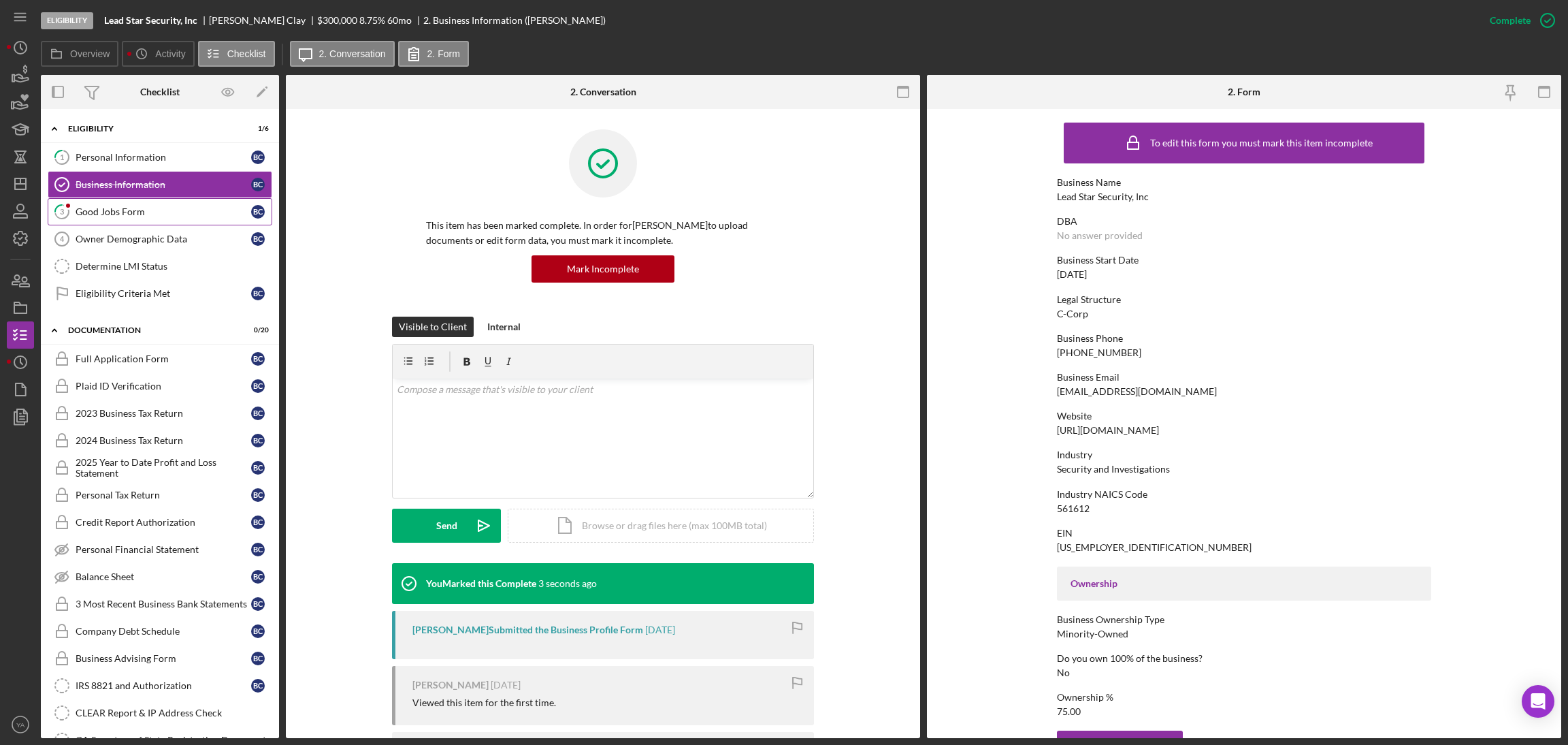
click at [123, 218] on link "3 Good Jobs Form B C" at bounding box center [160, 211] width 225 height 27
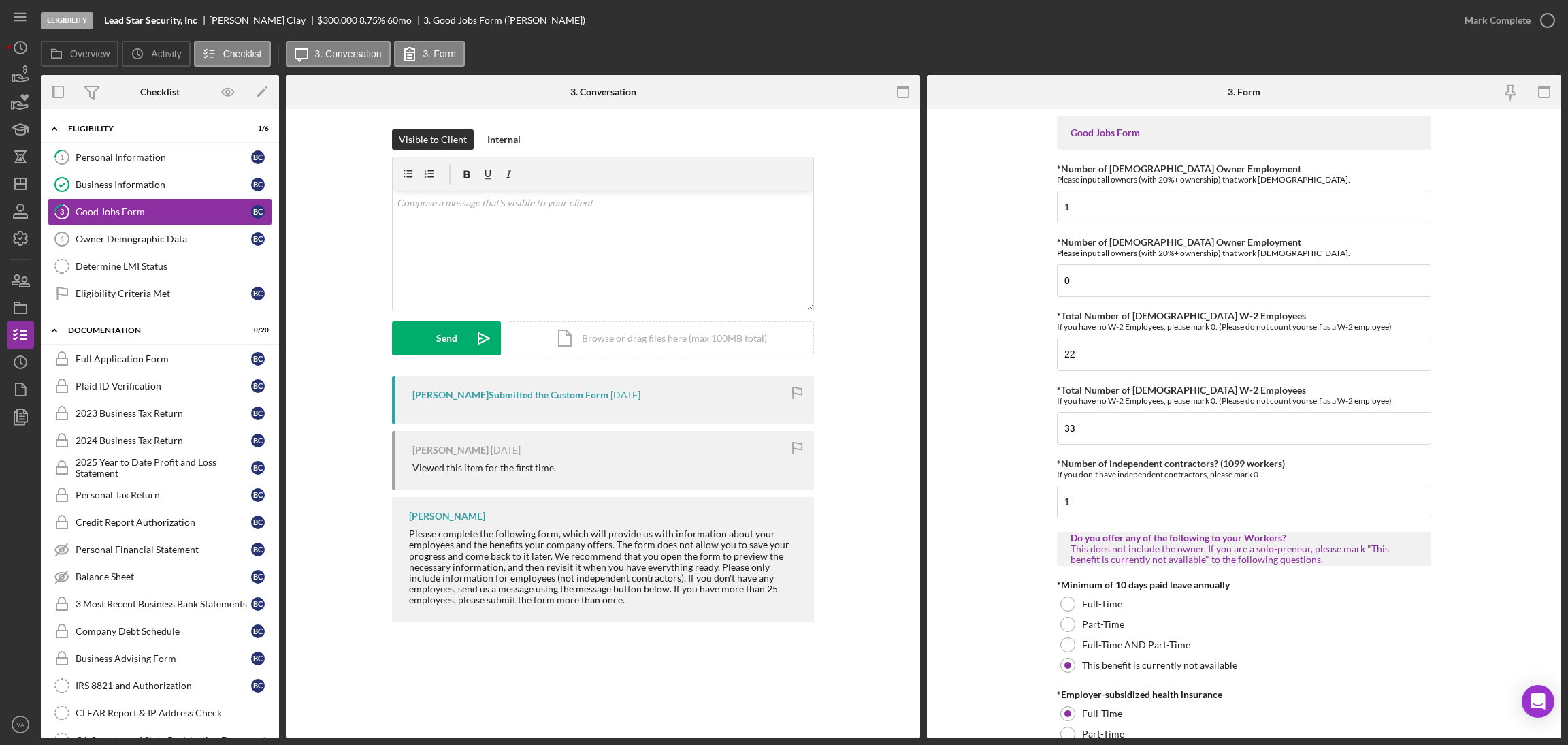
click at [1538, 35] on div "Mark Complete" at bounding box center [1506, 20] width 110 height 41
click at [1538, 24] on icon "button" at bounding box center [1547, 20] width 34 height 34
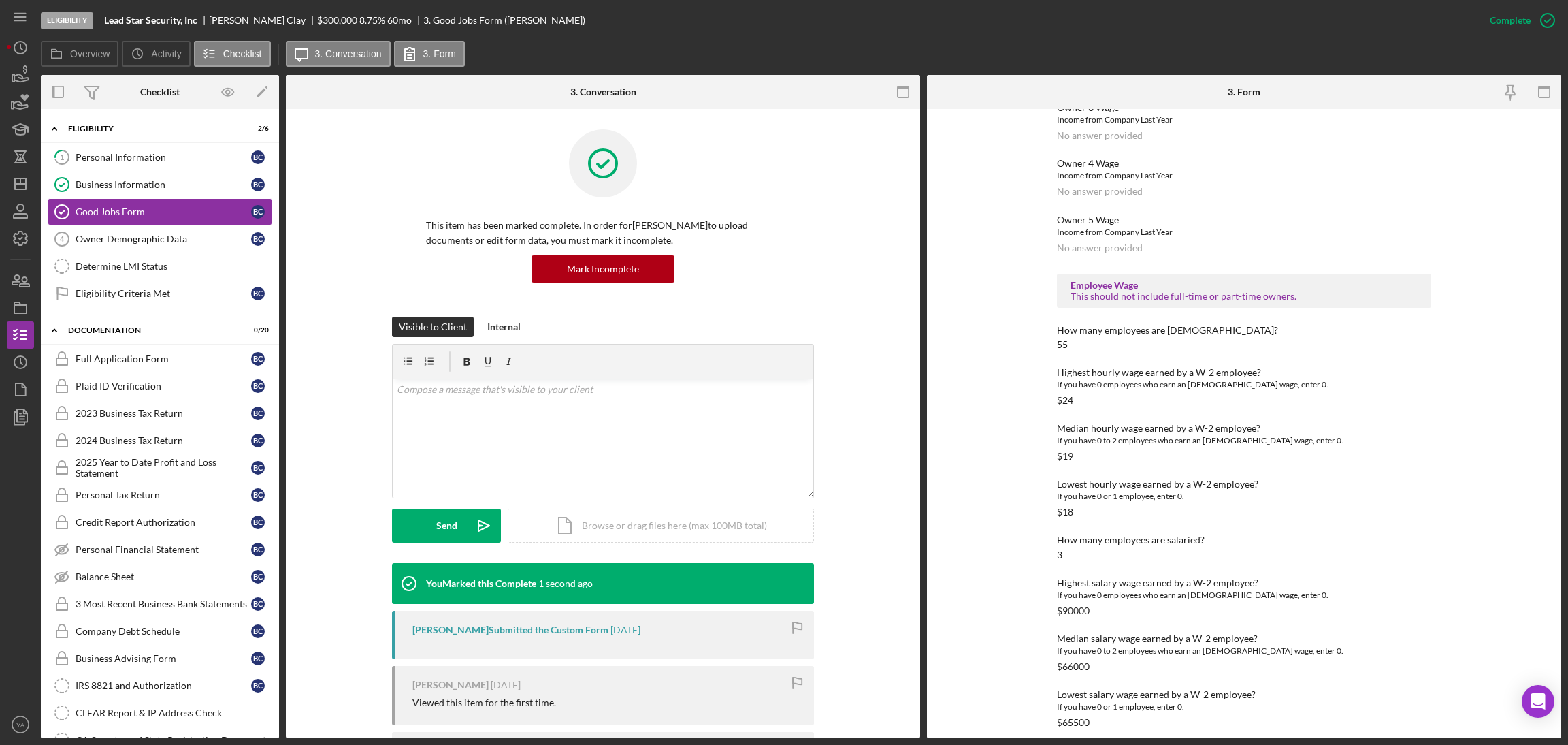
scroll to position [1615, 0]
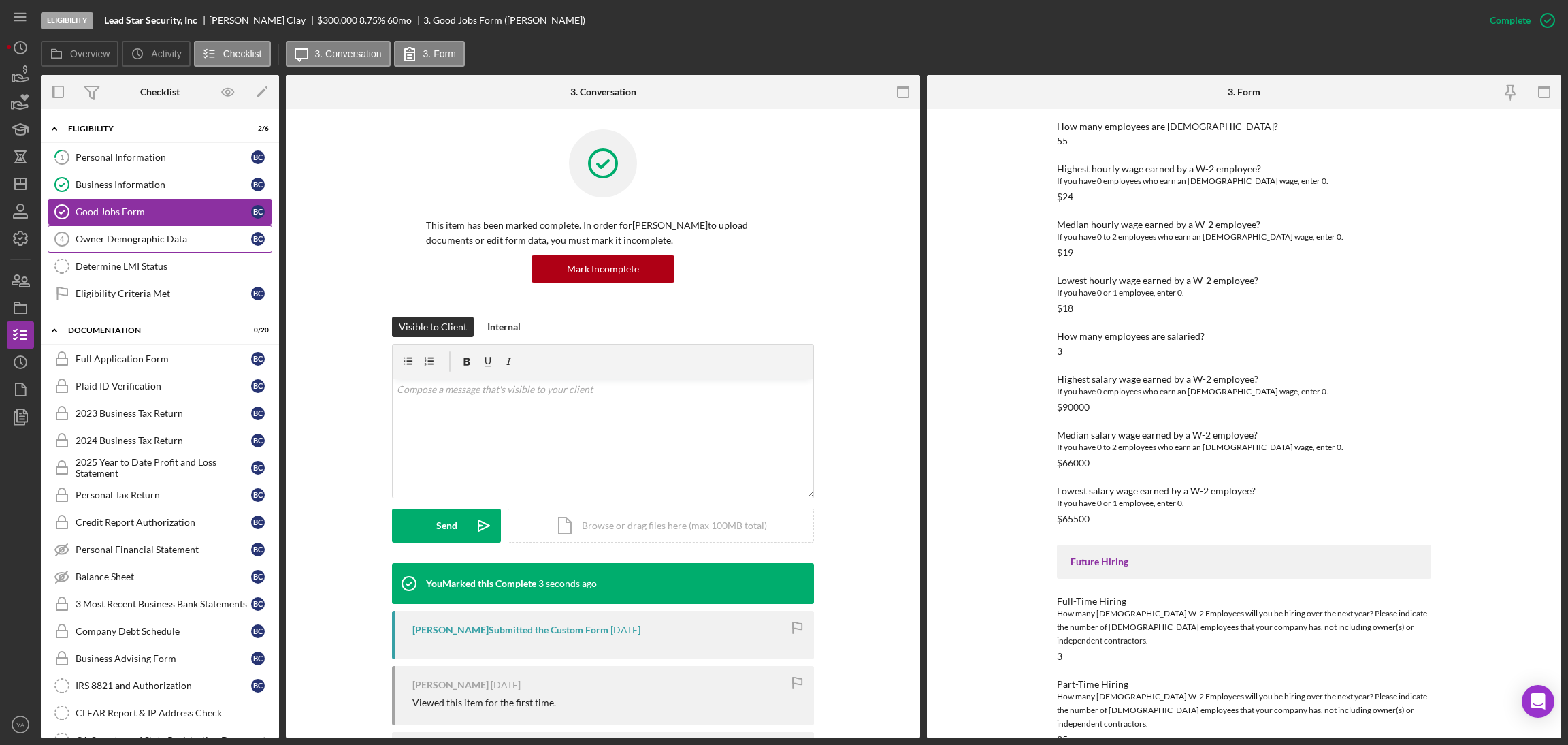
click at [137, 242] on div "Owner Demographic Data" at bounding box center [163, 239] width 176 height 11
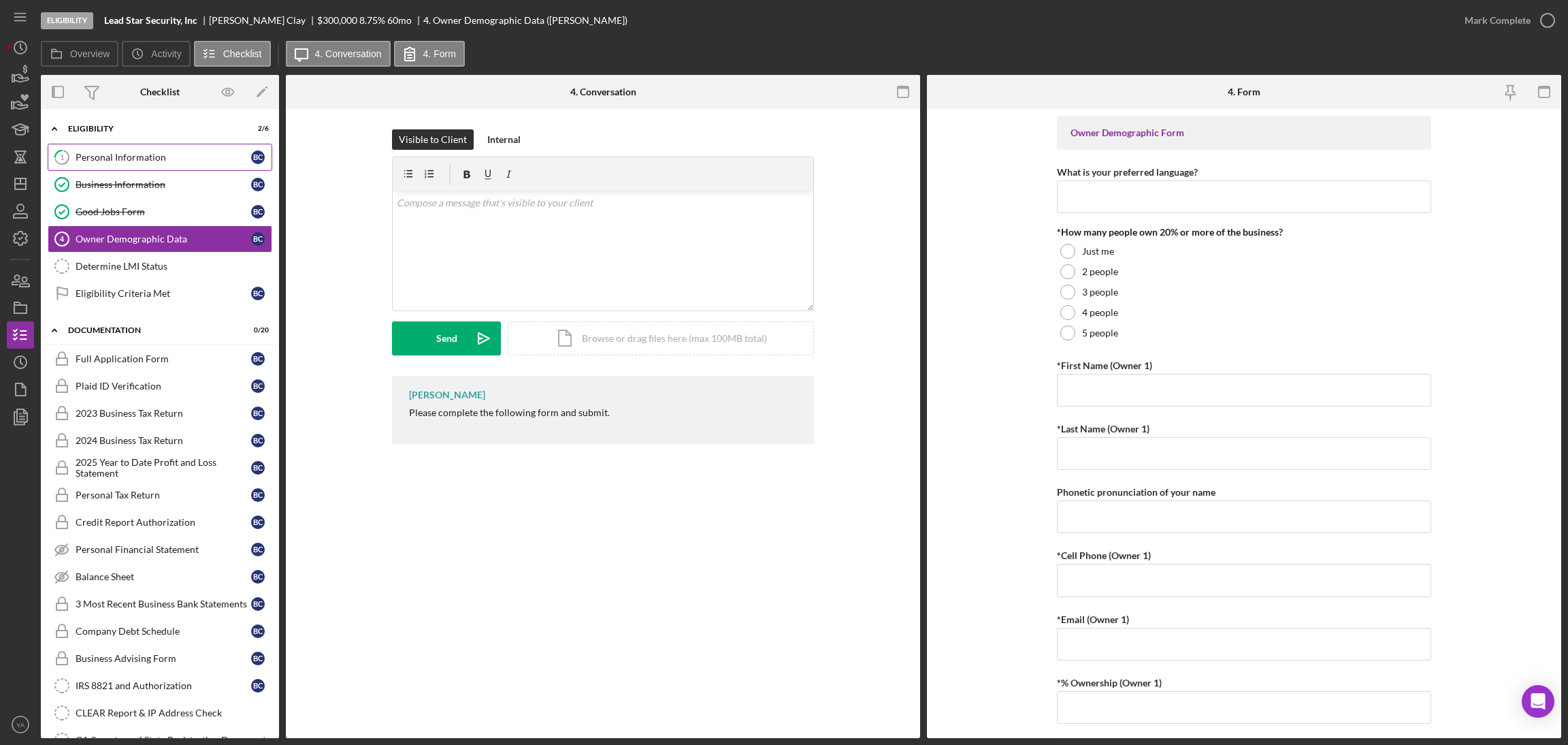
click at [177, 161] on div "Personal Information" at bounding box center [163, 157] width 176 height 11
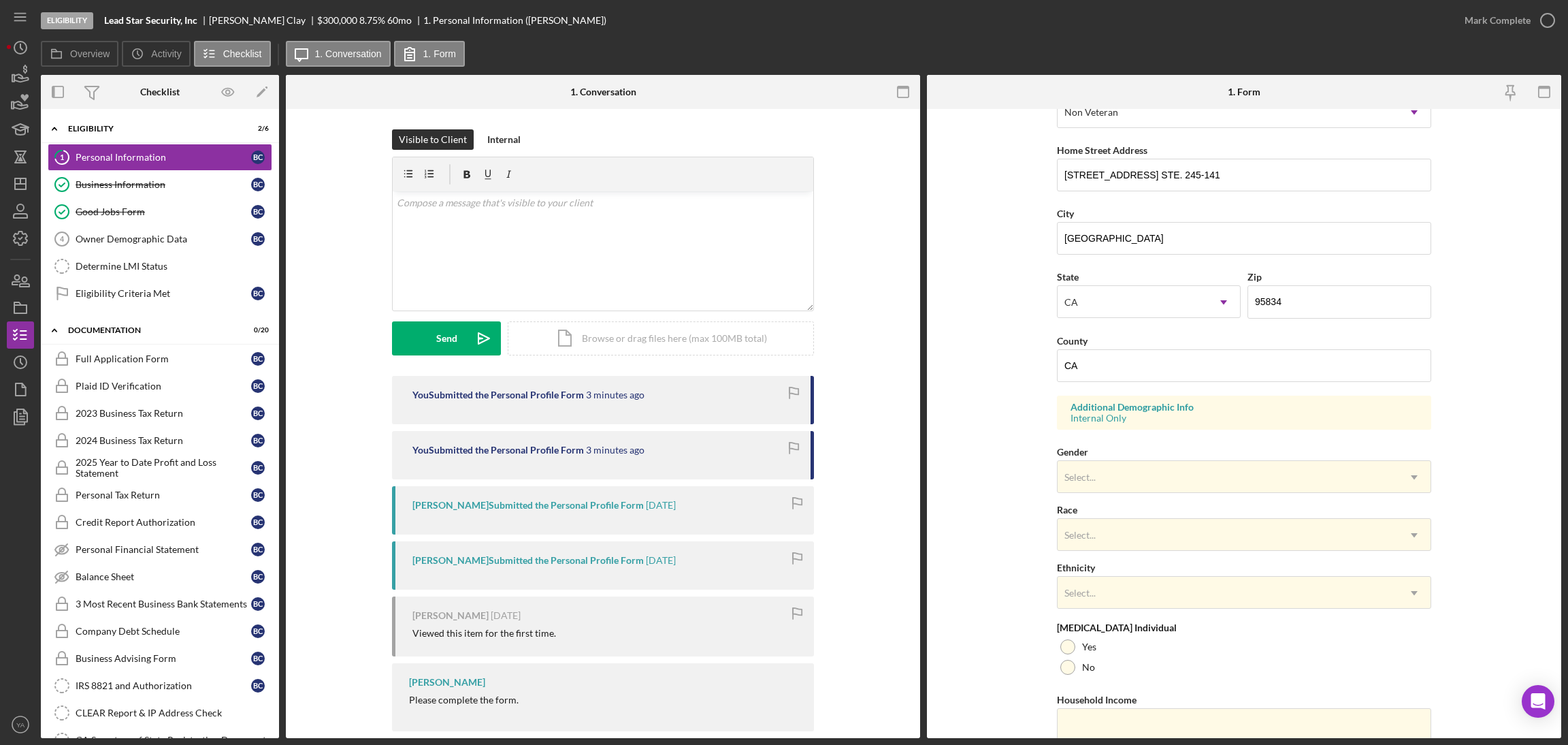
scroll to position [178, 0]
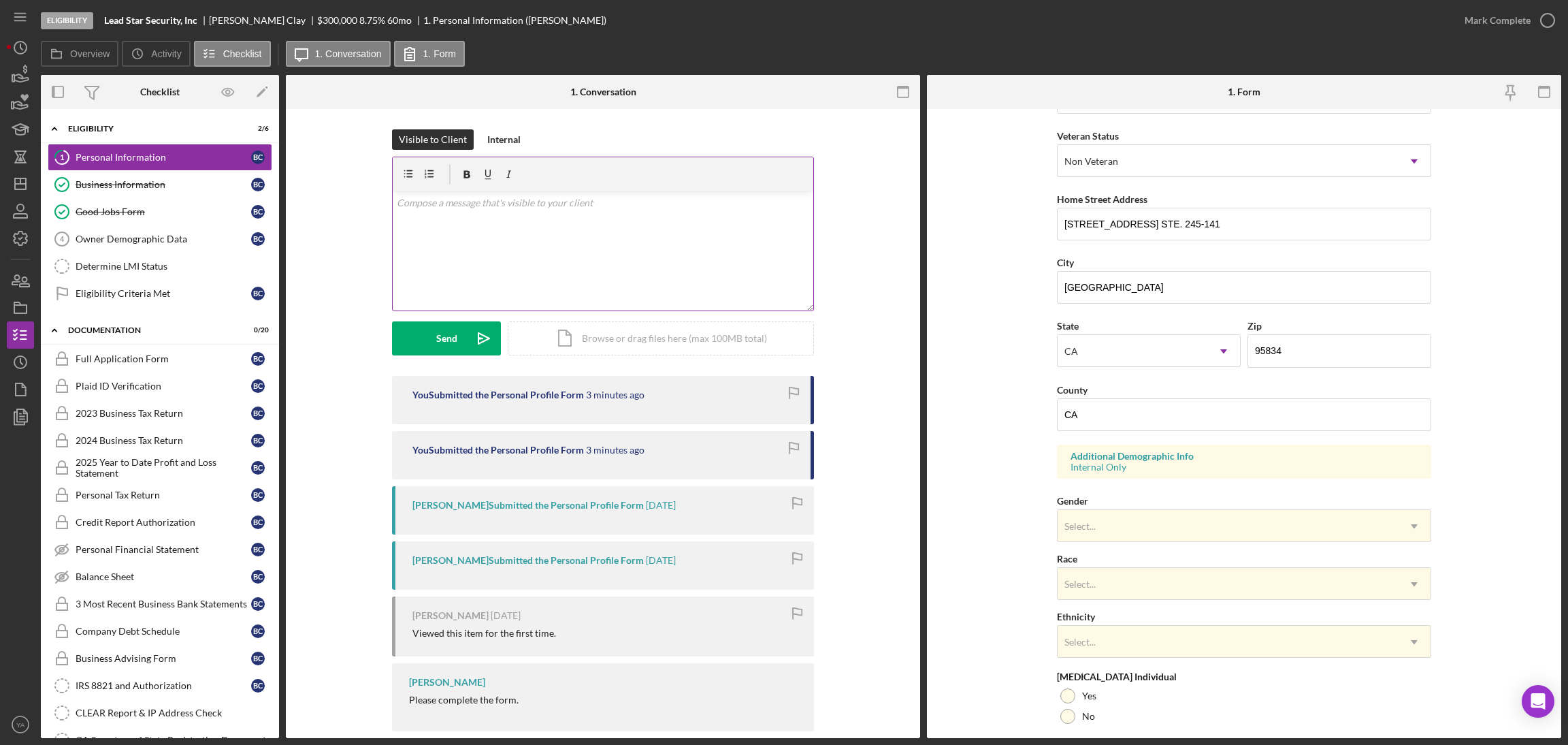
click at [656, 291] on div "v Color teal Color pink Remove color Add row above Add row below Add column bef…" at bounding box center [602, 251] width 420 height 119
click at [194, 189] on div "Business Information" at bounding box center [163, 184] width 176 height 11
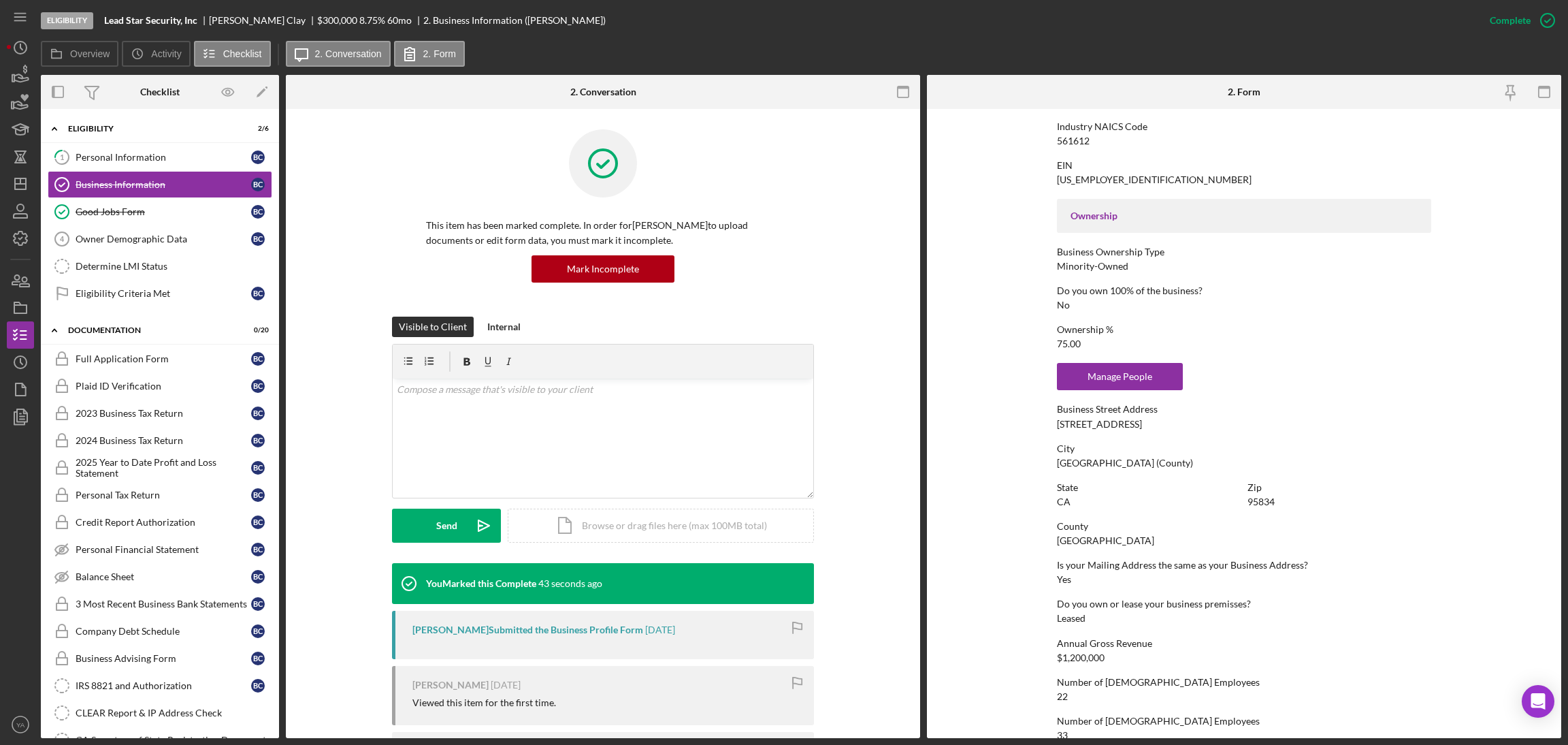
scroll to position [408, 0]
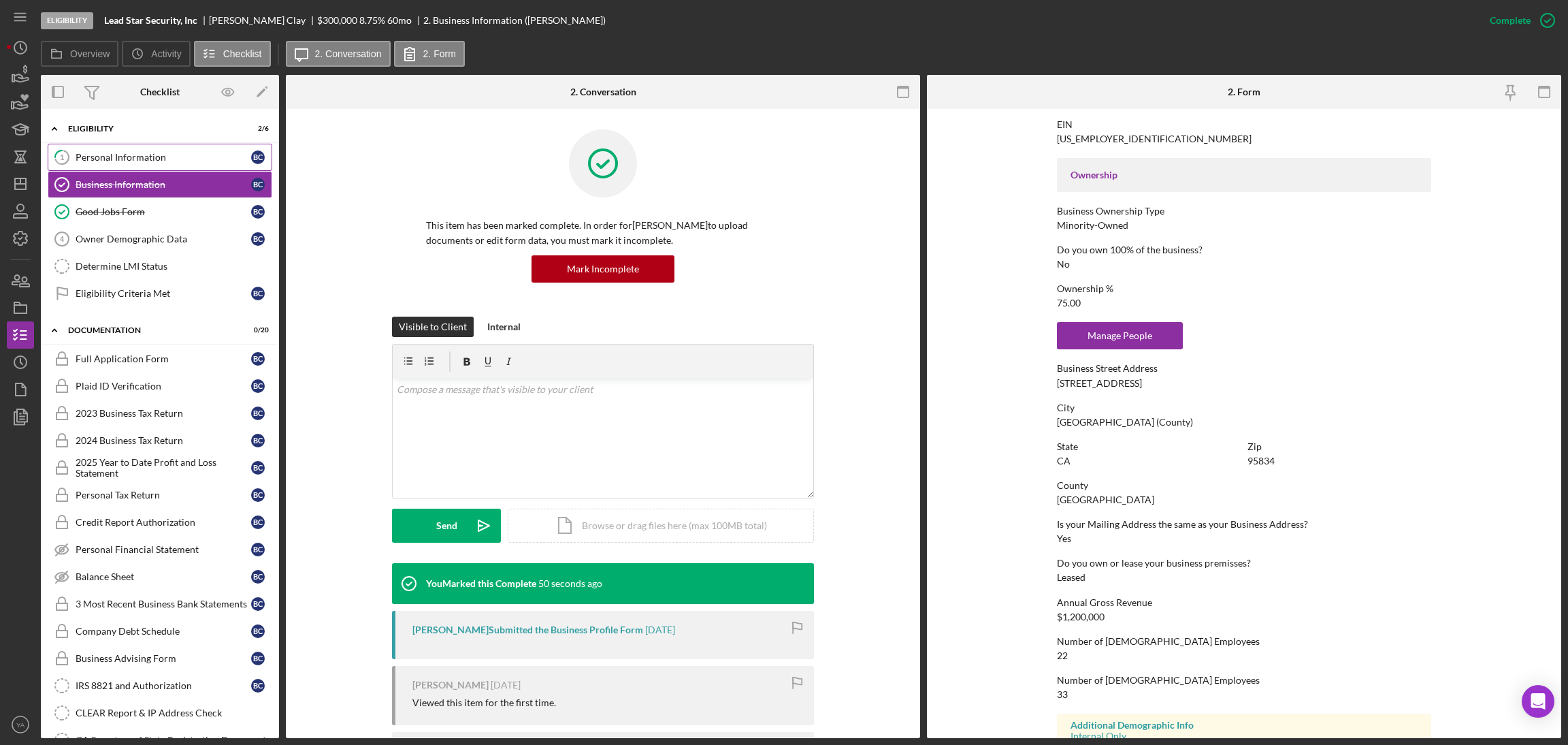
click at [170, 149] on link "1 Personal Information B C" at bounding box center [160, 157] width 225 height 27
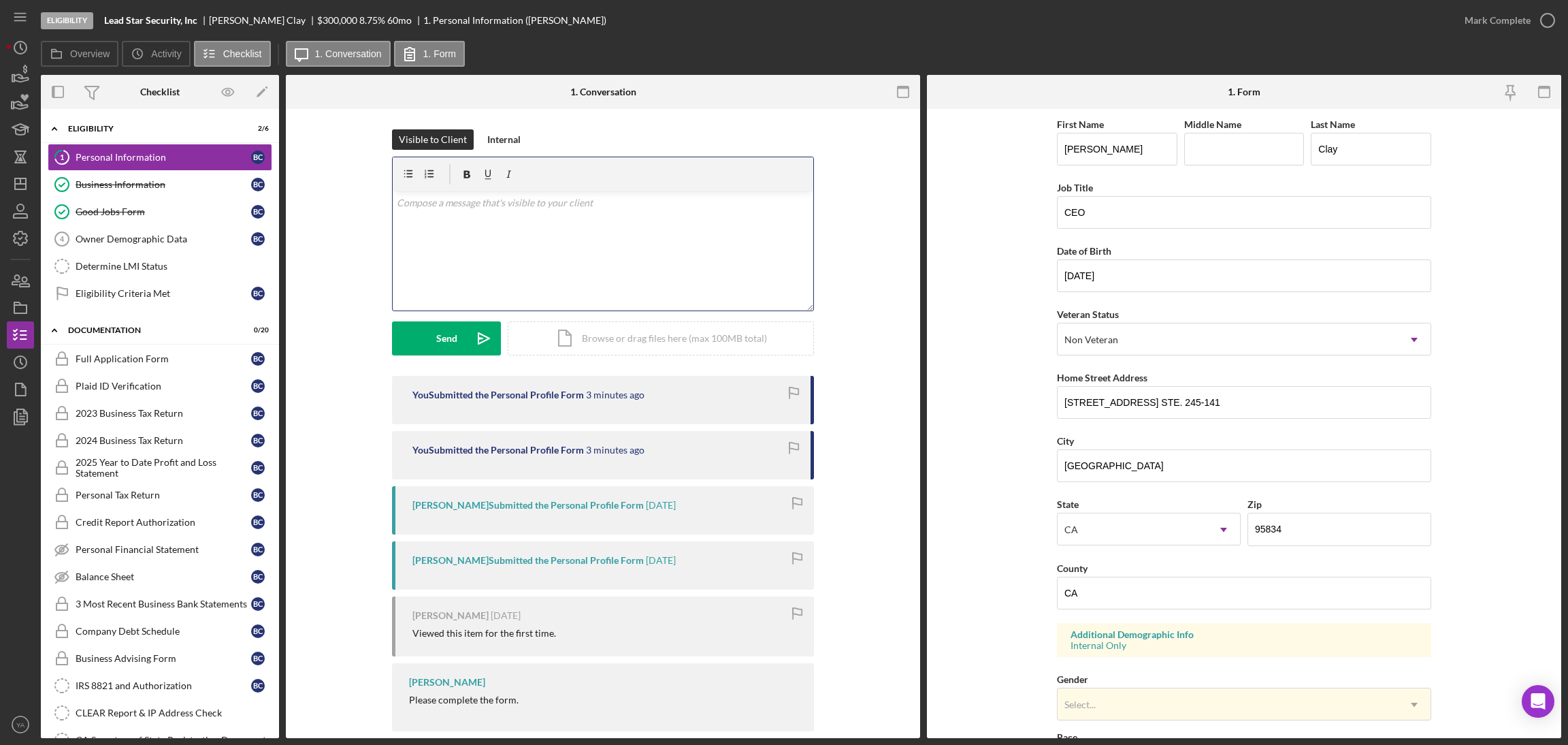
click at [579, 265] on div "v Color teal Color pink Remove color Add row above Add row below Add column bef…" at bounding box center [602, 251] width 420 height 119
click at [758, 226] on p "Hi Brain, Just want to confirm if your business address is same as personal add…" at bounding box center [603, 211] width 413 height 31
click at [724, 240] on div "v Color teal Color pink Remove color Add row above Add row below Add column bef…" at bounding box center [602, 251] width 420 height 119
click at [501, 228] on div "v Color teal Color pink Remove color Add row above Add row below Add column bef…" at bounding box center [602, 251] width 420 height 119
click at [439, 211] on p "Hi Brain, Just want to confirm if your business address is same as personal add…" at bounding box center [603, 211] width 413 height 31
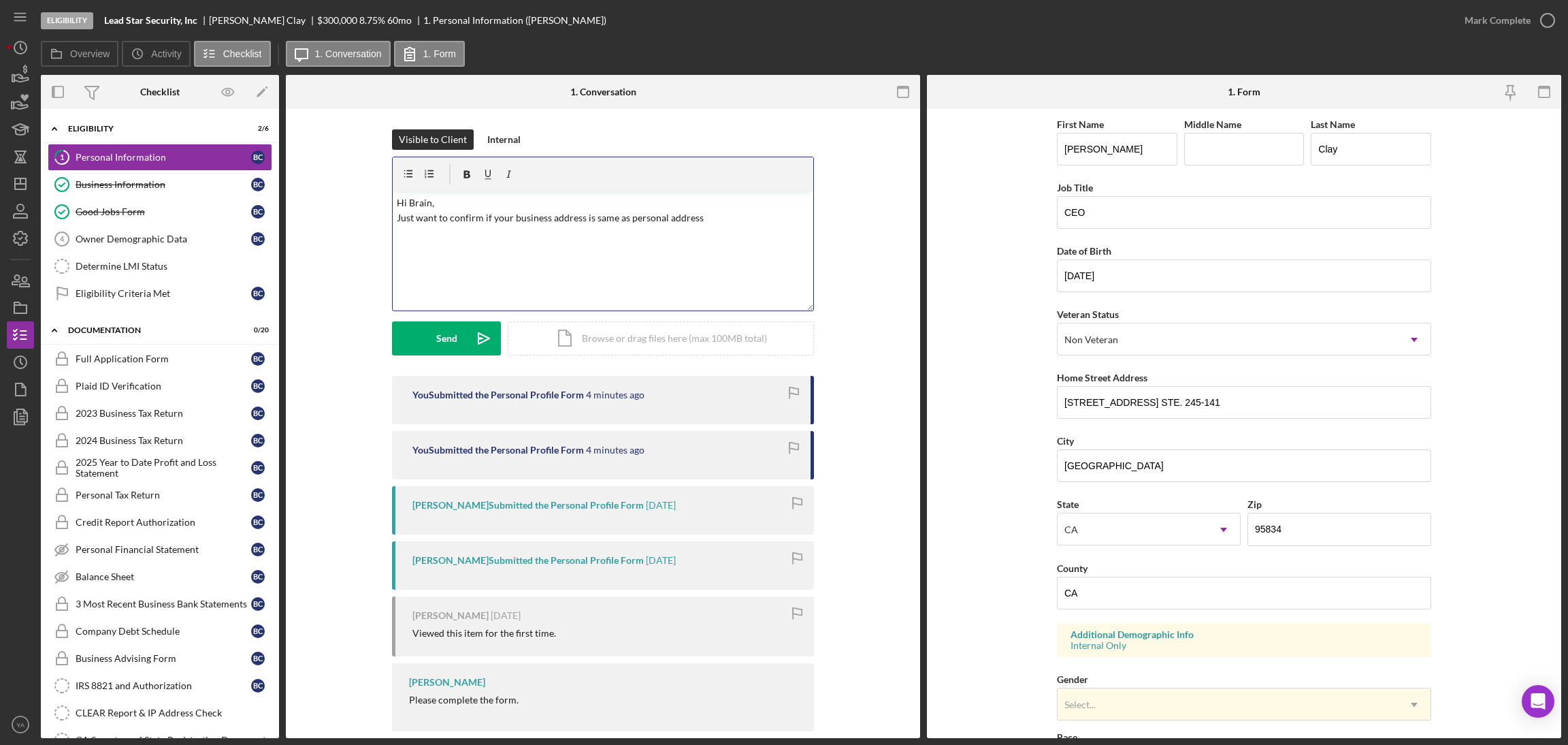
click at [786, 206] on p "Hi Brain, Just want to confirm if your business address is same as personal add…" at bounding box center [603, 211] width 413 height 31
click at [724, 226] on div "v Color teal Color pink Remove color Add row above Add row below Add column bef…" at bounding box center [602, 251] width 420 height 119
click at [468, 328] on icon "Icon/icon-invite-send" at bounding box center [484, 338] width 34 height 34
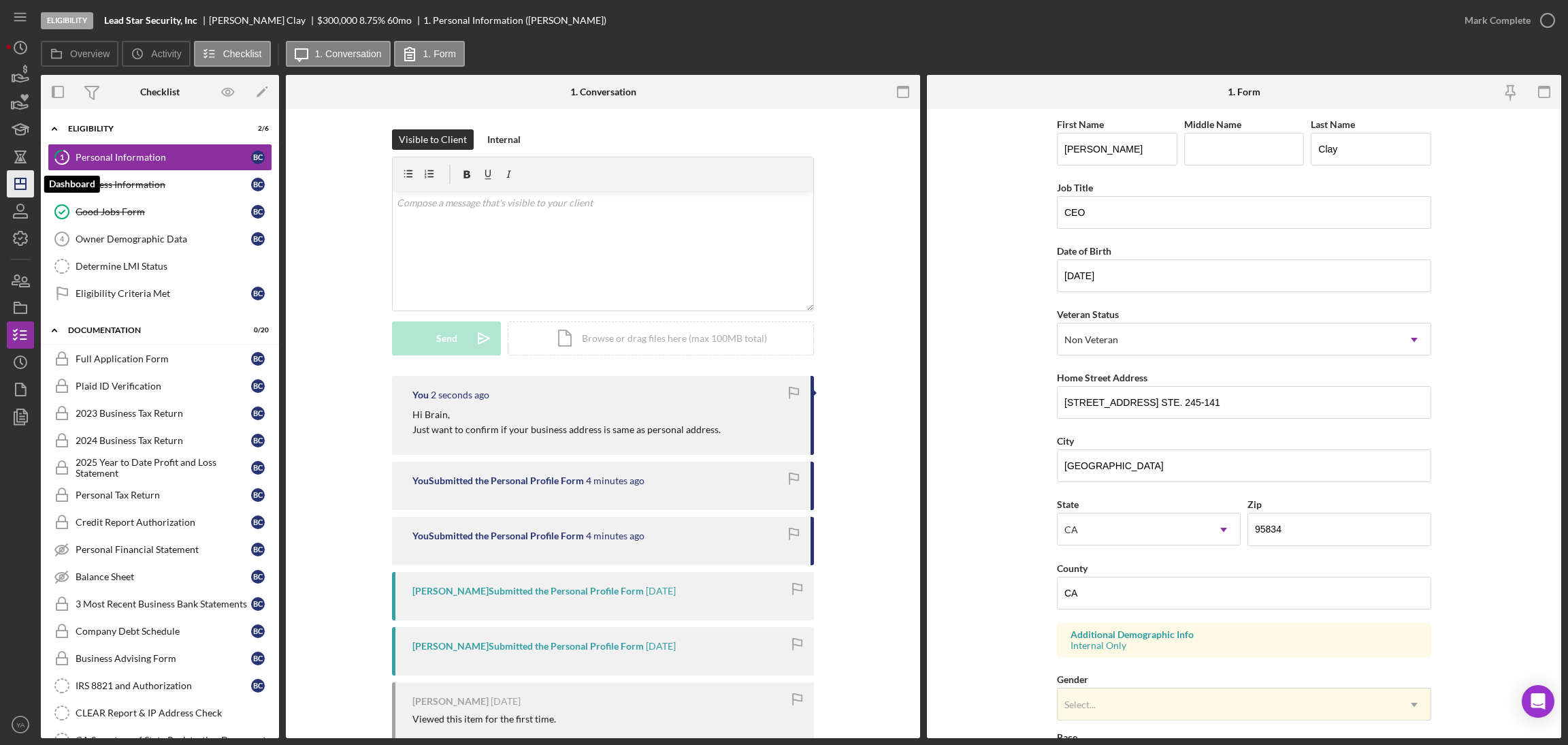
click at [26, 183] on icon "Icon/Dashboard" at bounding box center [20, 183] width 34 height 34
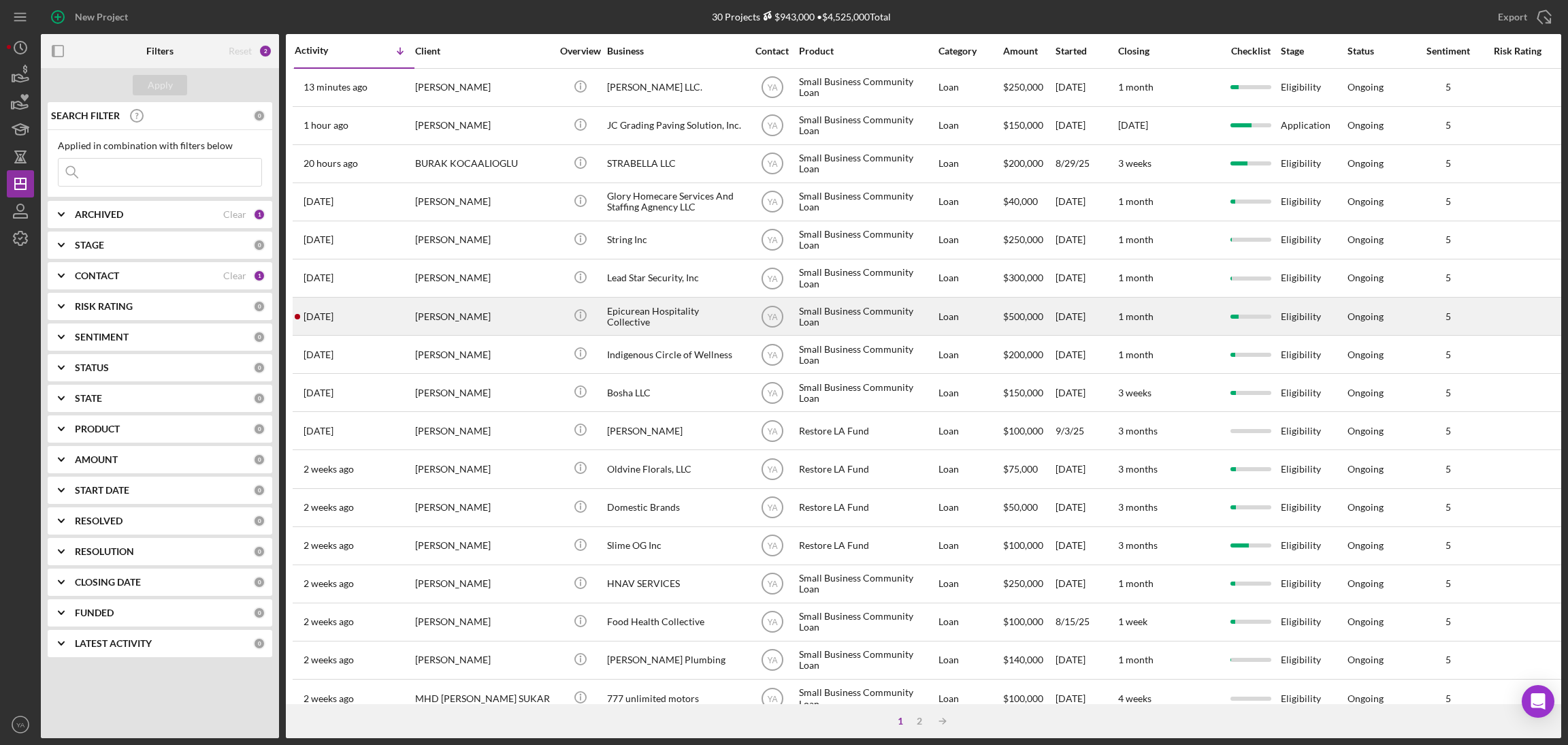
click at [693, 312] on div "Epicurean Hospitality Collective" at bounding box center [675, 316] width 136 height 36
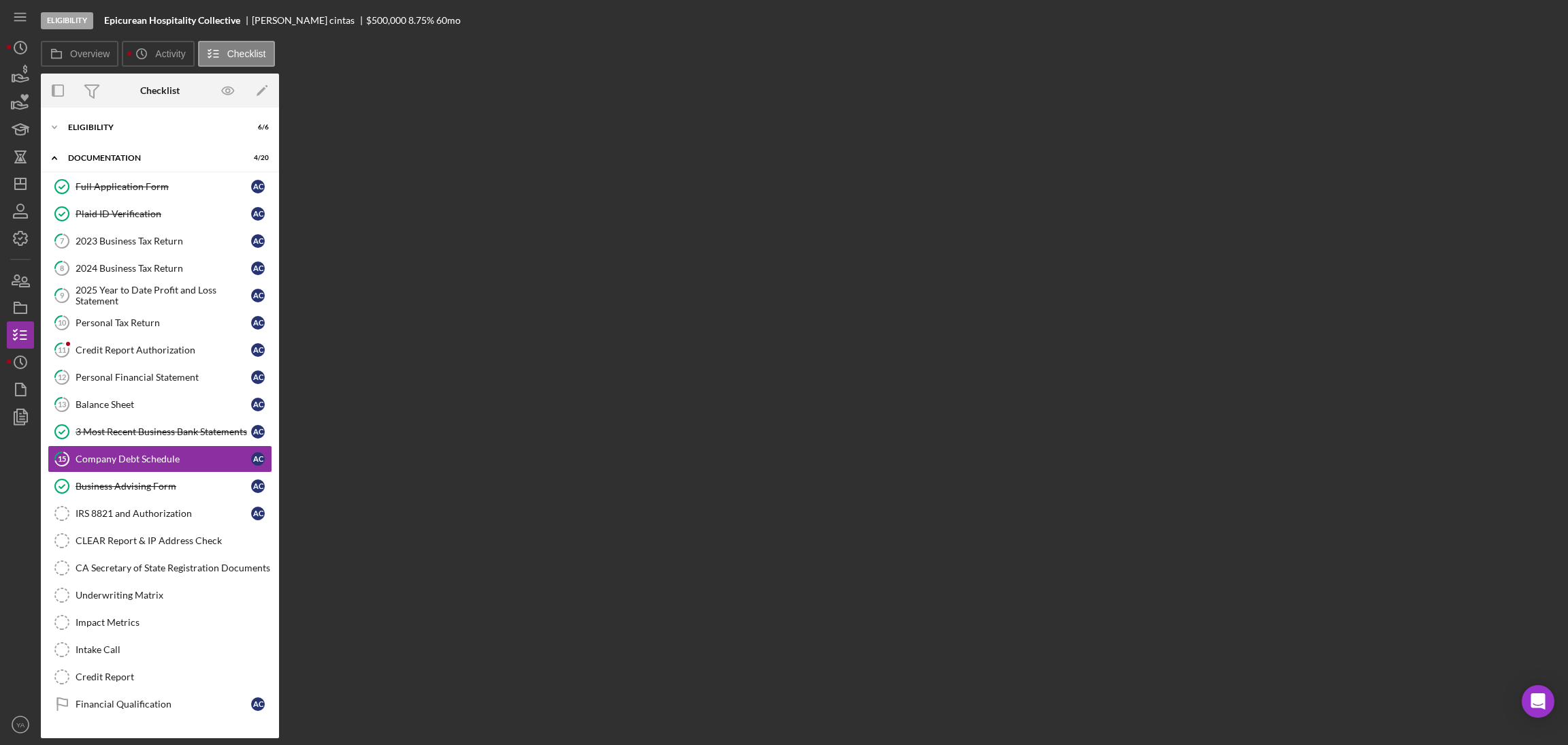
scroll to position [38, 0]
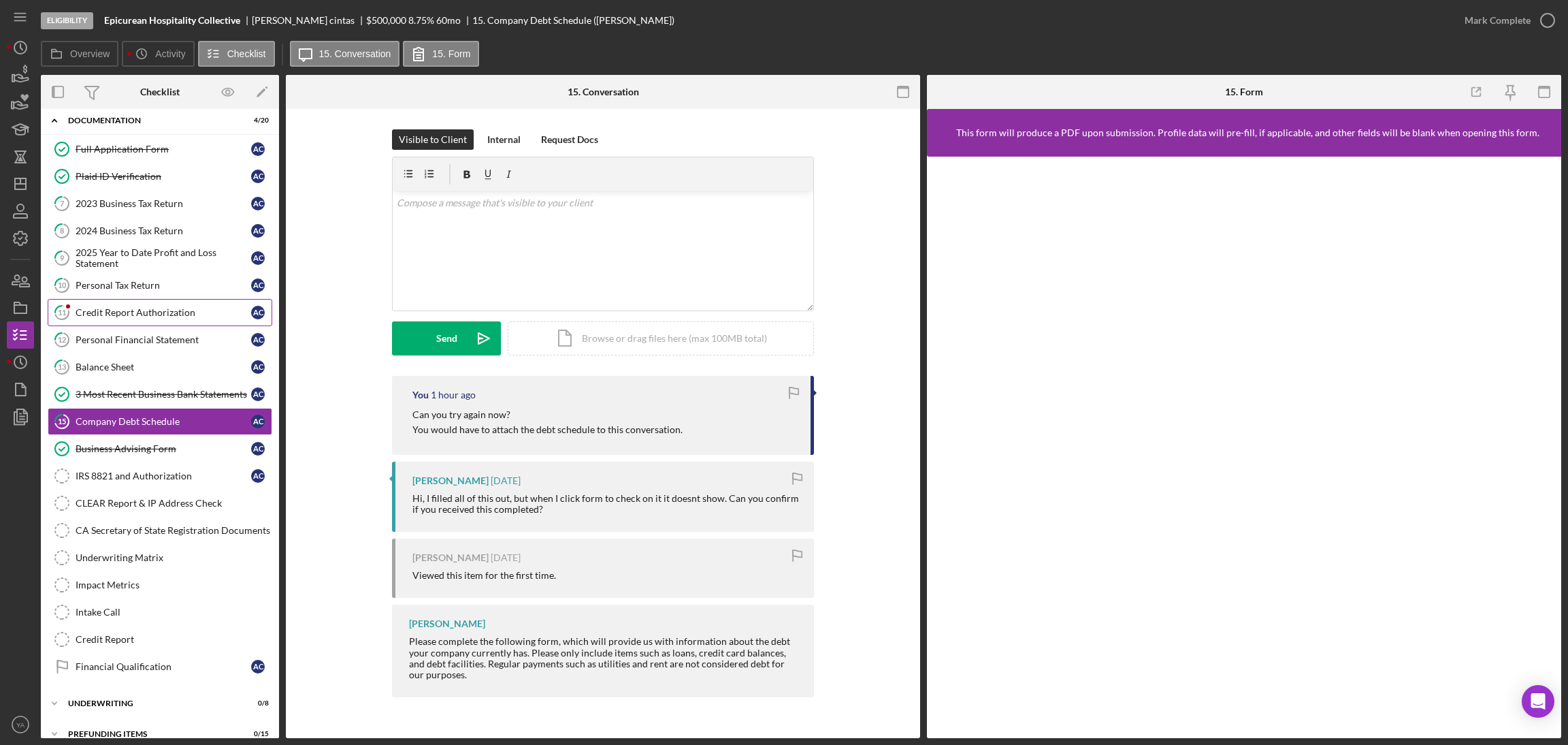
click at [126, 312] on div "Credit Report Authorization" at bounding box center [163, 312] width 176 height 11
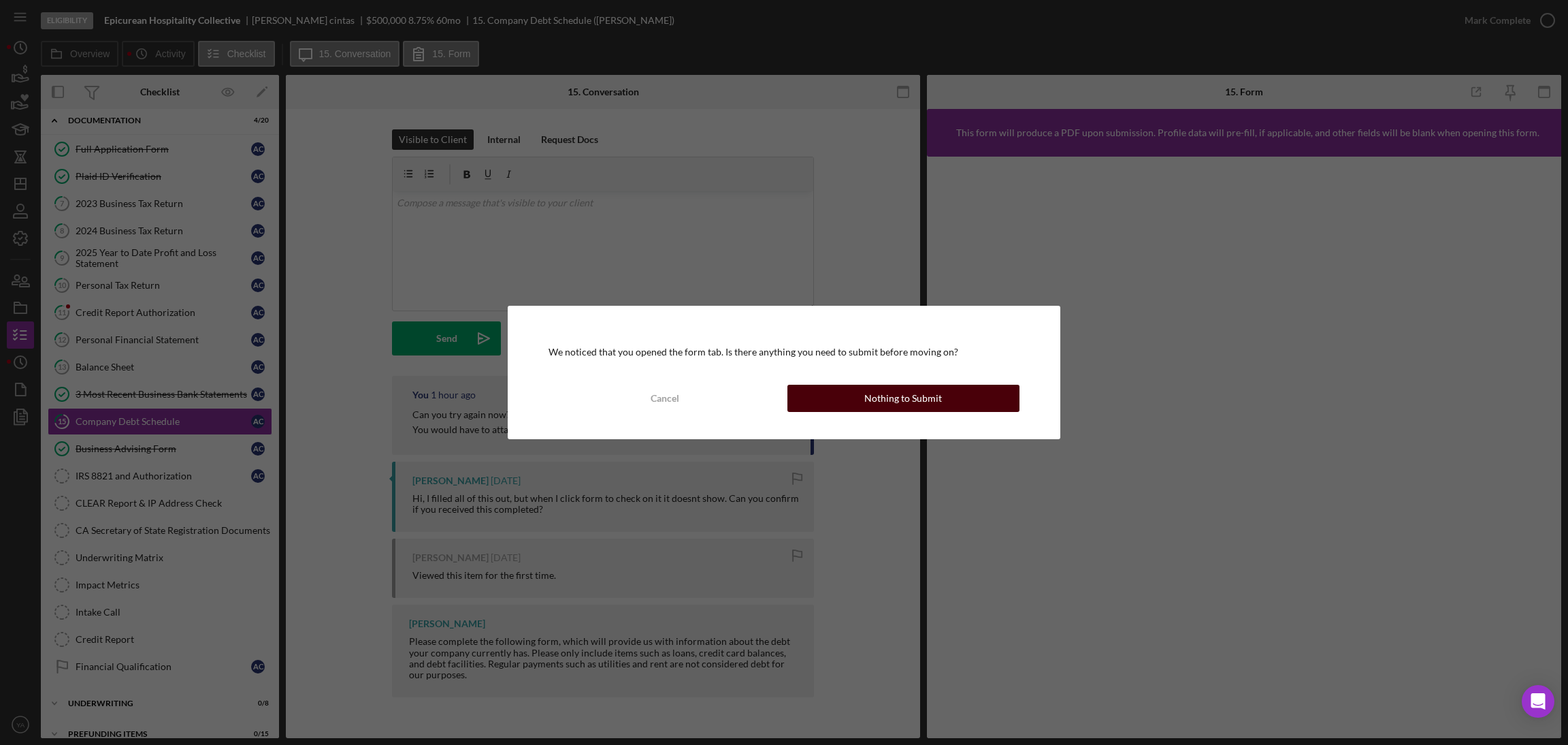
click at [866, 399] on div "Nothing to Submit" at bounding box center [902, 399] width 78 height 27
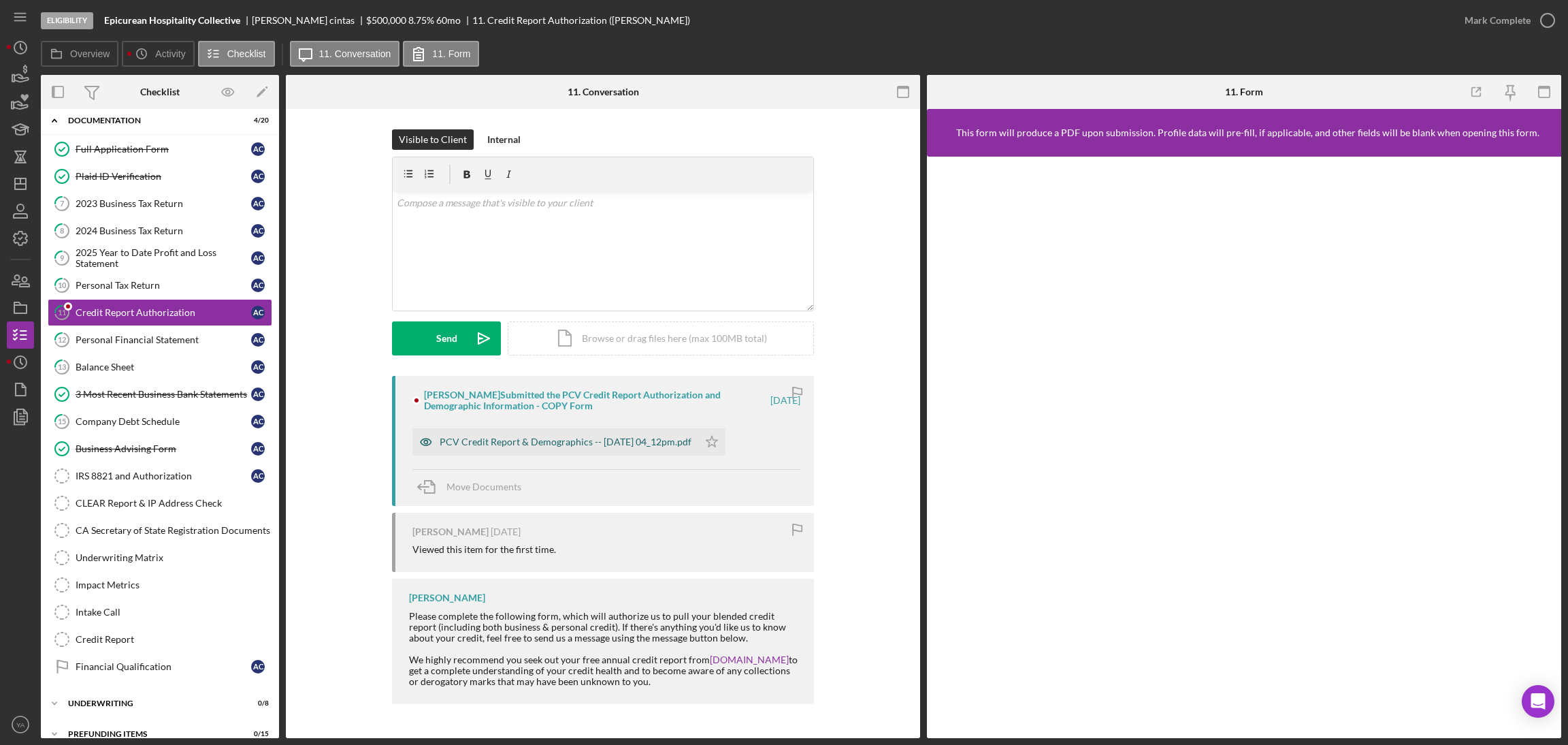
click at [556, 446] on div "PCV Credit Report & Demographics -- 2025-09-17 04_12pm.pdf" at bounding box center [566, 442] width 252 height 11
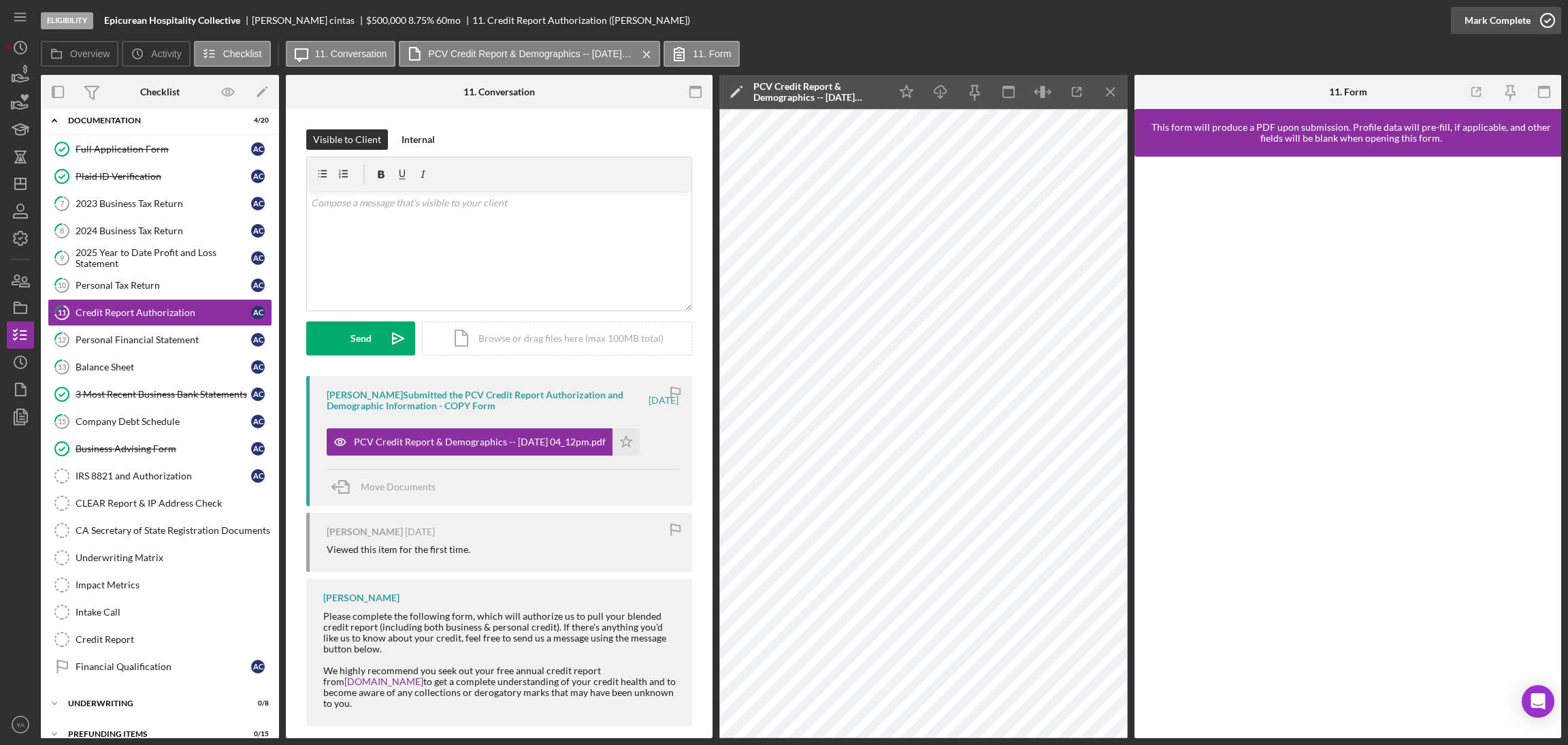
click at [1542, 14] on icon "button" at bounding box center [1547, 20] width 34 height 34
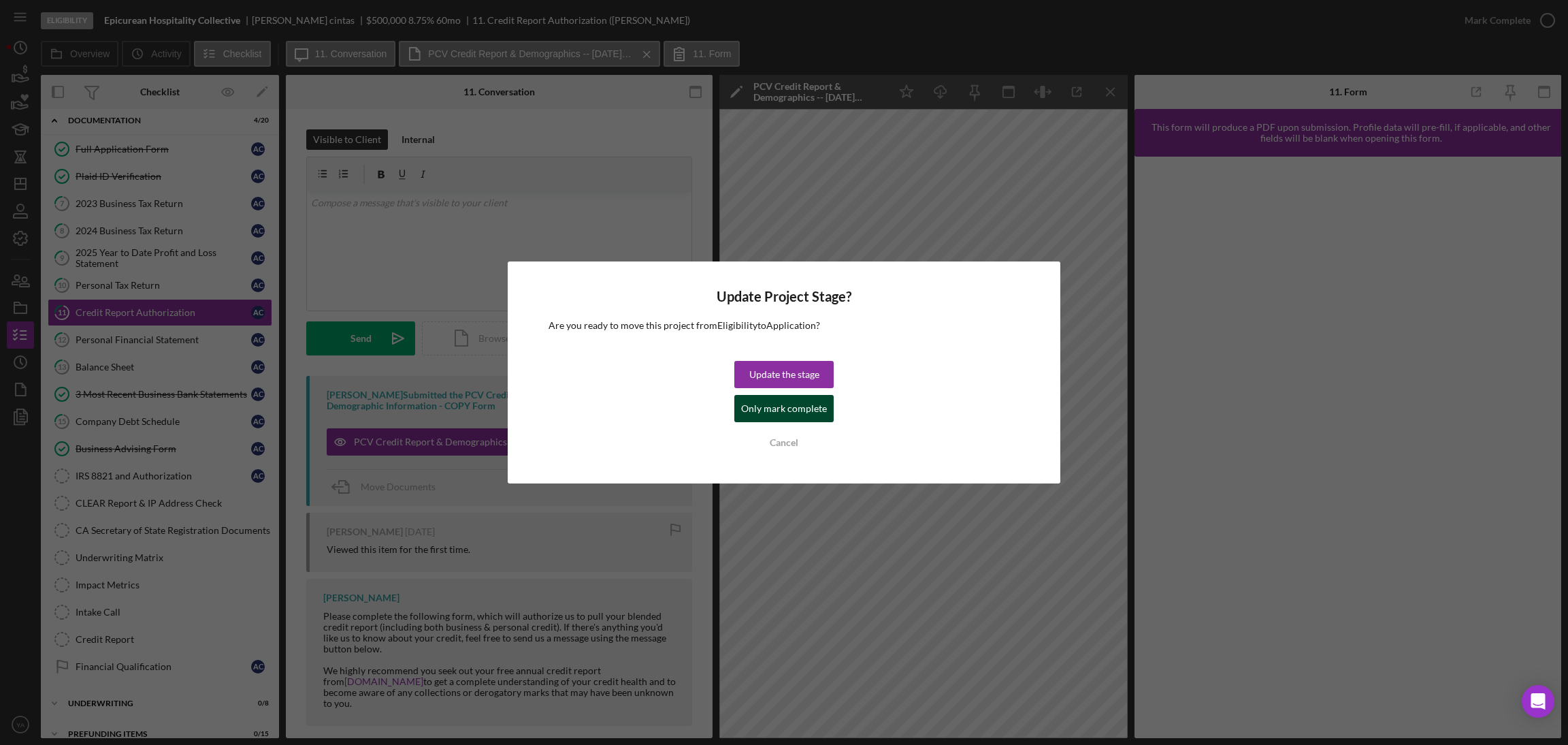
click at [785, 412] on div "Only mark complete" at bounding box center [784, 408] width 86 height 27
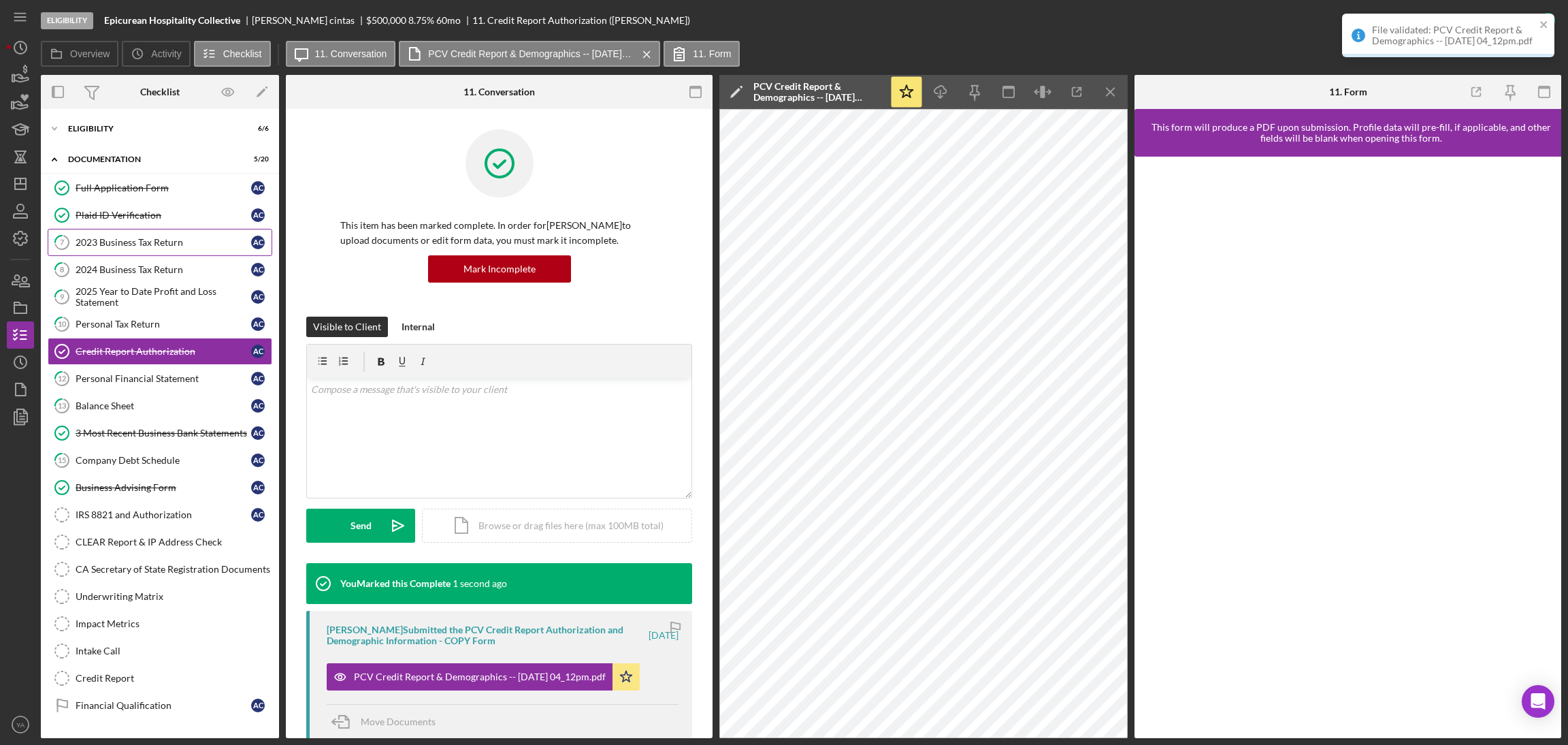
click at [146, 253] on link "7 2023 Business Tax Return a c" at bounding box center [160, 242] width 225 height 27
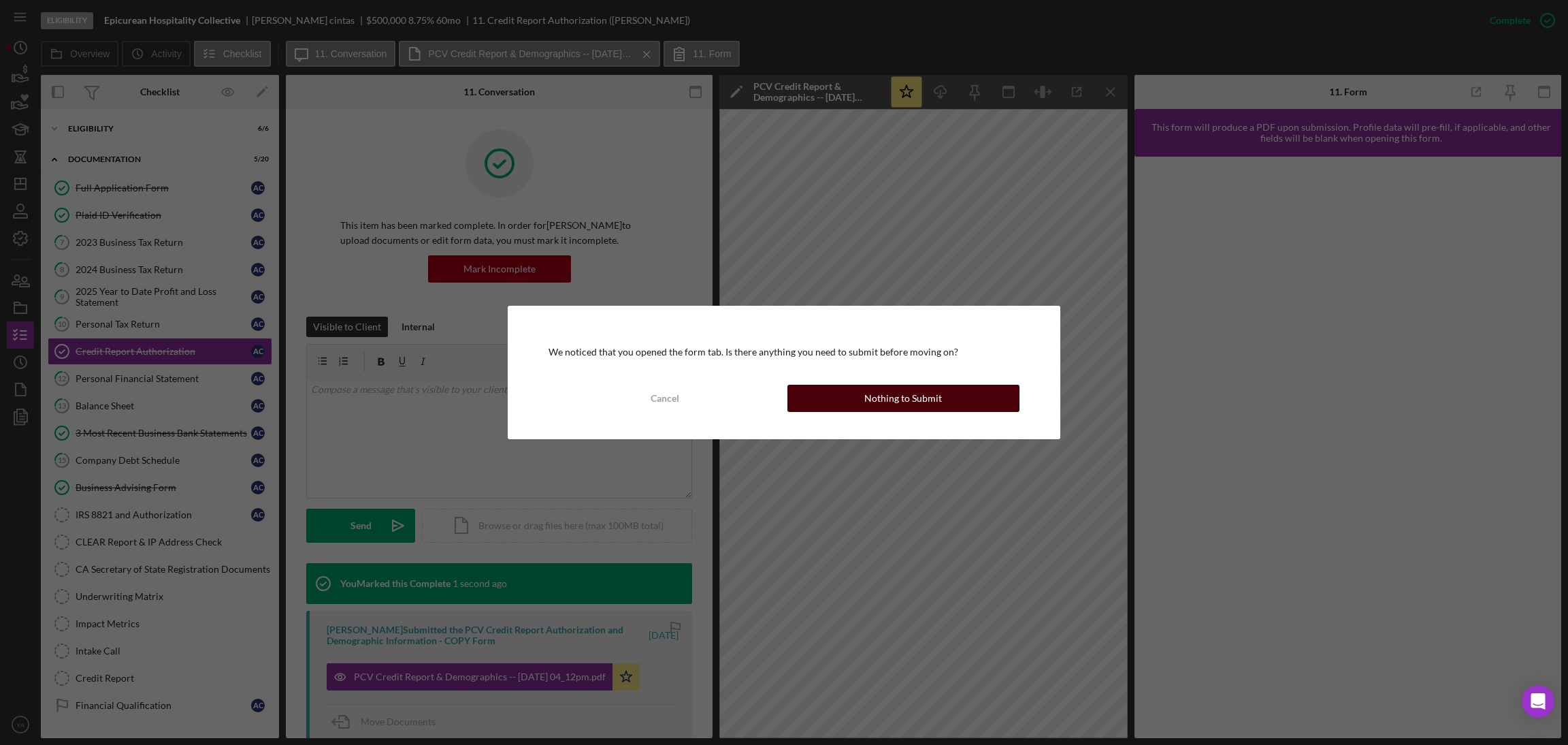
click at [850, 387] on button "Nothing to Submit" at bounding box center [903, 399] width 232 height 27
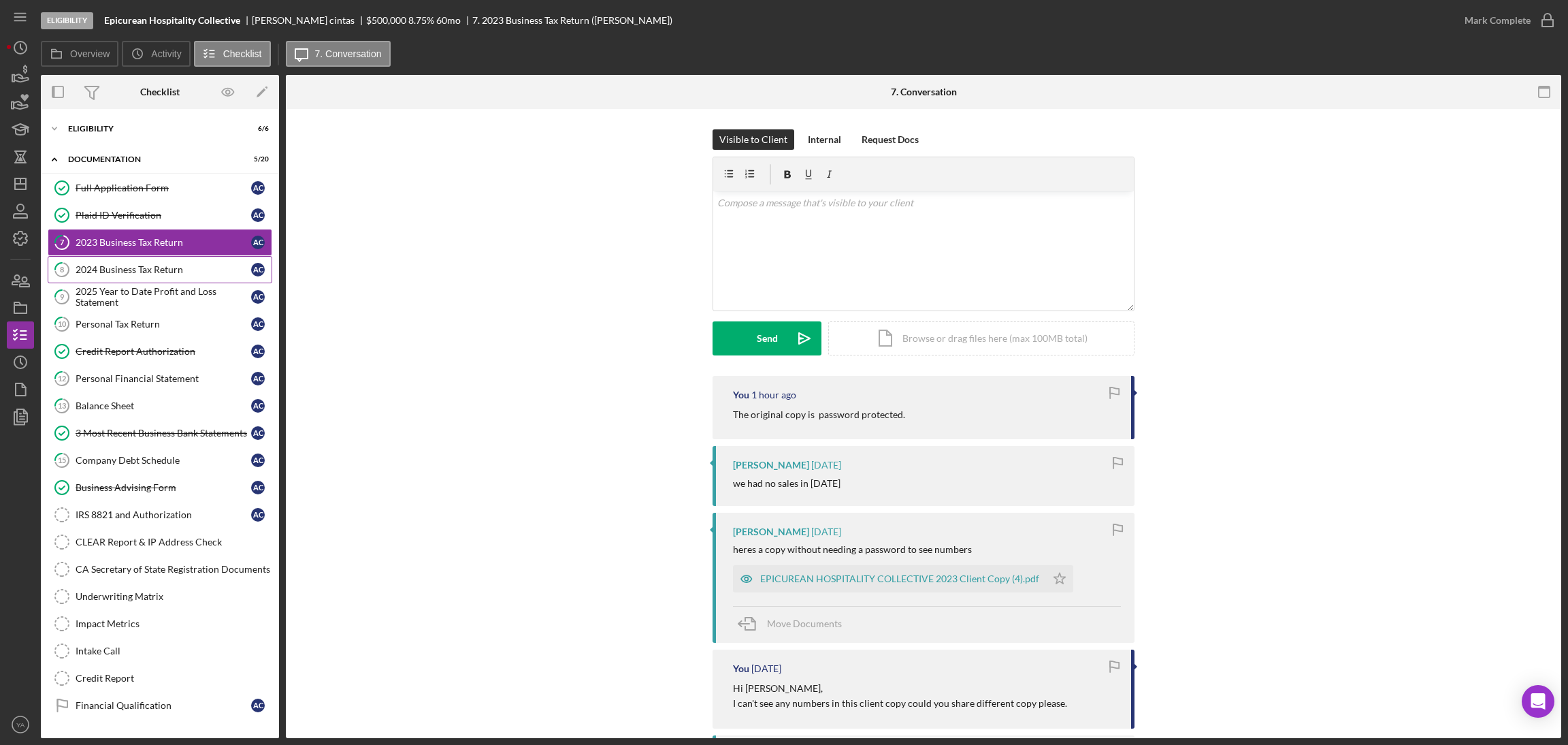
click at [187, 260] on link "8 2024 Business Tax Return a c" at bounding box center [160, 269] width 225 height 27
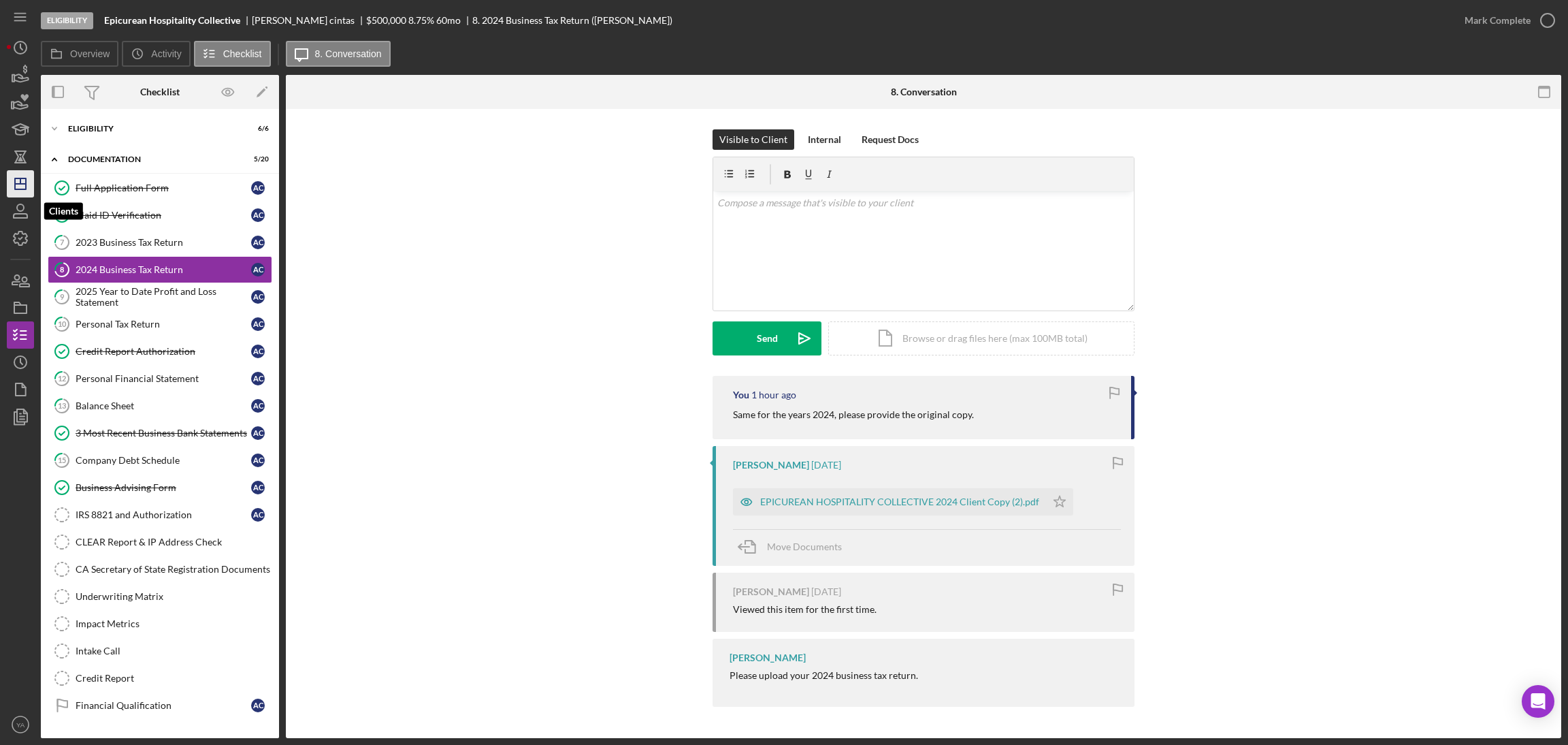
click at [14, 186] on icon "Icon/Dashboard" at bounding box center [20, 183] width 34 height 34
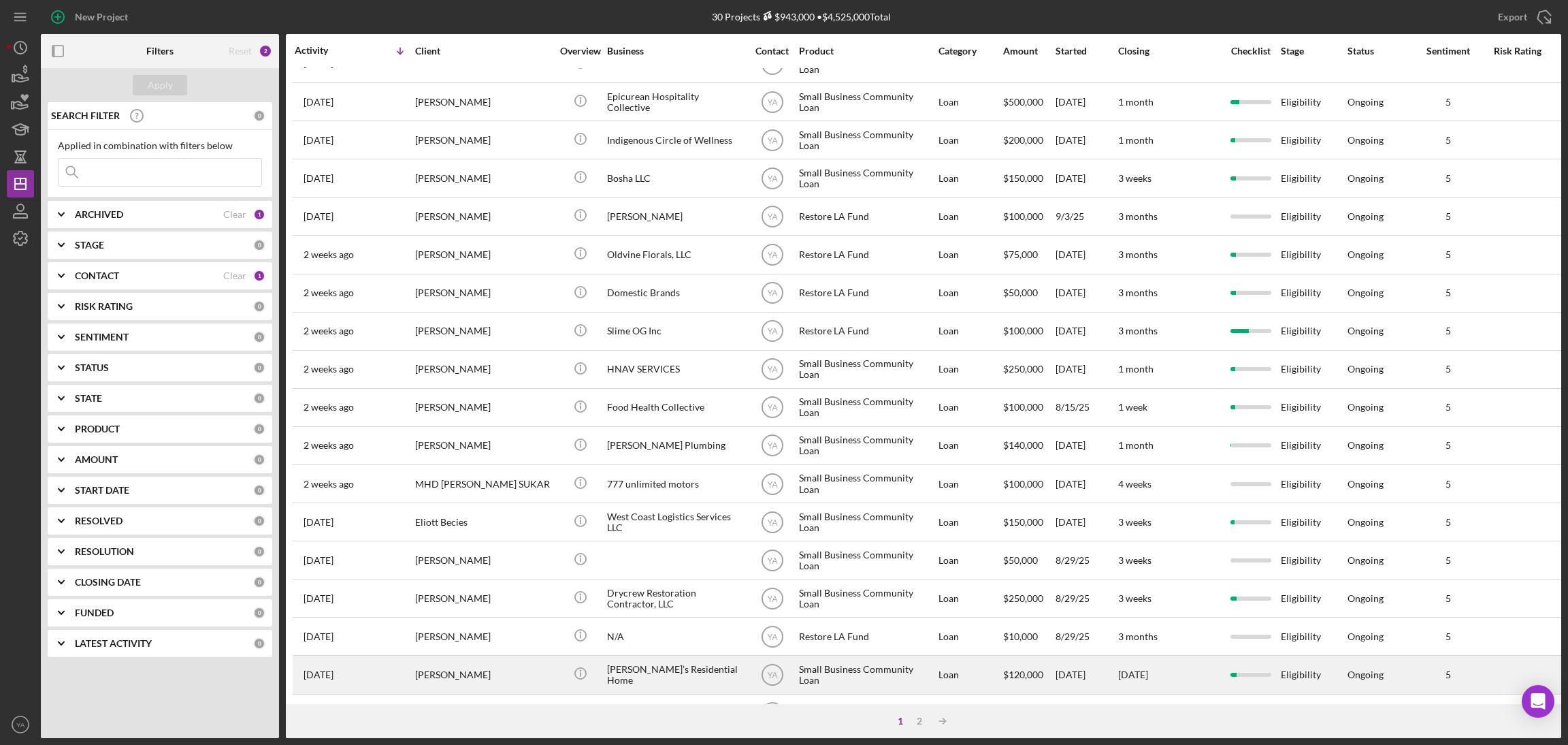
scroll to position [341, 0]
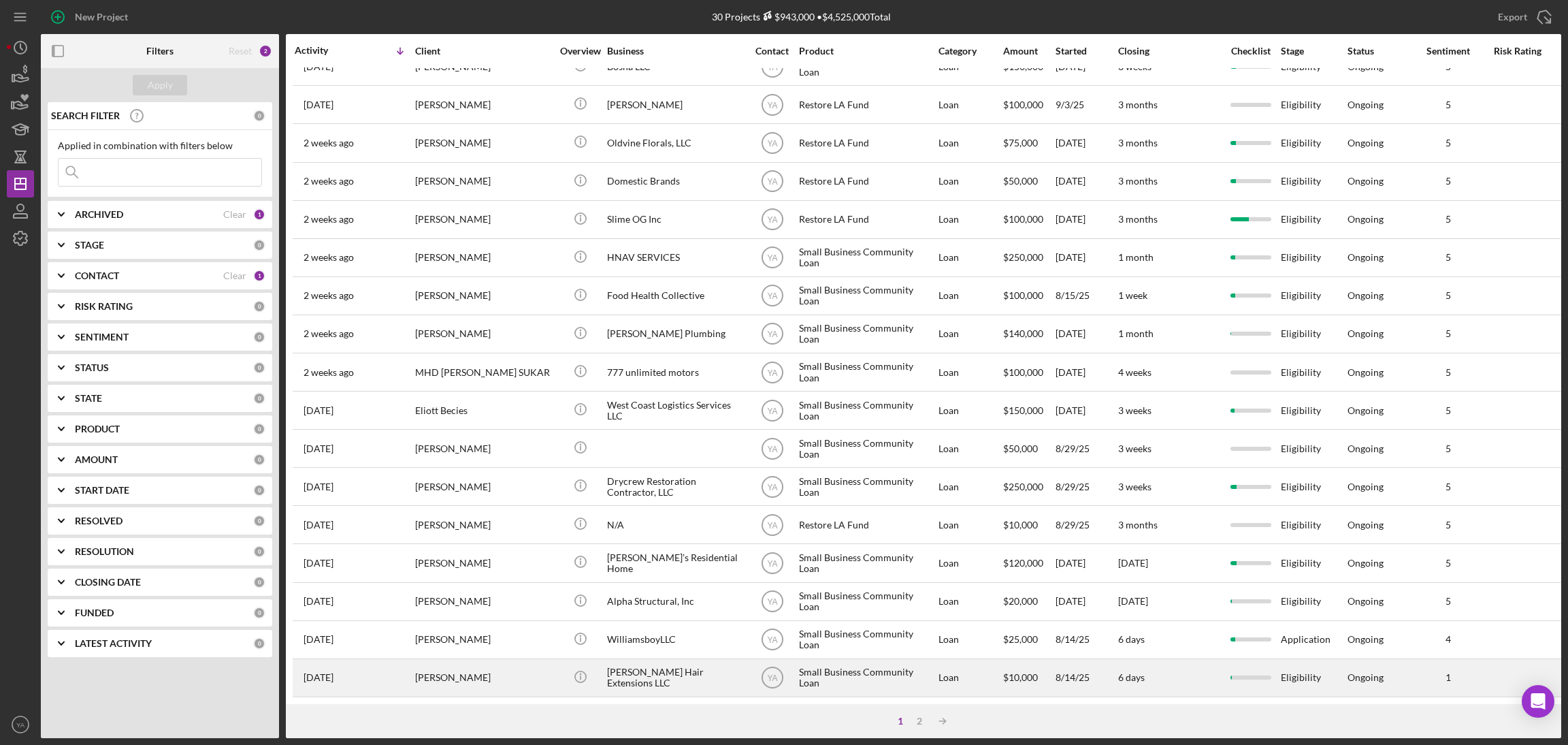
click at [634, 662] on div "Hazel Hair Extensions LLC" at bounding box center [675, 678] width 136 height 36
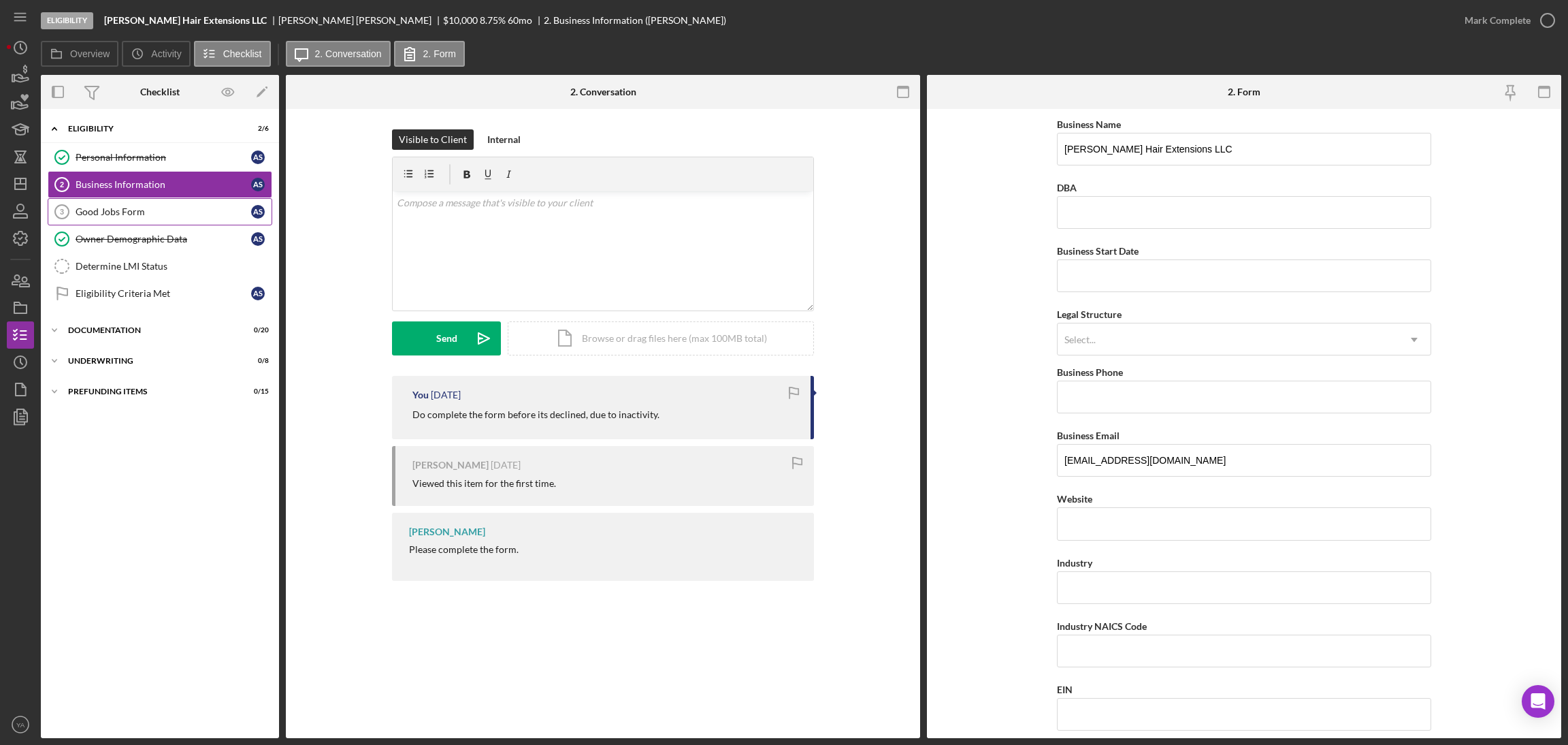
click at [146, 213] on div "Good Jobs Form" at bounding box center [163, 211] width 176 height 11
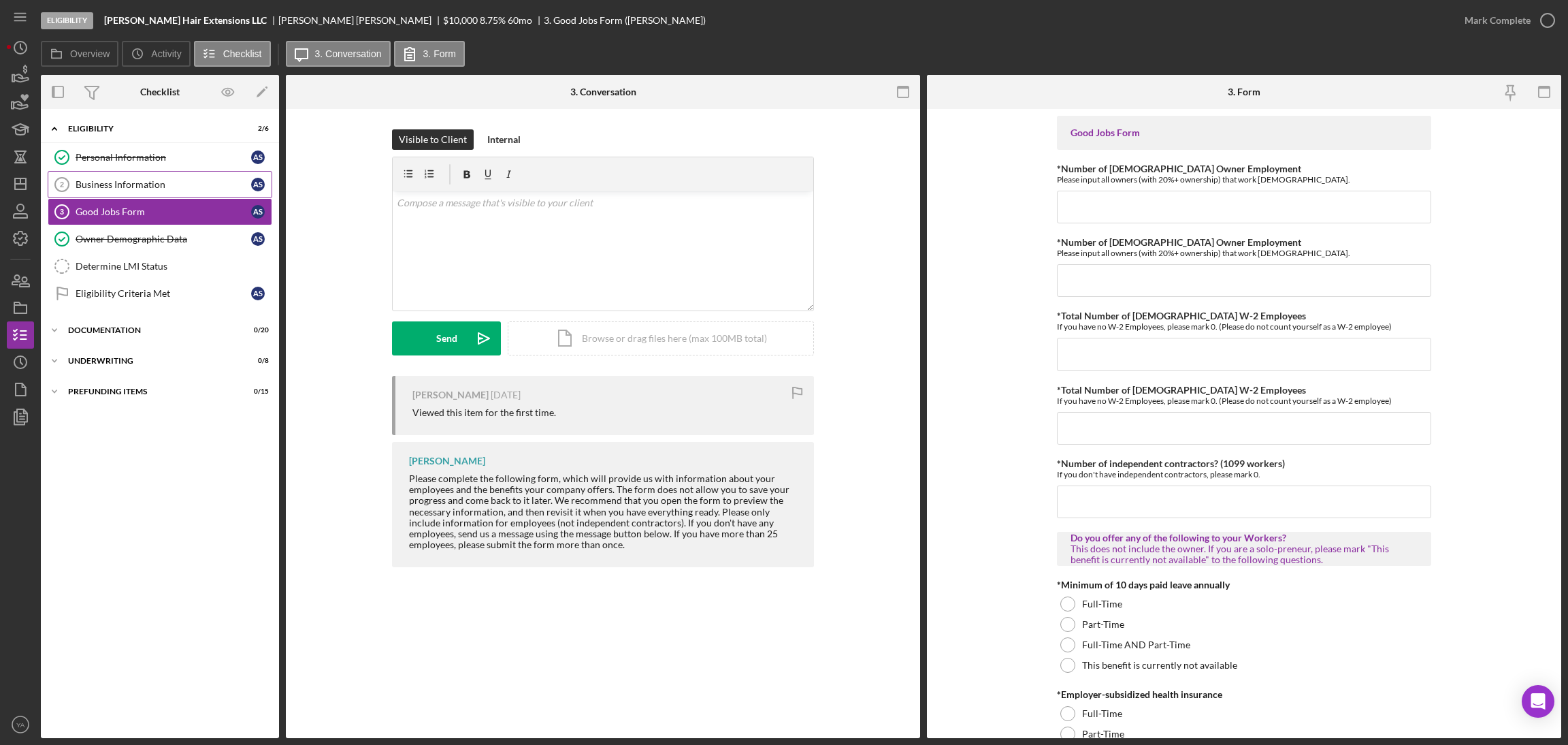
click at [152, 196] on link "Business Information 2 Business Information A S" at bounding box center [160, 184] width 225 height 27
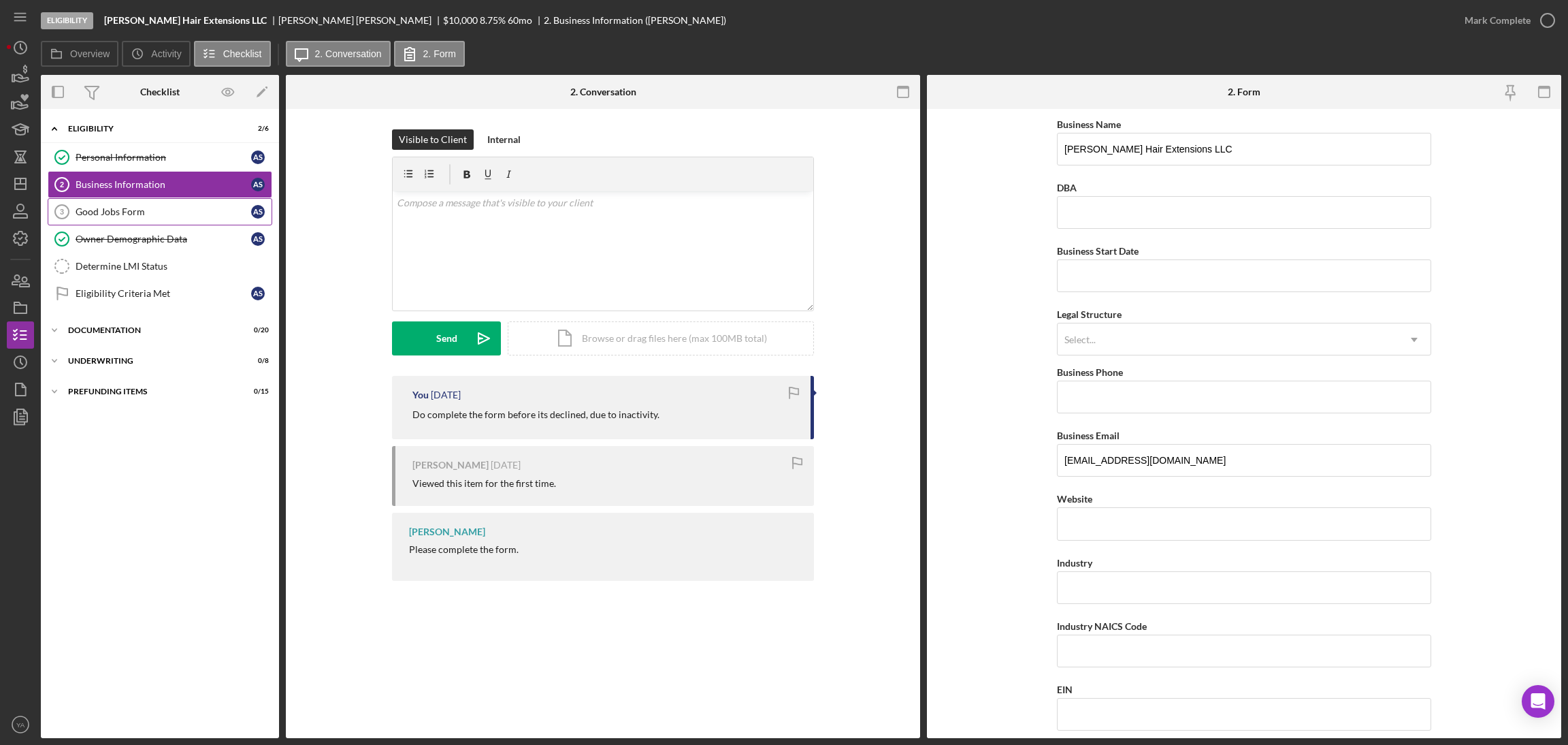
click at [154, 205] on link "Good Jobs Form 3 Good Jobs Form A S" at bounding box center [160, 211] width 225 height 27
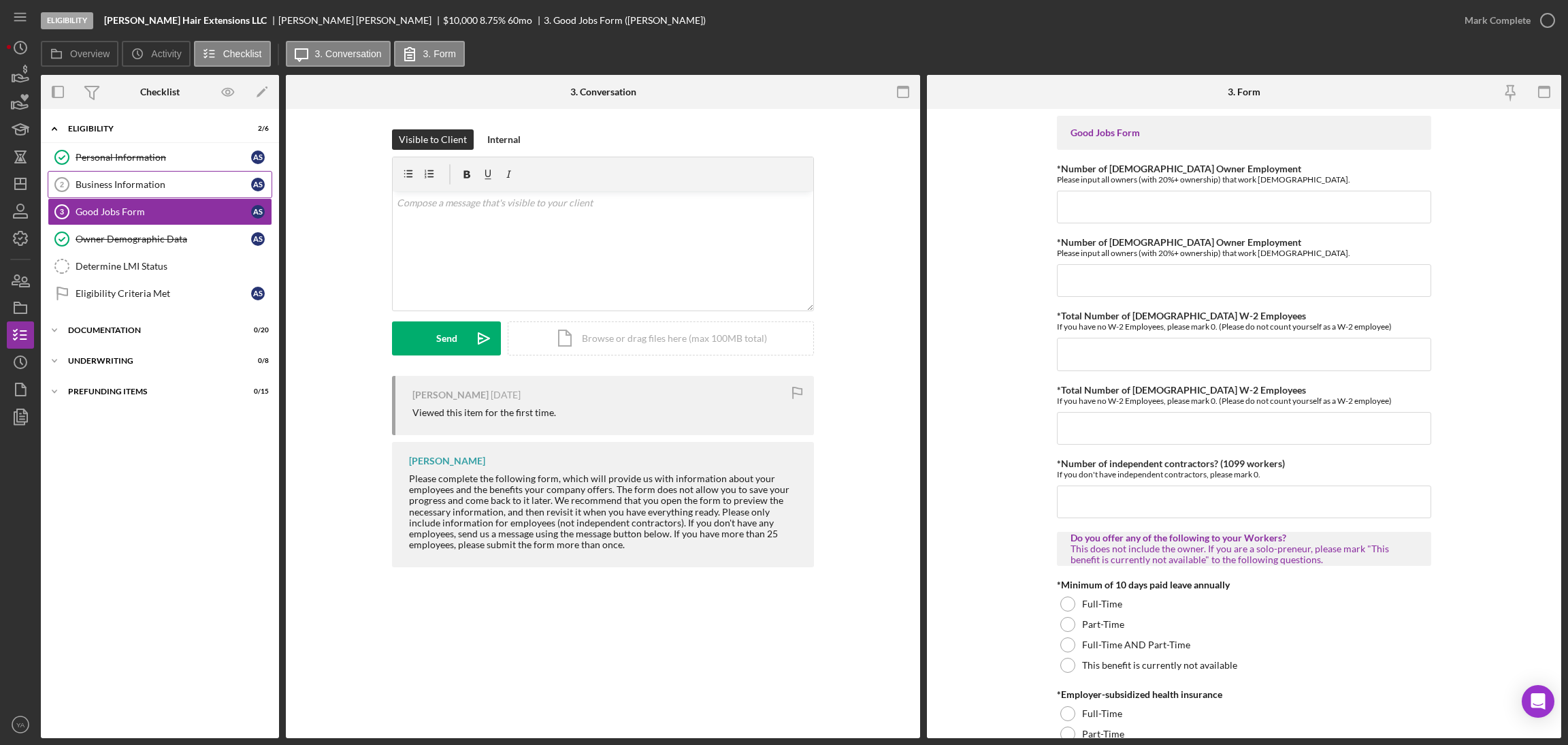
click at [157, 181] on div "Business Information" at bounding box center [163, 184] width 176 height 11
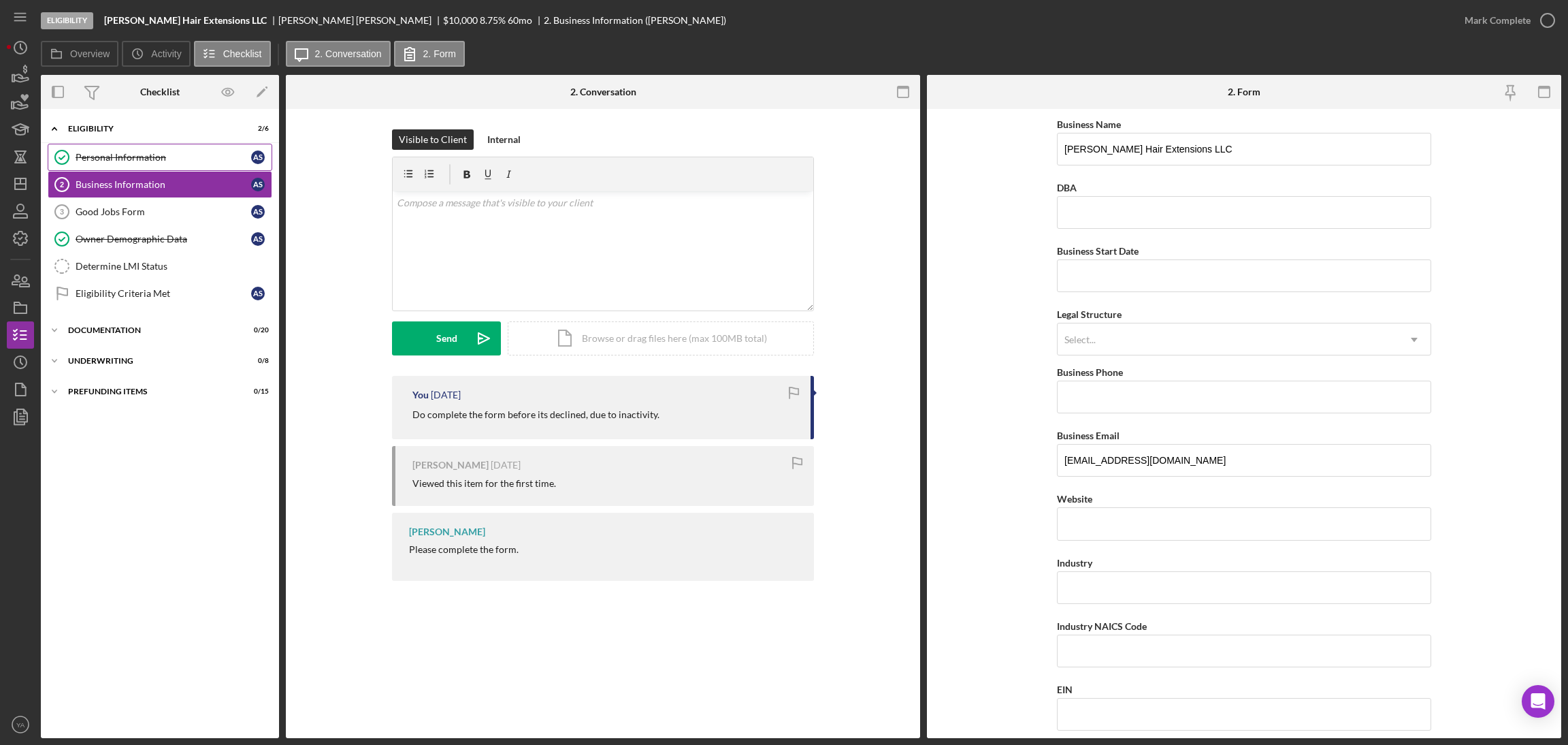
click at [167, 162] on div "Personal Information" at bounding box center [163, 157] width 176 height 11
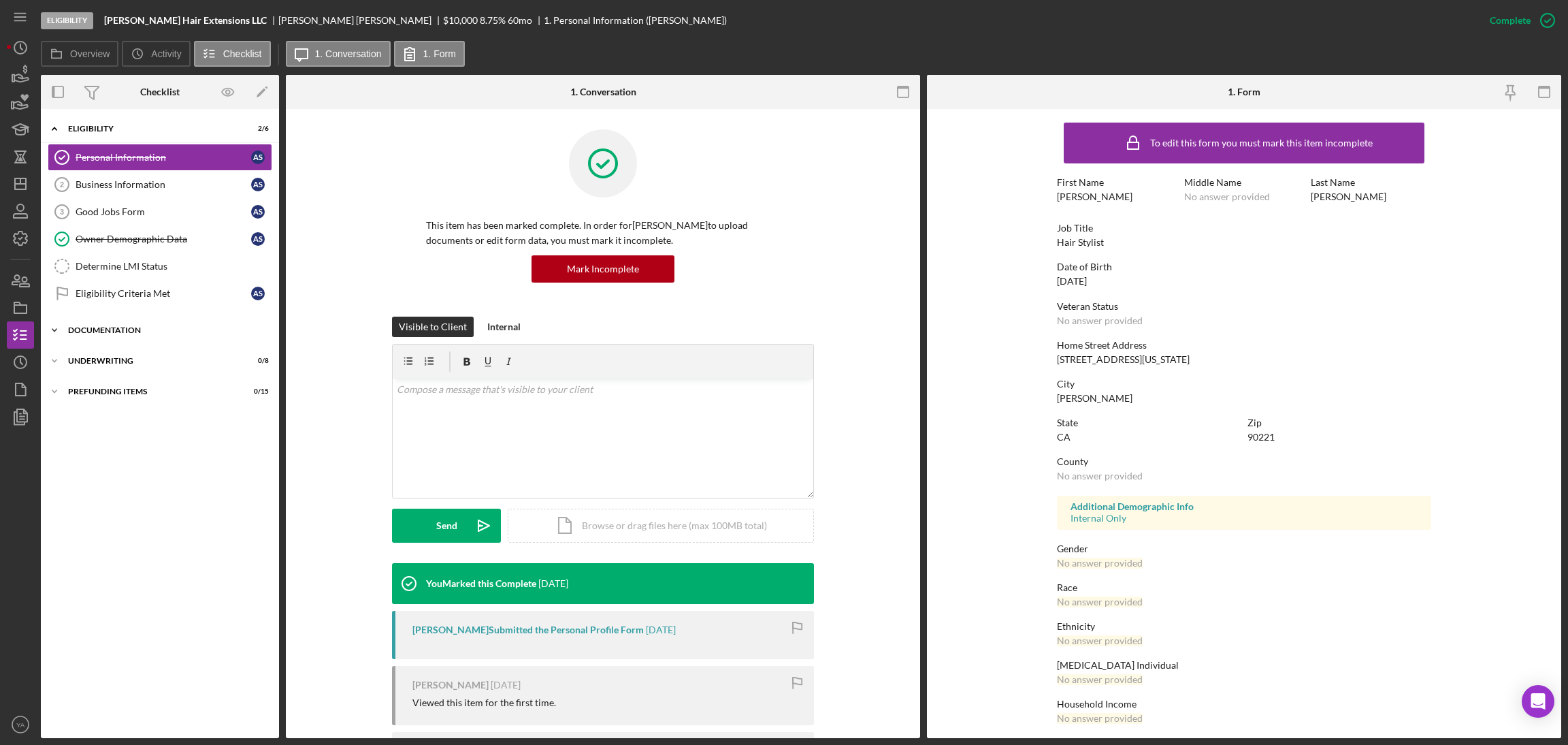
click at [164, 325] on div "Icon/Expander Documentation 0 / 20" at bounding box center [160, 330] width 238 height 27
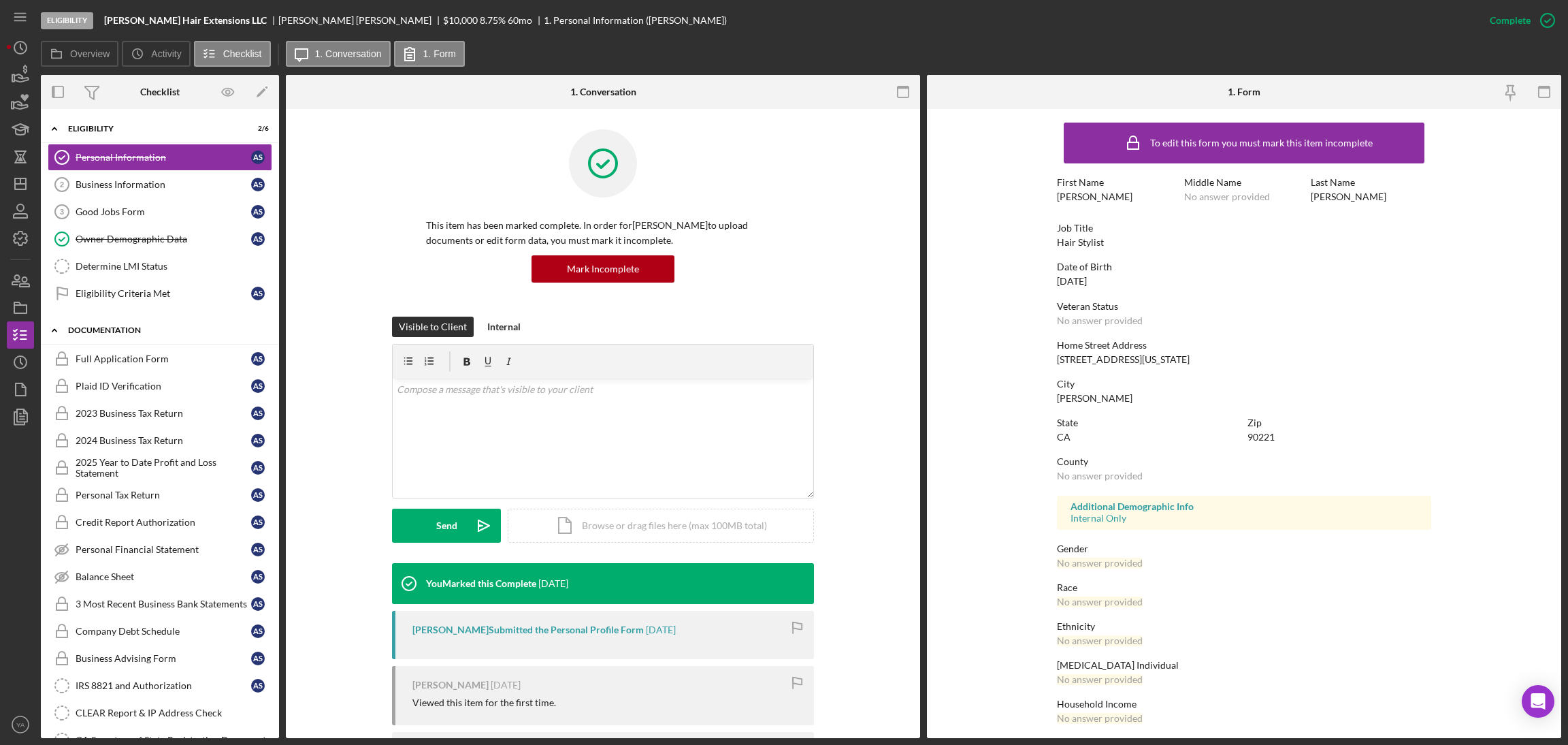
click at [131, 337] on div "Icon/Expander Documentation 0 / 20" at bounding box center [160, 330] width 238 height 28
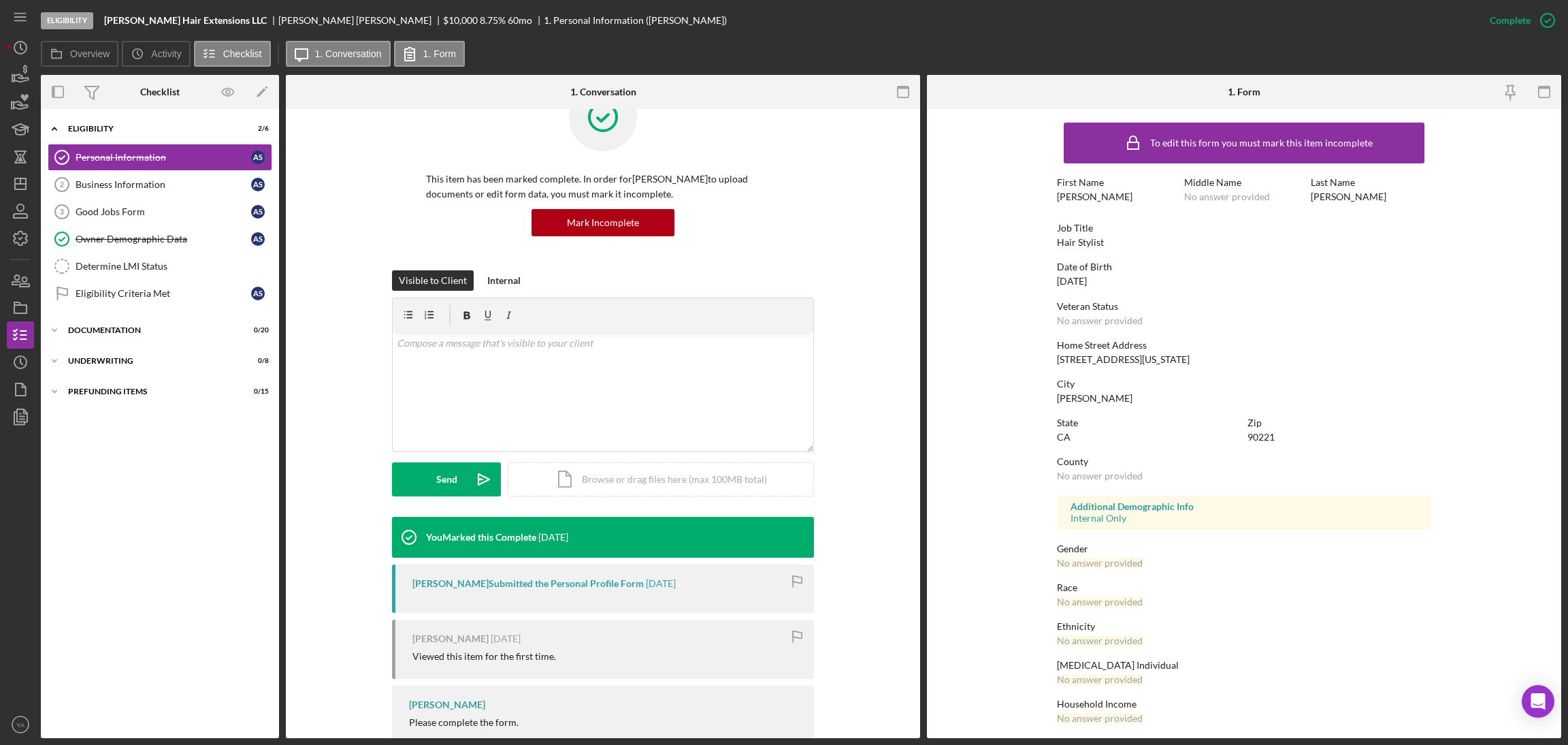
scroll to position [88, 0]
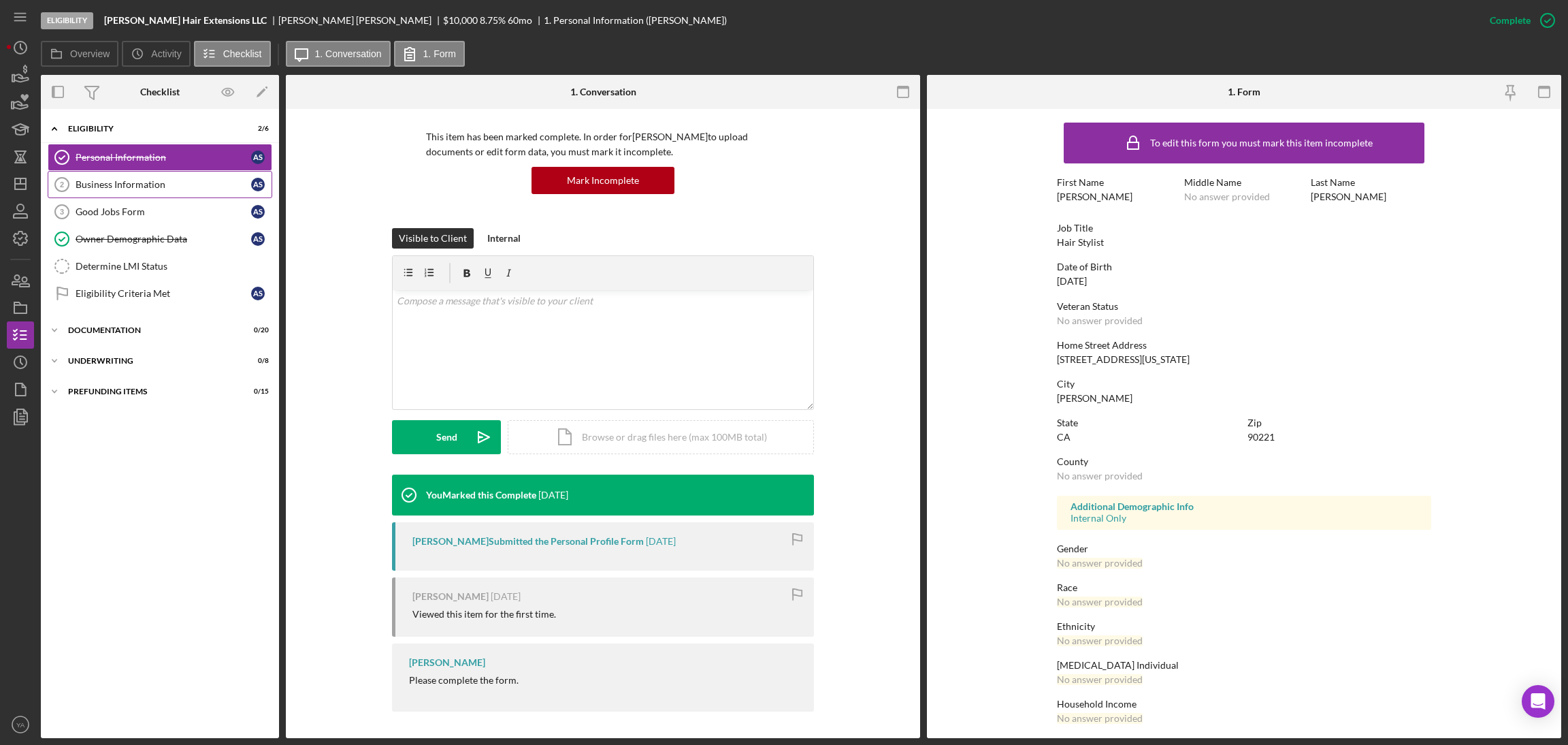
click at [182, 189] on div "Business Information" at bounding box center [163, 184] width 176 height 11
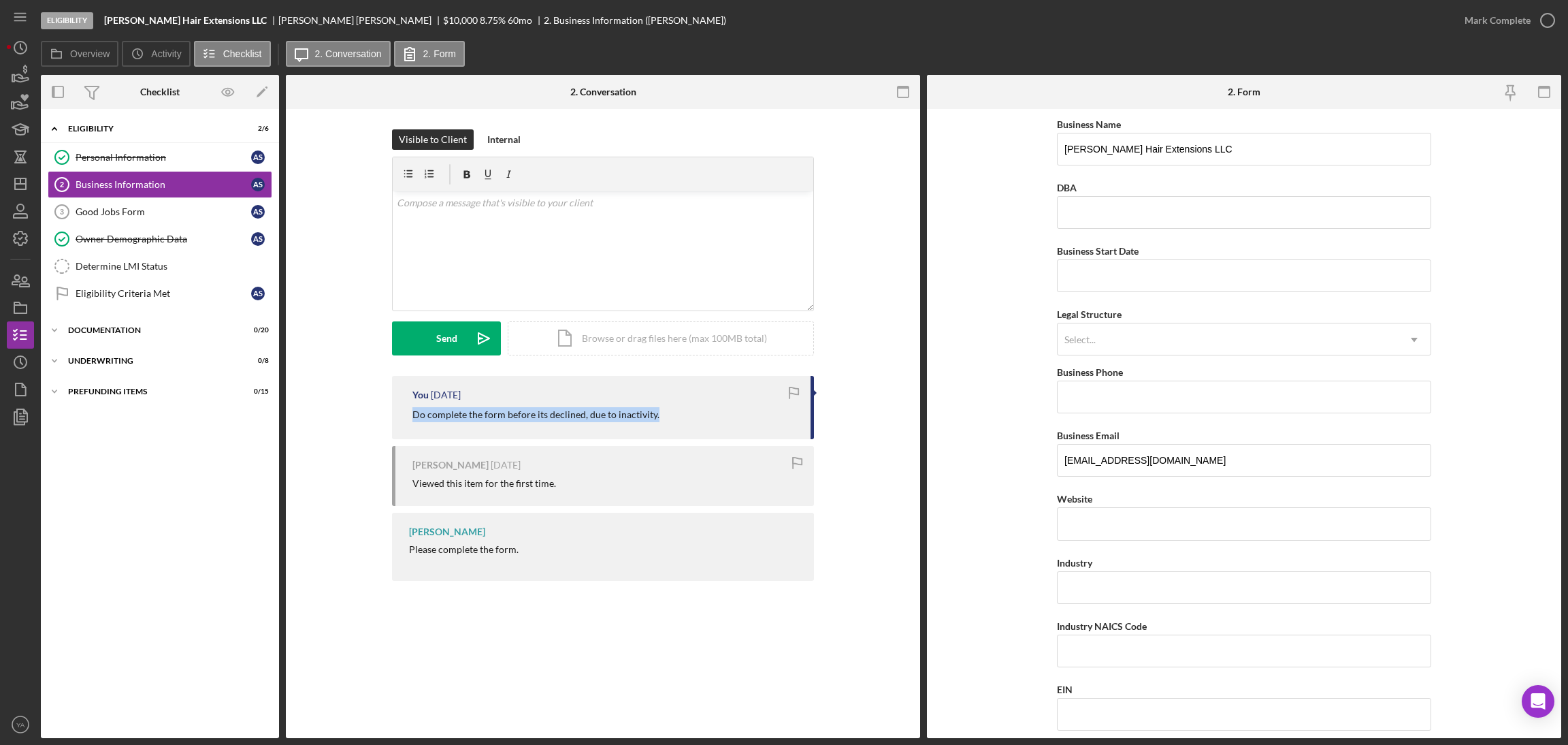
drag, startPoint x: 414, startPoint y: 414, endPoint x: 676, endPoint y: 414, distance: 262.0
click at [676, 414] on div "Do complete the form before its declined, due to inactivity." at bounding box center [605, 414] width 385 height 15
copy p "Do complete the form before its declined, due to inactivity."
click at [168, 297] on div "Eligibility Criteria Met" at bounding box center [163, 293] width 176 height 11
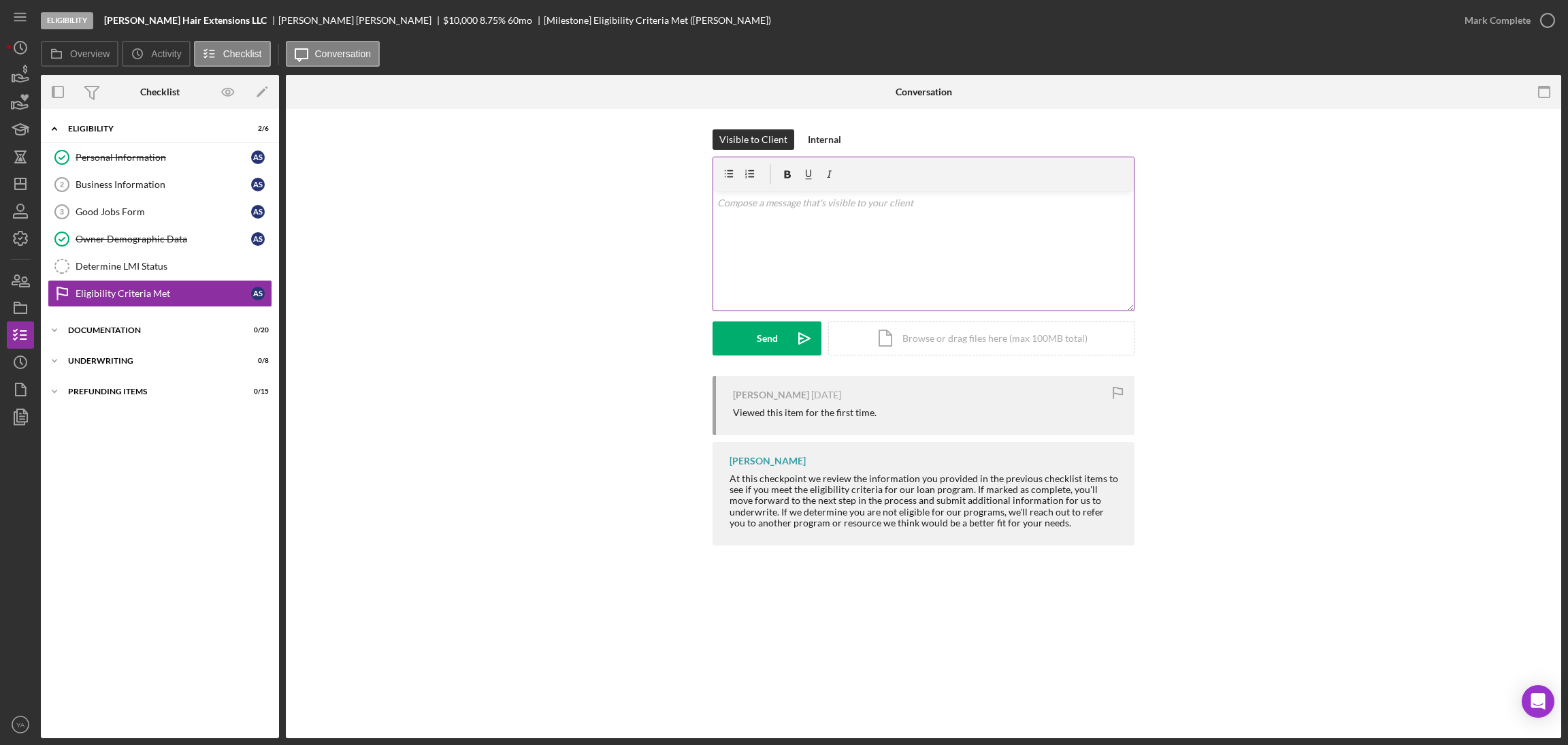
click at [887, 279] on div "v Color teal Color pink Remove color Add row above Add row below Add column bef…" at bounding box center [923, 251] width 420 height 119
click at [776, 349] on button "Send Icon/icon-invite-send" at bounding box center [767, 338] width 109 height 34
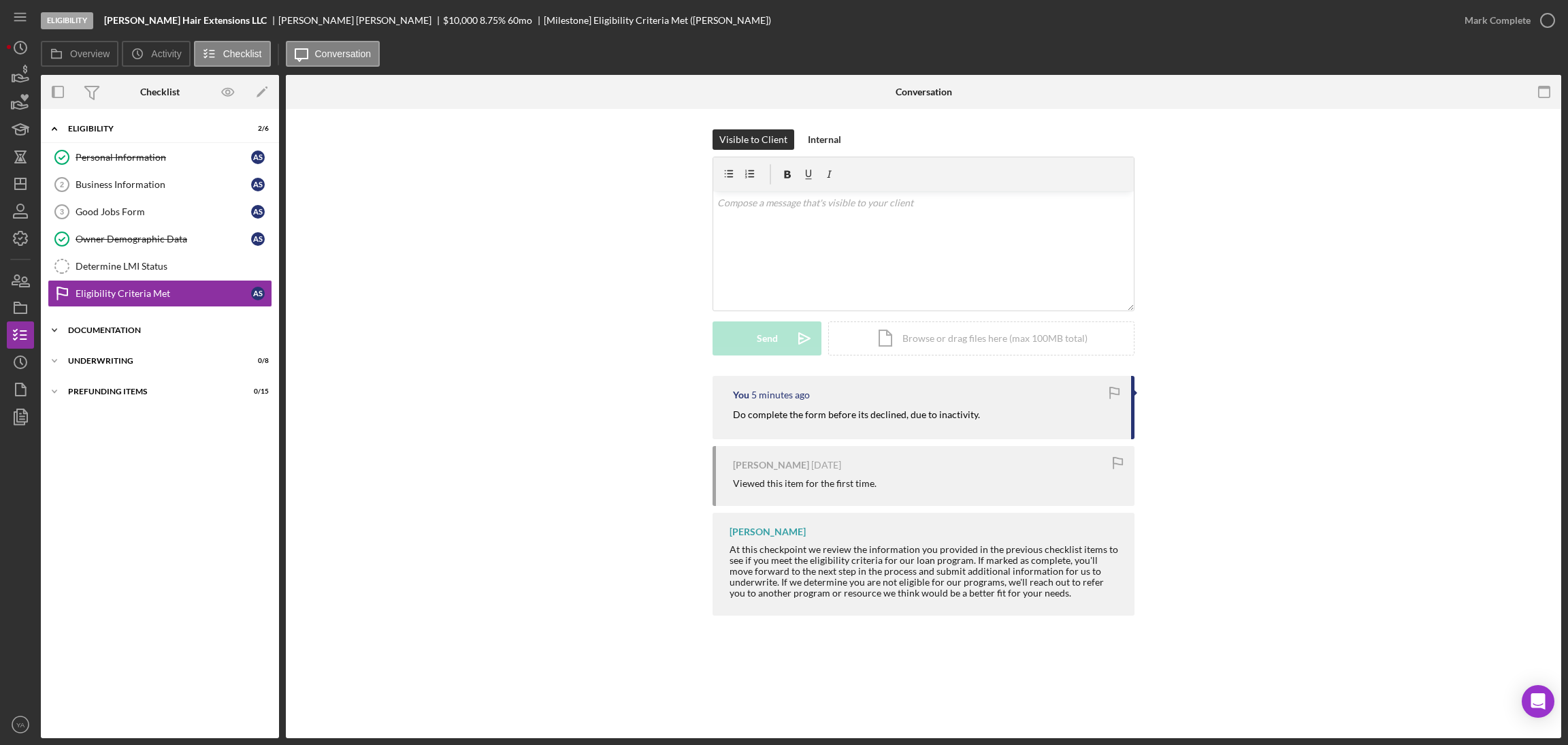
click at [156, 328] on div "Documentation" at bounding box center [164, 330] width 194 height 8
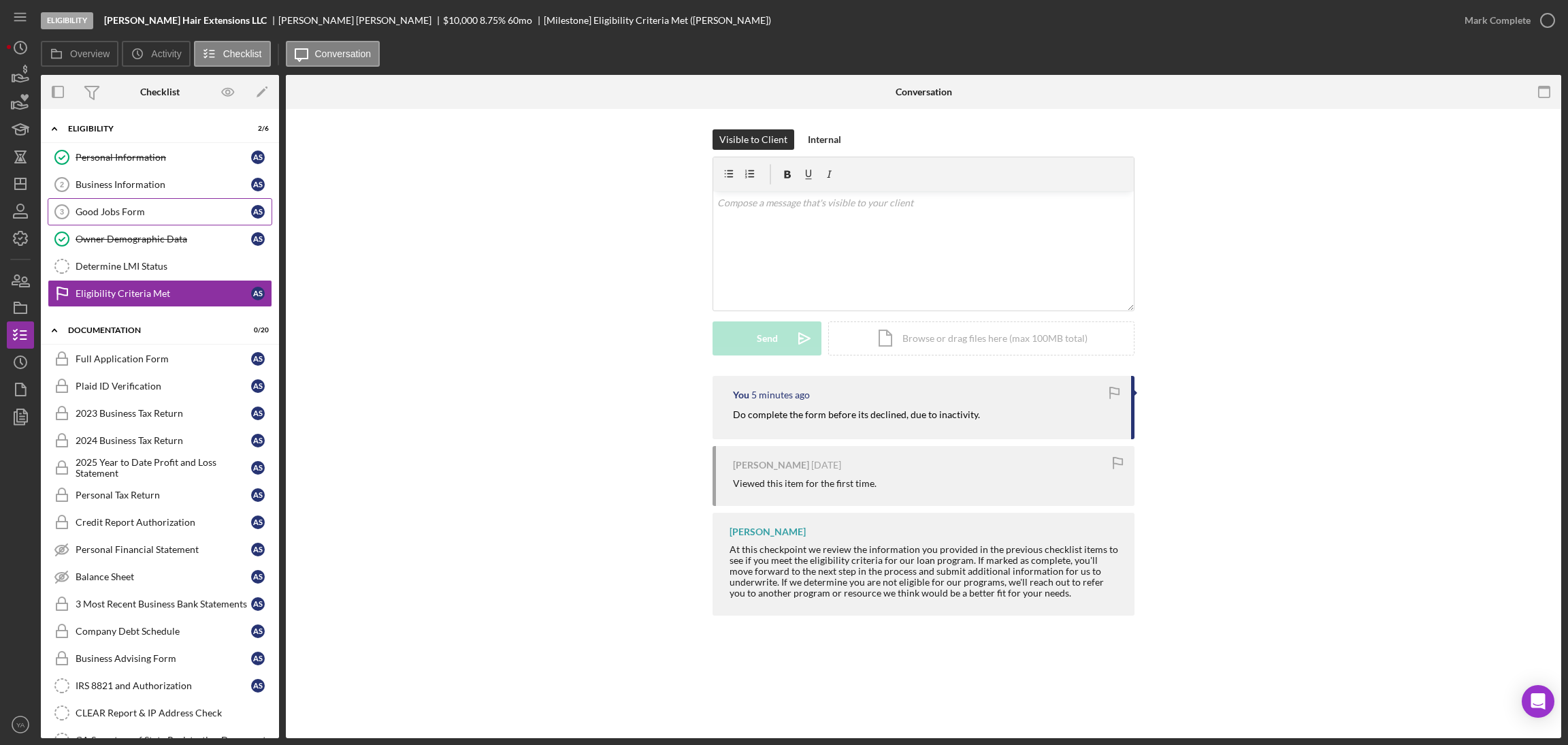
click at [158, 204] on link "Good Jobs Form 3 Good Jobs Form A S" at bounding box center [160, 211] width 225 height 27
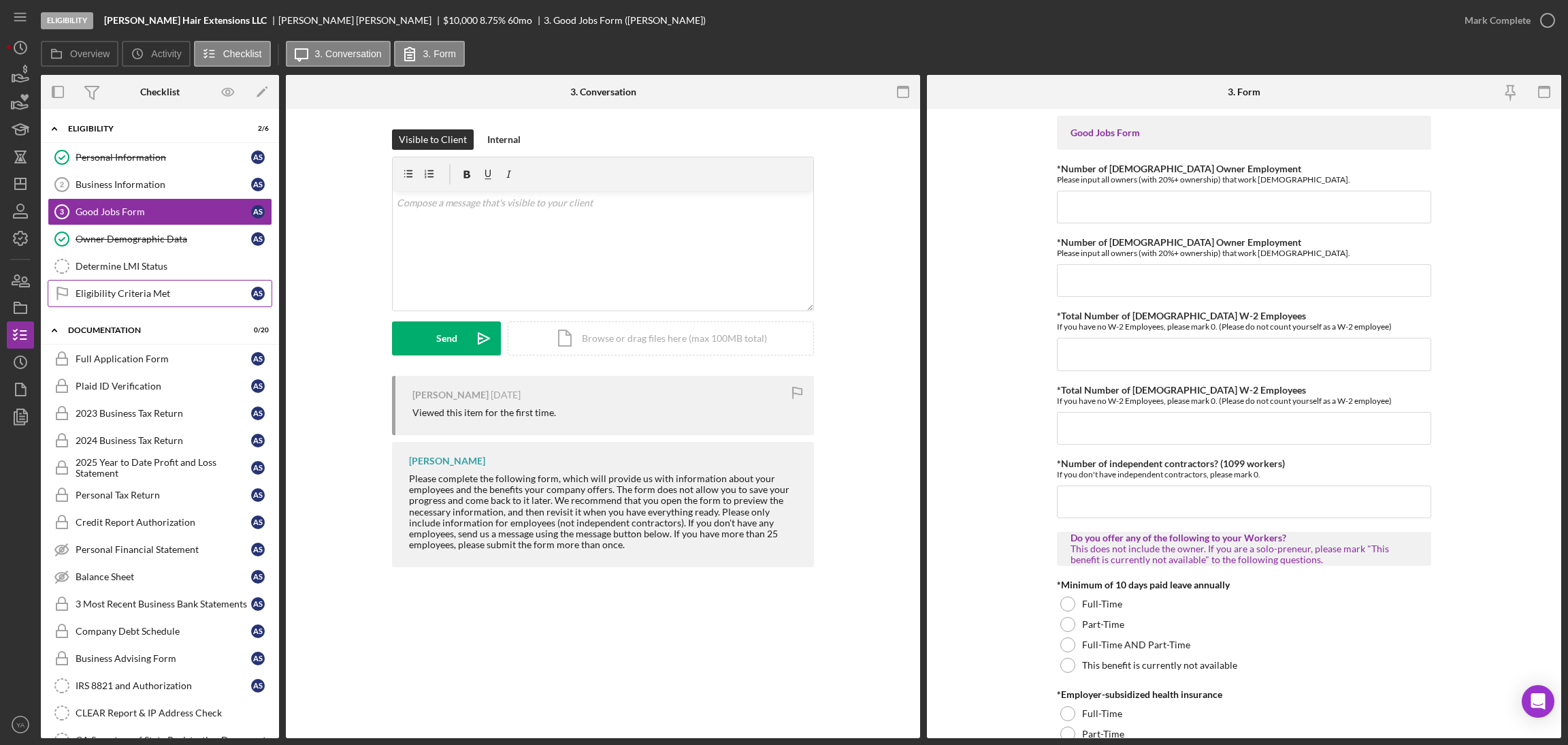
click at [153, 282] on link "Eligibility Criteria Met Eligibility Criteria Met A S" at bounding box center [160, 294] width 225 height 27
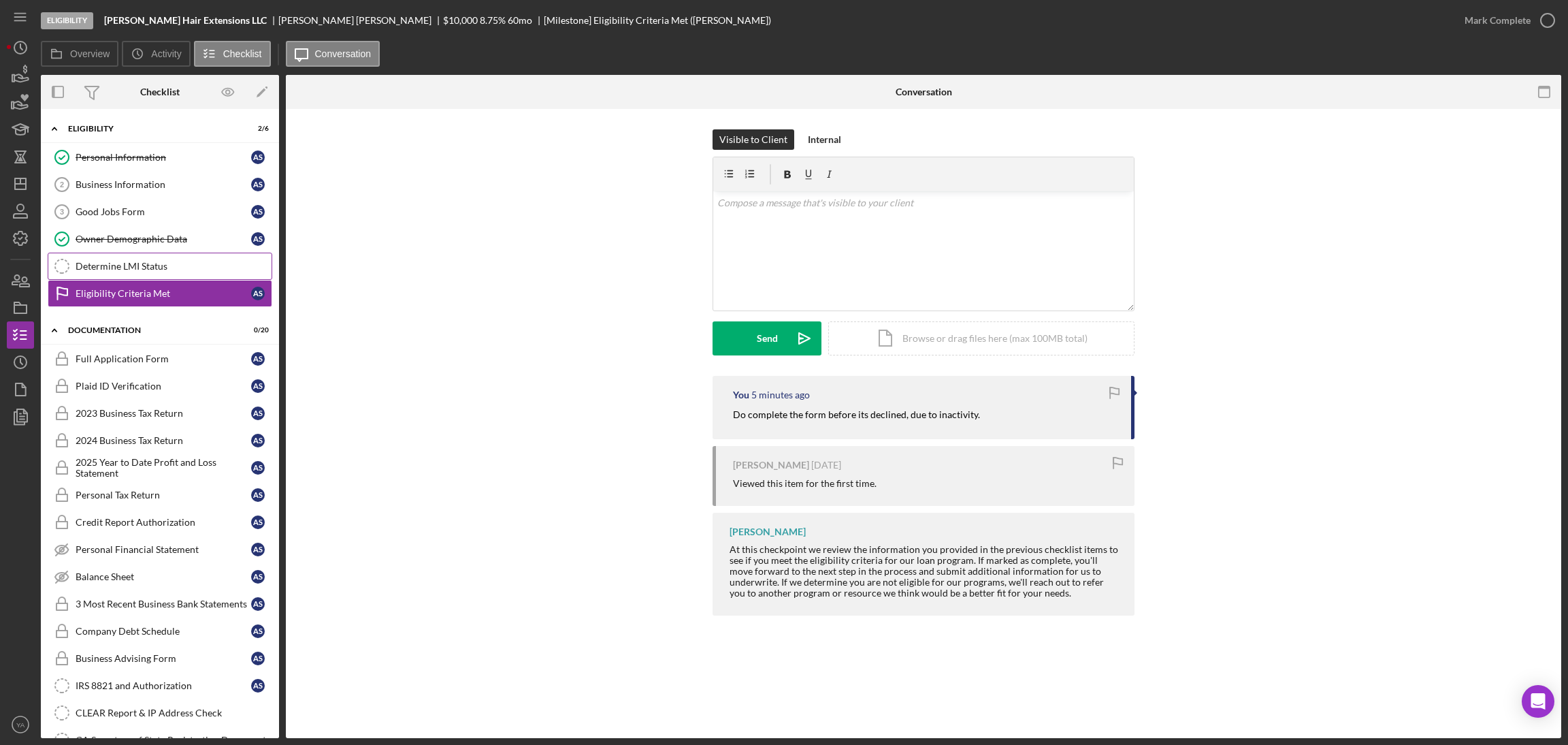
click at [154, 270] on div "Determine LMI Status" at bounding box center [174, 266] width 196 height 11
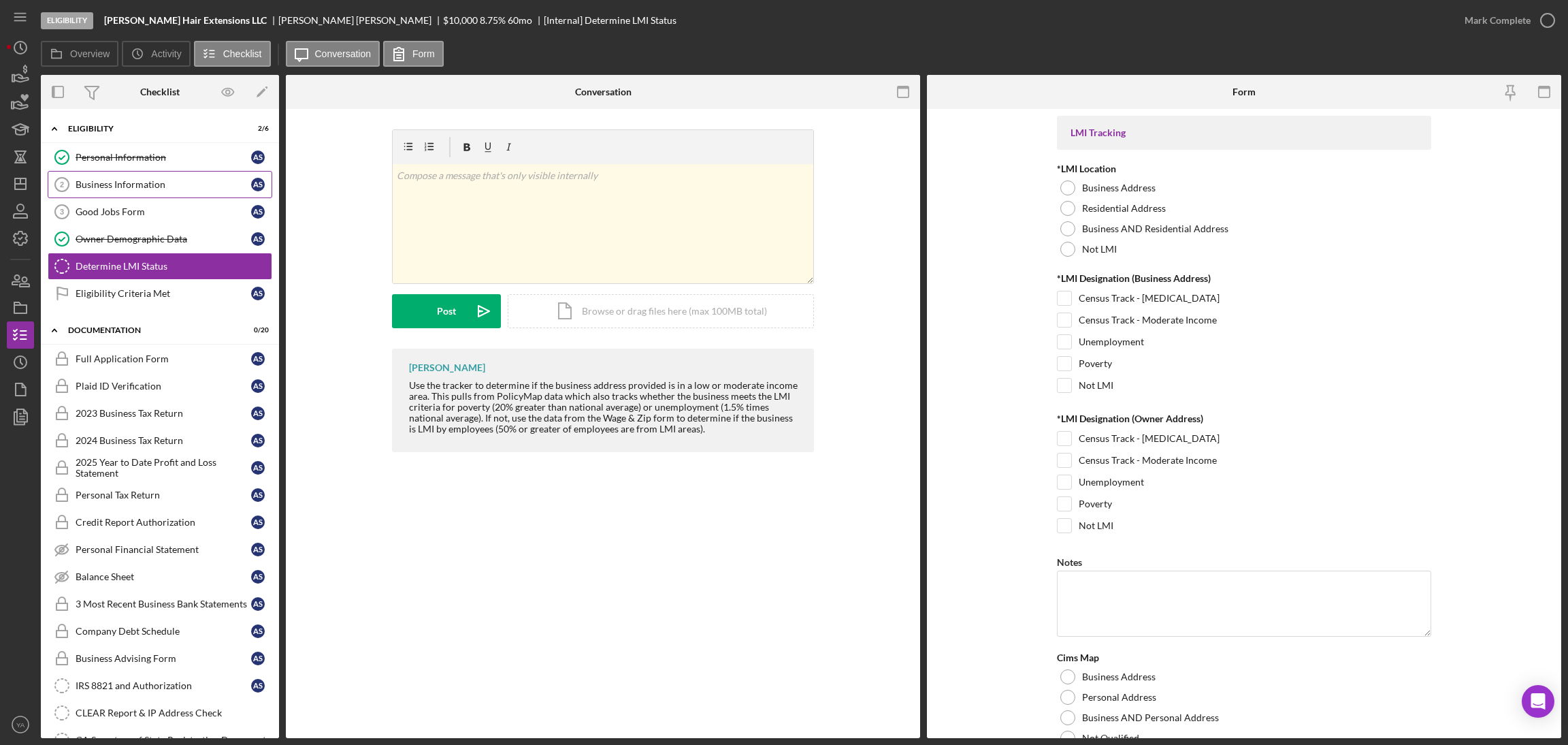
click at [142, 190] on link "Business Information 2 Business Information A S" at bounding box center [160, 184] width 225 height 27
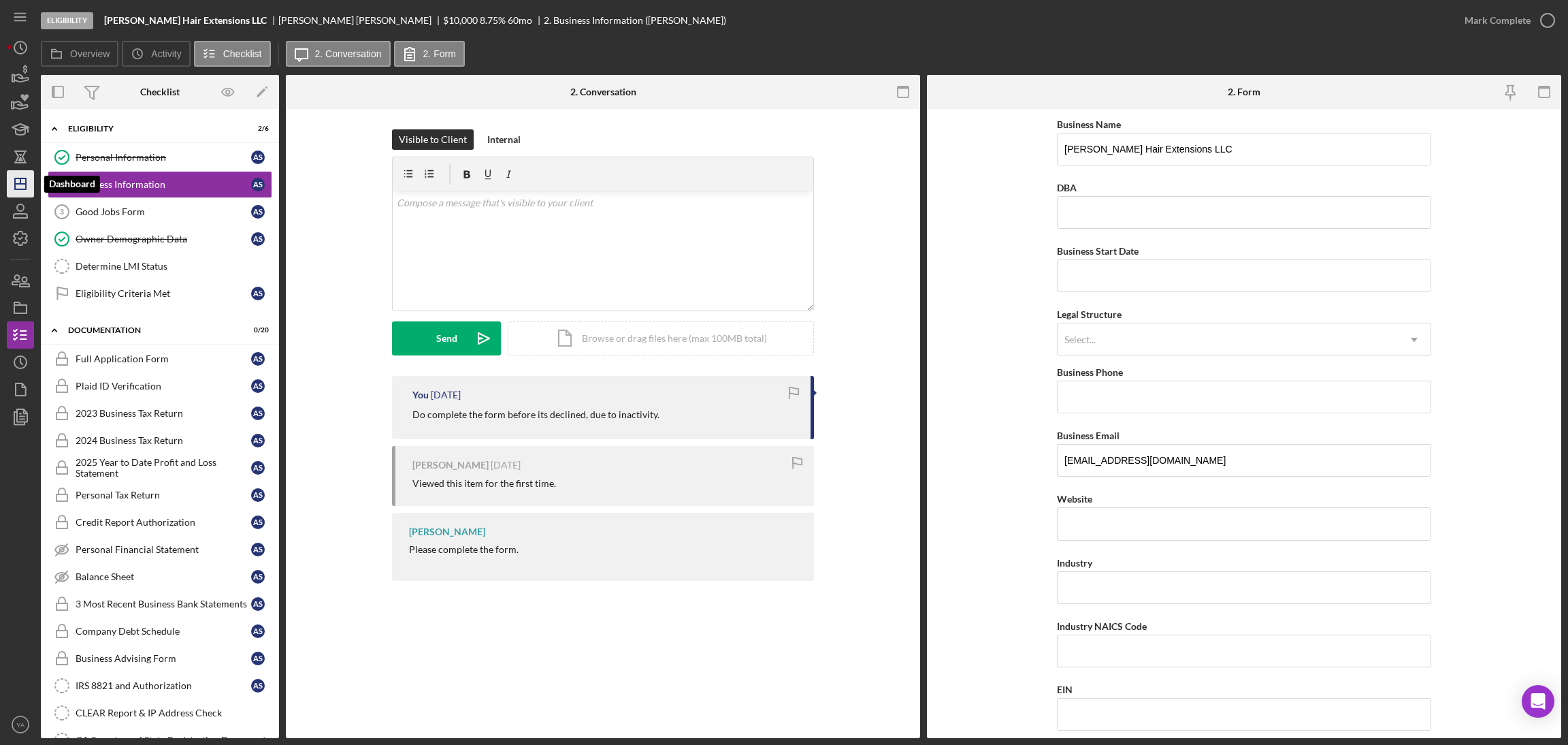
click at [23, 181] on icon "Icon/Dashboard" at bounding box center [20, 183] width 34 height 34
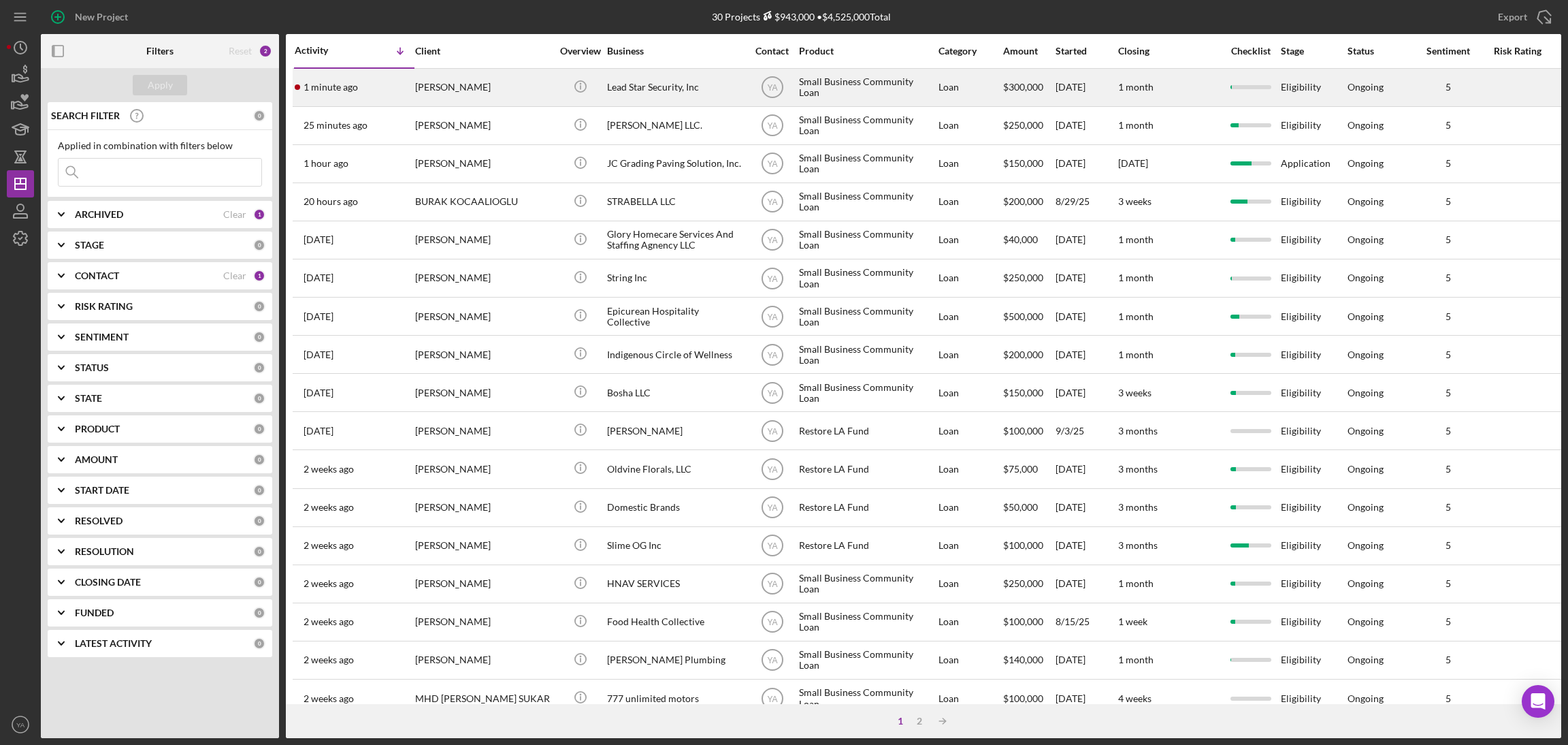
click at [702, 83] on div "Lead Star Security, Inc" at bounding box center [675, 88] width 136 height 36
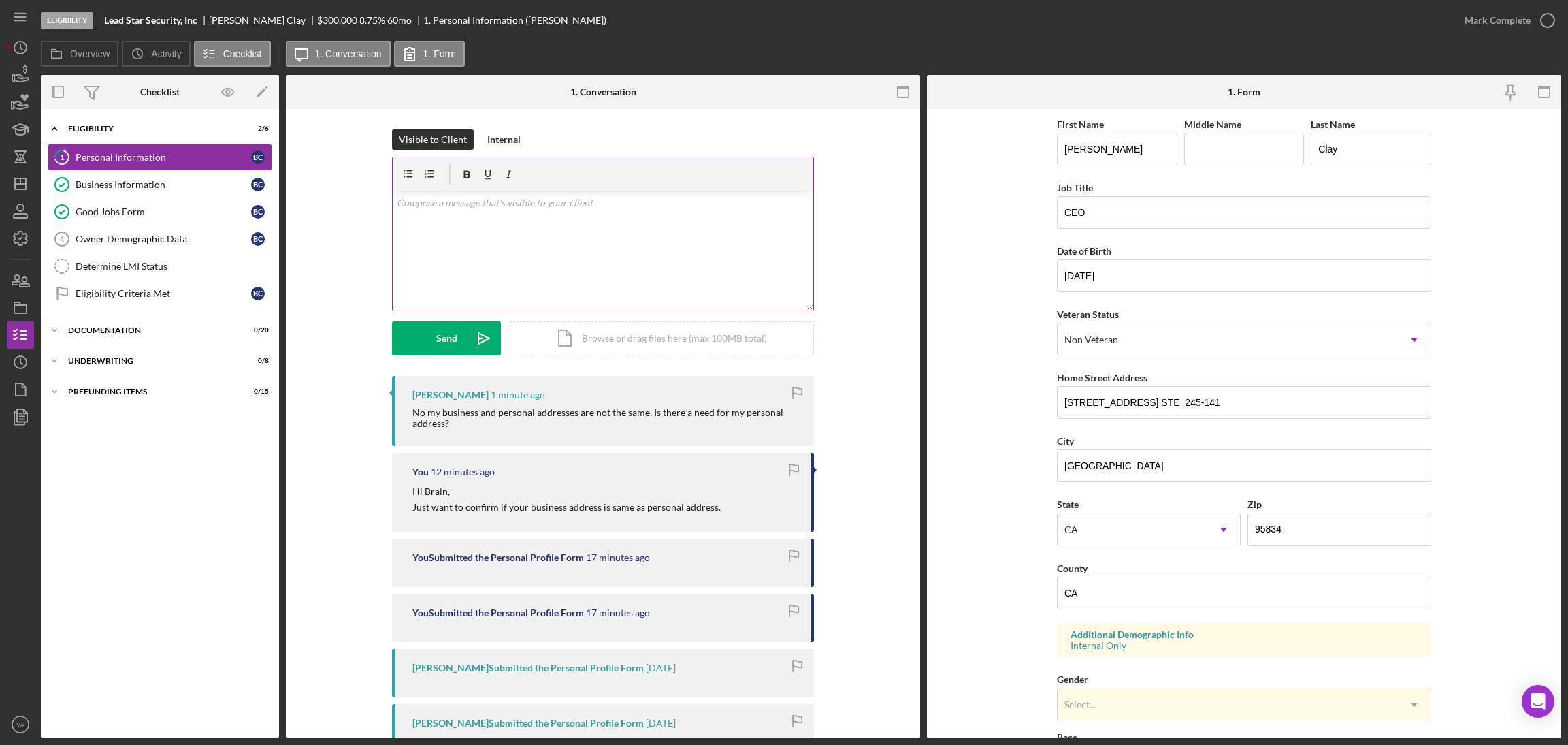
click at [627, 260] on div "v Color teal Color pink Remove color Add row above Add row below Add column bef…" at bounding box center [602, 251] width 420 height 119
click at [468, 340] on icon "Icon/icon-invite-send" at bounding box center [484, 338] width 34 height 34
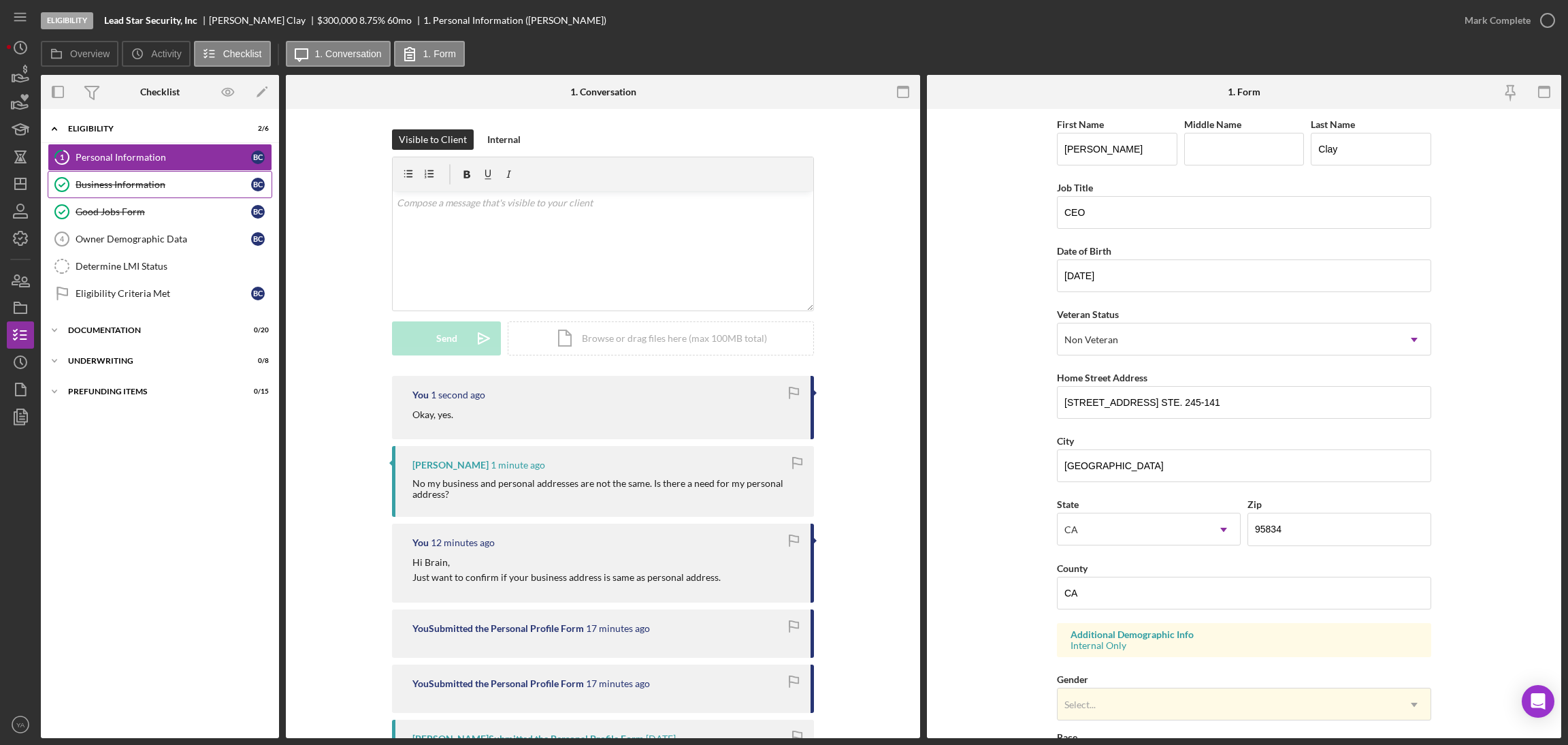
click at [137, 177] on link "Business Information Business Information B C" at bounding box center [160, 184] width 225 height 27
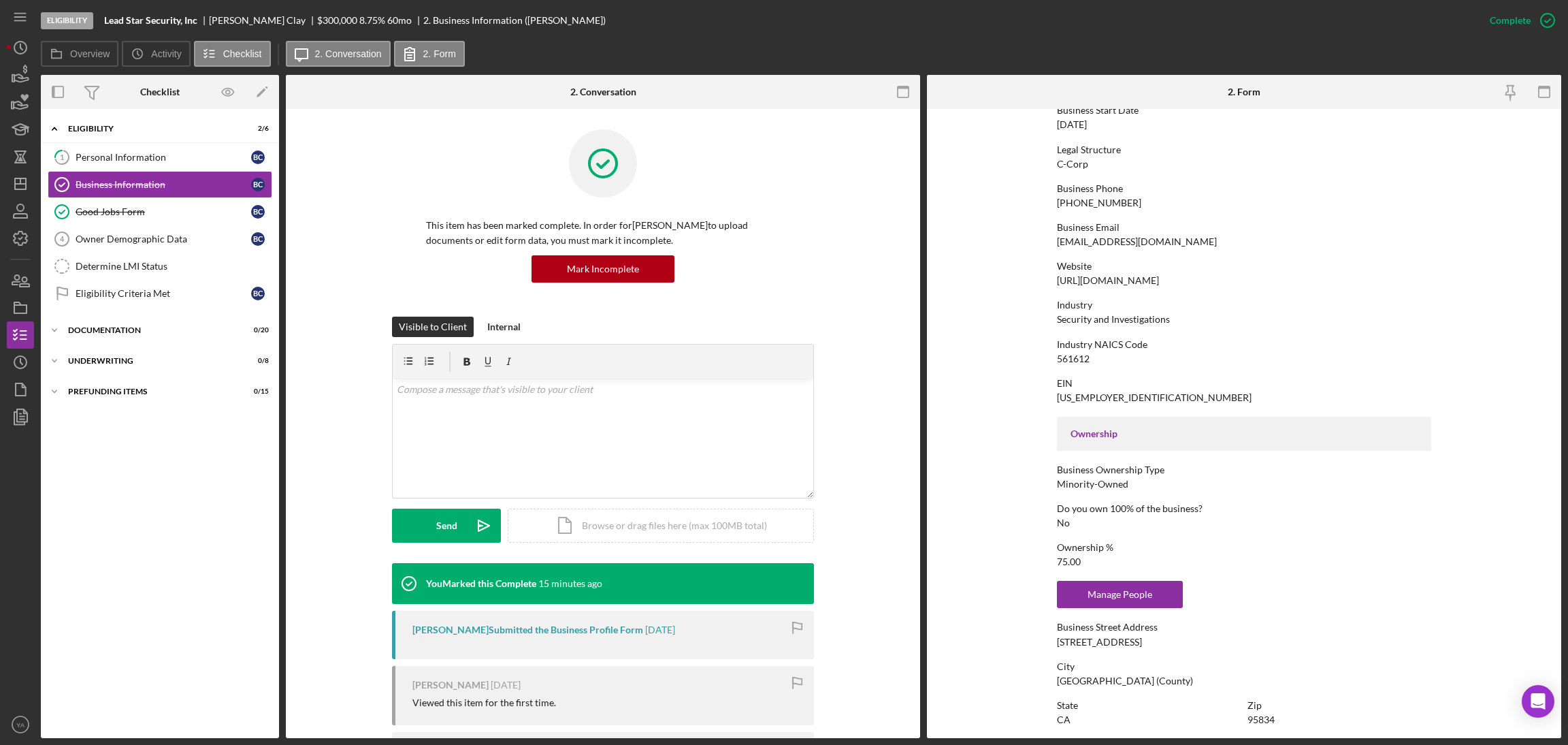
scroll to position [476, 0]
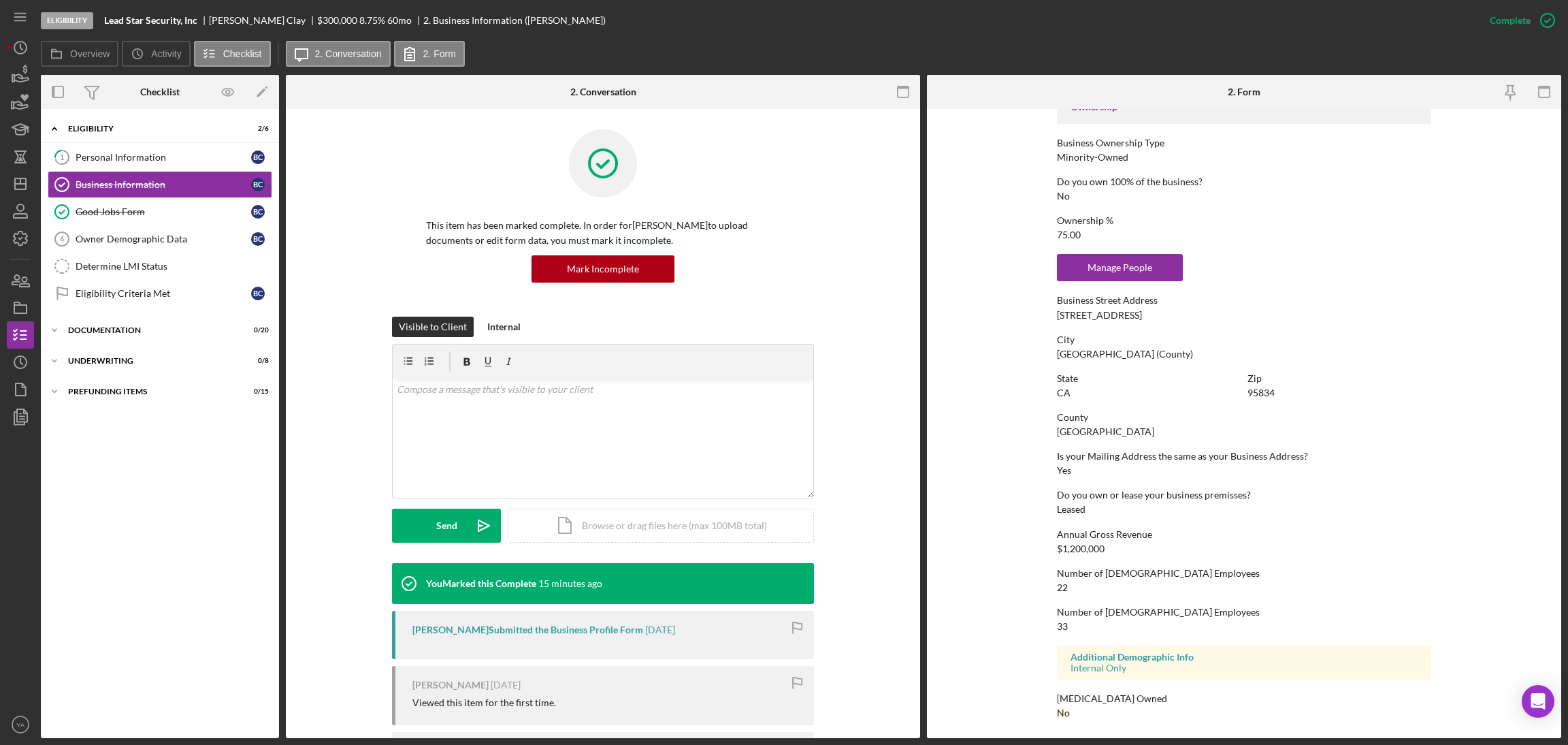
drag, startPoint x: 1154, startPoint y: 315, endPoint x: 1056, endPoint y: 319, distance: 98.1
click at [1057, 319] on div "Business Street Address 937 Enterprise Drive" at bounding box center [1244, 306] width 374 height 25
copy div "937 Enterprise Drive"
click at [1107, 311] on div "937 Enterprise Drive" at bounding box center [1099, 315] width 85 height 11
click at [153, 159] on div "Personal Information" at bounding box center [163, 157] width 176 height 11
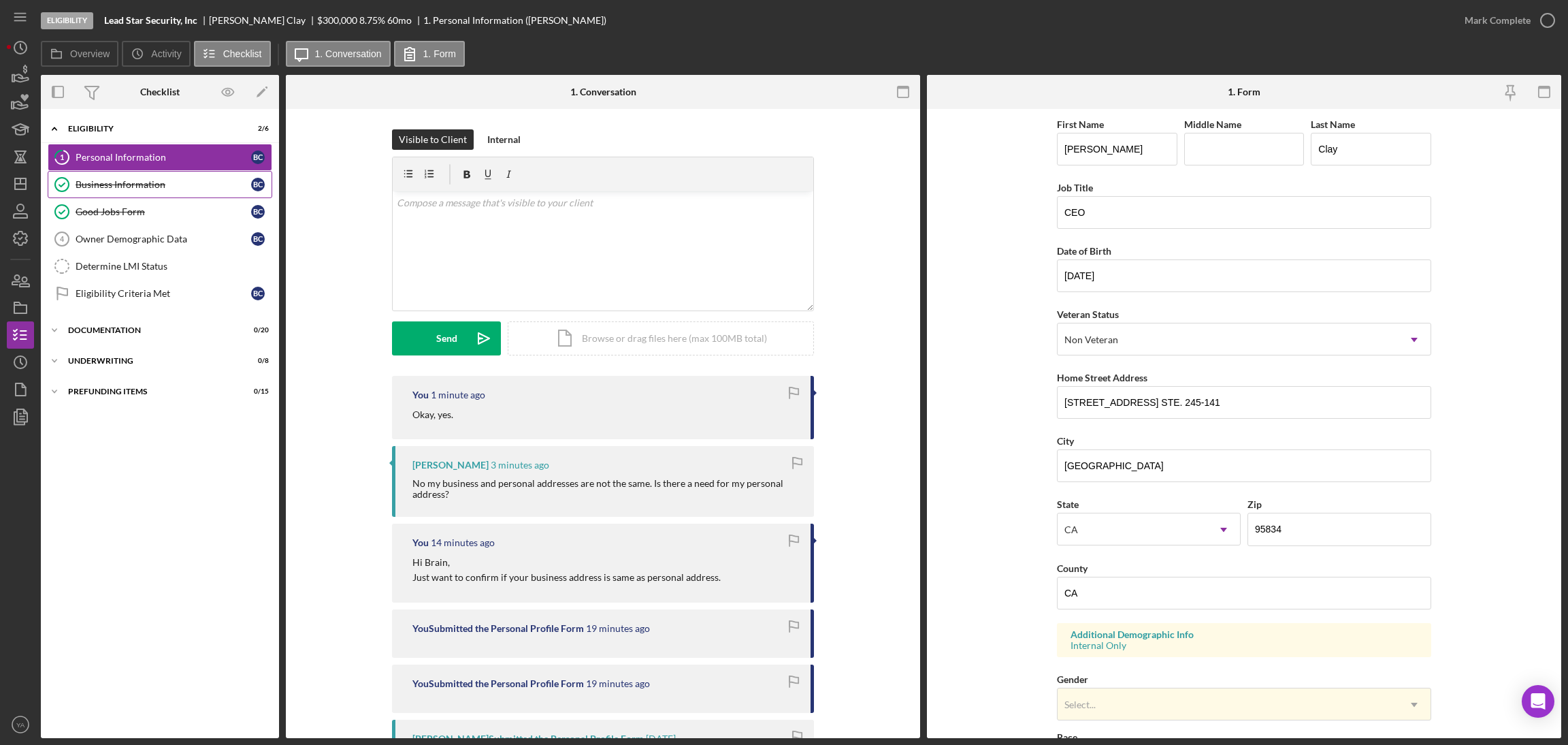
click at [177, 183] on div "Business Information" at bounding box center [163, 184] width 176 height 11
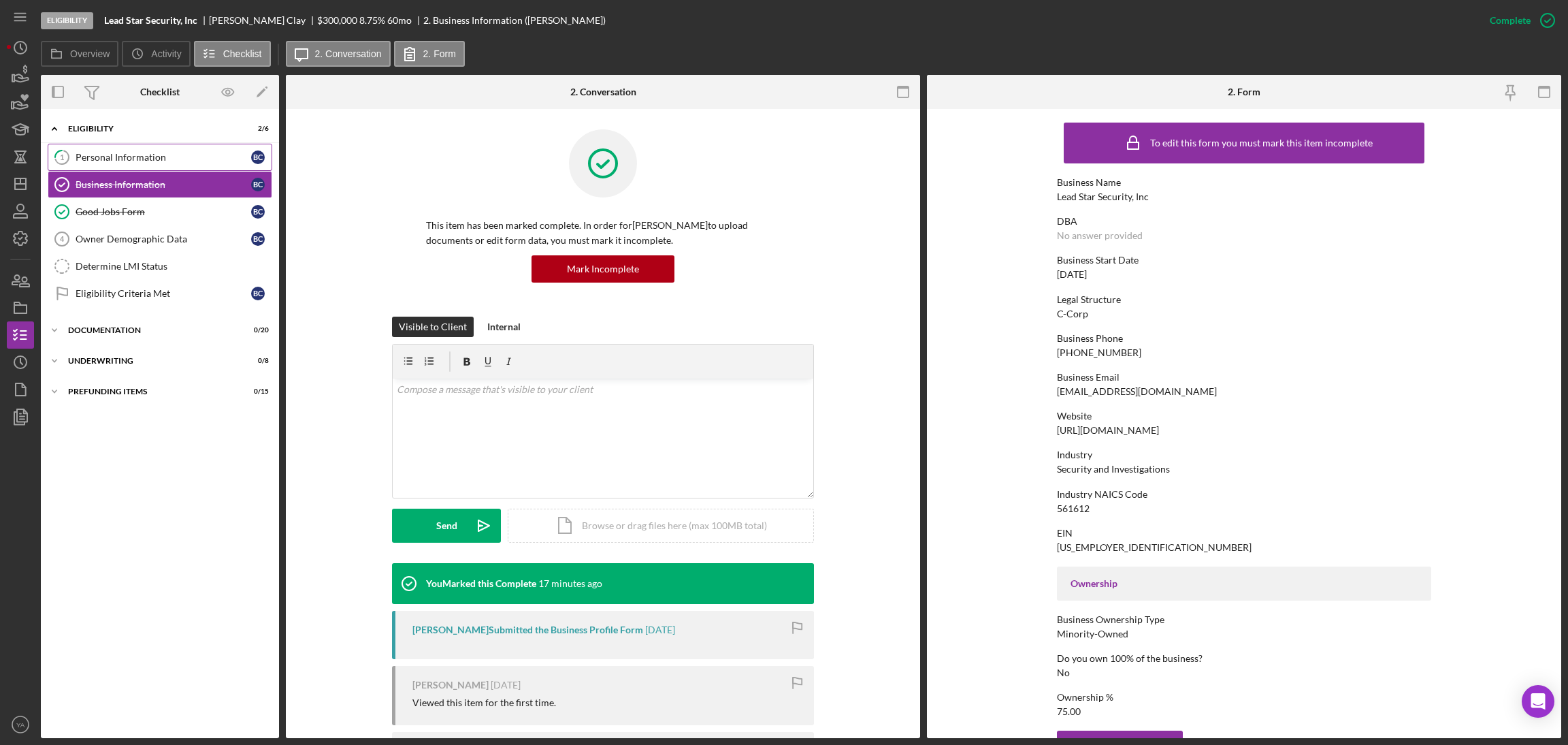
click at [191, 155] on div "Personal Information" at bounding box center [163, 157] width 176 height 11
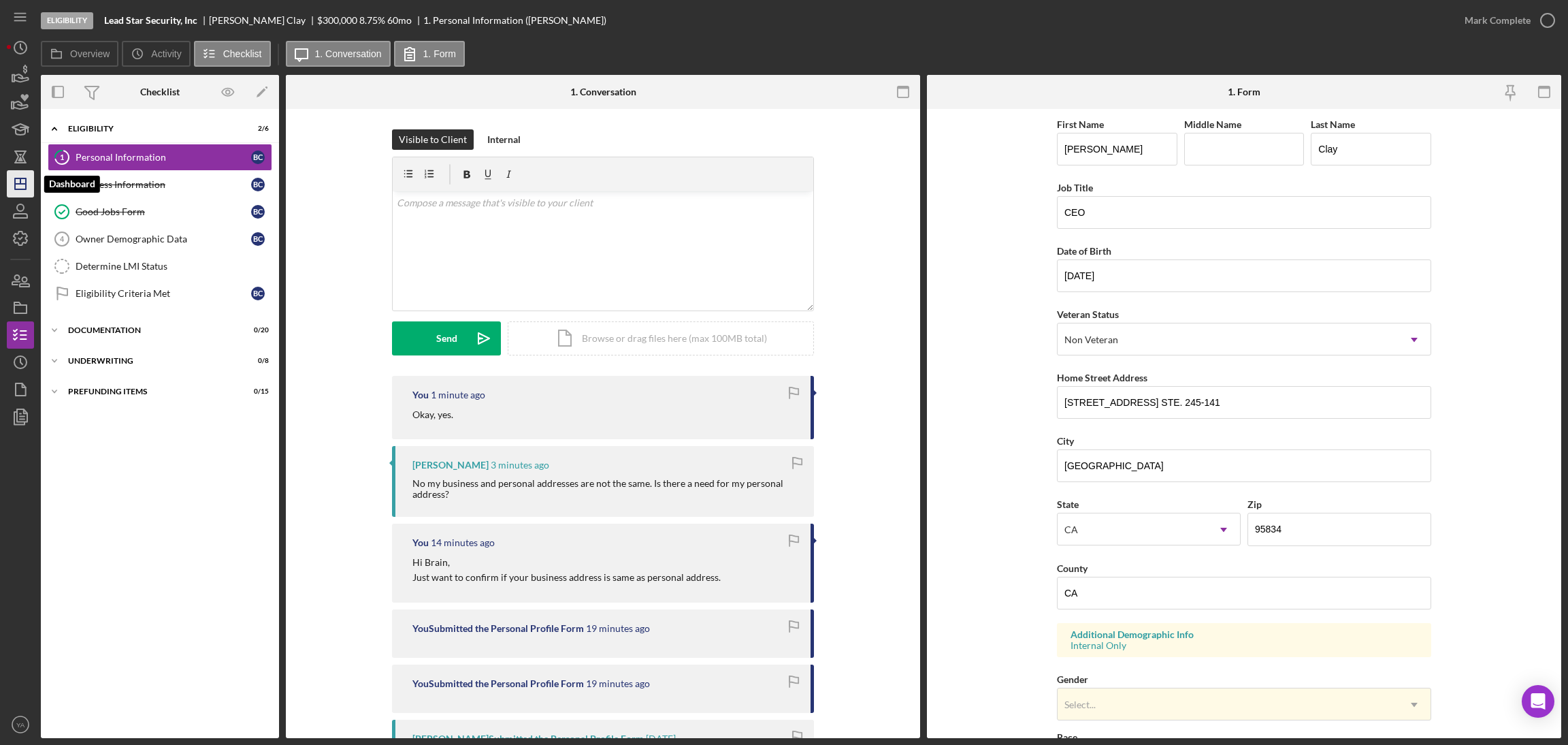
click at [18, 178] on polygon "button" at bounding box center [20, 183] width 11 height 11
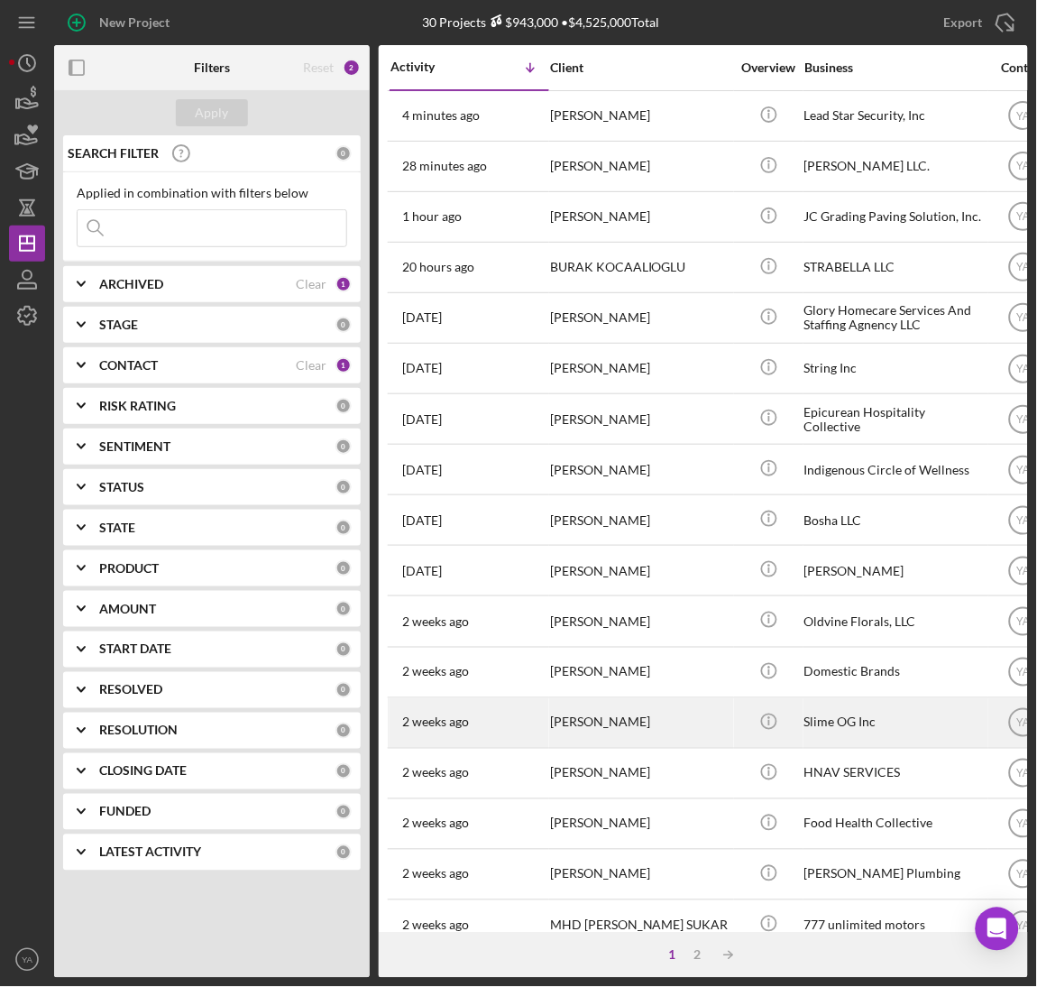
click at [662, 730] on div "[PERSON_NAME]" at bounding box center [640, 723] width 180 height 48
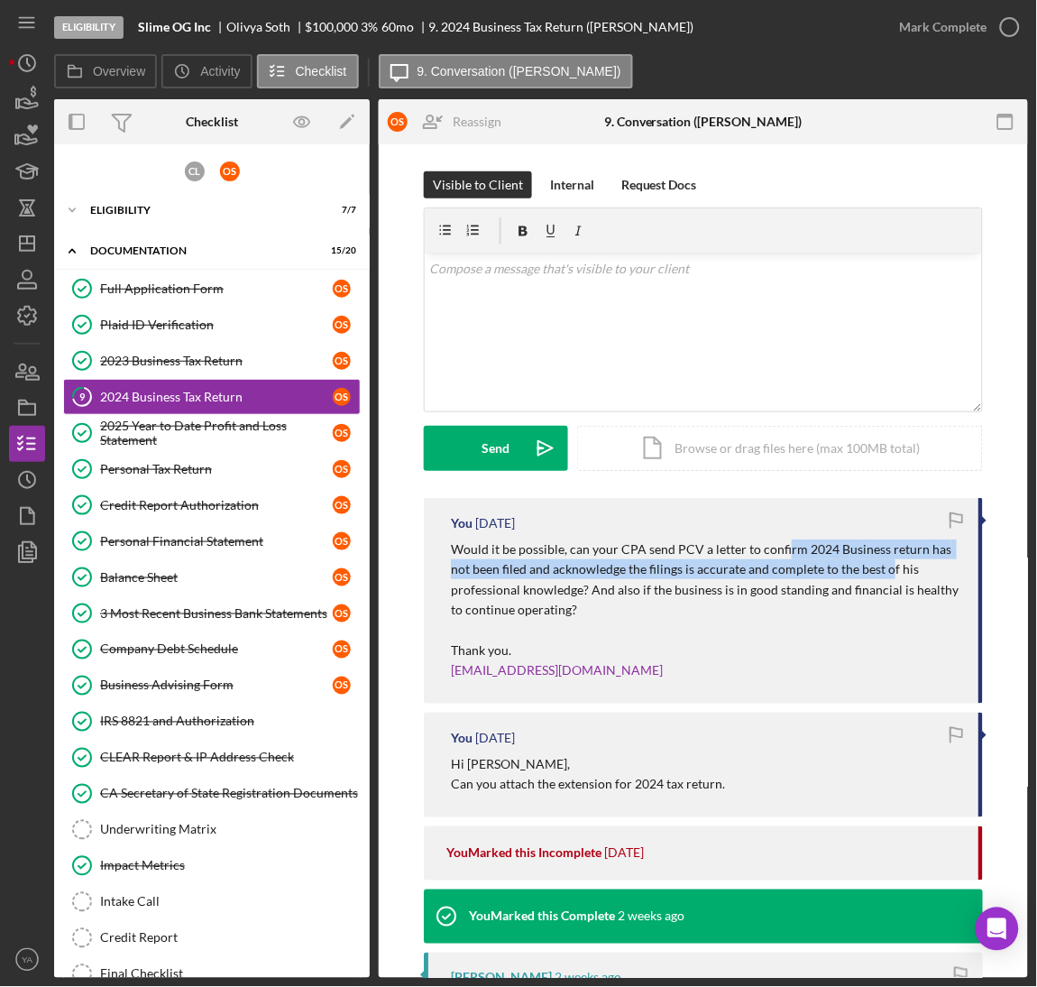
drag, startPoint x: 778, startPoint y: 549, endPoint x: 884, endPoint y: 574, distance: 108.5
click at [884, 574] on p "Would it be possible, can your CPA send PCV a letter to confirm 2024 Business r…" at bounding box center [706, 579] width 510 height 81
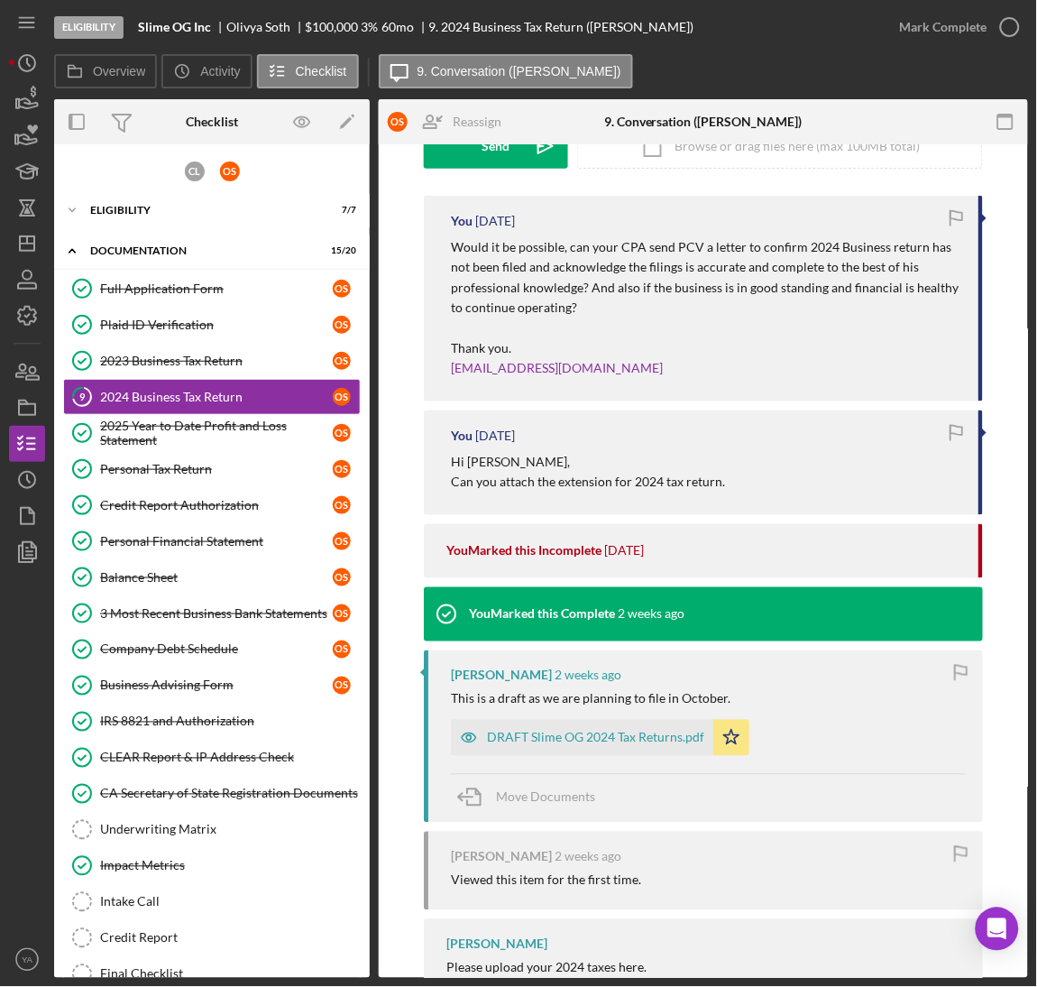
scroll to position [403, 0]
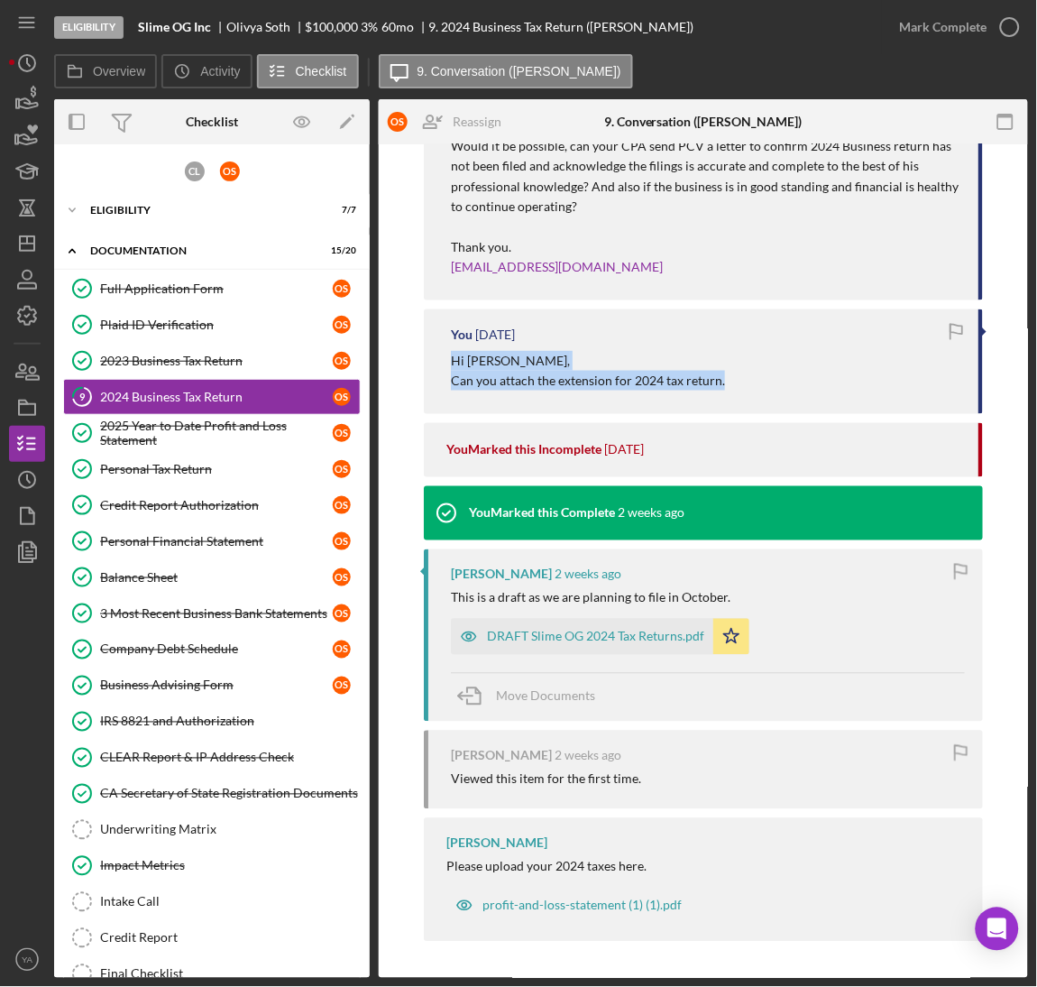
drag, startPoint x: 450, startPoint y: 364, endPoint x: 759, endPoint y: 380, distance: 309.7
click at [759, 380] on div "Hi Olivya, Can you attach the extension for 2024 tax return." at bounding box center [706, 371] width 510 height 41
click at [675, 373] on p "Hi Olivya, Can you attach the extension for 2024 tax return." at bounding box center [588, 371] width 274 height 41
click at [594, 641] on div "DRAFT Slime OG 2024 Tax Returns.pdf" at bounding box center [595, 636] width 217 height 14
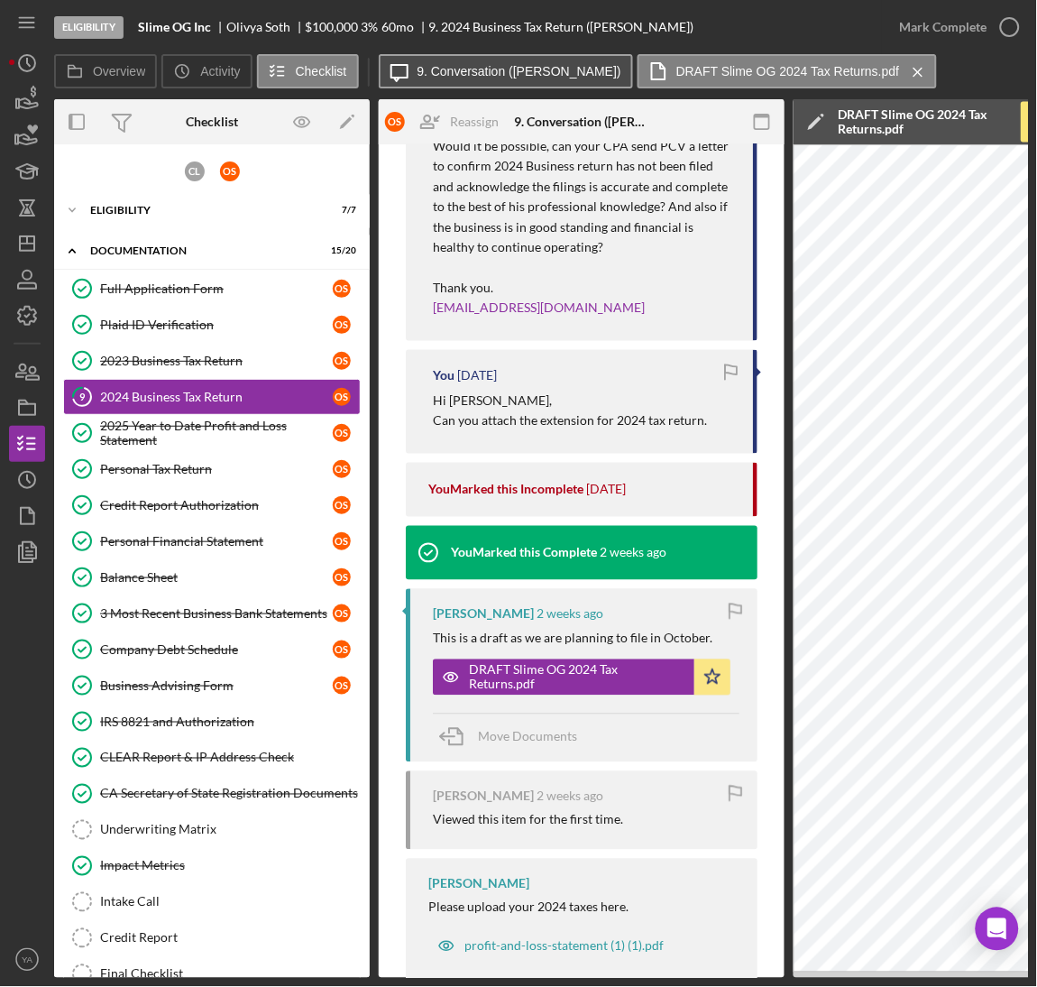
click at [516, 78] on button "Icon/Message 9. Conversation (Olivya S.)" at bounding box center [506, 71] width 254 height 34
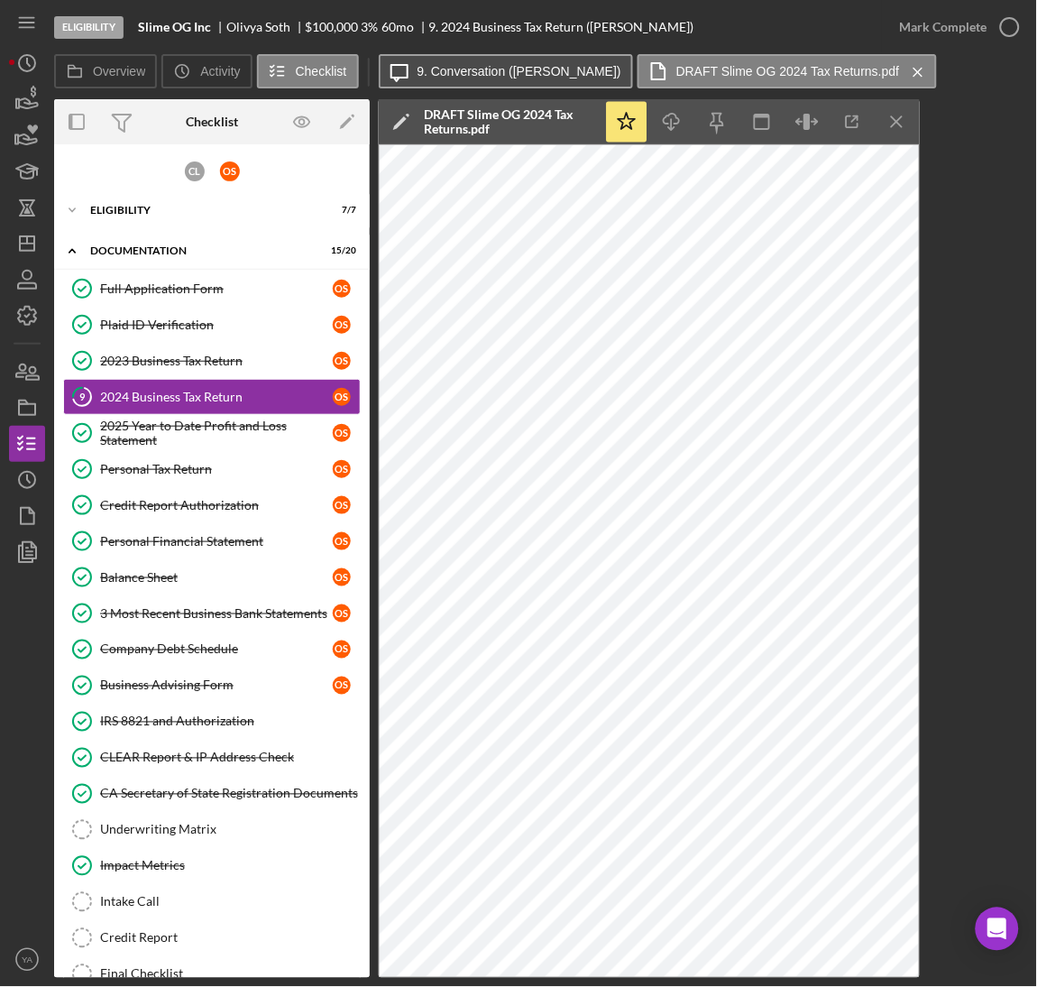
click at [500, 72] on label "9. Conversation (Olivya S.)" at bounding box center [520, 71] width 204 height 14
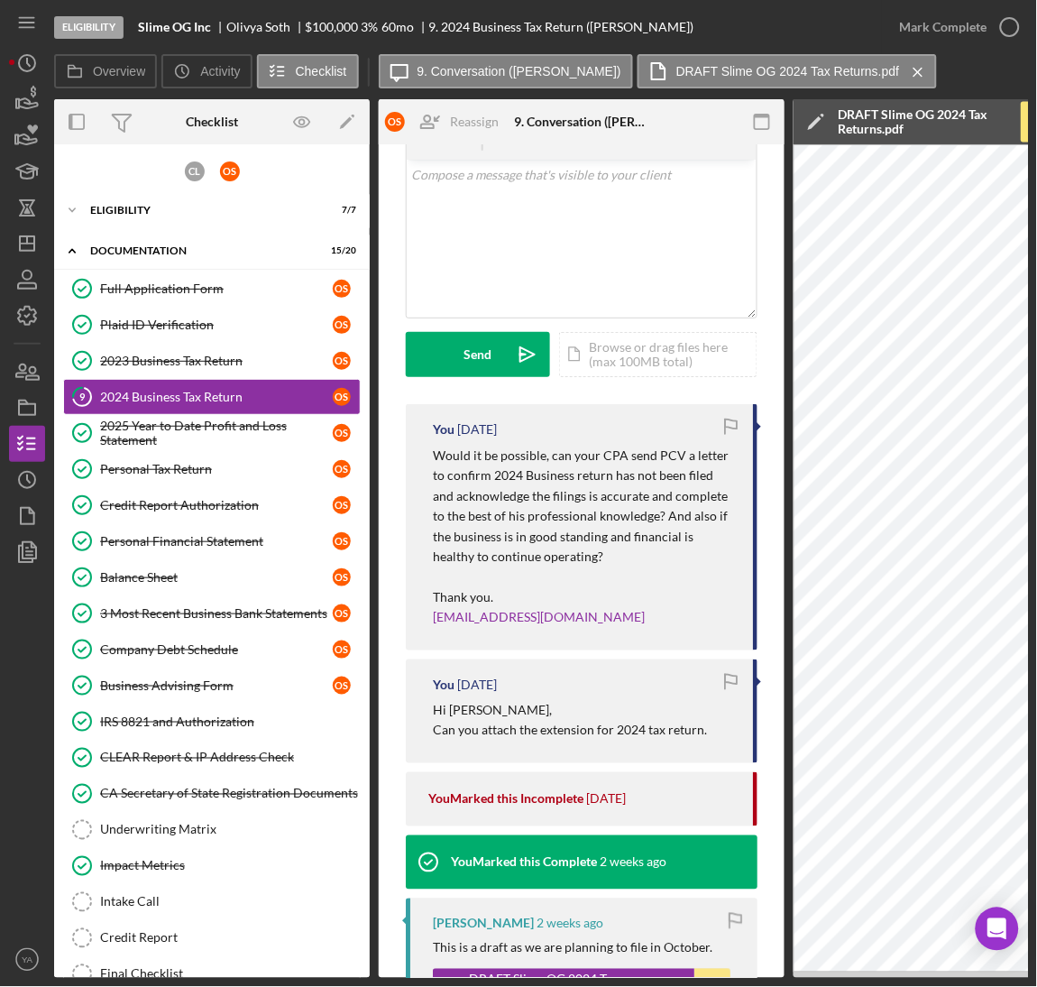
scroll to position [0, 0]
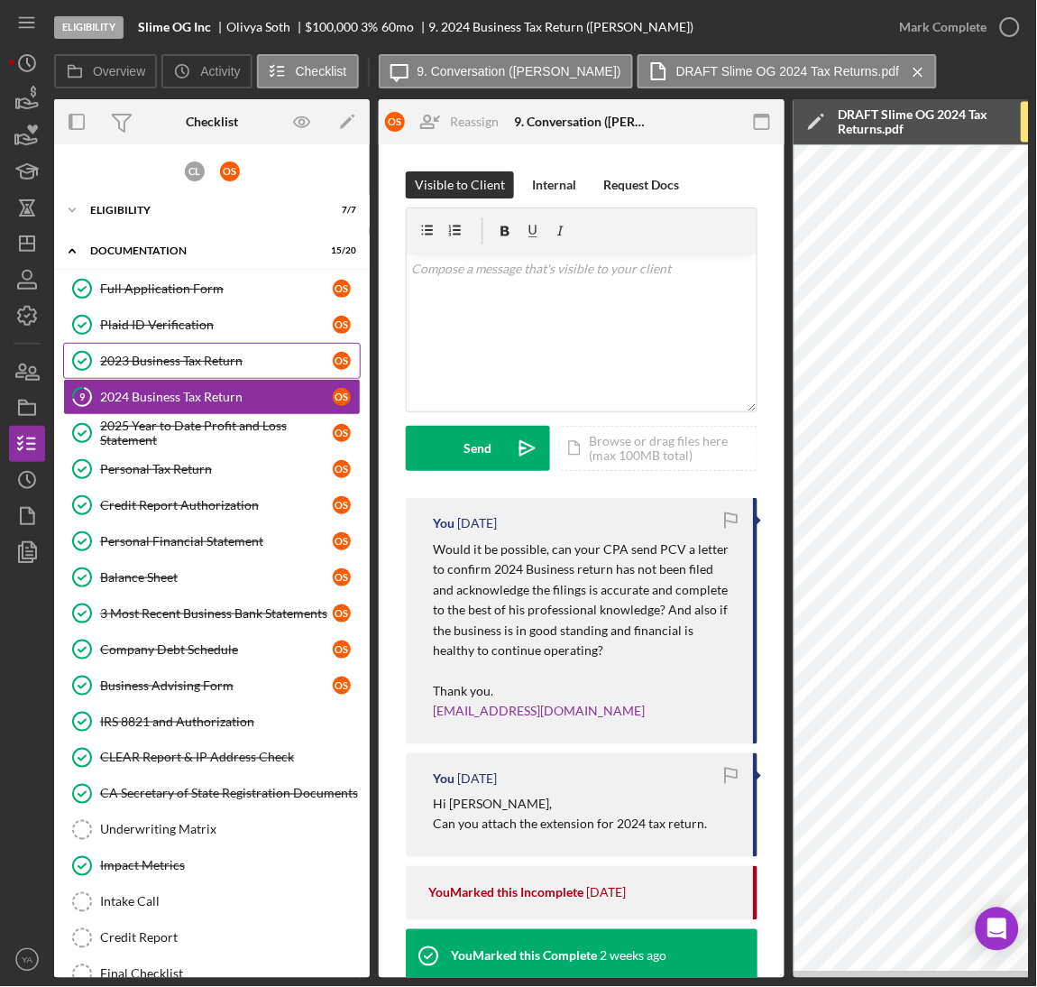
click at [210, 352] on link "2023 Business Tax Return 2023 Business Tax Return O S" at bounding box center [212, 361] width 298 height 36
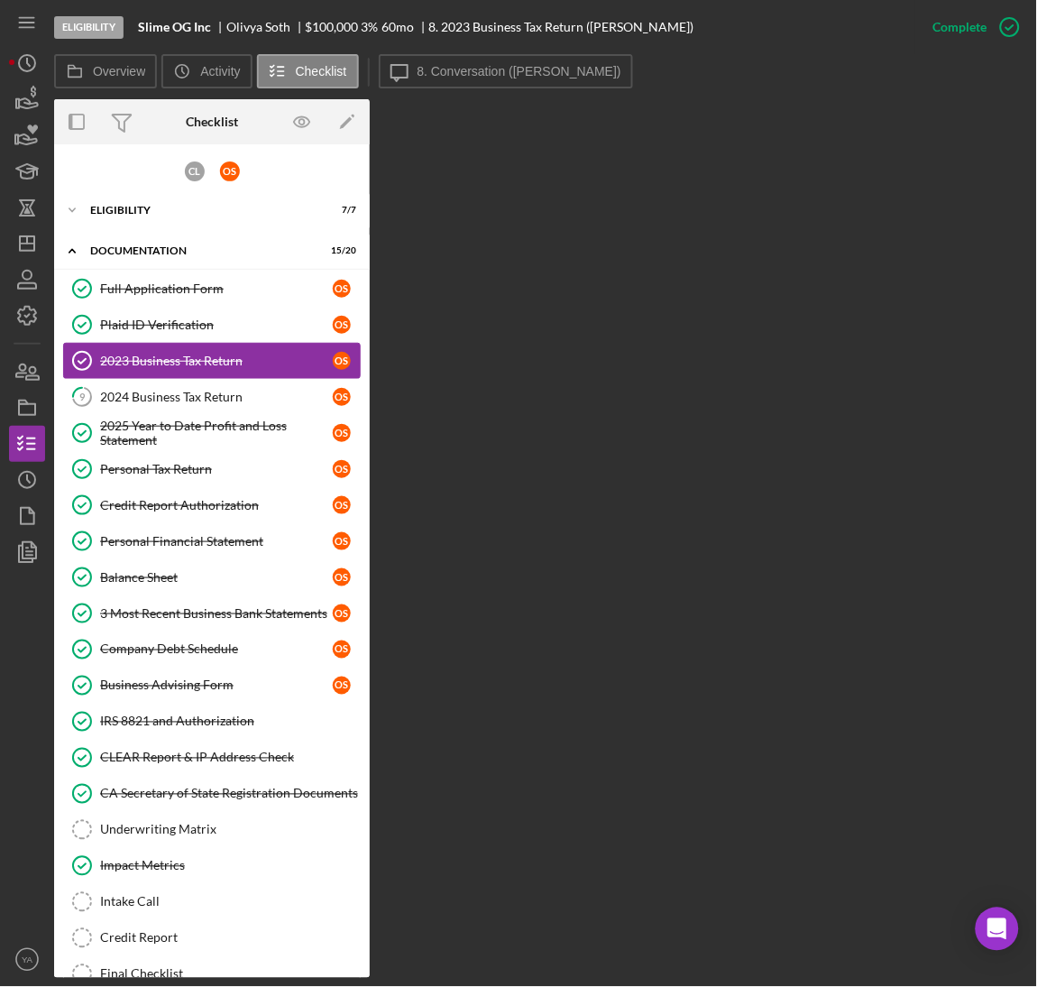
click at [246, 373] on link "2023 Business Tax Return 2023 Business Tax Return O S" at bounding box center [212, 361] width 298 height 36
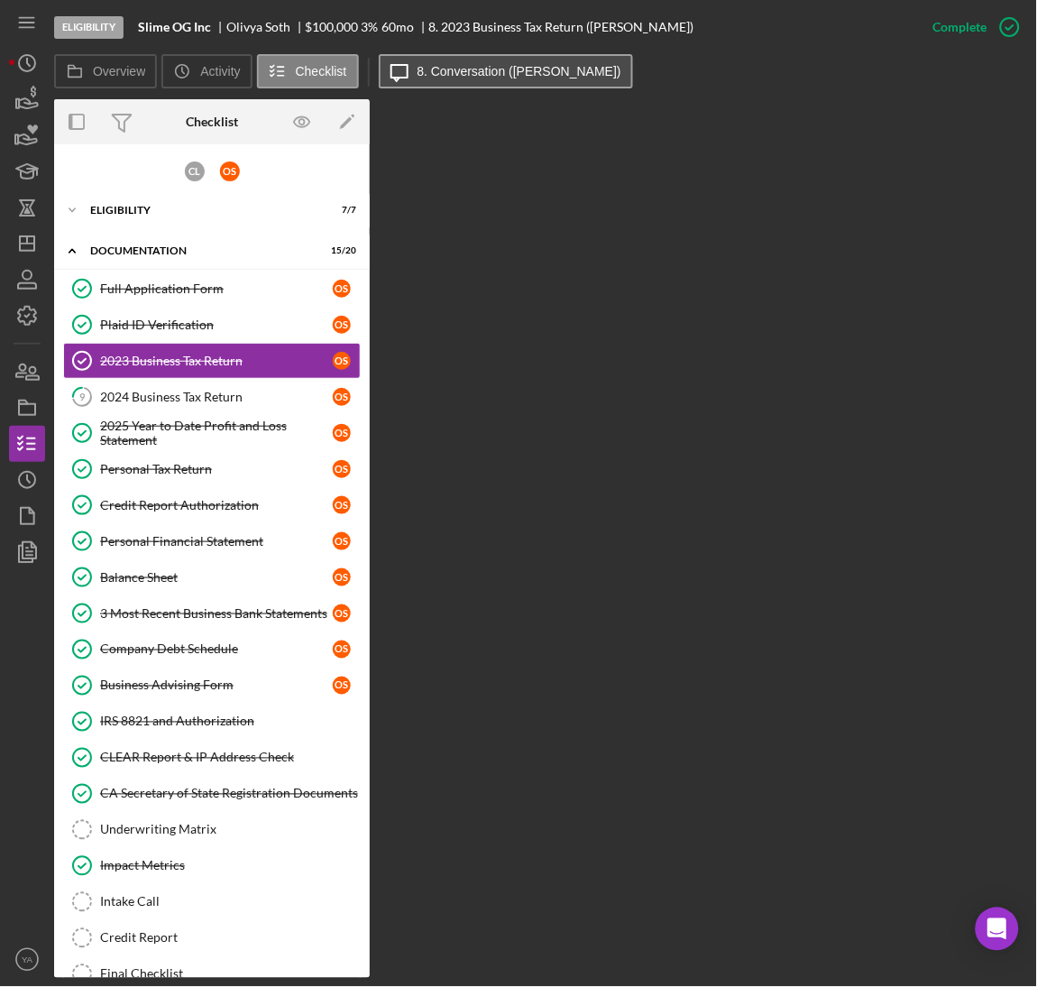
click at [392, 59] on icon "Icon/Message" at bounding box center [399, 71] width 45 height 45
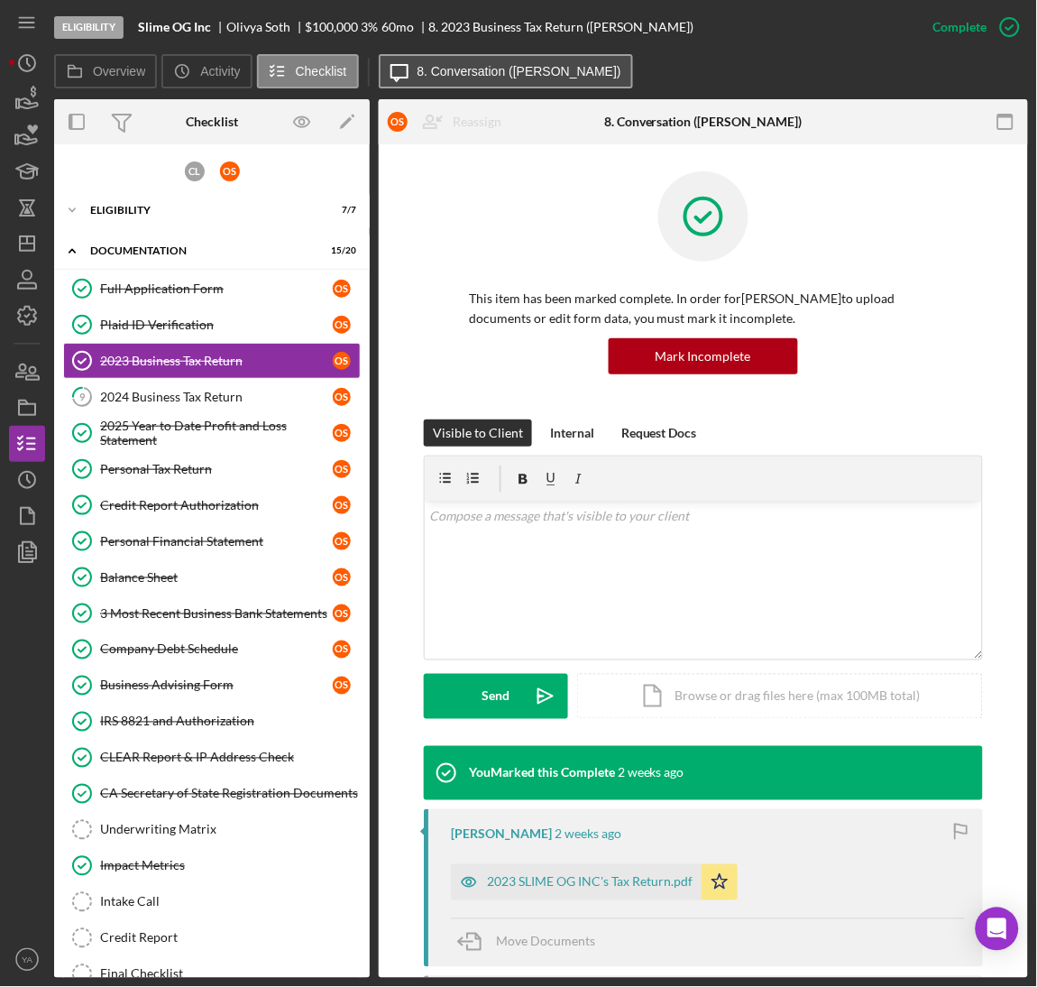
click at [502, 70] on label "8. Conversation (Olivya S.)" at bounding box center [520, 71] width 204 height 14
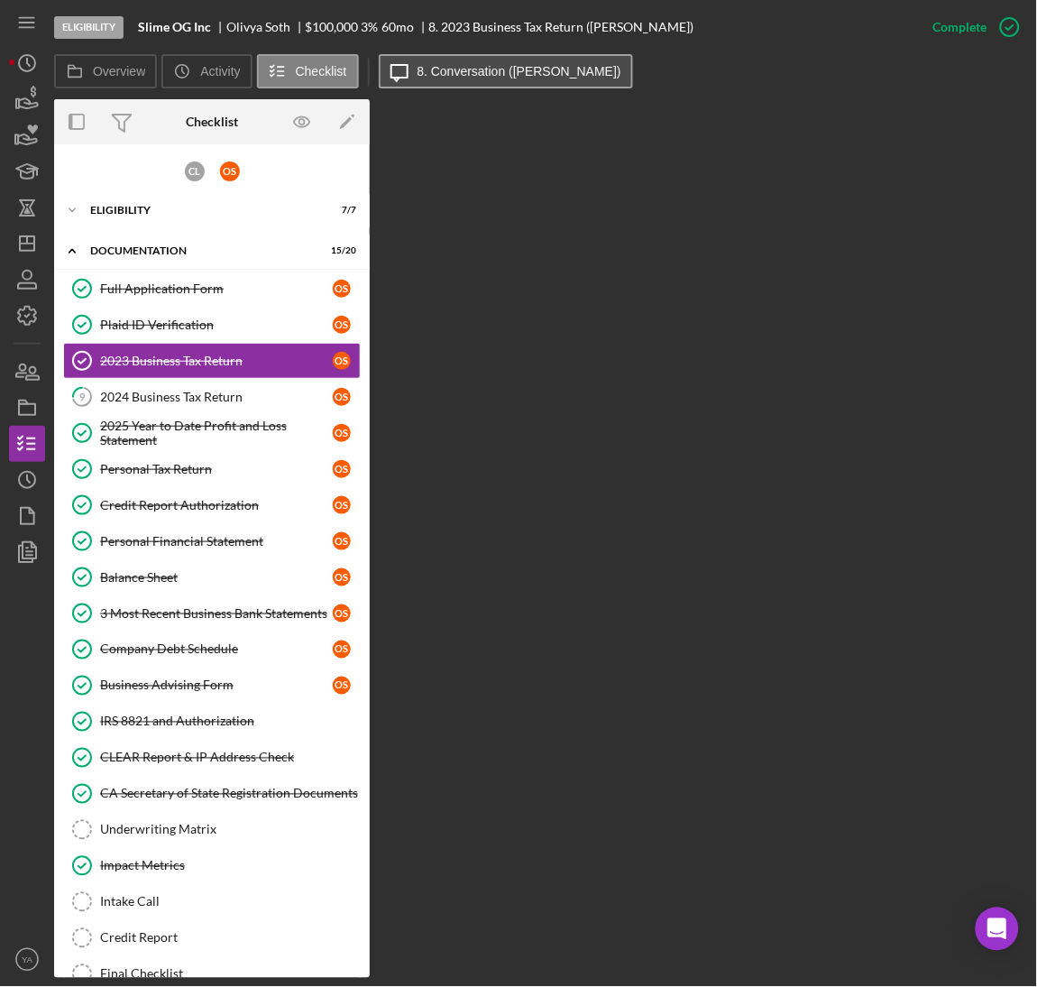
click at [428, 67] on label "8. Conversation (Olivya S.)" at bounding box center [520, 71] width 204 height 14
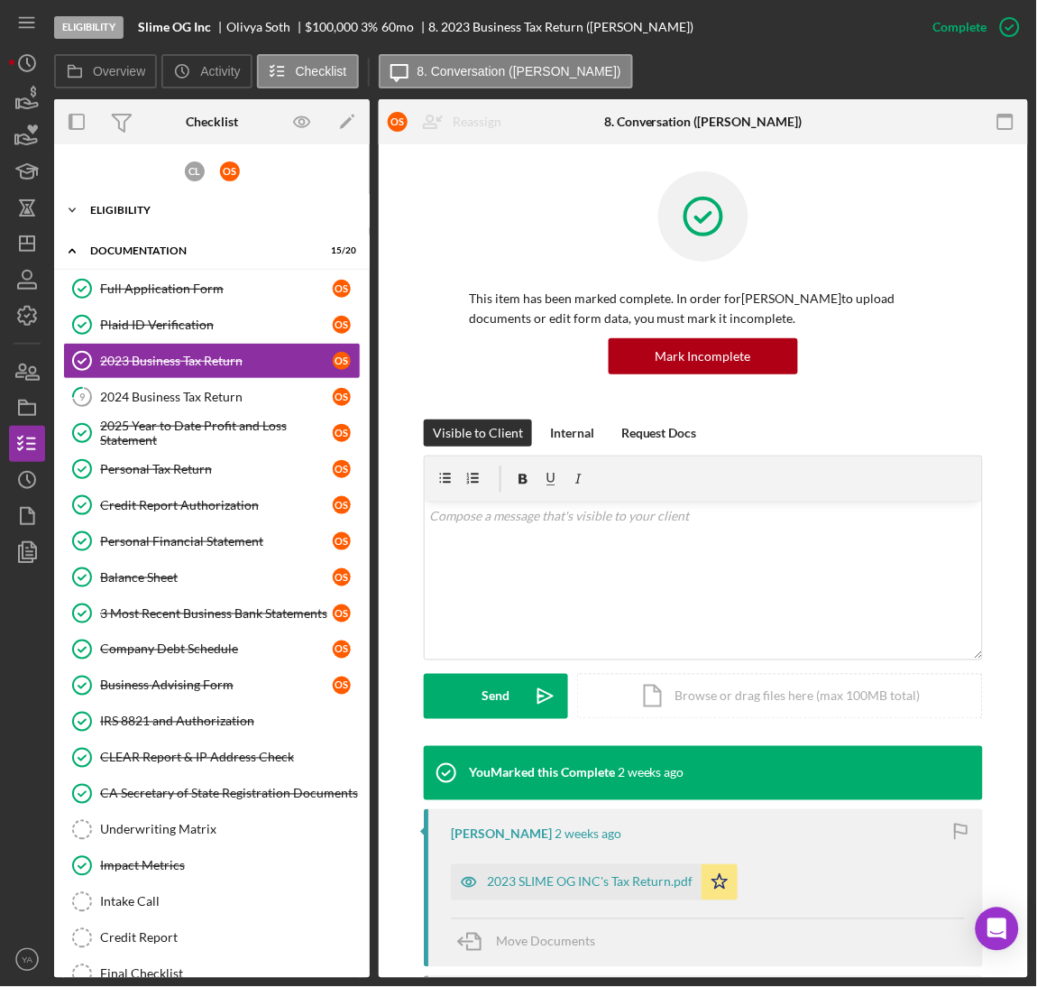
click at [144, 212] on div "Eligibility" at bounding box center [218, 210] width 257 height 11
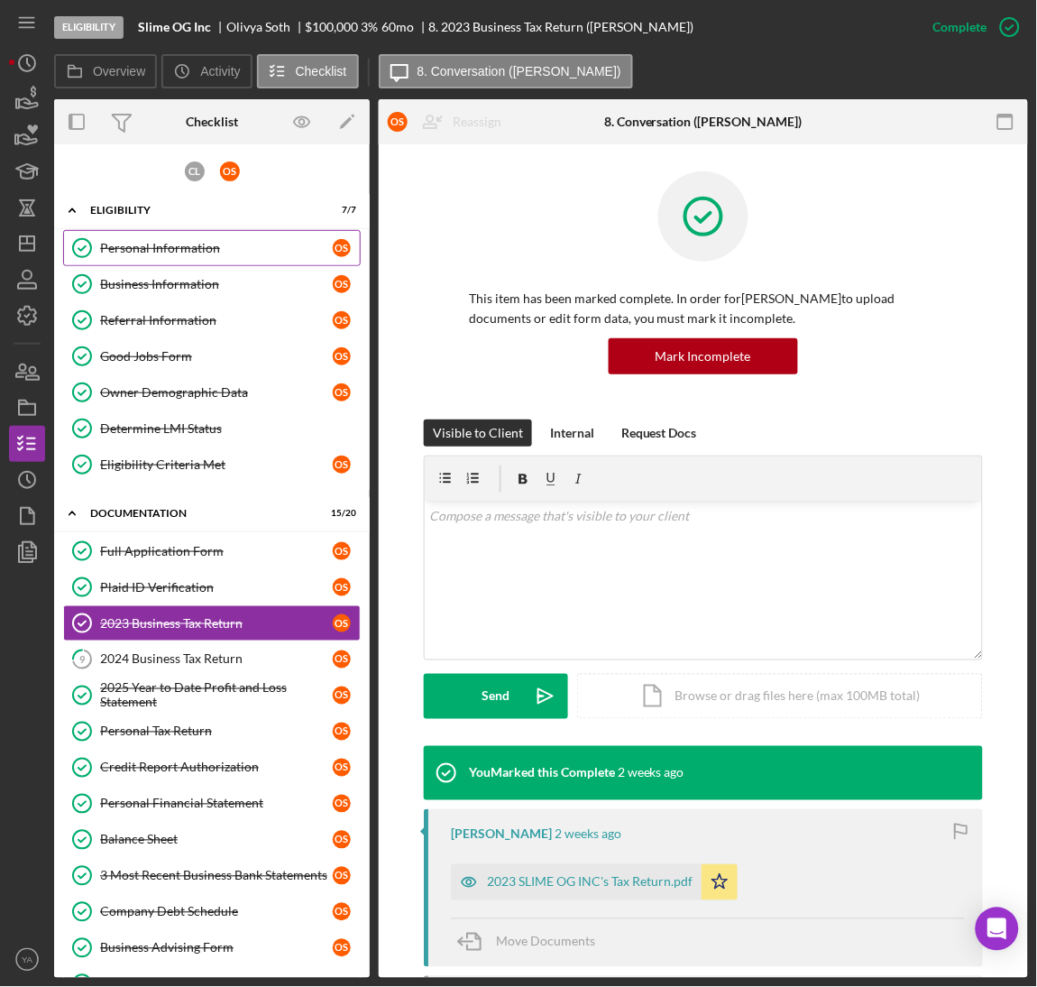
click at [219, 252] on div "Personal Information" at bounding box center [216, 248] width 233 height 14
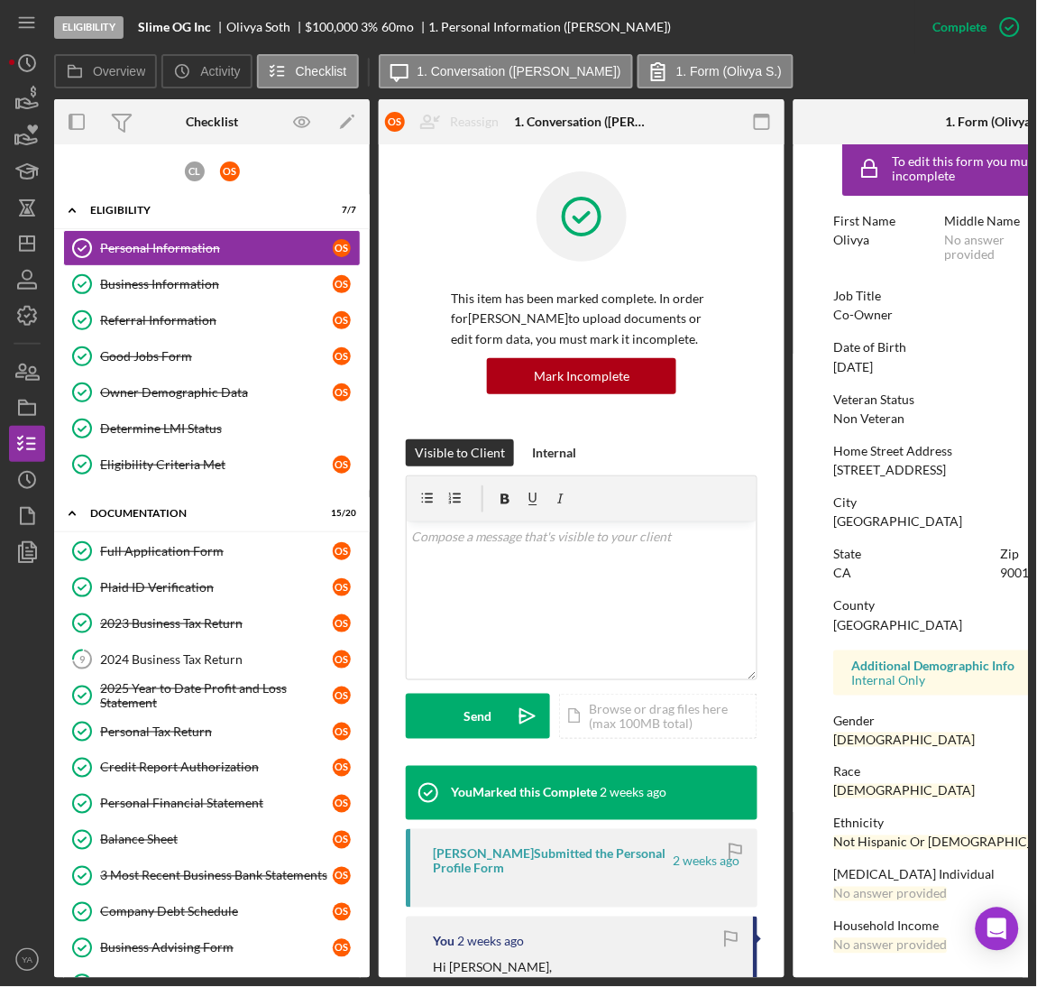
scroll to position [28, 0]
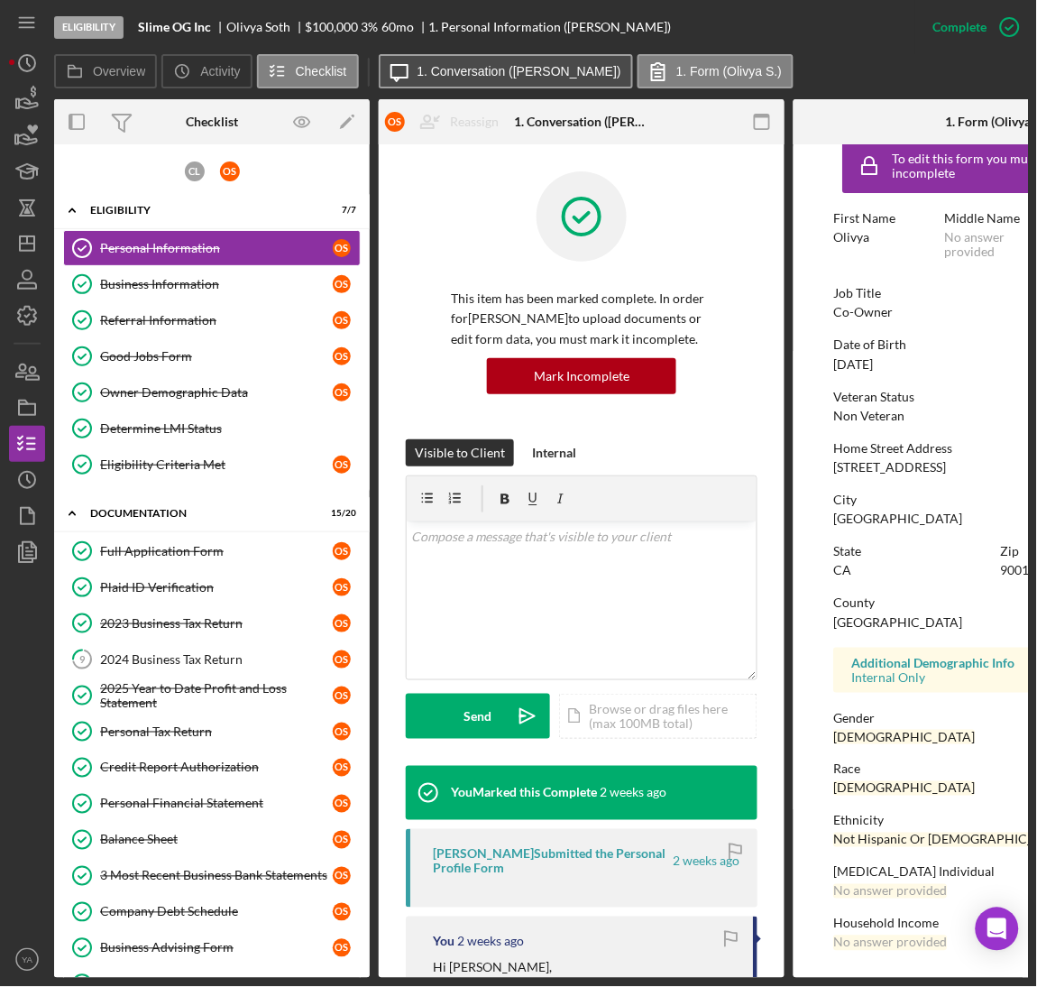
click at [505, 80] on button "Icon/Message 1. Conversation (Olivya S.)" at bounding box center [506, 71] width 254 height 34
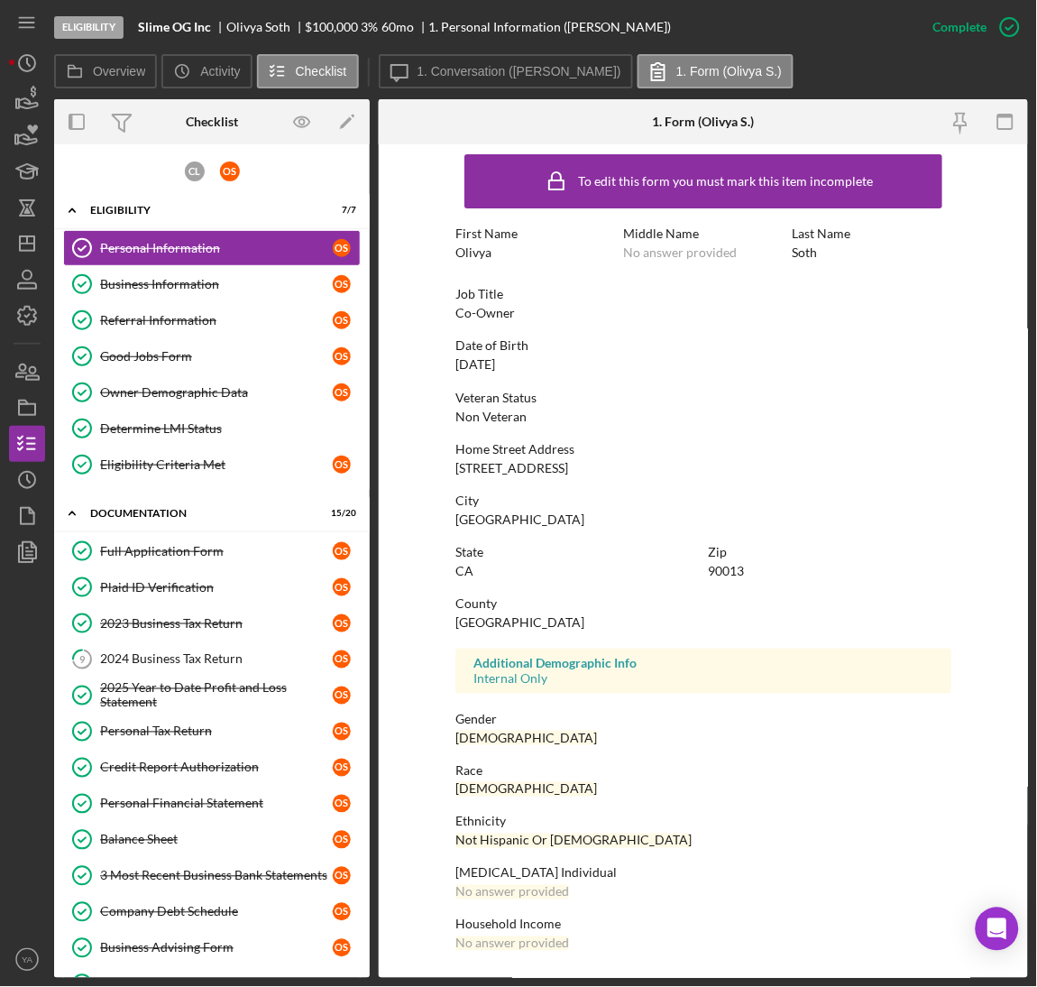
scroll to position [7, 0]
click at [219, 628] on div "2023 Business Tax Return" at bounding box center [216, 623] width 233 height 14
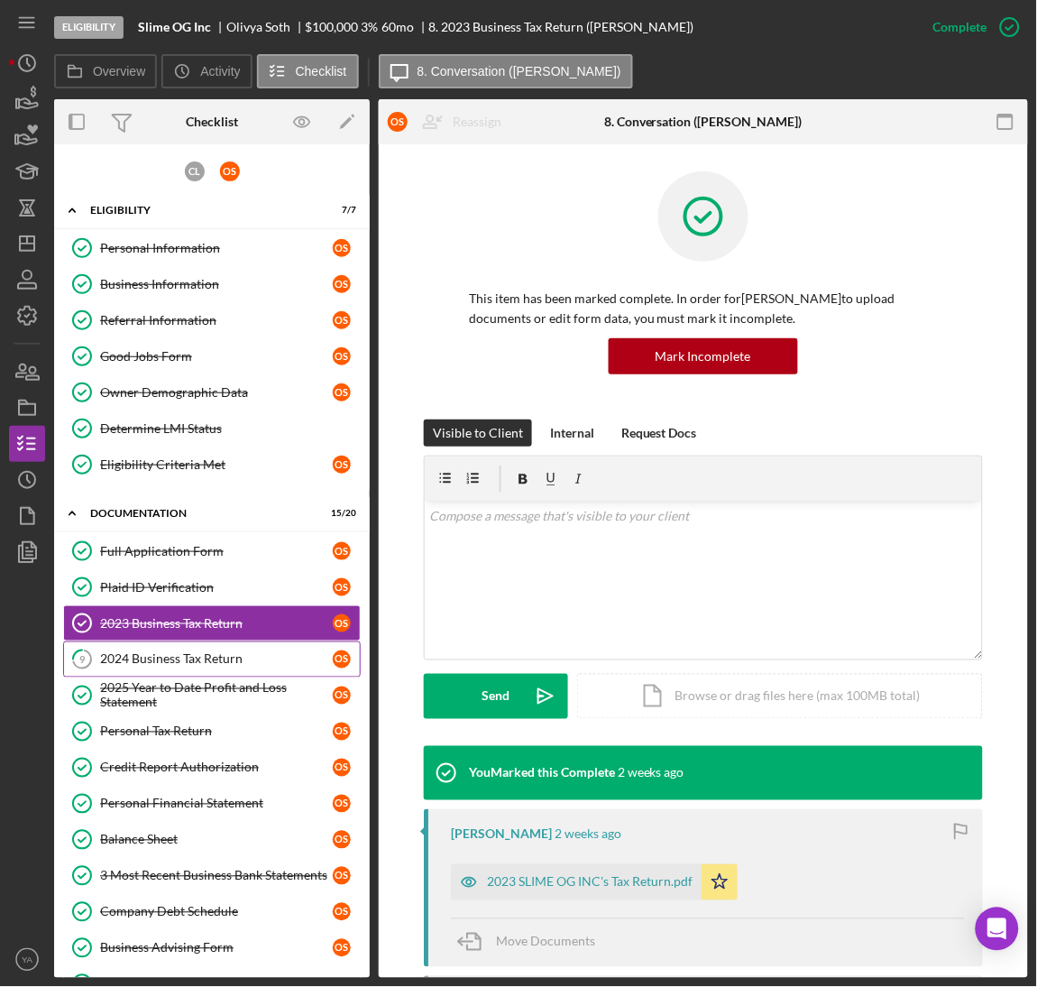
click at [223, 666] on div "2024 Business Tax Return" at bounding box center [216, 659] width 233 height 14
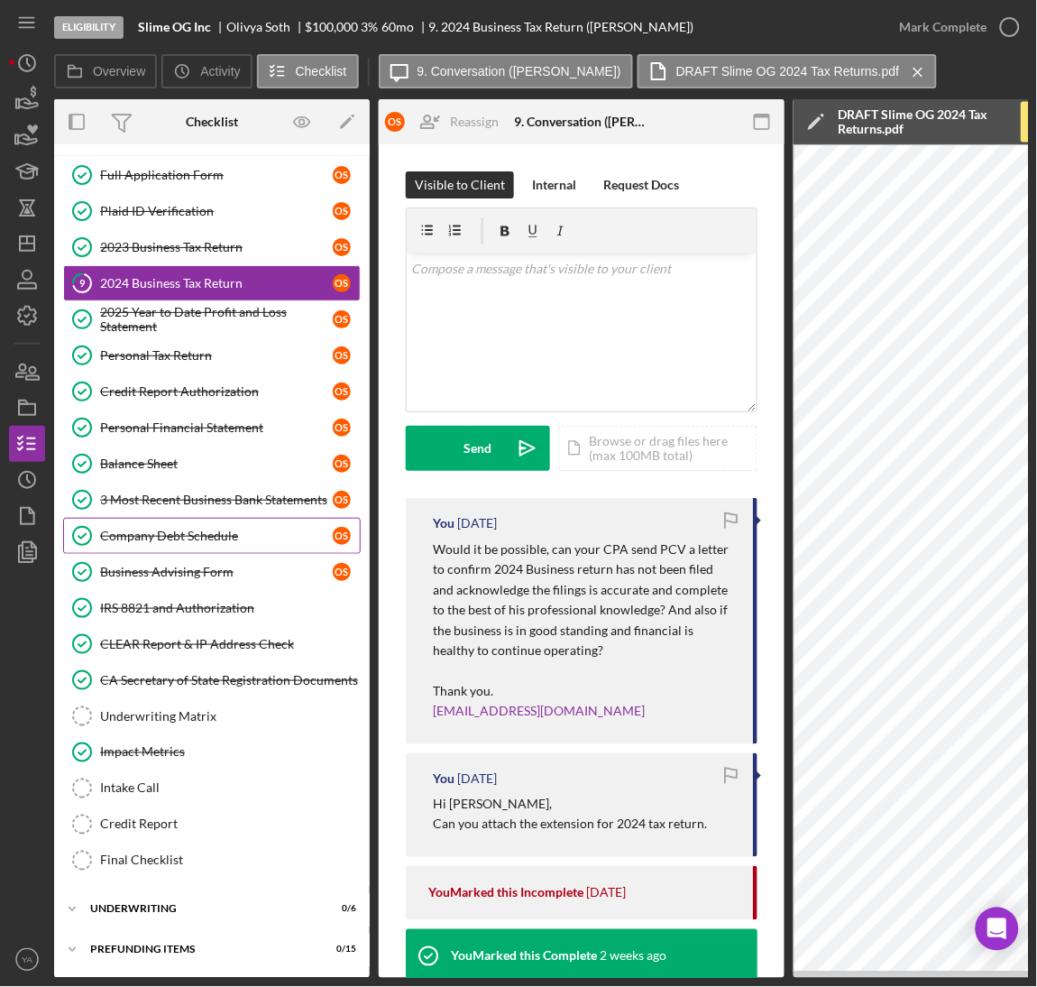
scroll to position [389, 0]
click at [230, 386] on div "Credit Report Authorization" at bounding box center [216, 391] width 233 height 14
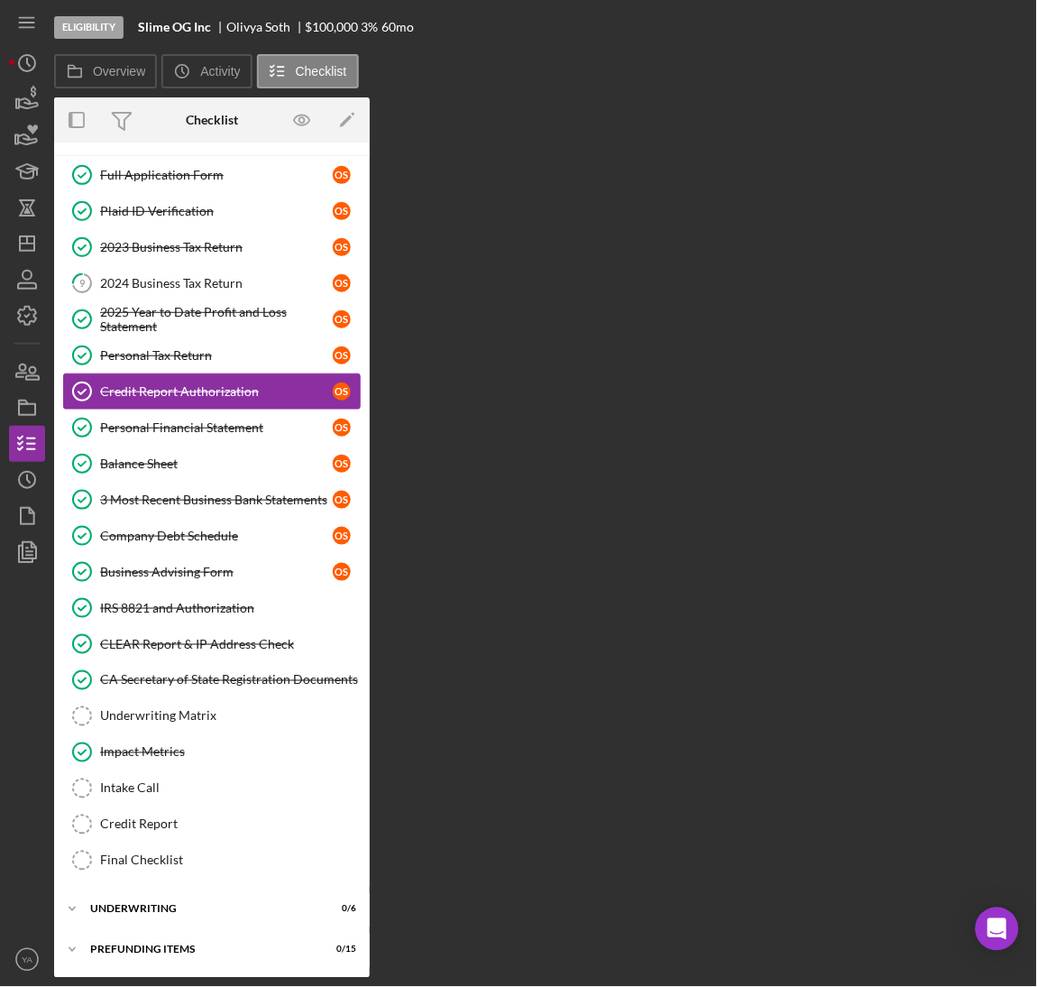
scroll to position [389, 0]
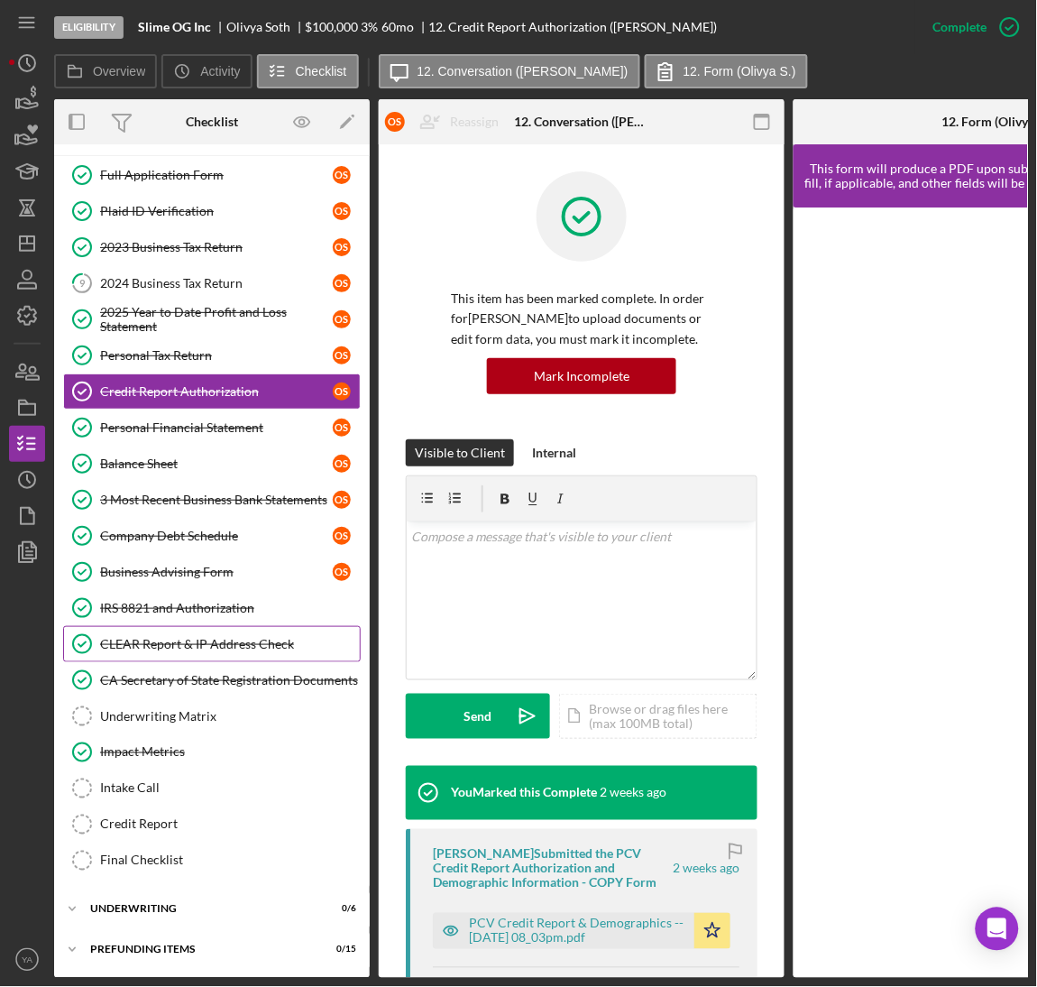
click at [203, 626] on link "CLEAR Report & IP Address Check CLEAR Report & IP Address Check" at bounding box center [212, 644] width 298 height 36
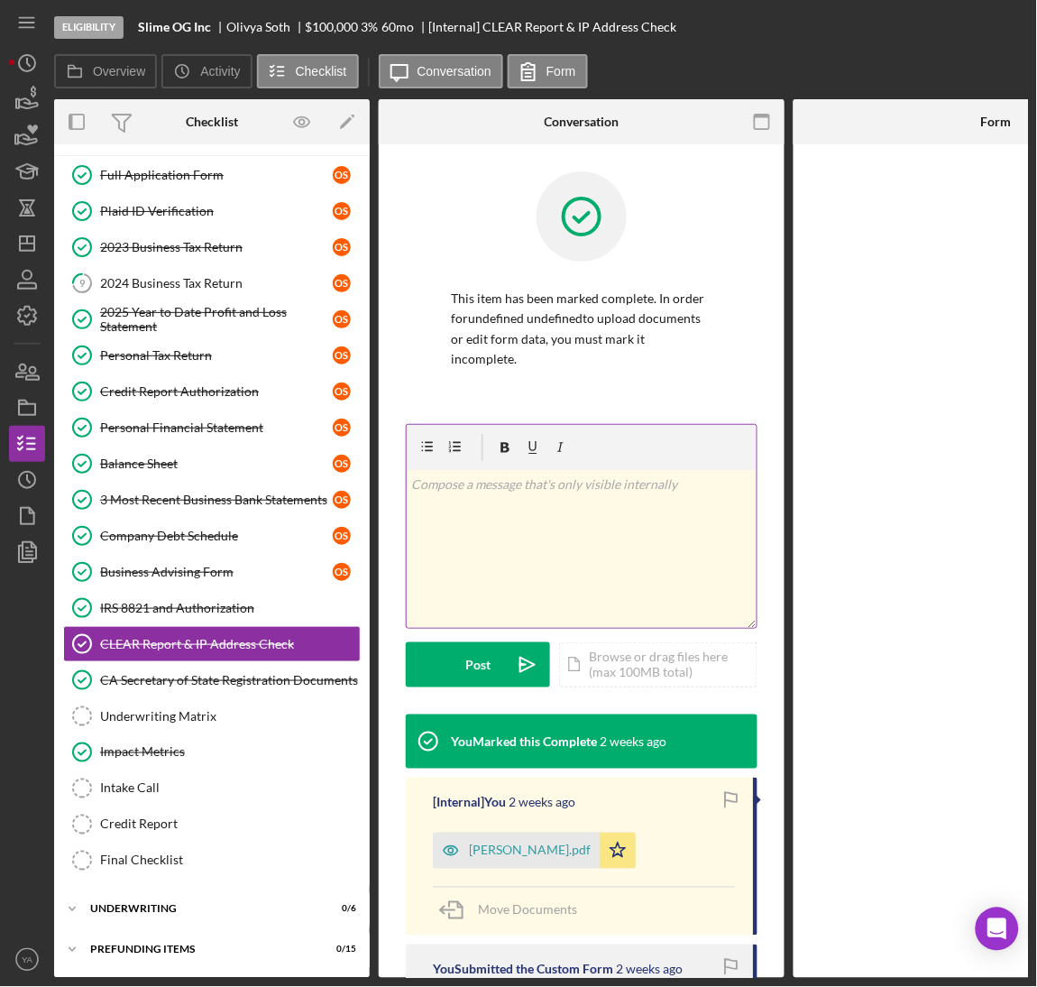
scroll to position [389, 0]
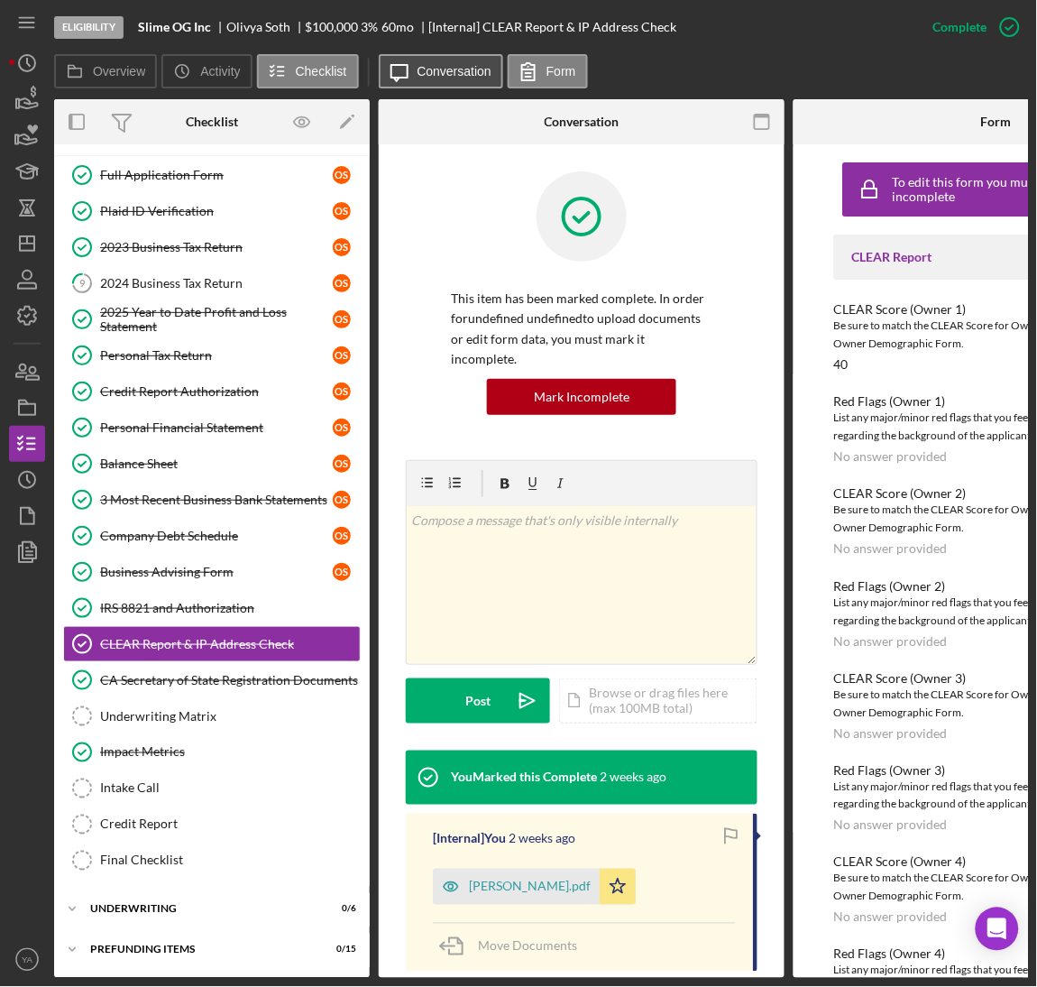
click at [428, 68] on label "Conversation" at bounding box center [455, 71] width 75 height 14
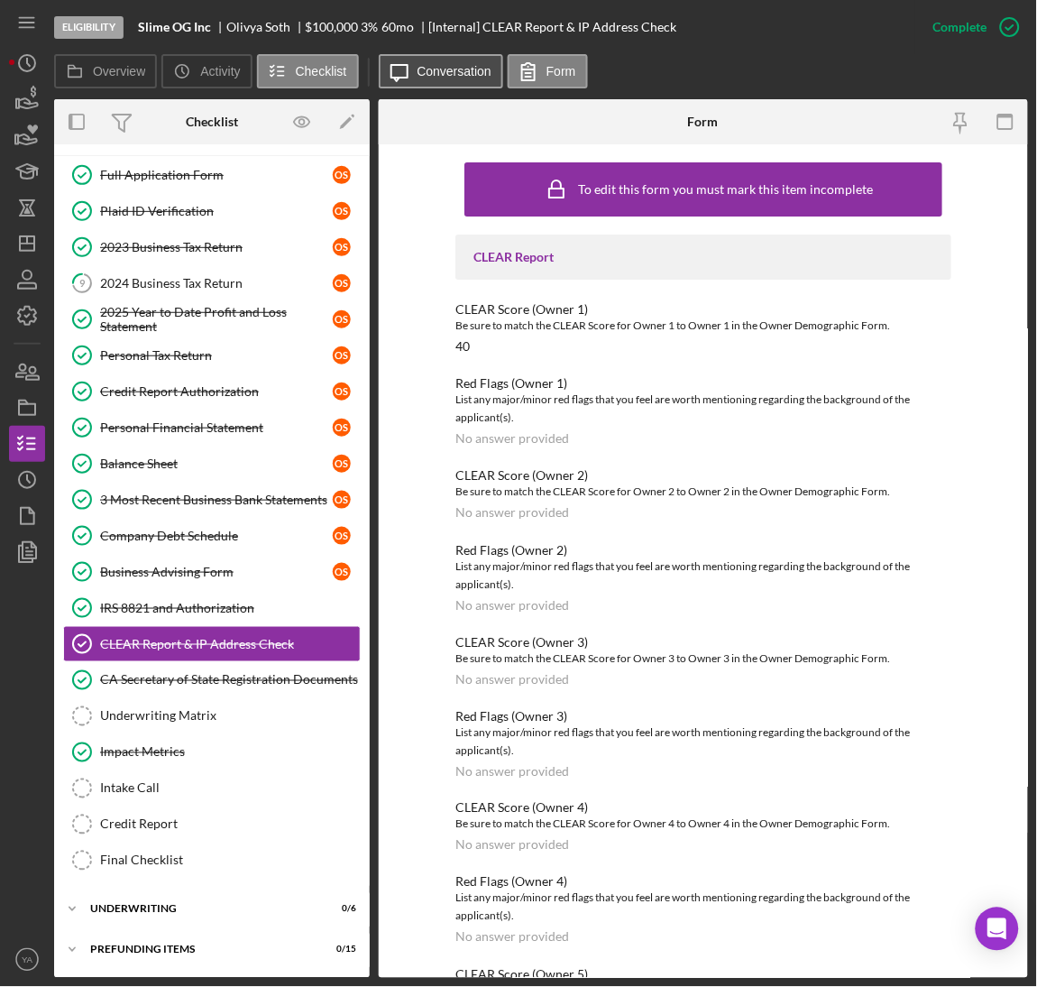
scroll to position [383, 0]
drag, startPoint x: 491, startPoint y: 341, endPoint x: 424, endPoint y: 345, distance: 67.8
click at [424, 345] on div "To edit this form you must mark this item incomplete CLEAR Report CLEAR Score (…" at bounding box center [703, 560] width 649 height 833
copy div "40"
click at [533, 370] on div "CLEAR Report CLEAR Score (Owner 1) Be sure to match the CLEAR Score for Owner 1…" at bounding box center [703, 672] width 496 height 877
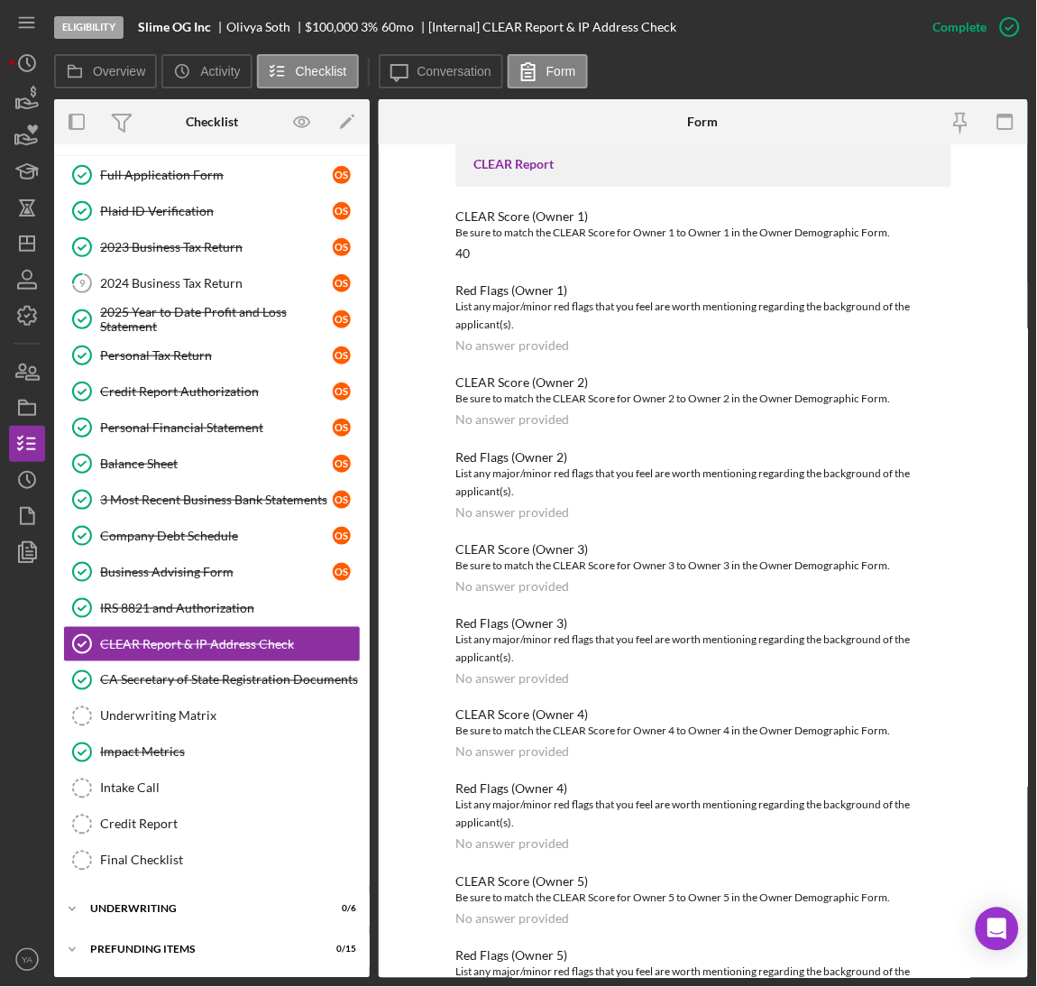
scroll to position [160, 0]
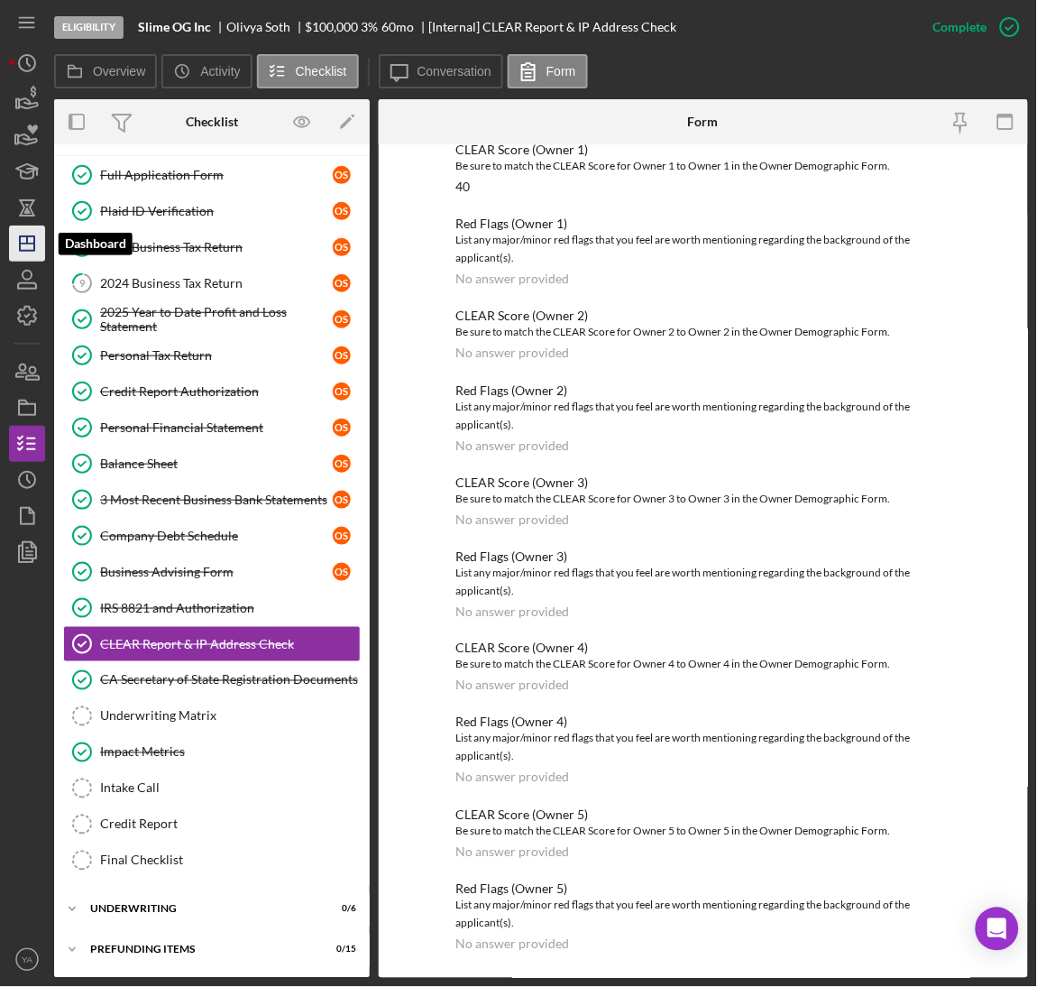
click at [35, 239] on icon "Icon/Dashboard" at bounding box center [27, 243] width 45 height 45
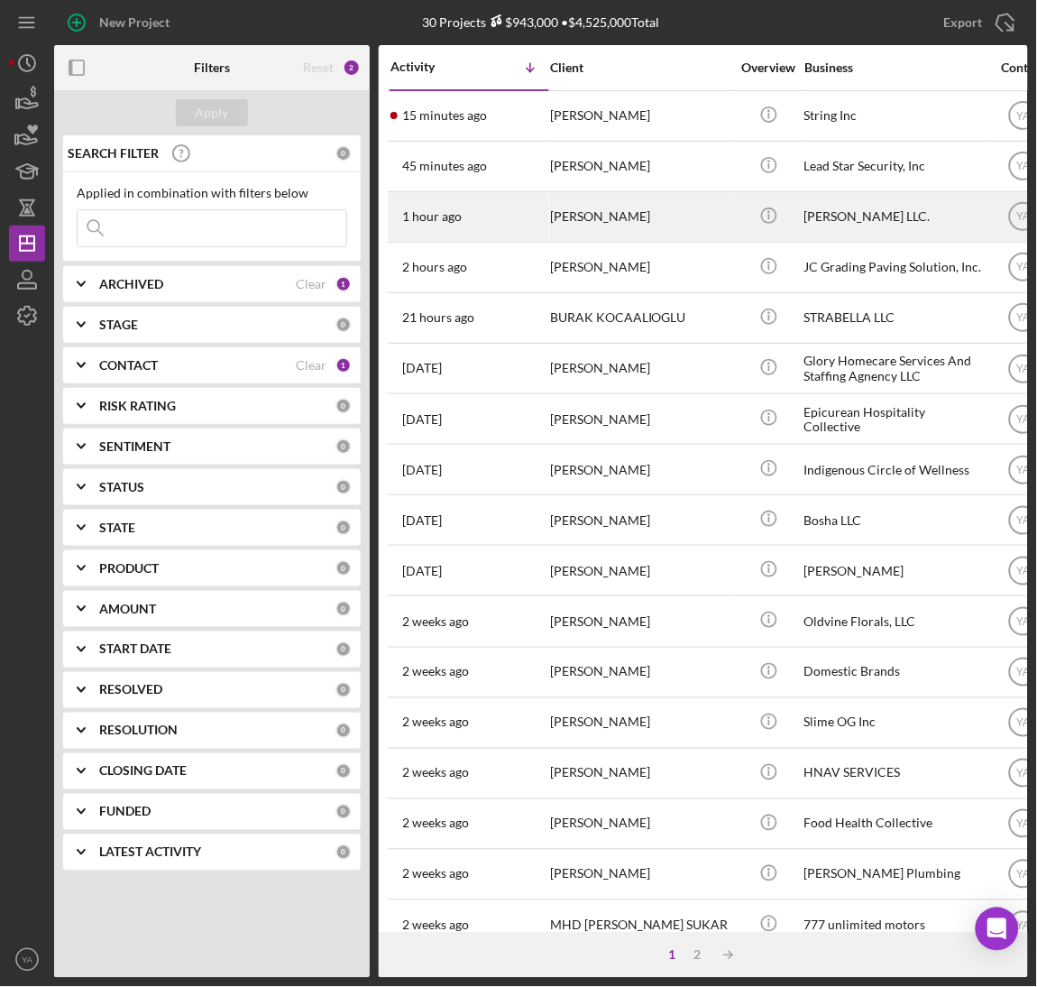
click at [684, 222] on div "WAYNNE NUGENT" at bounding box center [640, 217] width 180 height 48
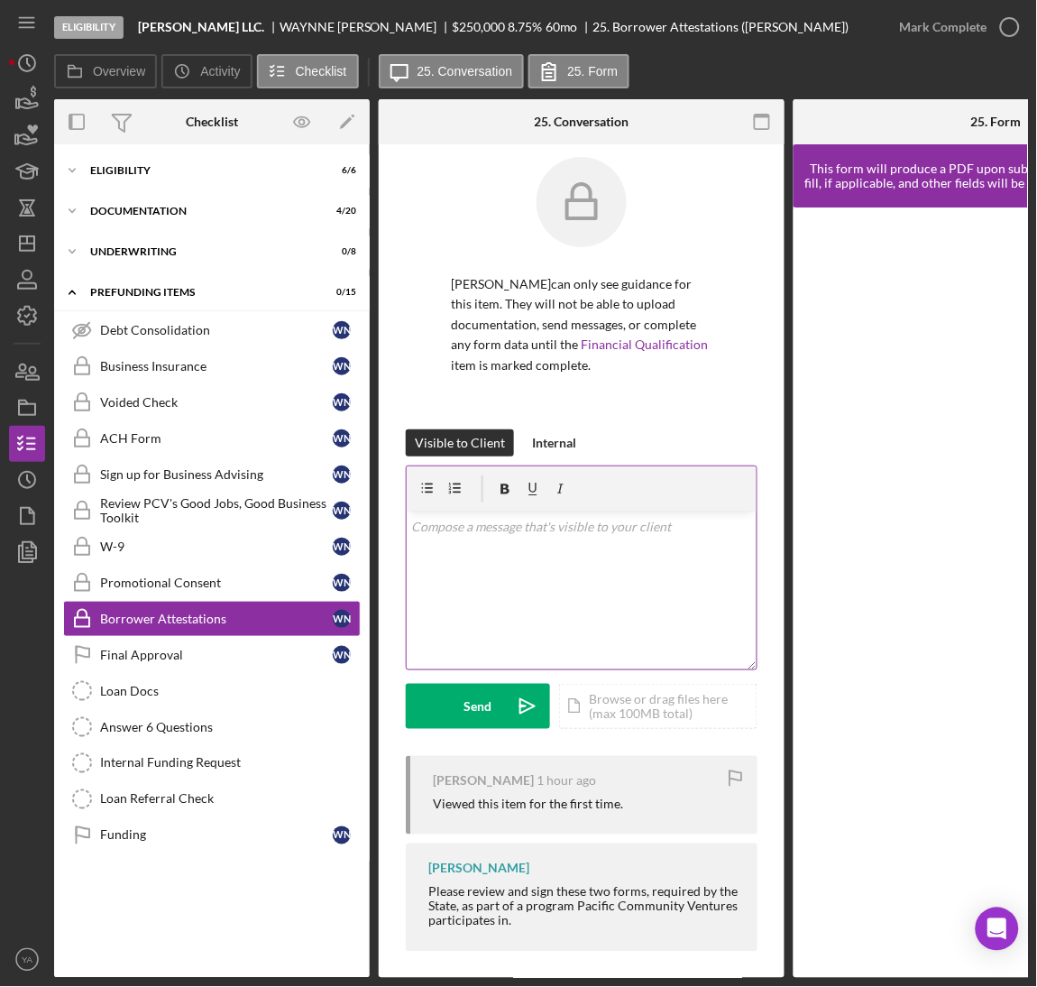
scroll to position [29, 0]
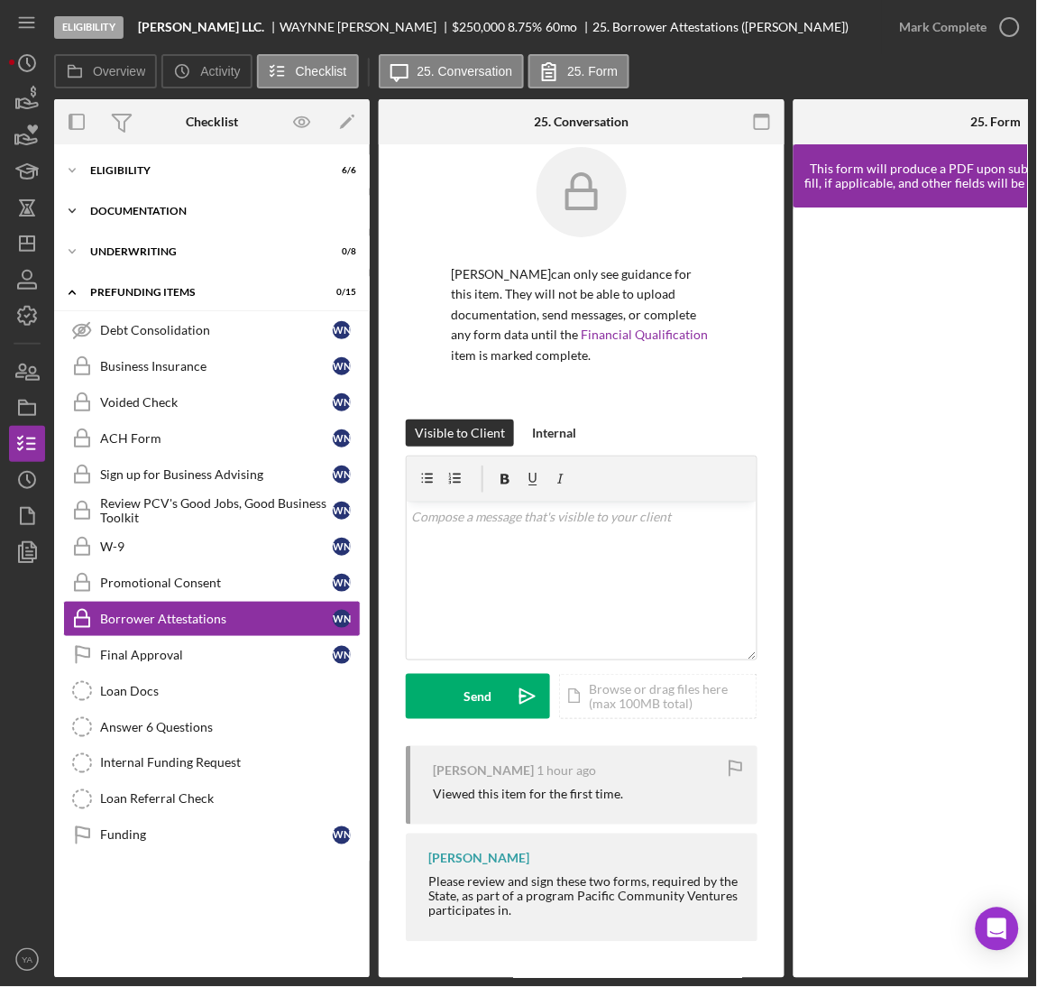
click at [225, 211] on div "Documentation" at bounding box center [218, 211] width 257 height 11
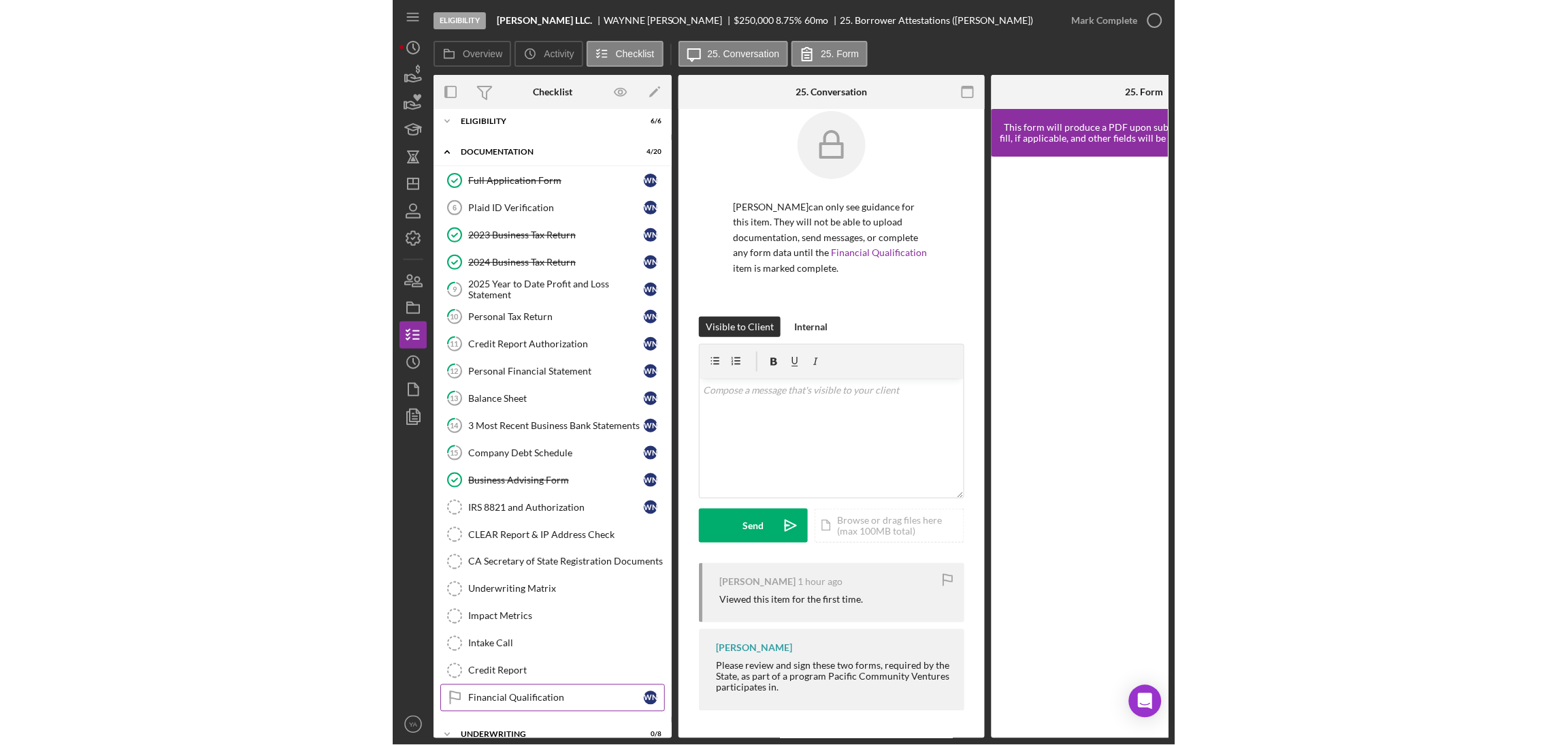
scroll to position [0, 0]
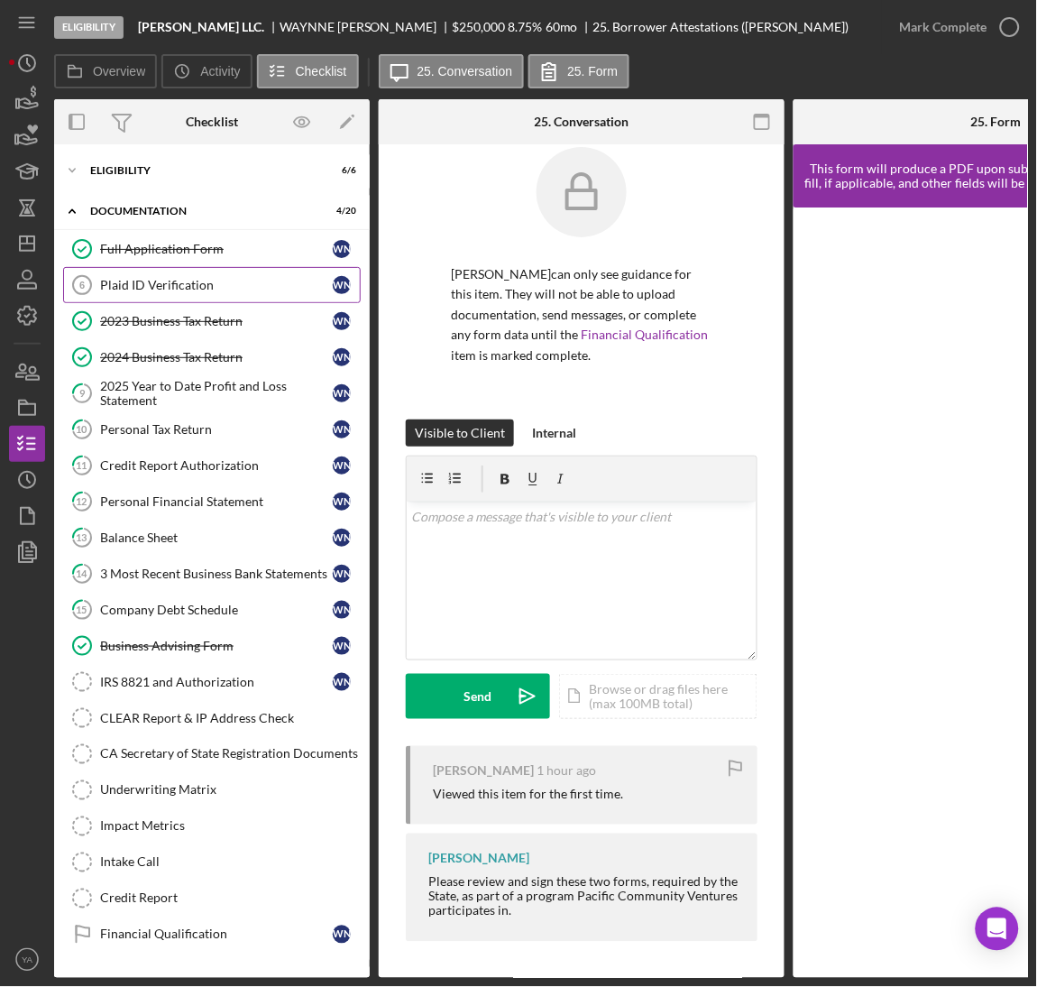
click at [215, 289] on div "Plaid ID Verification" at bounding box center [216, 285] width 233 height 14
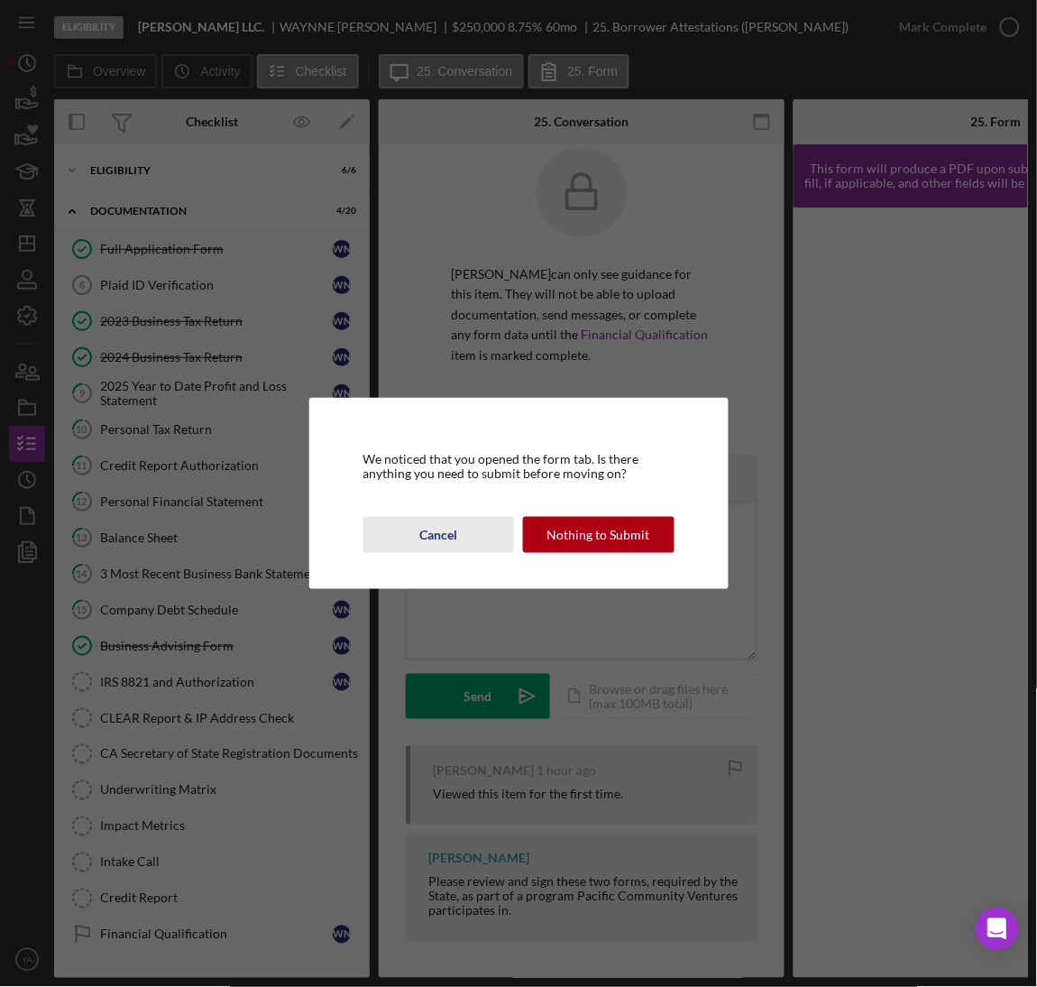
click at [423, 542] on div "Cancel" at bounding box center [438, 535] width 38 height 36
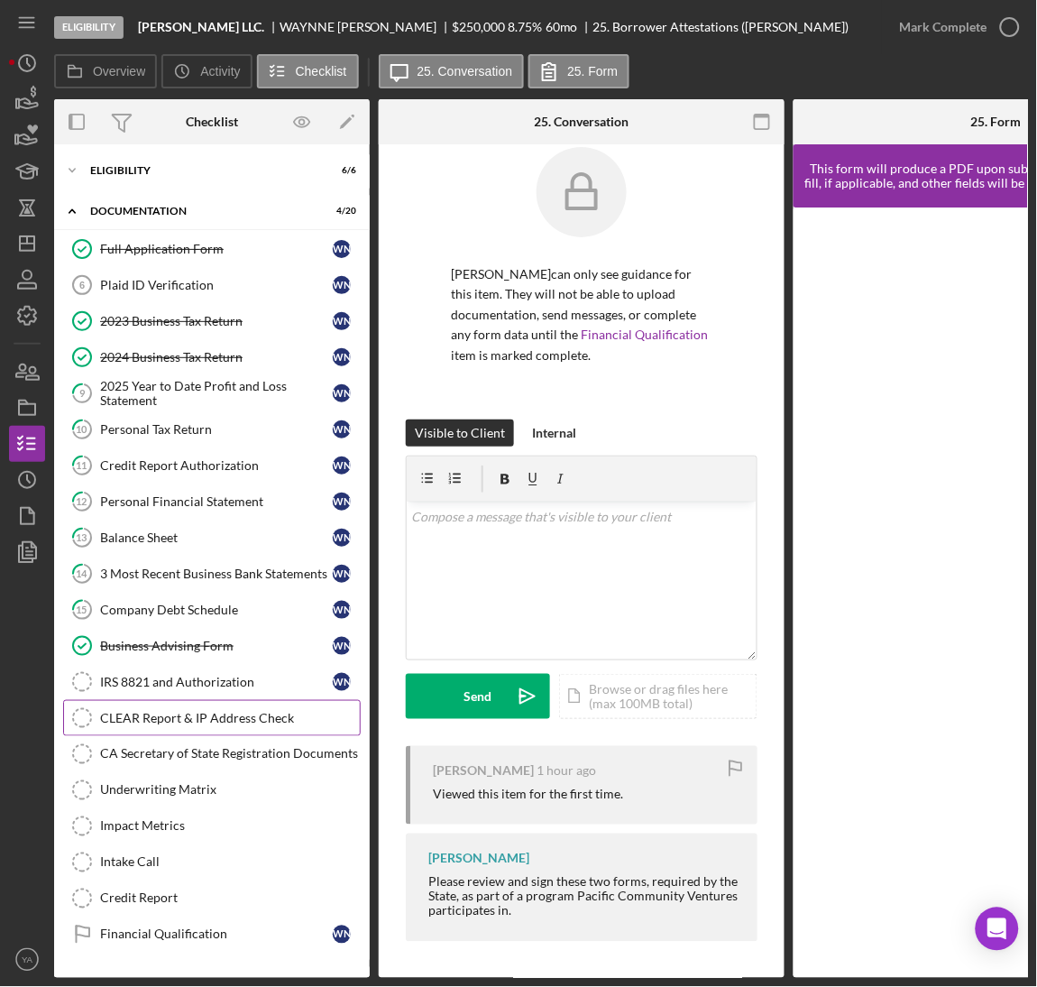
click at [214, 711] on link "CLEAR Report & IP Address Check CLEAR Report & IP Address Check" at bounding box center [212, 718] width 298 height 36
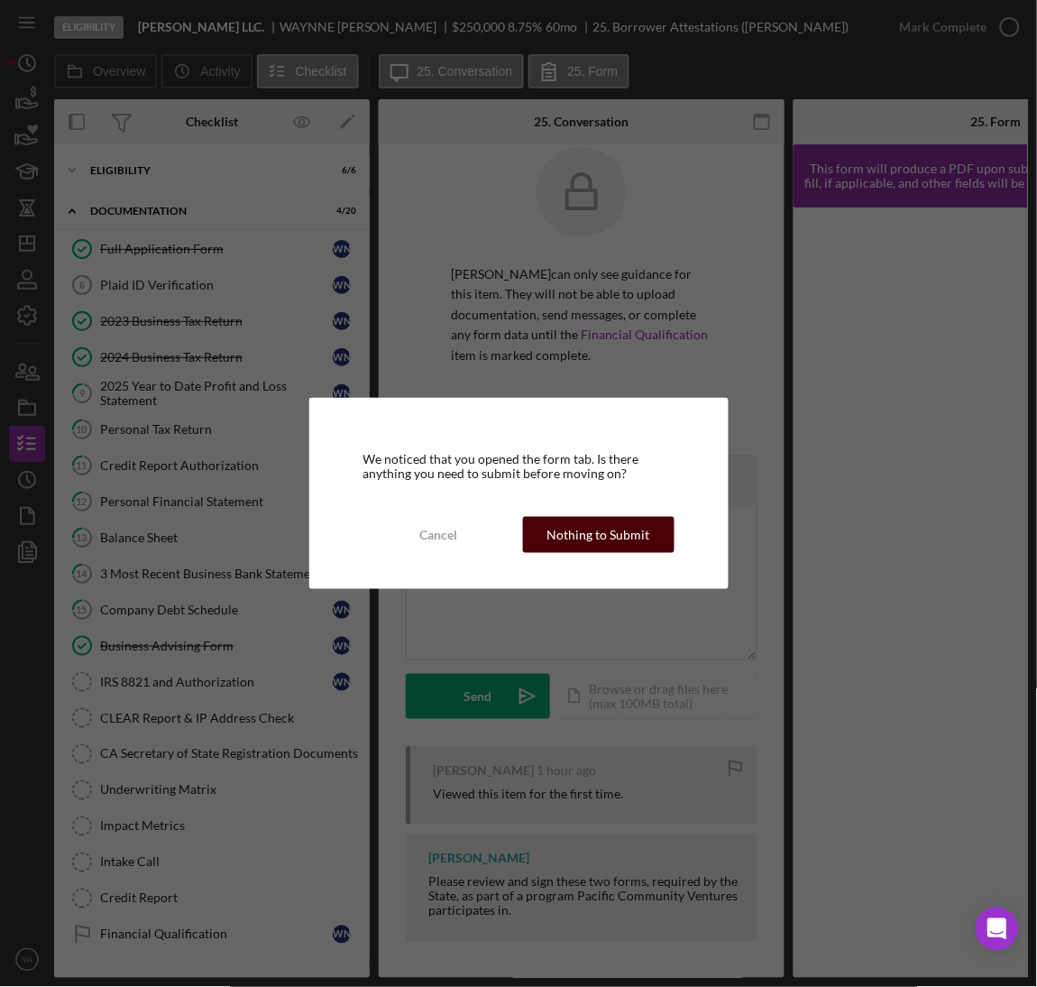
click at [620, 542] on div "Nothing to Submit" at bounding box center [598, 535] width 103 height 36
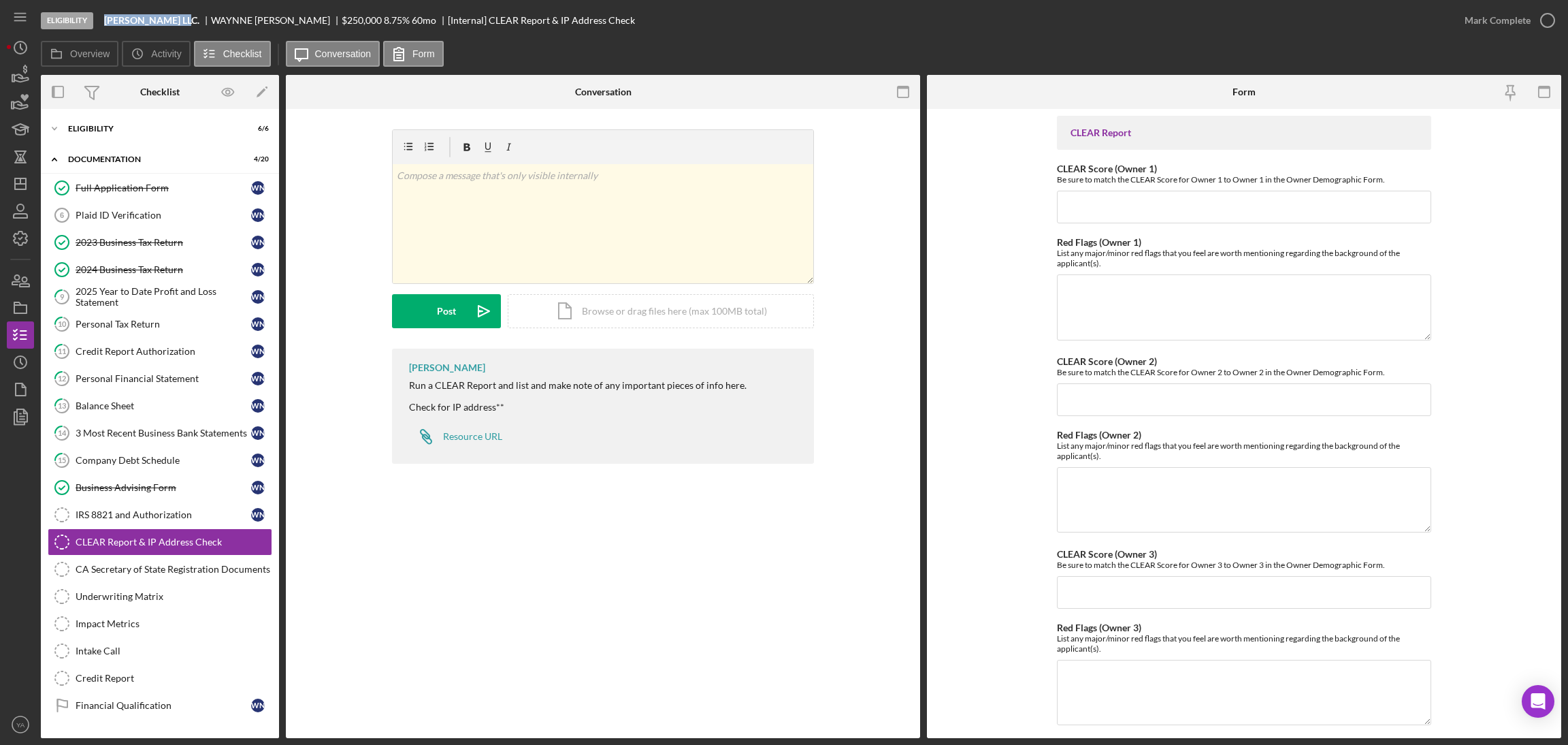
drag, startPoint x: 107, startPoint y: 23, endPoint x: 183, endPoint y: 22, distance: 76.0
click at [183, 22] on b "Bruce Waynne LLC." at bounding box center [152, 20] width 95 height 11
copy b "Bruce Waynne LLC"
click at [125, 356] on div "Credit Report Authorization" at bounding box center [163, 351] width 176 height 11
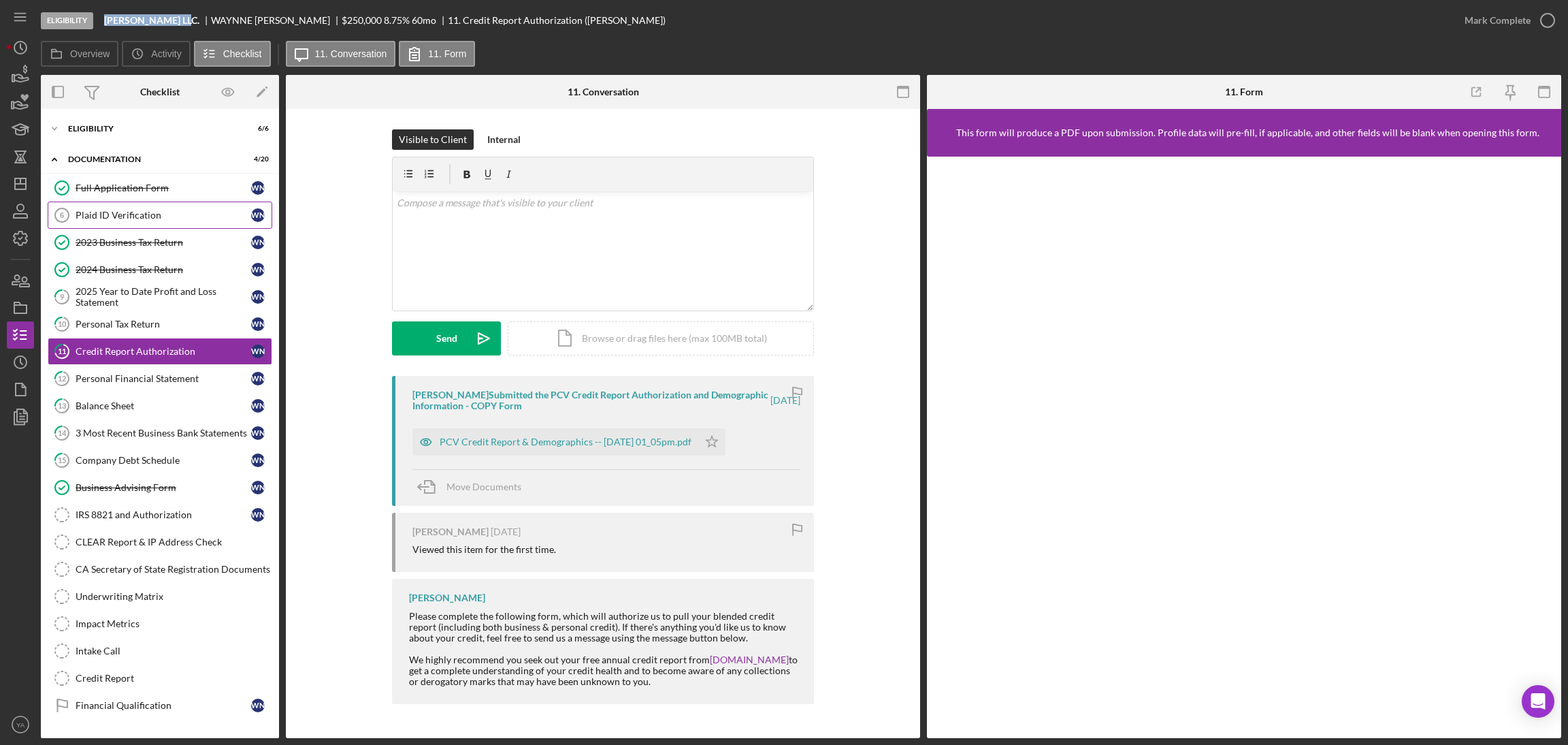
click at [181, 208] on link "Plaid ID Verification 6 Plaid ID Verification W N" at bounding box center [160, 215] width 225 height 27
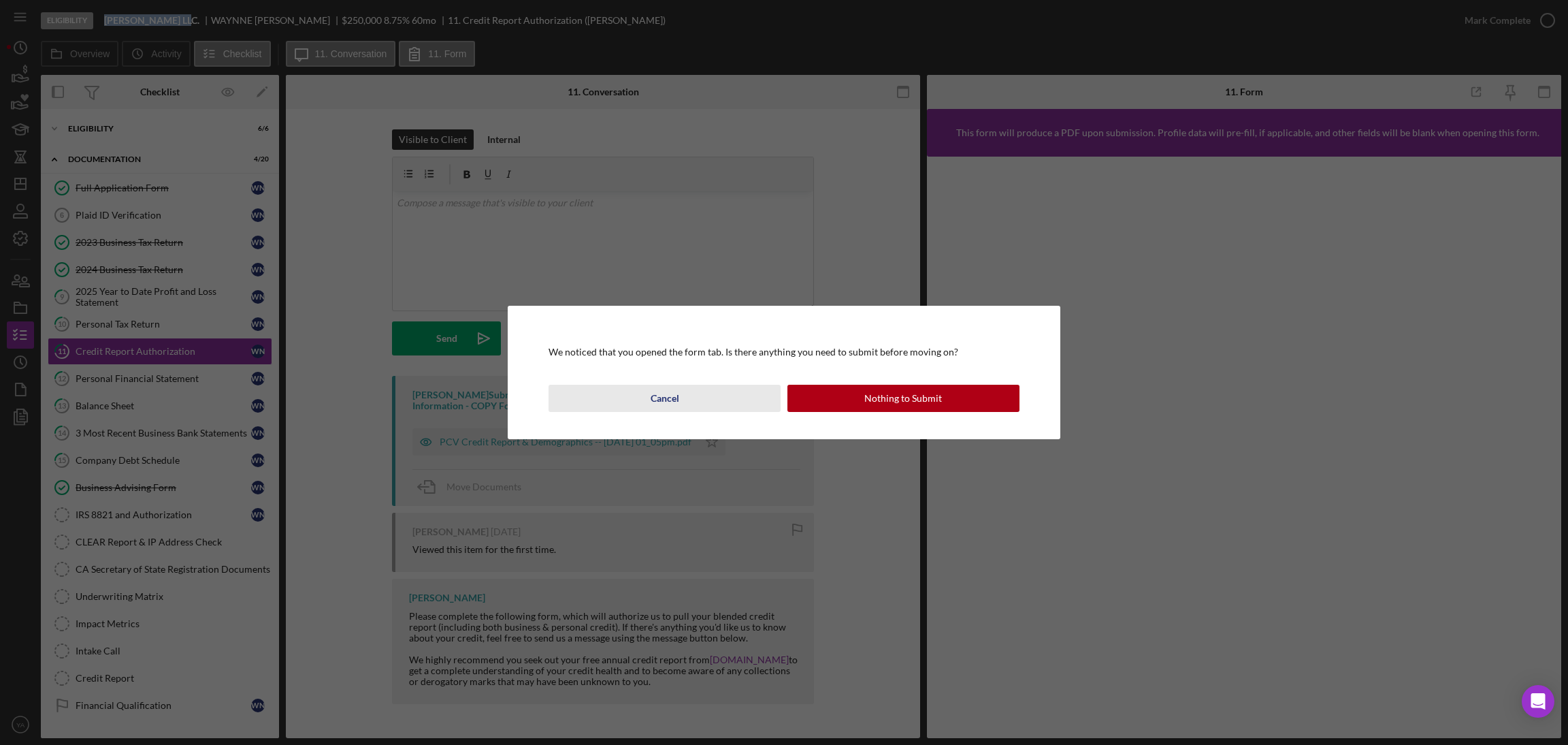
click at [687, 392] on button "Cancel" at bounding box center [665, 399] width 232 height 27
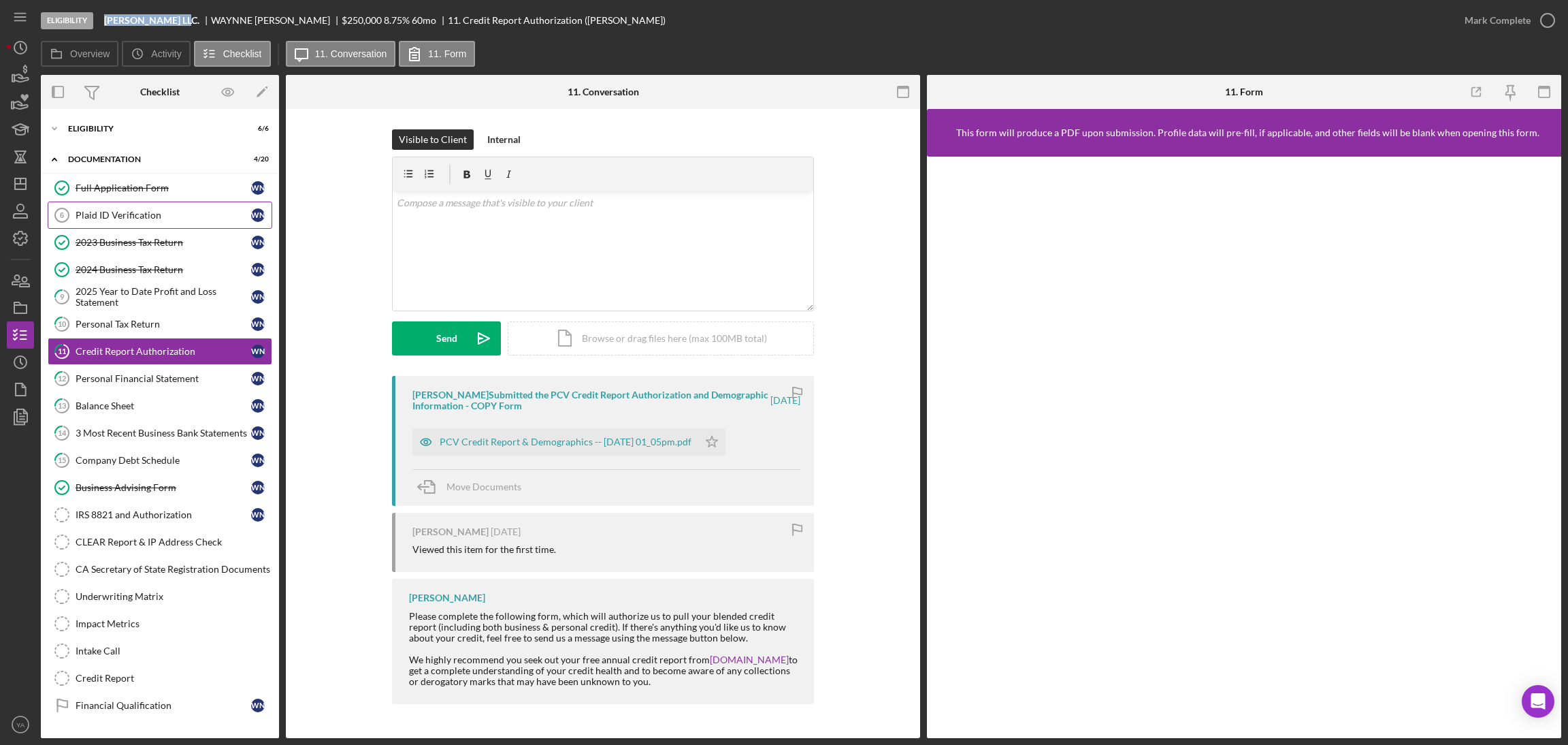
click at [121, 226] on link "Plaid ID Verification 6 Plaid ID Verification W N" at bounding box center [160, 215] width 225 height 27
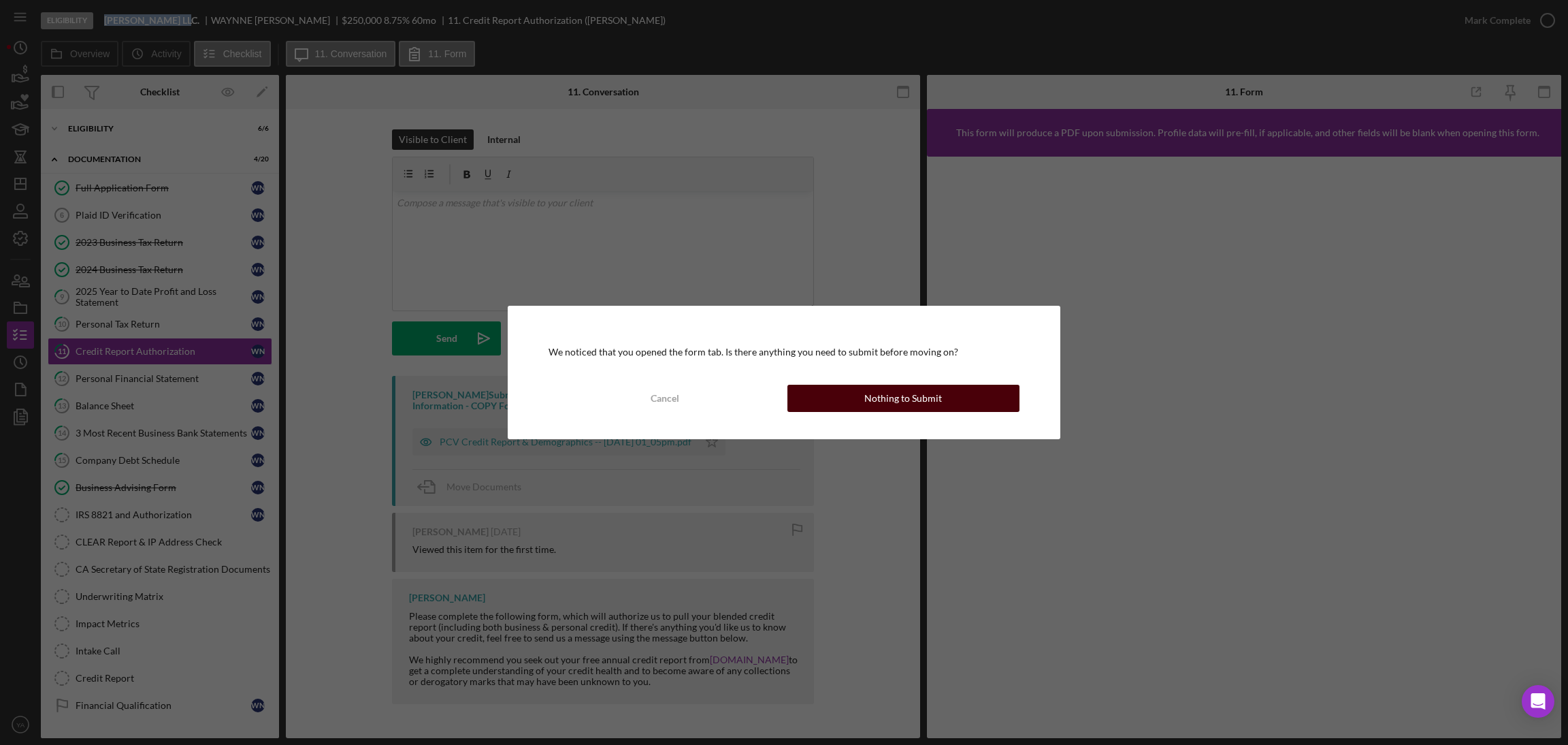
click at [975, 397] on button "Nothing to Submit" at bounding box center [903, 399] width 232 height 27
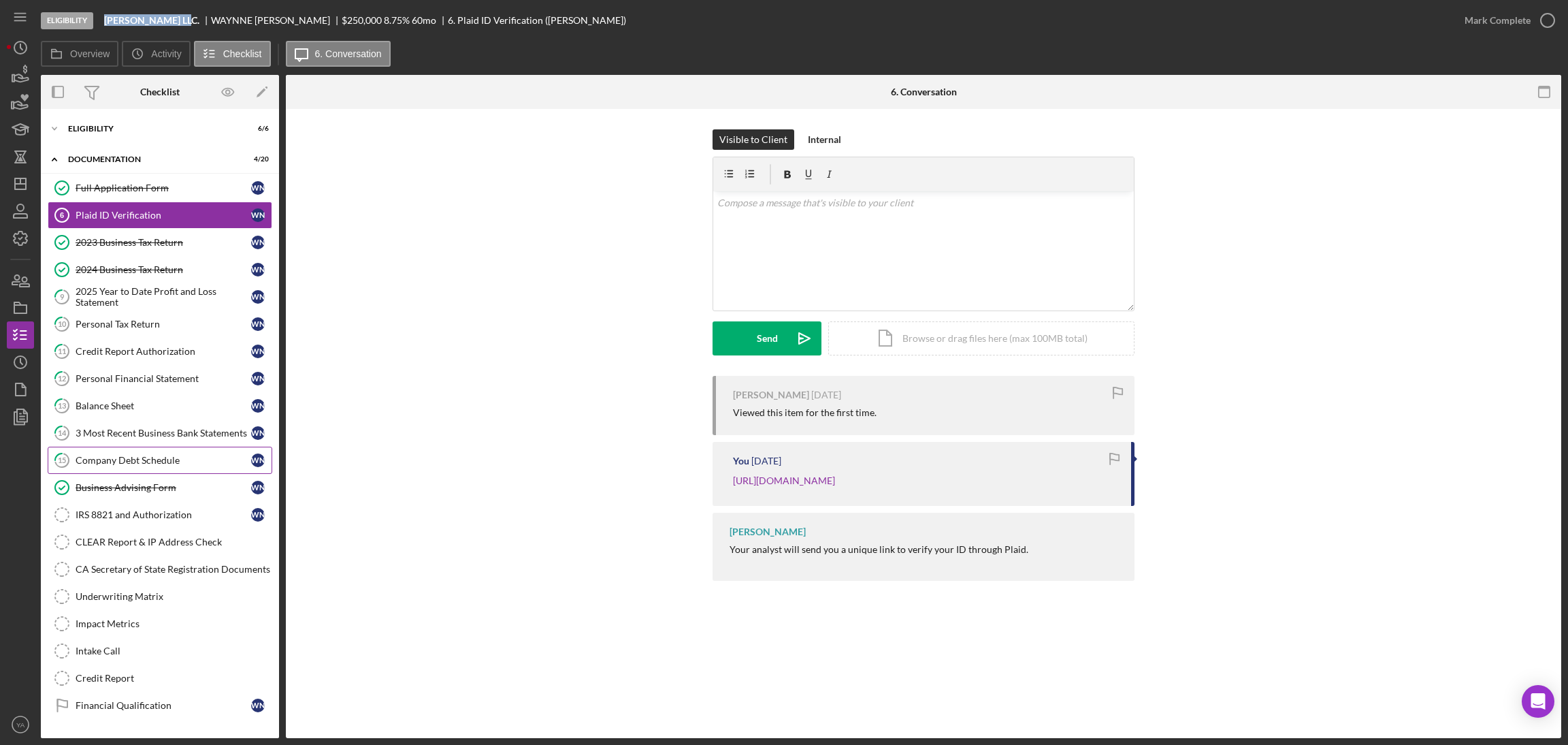
click at [174, 466] on div "Company Debt Schedule" at bounding box center [163, 460] width 176 height 11
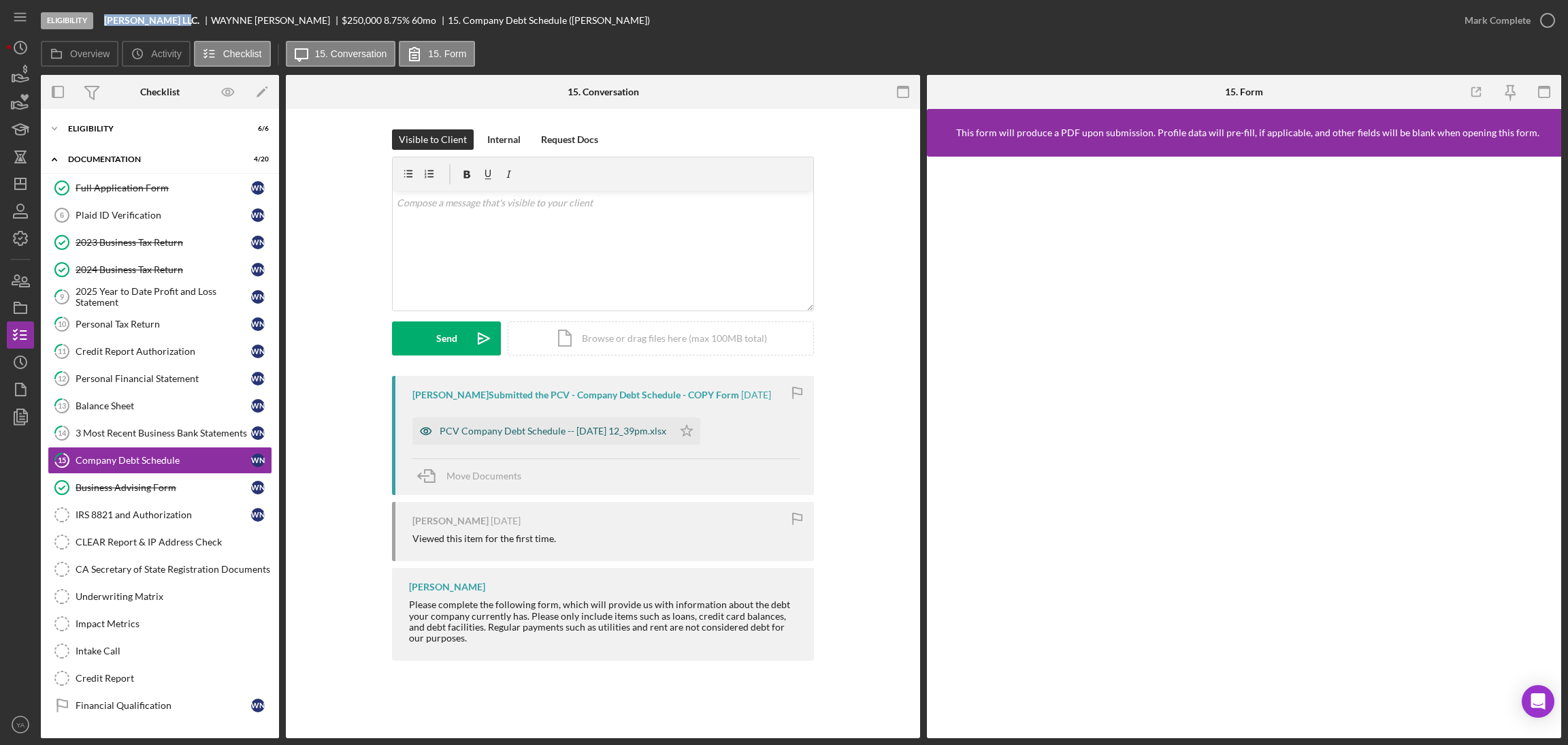
click at [519, 434] on div "PCV Company Debt Schedule -- 2025-09-18 12_39pm.xlsx" at bounding box center [553, 431] width 226 height 11
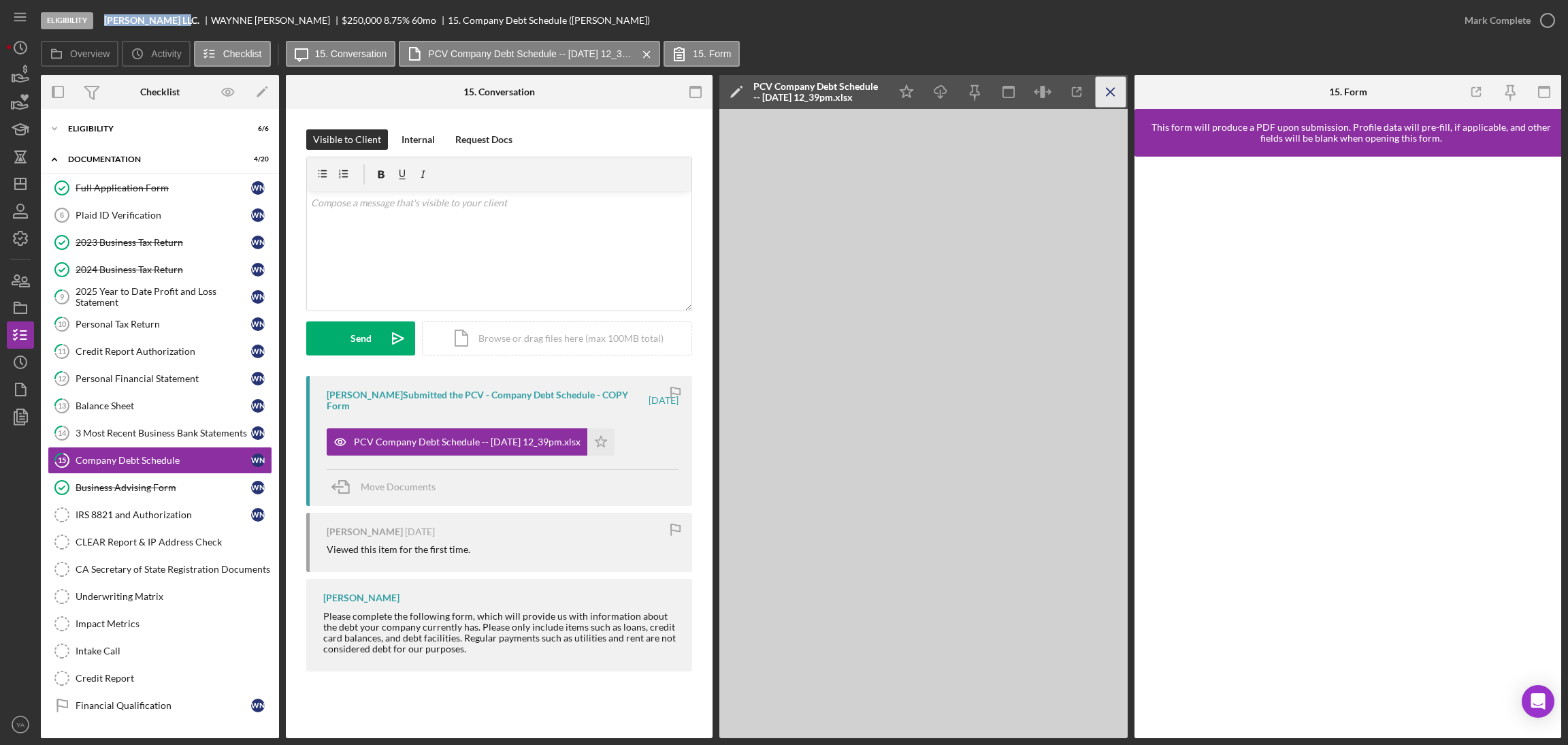
click at [1109, 80] on icon "Icon/Menu Close" at bounding box center [1111, 92] width 31 height 31
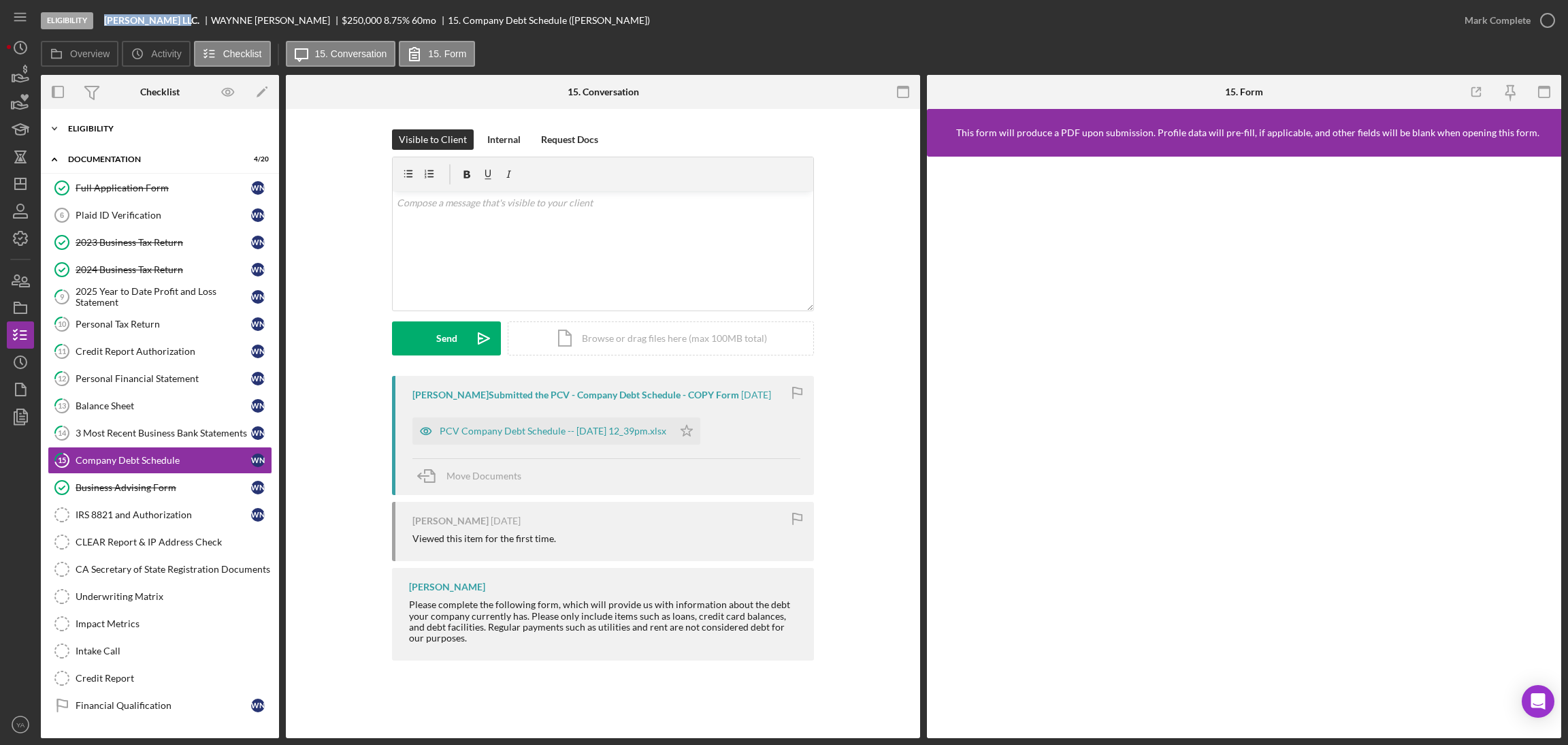
click at [177, 138] on div "Icon/Expander Eligibility 6 / 6" at bounding box center [160, 128] width 238 height 27
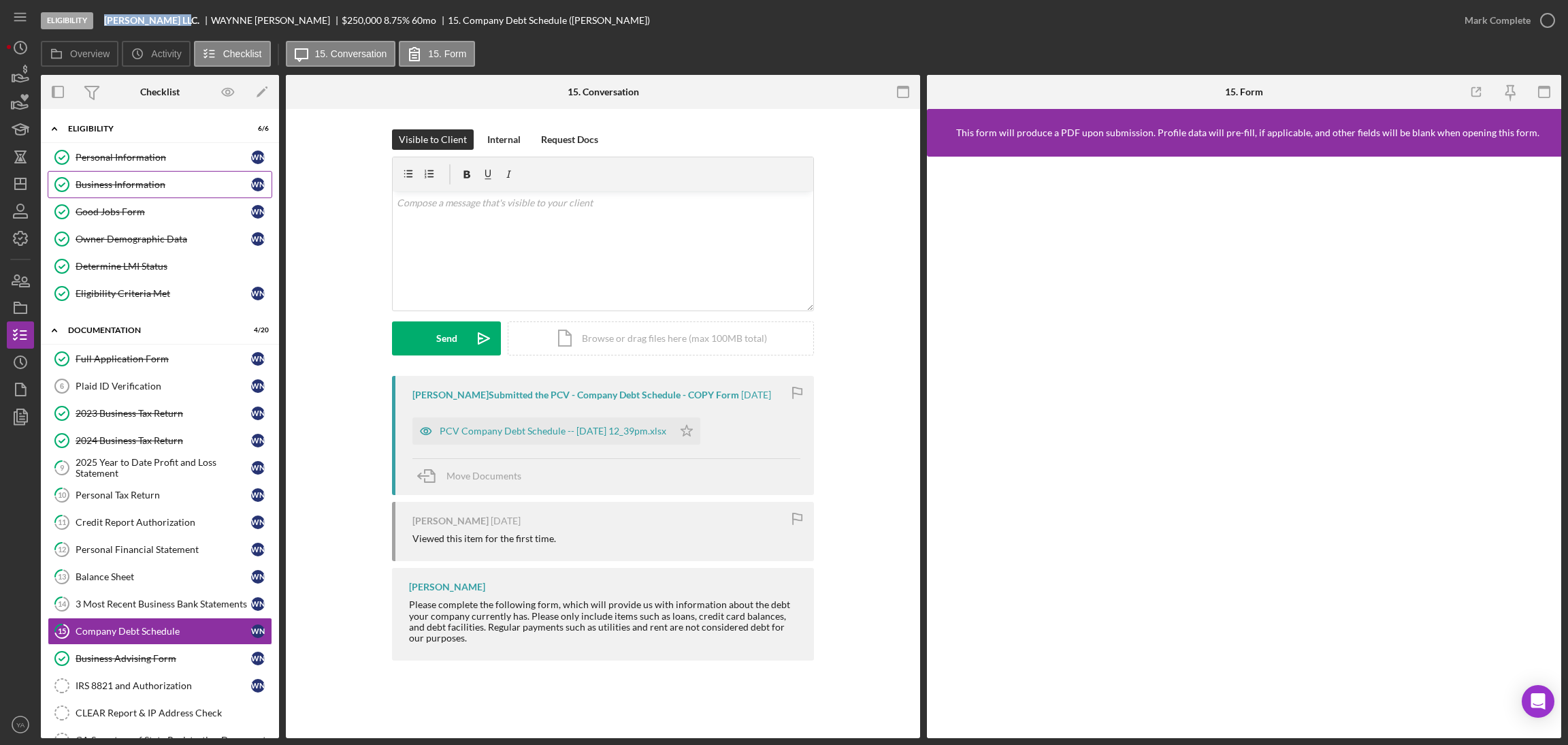
click at [177, 177] on link "Business Information Business Information W N" at bounding box center [160, 184] width 225 height 27
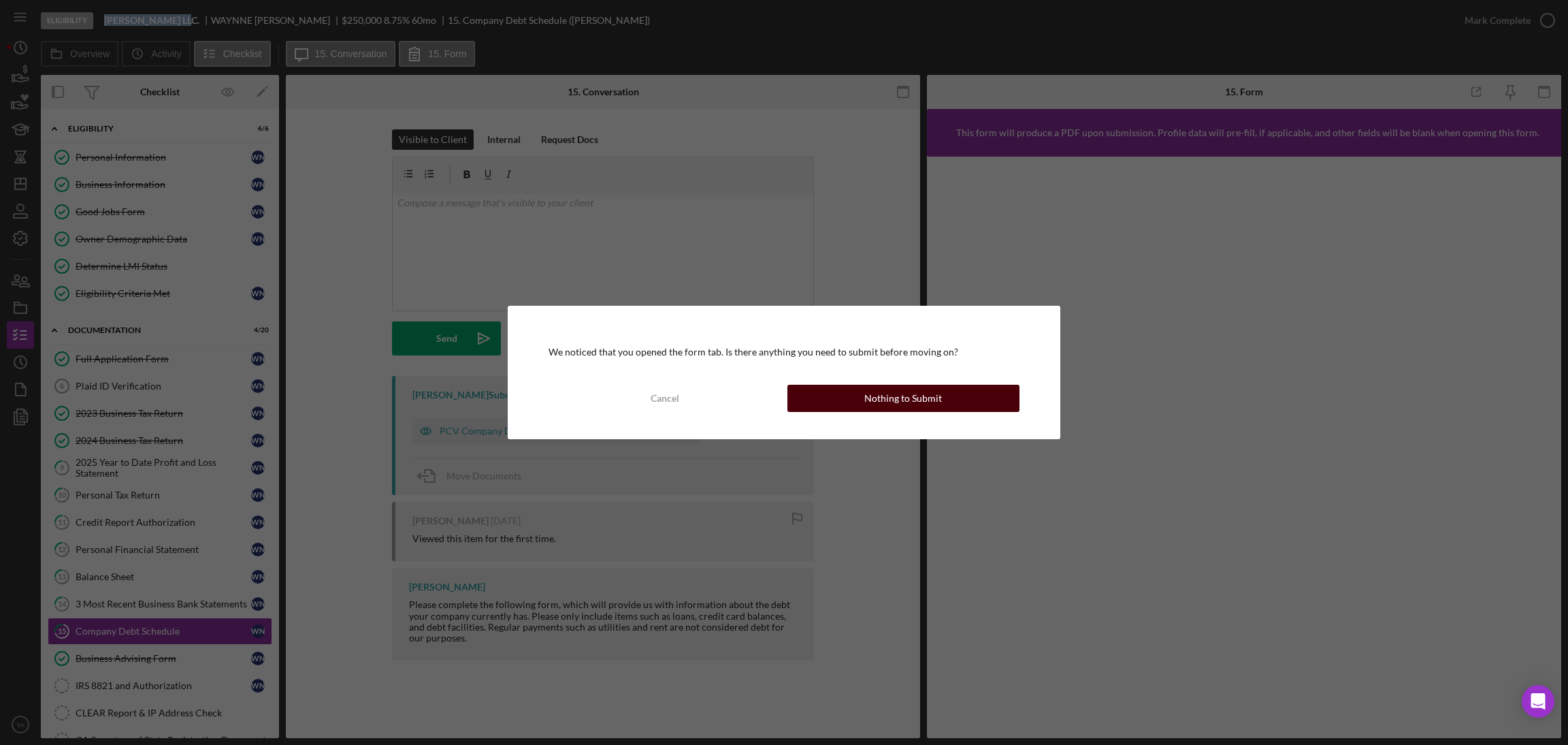
click at [909, 402] on div "Nothing to Submit" at bounding box center [902, 399] width 78 height 27
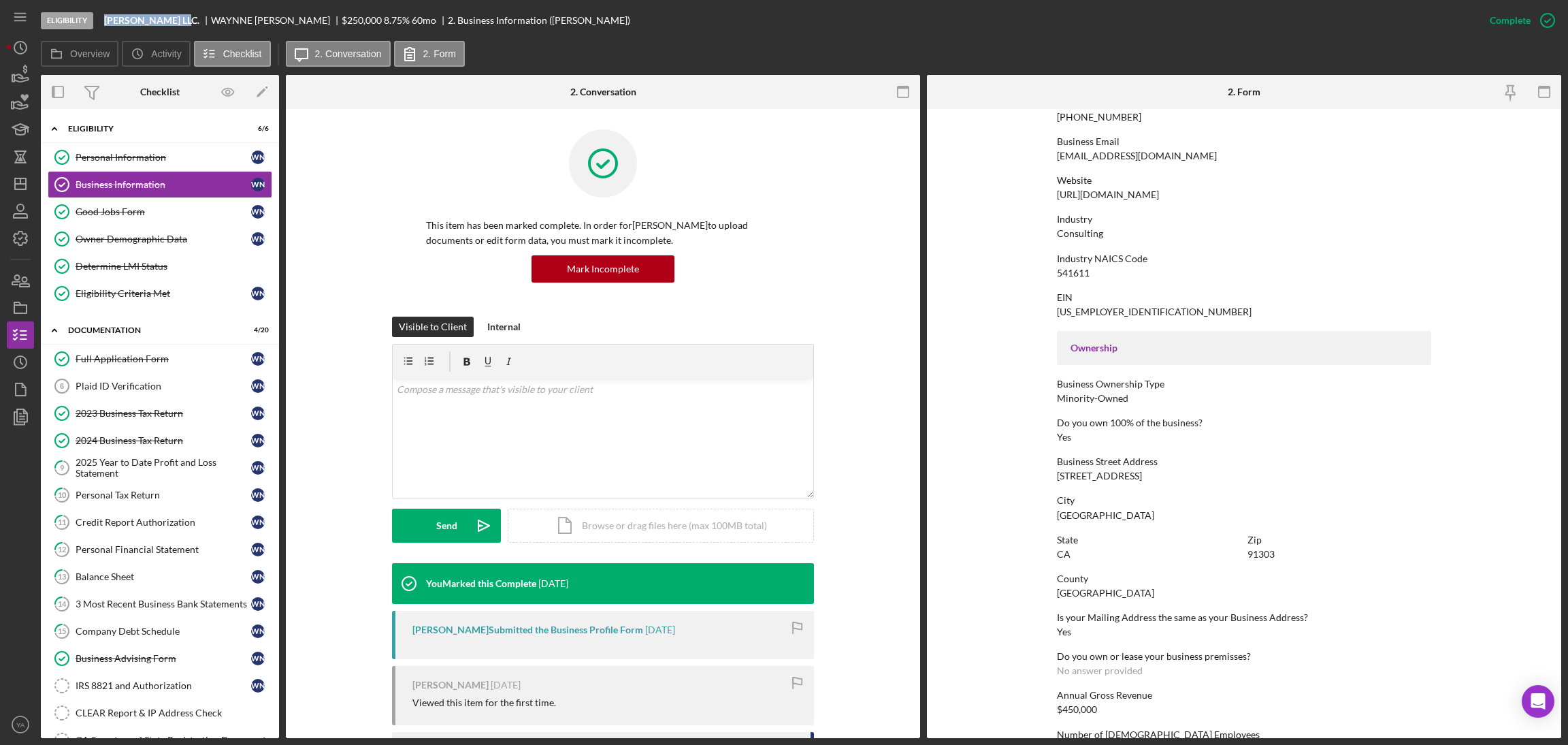
scroll to position [205, 0]
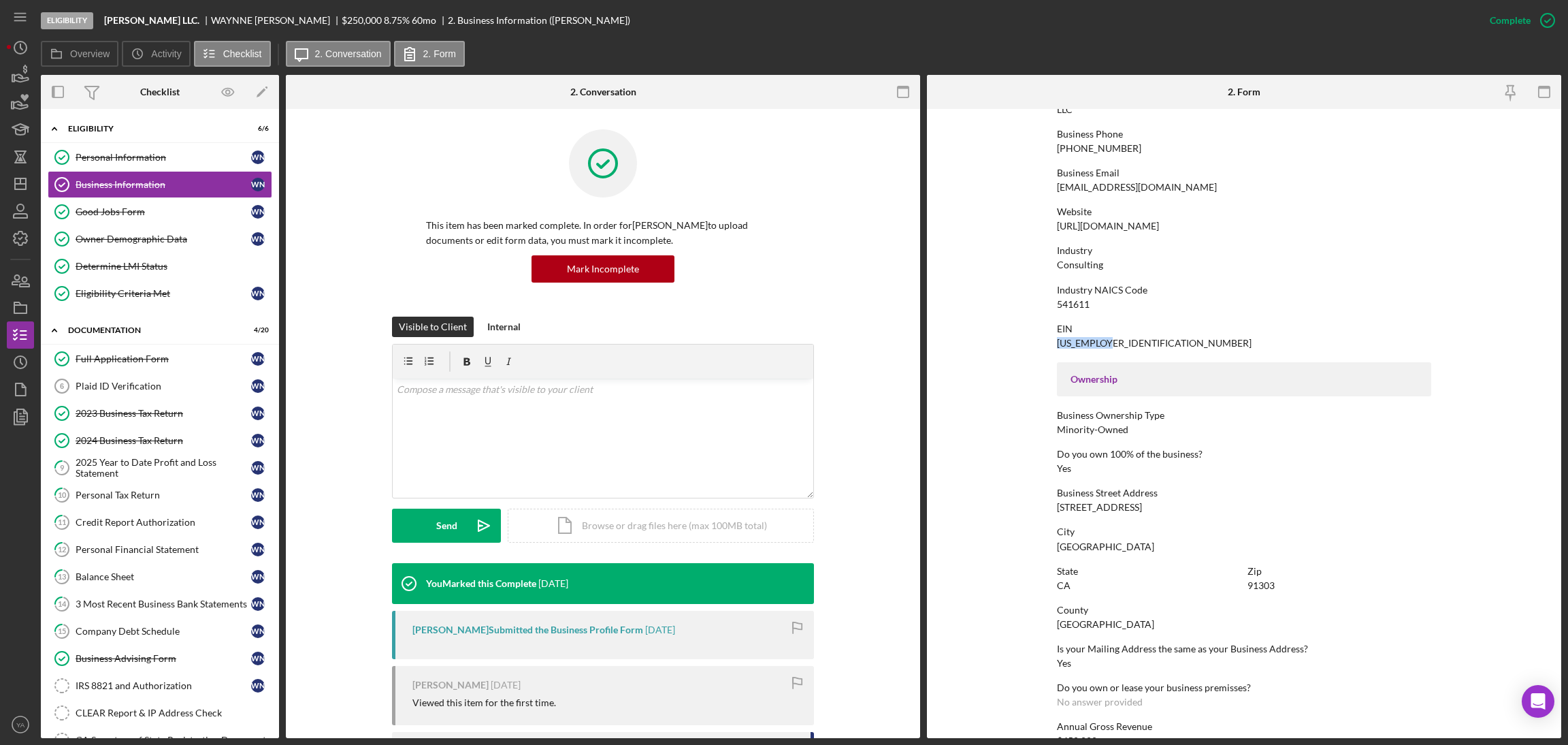
drag, startPoint x: 1112, startPoint y: 341, endPoint x: 1008, endPoint y: 339, distance: 104.0
click at [1008, 339] on form "To edit this form you must mark this item incomplete Business Name Bruce Waynne…" at bounding box center [1244, 423] width 635 height 629
copy div "86-1059038"
click at [211, 17] on div "WAYNNE NUGENT" at bounding box center [276, 20] width 131 height 11
drag, startPoint x: 211, startPoint y: 17, endPoint x: 273, endPoint y: 14, distance: 62.1
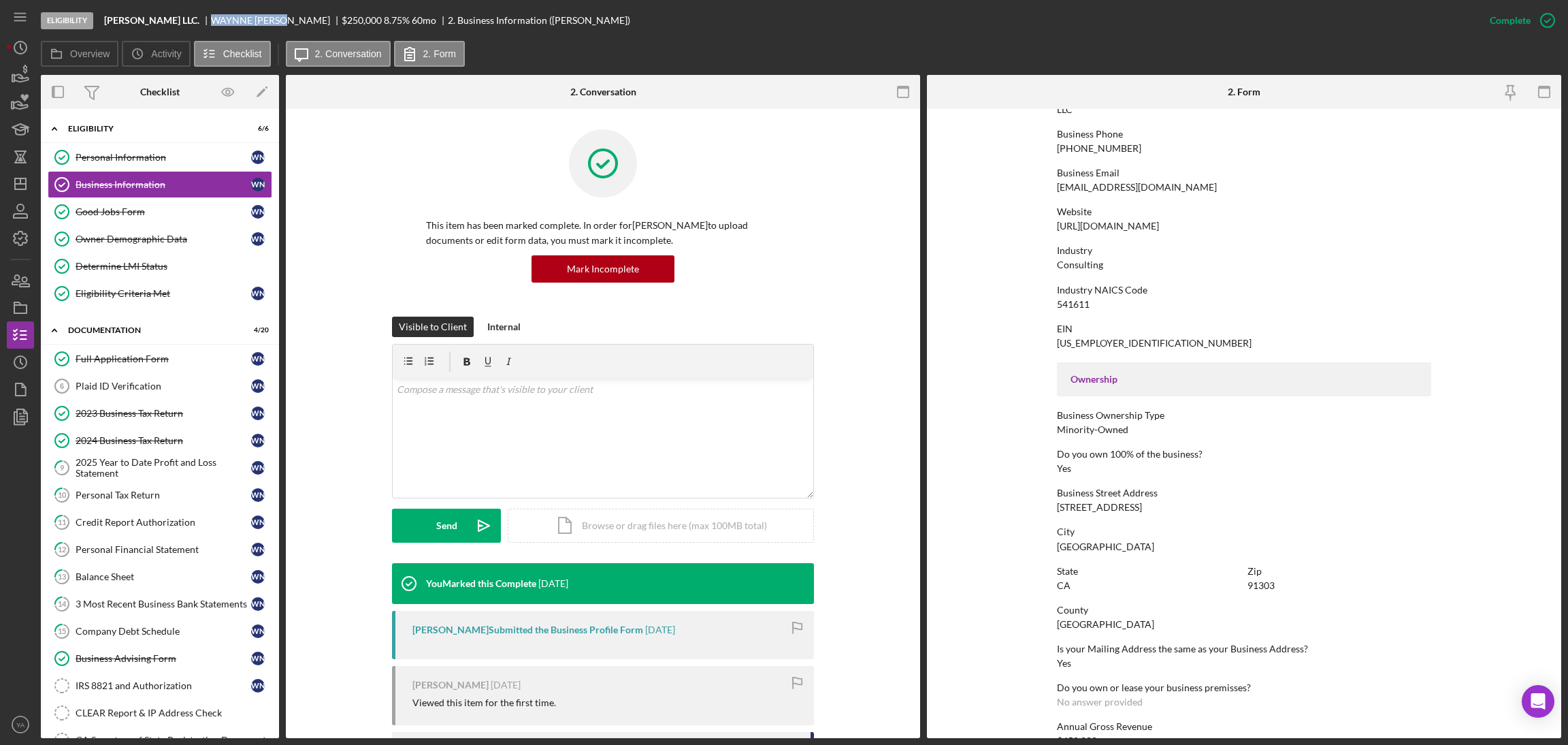
click at [273, 15] on div "WAYNNE NUGENT" at bounding box center [276, 20] width 131 height 11
click at [117, 17] on b "Bruce Waynne LLC." at bounding box center [152, 20] width 95 height 11
drag, startPoint x: 117, startPoint y: 17, endPoint x: 190, endPoint y: 17, distance: 73.0
click at [190, 17] on div "Bruce Waynne LLC." at bounding box center [158, 20] width 107 height 11
copy b "Bruce Waynne LLC."
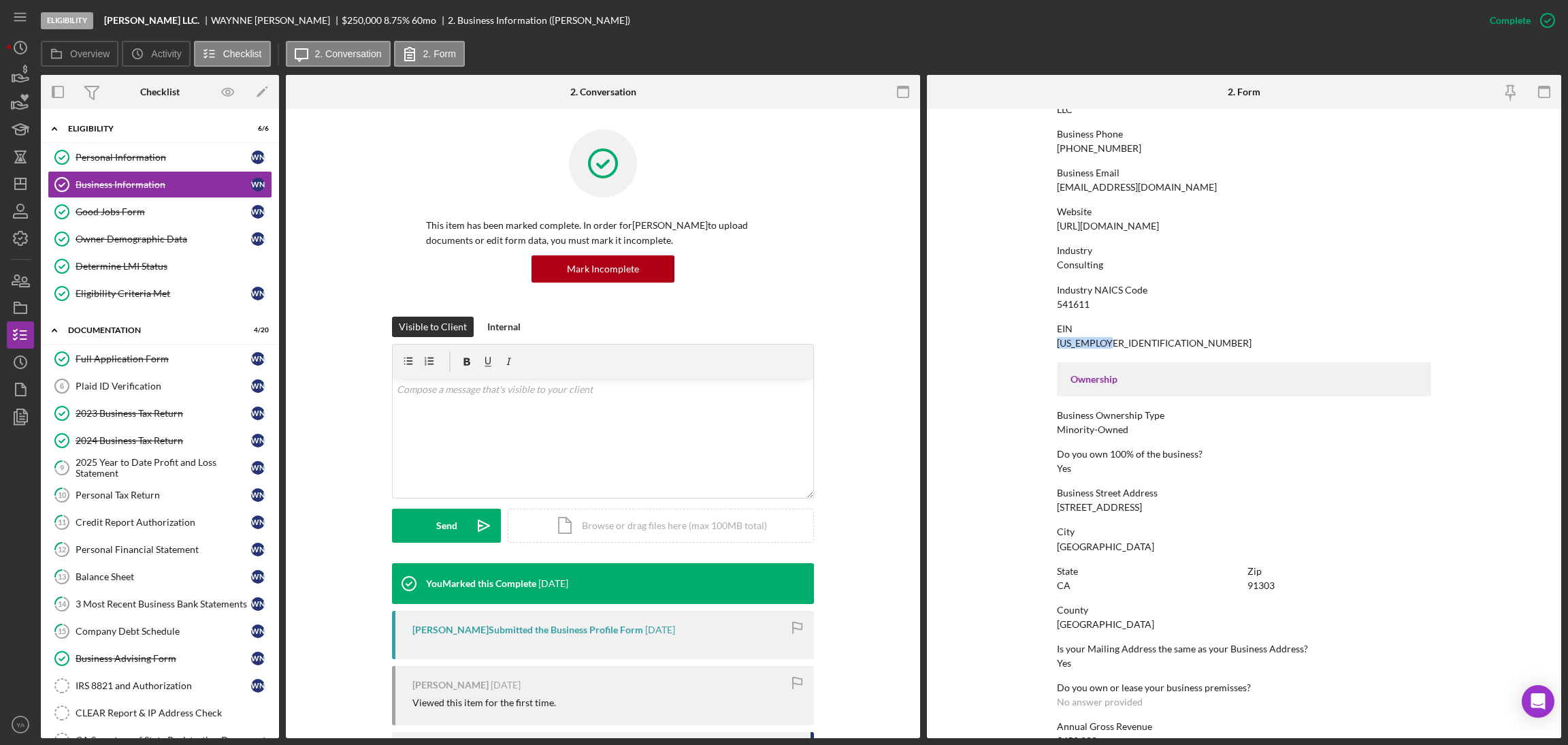
drag, startPoint x: 1114, startPoint y: 345, endPoint x: 995, endPoint y: 348, distance: 119.0
click at [995, 348] on form "To edit this form you must mark this item incomplete Business Name Bruce Waynne…" at bounding box center [1244, 423] width 635 height 629
copy div "86-1059038"
click at [246, 17] on div "WAYNNE NUGENT" at bounding box center [276, 20] width 131 height 11
click at [223, 18] on div "WAYNNE NUGENT" at bounding box center [276, 20] width 131 height 11
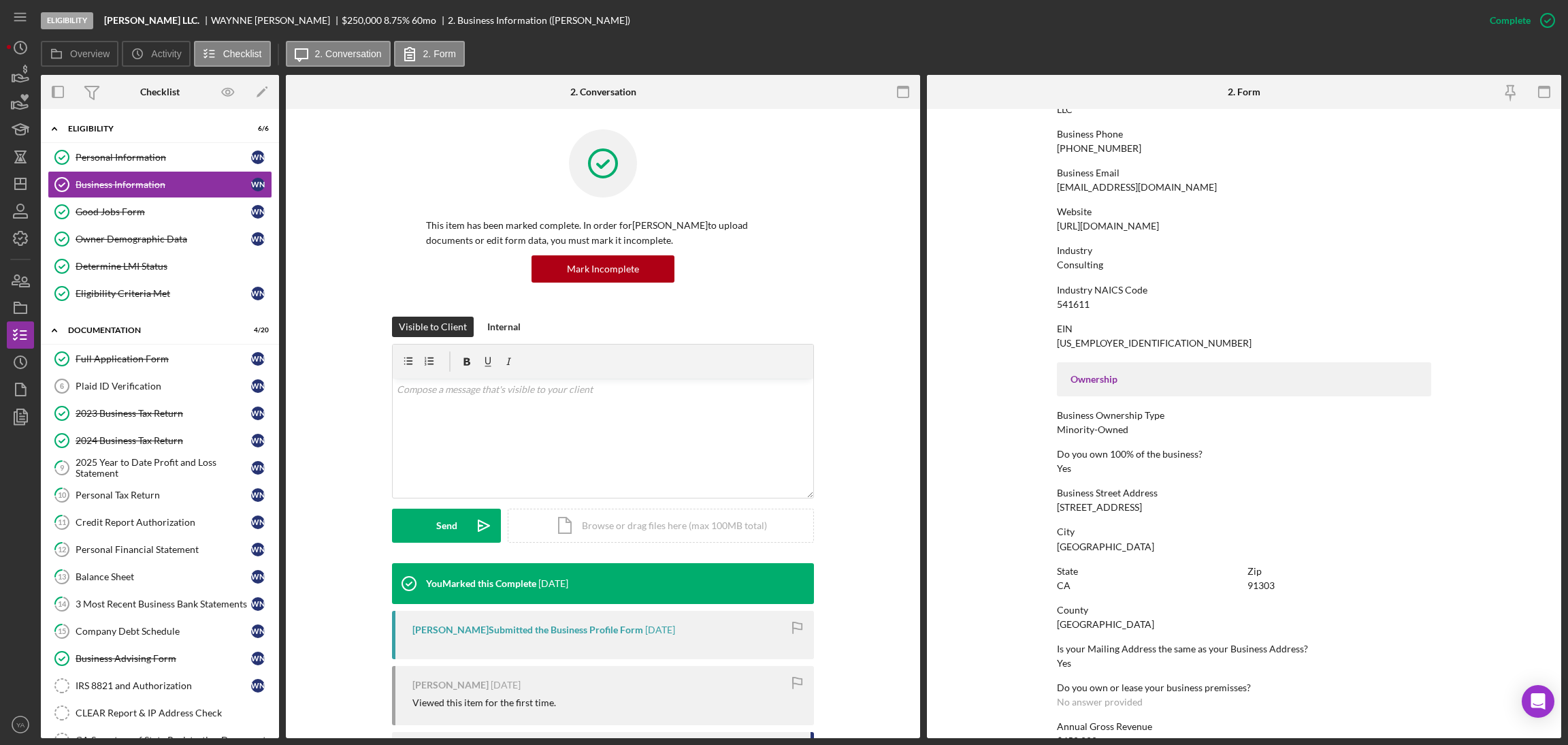
click at [251, 17] on div "WAYNNE NUGENT" at bounding box center [276, 20] width 131 height 11
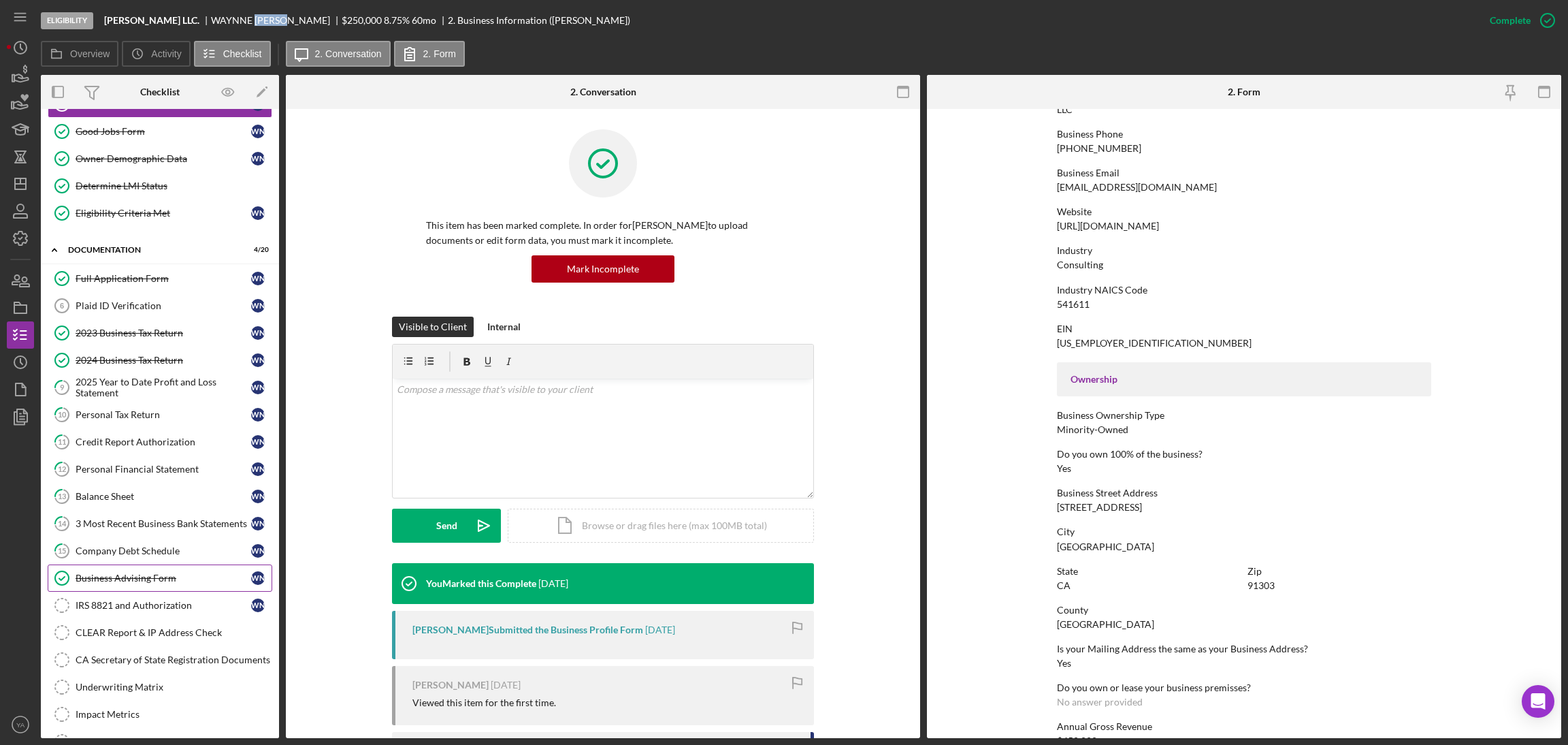
scroll to position [102, 0]
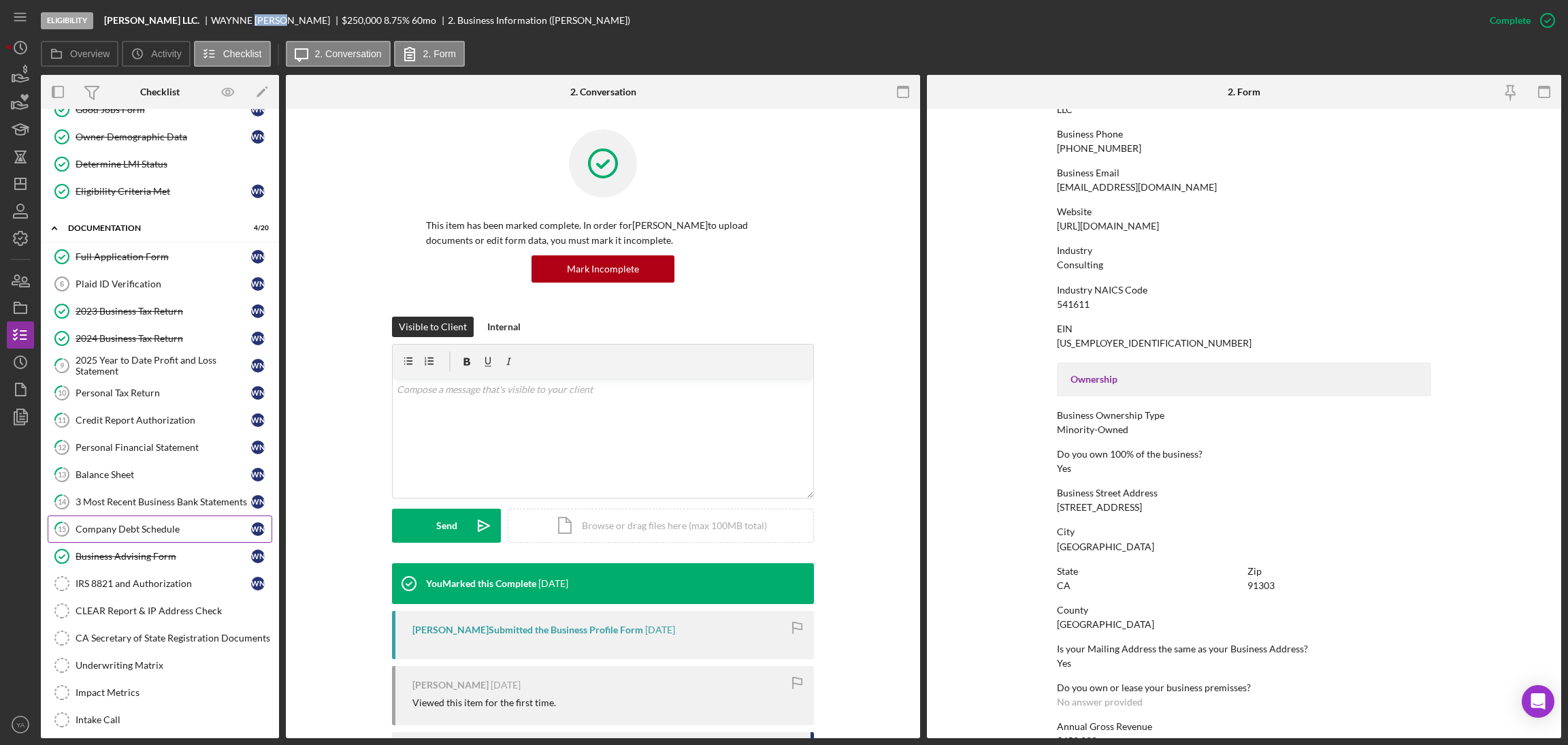
click at [146, 534] on div "Company Debt Schedule" at bounding box center [163, 529] width 176 height 11
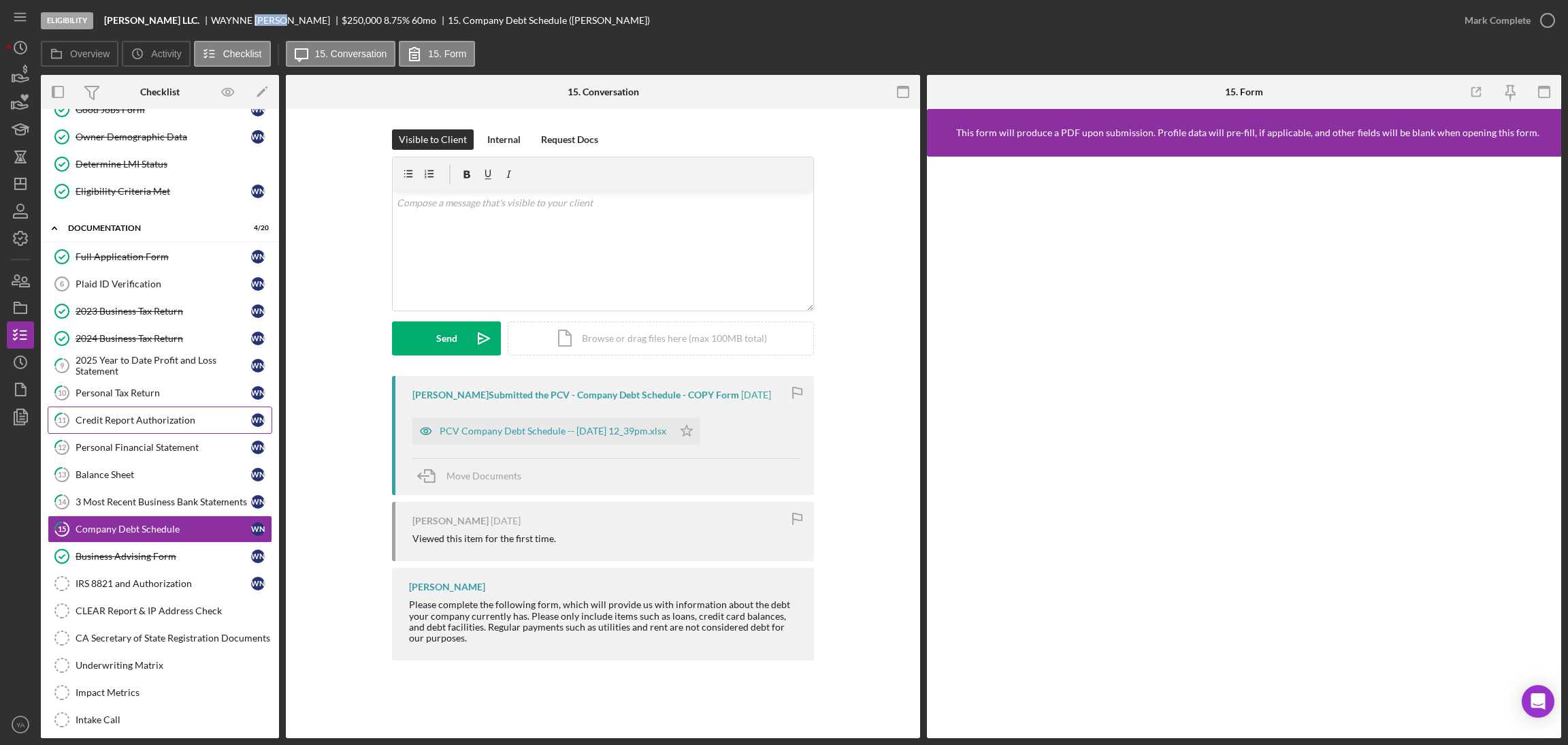
click at [185, 429] on link "11 Credit Report Authorization W N" at bounding box center [160, 420] width 225 height 27
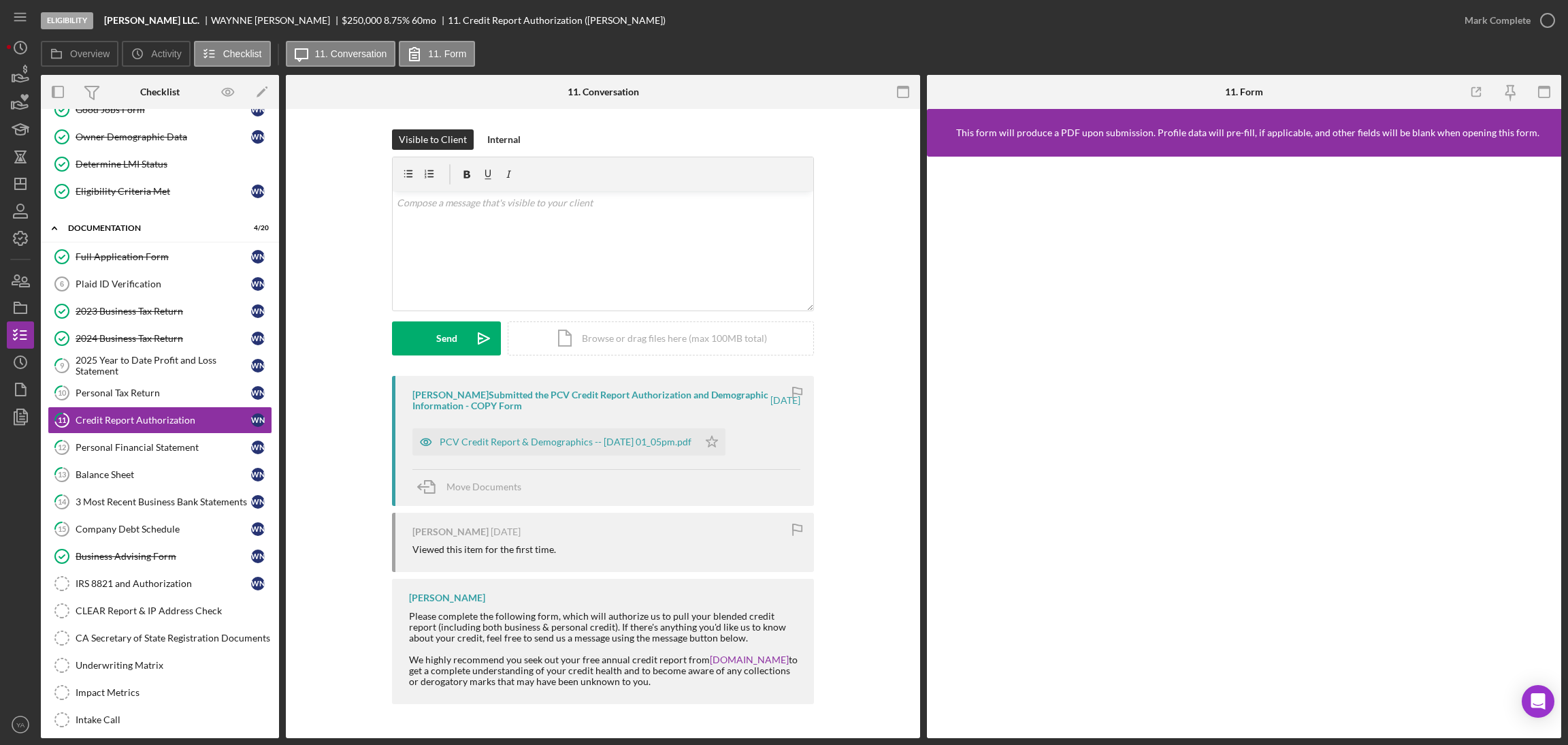
click at [651, 426] on div "PCV Credit Report & Demographics -- 2025-09-18 01_05pm.pdf Icon/Star" at bounding box center [573, 438] width 320 height 34
click at [651, 442] on div "PCV Credit Report & Demographics -- 2025-09-18 01_05pm.pdf" at bounding box center [566, 442] width 252 height 11
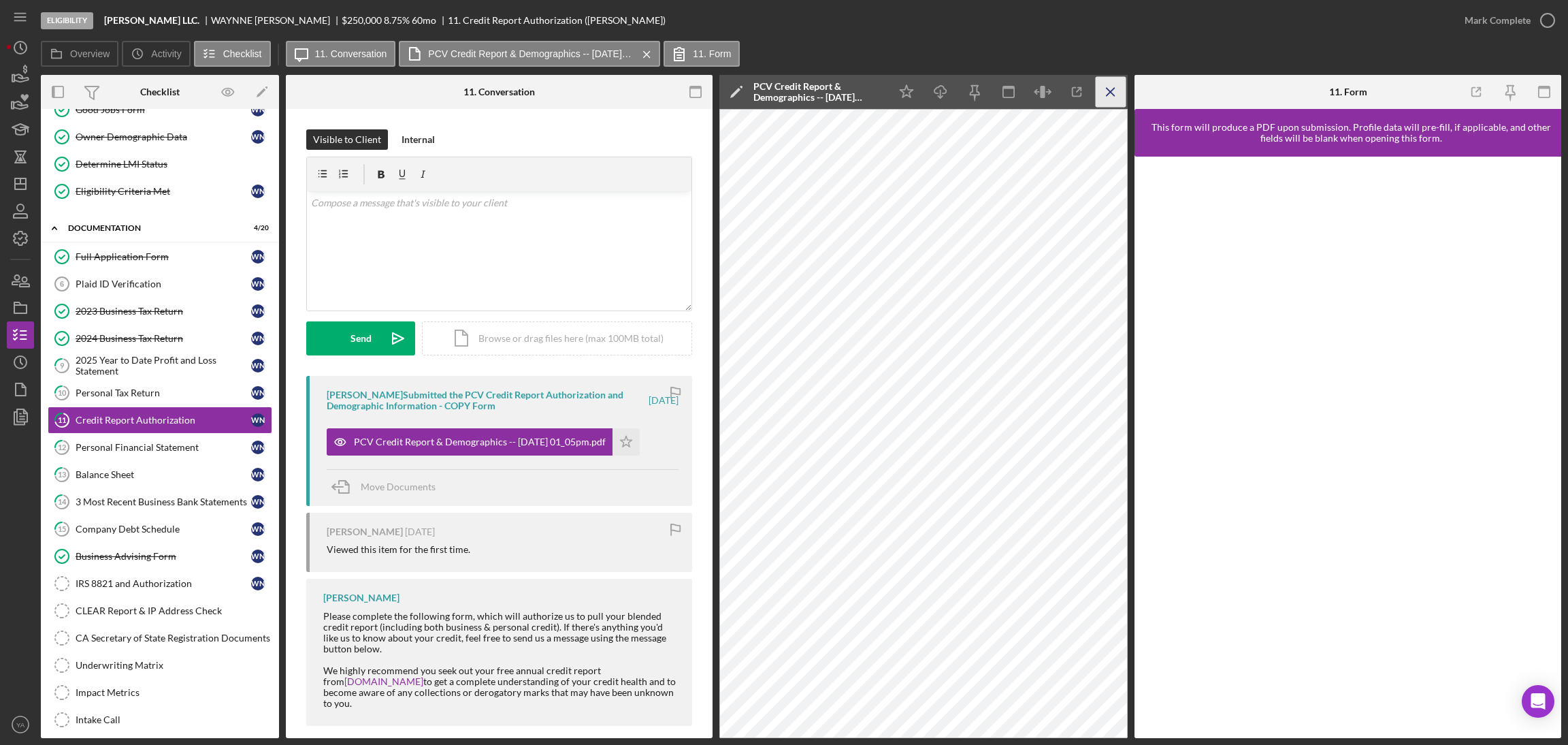
click at [1108, 97] on icon "Icon/Menu Close" at bounding box center [1111, 92] width 31 height 31
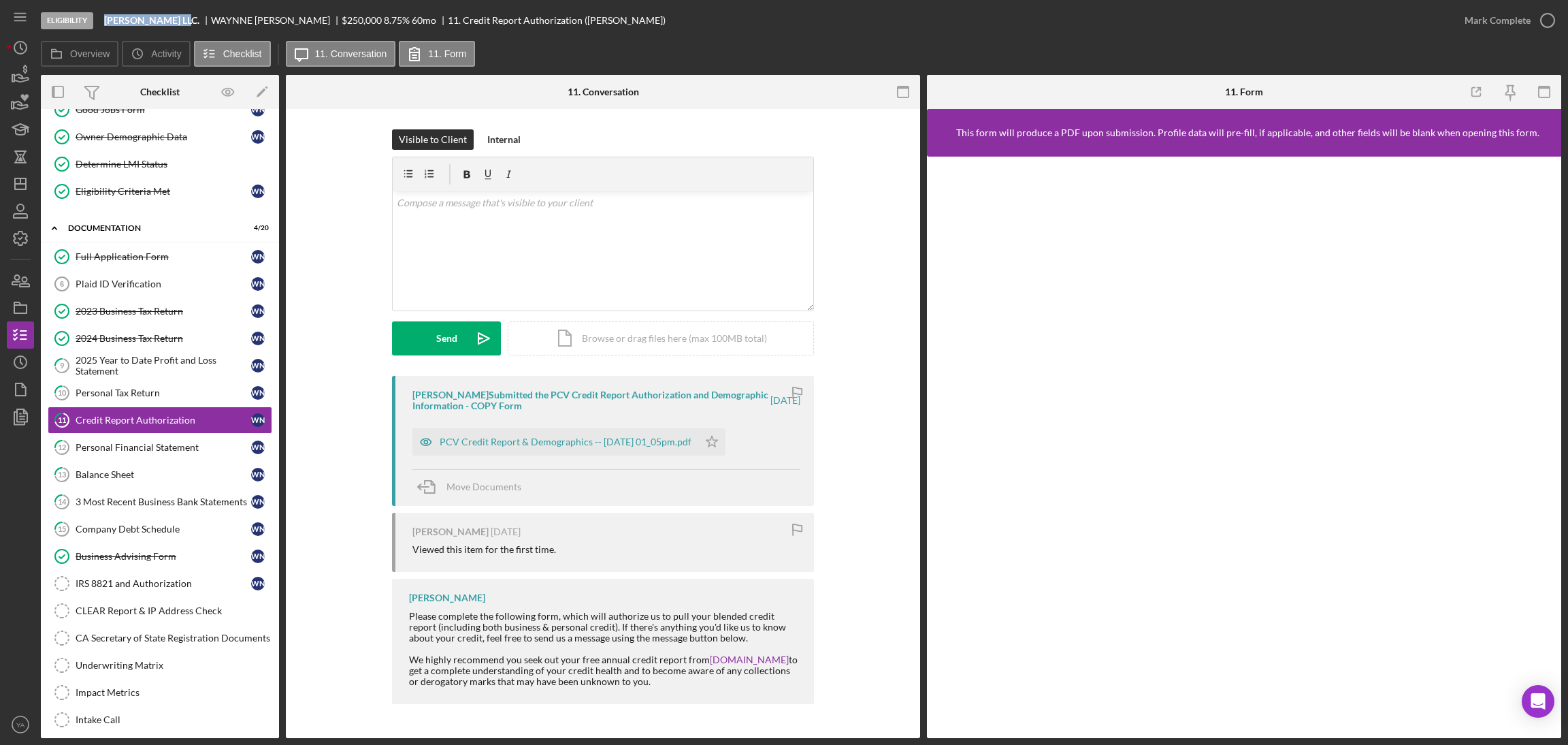
drag, startPoint x: 123, startPoint y: 17, endPoint x: 184, endPoint y: 24, distance: 61.4
click at [184, 24] on div "Eligibility Bruce Waynne LLC. WAYNNE NUGENT $250,000 $50,000 8.75 % 60 mo 11. C…" at bounding box center [746, 20] width 1410 height 41
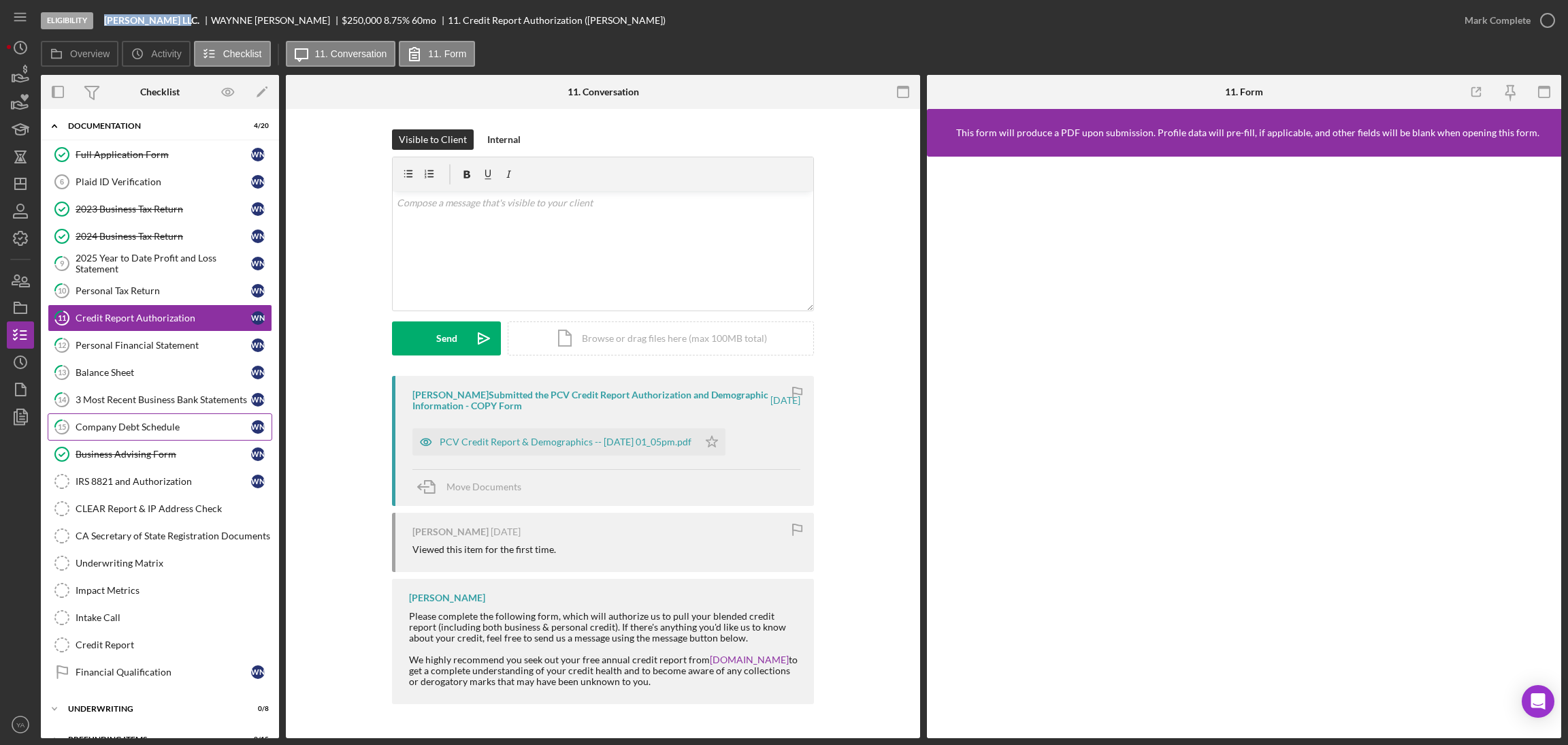
click at [133, 426] on div "Company Debt Schedule" at bounding box center [163, 426] width 176 height 11
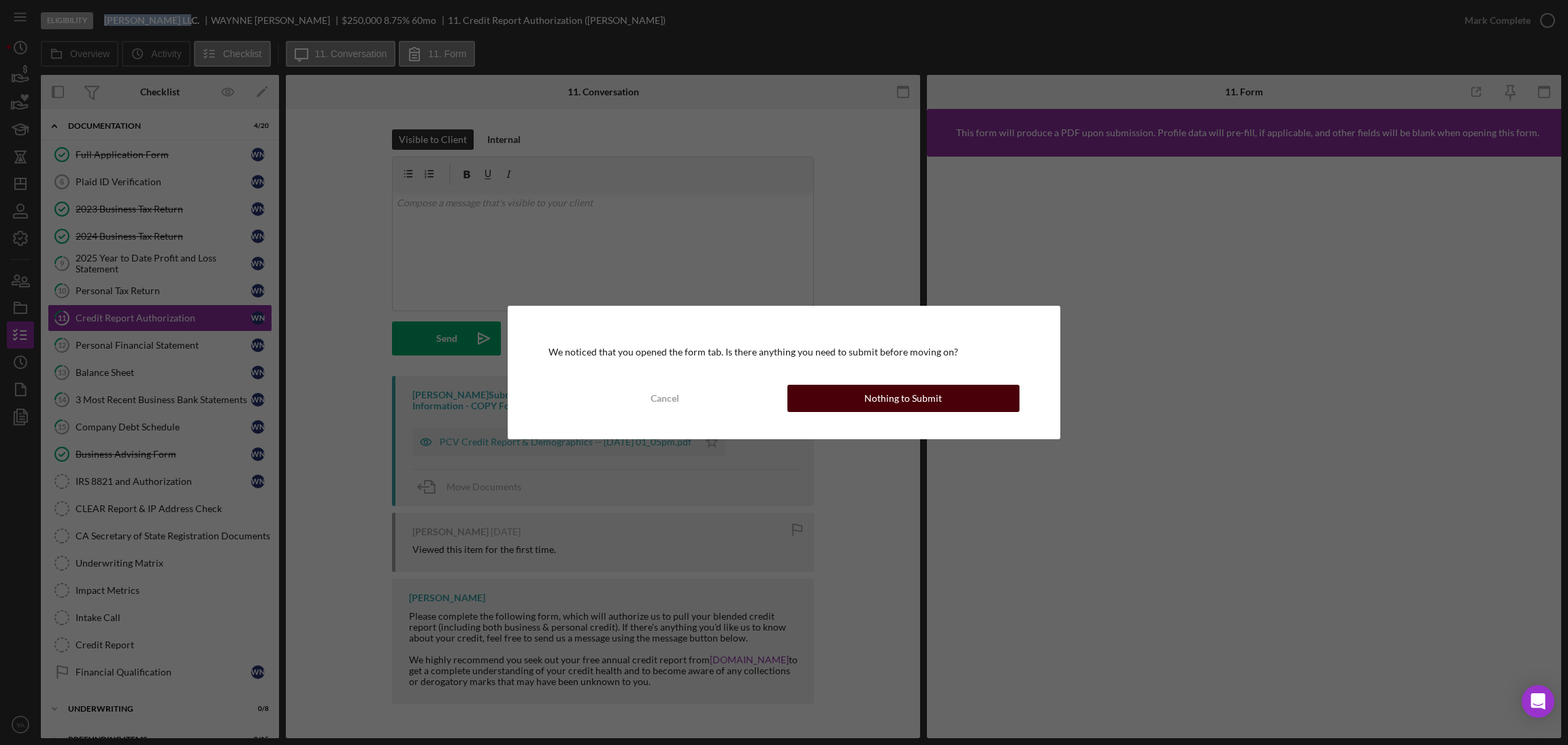
click at [945, 404] on button "Nothing to Submit" at bounding box center [903, 399] width 232 height 27
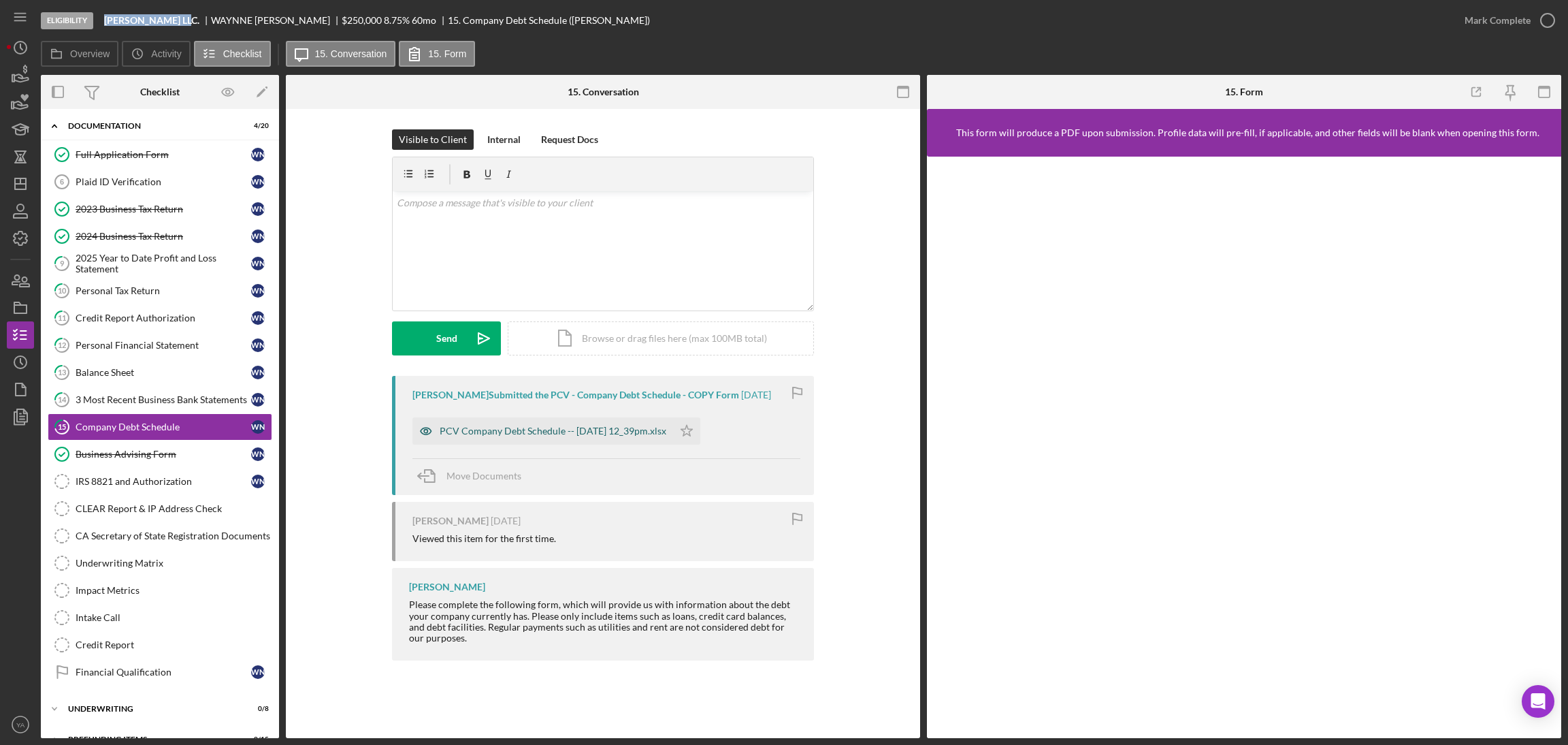
click at [590, 425] on div "PCV Company Debt Schedule -- 2025-09-18 12_39pm.xlsx" at bounding box center [543, 431] width 260 height 27
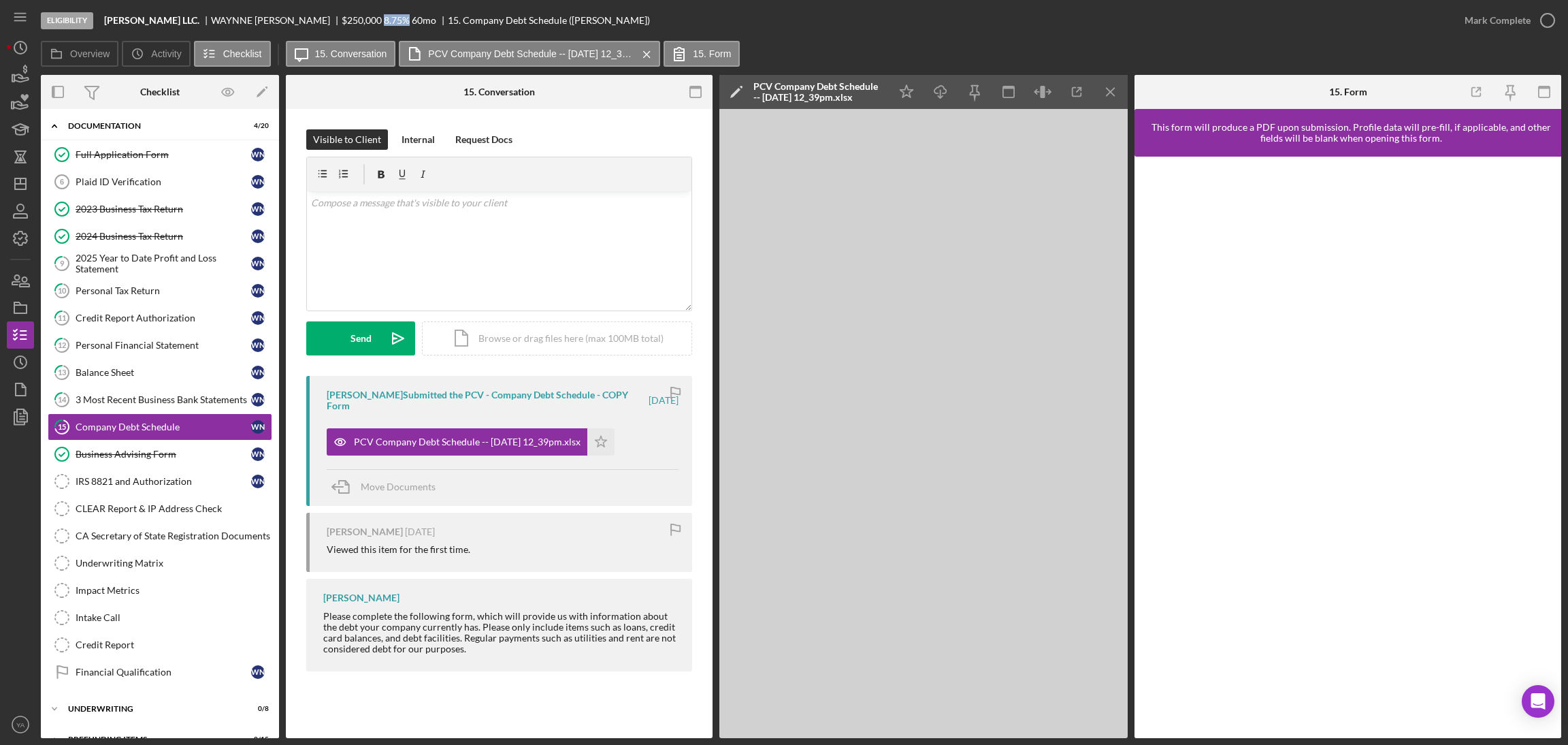
drag, startPoint x: 329, startPoint y: 14, endPoint x: 360, endPoint y: 17, distance: 31.1
click at [360, 17] on div "$250,000 $50,000 8.75 % 60 mo" at bounding box center [395, 20] width 106 height 11
click at [384, 17] on div "8.75 %" at bounding box center [397, 20] width 26 height 11
click at [134, 507] on link "CLEAR Report & IP Address Check CLEAR Report & IP Address Check" at bounding box center [160, 509] width 225 height 27
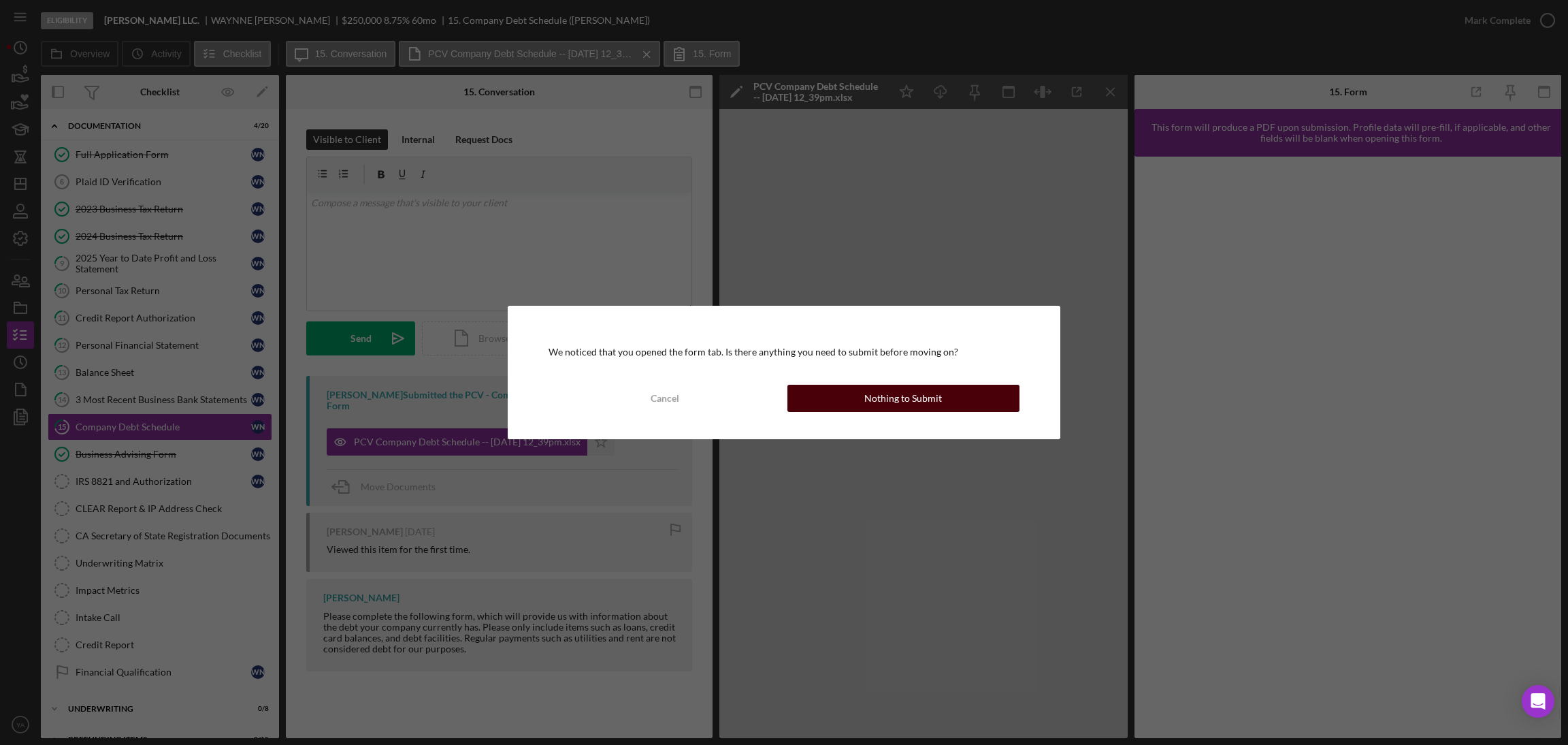
click at [836, 392] on button "Nothing to Submit" at bounding box center [903, 399] width 232 height 27
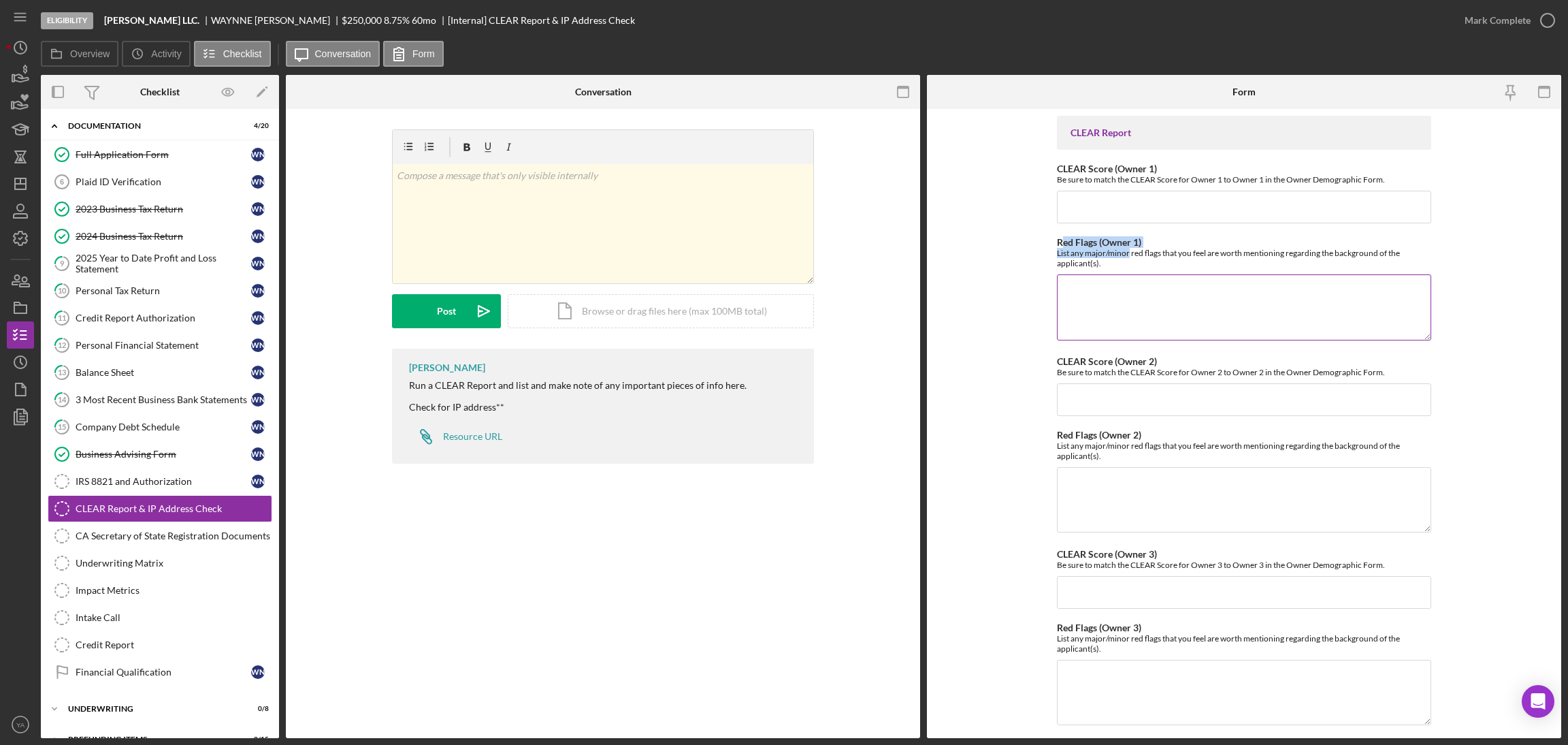
drag, startPoint x: 1059, startPoint y: 240, endPoint x: 1128, endPoint y: 257, distance: 71.1
click at [1128, 257] on div "Red Flags (Owner 1) List any major/minor red flags that you feel are worth ment…" at bounding box center [1244, 252] width 374 height 31
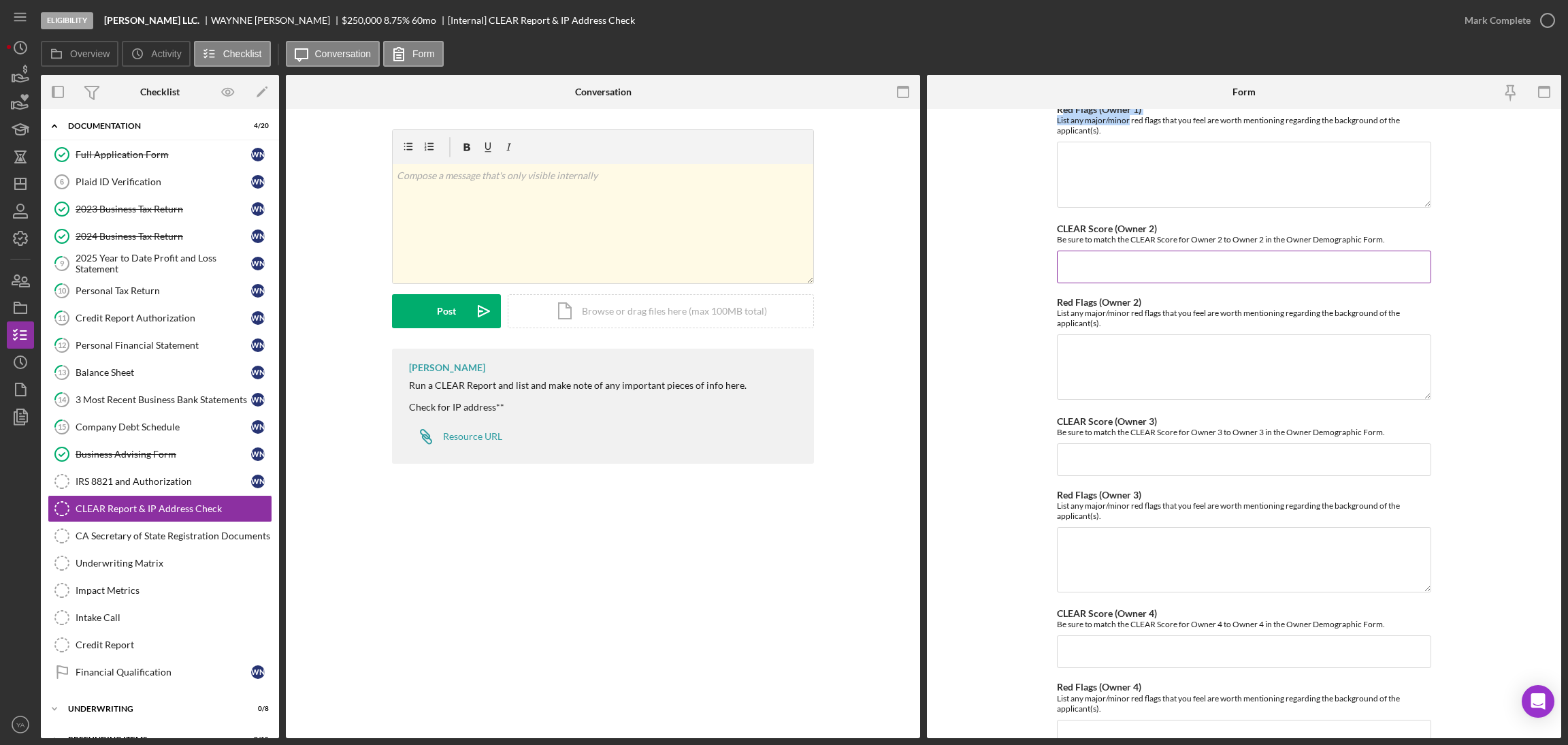
scroll to position [102, 0]
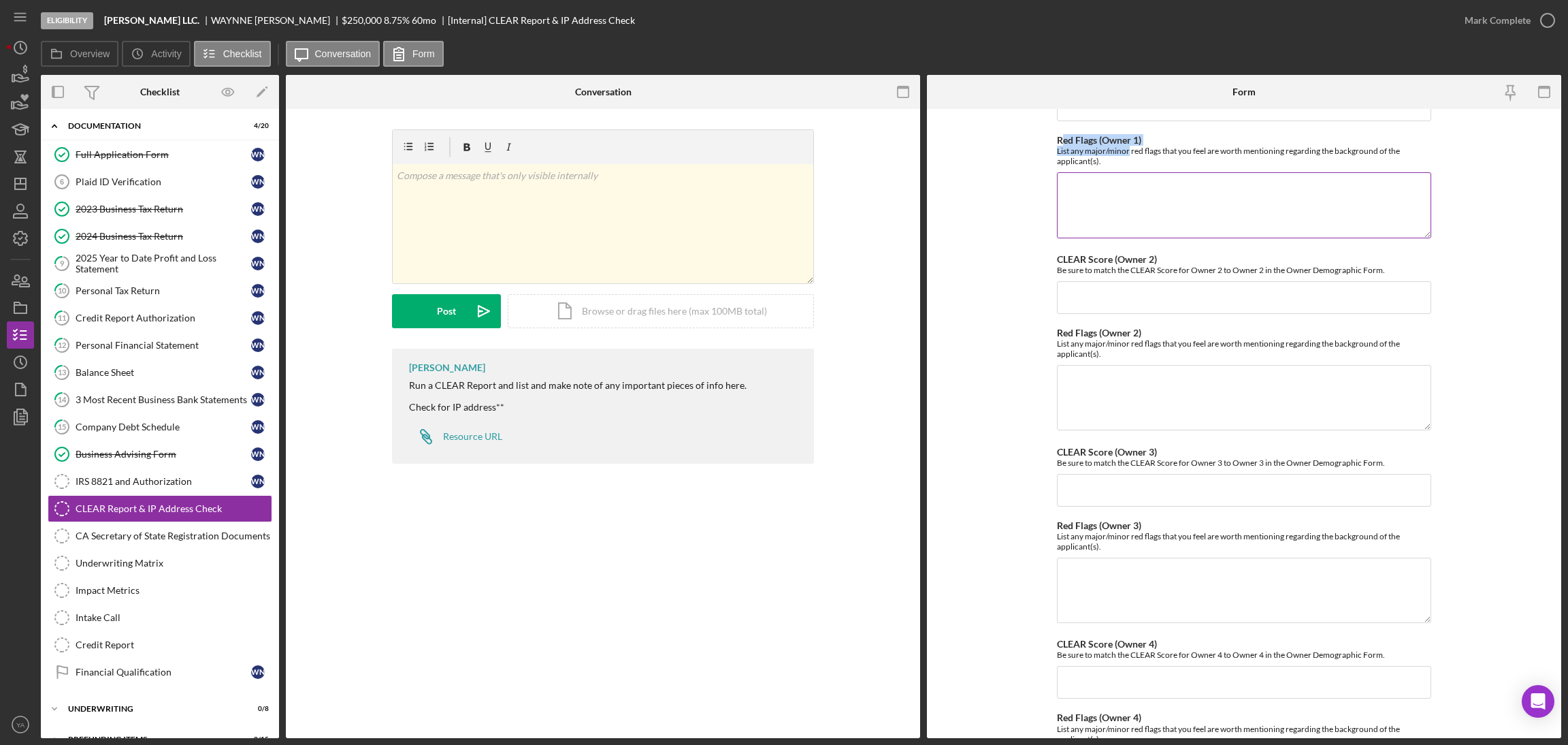
click at [1103, 183] on textarea "Red Flags (Owner 1)" at bounding box center [1244, 205] width 374 height 66
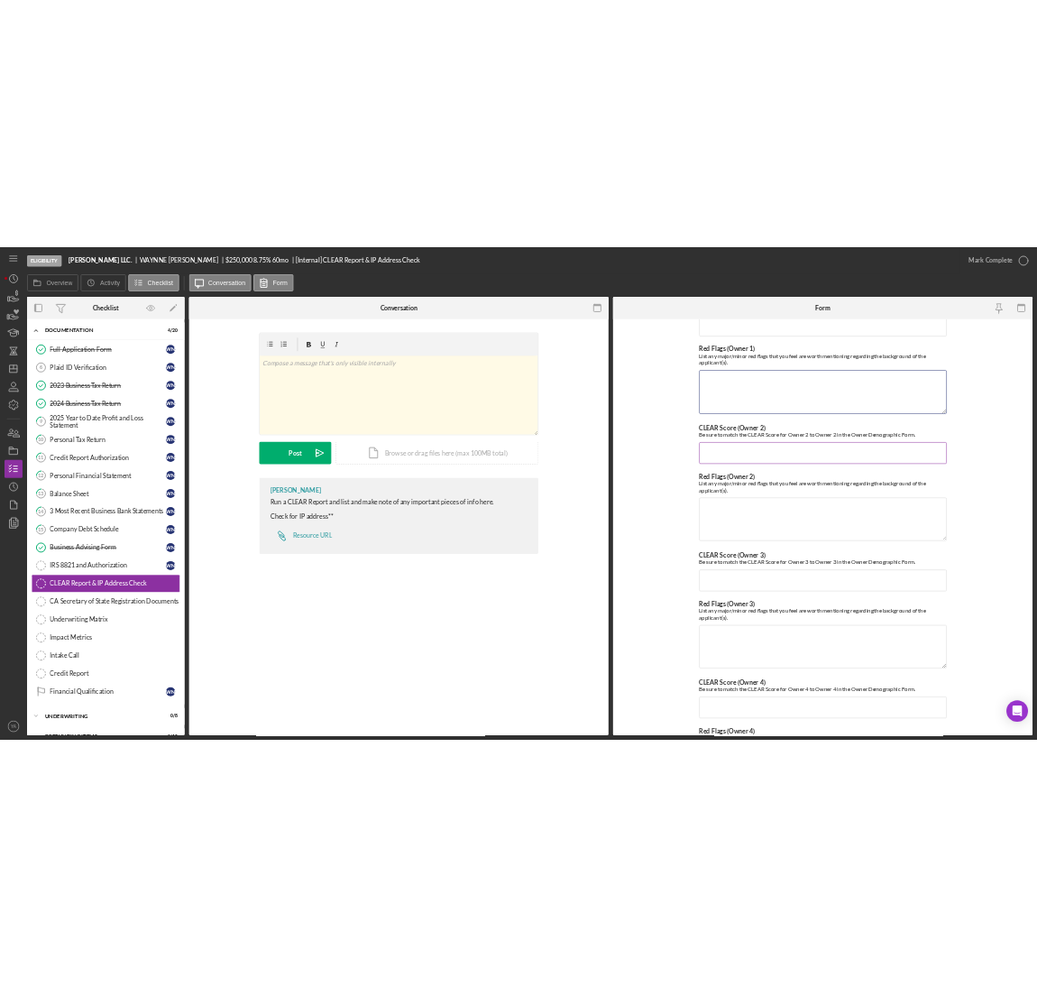
scroll to position [0, 0]
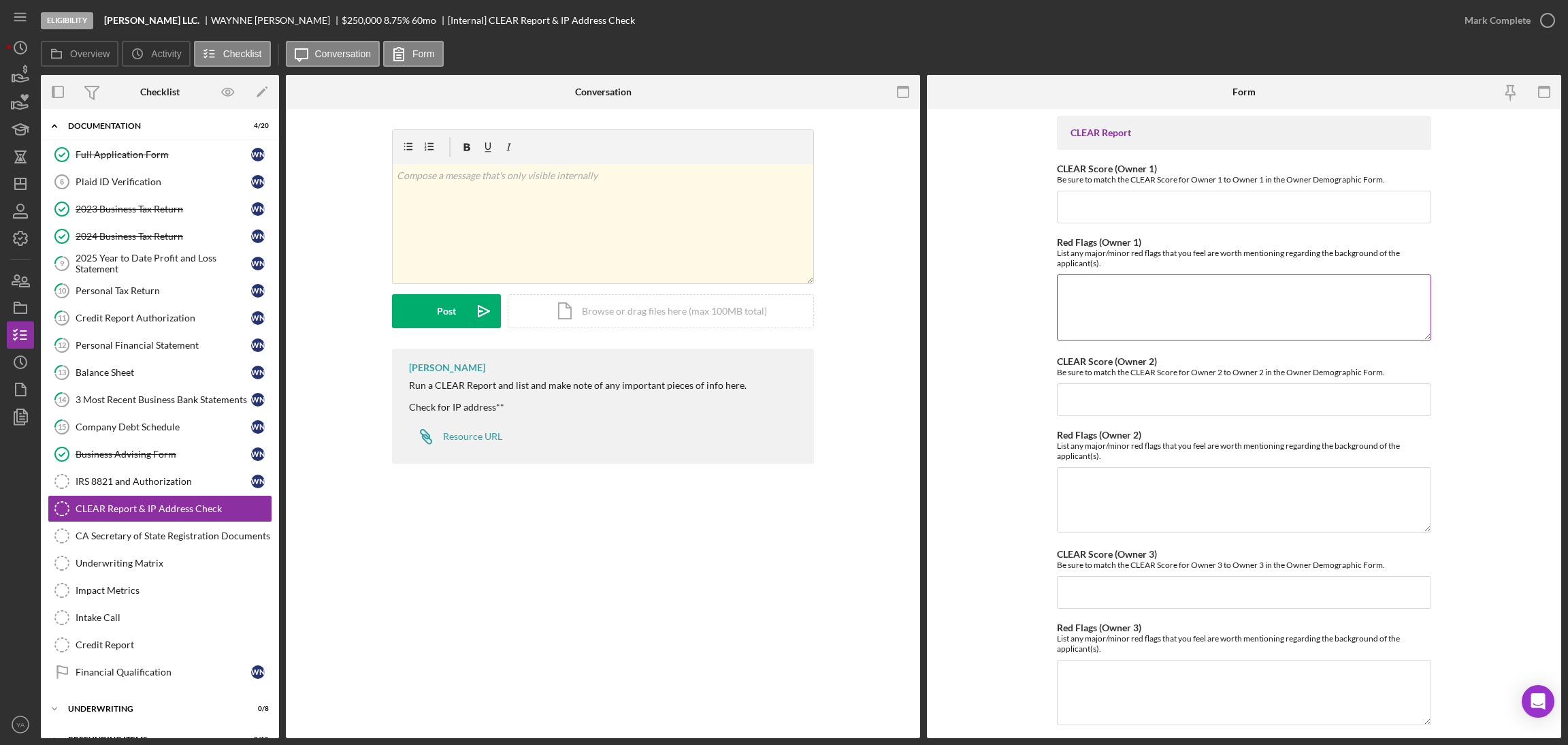
click at [1118, 292] on textarea "Red Flags (Owner 1)" at bounding box center [1244, 306] width 374 height 66
drag, startPoint x: 1084, startPoint y: 253, endPoint x: 1317, endPoint y: 266, distance: 233.4
click at [1317, 266] on div "List any major/minor red flags that you feel are worth mentioning regarding the…" at bounding box center [1244, 257] width 374 height 20
click at [1136, 263] on div "List any major/minor red flags that you feel are worth mentioning regarding the…" at bounding box center [1244, 257] width 374 height 20
click at [1093, 299] on textarea "Red Flags (Owner 1)" at bounding box center [1244, 306] width 374 height 66
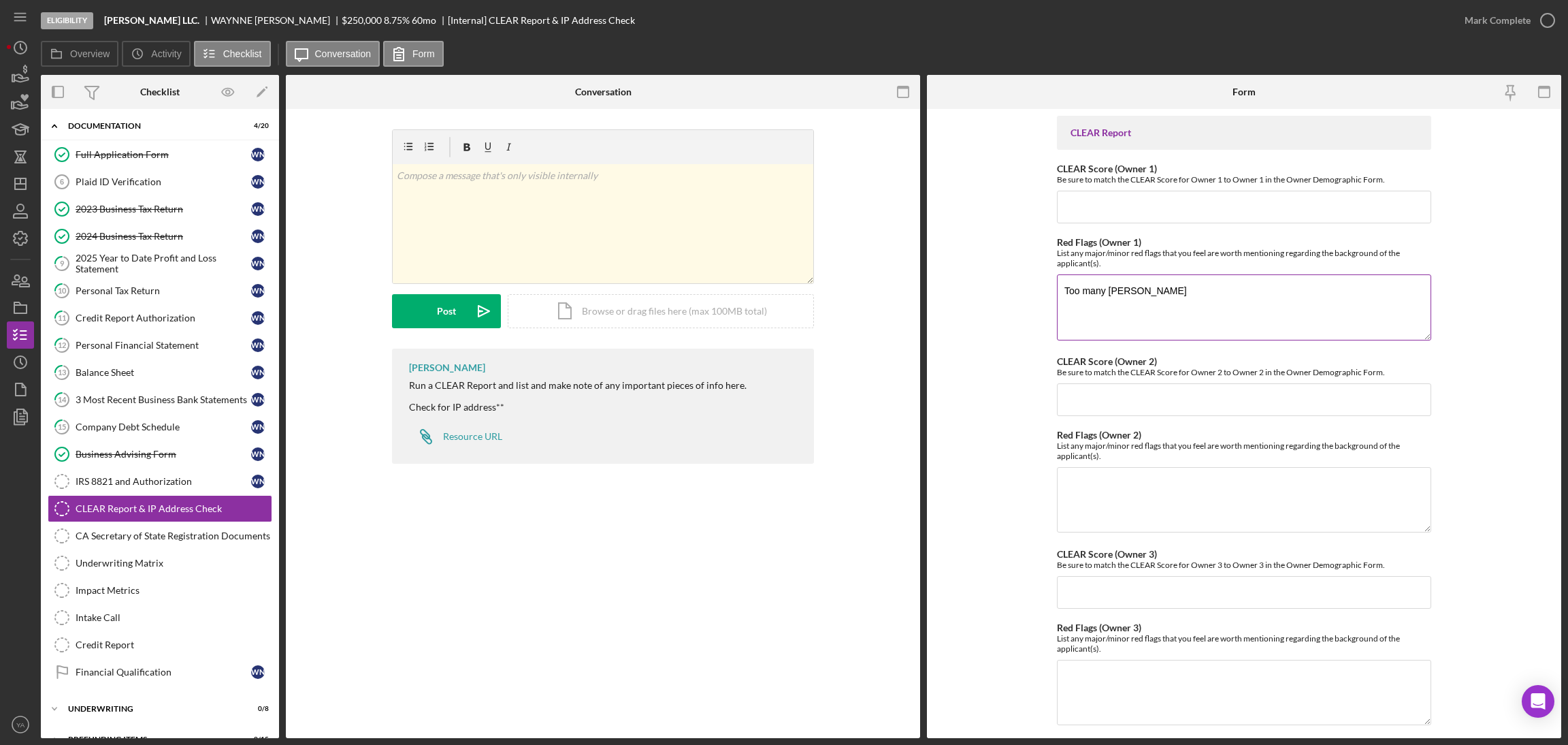
click at [1100, 294] on textarea "Too many leins" at bounding box center [1244, 306] width 374 height 66
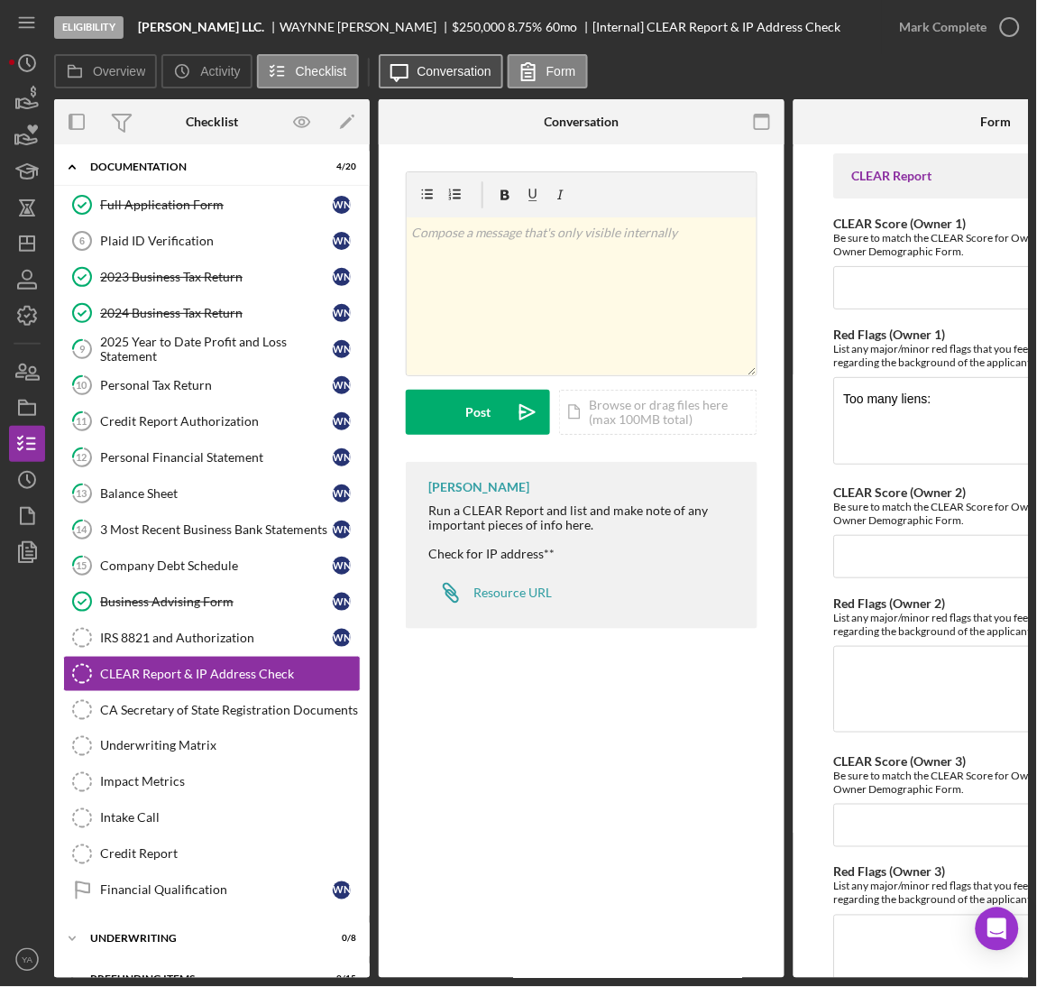
click at [474, 76] on label "Conversation" at bounding box center [455, 71] width 75 height 14
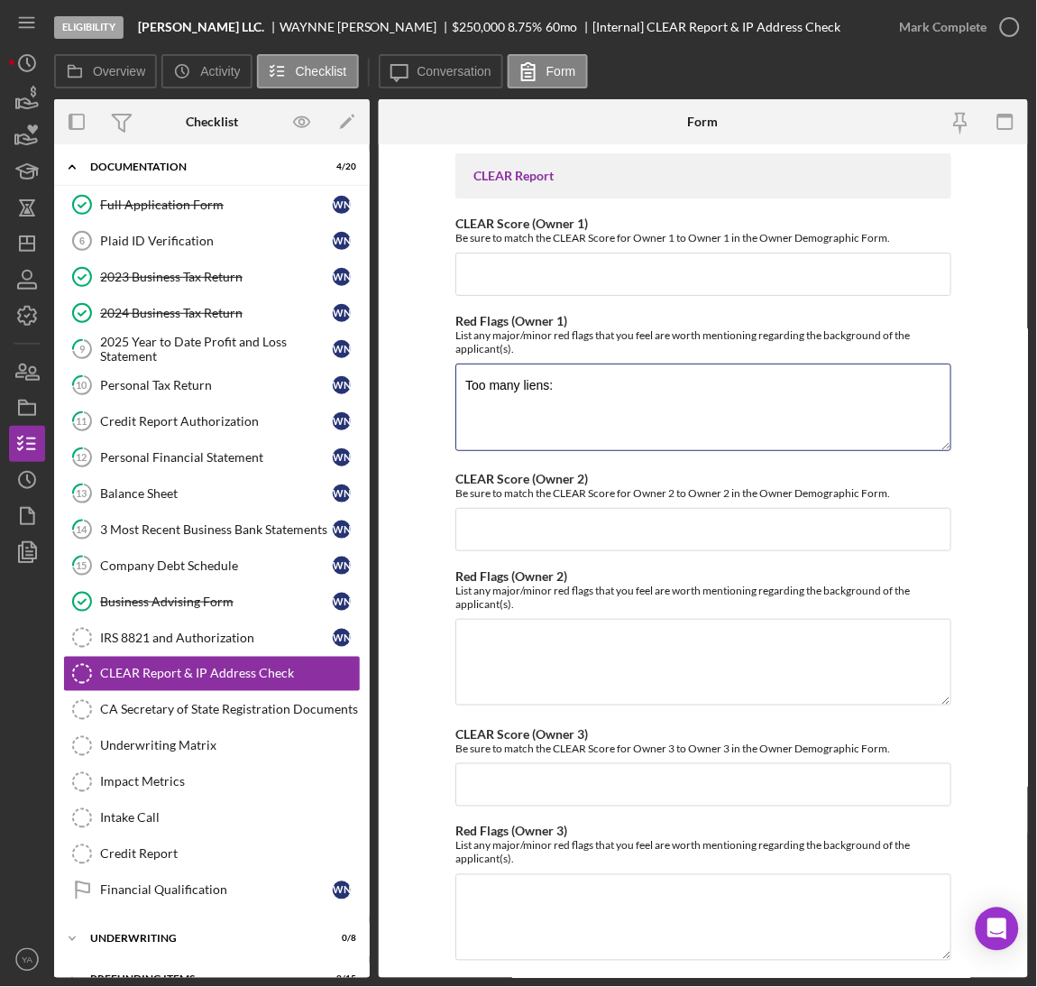
drag, startPoint x: 569, startPoint y: 386, endPoint x: 436, endPoint y: 383, distance: 133.5
click at [436, 383] on form "CLEAR Report CLEAR Score (Owner 1) Be sure to match the CLEAR Score for Owner 1…" at bounding box center [703, 560] width 649 height 833
click at [565, 383] on textarea "Too many liens:" at bounding box center [703, 406] width 496 height 87
drag, startPoint x: 565, startPoint y: 383, endPoint x: 414, endPoint y: 392, distance: 150.9
click at [414, 392] on form "CLEAR Report CLEAR Score (Owner 1) Be sure to match the CLEAR Score for Owner 1…" at bounding box center [703, 560] width 649 height 833
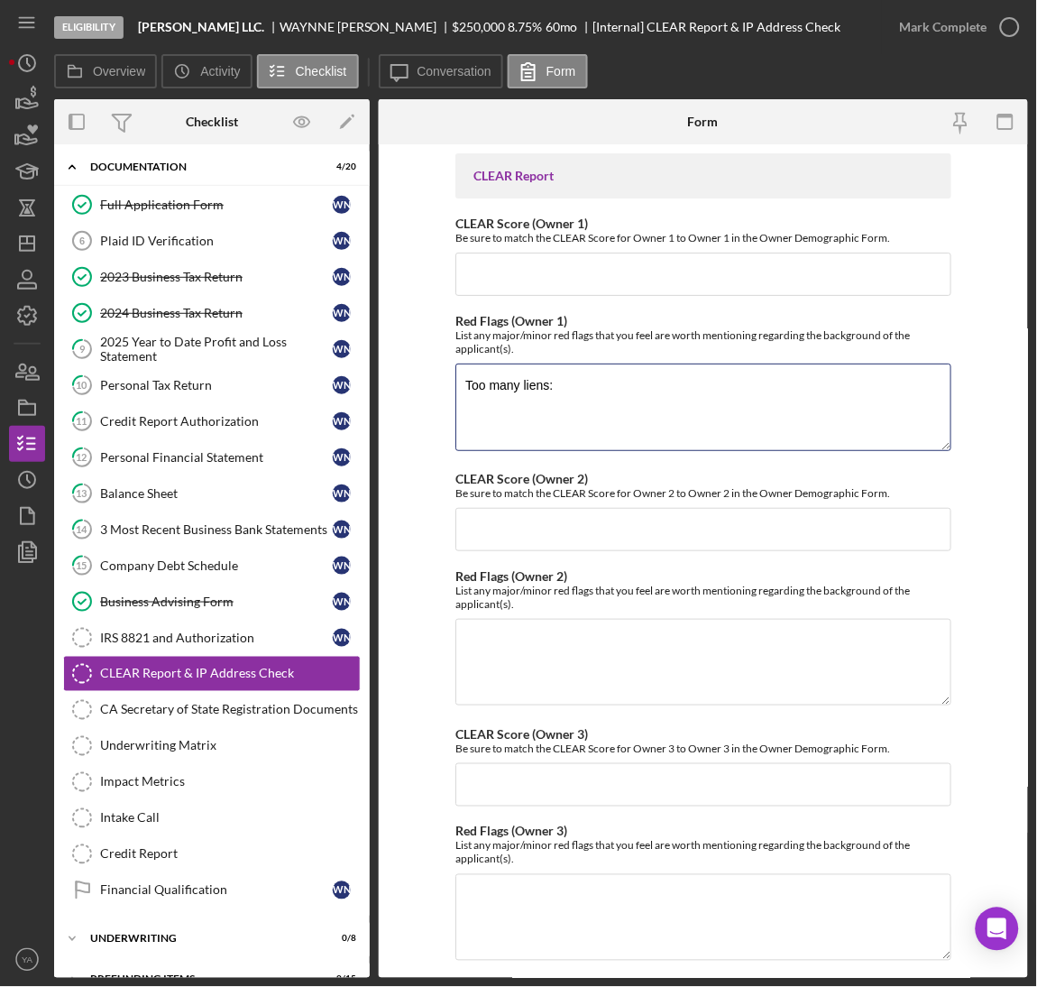
paste textarea "Financial/Civil Judgments (2)"
click at [518, 391] on textarea "Financial/Civil Judgments (2)" at bounding box center [703, 406] width 496 height 87
click at [674, 378] on textarea "Financial/Civil Judgments (2)" at bounding box center [703, 406] width 496 height 87
paste textarea "Total Amount: $65,192.00 Source: Liens & Judgments"
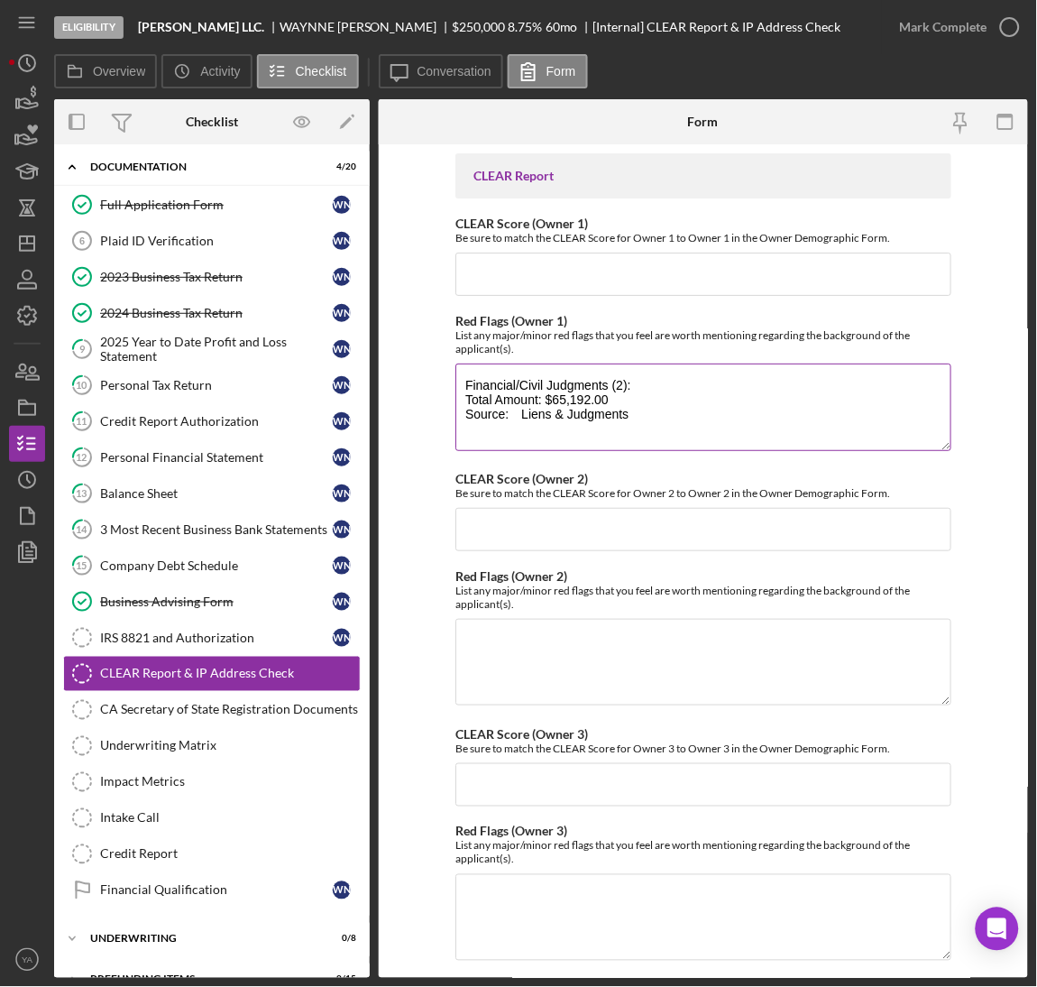
drag, startPoint x: 464, startPoint y: 390, endPoint x: 629, endPoint y: 376, distance: 165.6
click at [629, 376] on textarea "Financial/Civil Judgments (2): Total Amount: $65,192.00 Source: Liens & Judgmen…" at bounding box center [703, 406] width 496 height 87
click at [663, 435] on textarea "Financial/Civil Judgments (2): Total Amount: $65,192.00 Source: Liens & Judgmen…" at bounding box center [703, 406] width 496 height 87
click at [488, 440] on textarea "Financial/Civil Judgments (2): Total Amount: $65,192.00 Source: Liens & Judgmen…" at bounding box center [703, 406] width 496 height 87
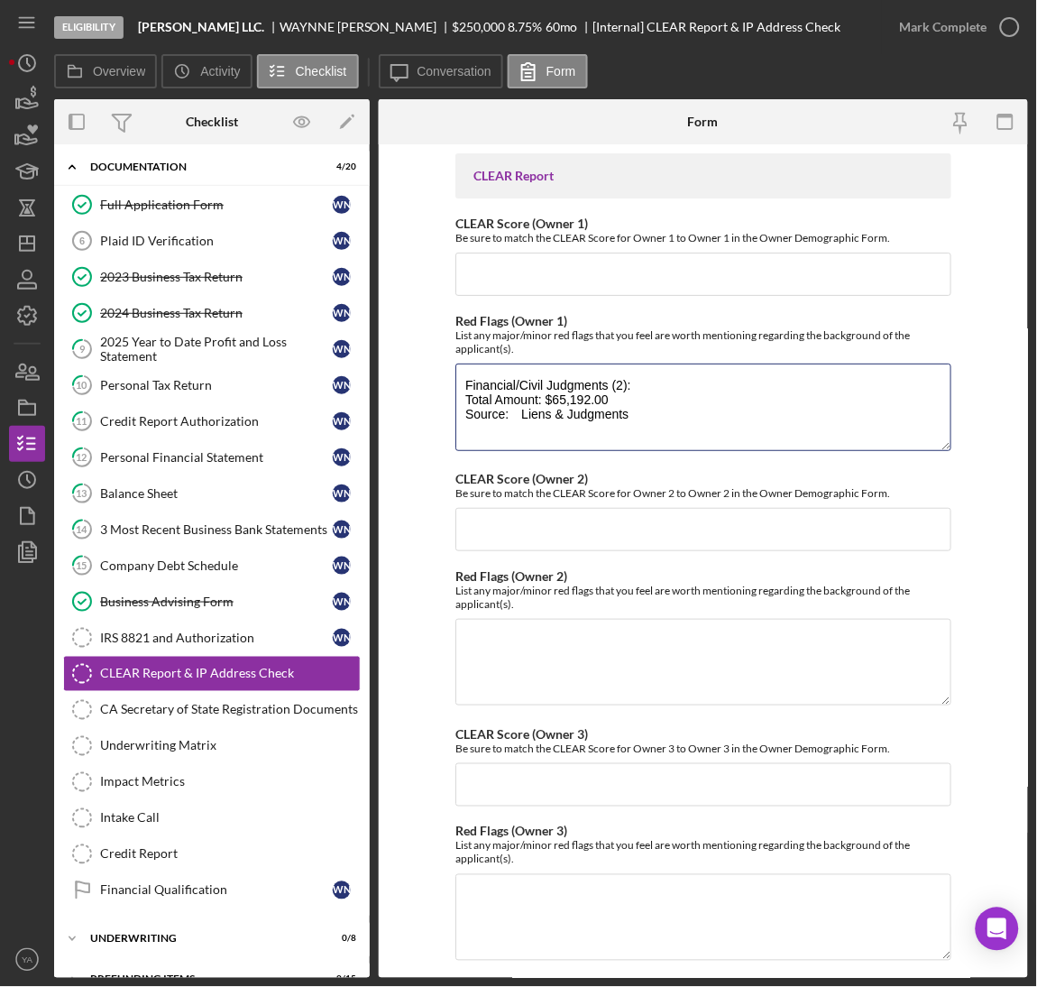
paste textarea "Judgments Release (2)"
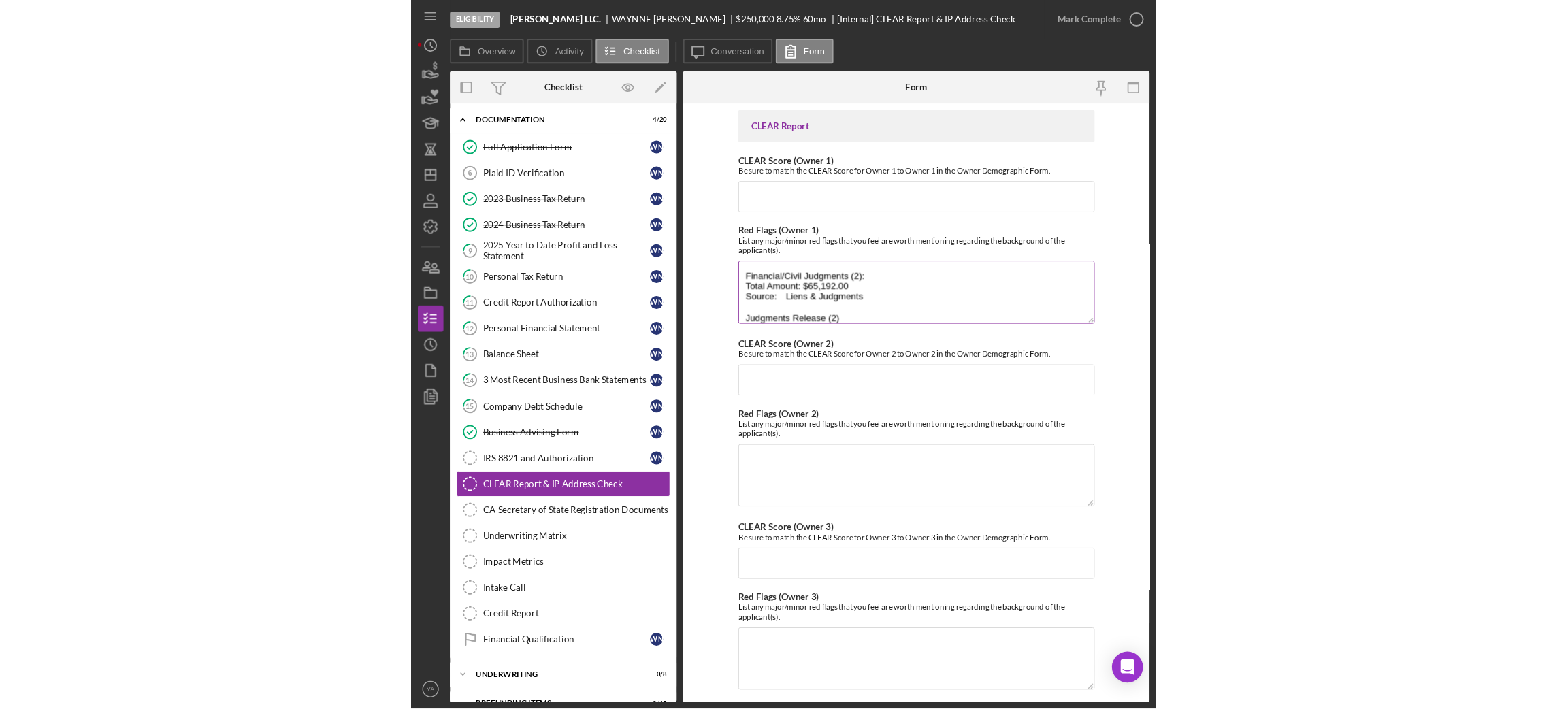
scroll to position [0, 0]
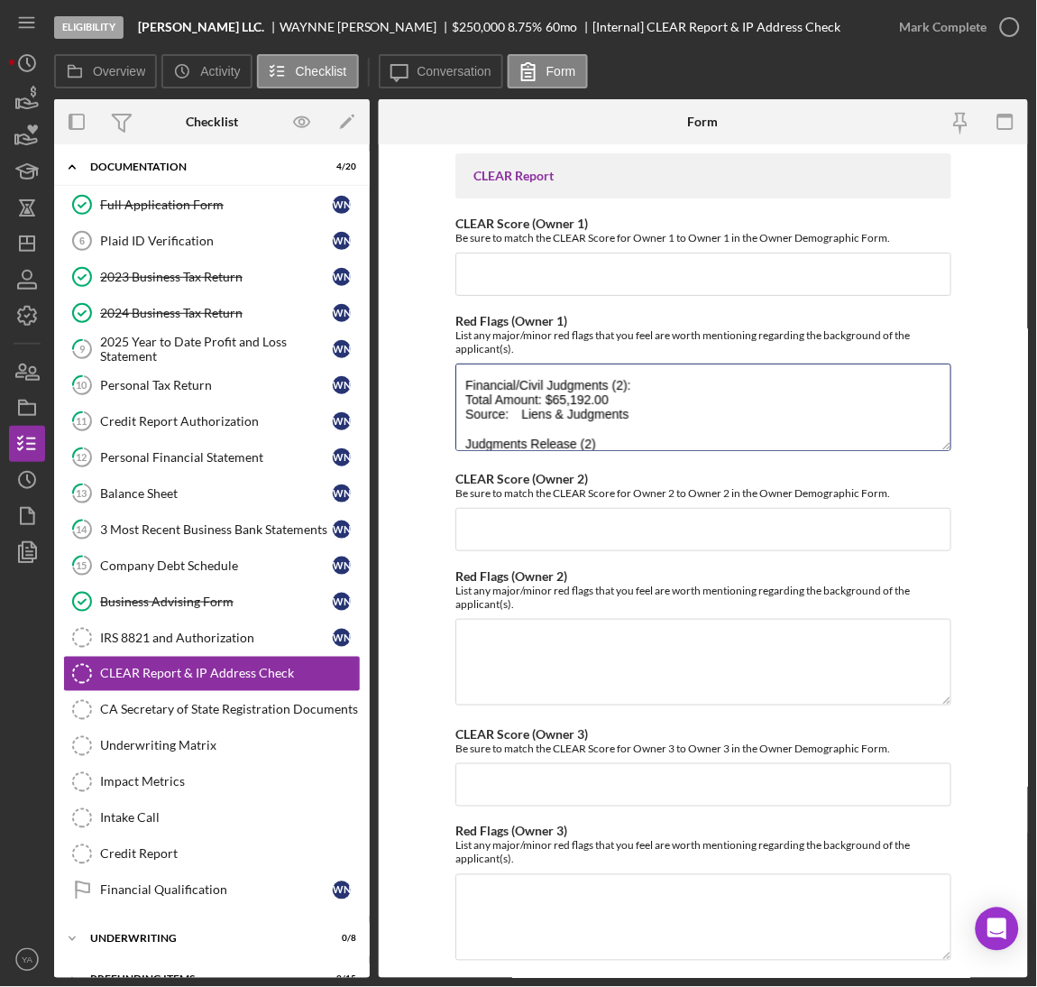
drag, startPoint x: 640, startPoint y: 375, endPoint x: 445, endPoint y: 381, distance: 195.8
click at [445, 381] on form "CLEAR Report CLEAR Score (Owner 1) Be sure to match the CLEAR Score for Owner 1…" at bounding box center [703, 560] width 649 height 833
click at [678, 412] on textarea "Financial/Civil Judgments (2): Total Amount: $65,192.00 Source: Liens & Judgmen…" at bounding box center [703, 406] width 496 height 87
drag, startPoint x: 640, startPoint y: 381, endPoint x: 440, endPoint y: 385, distance: 200.2
click at [440, 385] on form "CLEAR Report CLEAR Score (Owner 1) Be sure to match the CLEAR Score for Owner 1…" at bounding box center [703, 560] width 649 height 833
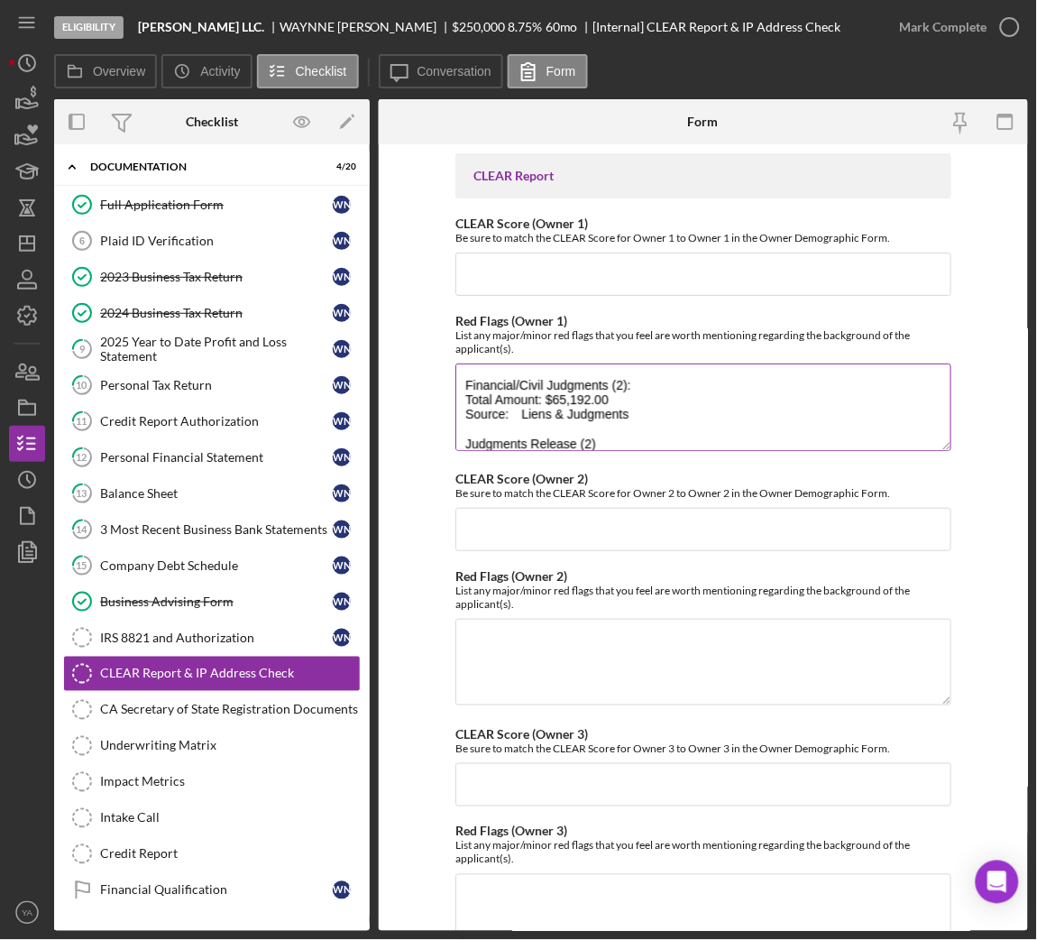
click at [517, 415] on textarea "Financial/Civil Judgments (2): Total Amount: $65,192.00 Source: Liens & Judgmen…" at bounding box center [703, 406] width 496 height 87
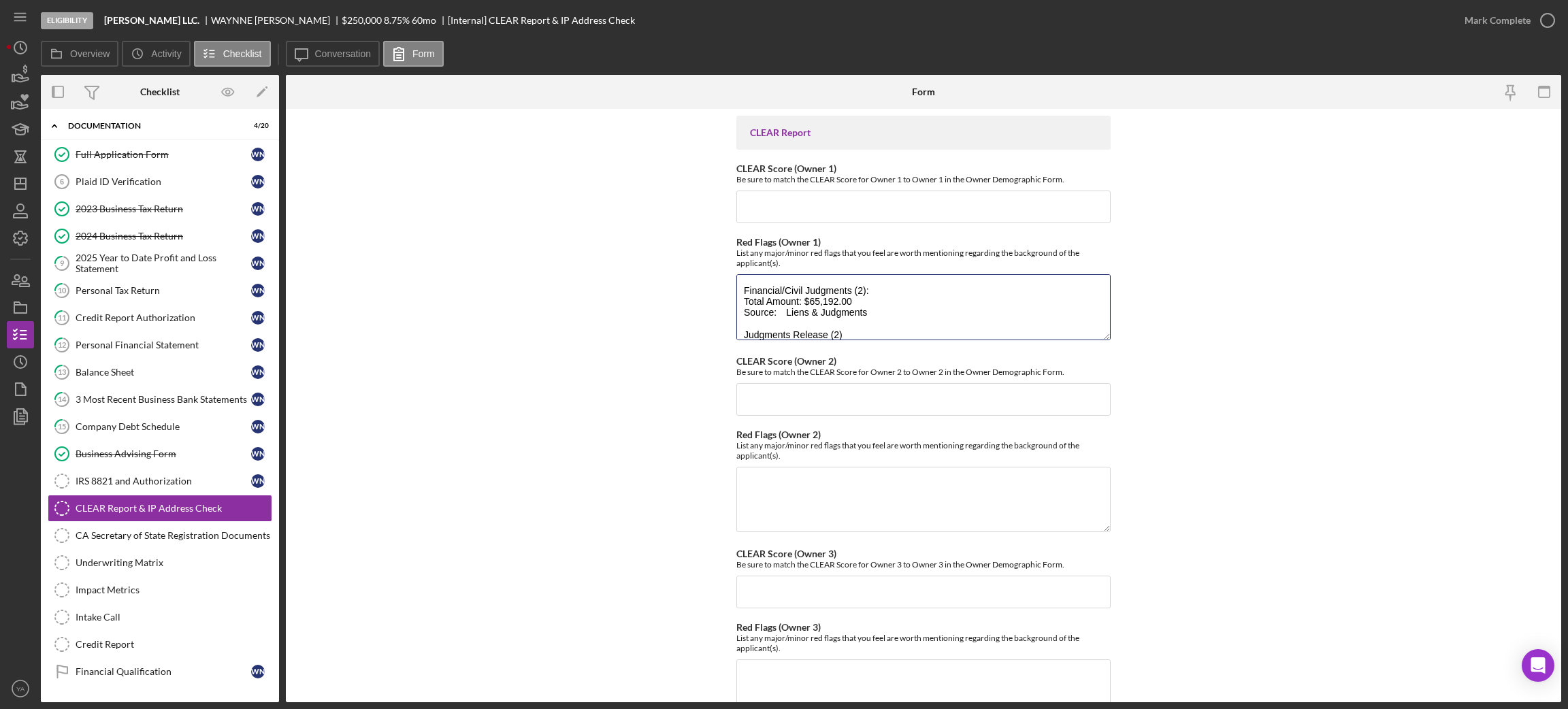
drag, startPoint x: 879, startPoint y: 283, endPoint x: 733, endPoint y: 291, distance: 146.2
click at [733, 291] on form "CLEAR Report CLEAR Score (Owner 1) Be sure to match the CLEAR Score for Owner 1…" at bounding box center [924, 405] width 1275 height 593
click at [877, 328] on textarea "Financial/Civil Judgments (2): Total Amount: $65,192.00 Source: Liens & Judgmen…" at bounding box center [924, 306] width 374 height 66
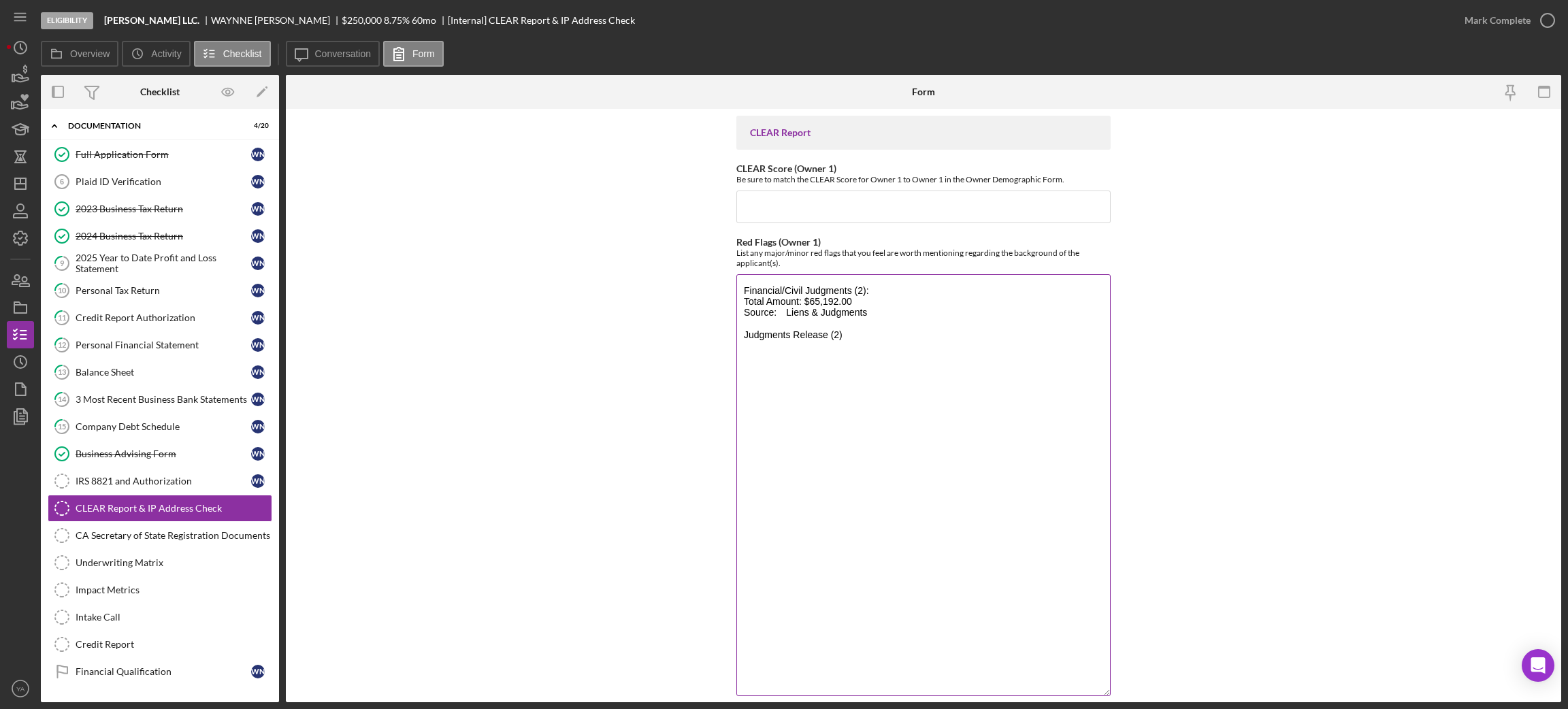
drag, startPoint x: 1093, startPoint y: 329, endPoint x: 1057, endPoint y: 679, distance: 351.8
click at [1058, 680] on textarea "Financial/Civil Judgments (2): Total Amount: $65,192.00 Source: Liens & Judgmen…" at bounding box center [924, 484] width 374 height 422
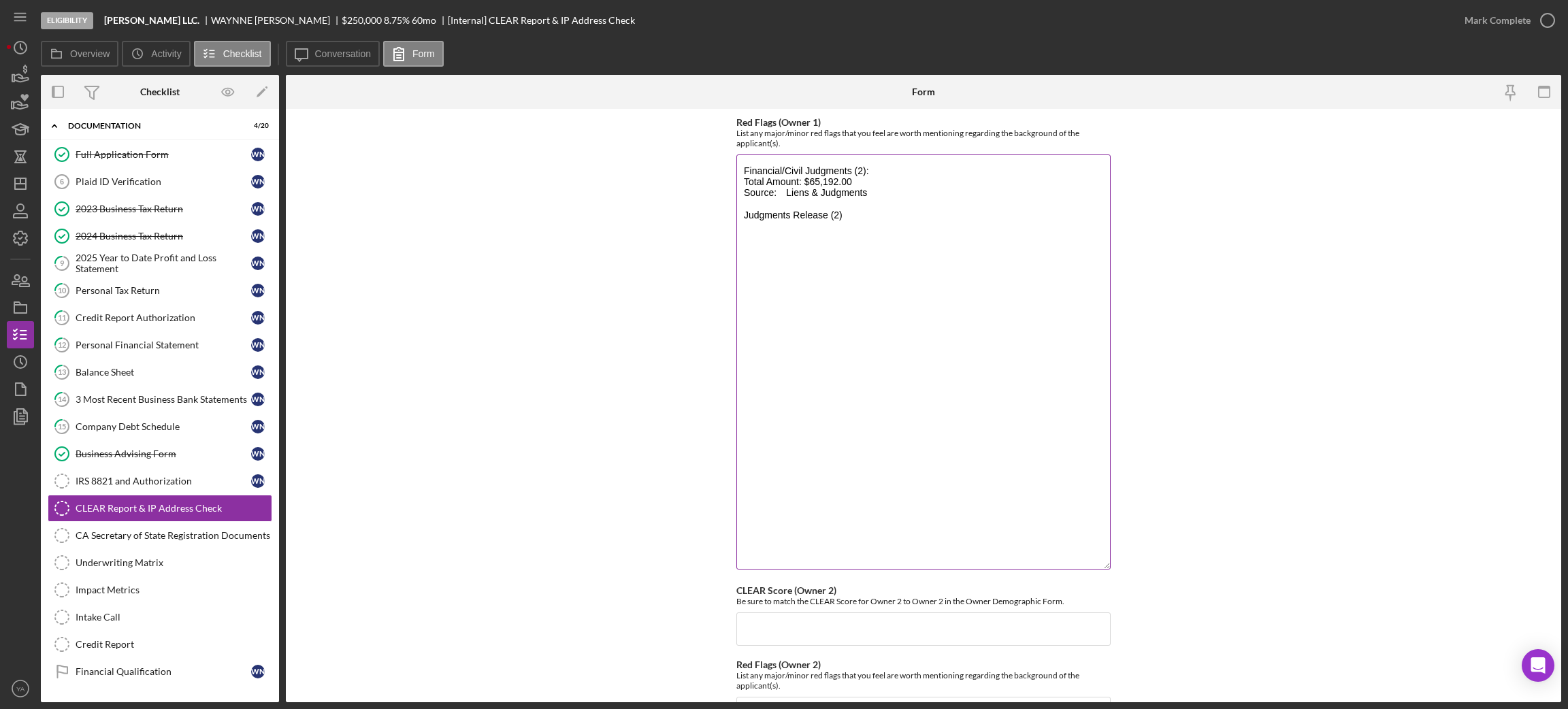
scroll to position [102, 0]
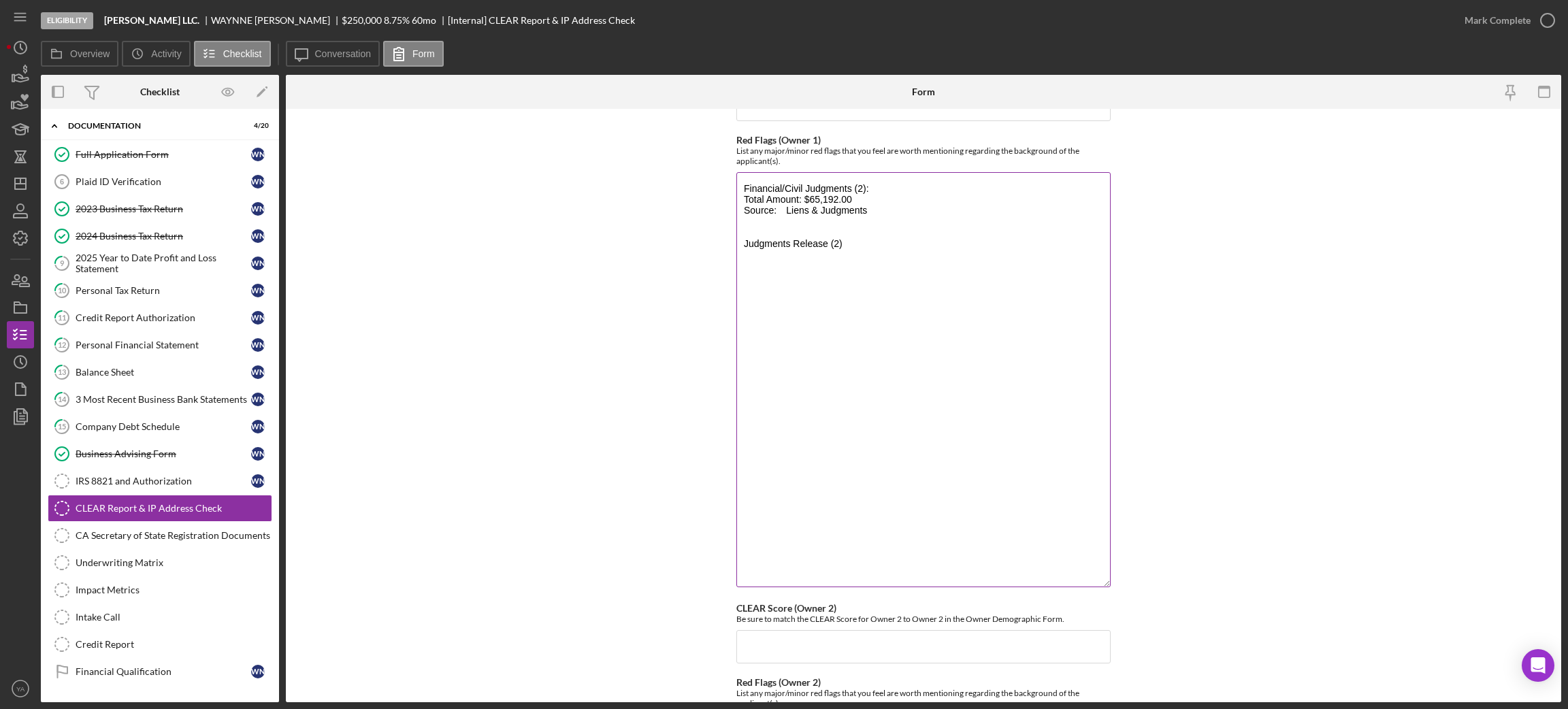
click at [780, 269] on textarea "Financial/Civil Judgments (2): Total Amount: $65,192.00 Source: Liens & Judgmen…" at bounding box center [924, 379] width 374 height 415
click at [862, 247] on textarea "Financial/Civil Judgments (2): Total Amount: $65,192.00 Source: Liens & Judgmen…" at bounding box center [924, 379] width 374 height 415
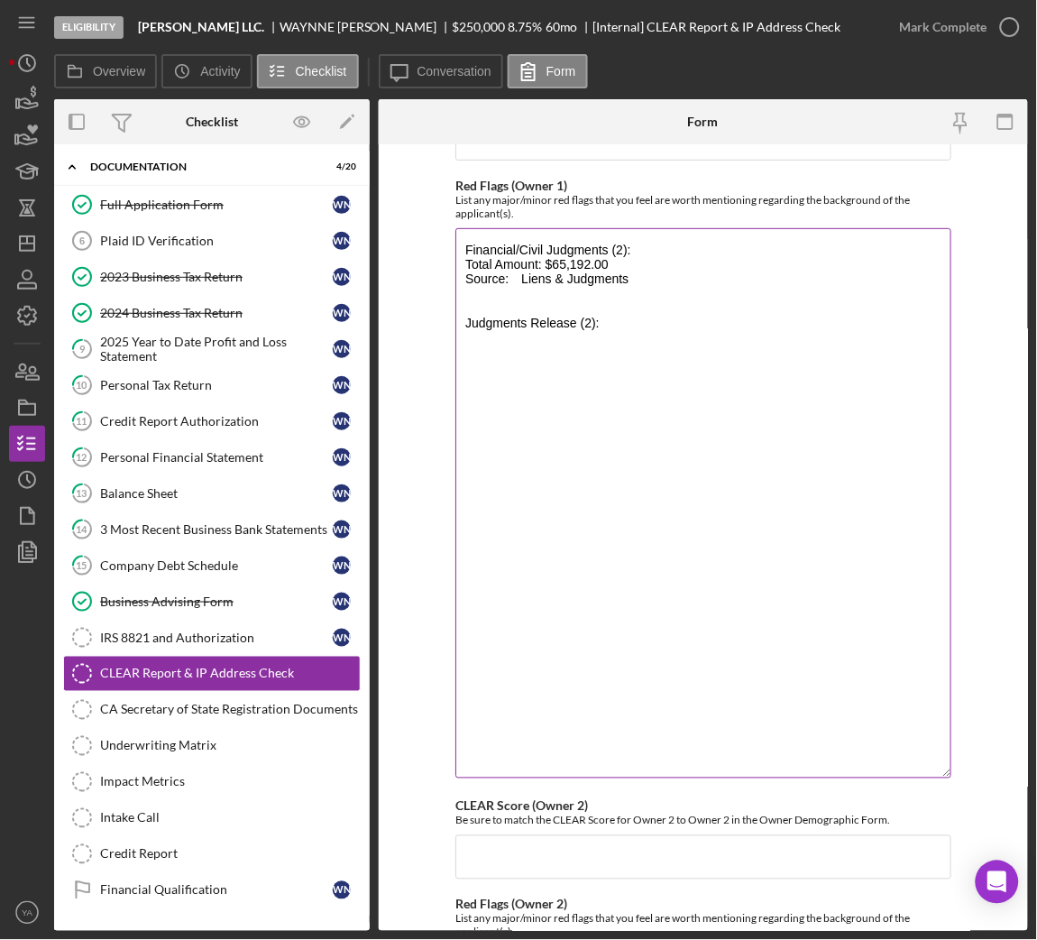
click at [593, 339] on textarea "Financial/Civil Judgments (2): Total Amount: $65,192.00 Source: Liens & Judgmen…" at bounding box center [703, 503] width 496 height 550
paste textarea "Total Amount: -$4,390.99 Source: Liens & Judgments"
click at [523, 447] on textarea "Financial/Civil Judgments (2): Total Amount: $65,192.00 Source: Liens & Judgmen…" at bounding box center [703, 503] width 496 height 550
paste textarea "Financial/Civil Judgments Over $5,000.00 (4)"
click at [556, 430] on textarea "Financial/Civil Judgments (2): Total Amount: $65,192.00 Source: Liens & Judgmen…" at bounding box center [703, 503] width 496 height 550
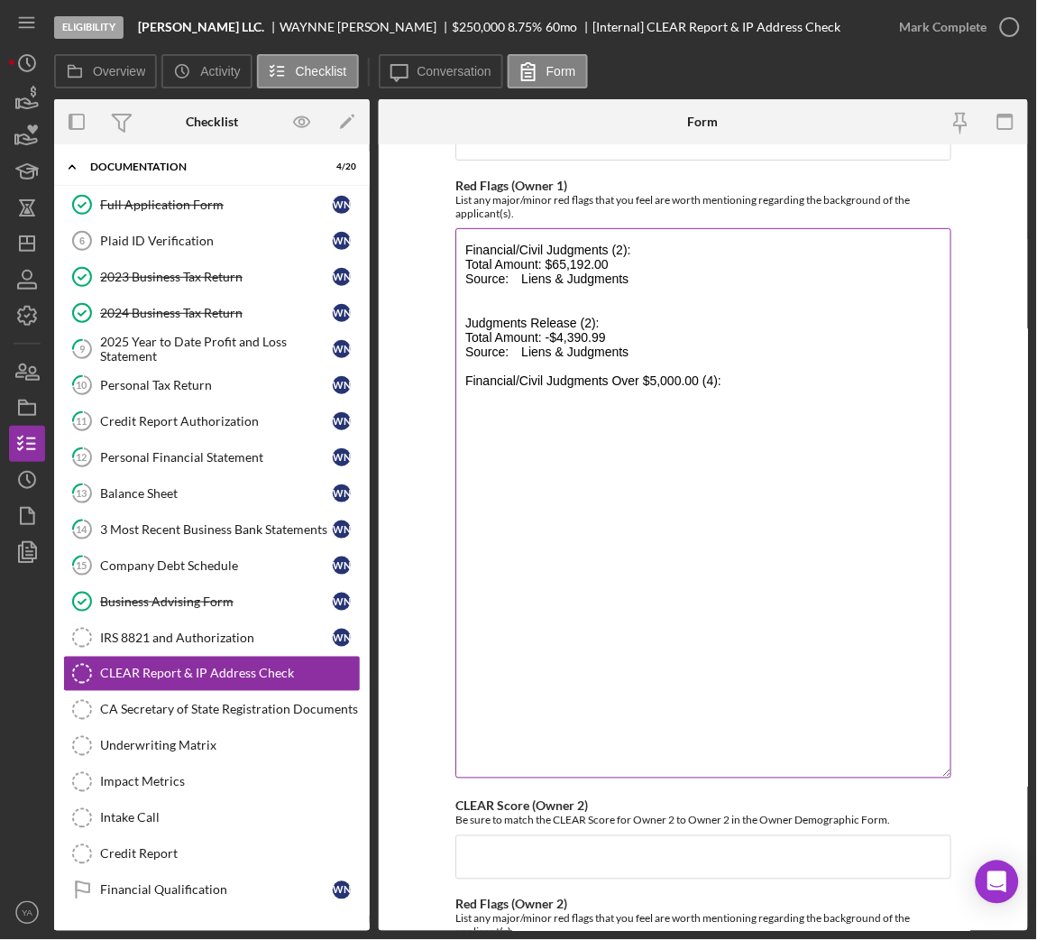
paste textarea "Total Amount: $60,801.01 Source: Liens & Judgments"
click at [561, 535] on textarea "Financial/Civil Judgments (2): Total Amount: $65,192.00 Source: Liens & Judgmen…" at bounding box center [703, 503] width 496 height 550
click at [679, 400] on textarea "Financial/Civil Judgments (2): Total Amount: $65,192.00 Source: Liens & Judgmen…" at bounding box center [703, 503] width 496 height 550
click at [662, 418] on textarea "Financial/Civil Judgments (2): Total Amount: $65,192.00 Source: Liens & Judgmen…" at bounding box center [703, 503] width 496 height 550
paste textarea "FEDERAL TAX LIEN"
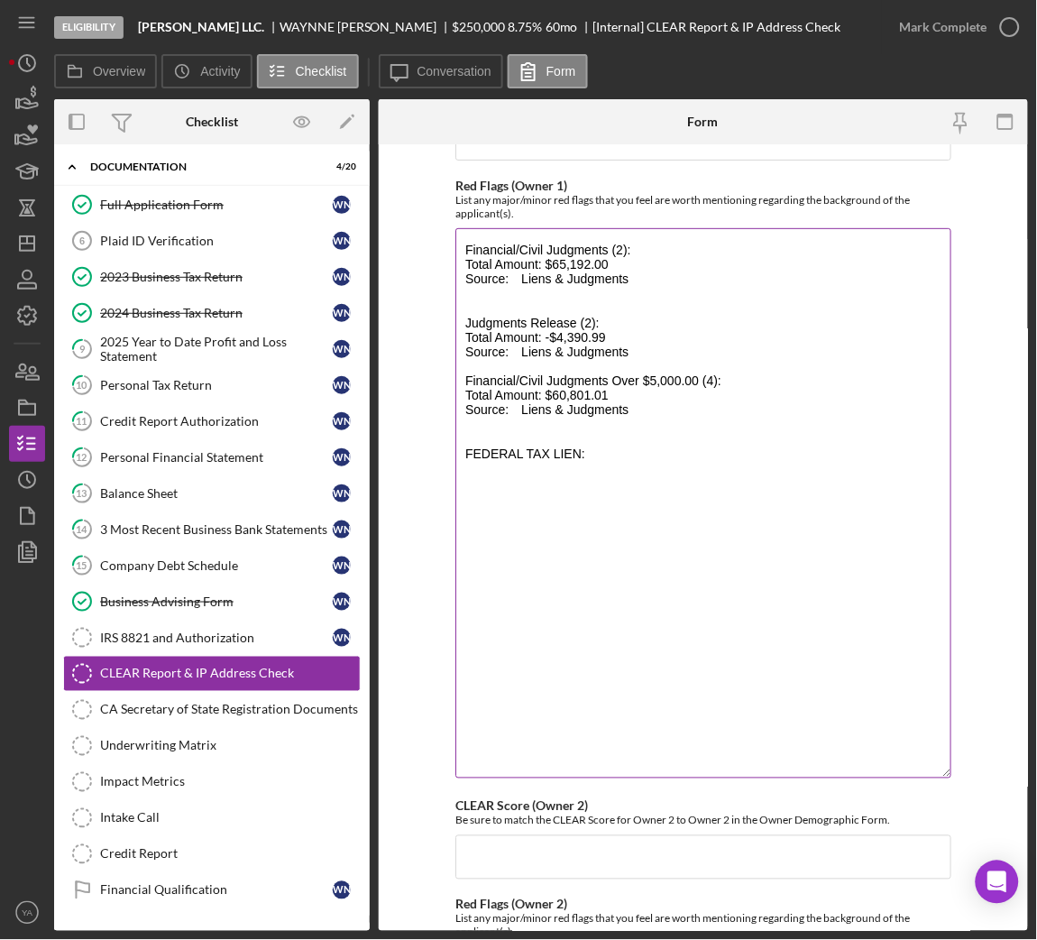
click at [537, 478] on textarea "Financial/Civil Judgments (2): Total Amount: $65,192.00 Source: Liens & Judgmen…" at bounding box center [703, 503] width 496 height 550
paste textarea "Filing Date: 04/09/2010"
click at [495, 487] on textarea "Financial/Civil Judgments (2): Total Amount: $65,192.00 Source: Liens & Judgmen…" at bounding box center [703, 503] width 496 height 550
paste textarea "Filing Office: LA COUNTY / RECORDER OF DEEDS"
click at [614, 473] on textarea "Financial/Civil Judgments (2): Total Amount: $65,192.00 Source: Liens & Judgmen…" at bounding box center [703, 503] width 496 height 550
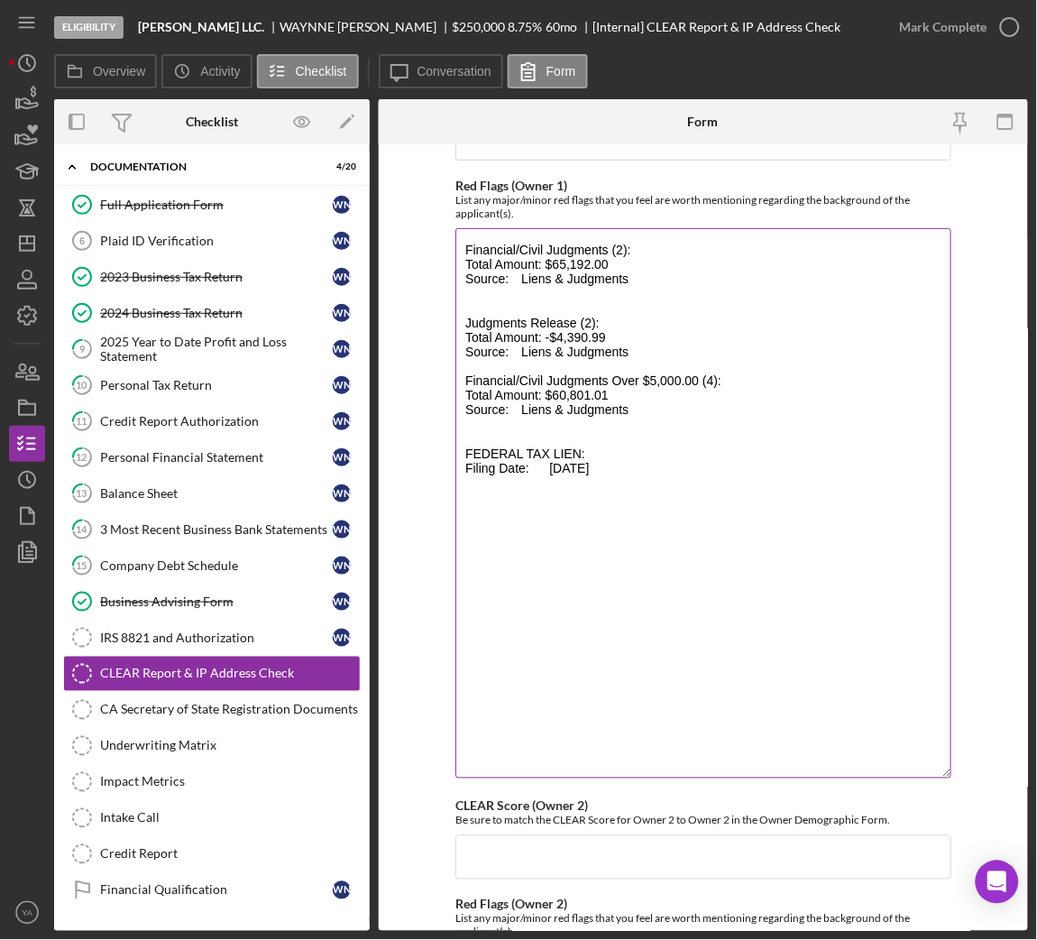
paste textarea "Filing Office: LA COUNTY / RECORDER OF DEEDS"
click at [545, 500] on textarea "Financial/Civil Judgments (2): Total Amount: $65,192.00 Source: Liens & Judgmen…" at bounding box center [703, 503] width 496 height 550
paste textarea "Debtor Amount: $17,726.00"
type textarea "Financial/Civil Judgments (2): Total Amount: $65,192.00 Source: Liens & Judgmen…"
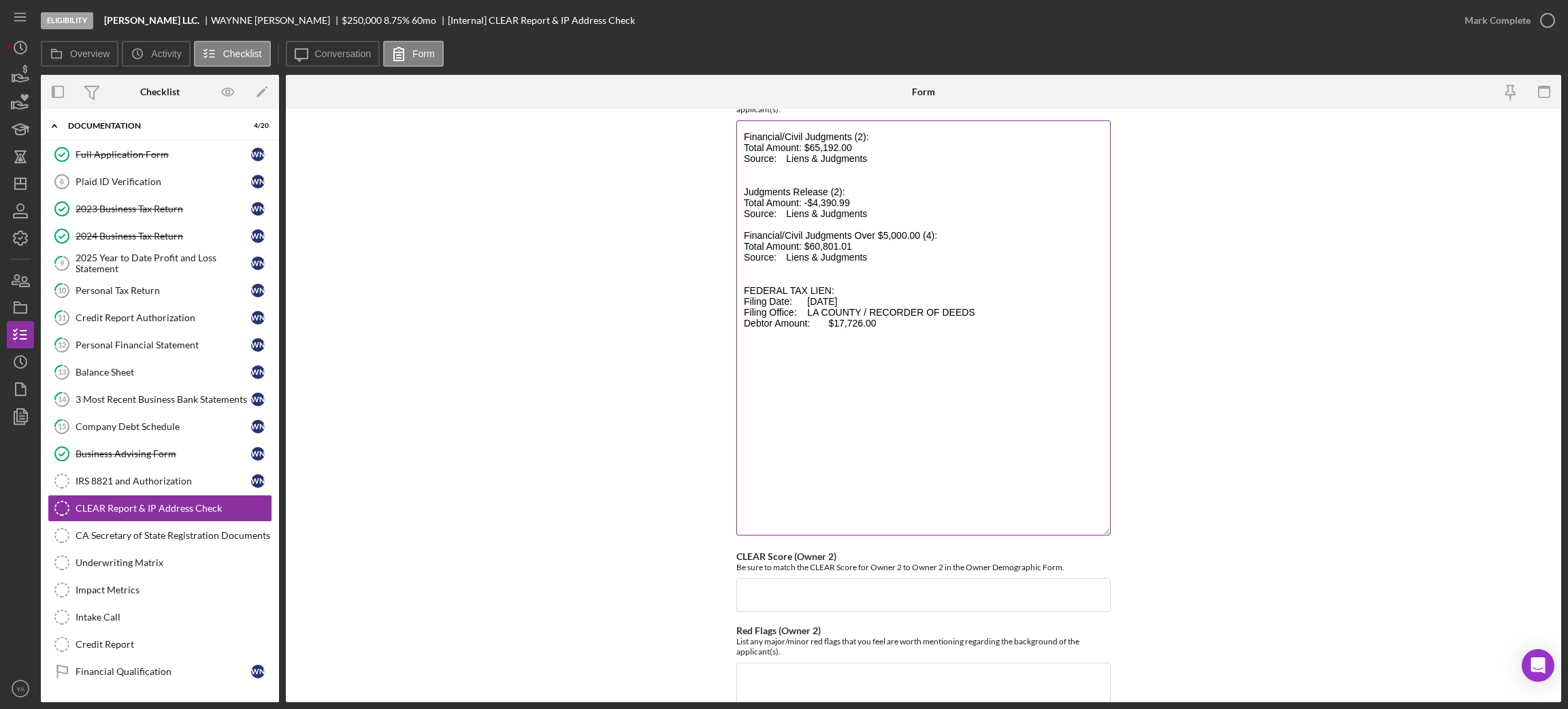
scroll to position [0, 0]
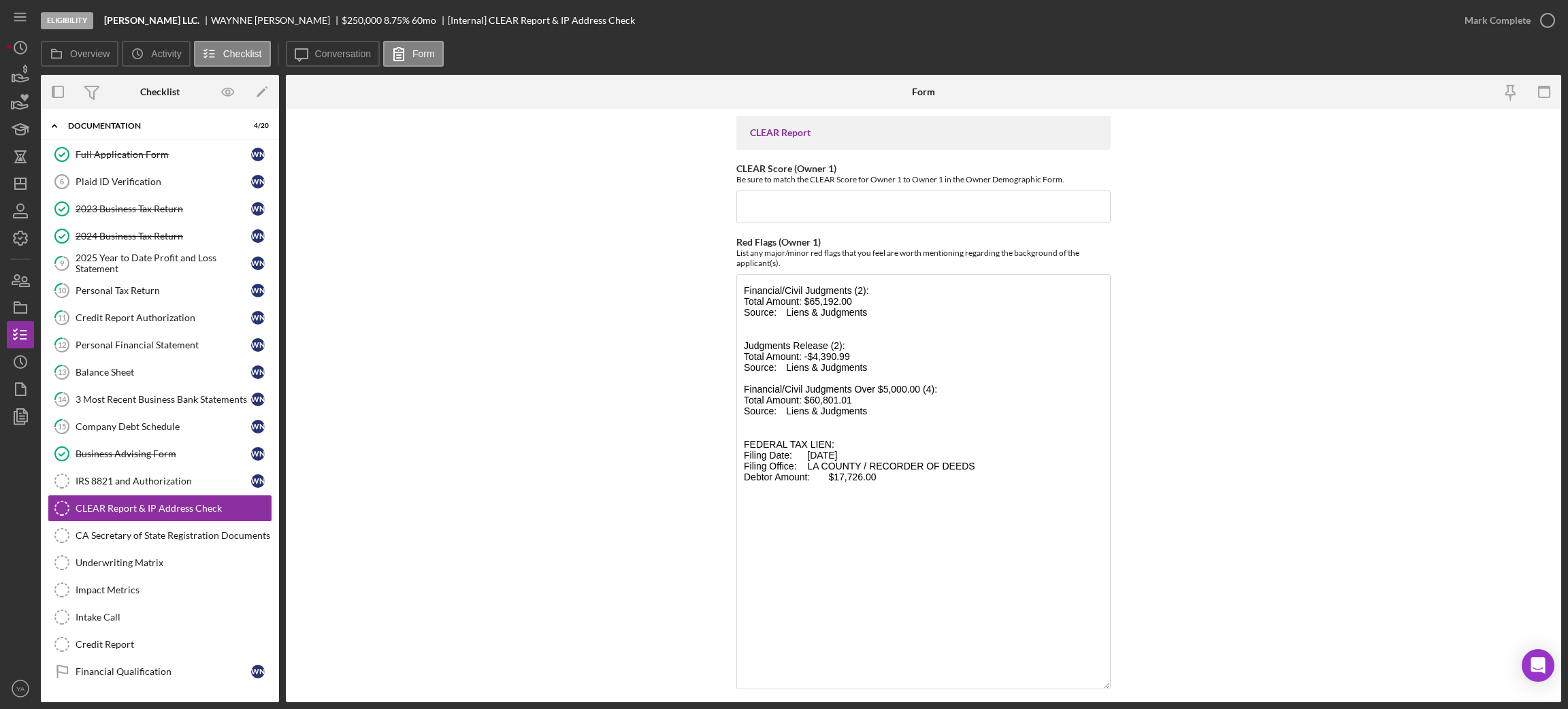
click at [211, 15] on div "WAYNNE NUGENT" at bounding box center [276, 20] width 131 height 11
drag, startPoint x: 201, startPoint y: 15, endPoint x: 256, endPoint y: 17, distance: 55.0
click at [256, 17] on div "WAYNNE NUGENT" at bounding box center [276, 20] width 131 height 11
